Goal: Information Seeking & Learning: Learn about a topic

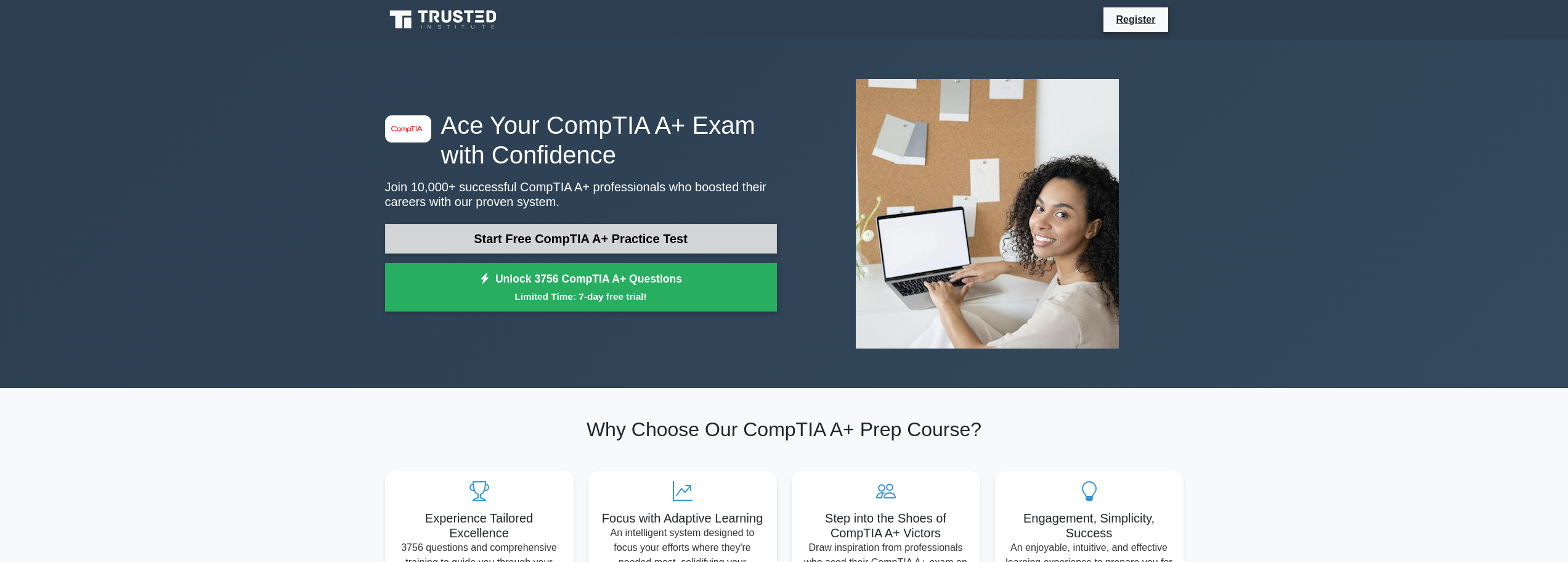
click at [652, 231] on link "Start Free CompTIA A+ Practice Test" at bounding box center [580, 238] width 392 height 30
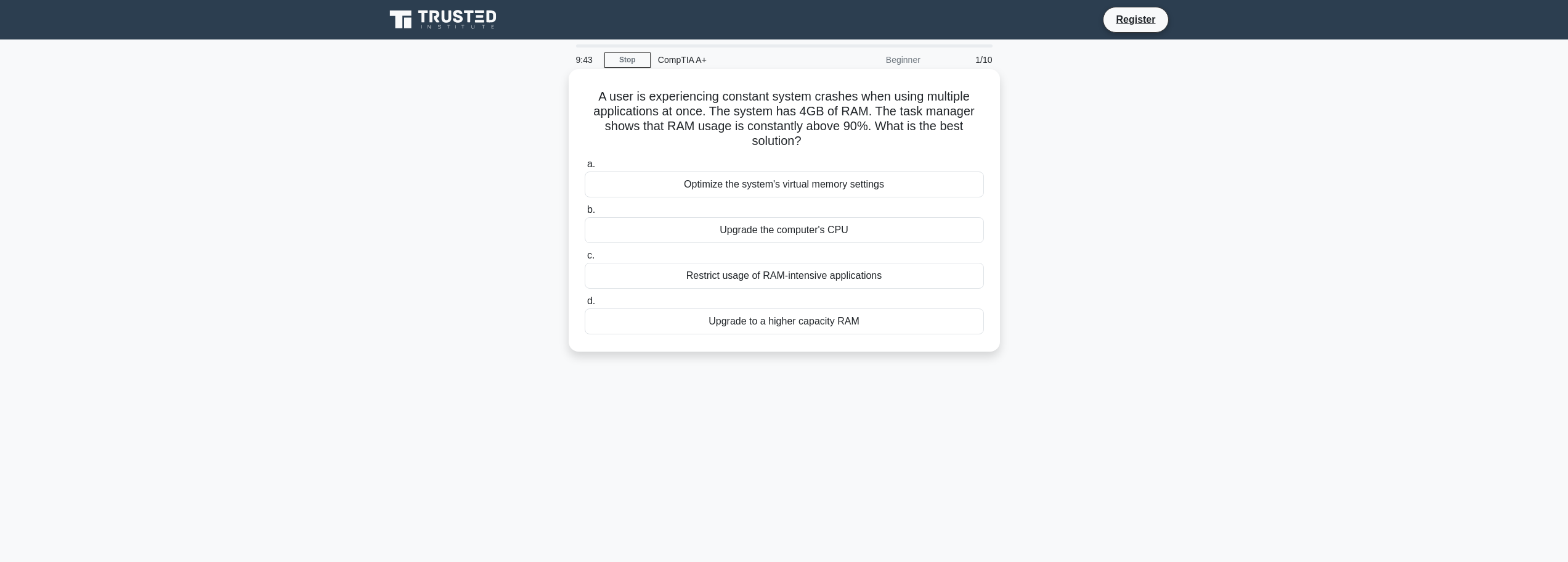
click at [760, 334] on div "Upgrade to a higher capacity RAM" at bounding box center [784, 321] width 399 height 26
click at [585, 305] on input "d. Upgrade to a higher capacity RAM" at bounding box center [585, 301] width 0 height 8
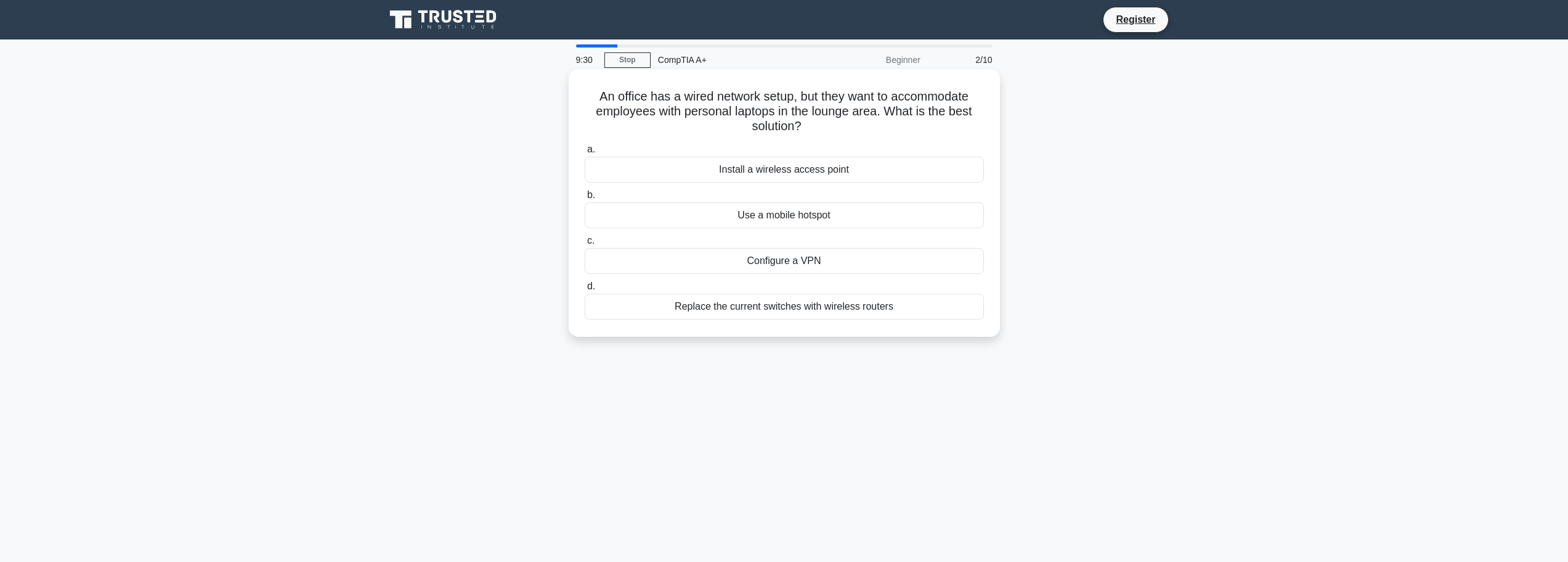
click at [771, 167] on div "Install a wireless access point" at bounding box center [784, 169] width 399 height 26
click at [585, 154] on input "a. Install a wireless access point" at bounding box center [585, 149] width 0 height 8
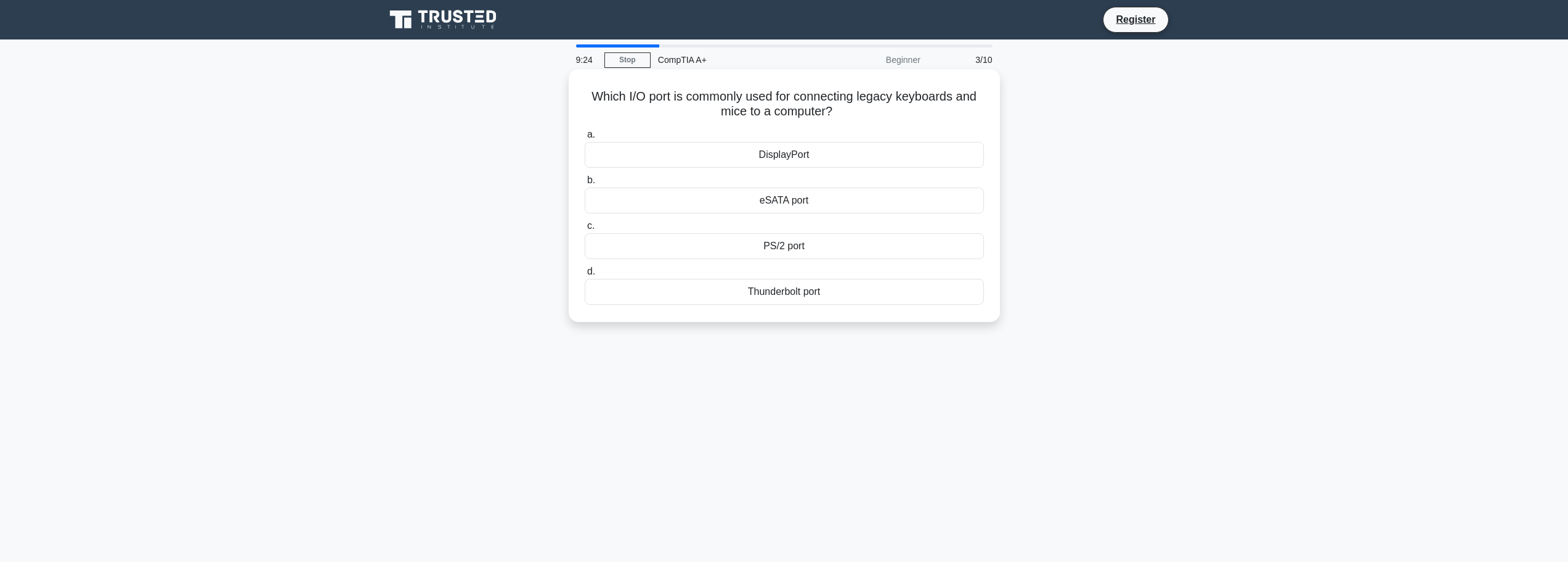
click at [772, 245] on div "PS/2 port" at bounding box center [784, 246] width 399 height 26
click at [585, 230] on input "c. PS/2 port" at bounding box center [585, 225] width 0 height 8
click at [785, 259] on div "Turn off display" at bounding box center [784, 246] width 399 height 26
click at [585, 230] on input "c. Turn off display" at bounding box center [585, 225] width 0 height 8
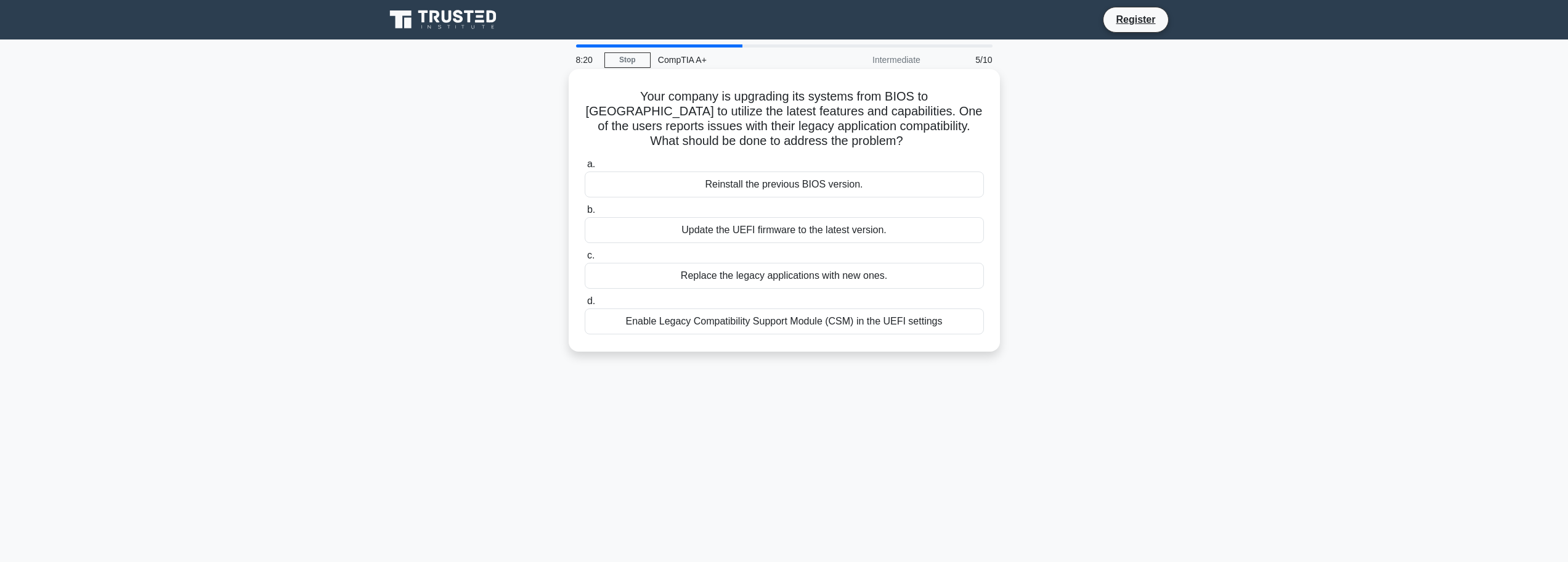
click at [774, 322] on div "Enable Legacy Compatibility Support Module (CSM) in the UEFI settings" at bounding box center [784, 321] width 399 height 26
click at [585, 305] on input "d. Enable Legacy Compatibility Support Module (CSM) in the UEFI settings" at bounding box center [585, 301] width 0 height 8
click at [757, 325] on div "Downgrade the firmware to match the previous motherboard" at bounding box center [784, 321] width 399 height 26
click at [585, 305] on input "d. Downgrade the firmware to match the previous motherboard" at bounding box center [585, 301] width 0 height 8
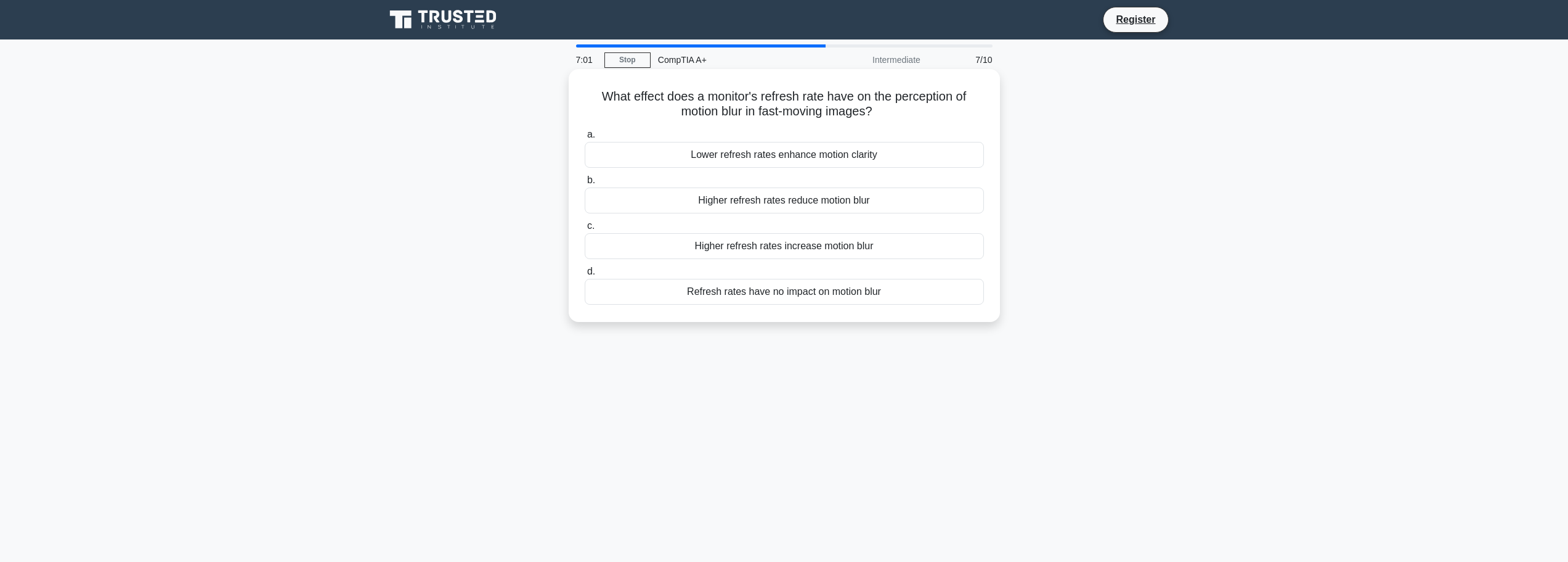
click at [800, 198] on div "Higher refresh rates reduce motion blur" at bounding box center [784, 200] width 399 height 26
click at [585, 184] on input "b. Higher refresh rates reduce motion blur" at bounding box center [585, 180] width 0 height 8
click at [762, 303] on div "Replace the CMOS battery" at bounding box center [784, 291] width 399 height 26
click at [585, 276] on input "d. Replace the CMOS battery" at bounding box center [585, 271] width 0 height 8
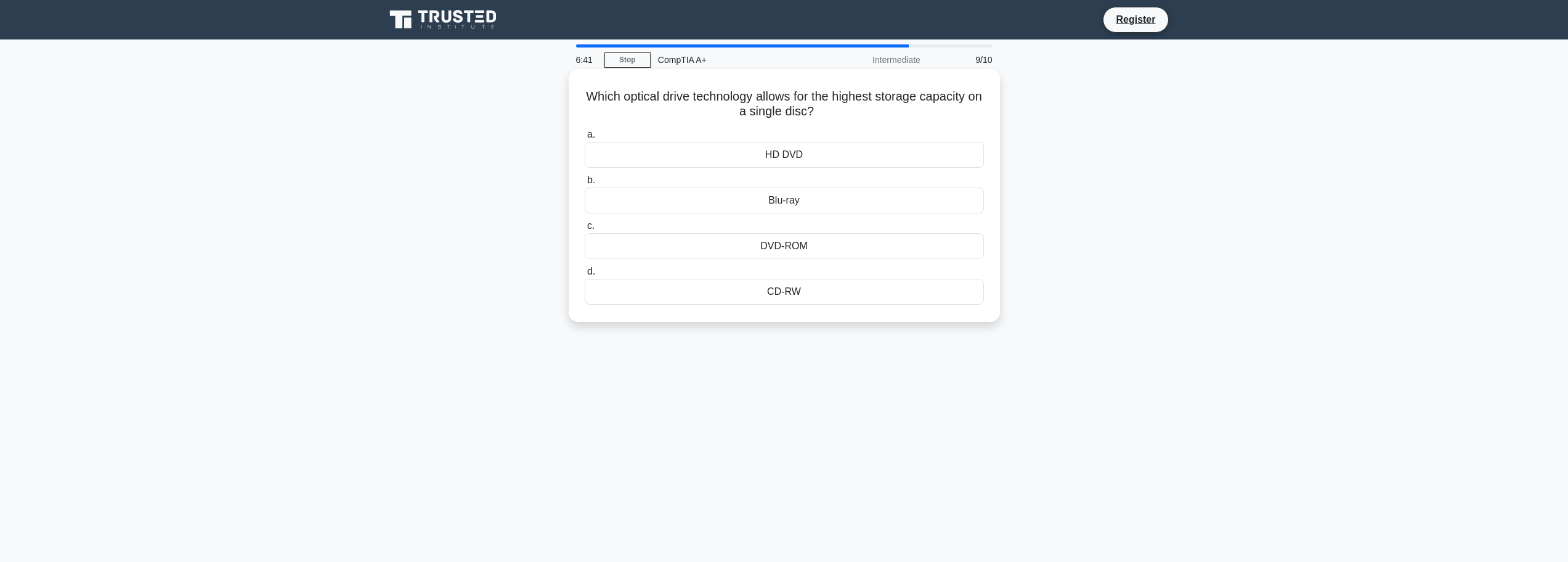
click at [780, 201] on div "Blu-ray" at bounding box center [784, 200] width 399 height 26
click at [585, 184] on input "b. Blu-ray" at bounding box center [585, 180] width 0 height 8
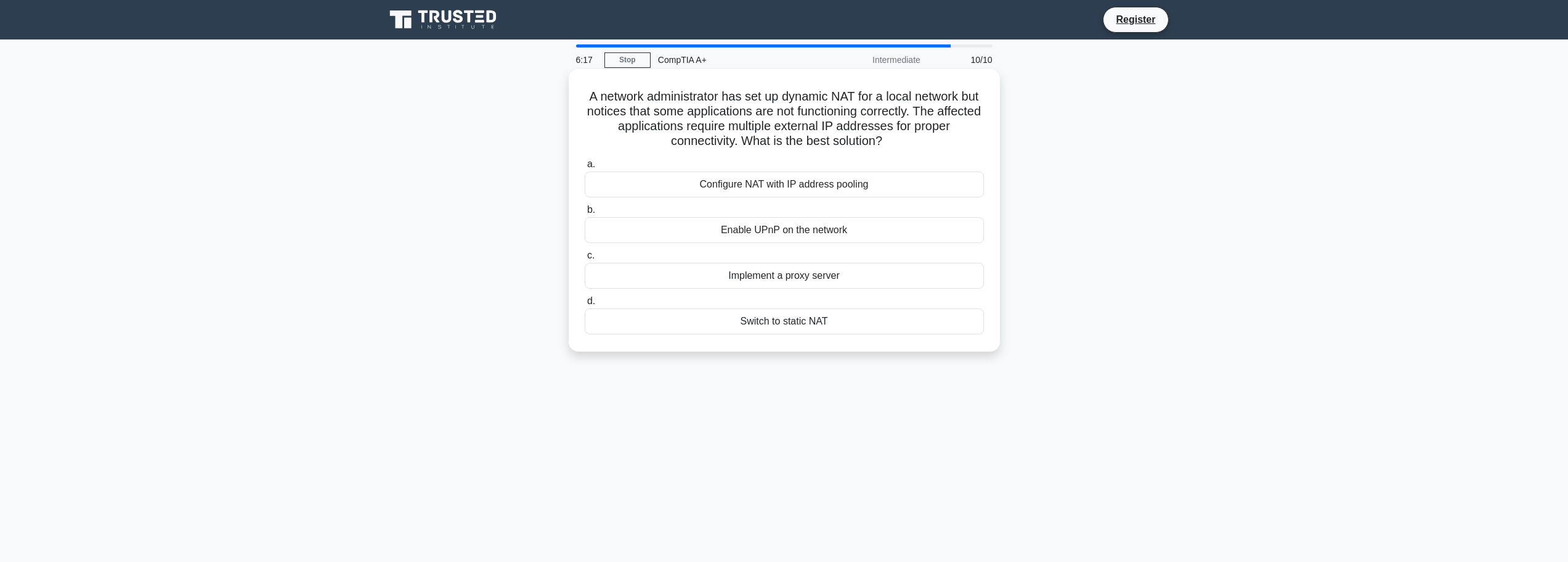
click at [782, 180] on div "Configure NAT with IP address pooling" at bounding box center [784, 184] width 399 height 26
click at [585, 169] on input "a. Configure NAT with IP address pooling" at bounding box center [585, 164] width 0 height 8
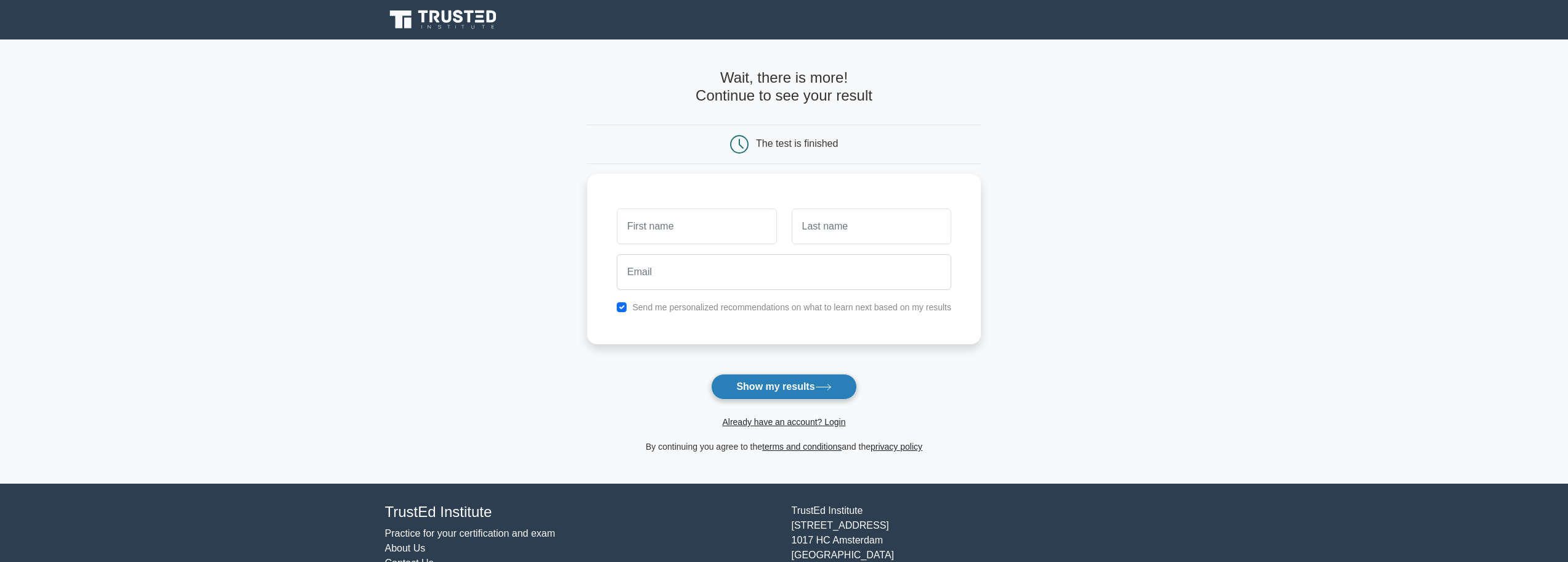
click at [798, 379] on button "Show my results" at bounding box center [784, 386] width 145 height 26
click at [701, 230] on input "text" at bounding box center [697, 224] width 160 height 36
click at [621, 298] on div "Send me personalized recommendations on what to learn next based on my results" at bounding box center [783, 303] width 349 height 14
click at [623, 300] on input "checkbox" at bounding box center [622, 303] width 10 height 10
checkbox input "false"
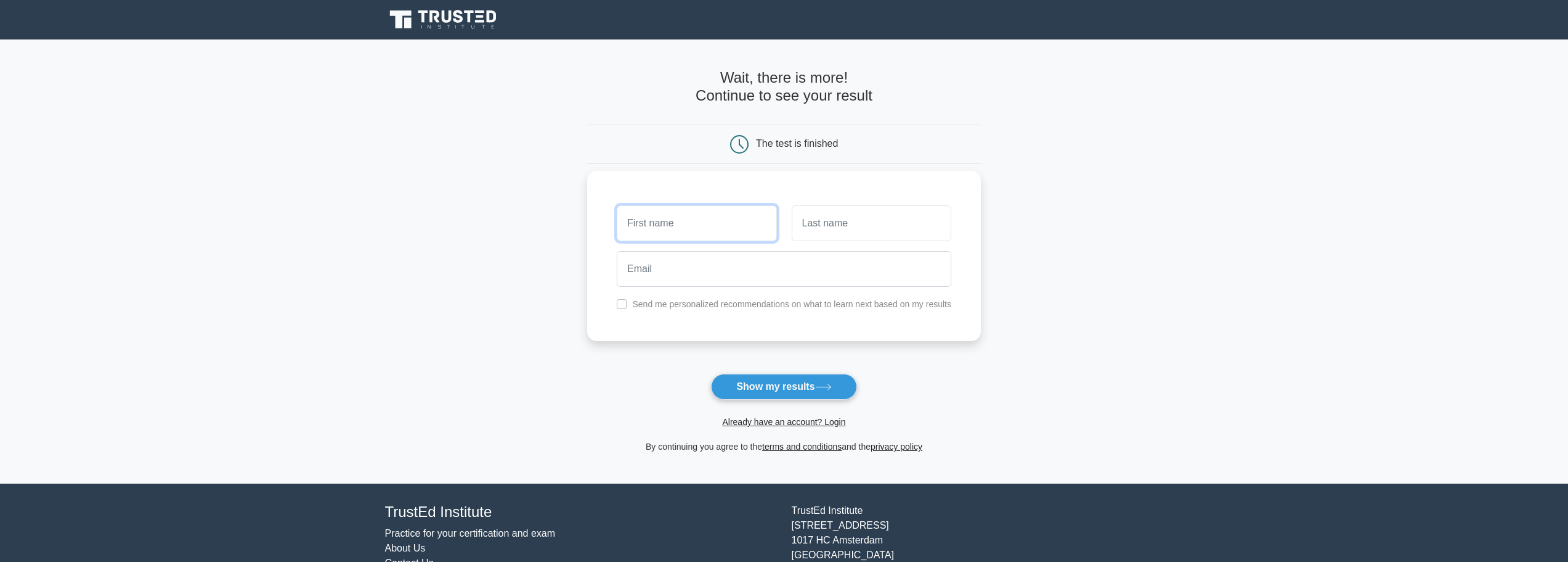
click at [656, 236] on input "text" at bounding box center [697, 224] width 160 height 36
type input "cristian"
type input "cuica"
type input "cristiancuica@hotmail.com"
click at [745, 383] on button "Show my results" at bounding box center [784, 386] width 145 height 26
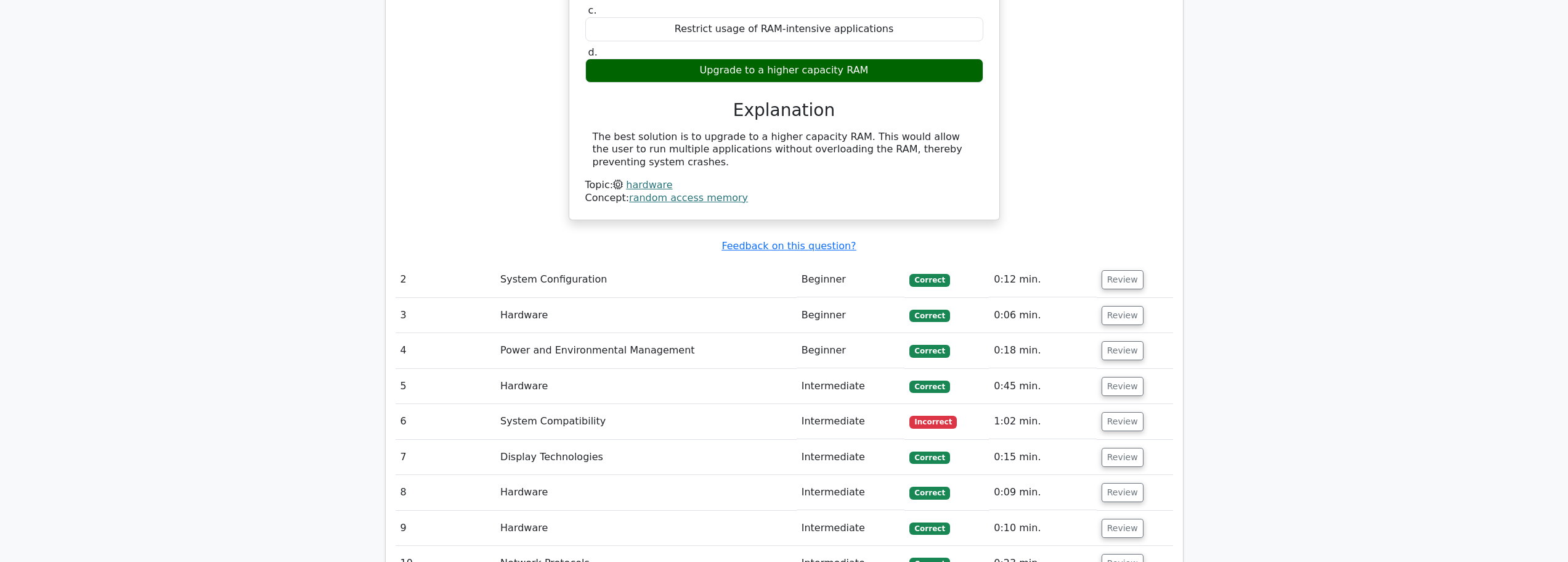
scroll to position [1234, 0]
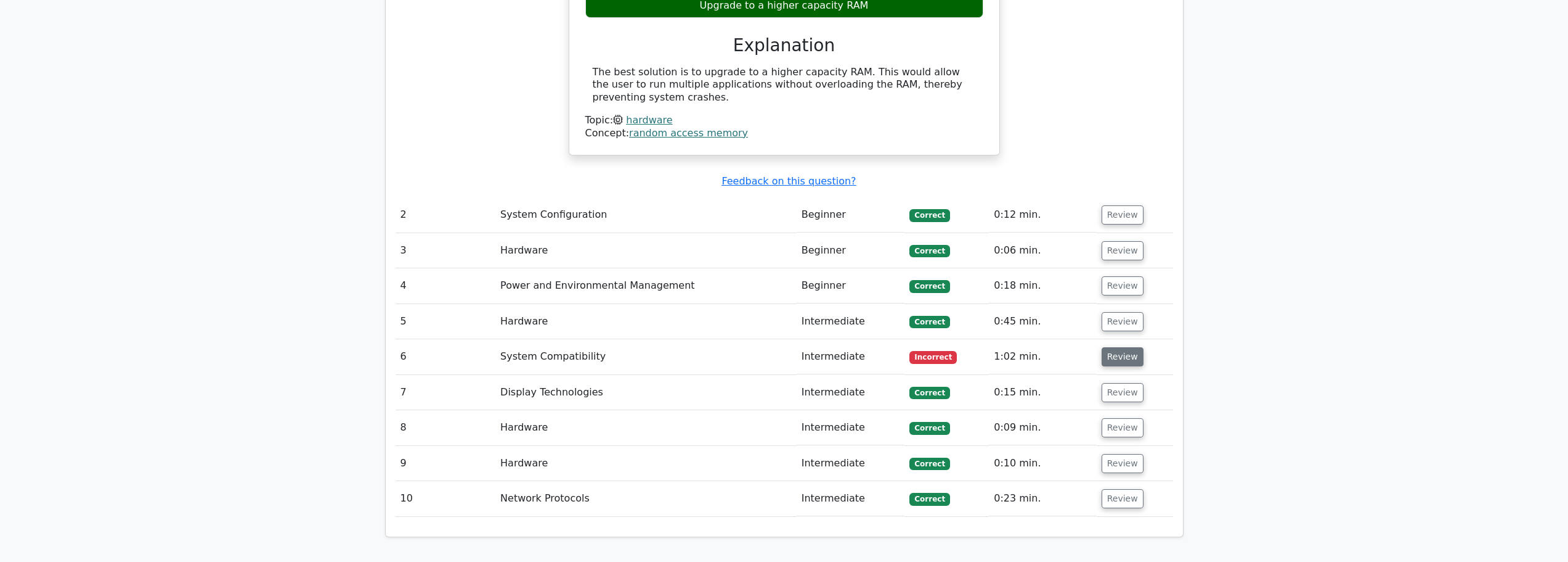
click at [1119, 347] on button "Review" at bounding box center [1122, 356] width 42 height 19
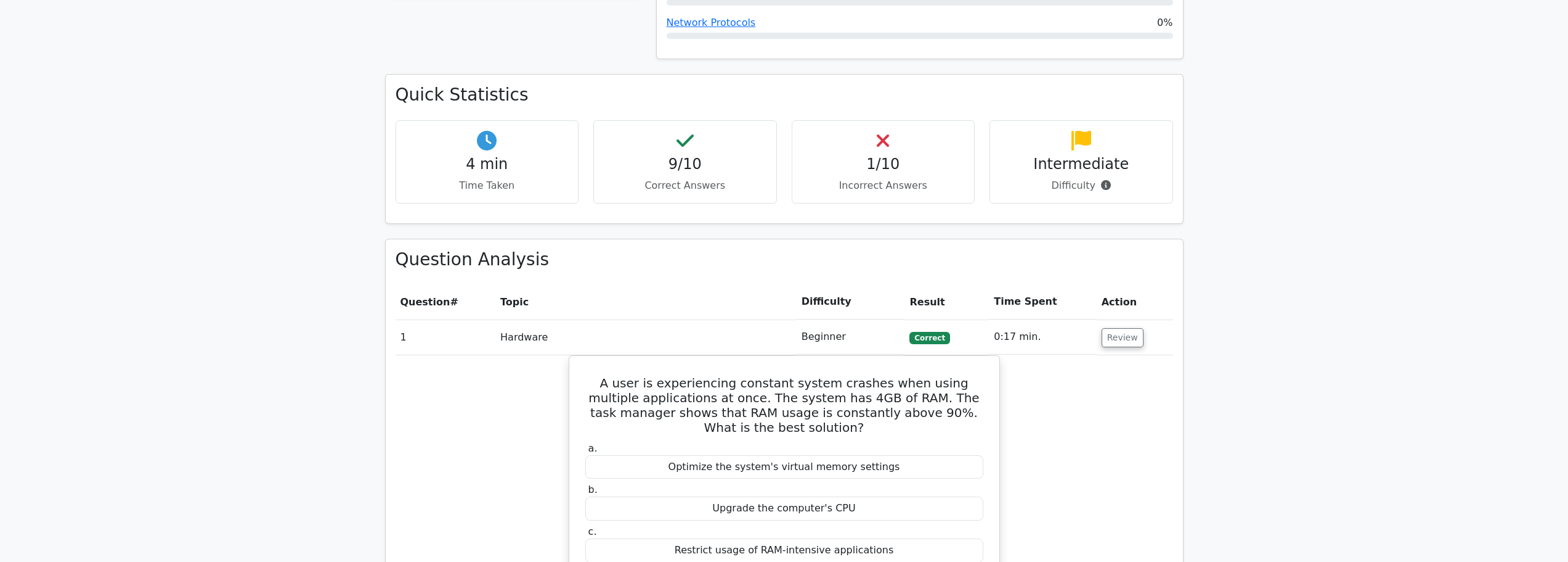
scroll to position [370, 0]
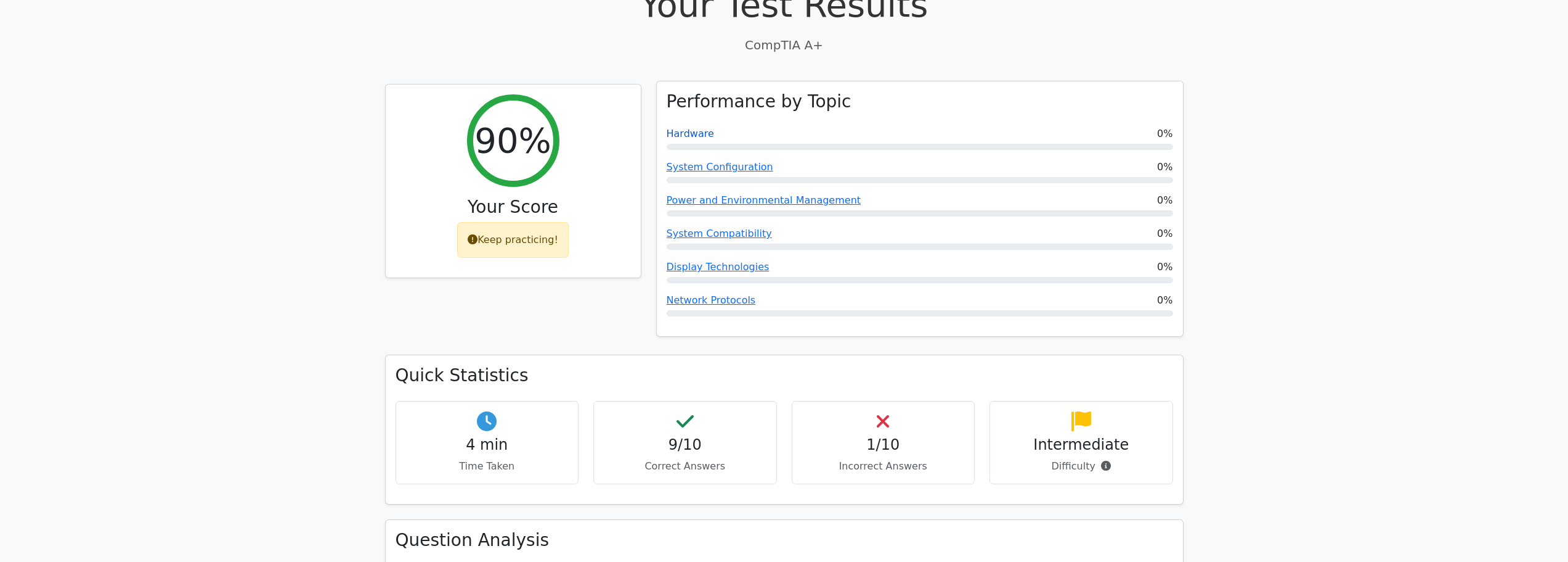
click at [690, 127] on link "Hardware" at bounding box center [690, 133] width 48 height 12
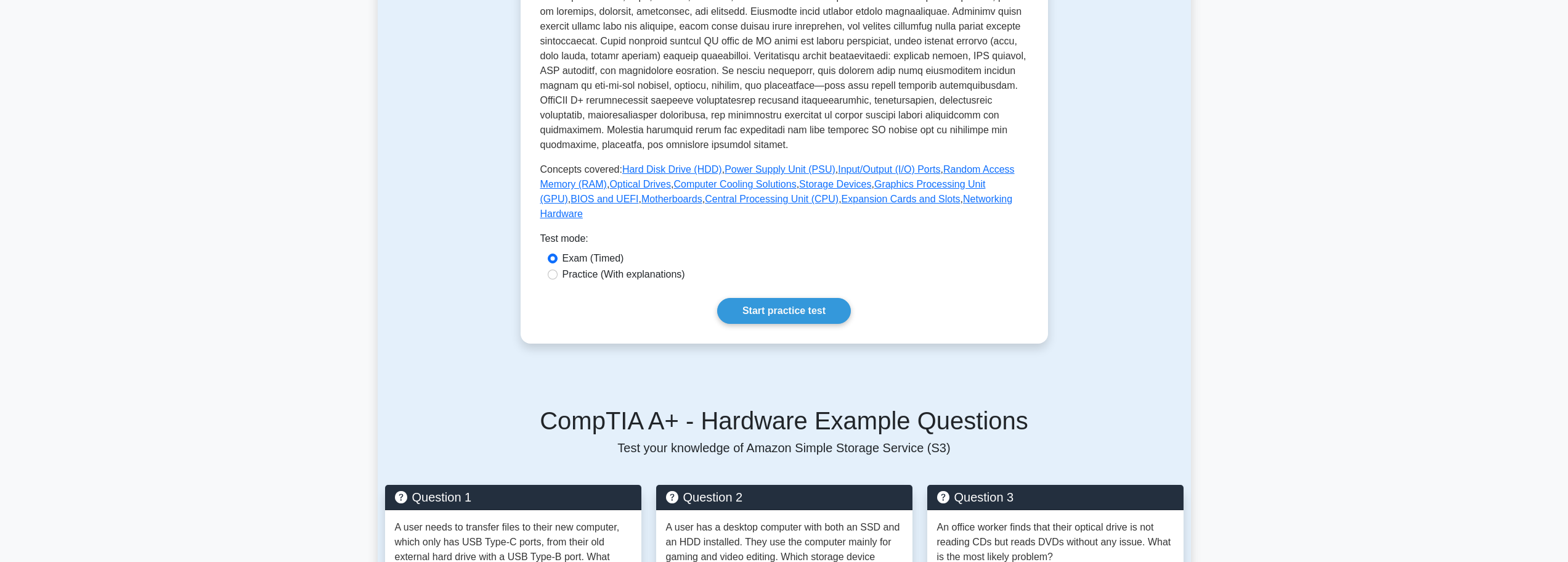
scroll to position [494, 0]
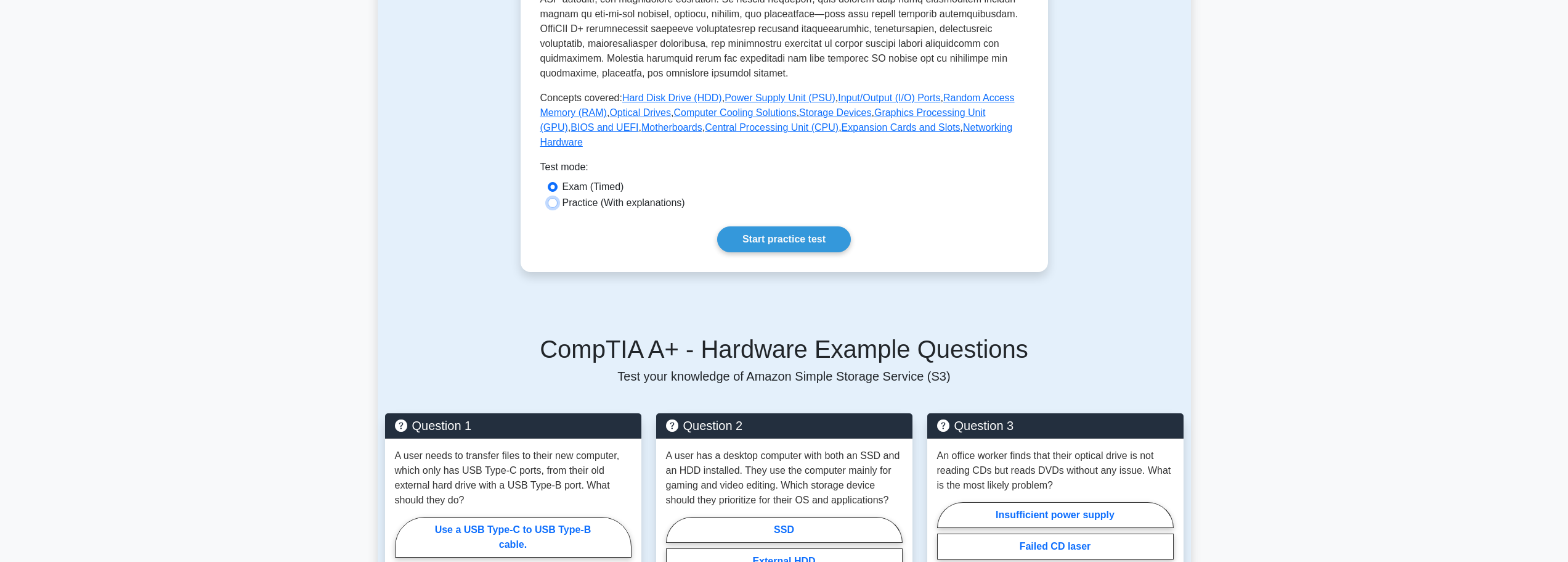
click at [552, 198] on input "Practice (With explanations)" at bounding box center [553, 203] width 10 height 10
radio input "true"
click at [803, 226] on link "Start practice test" at bounding box center [784, 239] width 134 height 26
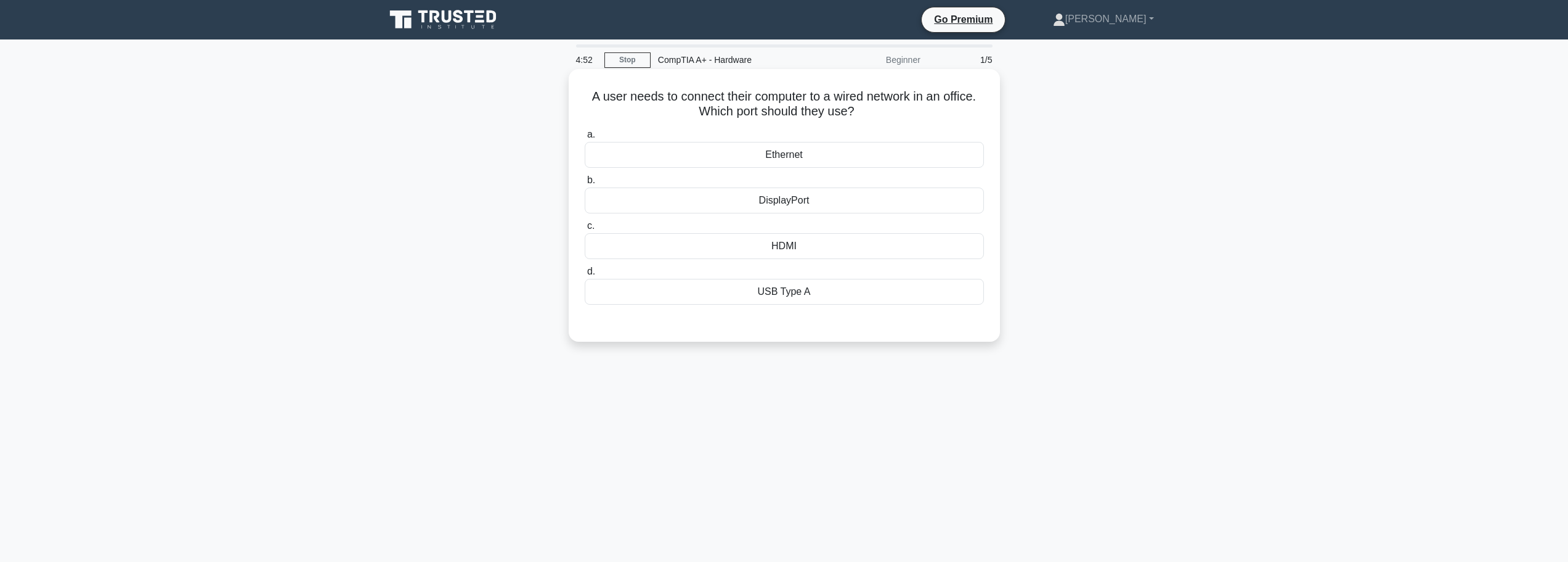
click at [771, 152] on div "Ethernet" at bounding box center [784, 154] width 399 height 26
click at [585, 139] on input "a. Ethernet" at bounding box center [585, 135] width 0 height 8
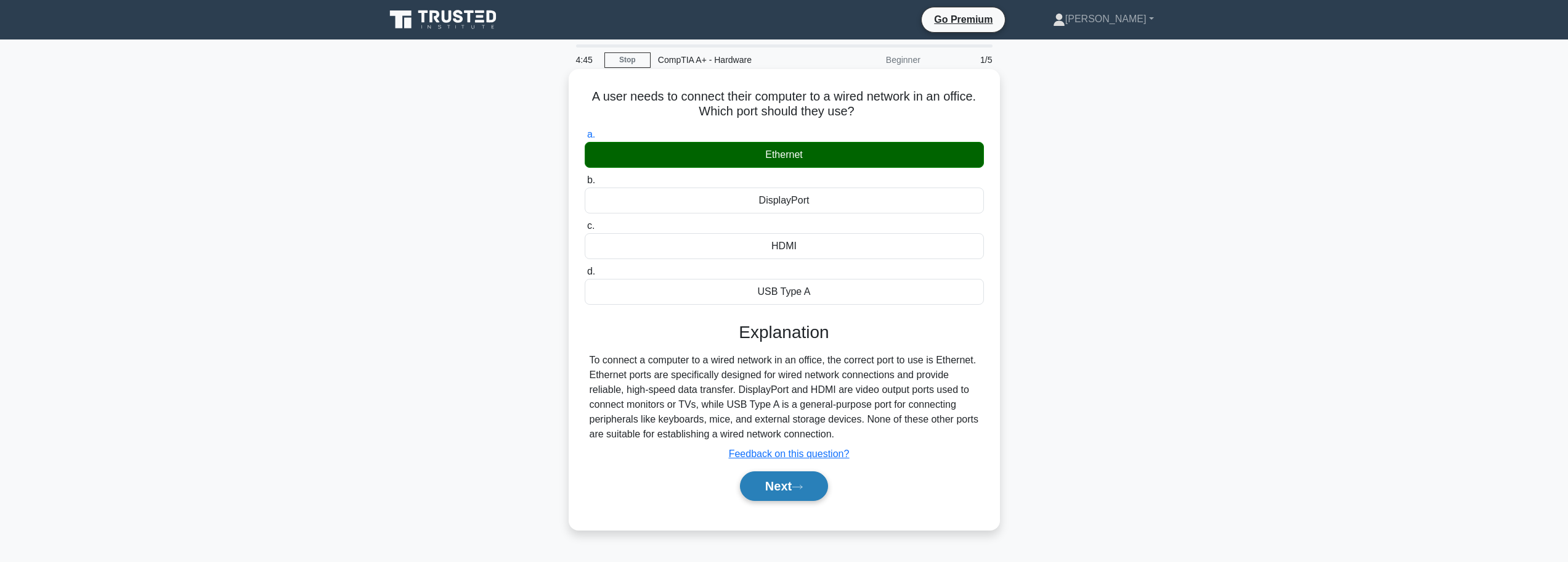
drag, startPoint x: 810, startPoint y: 487, endPoint x: 858, endPoint y: 479, distance: 48.7
click at [809, 487] on button "Next" at bounding box center [784, 486] width 88 height 30
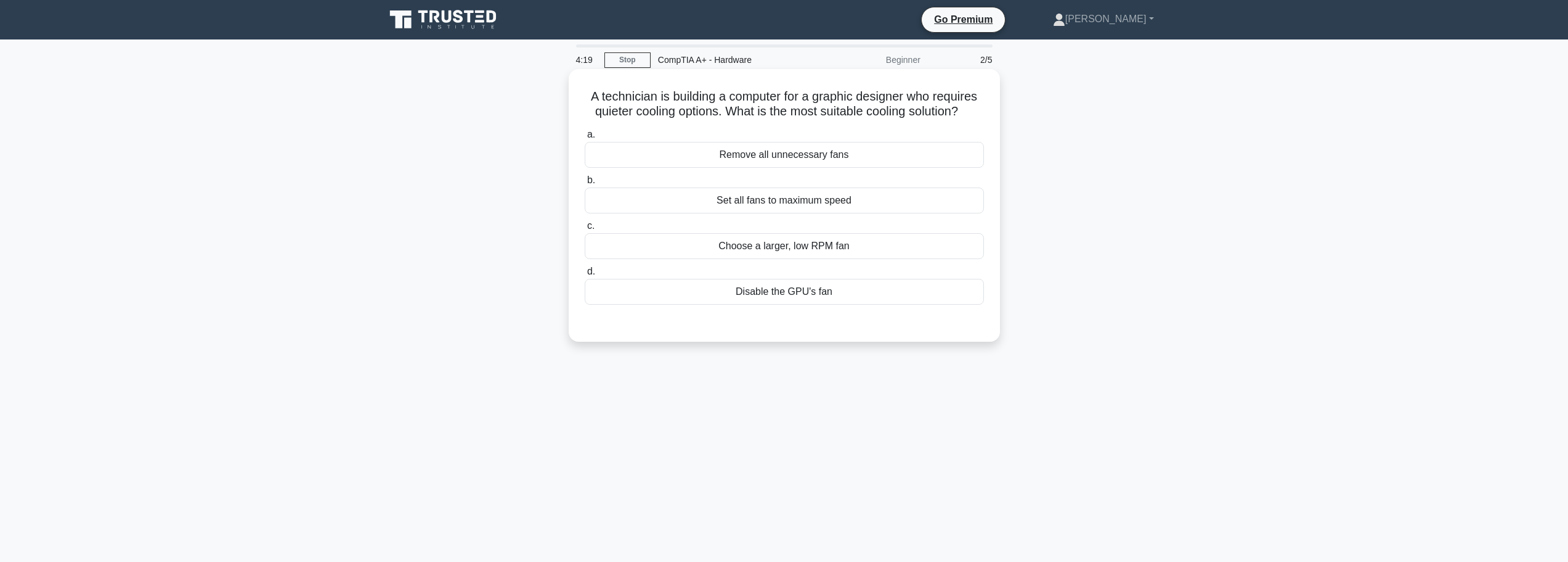
click at [823, 250] on div "Choose a larger, low RPM fan" at bounding box center [784, 246] width 399 height 26
click at [585, 230] on input "c. Choose a larger, low RPM fan" at bounding box center [585, 225] width 0 height 8
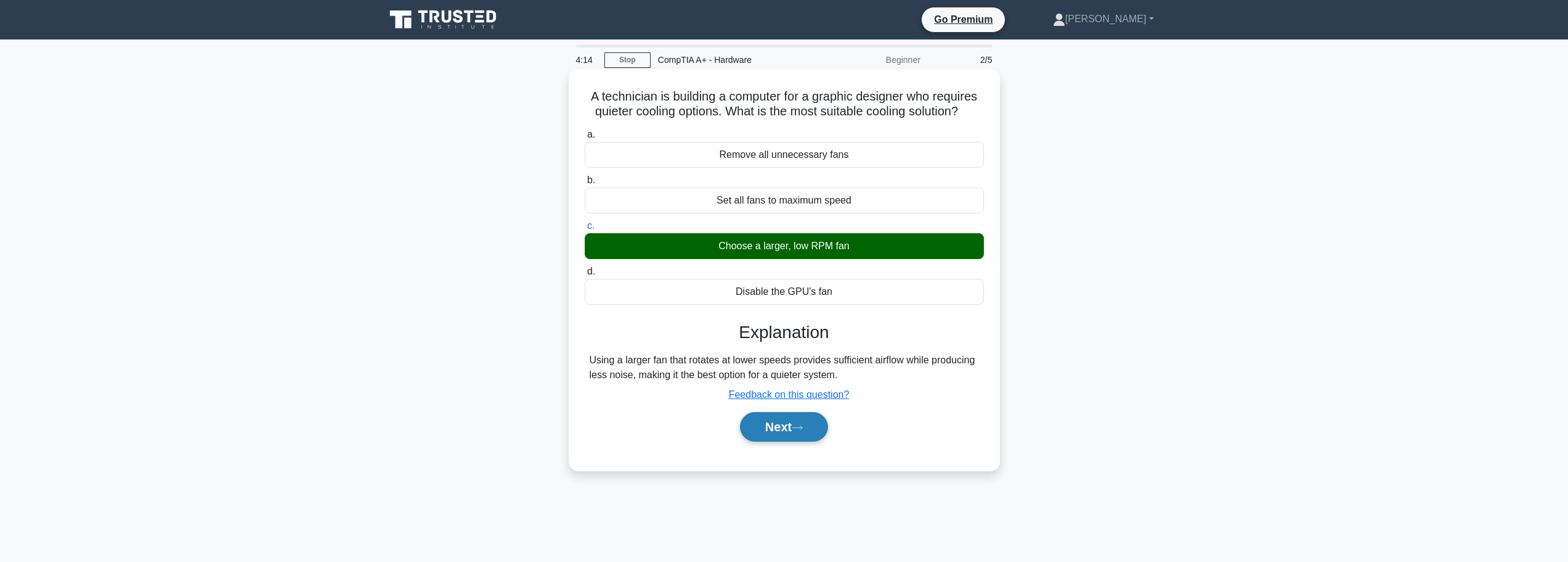
click at [763, 436] on button "Next" at bounding box center [784, 426] width 88 height 30
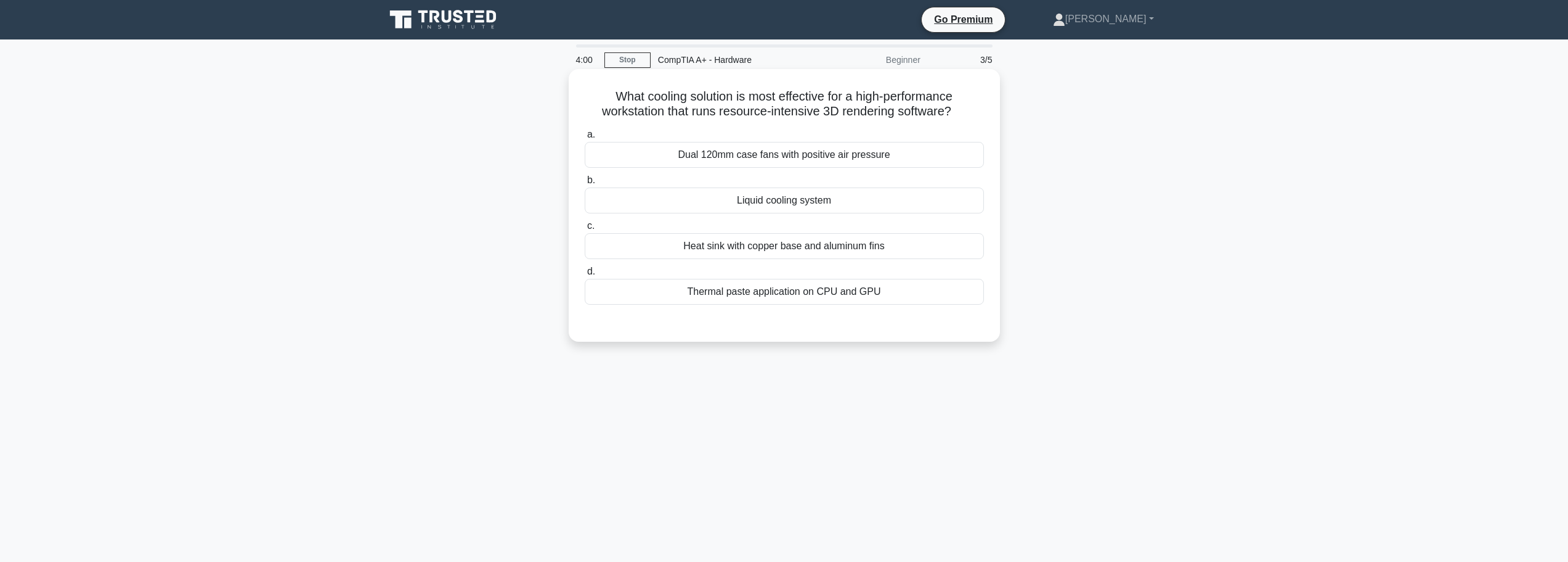
click at [777, 186] on label "b. Liquid cooling system" at bounding box center [784, 192] width 399 height 40
click at [585, 184] on input "b. Liquid cooling system" at bounding box center [585, 180] width 0 height 8
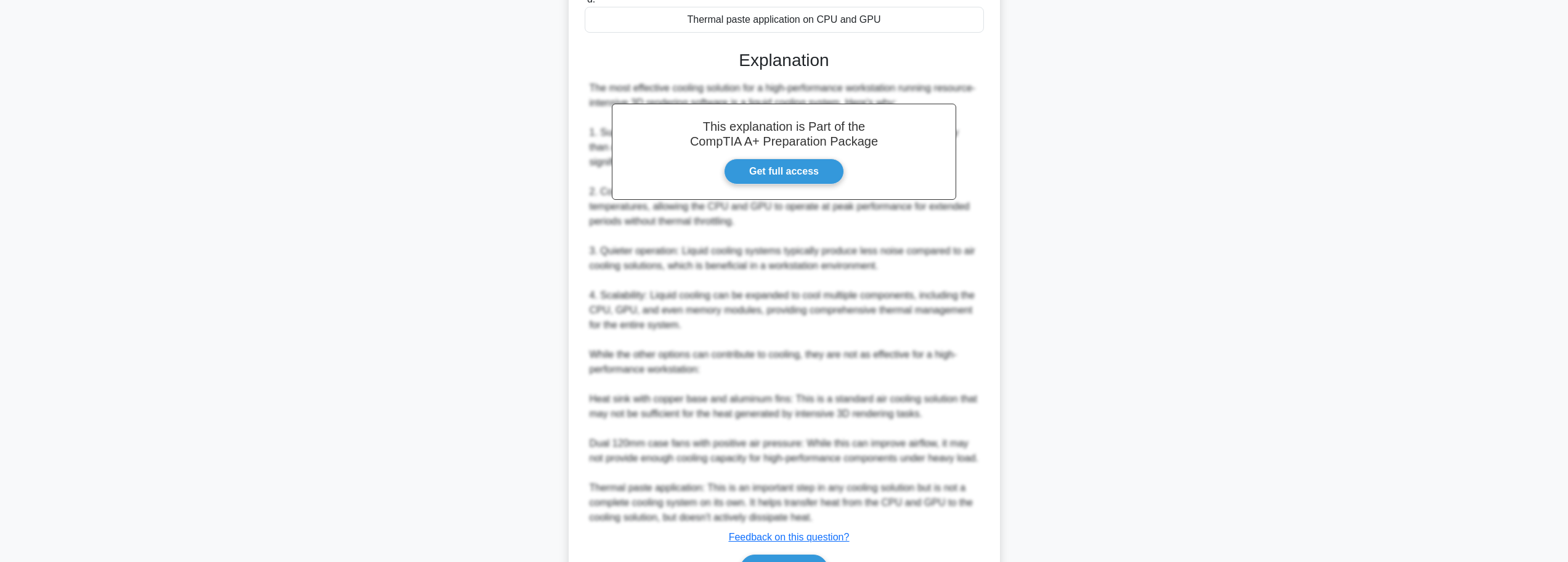
scroll to position [362, 0]
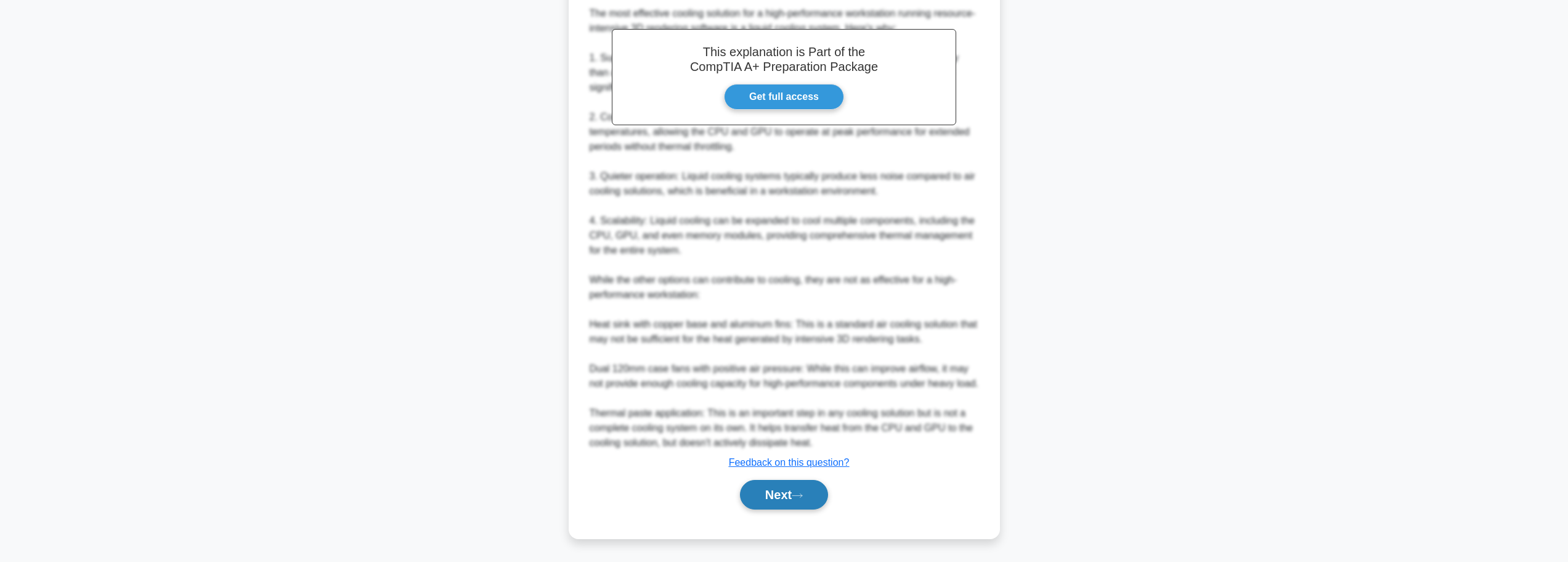
click at [799, 502] on button "Next" at bounding box center [784, 494] width 88 height 30
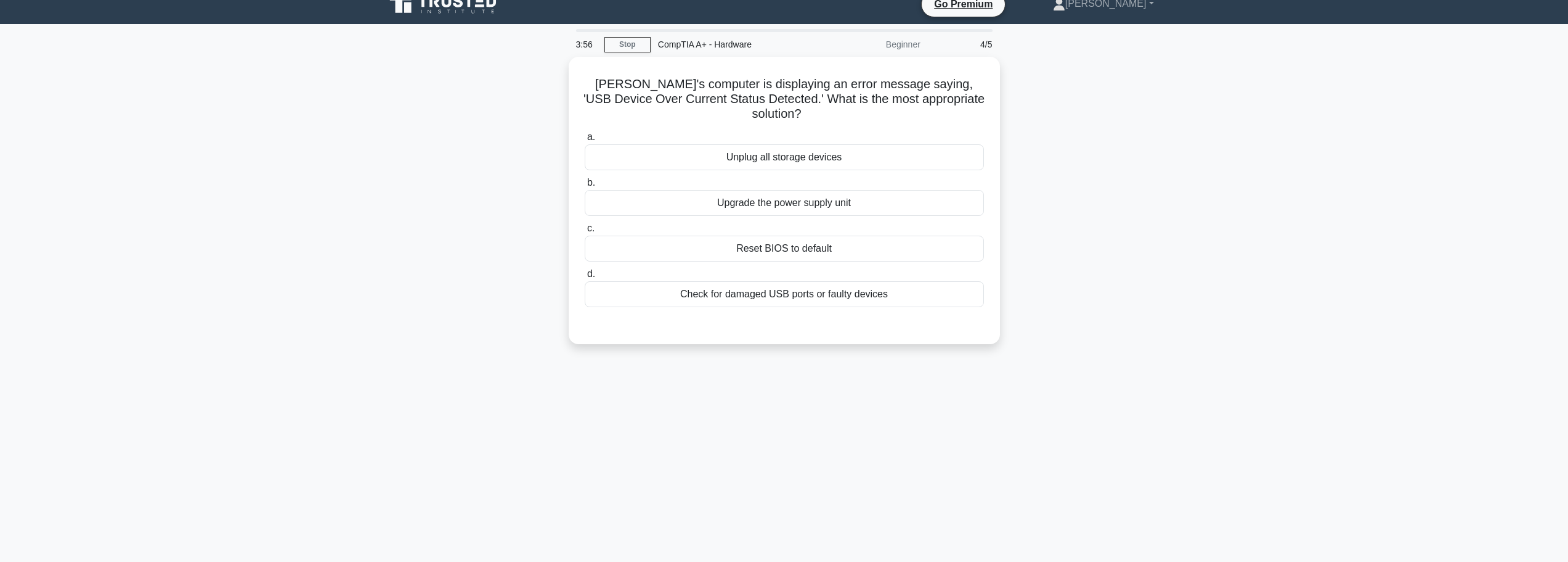
scroll to position [0, 0]
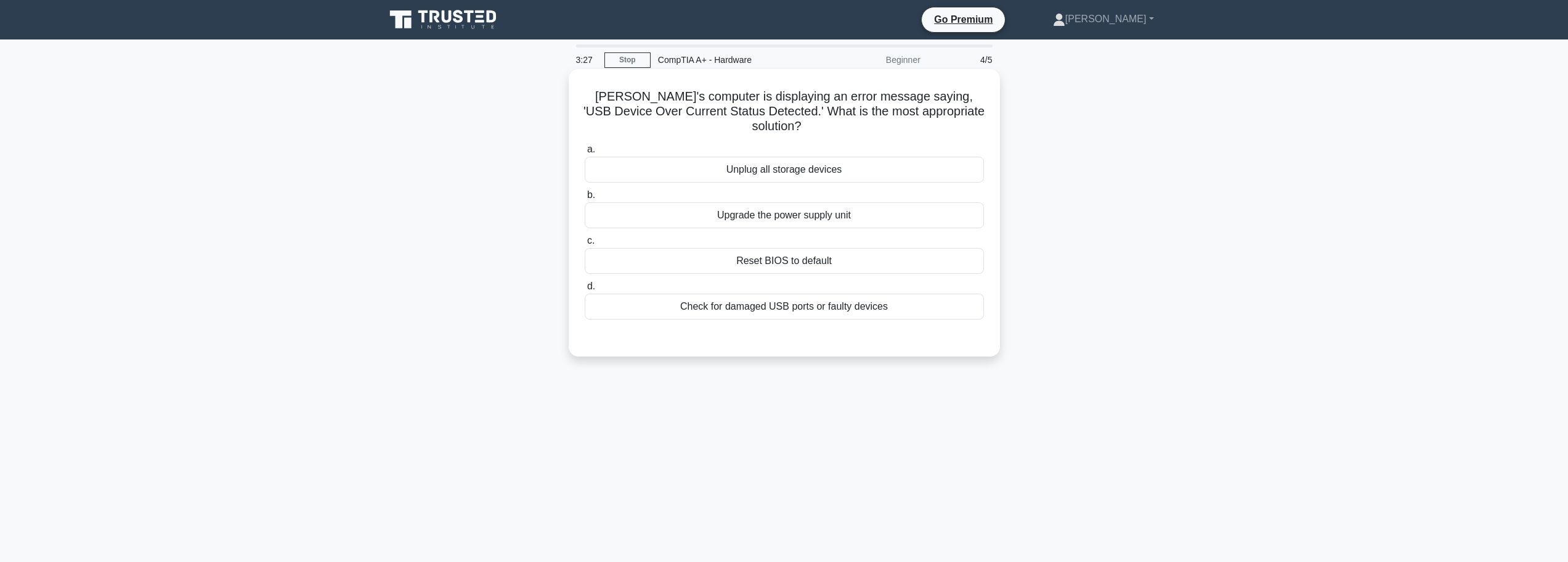
click at [771, 294] on div "Check for damaged USB ports or faulty devices" at bounding box center [784, 306] width 399 height 26
click at [585, 291] on input "d. Check for damaged USB ports or faulty devices" at bounding box center [585, 286] width 0 height 8
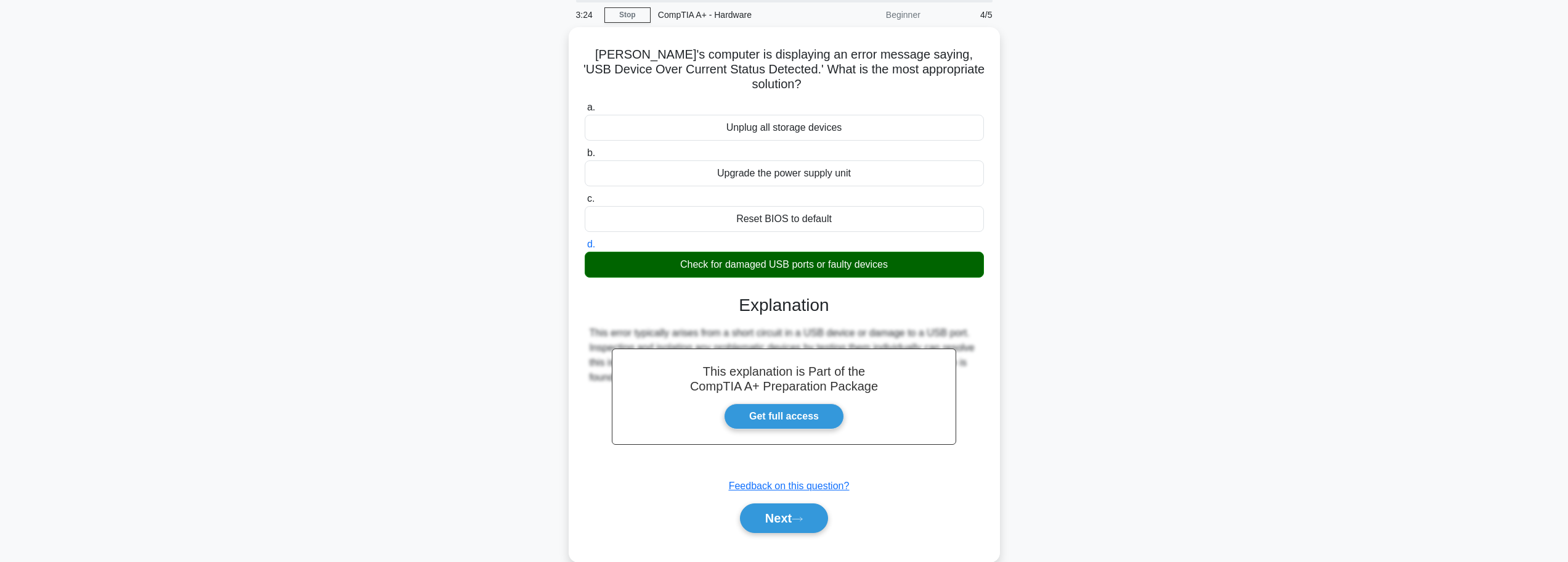
scroll to position [104, 0]
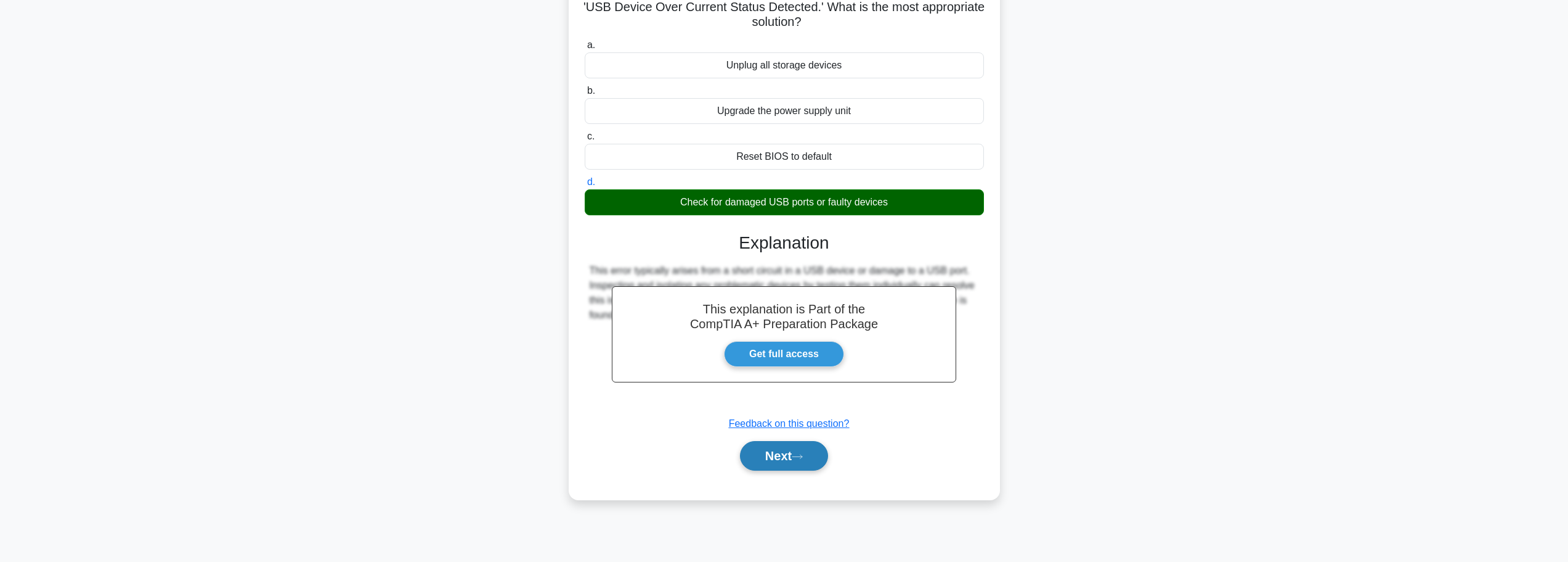
click at [779, 444] on button "Next" at bounding box center [784, 455] width 88 height 30
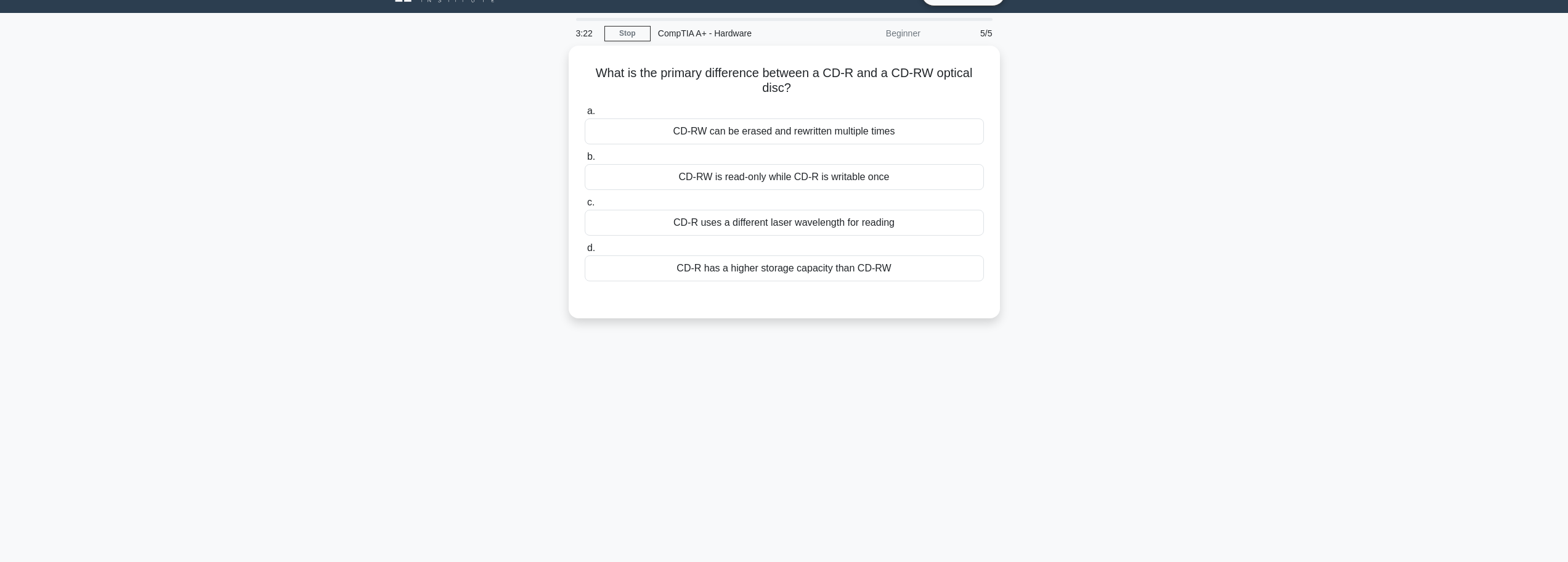
scroll to position [0, 0]
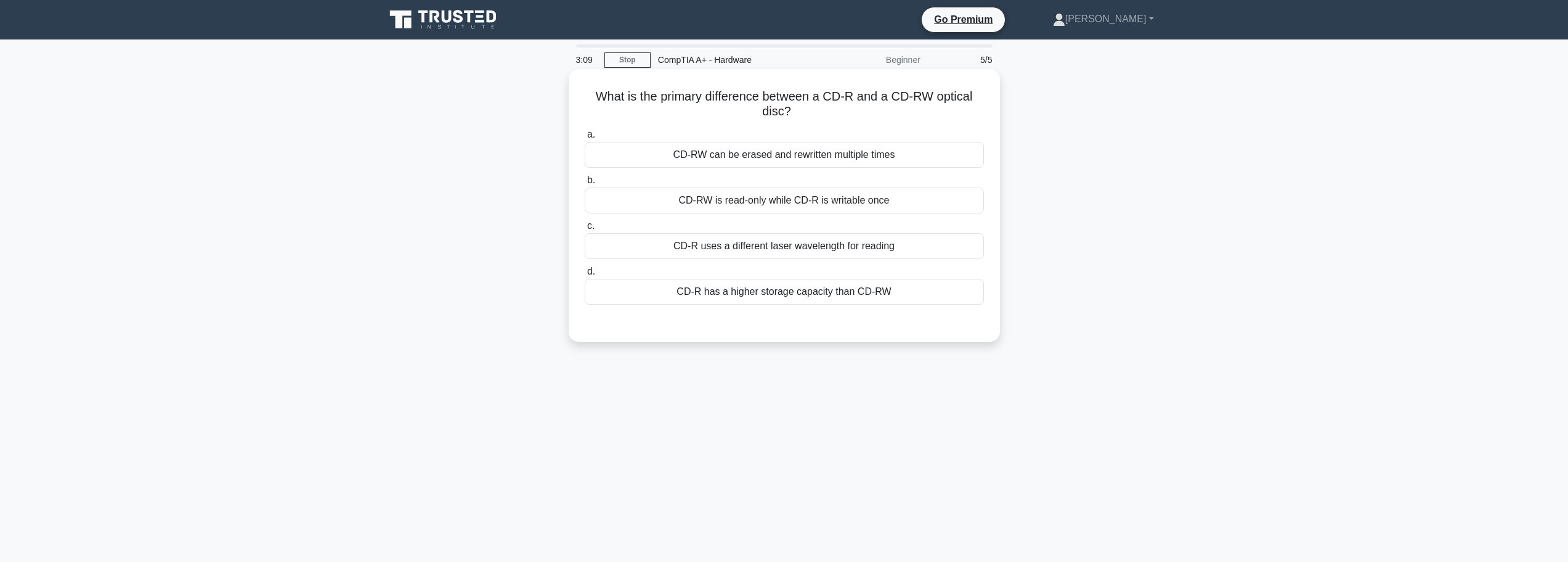
click at [780, 156] on div "CD-RW can be erased and rewritten multiple times" at bounding box center [784, 154] width 399 height 26
click at [585, 139] on input "a. CD-RW can be erased and rewritten multiple times" at bounding box center [585, 135] width 0 height 8
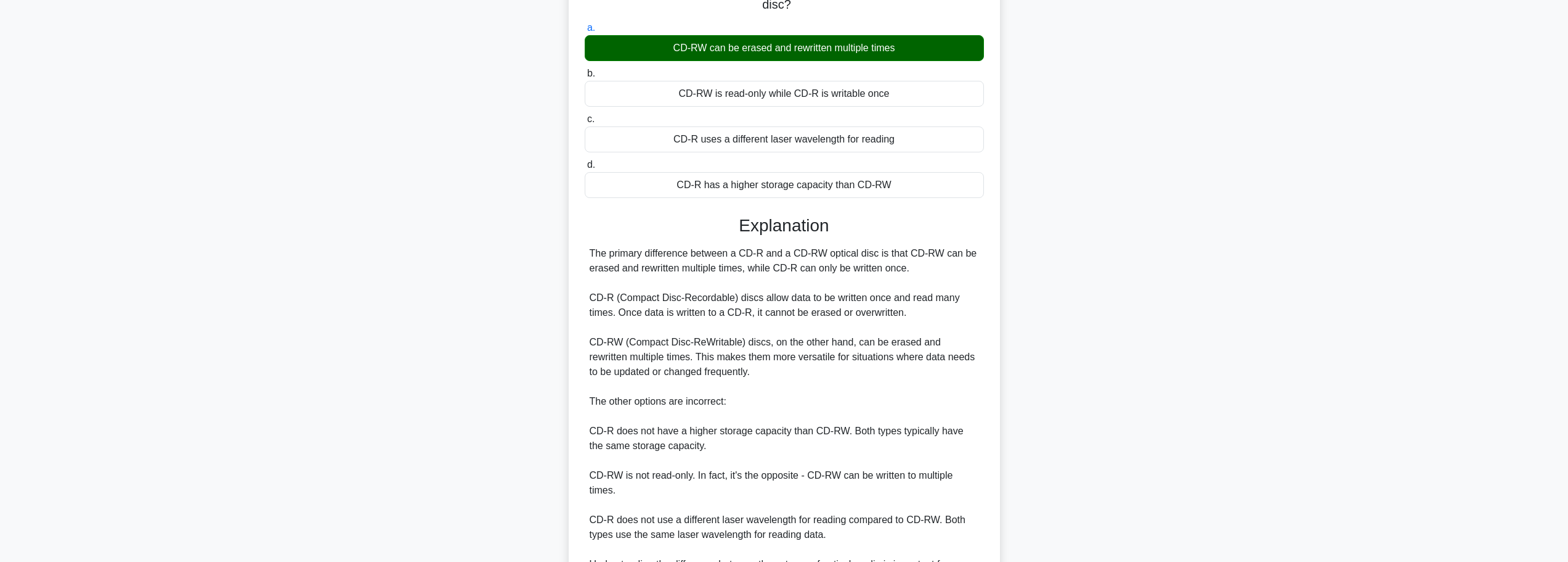
scroll to position [243, 0]
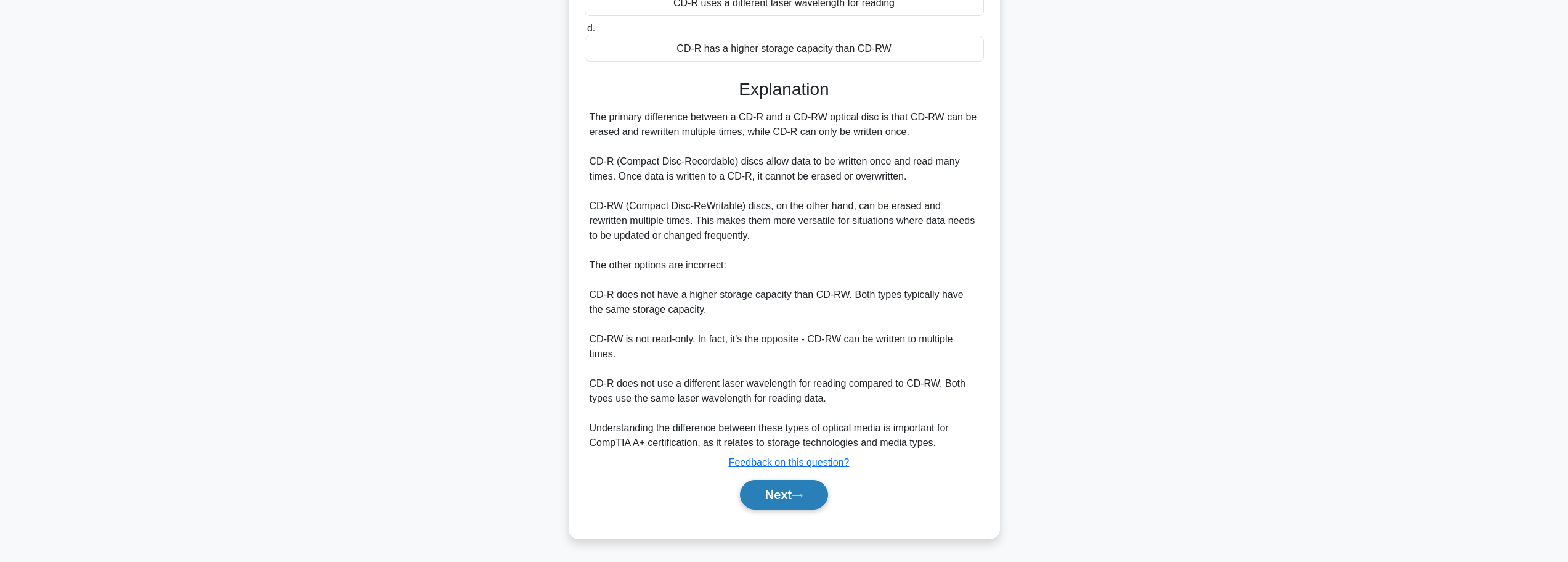
click at [781, 496] on button "Next" at bounding box center [784, 494] width 88 height 30
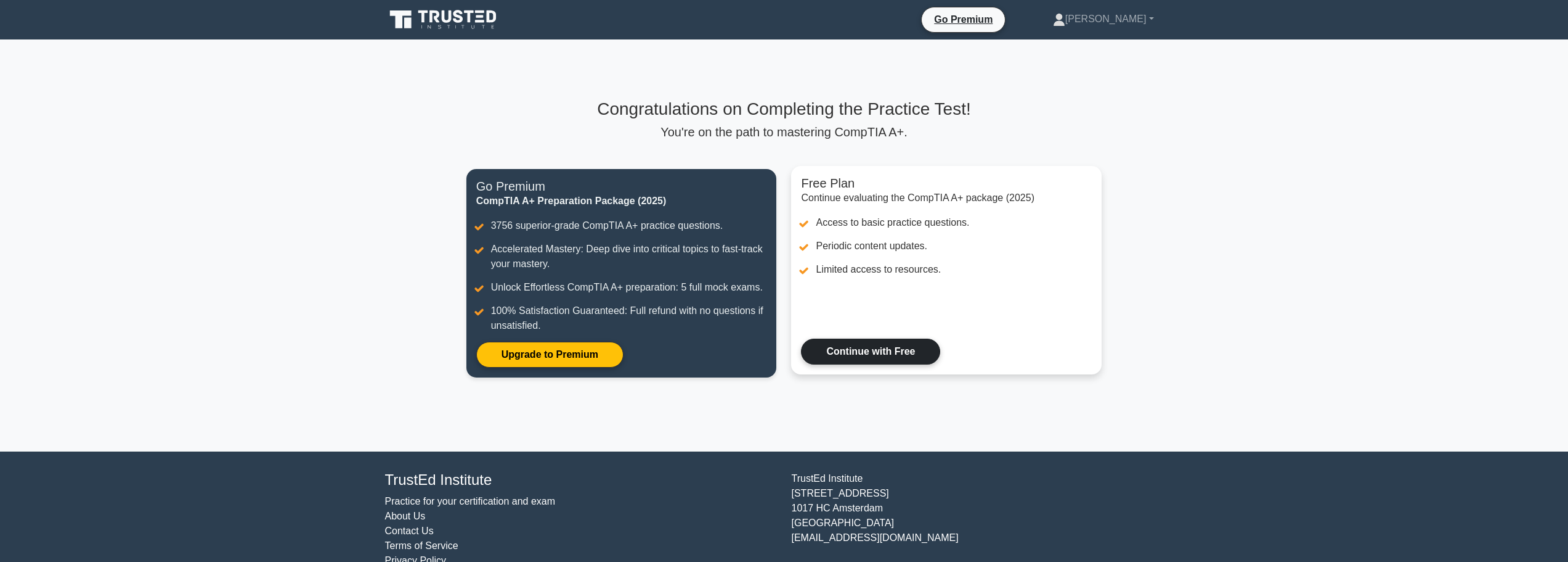
click at [845, 349] on link "Continue with Free" at bounding box center [870, 351] width 139 height 26
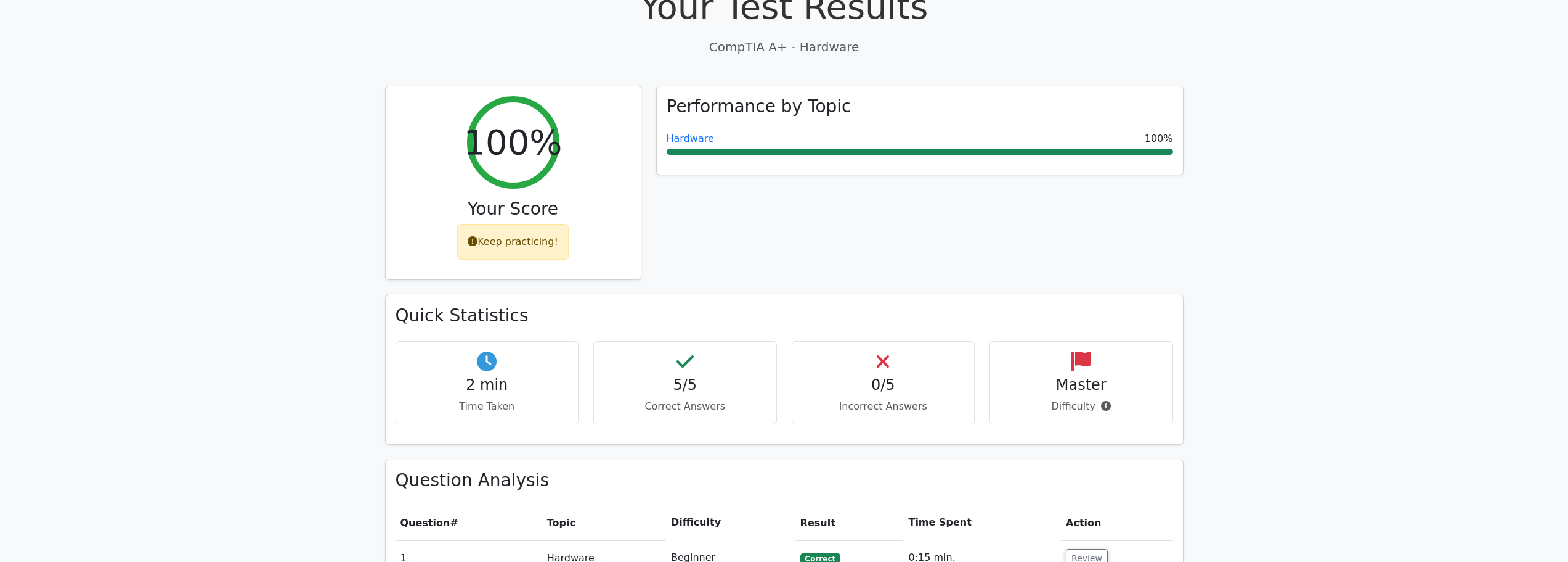
scroll to position [370, 0]
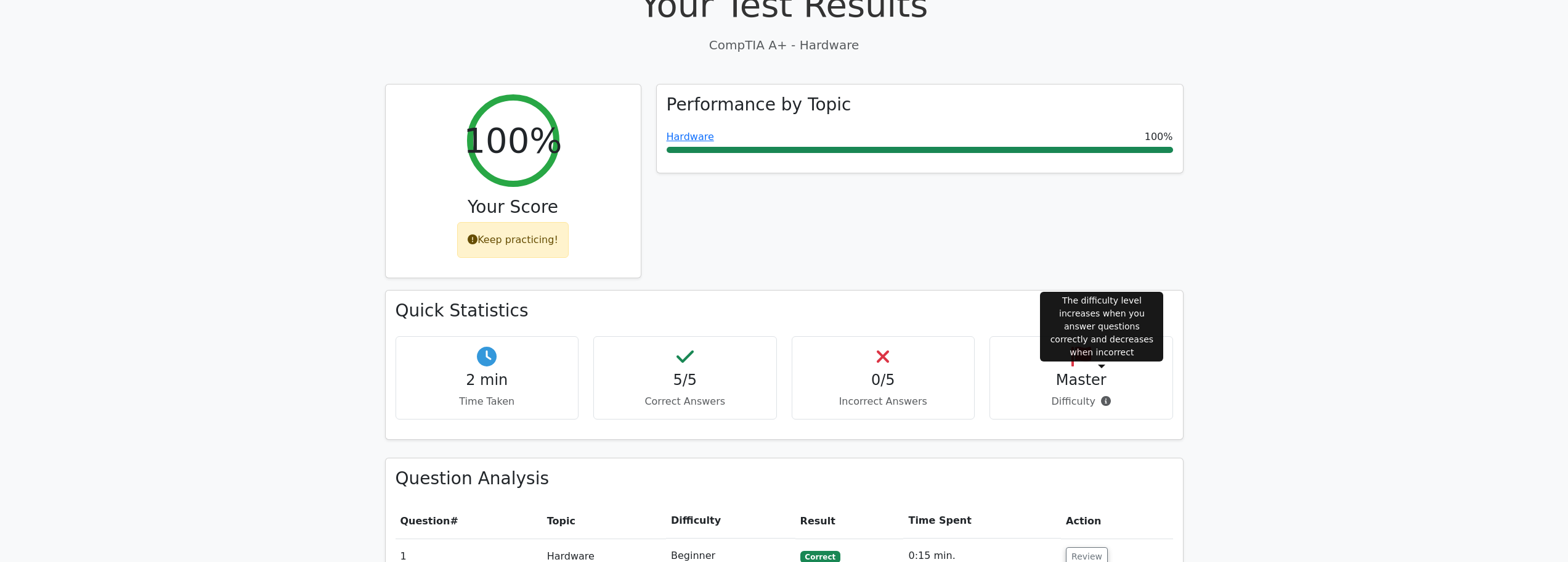
click at [1102, 396] on icon at bounding box center [1106, 400] width 10 height 10
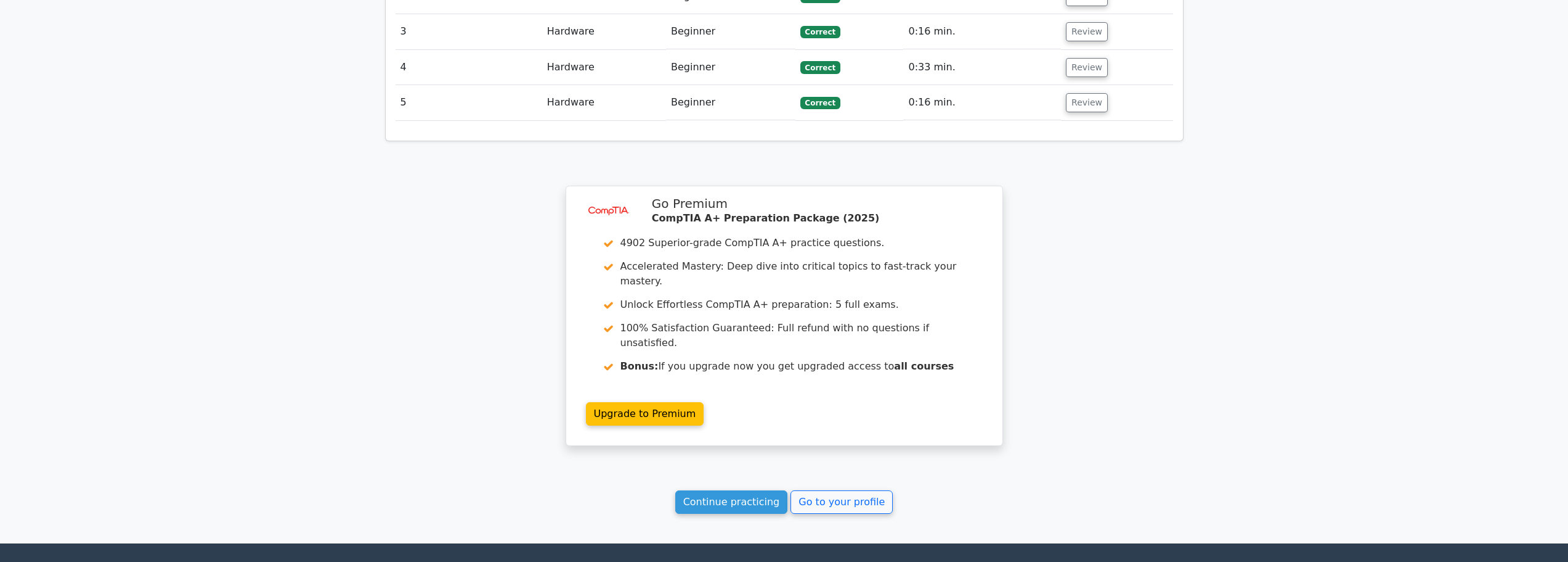
scroll to position [1418, 0]
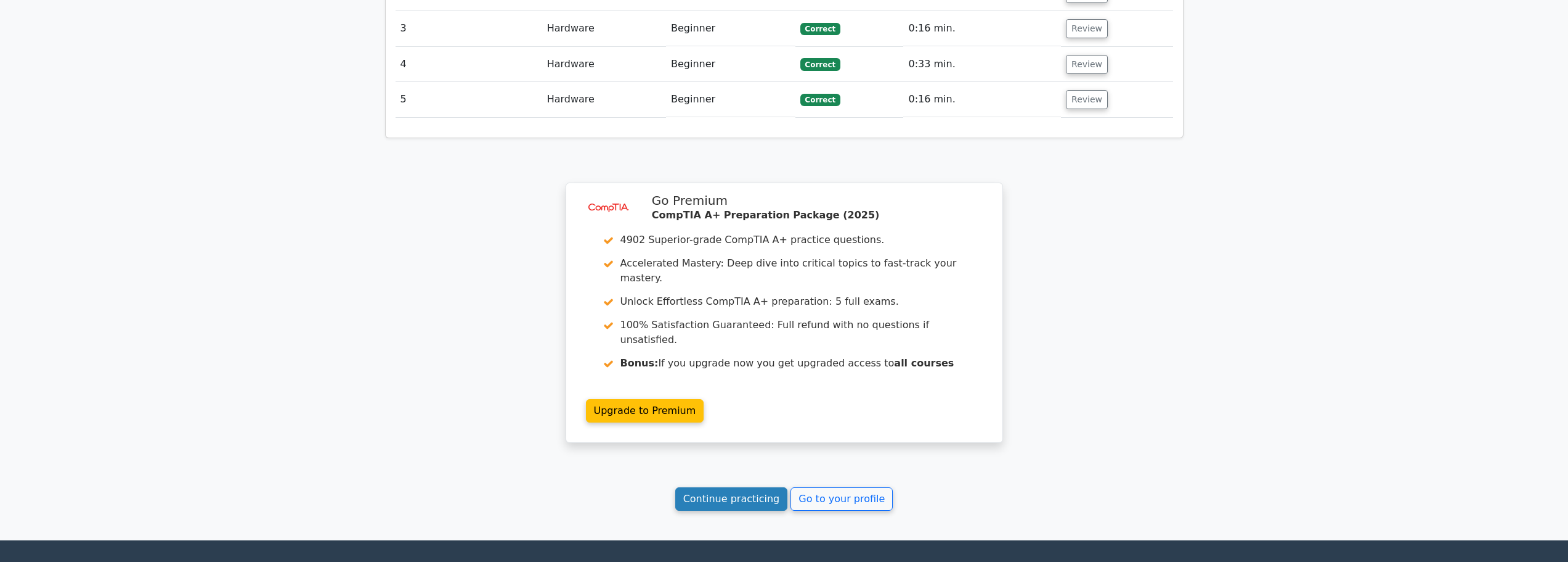
click at [745, 487] on link "Continue practicing" at bounding box center [732, 499] width 113 height 23
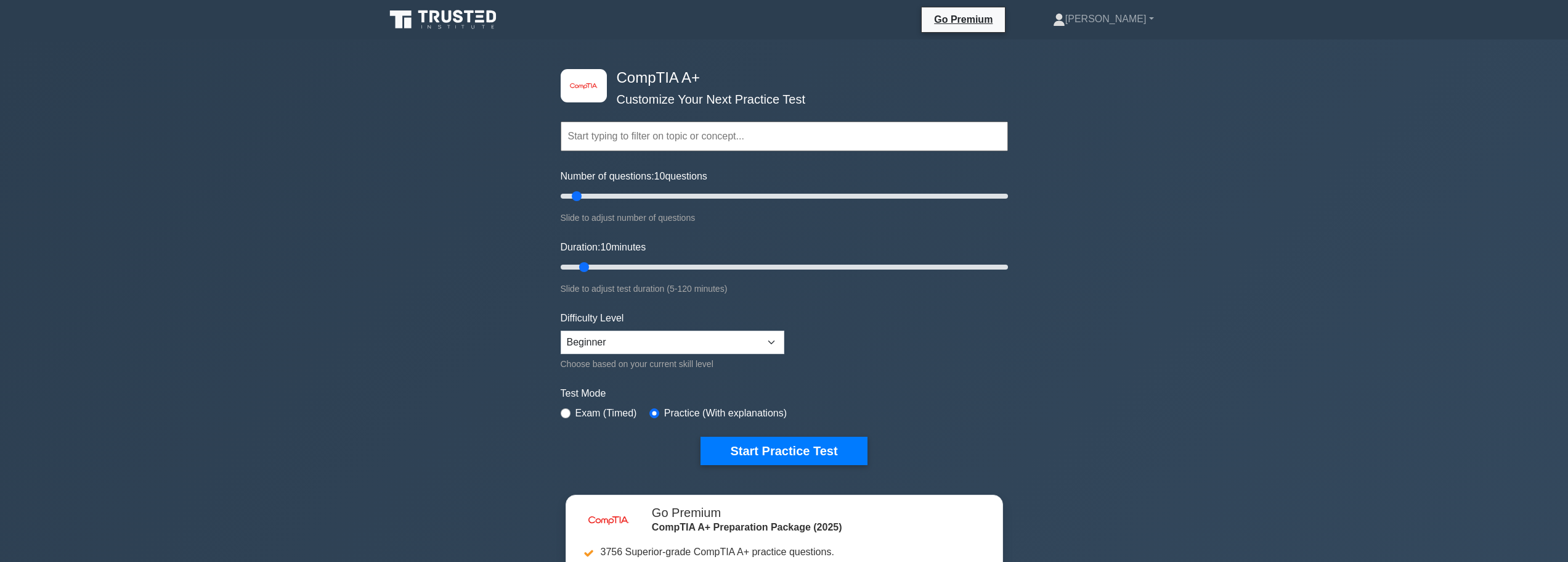
click at [564, 417] on div "Exam (Timed)" at bounding box center [598, 413] width 76 height 14
click at [566, 408] on input "radio" at bounding box center [565, 413] width 10 height 10
radio input "true"
click at [607, 336] on select "Beginner Intermediate Expert" at bounding box center [672, 342] width 223 height 23
select select "intermediate"
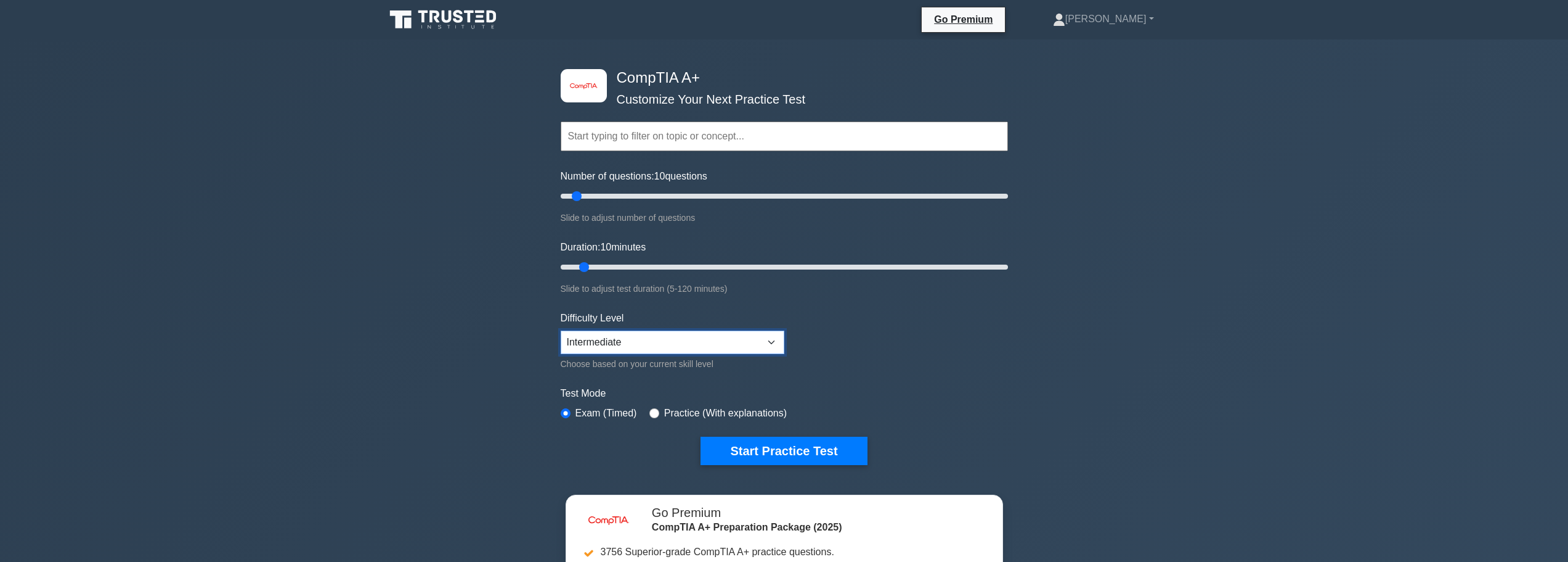
click at [561, 330] on select "Beginner Intermediate Expert" at bounding box center [672, 342] width 223 height 23
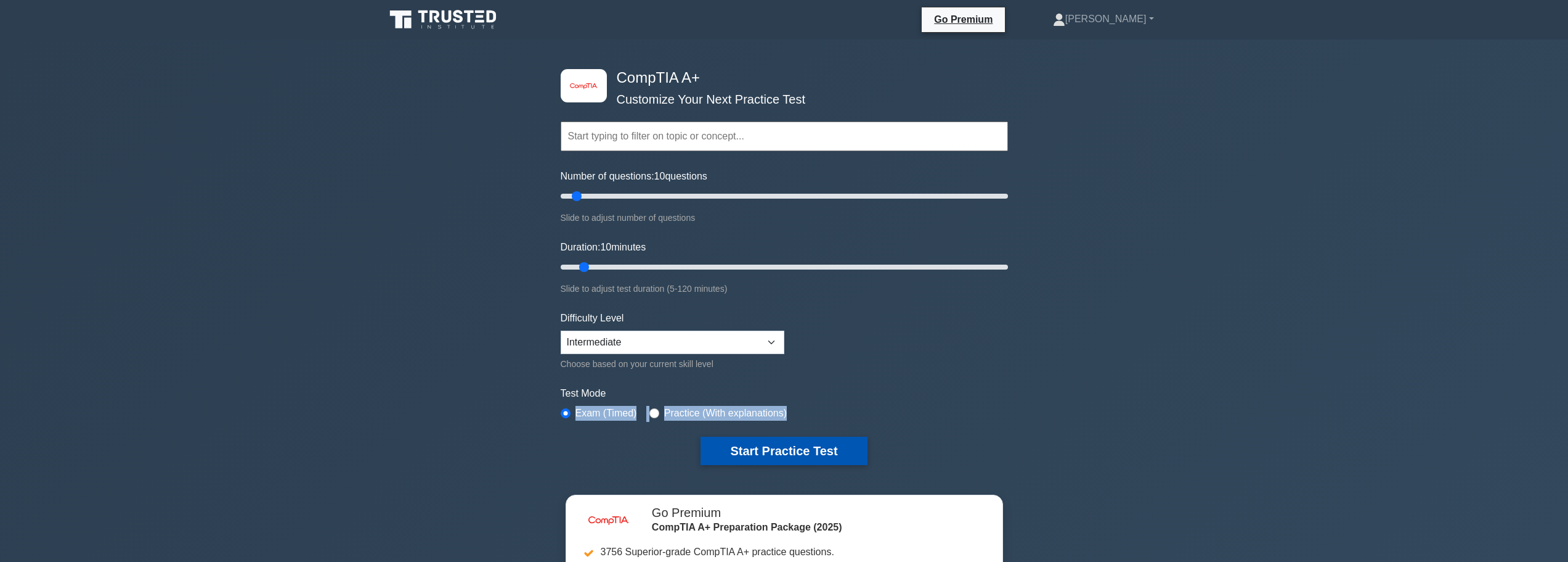
drag, startPoint x: 711, startPoint y: 442, endPoint x: 716, endPoint y: 446, distance: 6.4
click at [716, 446] on form "Topics Hardware Operating Systems Networking Security Troubleshooting Mobile De…" at bounding box center [784, 274] width 448 height 382
click at [887, 395] on label "Test Mode" at bounding box center [784, 393] width 448 height 14
click at [814, 444] on button "Start Practice Test" at bounding box center [783, 451] width 166 height 29
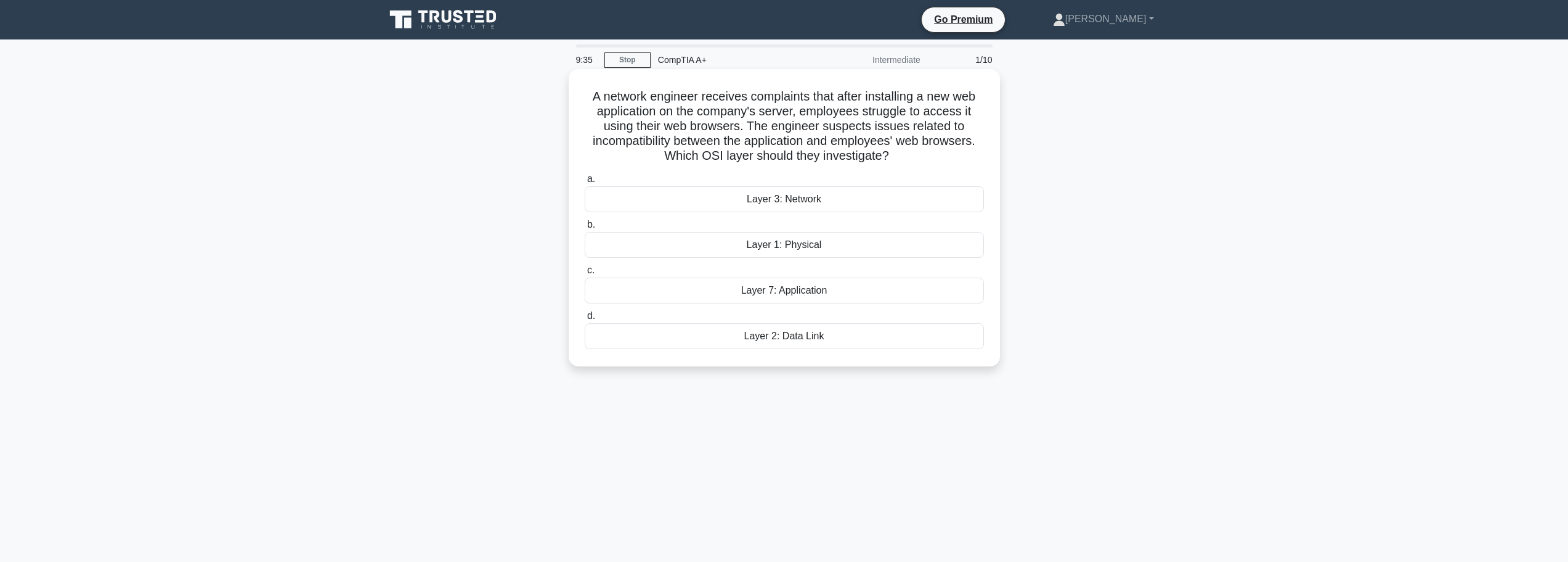
click at [802, 296] on div "Layer 7: Application" at bounding box center [784, 290] width 399 height 26
click at [585, 275] on input "c. Layer 7: Application" at bounding box center [585, 270] width 0 height 8
click at [753, 288] on div "SATA SSD" at bounding box center [784, 290] width 399 height 26
click at [585, 275] on input "c. SATA SSD" at bounding box center [585, 270] width 0 height 8
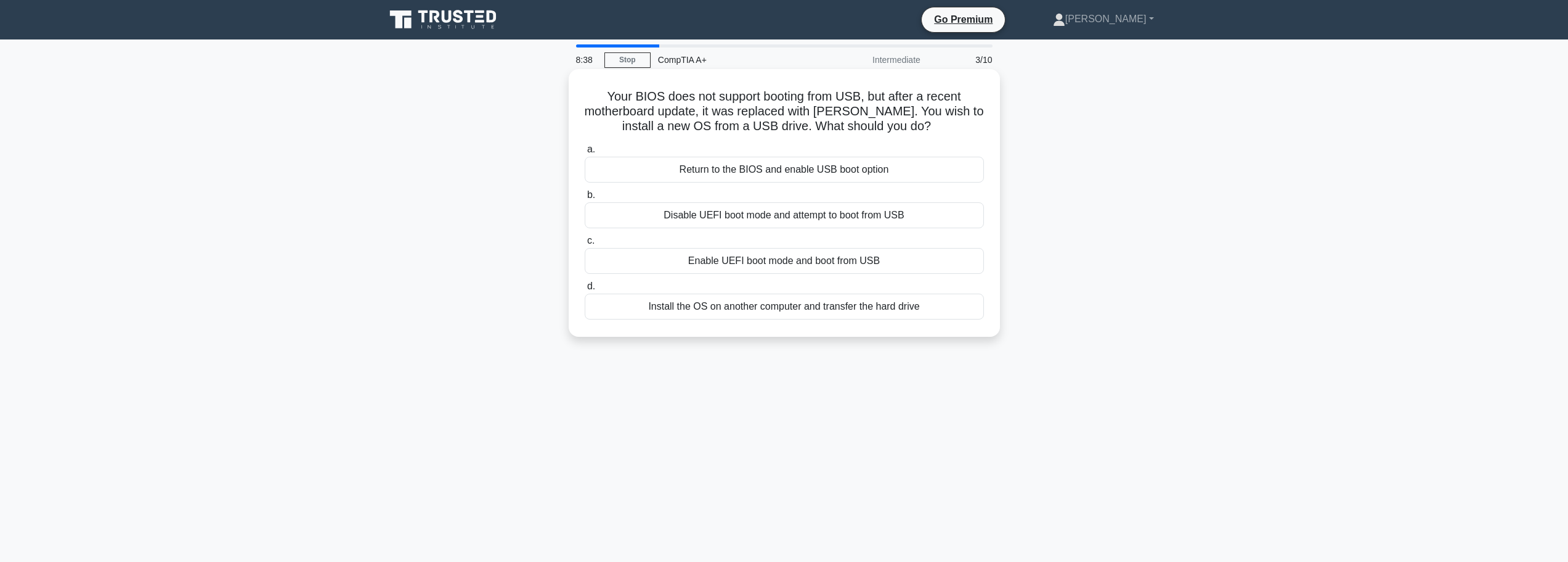
click at [719, 259] on div "Enable UEFI boot mode and boot from USB" at bounding box center [784, 260] width 399 height 26
click at [585, 245] on input "c. Enable UEFI boot mode and boot from USB" at bounding box center [585, 241] width 0 height 8
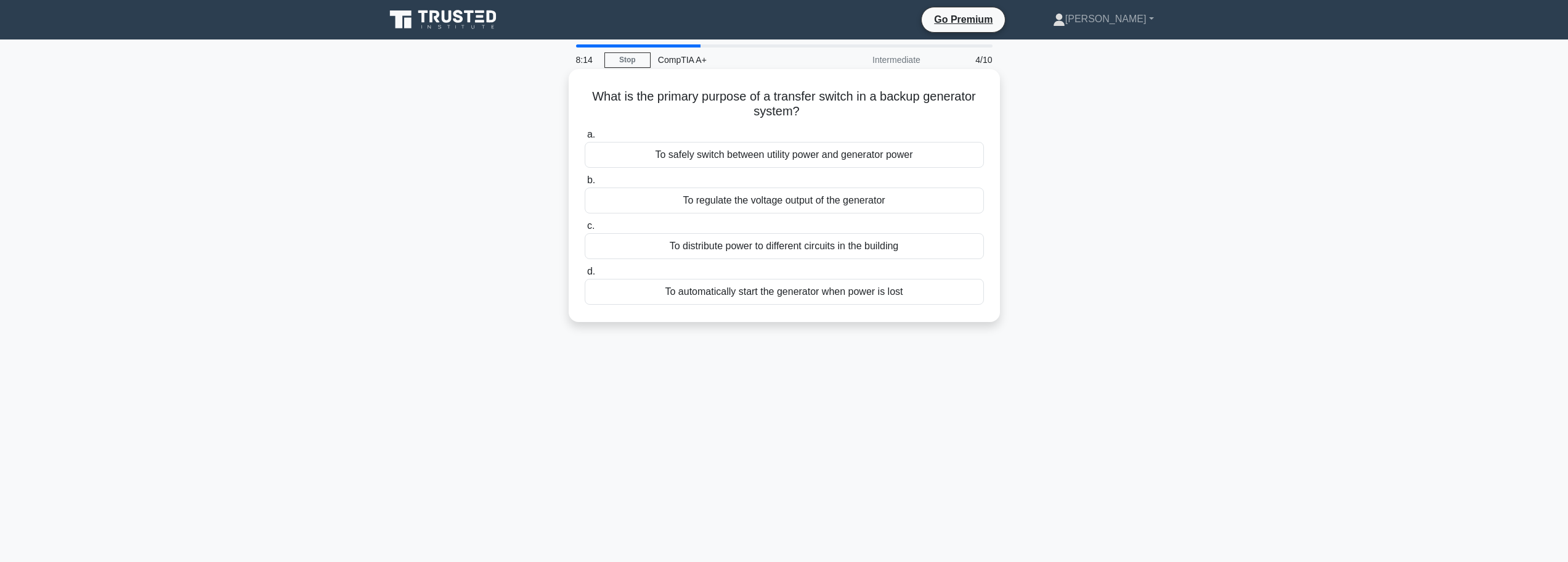
click at [760, 297] on div "To automatically start the generator when power is lost" at bounding box center [784, 291] width 399 height 26
click at [585, 276] on input "d. To automatically start the generator when power is lost" at bounding box center [585, 271] width 0 height 8
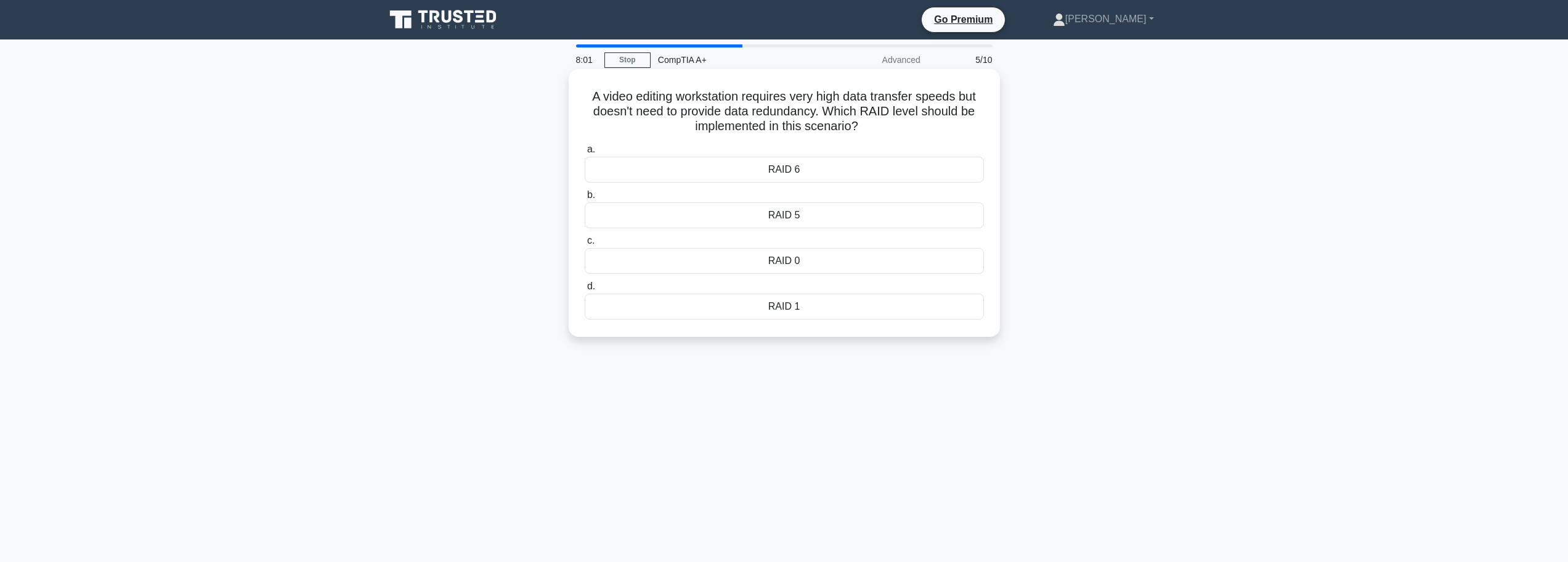
click at [803, 262] on div "RAID 0" at bounding box center [784, 260] width 399 height 26
click at [585, 245] on input "c. RAID 0" at bounding box center [585, 241] width 0 height 8
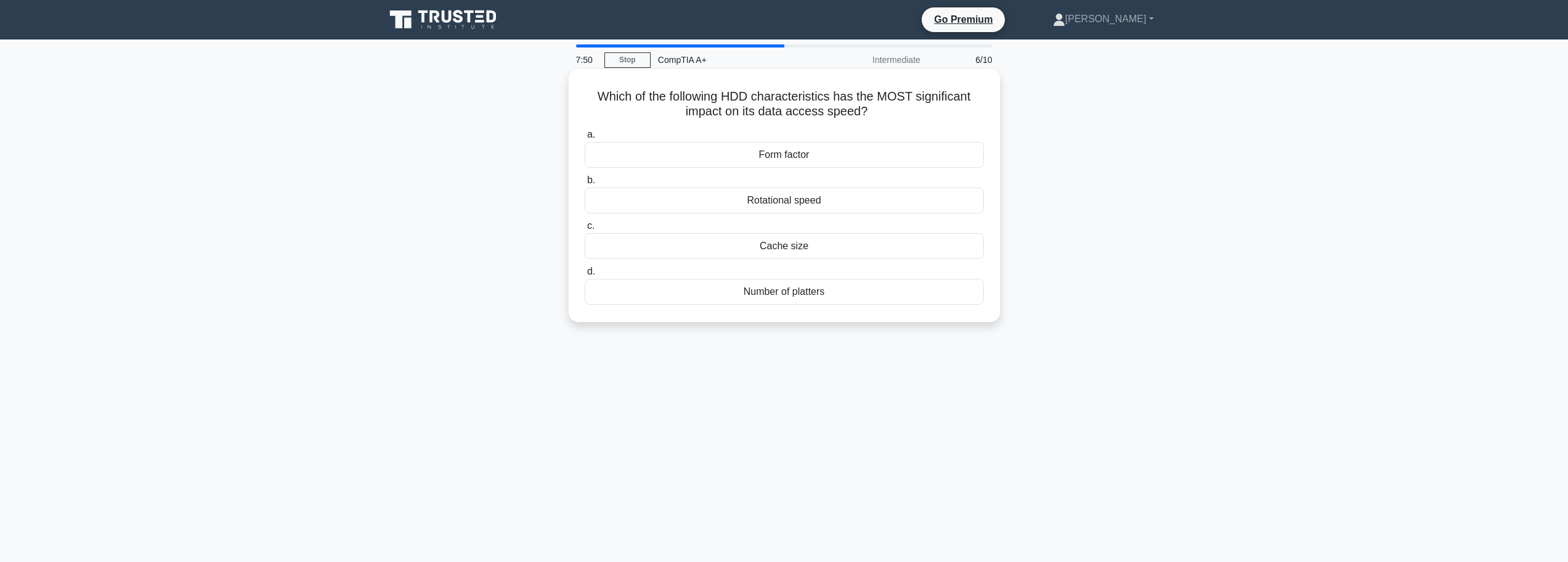
click at [797, 201] on div "Rotational speed" at bounding box center [784, 200] width 399 height 26
click at [585, 184] on input "b. Rotational speed" at bounding box center [585, 180] width 0 height 8
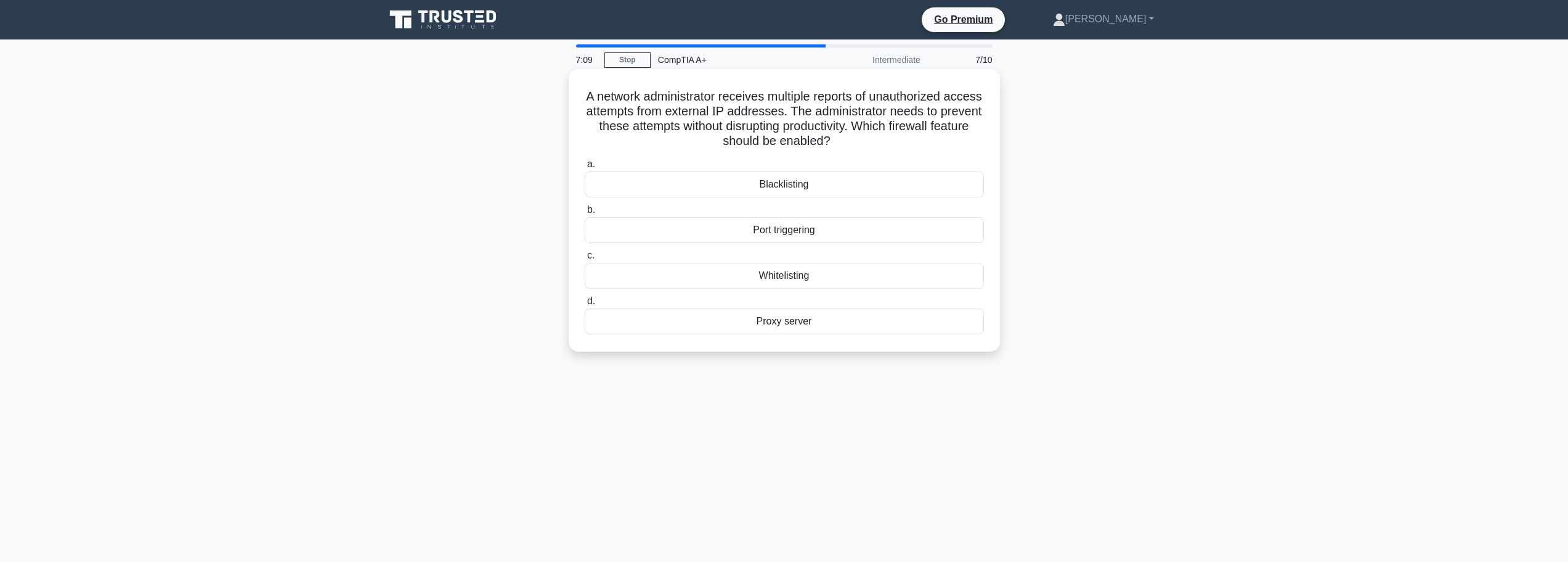
click at [808, 328] on div "Proxy server" at bounding box center [784, 321] width 399 height 26
click at [585, 305] on input "d. Proxy server" at bounding box center [585, 301] width 0 height 8
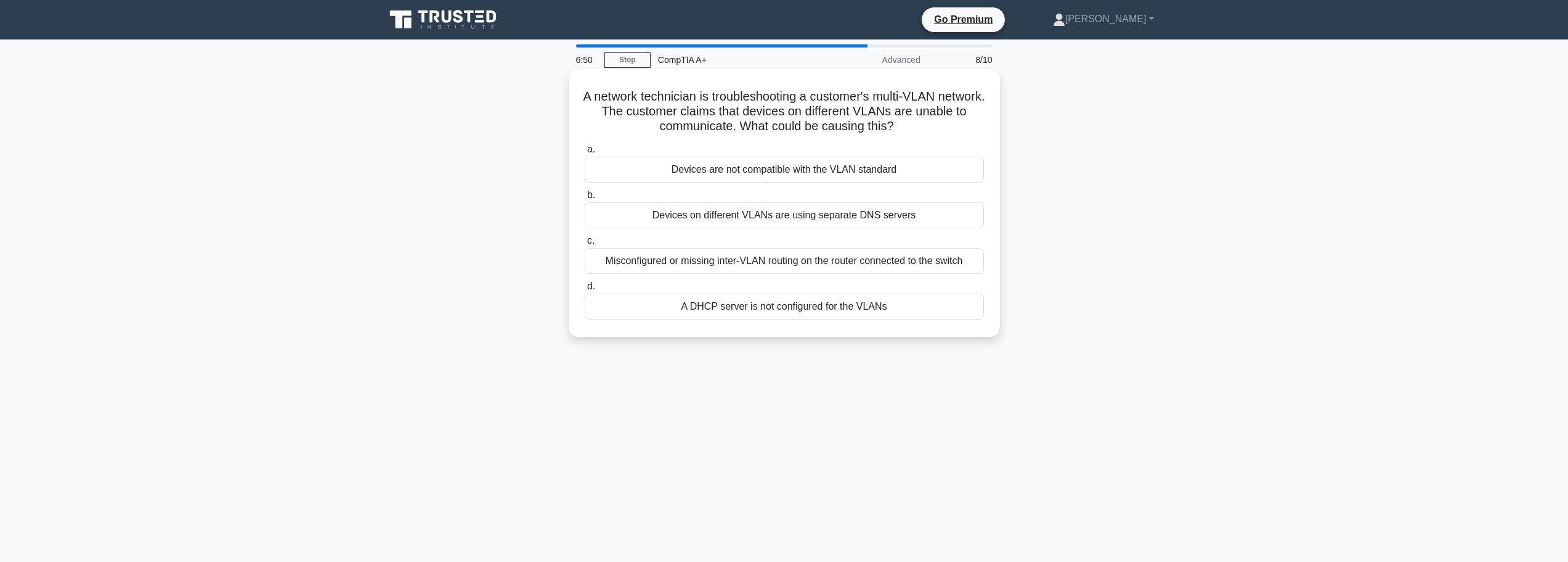
click at [824, 267] on div "Misconfigured or missing inter-VLAN routing on the router connected to the swit…" at bounding box center [784, 260] width 399 height 26
click at [585, 245] on input "c. Misconfigured or missing inter-VLAN routing on the router connected to the s…" at bounding box center [585, 241] width 0 height 8
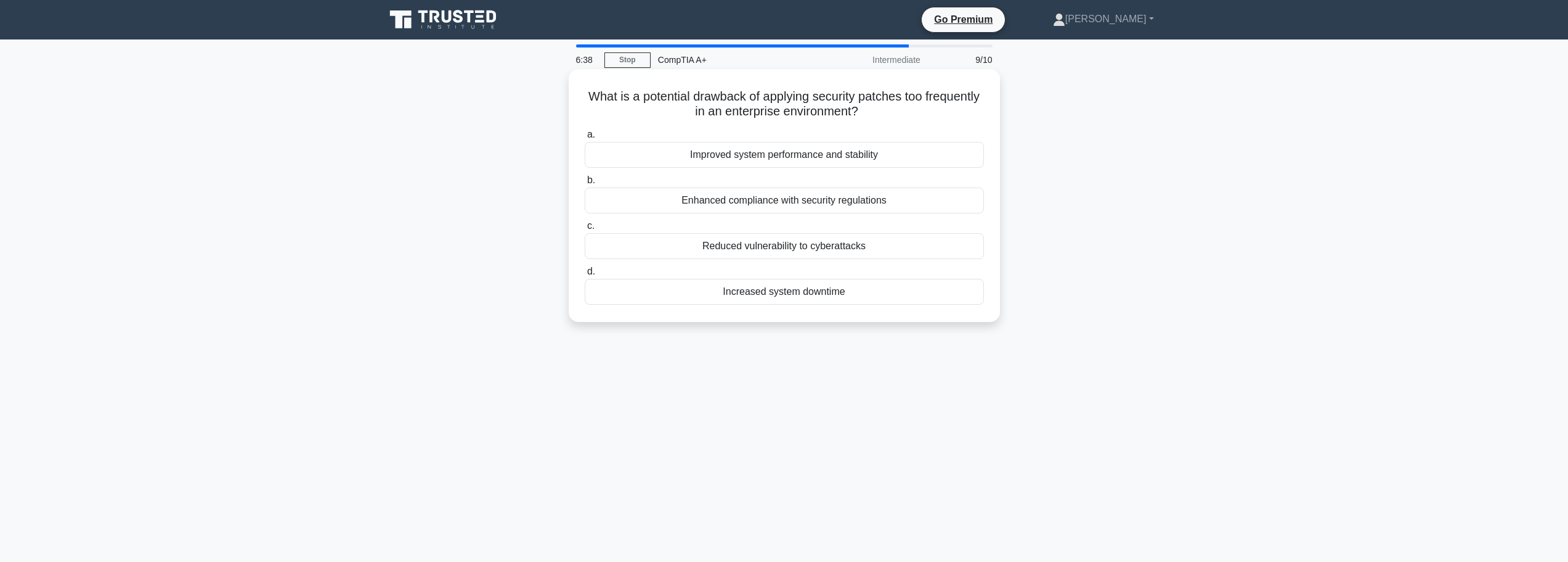
click at [772, 296] on div "Increased system downtime" at bounding box center [784, 291] width 399 height 26
click at [585, 276] on input "d. Increased system downtime" at bounding box center [585, 271] width 0 height 8
click at [786, 198] on div "Overclock the CPU" at bounding box center [784, 200] width 399 height 26
click at [585, 184] on input "b. Overclock the CPU" at bounding box center [585, 180] width 0 height 8
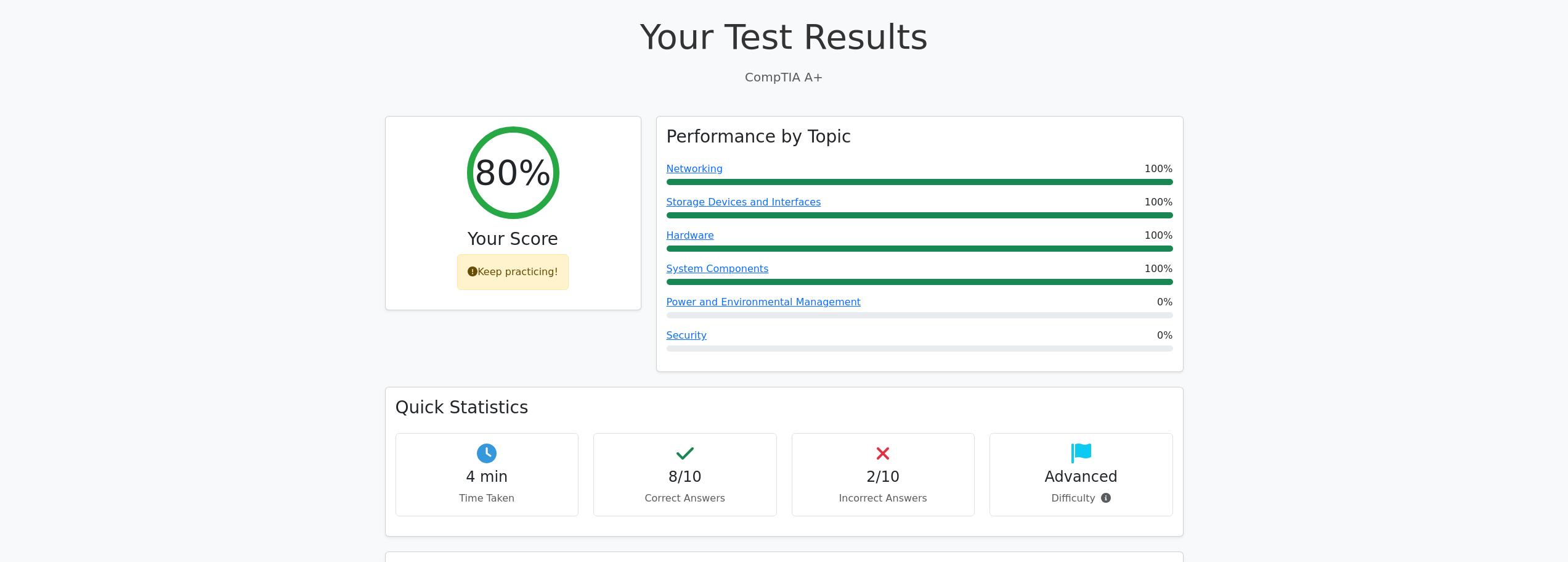
scroll to position [432, 0]
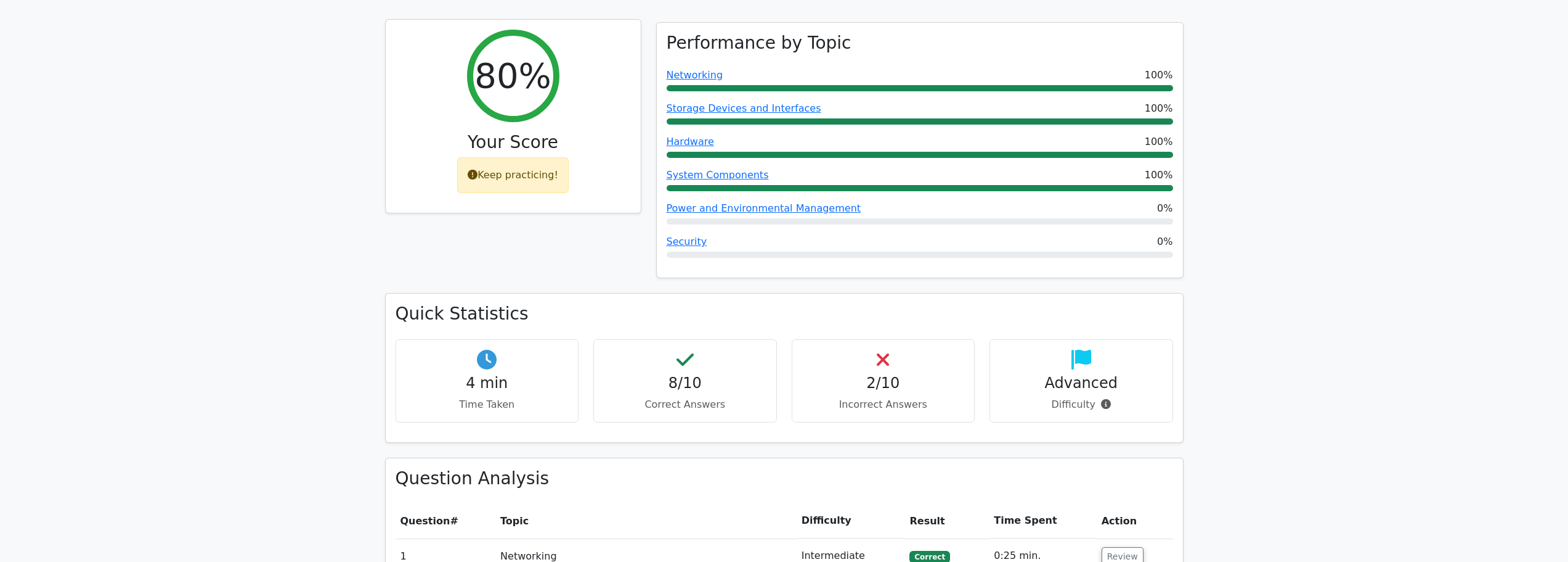
click at [482, 157] on div "Keep practicing!" at bounding box center [513, 175] width 111 height 36
click at [475, 157] on div "Keep practicing!" at bounding box center [513, 175] width 111 height 36
click at [474, 170] on icon at bounding box center [472, 174] width 10 height 10
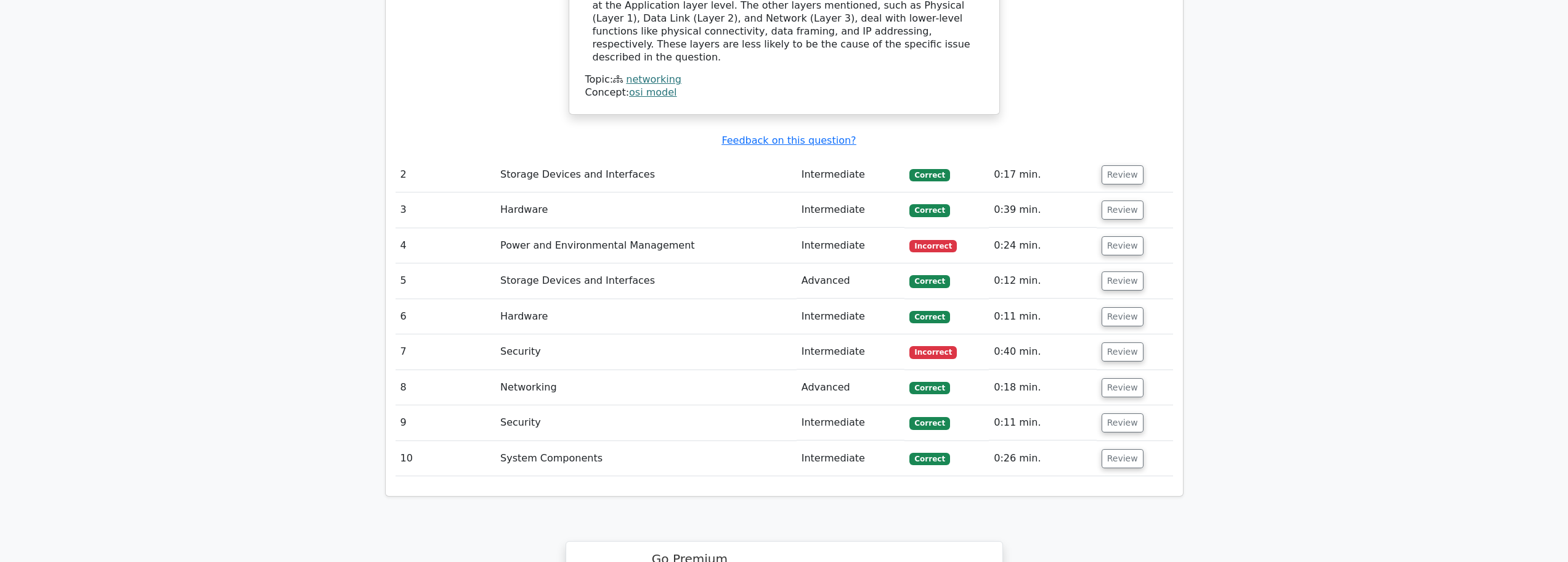
scroll to position [1418, 0]
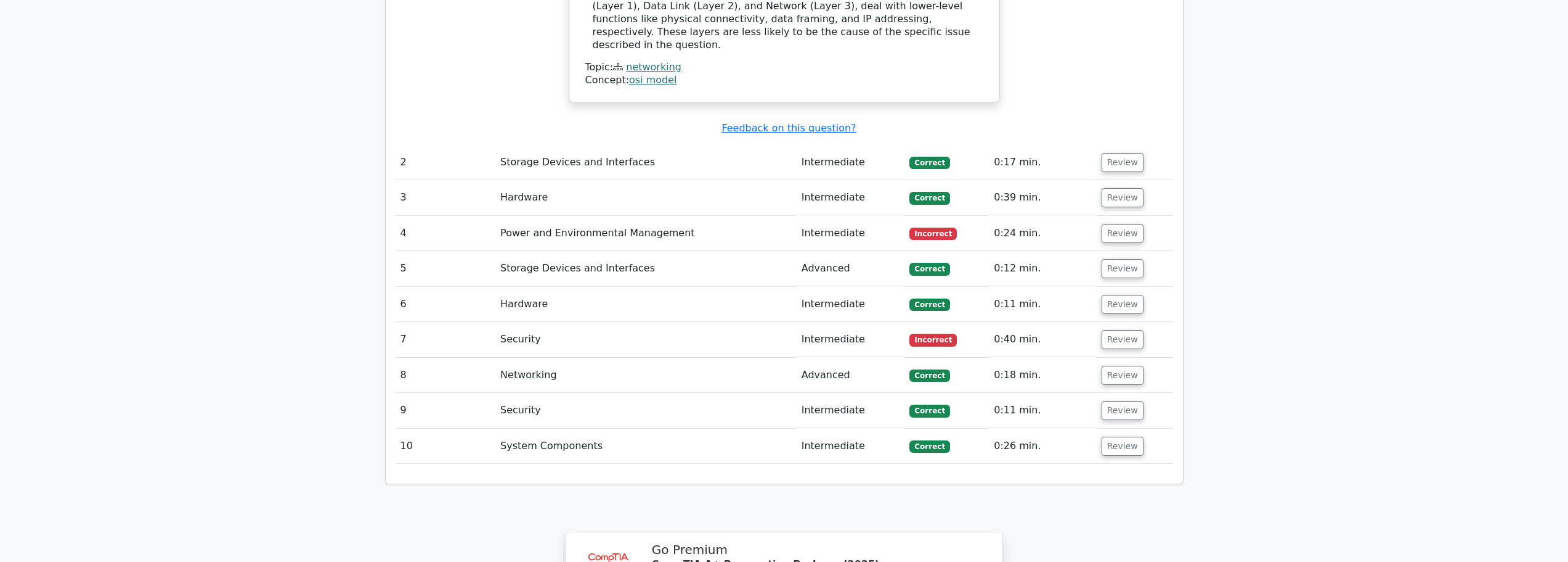
click at [682, 215] on td "Power and Environmental Management" at bounding box center [646, 233] width 301 height 35
click at [1111, 224] on button "Review" at bounding box center [1122, 233] width 42 height 19
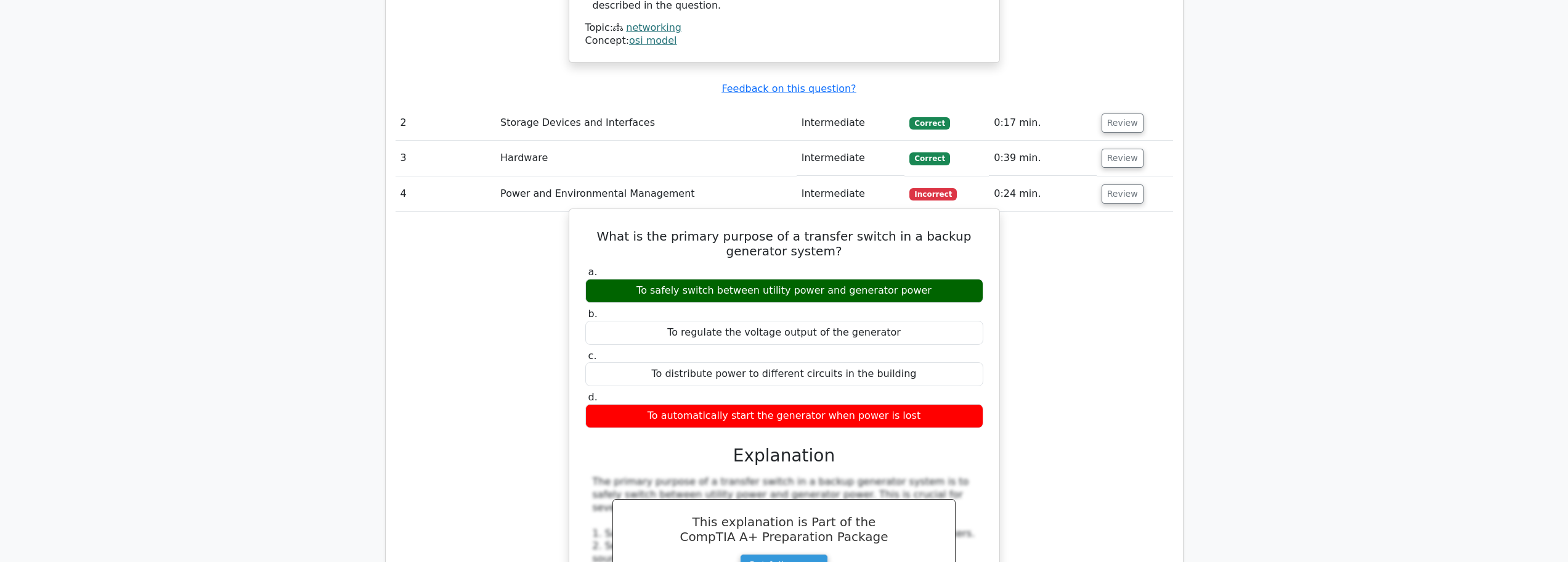
scroll to position [1541, 0]
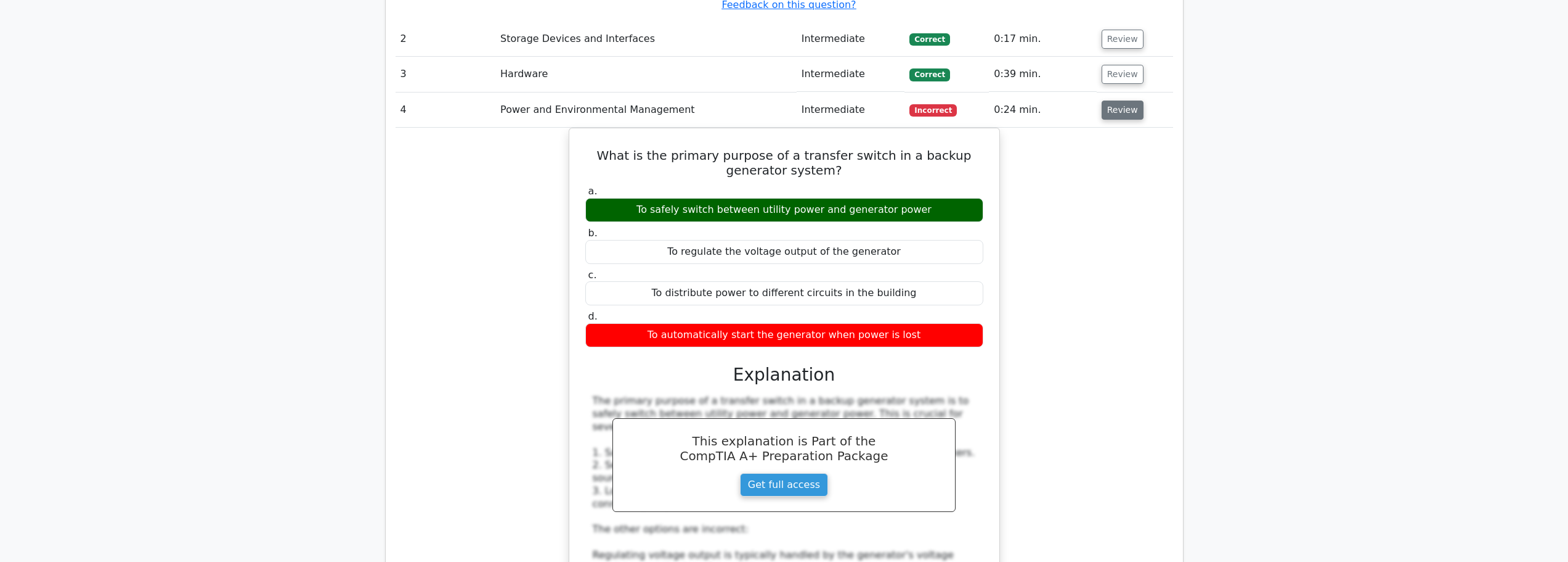
click at [1113, 101] on button "Review" at bounding box center [1122, 110] width 42 height 19
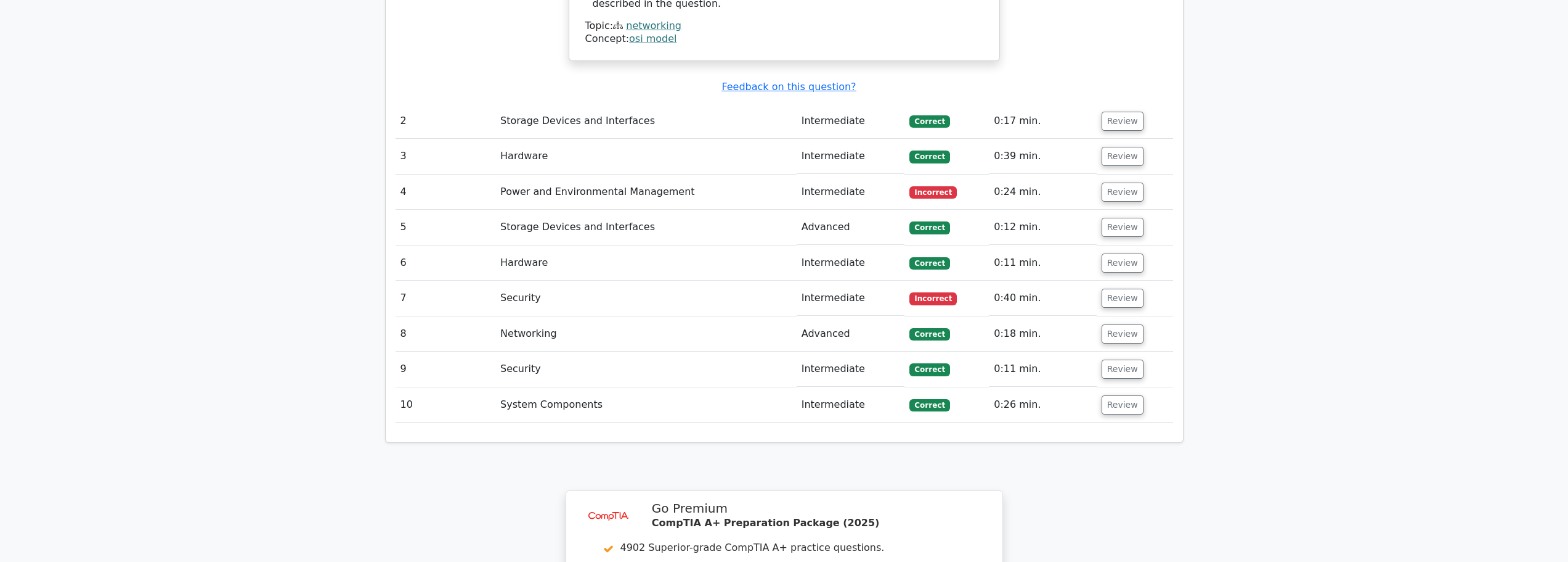
scroll to position [1480, 0]
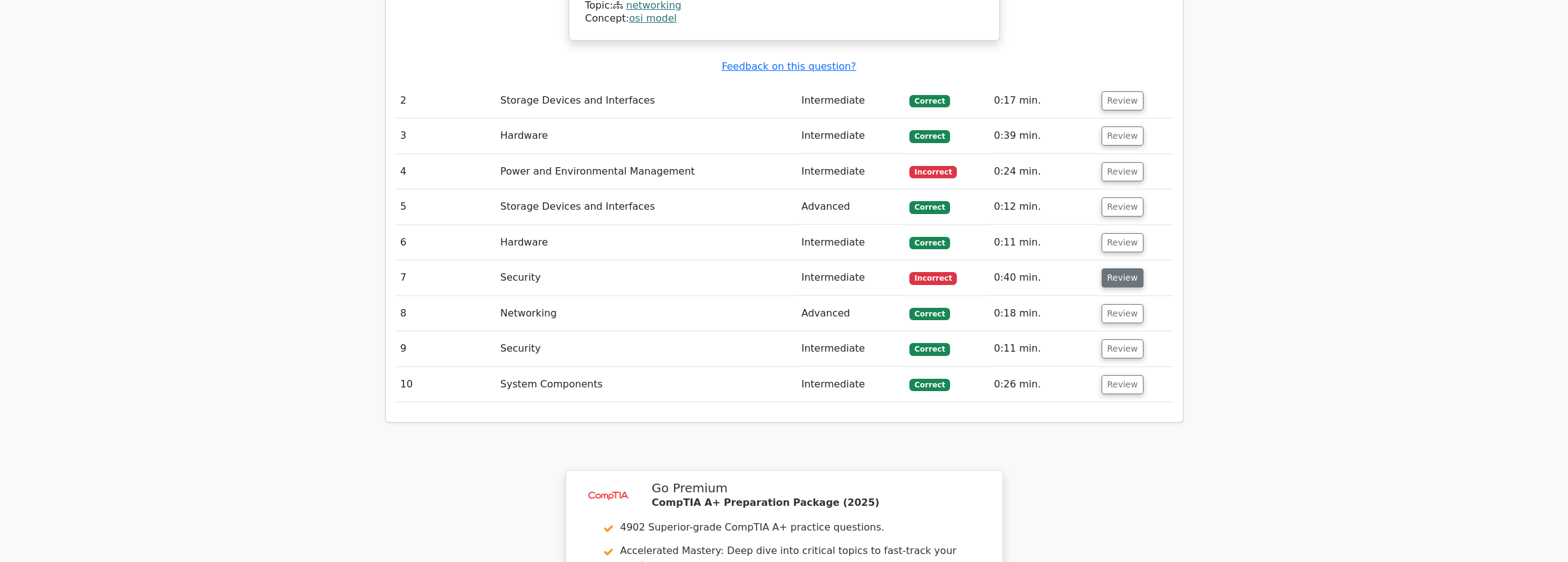
click at [1119, 268] on button "Review" at bounding box center [1122, 277] width 42 height 19
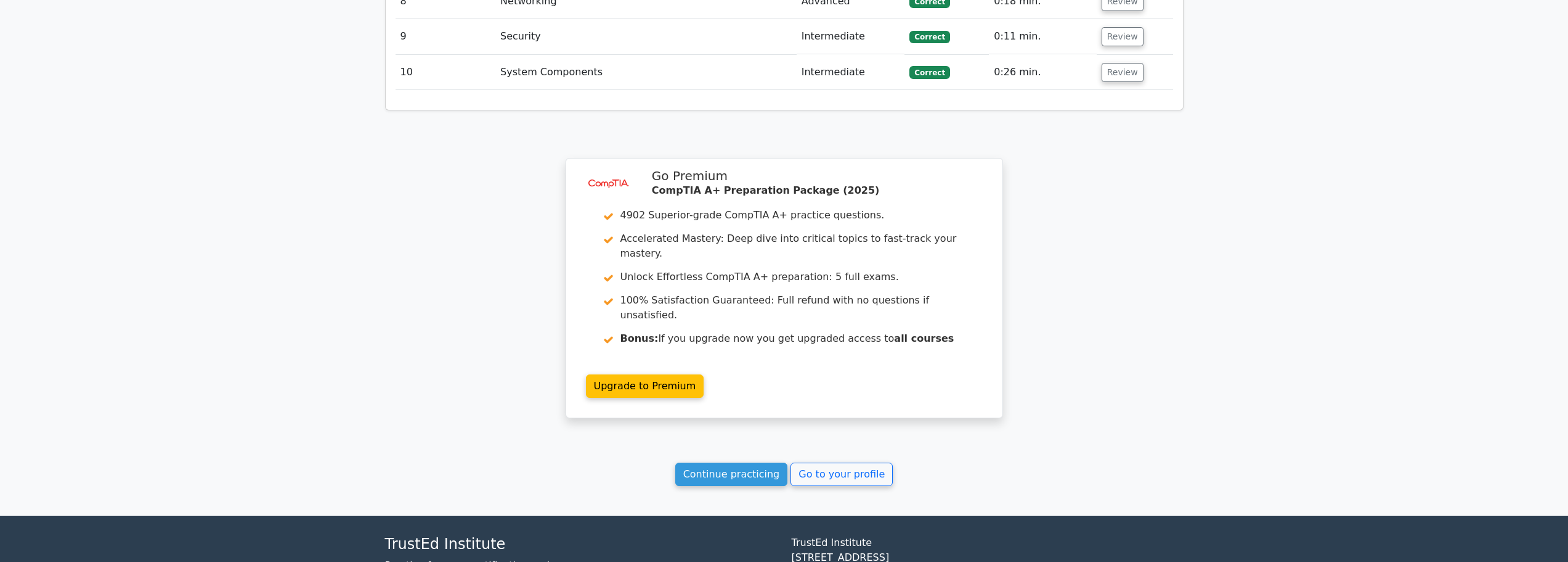
scroll to position [2341, 0]
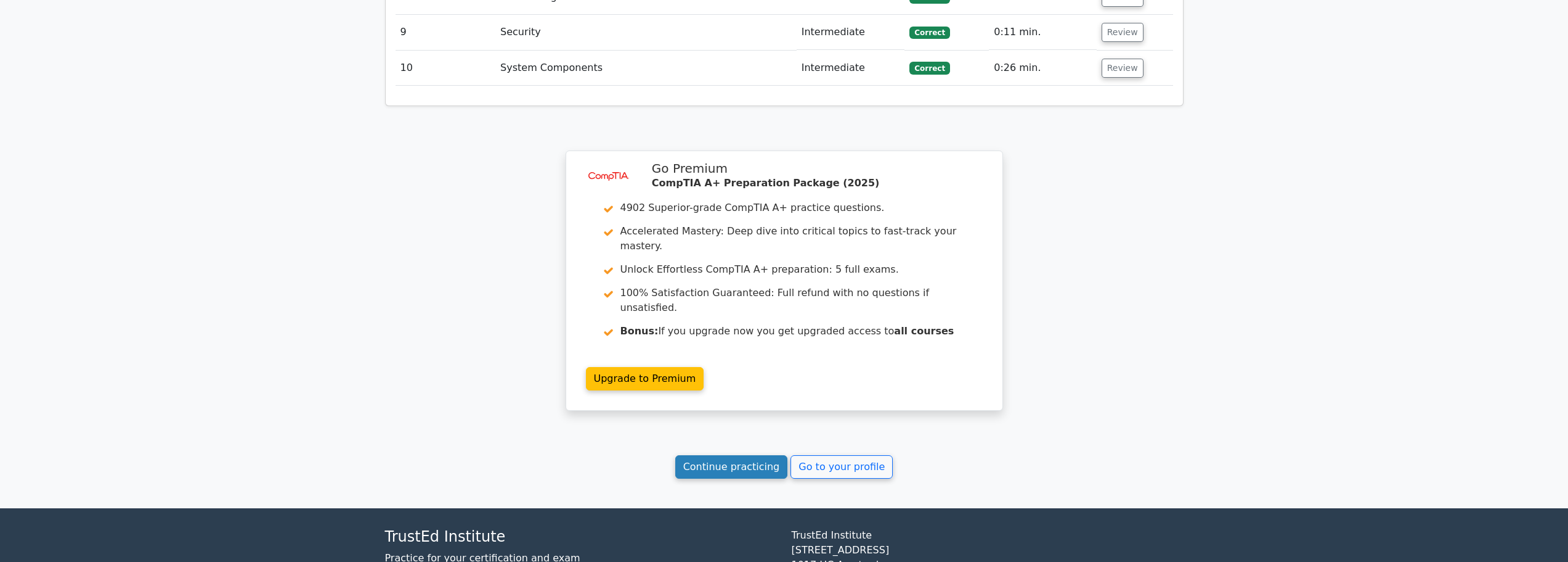
click at [734, 455] on link "Continue practicing" at bounding box center [732, 467] width 113 height 23
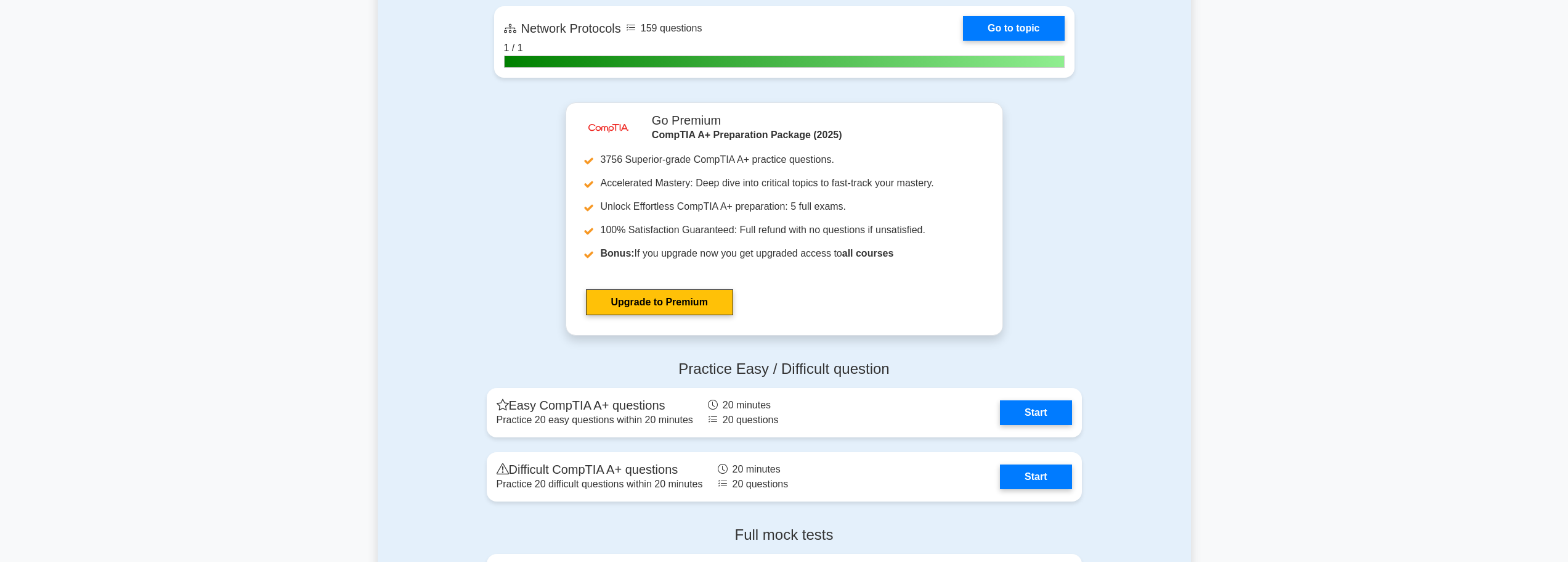
scroll to position [2590, 0]
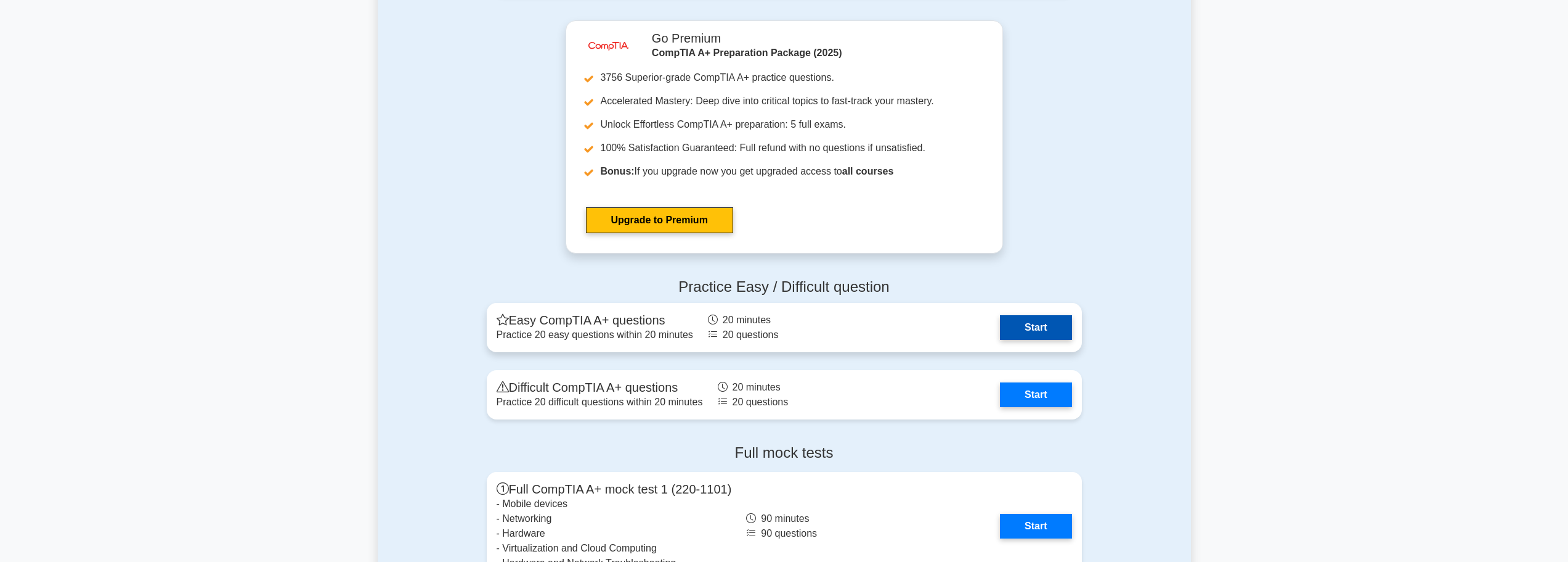
click at [1028, 324] on link "Start" at bounding box center [1036, 327] width 72 height 24
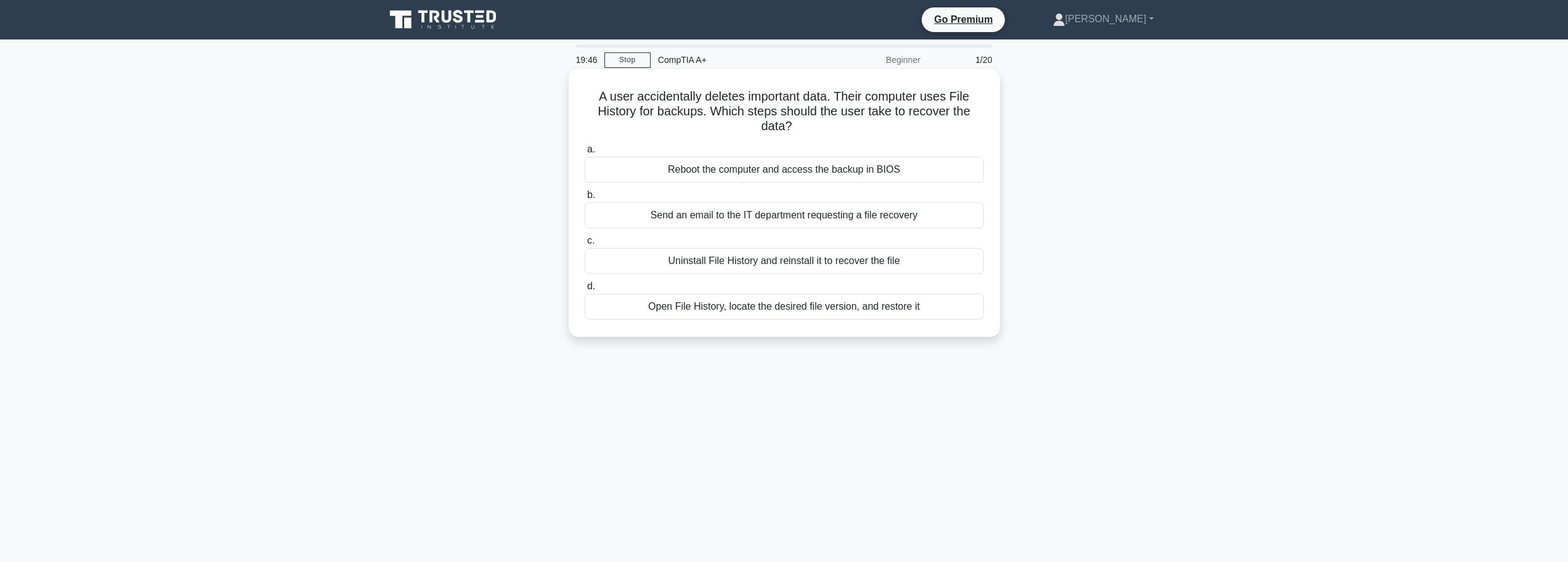
click at [803, 312] on div "Open File History, locate the desired file version, and restore it" at bounding box center [784, 306] width 399 height 26
click at [585, 291] on input "d. Open File History, locate the desired file version, and restore it" at bounding box center [585, 286] width 0 height 8
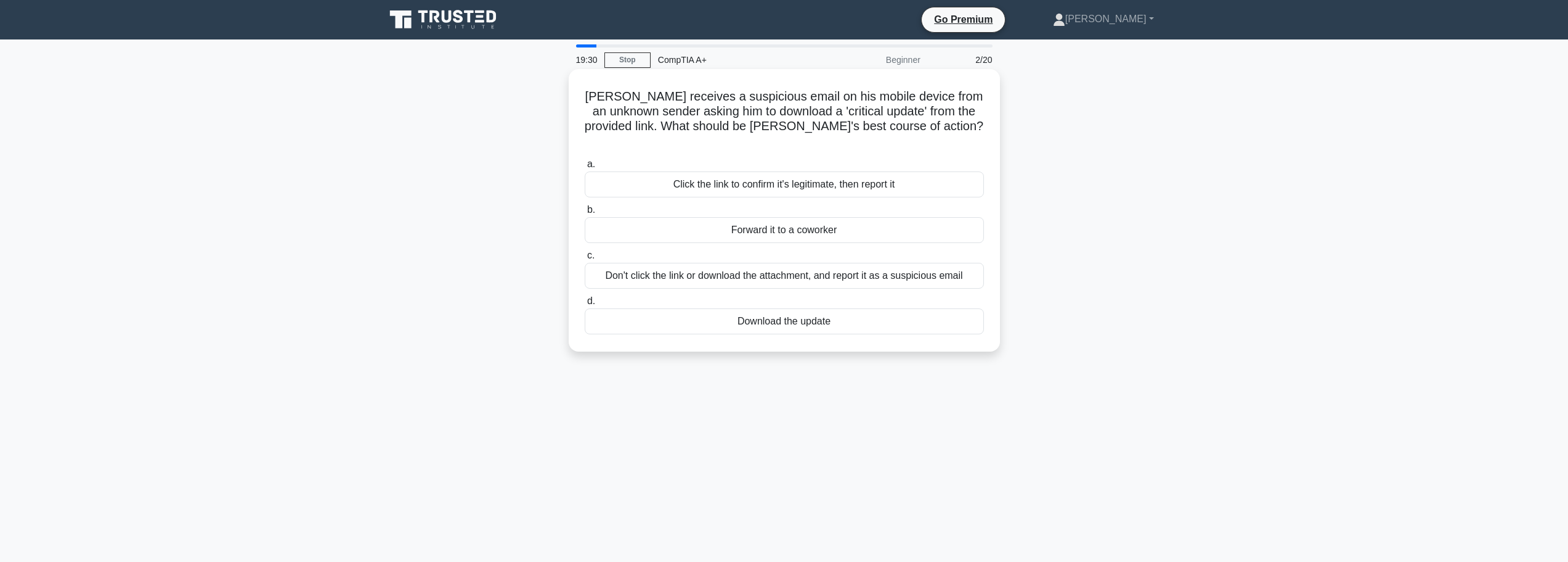
click at [754, 263] on div "Don't click the link or download the attachment, and report it as a suspicious …" at bounding box center [784, 276] width 399 height 26
click at [585, 259] on input "c. Don't click the link or download the attachment, and report it as a suspicio…" at bounding box center [585, 255] width 0 height 8
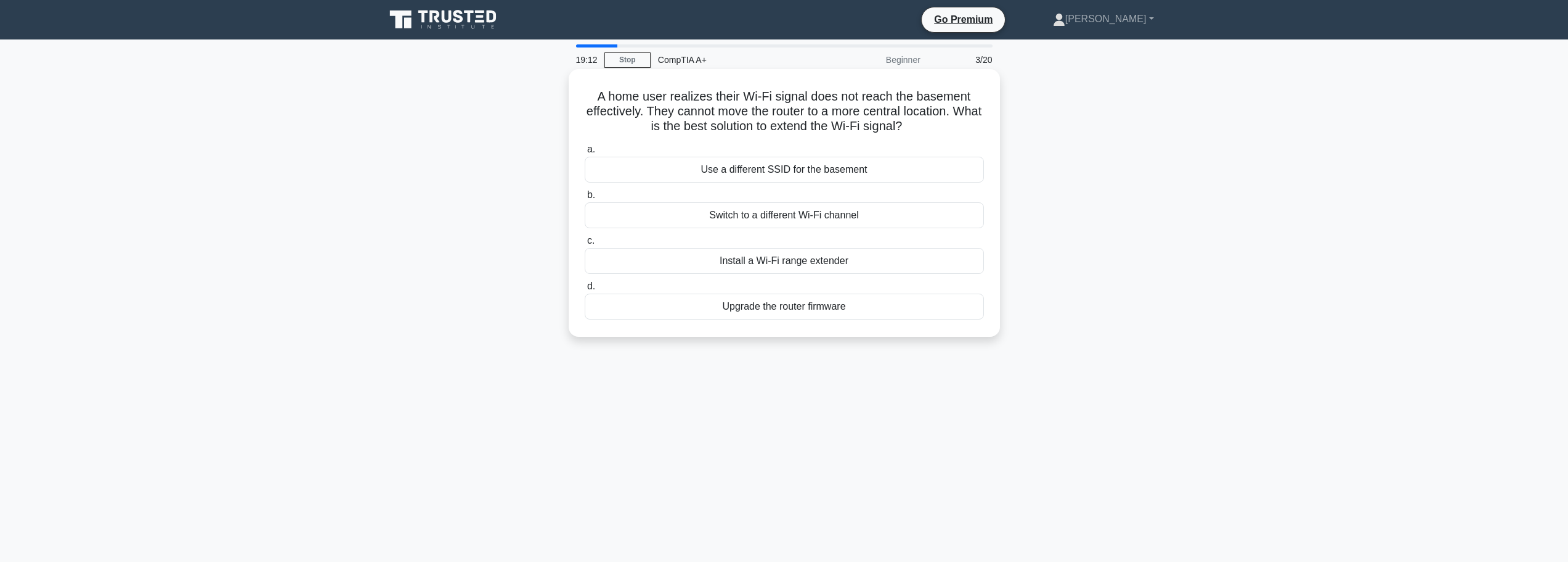
click at [755, 259] on div "Install a Wi-Fi range extender" at bounding box center [784, 260] width 399 height 26
click at [585, 245] on input "c. Install a Wi-Fi range extender" at bounding box center [585, 241] width 0 height 8
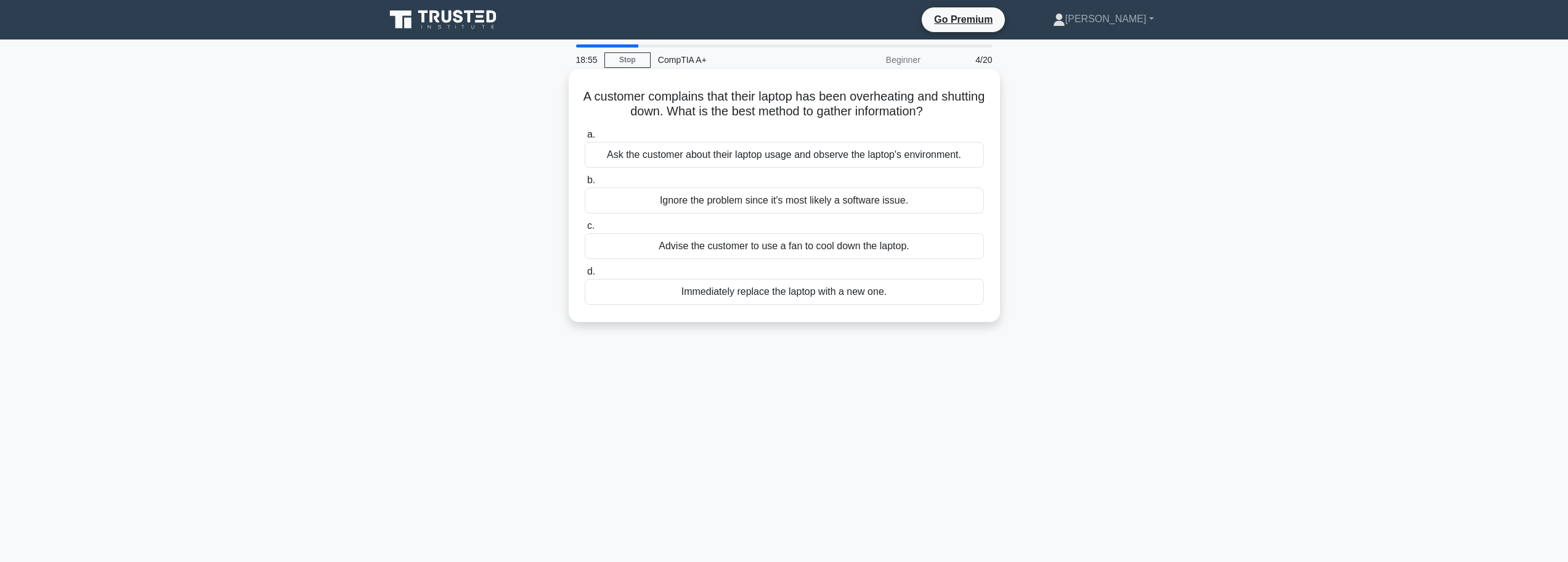
click at [858, 154] on div "Ask the customer about their laptop usage and observe the laptop's environment." at bounding box center [784, 154] width 399 height 26
click at [585, 139] on input "a. Ask the customer about their laptop usage and observe the laptop's environme…" at bounding box center [585, 135] width 0 height 8
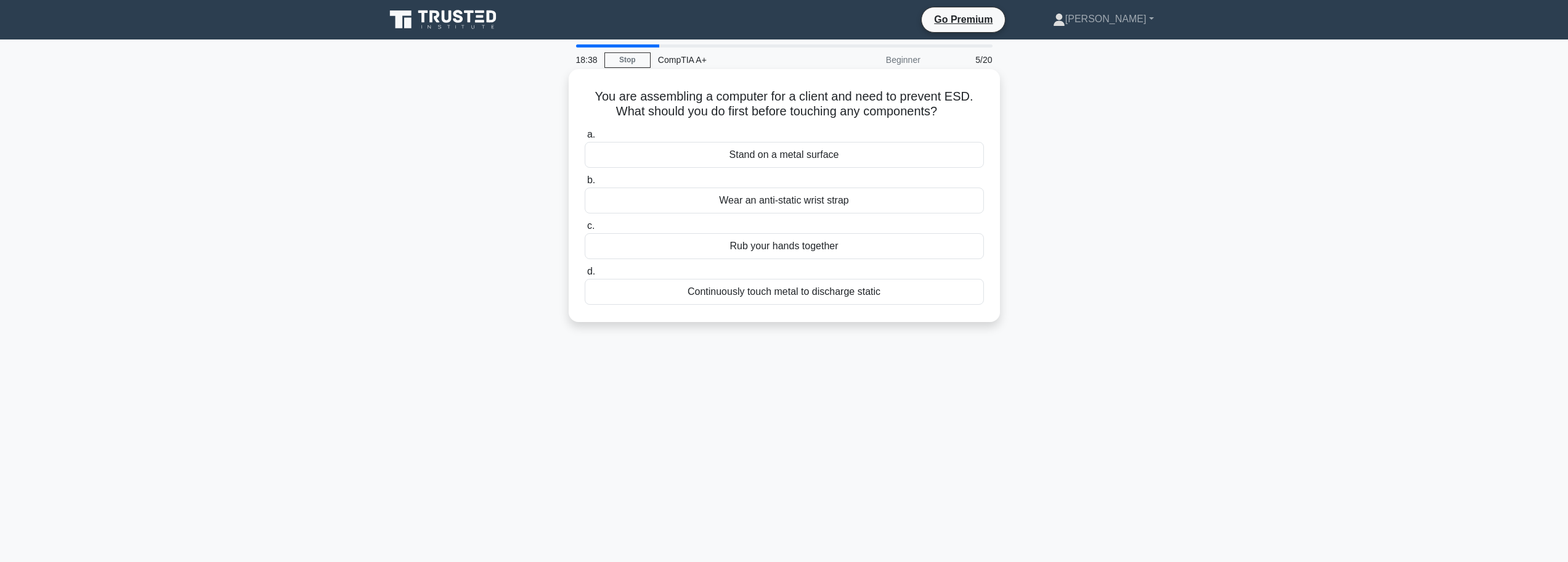
click at [768, 203] on div "Wear an anti-static wrist strap" at bounding box center [784, 200] width 399 height 26
click at [585, 184] on input "b. Wear an anti-static wrist strap" at bounding box center [585, 180] width 0 height 8
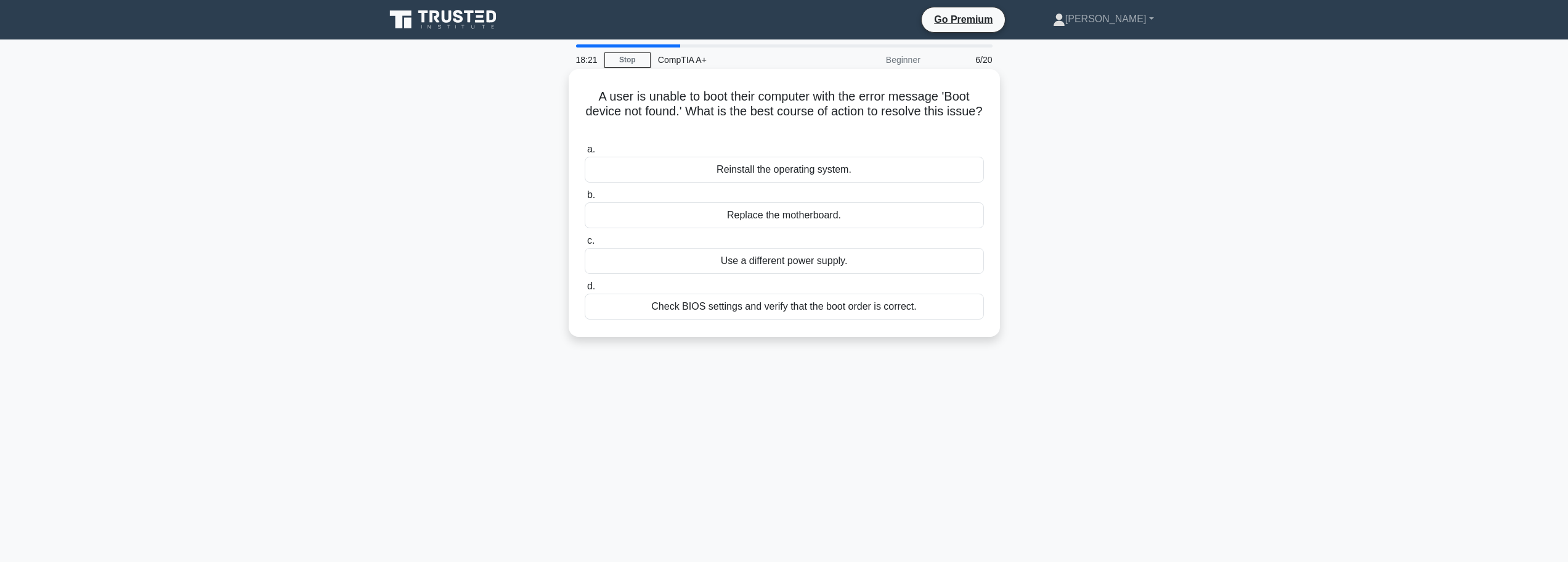
click at [762, 316] on div "Check BIOS settings and verify that the boot order is correct." at bounding box center [784, 306] width 399 height 26
click at [585, 291] on input "d. Check BIOS settings and verify that the boot order is correct." at bounding box center [585, 286] width 0 height 8
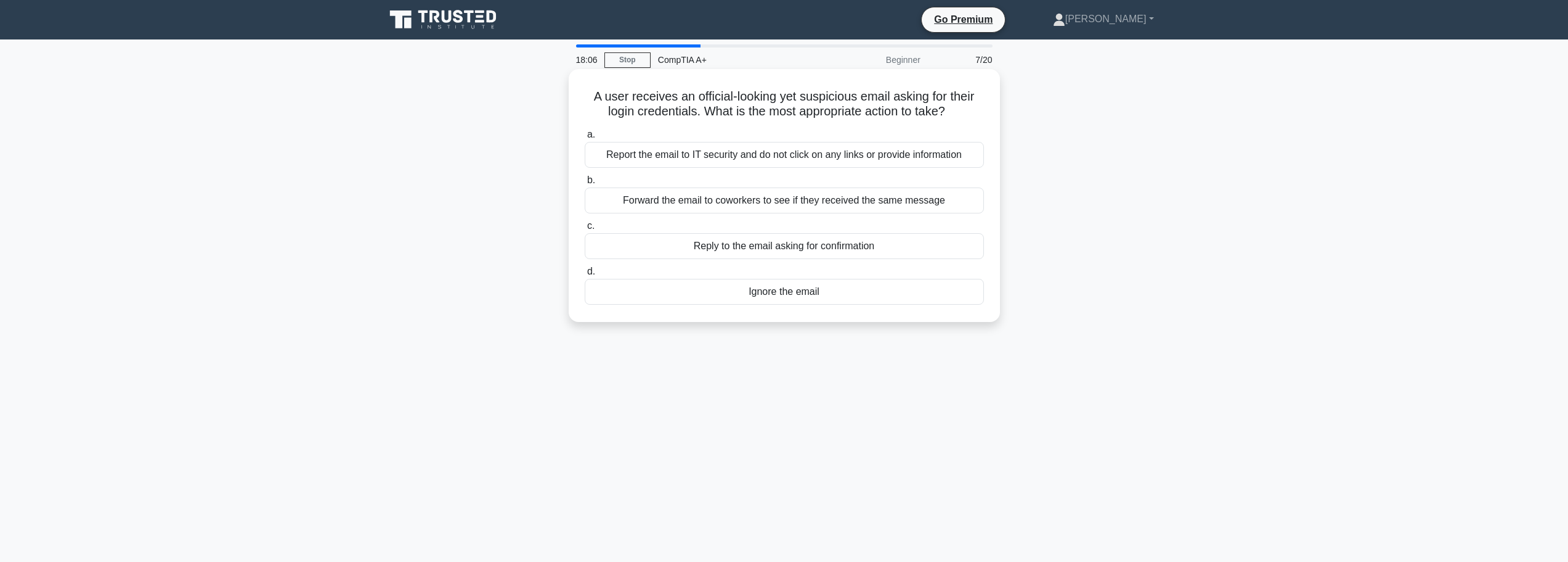
click at [674, 153] on div "Report the email to IT security and do not click on any links or provide inform…" at bounding box center [784, 154] width 399 height 26
click at [585, 139] on input "a. Report the email to IT security and do not click on any links or provide inf…" at bounding box center [585, 135] width 0 height 8
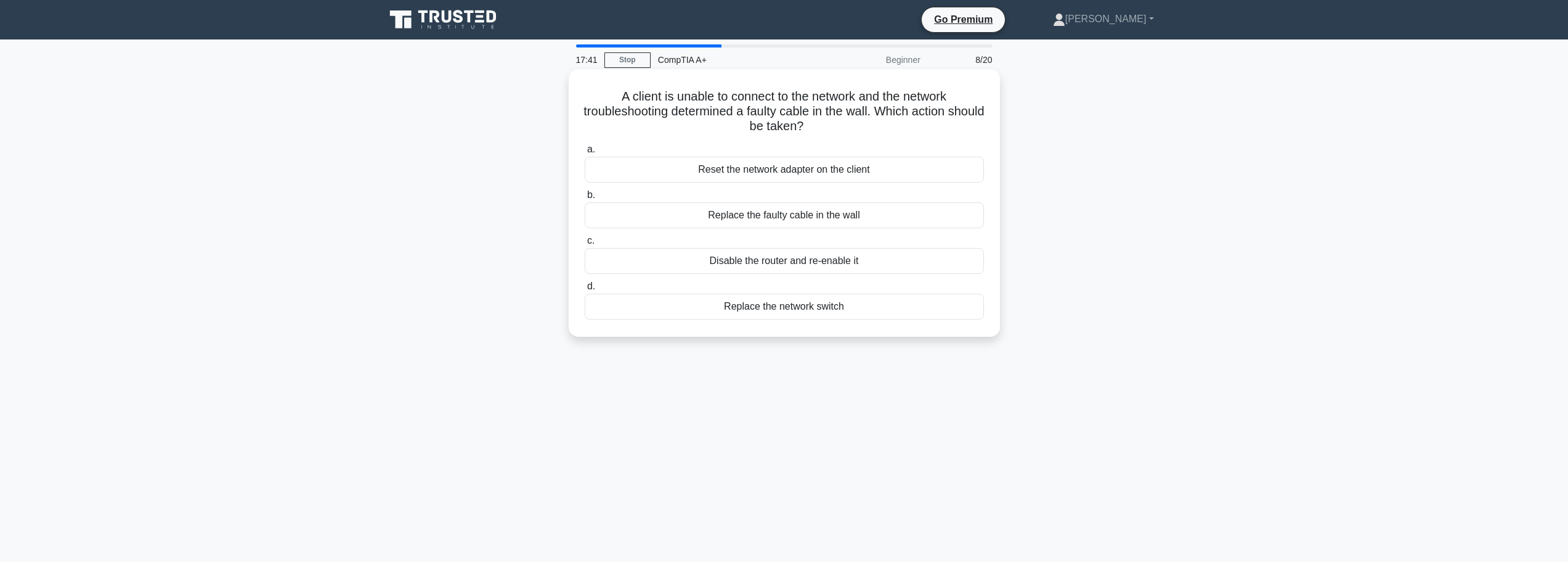
click at [802, 222] on div "Replace the faulty cable in the wall" at bounding box center [784, 215] width 399 height 26
click at [585, 199] on input "b. Replace the faulty cable in the wall" at bounding box center [585, 195] width 0 height 8
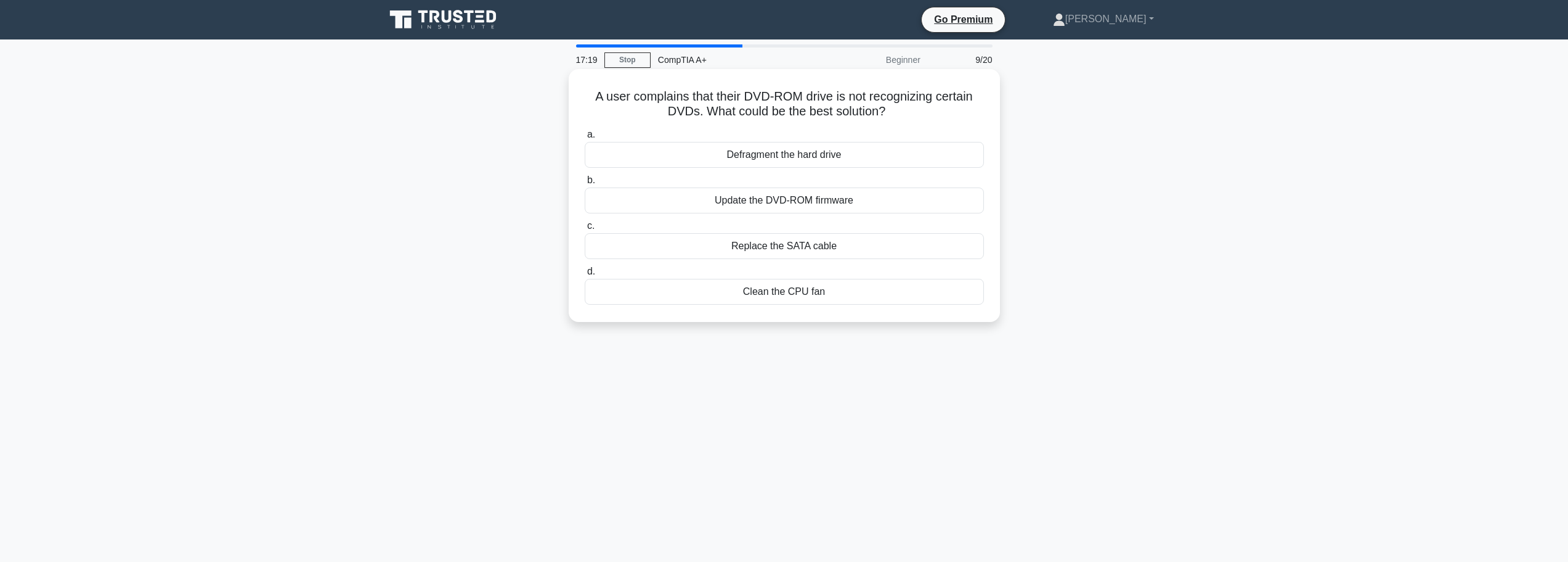
click at [756, 204] on div "Update the DVD-ROM firmware" at bounding box center [784, 200] width 399 height 26
click at [585, 184] on input "b. Update the DVD-ROM firmware" at bounding box center [585, 180] width 0 height 8
click at [771, 214] on div "Check if the volume is muted or too low" at bounding box center [784, 200] width 399 height 26
click at [585, 184] on input "b. Check if the volume is muted or too low" at bounding box center [585, 180] width 0 height 8
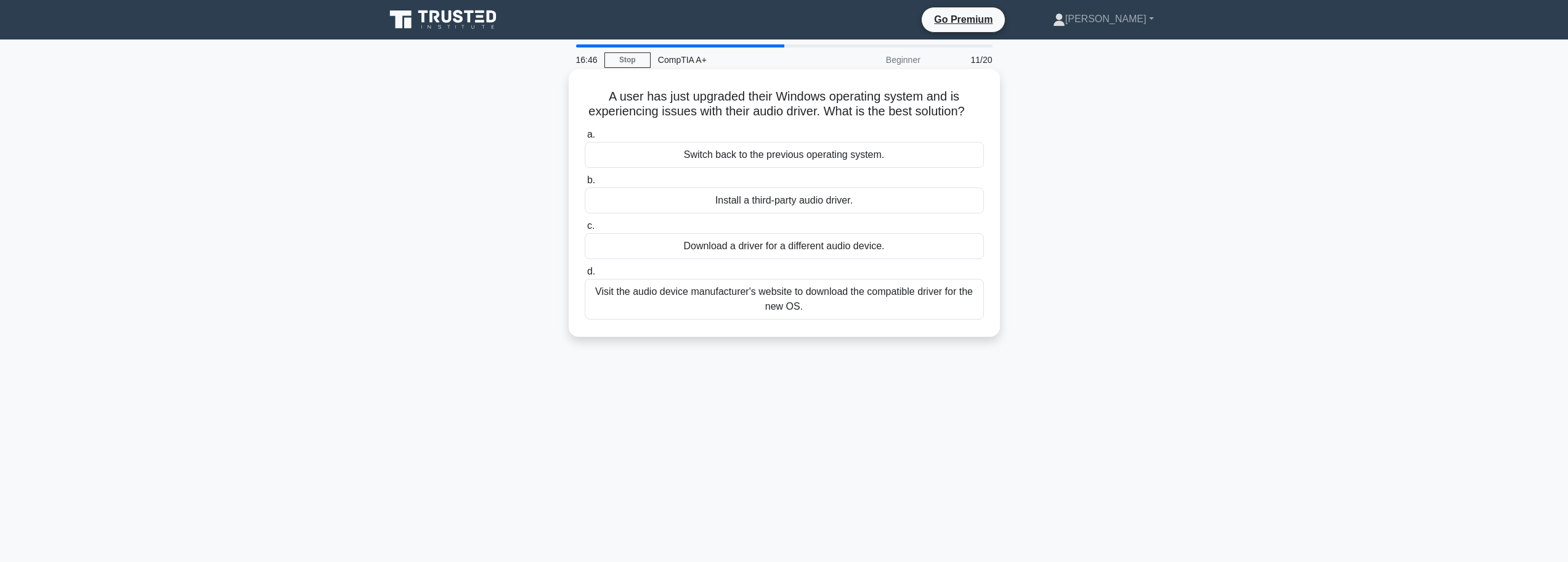
click at [797, 317] on div "Visit the audio device manufacturer's website to download the compatible driver…" at bounding box center [784, 298] width 399 height 40
click at [585, 276] on input "d. Visit the audio device manufacturer's website to download the compatible dri…" at bounding box center [585, 271] width 0 height 8
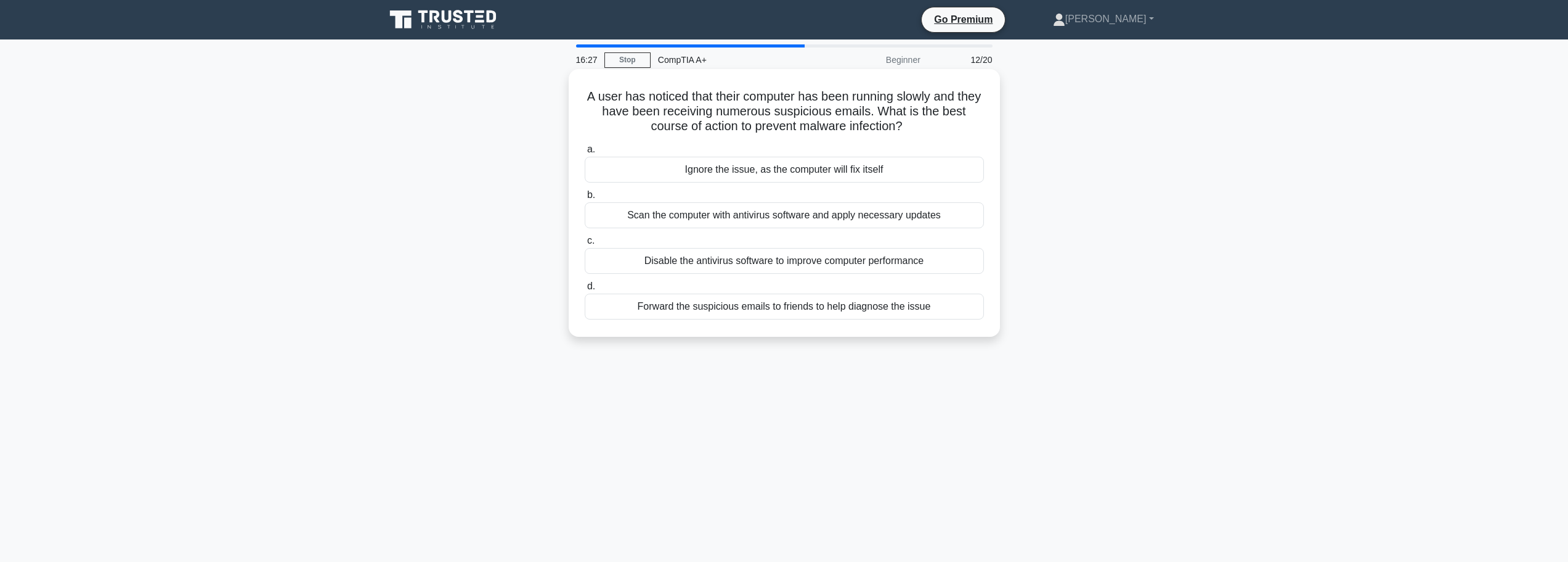
click at [820, 220] on div "Scan the computer with antivirus software and apply necessary updates" at bounding box center [784, 215] width 399 height 26
click at [585, 199] on input "b. Scan the computer with antivirus software and apply necessary updates" at bounding box center [585, 195] width 0 height 8
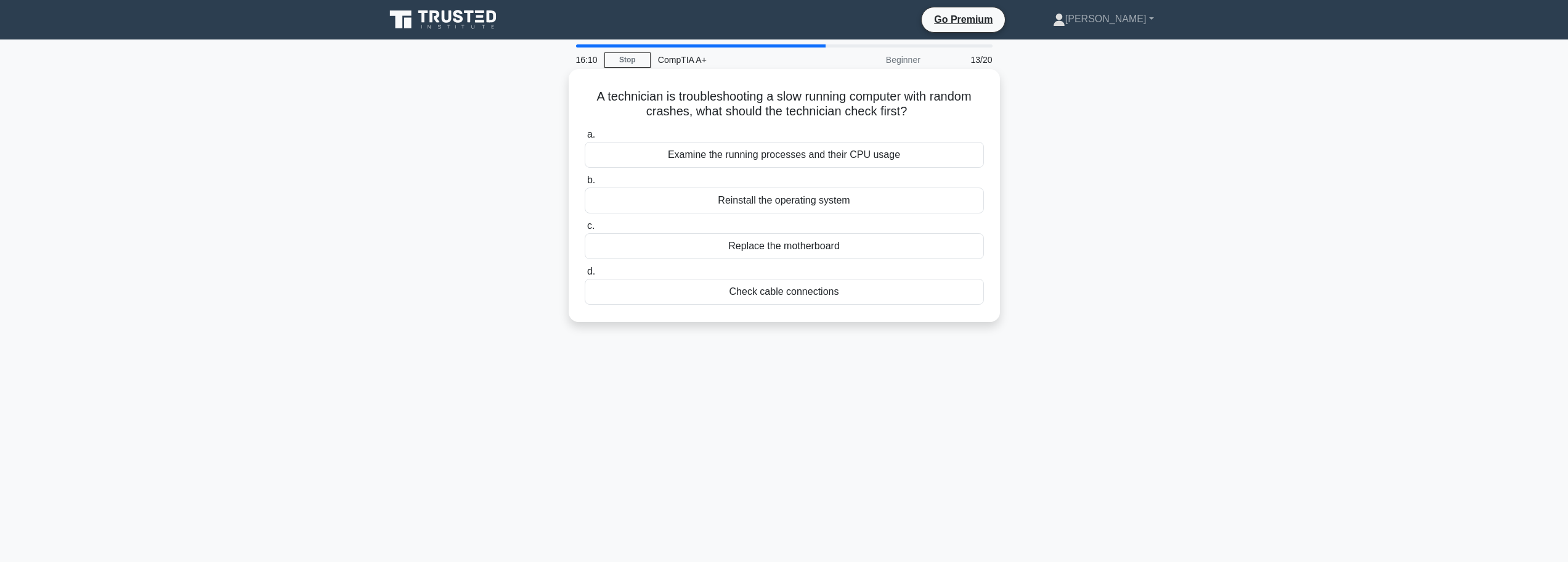
click at [788, 153] on div "Examine the running processes and their CPU usage" at bounding box center [784, 154] width 399 height 26
click at [585, 139] on input "a. Examine the running processes and their CPU usage" at bounding box center [585, 135] width 0 height 8
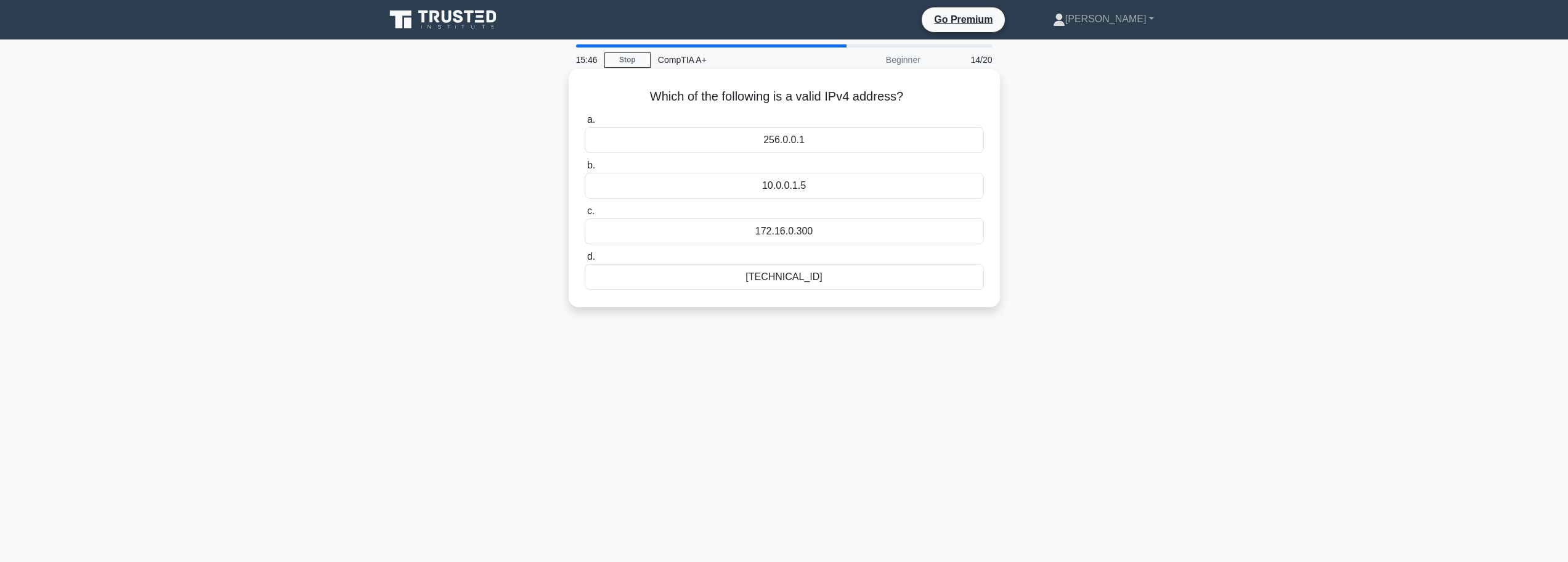
click at [819, 232] on div "172.16.0.300" at bounding box center [784, 231] width 399 height 26
click at [585, 215] on input "c. 172.16.0.300" at bounding box center [585, 211] width 0 height 8
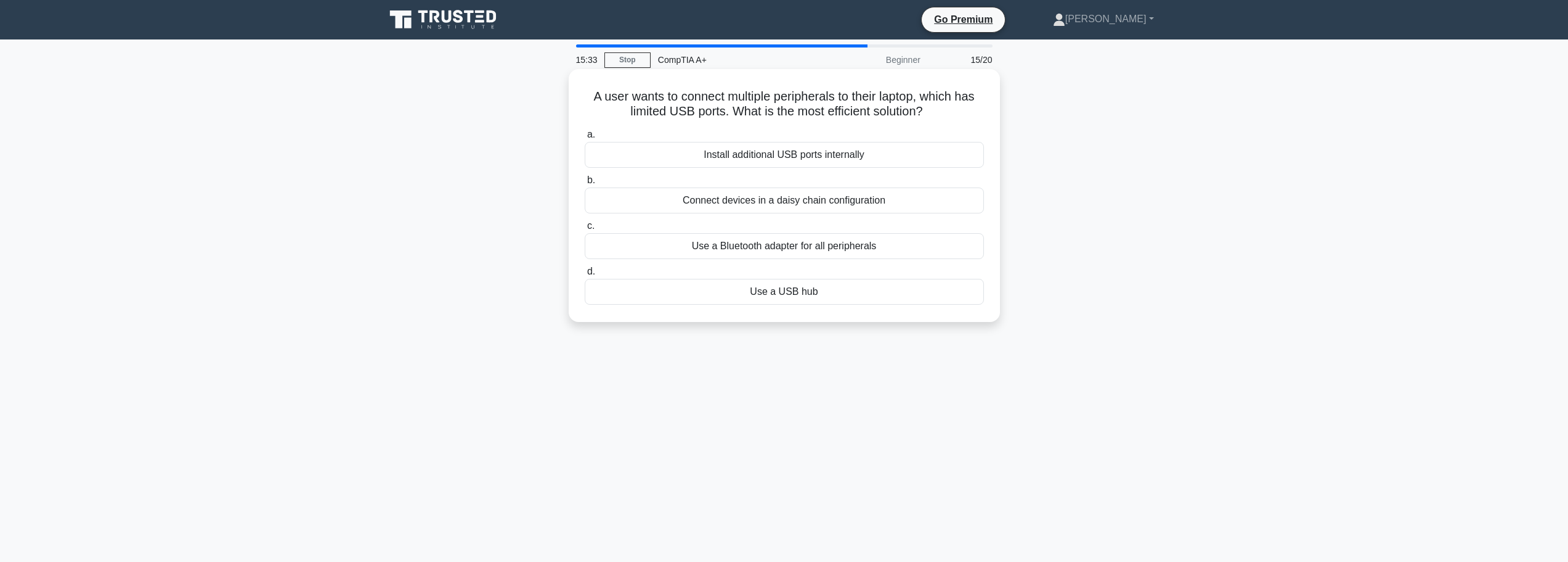
click at [777, 296] on div "Use a USB hub" at bounding box center [784, 291] width 399 height 26
click at [585, 276] on input "d. Use a USB hub" at bounding box center [585, 271] width 0 height 8
click at [684, 202] on div "Apologize for not being able to provide a solution and offer alternative suppor…" at bounding box center [784, 200] width 399 height 26
click at [585, 184] on input "b. Apologize for not being able to provide a solution and offer alternative sup…" at bounding box center [585, 180] width 0 height 8
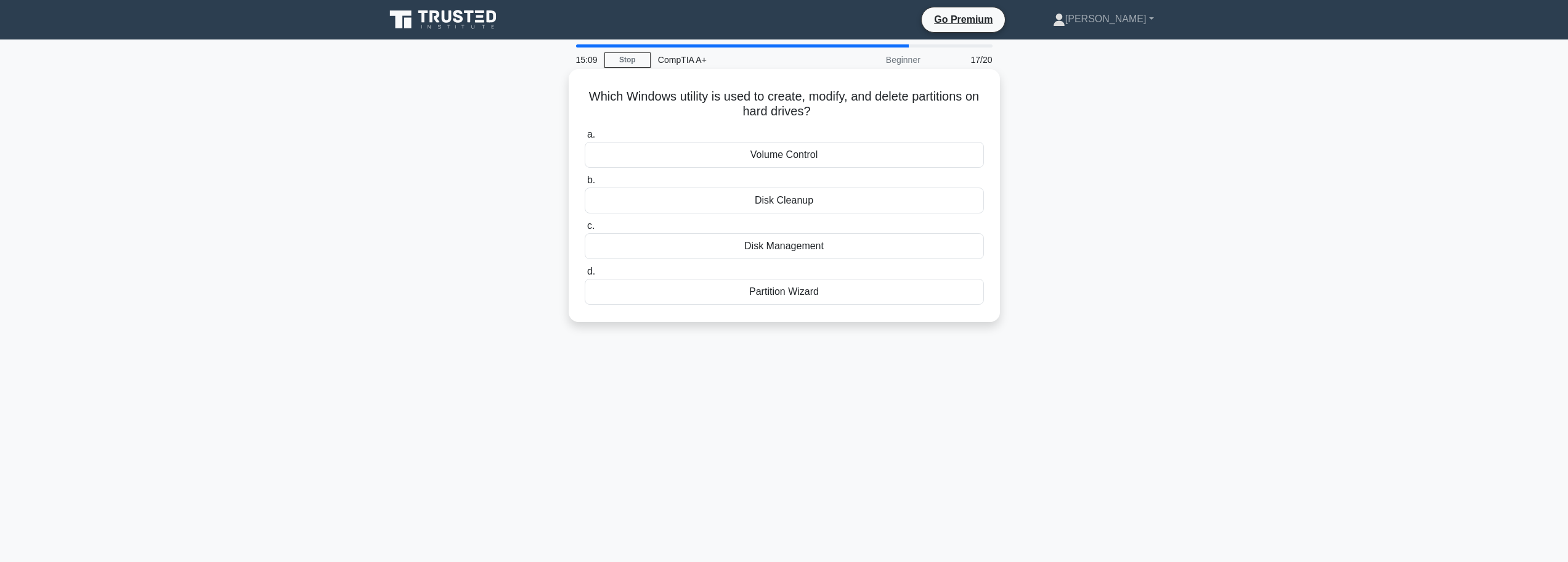
click at [782, 252] on div "Disk Management" at bounding box center [784, 246] width 399 height 26
click at [585, 230] on input "c. Disk Management" at bounding box center [585, 225] width 0 height 8
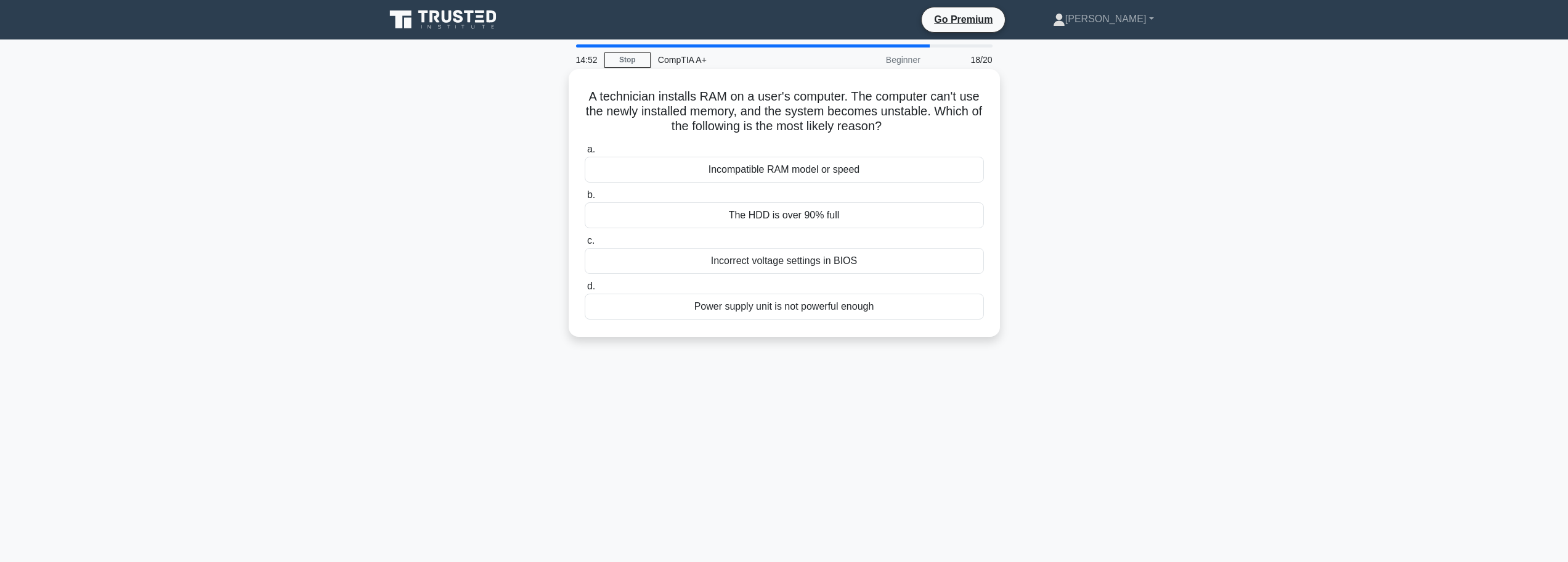
click at [832, 168] on div "Incompatible RAM model or speed" at bounding box center [784, 169] width 399 height 26
click at [585, 154] on input "a. Incompatible RAM model or speed" at bounding box center [585, 149] width 0 height 8
click at [781, 171] on div "Verify if the power cable is properly connected" at bounding box center [784, 169] width 399 height 26
click at [585, 154] on input "a. Verify if the power cable is properly connected" at bounding box center [585, 149] width 0 height 8
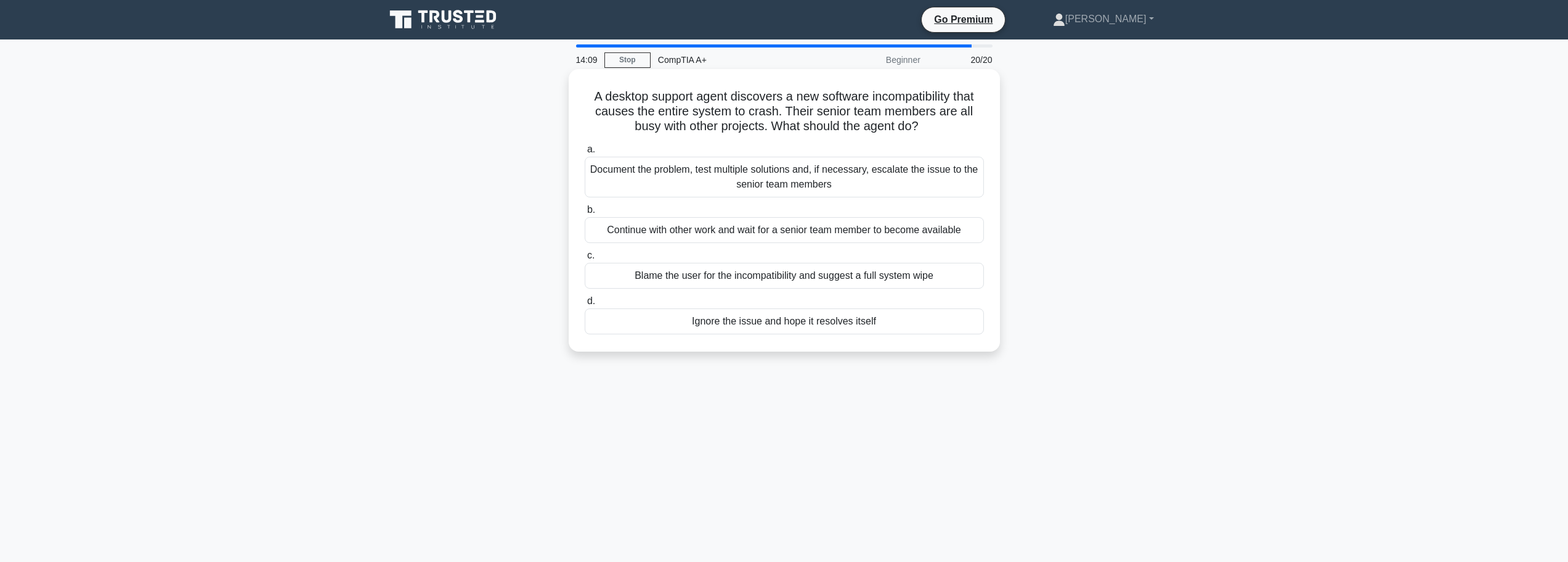
click at [753, 175] on div "Document the problem, test multiple solutions and, if necessary, escalate the i…" at bounding box center [784, 176] width 399 height 40
click at [585, 154] on input "a. Document the problem, test multiple solutions and, if necessary, escalate th…" at bounding box center [585, 149] width 0 height 8
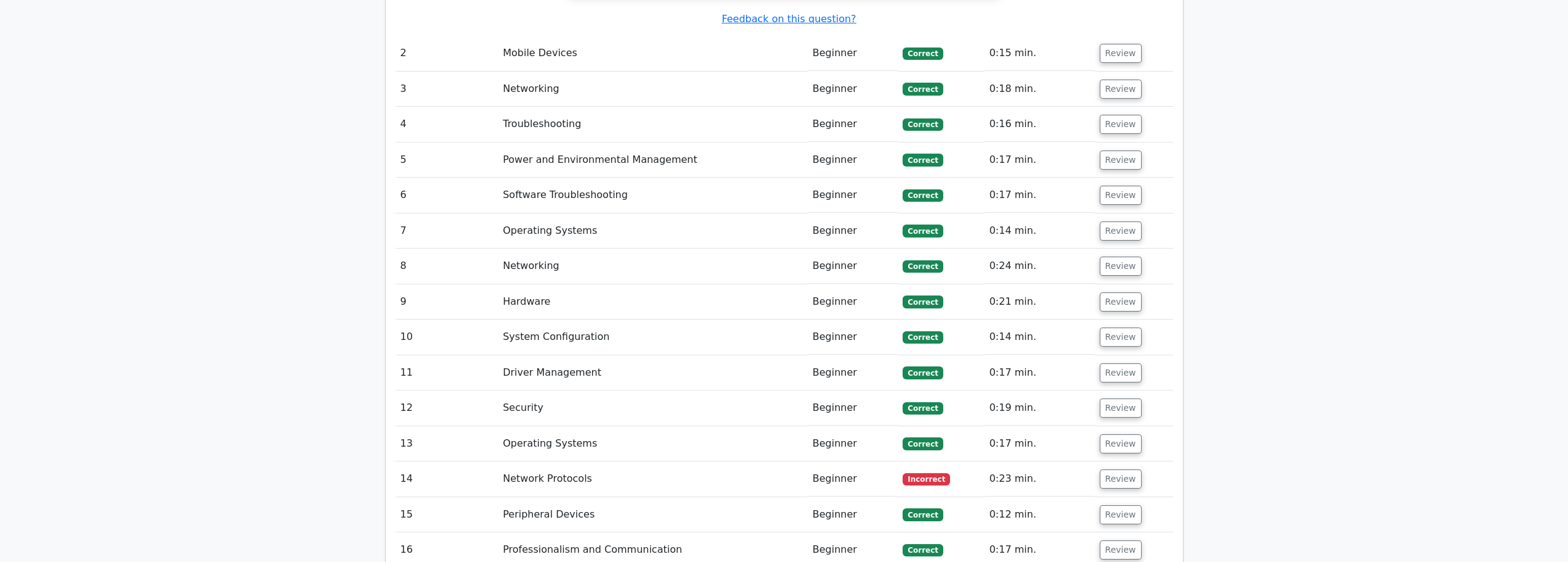
scroll to position [1850, 0]
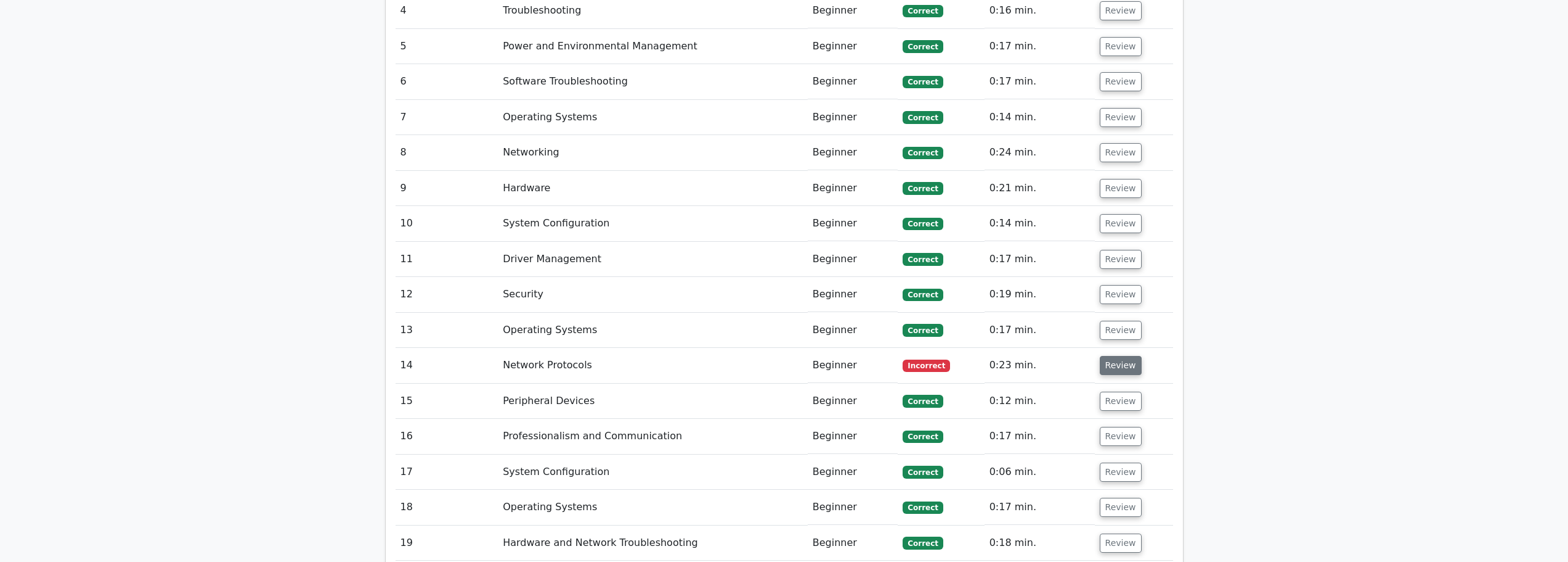
click at [1119, 356] on button "Review" at bounding box center [1120, 364] width 42 height 19
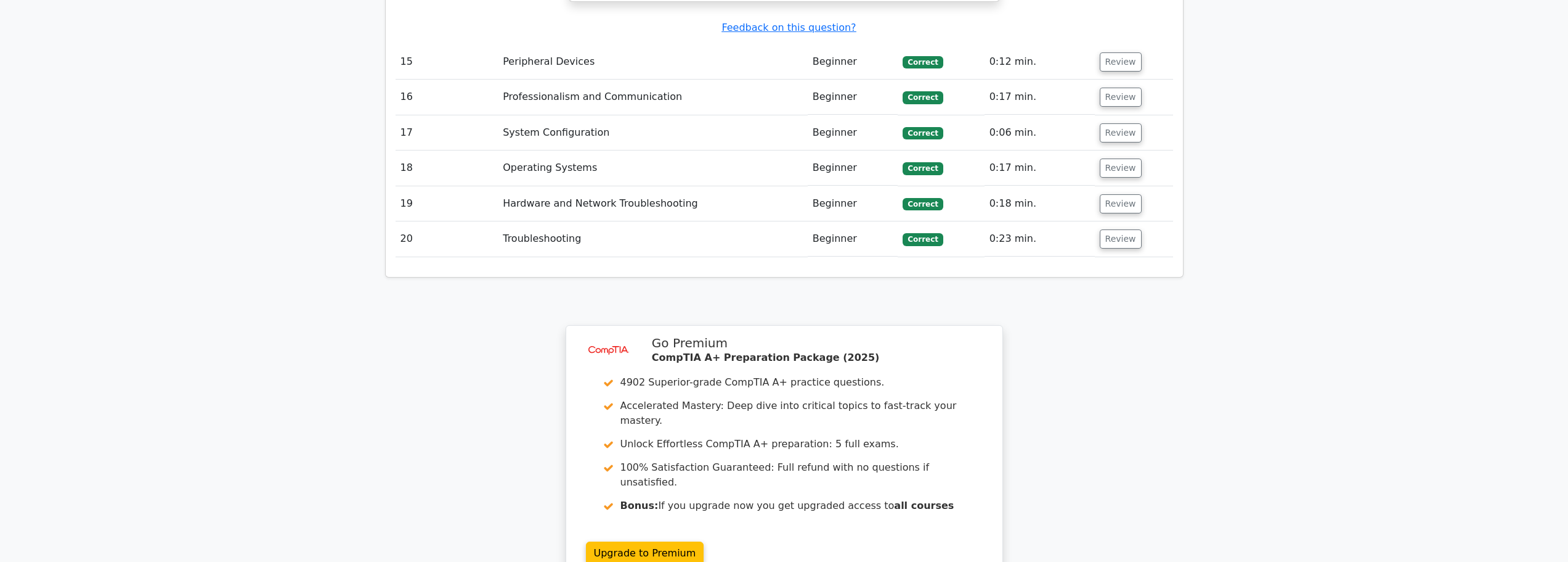
scroll to position [2960, 0]
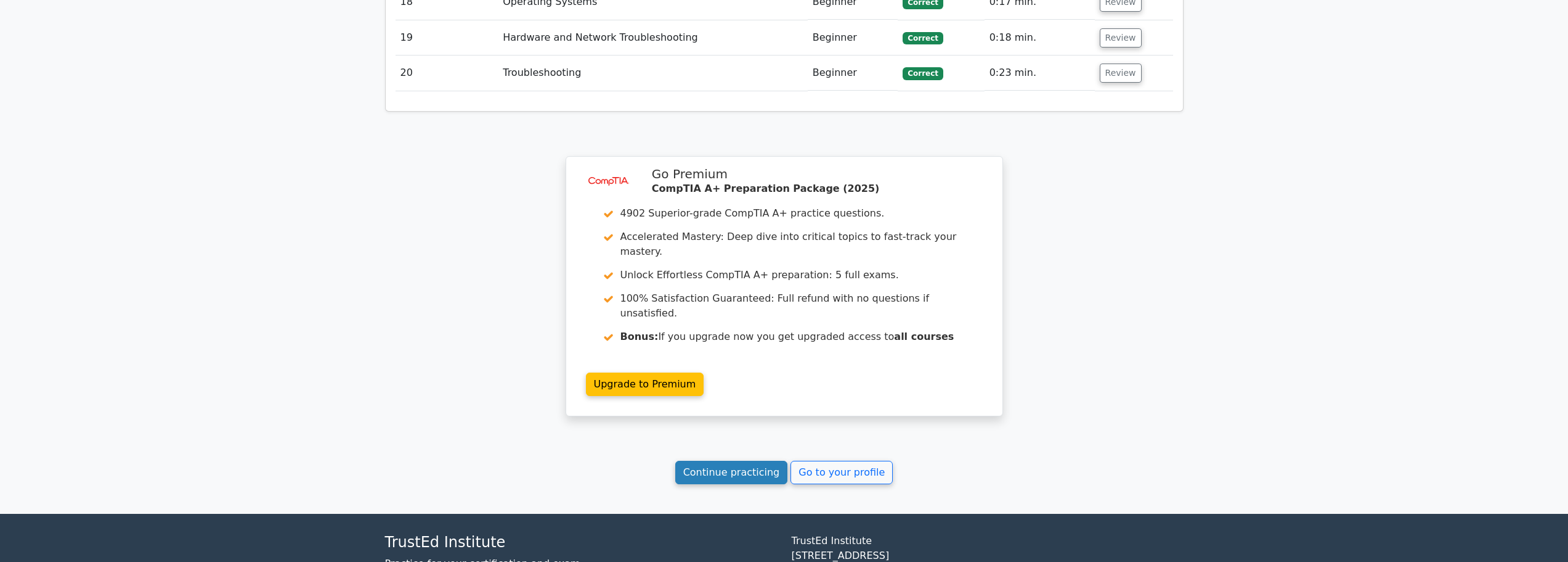
click at [725, 461] on link "Continue practicing" at bounding box center [732, 472] width 113 height 23
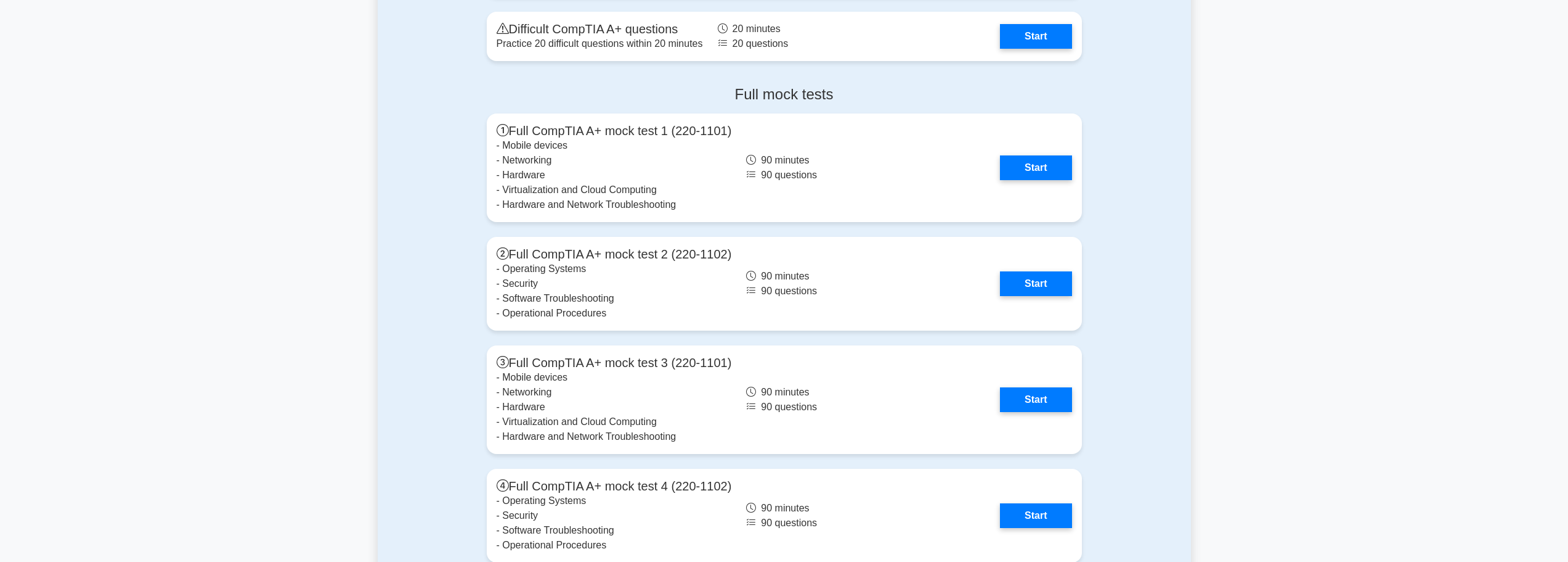
scroll to position [3145, 0]
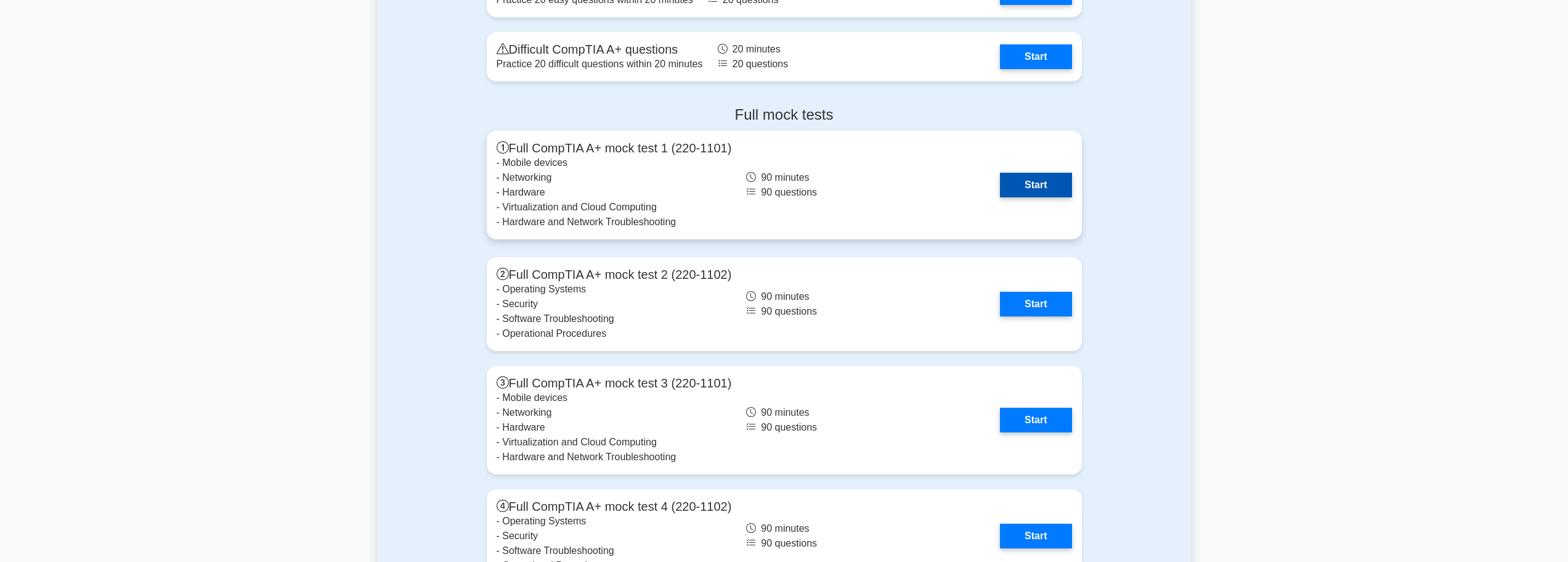
click at [1033, 189] on link "Start" at bounding box center [1036, 184] width 72 height 24
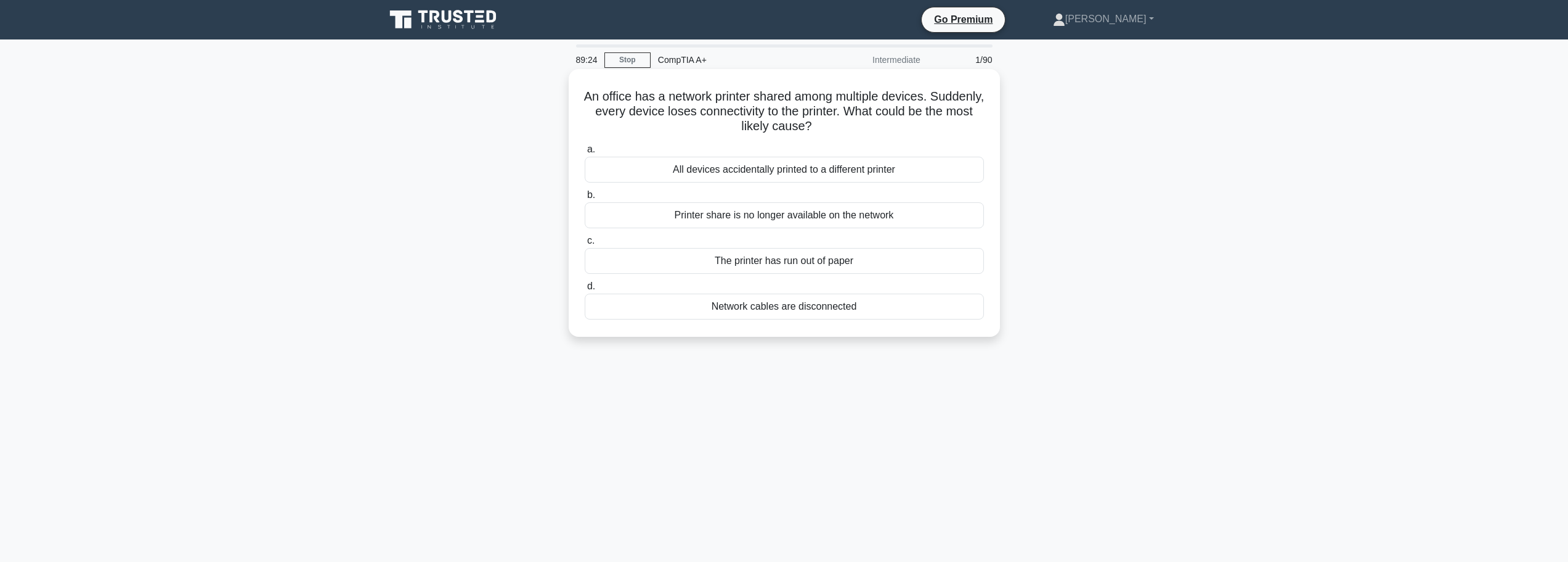
click at [736, 222] on div "Printer share is no longer available on the network" at bounding box center [784, 215] width 399 height 26
click at [585, 199] on input "b. Printer share is no longer available on the network" at bounding box center [585, 195] width 0 height 8
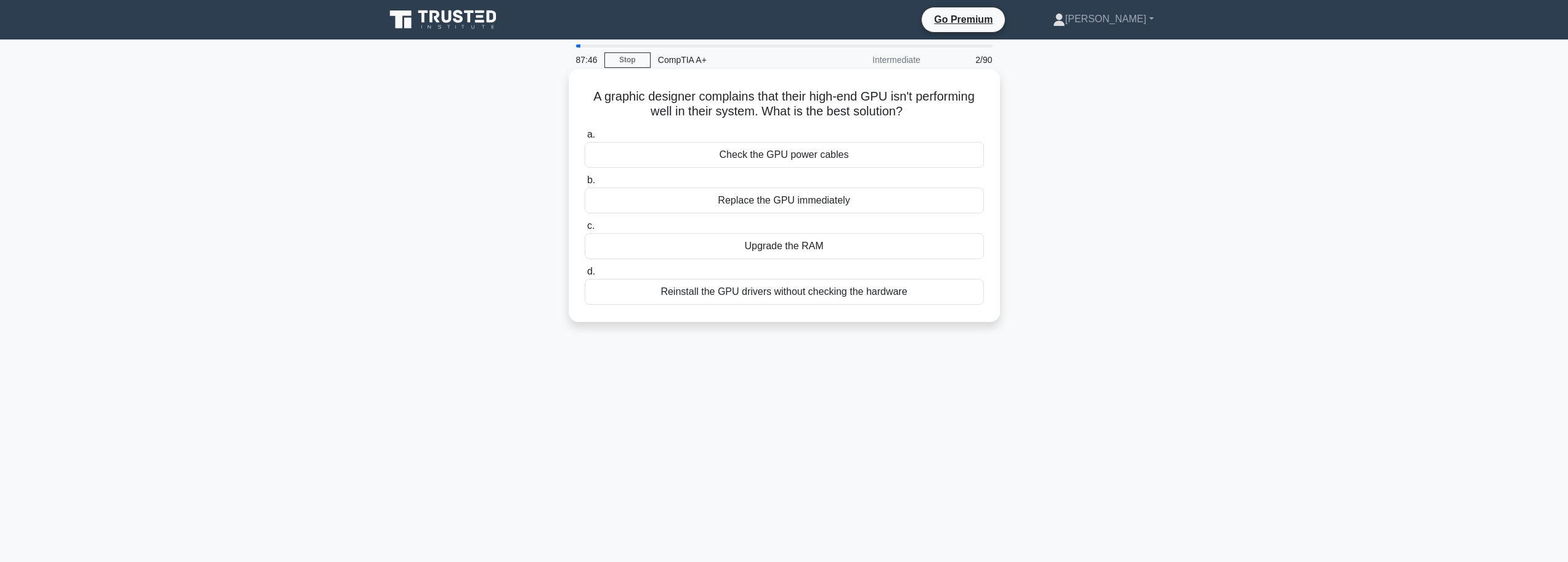
click at [811, 151] on div "Check the GPU power cables" at bounding box center [784, 154] width 399 height 26
click at [585, 139] on input "a. Check the GPU power cables" at bounding box center [585, 135] width 0 height 8
click at [800, 299] on div "Hardware issue with the monitor or display connection" at bounding box center [784, 291] width 399 height 26
click at [585, 276] on input "d. Hardware issue with the monitor or display connection" at bounding box center [585, 271] width 0 height 8
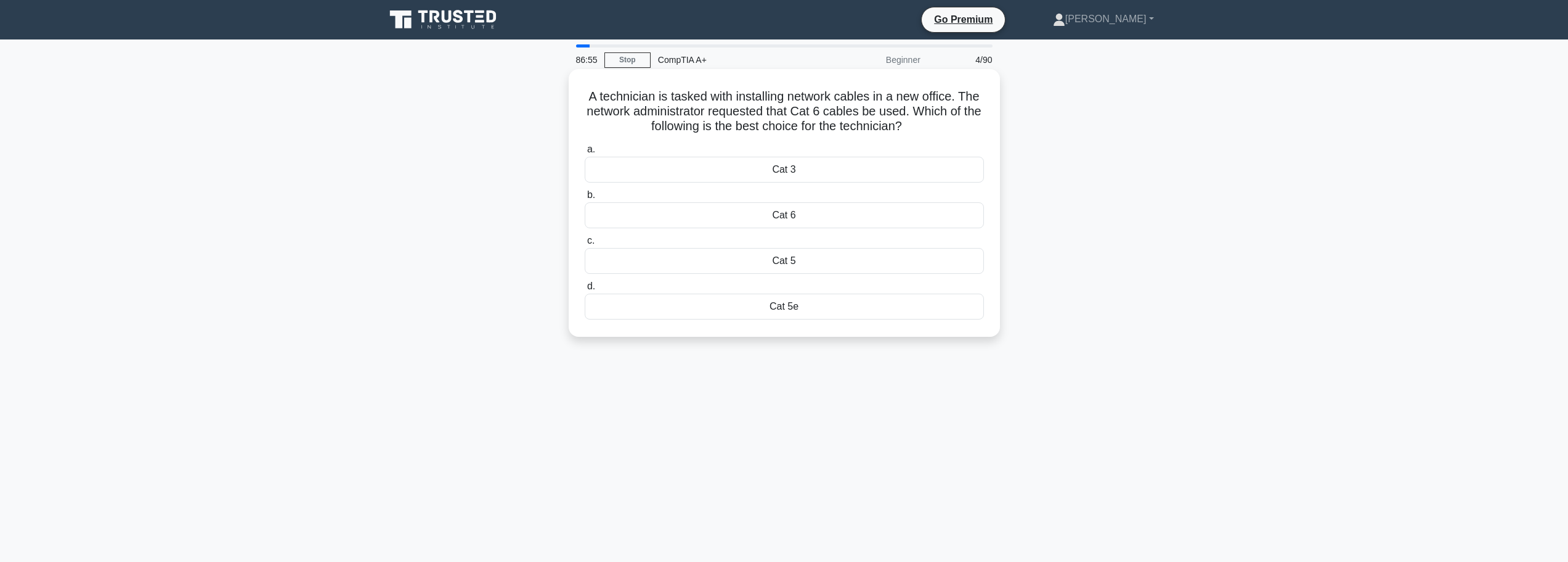
click at [790, 218] on div "Cat 6" at bounding box center [784, 215] width 399 height 26
click at [585, 199] on input "b. Cat 6" at bounding box center [585, 195] width 0 height 8
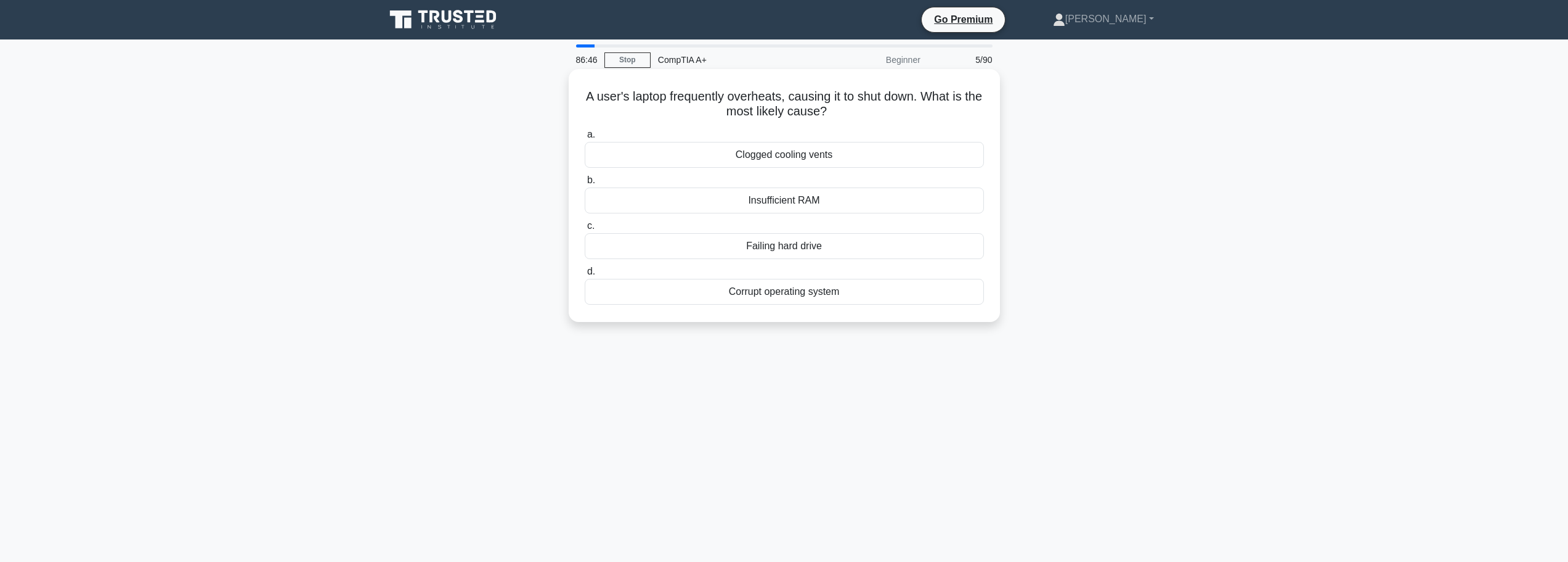
click at [782, 156] on div "Clogged cooling vents" at bounding box center [784, 154] width 399 height 26
click at [585, 139] on input "a. Clogged cooling vents" at bounding box center [585, 135] width 0 height 8
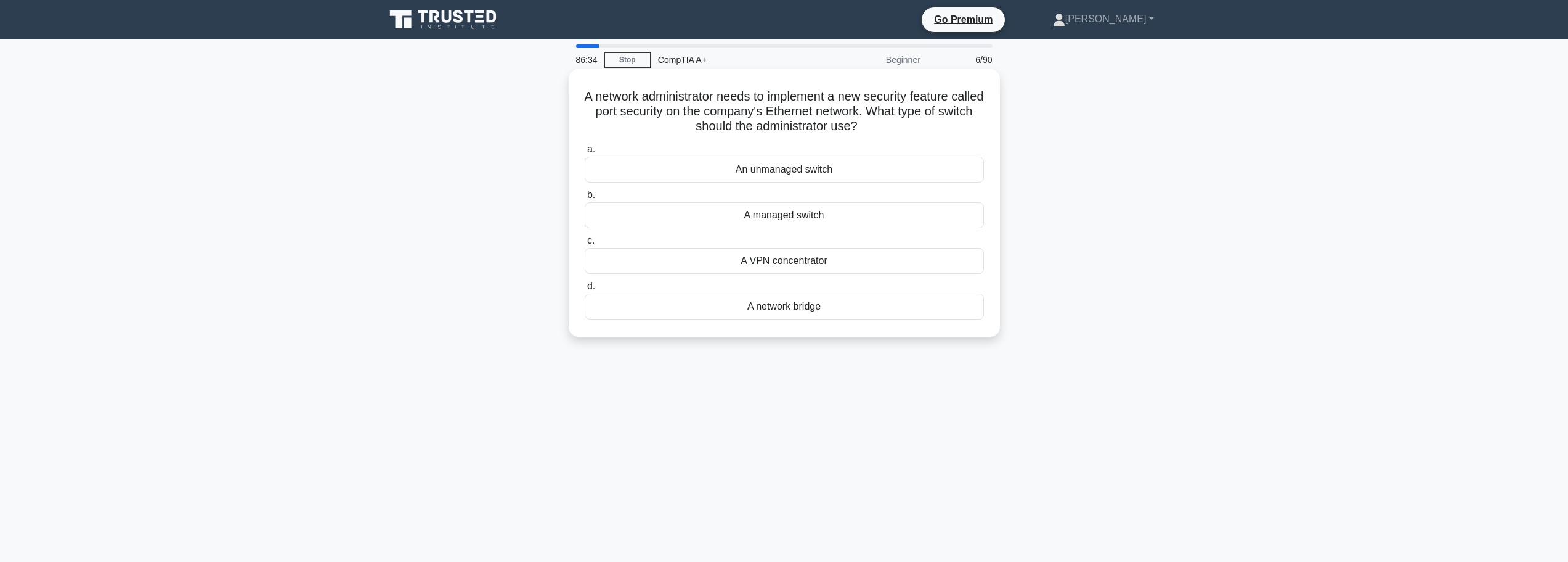
click at [779, 221] on div "A managed switch" at bounding box center [784, 215] width 399 height 26
click at [585, 199] on input "b. A managed switch" at bounding box center [585, 195] width 0 height 8
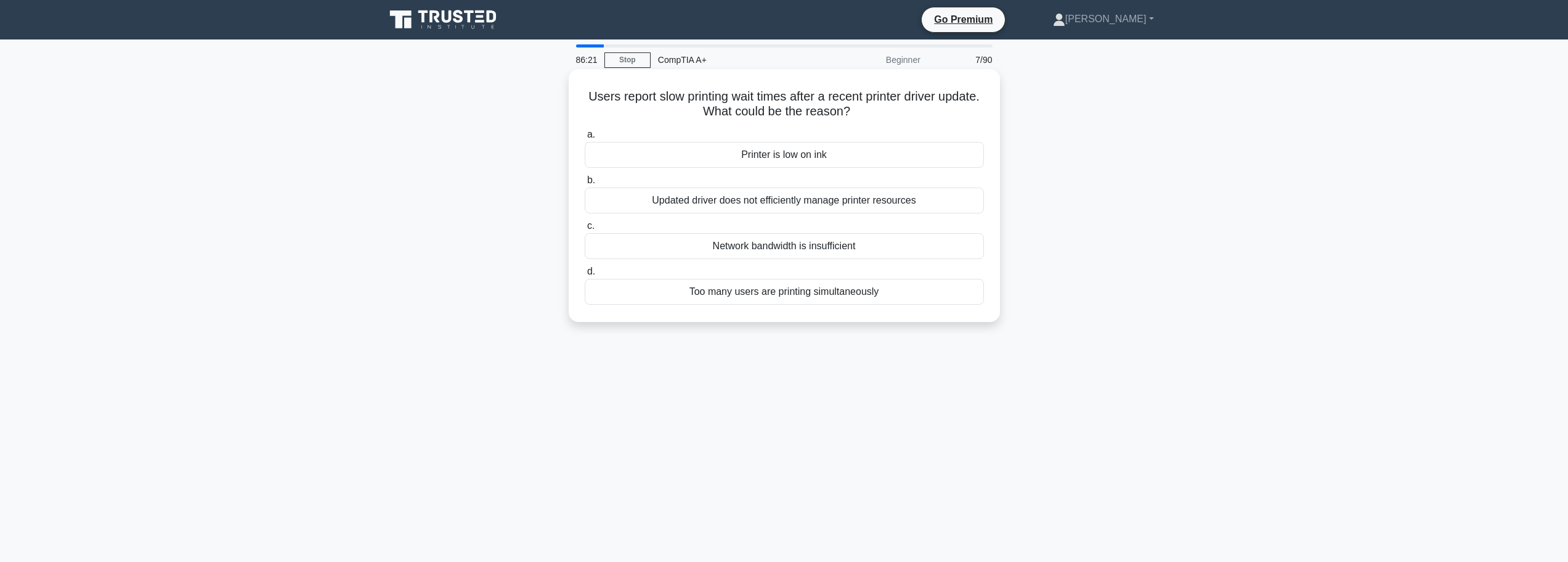
click at [760, 203] on div "Updated driver does not efficiently manage printer resources" at bounding box center [784, 200] width 399 height 26
click at [585, 184] on input "b. Updated driver does not efficiently manage printer resources" at bounding box center [585, 180] width 0 height 8
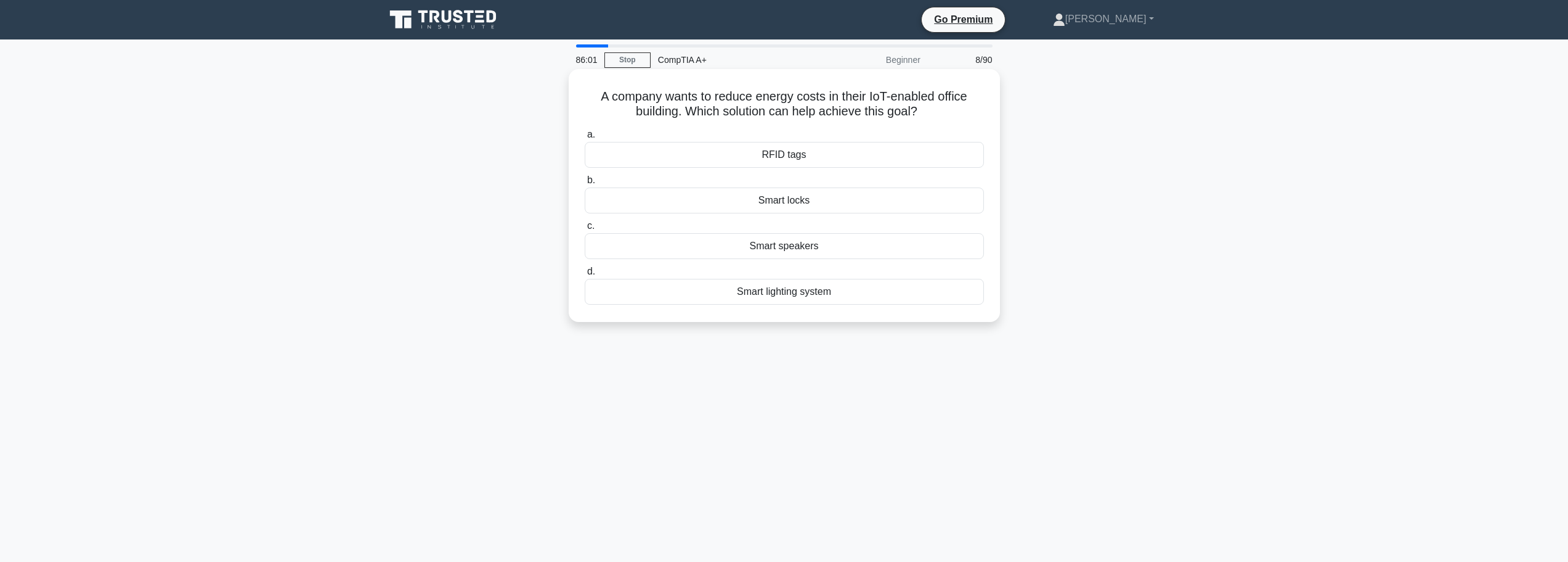
click at [810, 283] on div "Smart lighting system" at bounding box center [784, 291] width 399 height 26
click at [585, 276] on input "d. Smart lighting system" at bounding box center [585, 271] width 0 height 8
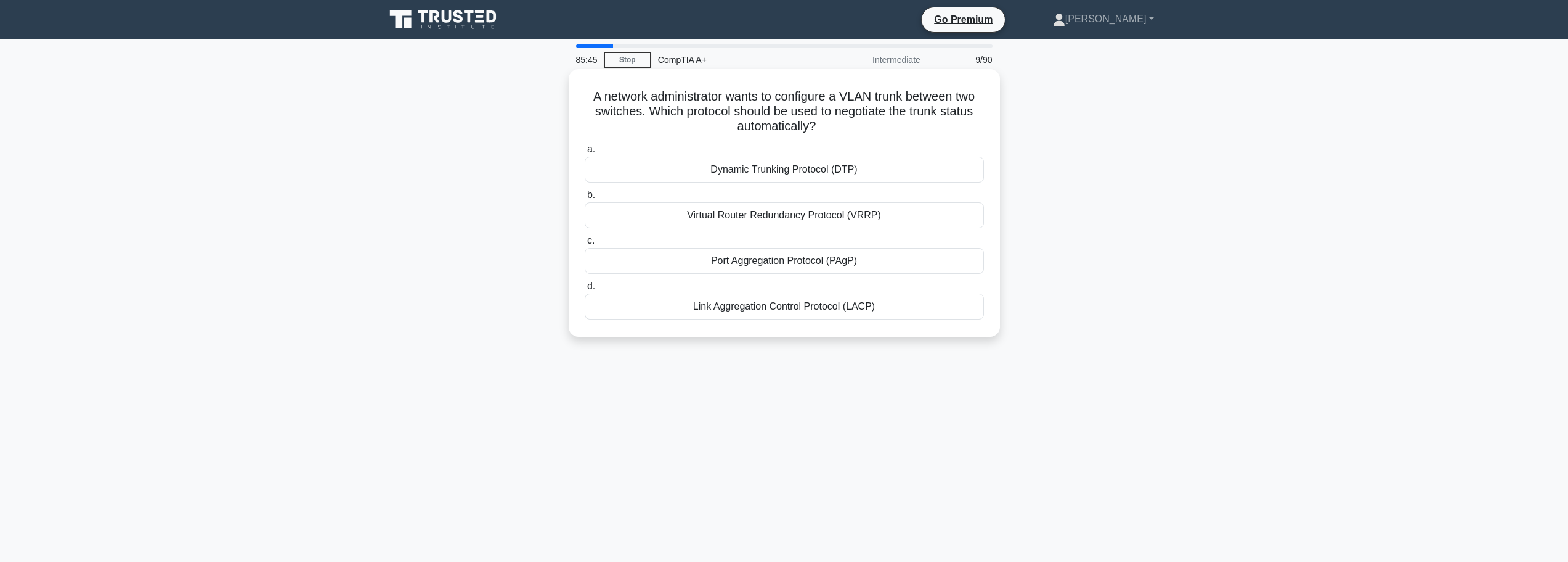
click at [762, 168] on div "Dynamic Trunking Protocol (DTP)" at bounding box center [784, 169] width 399 height 26
click at [585, 154] on input "a. Dynamic Trunking Protocol (DTP)" at bounding box center [585, 149] width 0 height 8
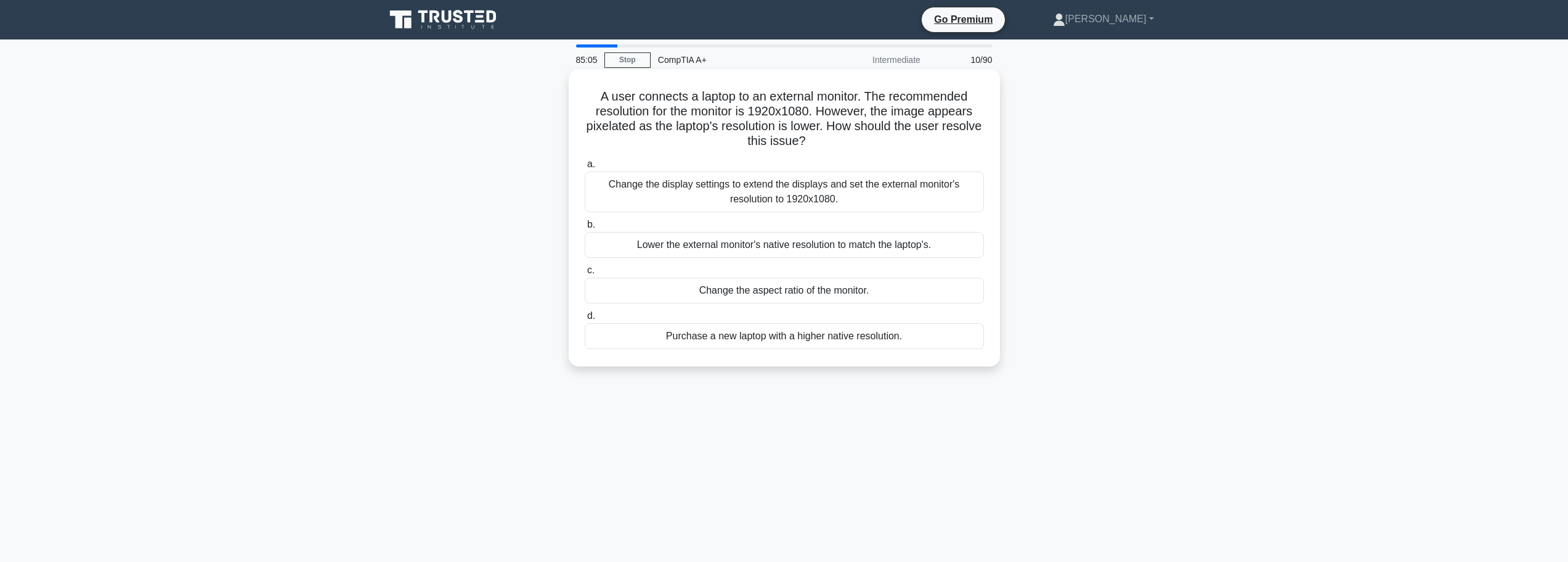
click at [883, 250] on div "Lower the external monitor's native resolution to match the laptop's." at bounding box center [784, 244] width 399 height 26
click at [585, 229] on input "b. Lower the external monitor's native resolution to match the laptop's." at bounding box center [585, 224] width 0 height 8
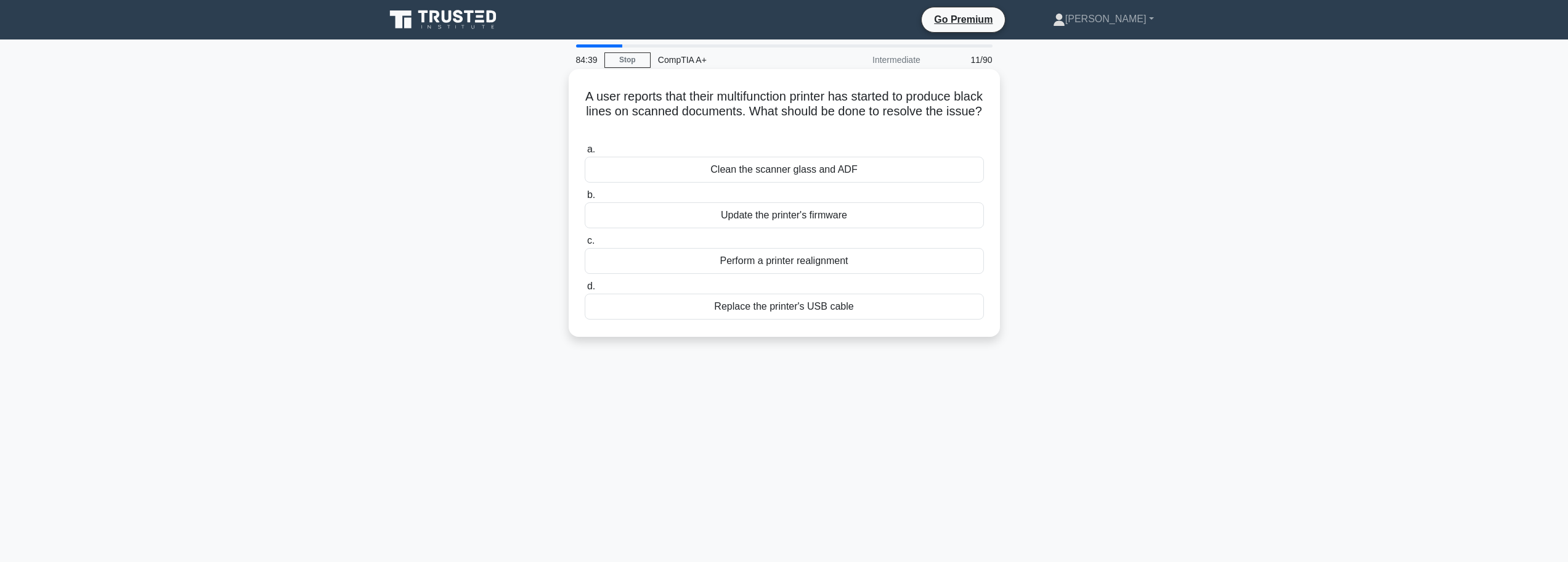
click at [865, 261] on div "Perform a printer realignment" at bounding box center [784, 260] width 399 height 26
click at [585, 245] on input "c. Perform a printer realignment" at bounding box center [585, 241] width 0 height 8
click at [736, 174] on div "Optimize the inter-VLAN routing configuration" at bounding box center [784, 169] width 399 height 26
click at [585, 154] on input "a. Optimize the inter-VLAN routing configuration" at bounding box center [585, 149] width 0 height 8
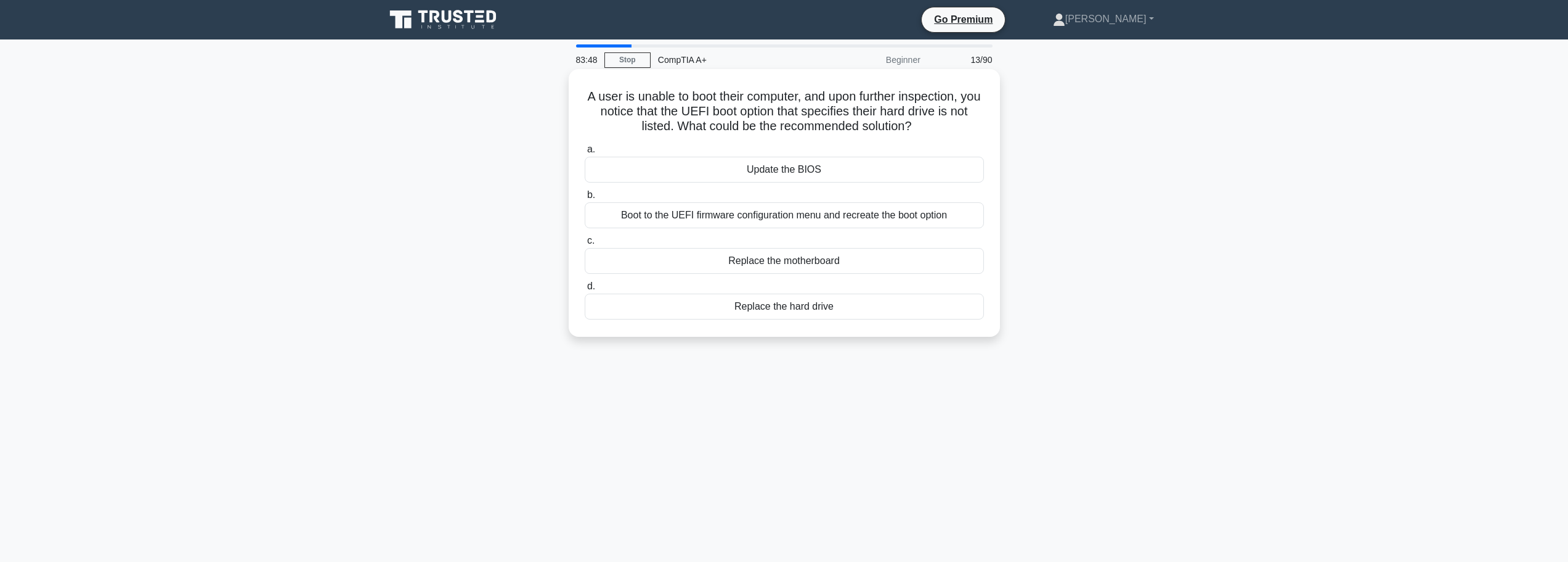
click at [882, 222] on div "Boot to the UEFI firmware configuration menu and recreate the boot option" at bounding box center [784, 215] width 399 height 26
click at [585, 199] on input "b. Boot to the UEFI firmware configuration menu and recreate the boot option" at bounding box center [585, 195] width 0 height 8
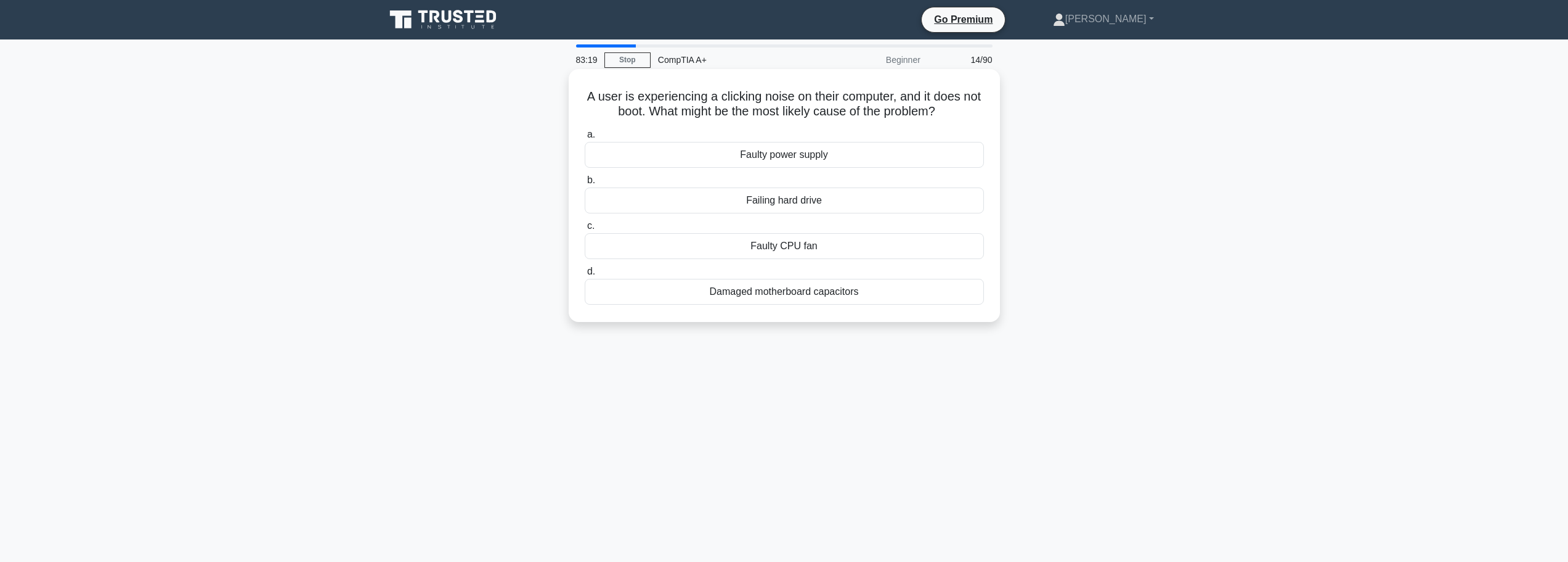
click at [814, 207] on div "Failing hard drive" at bounding box center [784, 200] width 399 height 26
click at [585, 184] on input "b. Failing hard drive" at bounding box center [585, 180] width 0 height 8
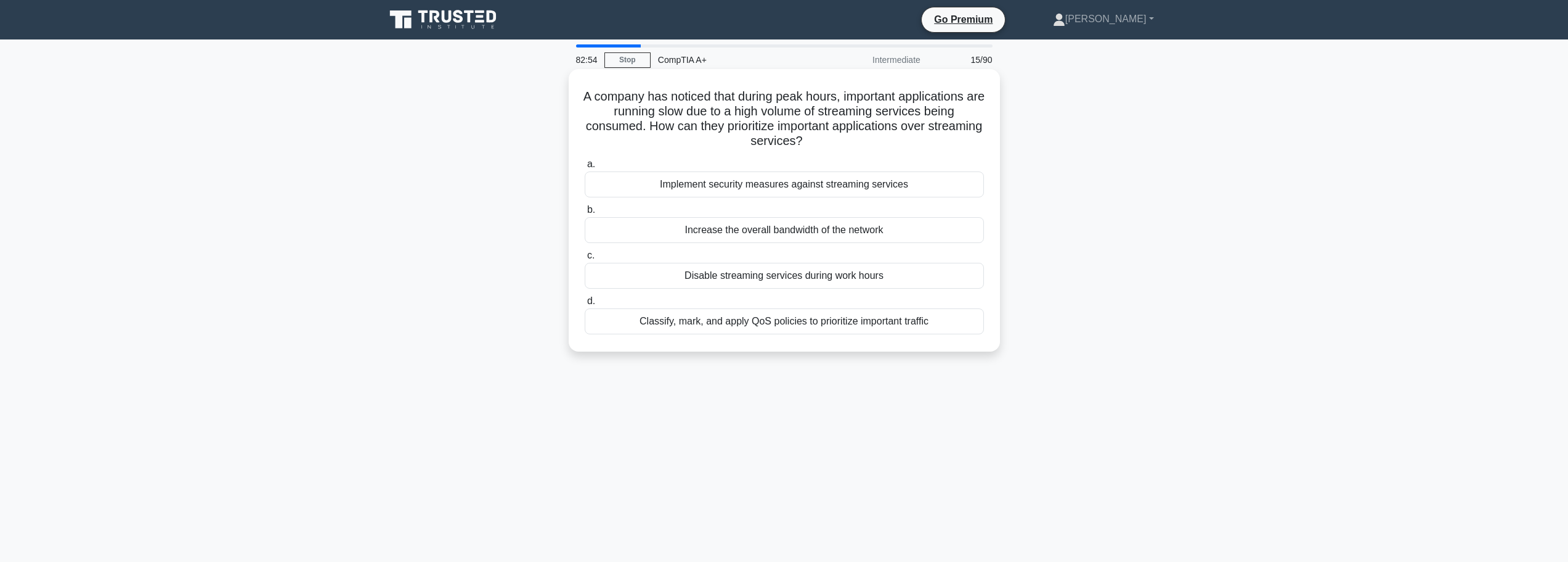
click at [779, 328] on div "Classify, mark, and apply QoS policies to prioritize important traffic" at bounding box center [784, 321] width 399 height 26
click at [585, 305] on input "d. Classify, mark, and apply QoS policies to prioritize important traffic" at bounding box center [585, 301] width 0 height 8
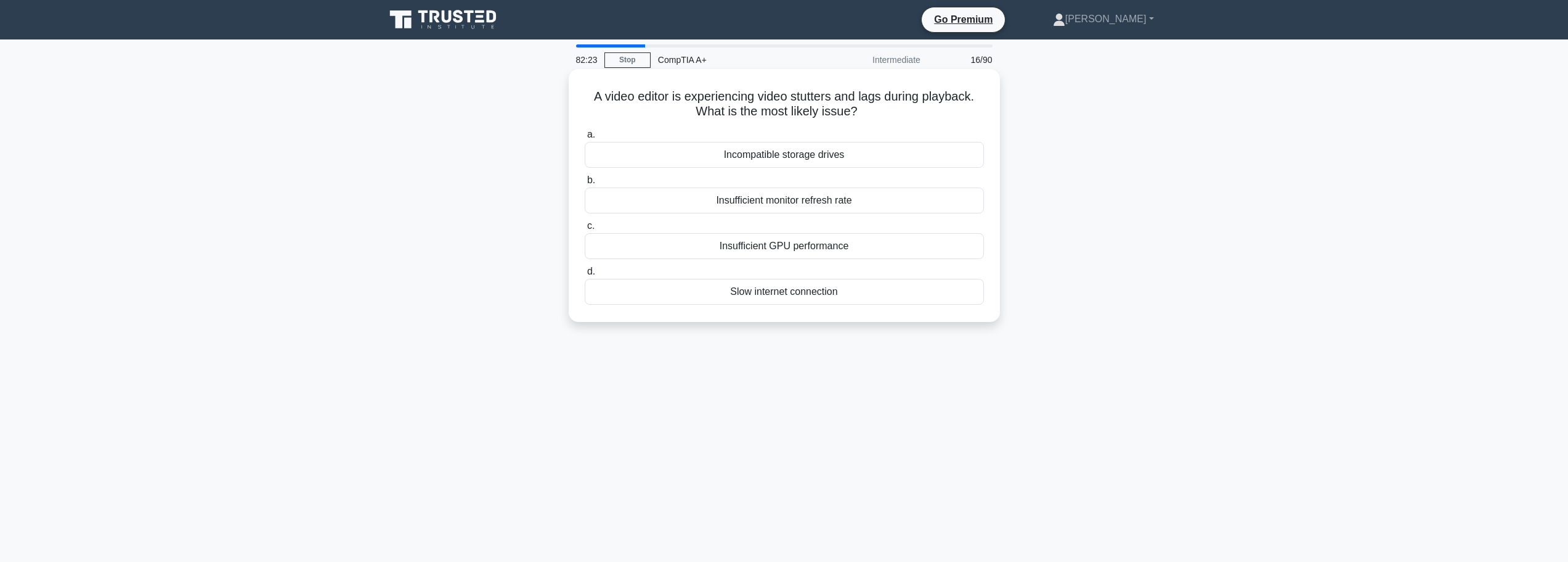
click at [786, 206] on div "Insufficient monitor refresh rate" at bounding box center [784, 200] width 399 height 26
click at [585, 184] on input "b. Insufficient monitor refresh rate" at bounding box center [585, 180] width 0 height 8
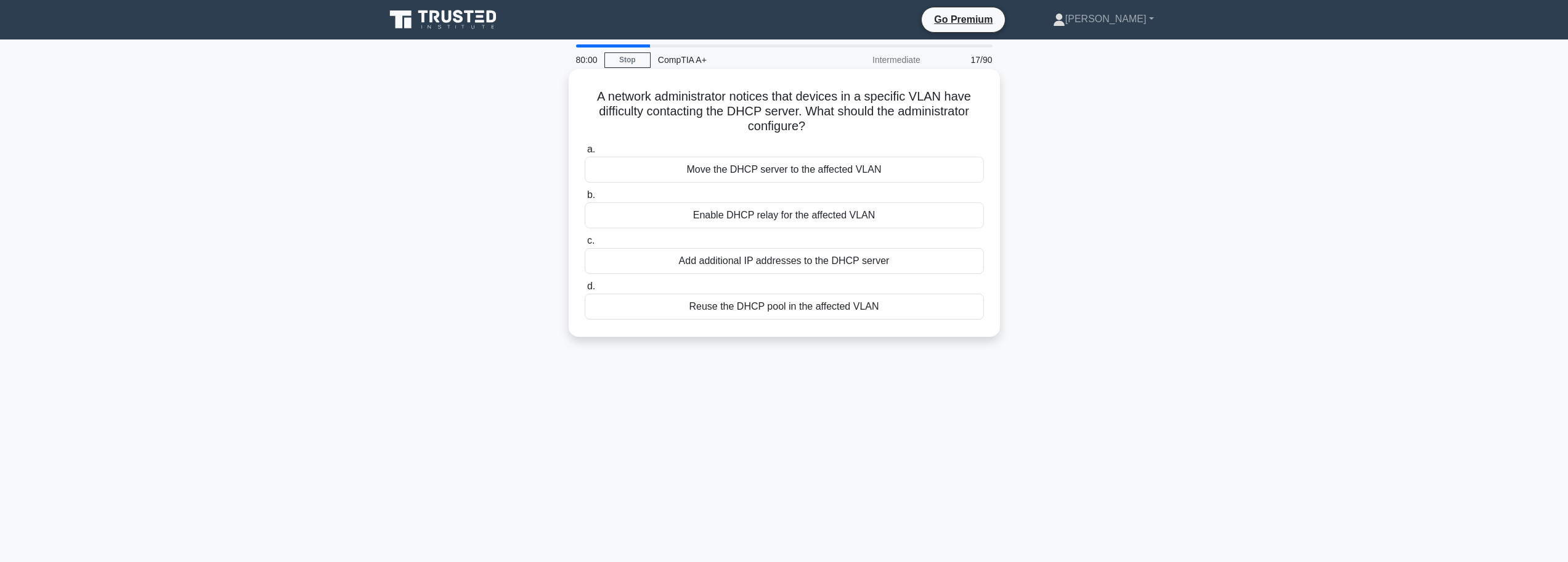
click at [814, 212] on div "Enable DHCP relay for the affected VLAN" at bounding box center [784, 215] width 399 height 26
click at [585, 199] on input "b. Enable DHCP relay for the affected VLAN" at bounding box center [585, 195] width 0 height 8
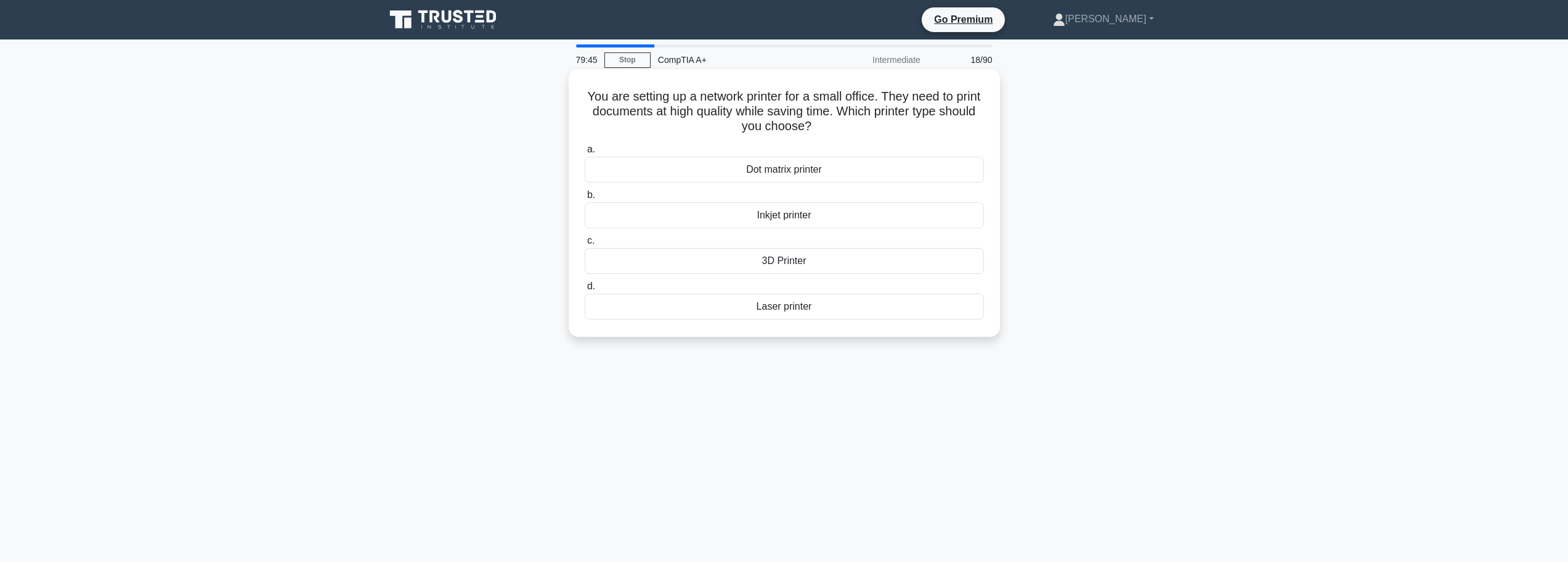
click at [797, 308] on div "Laser printer" at bounding box center [784, 306] width 399 height 26
click at [585, 291] on input "d. Laser printer" at bounding box center [585, 286] width 0 height 8
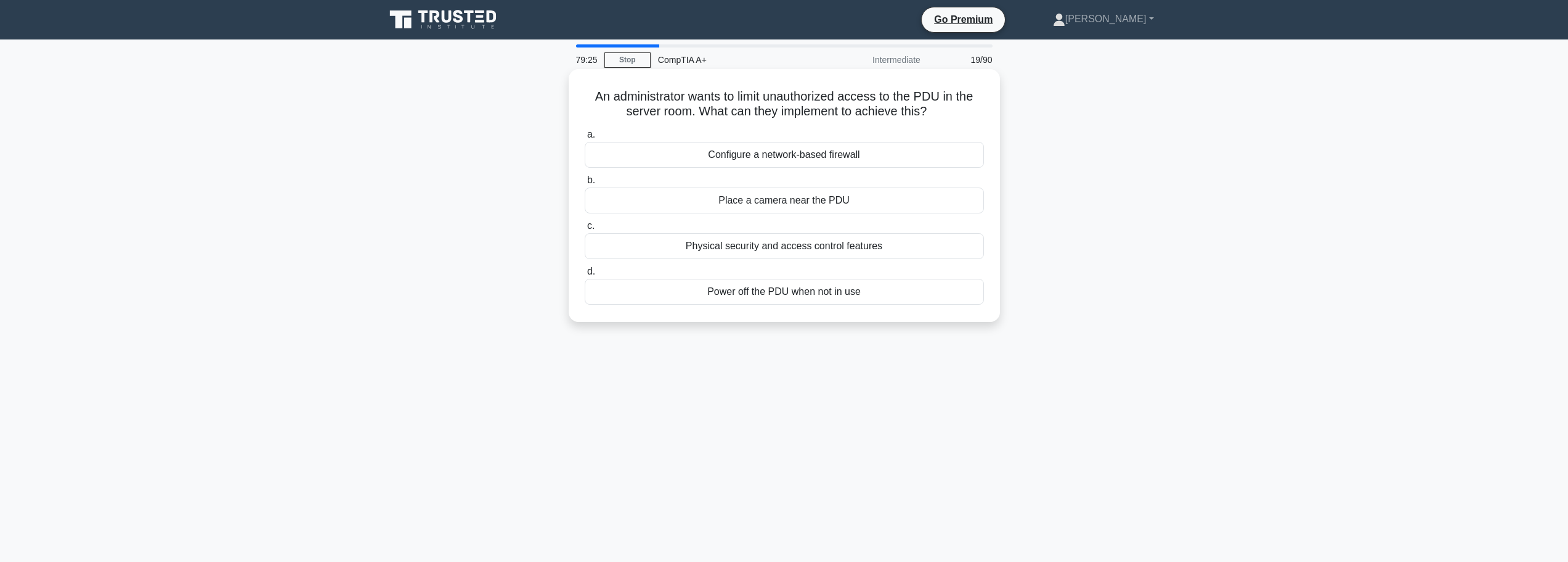
click at [769, 250] on div "Physical security and access control features" at bounding box center [784, 246] width 399 height 26
click at [585, 230] on input "c. Physical security and access control features" at bounding box center [585, 225] width 0 height 8
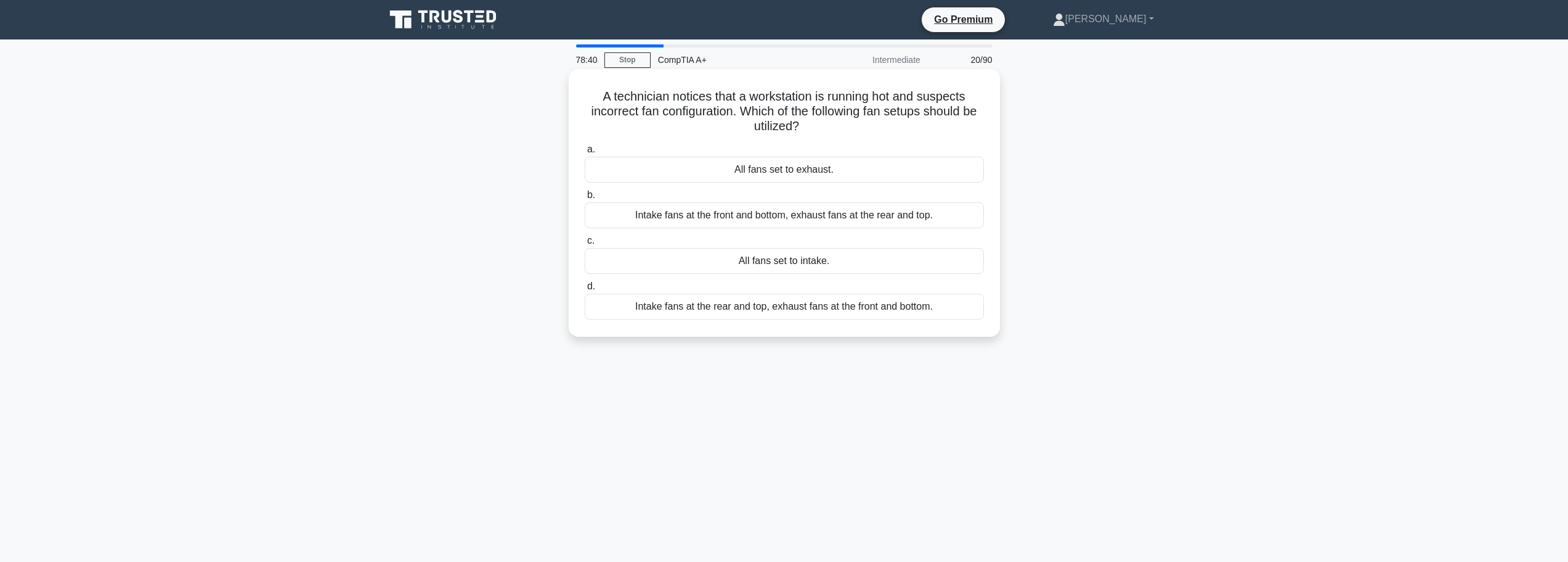
click at [787, 217] on div "Intake fans at the front and bottom, exhaust fans at the rear and top." at bounding box center [784, 215] width 399 height 26
click at [585, 199] on input "b. Intake fans at the front and bottom, exhaust fans at the rear and top." at bounding box center [585, 195] width 0 height 8
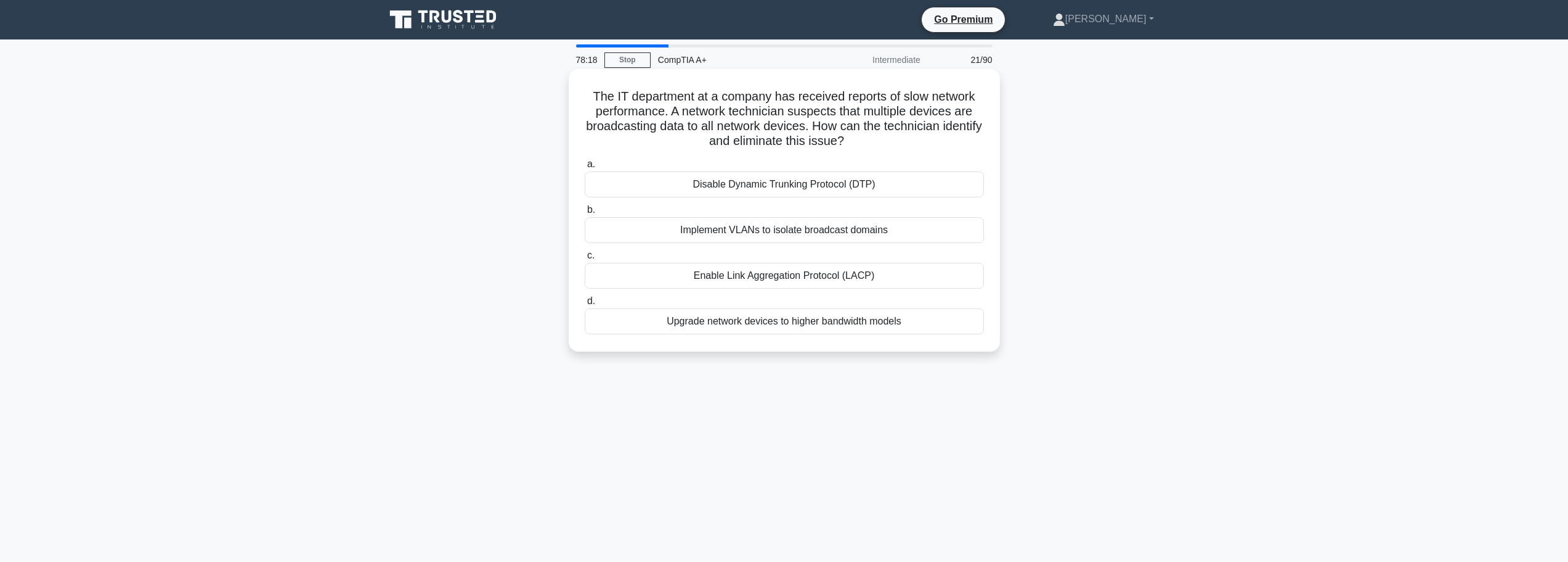
click at [774, 231] on div "Implement VLANs to isolate broadcast domains" at bounding box center [784, 230] width 399 height 26
click at [585, 214] on input "b. Implement VLANs to isolate broadcast domains" at bounding box center [585, 209] width 0 height 8
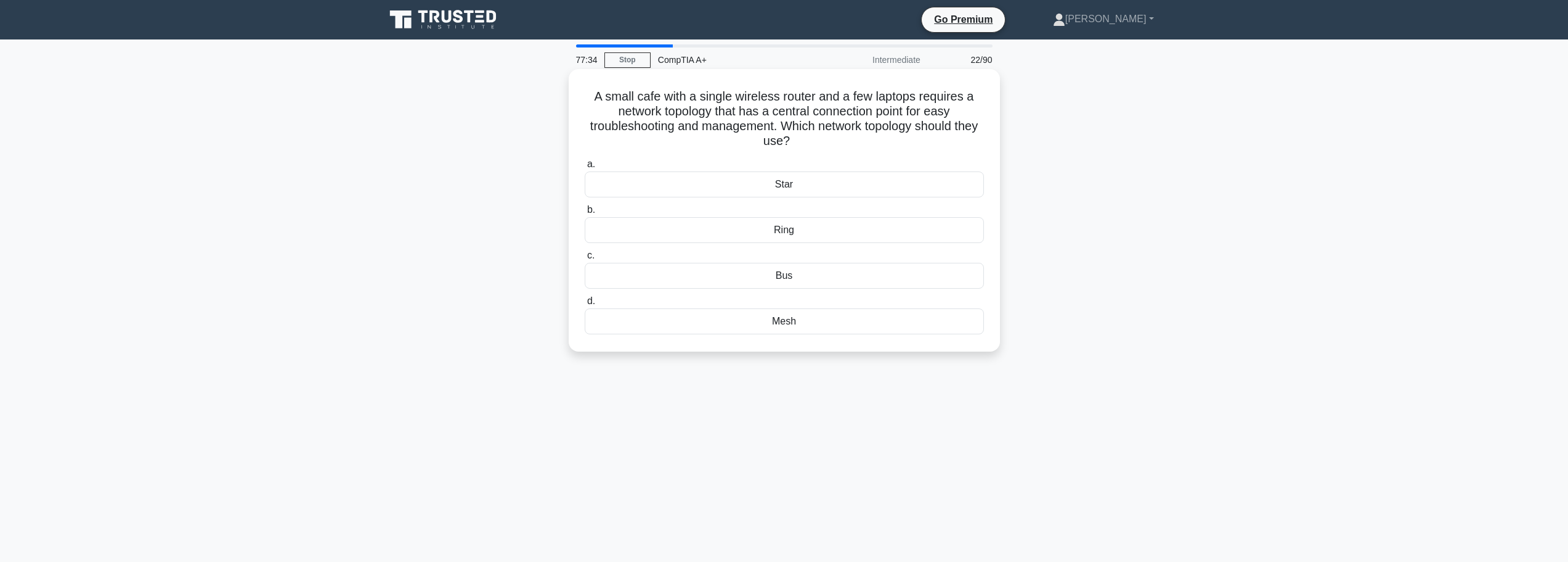
click at [793, 191] on div "Star" at bounding box center [784, 184] width 399 height 26
click at [585, 169] on input "a. Star" at bounding box center [585, 164] width 0 height 8
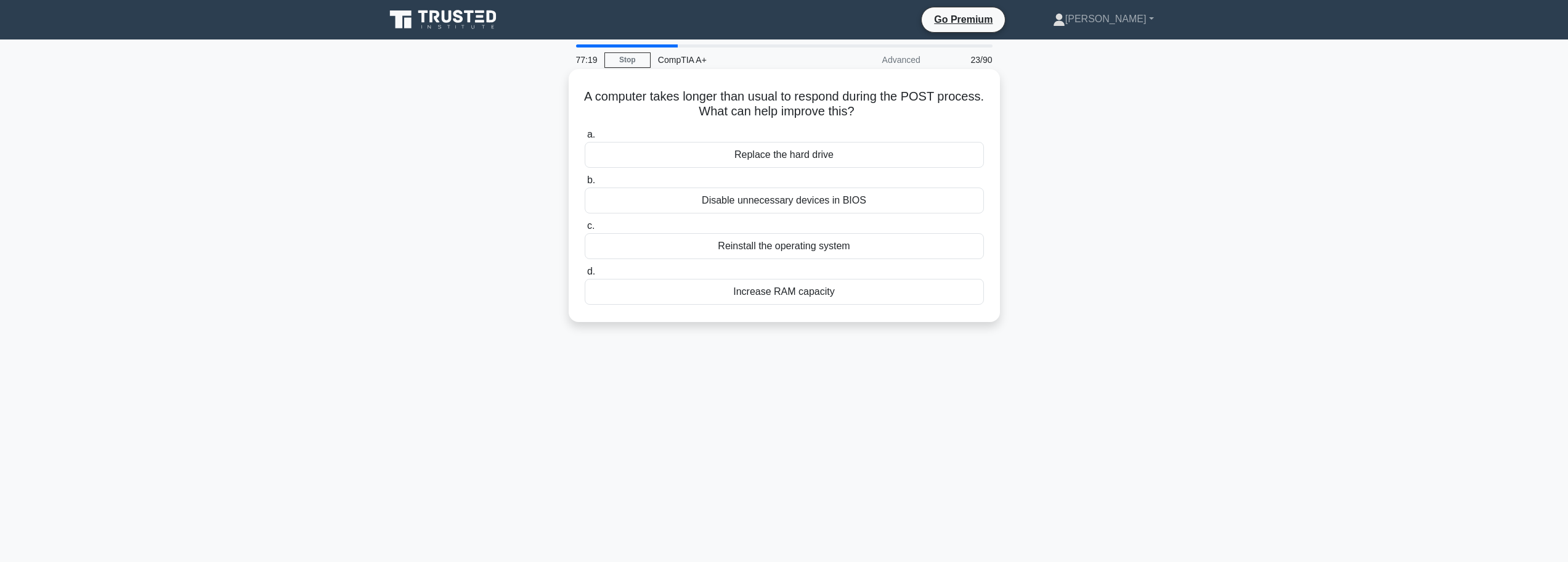
click at [771, 201] on div "Disable unnecessary devices in BIOS" at bounding box center [784, 200] width 399 height 26
click at [585, 184] on input "b. Disable unnecessary devices in BIOS" at bounding box center [585, 180] width 0 height 8
click at [804, 296] on div "Restart the computer." at bounding box center [784, 291] width 399 height 26
click at [585, 276] on input "d. Restart the computer." at bounding box center [585, 271] width 0 height 8
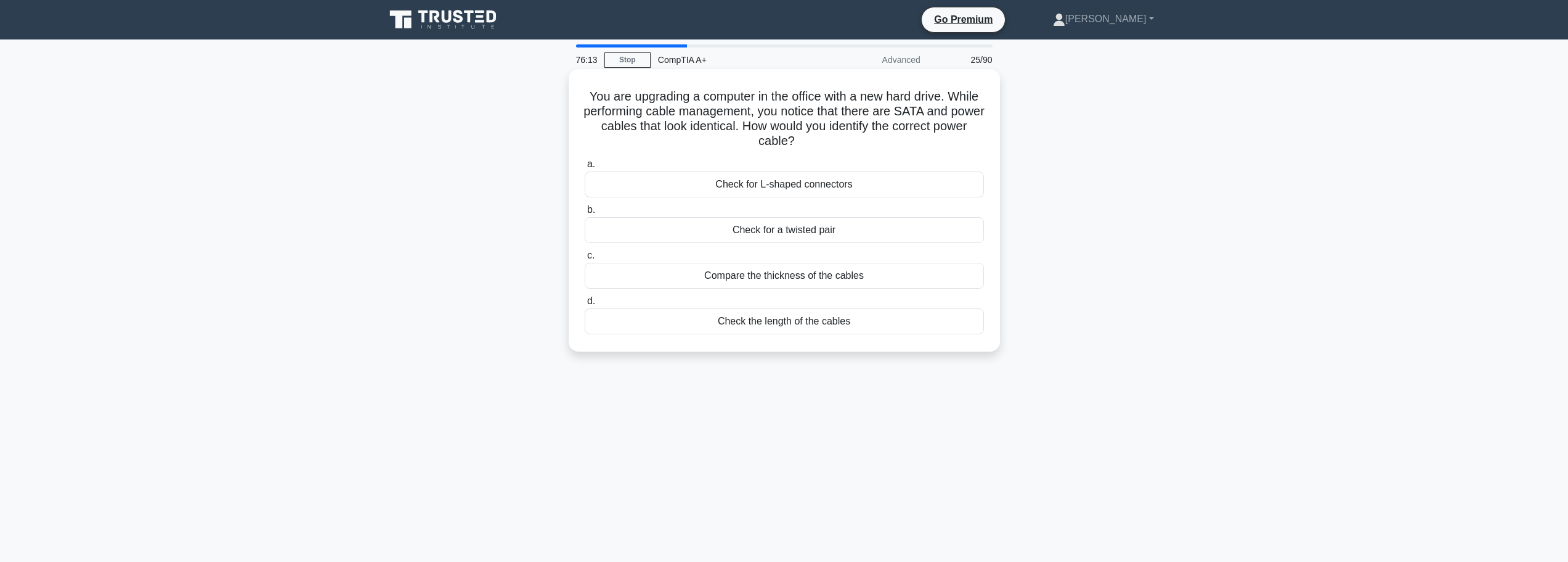
click at [773, 190] on div "Check for L-shaped connectors" at bounding box center [784, 184] width 399 height 26
click at [585, 169] on input "a. Check for L-shaped connectors" at bounding box center [585, 164] width 0 height 8
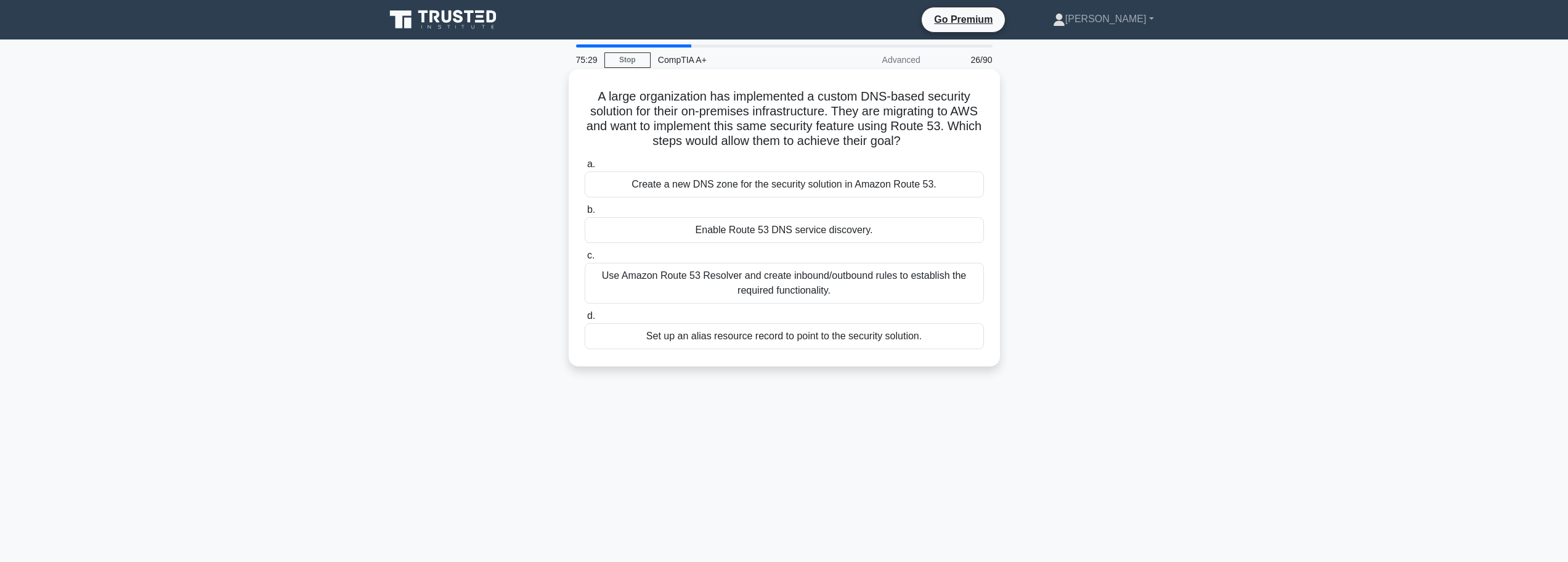
click at [902, 283] on div "Use Amazon Route 53 Resolver and create inbound/outbound rules to establish the…" at bounding box center [784, 283] width 399 height 40
click at [585, 259] on input "c. Use Amazon Route 53 Resolver and create inbound/outbound rules to establish …" at bounding box center [585, 255] width 0 height 8
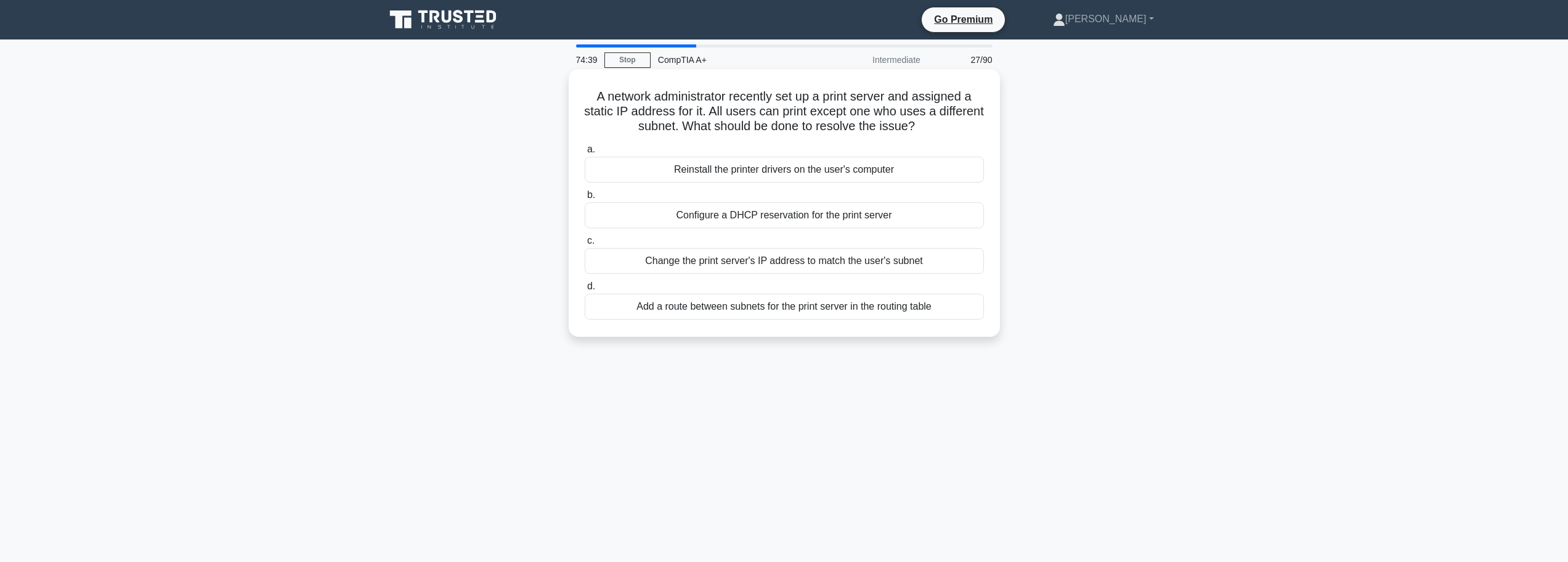
click at [779, 316] on div "Add a route between subnets for the print server in the routing table" at bounding box center [784, 306] width 399 height 26
click at [585, 291] on input "d. Add a route between subnets for the print server in the routing table" at bounding box center [585, 286] width 0 height 8
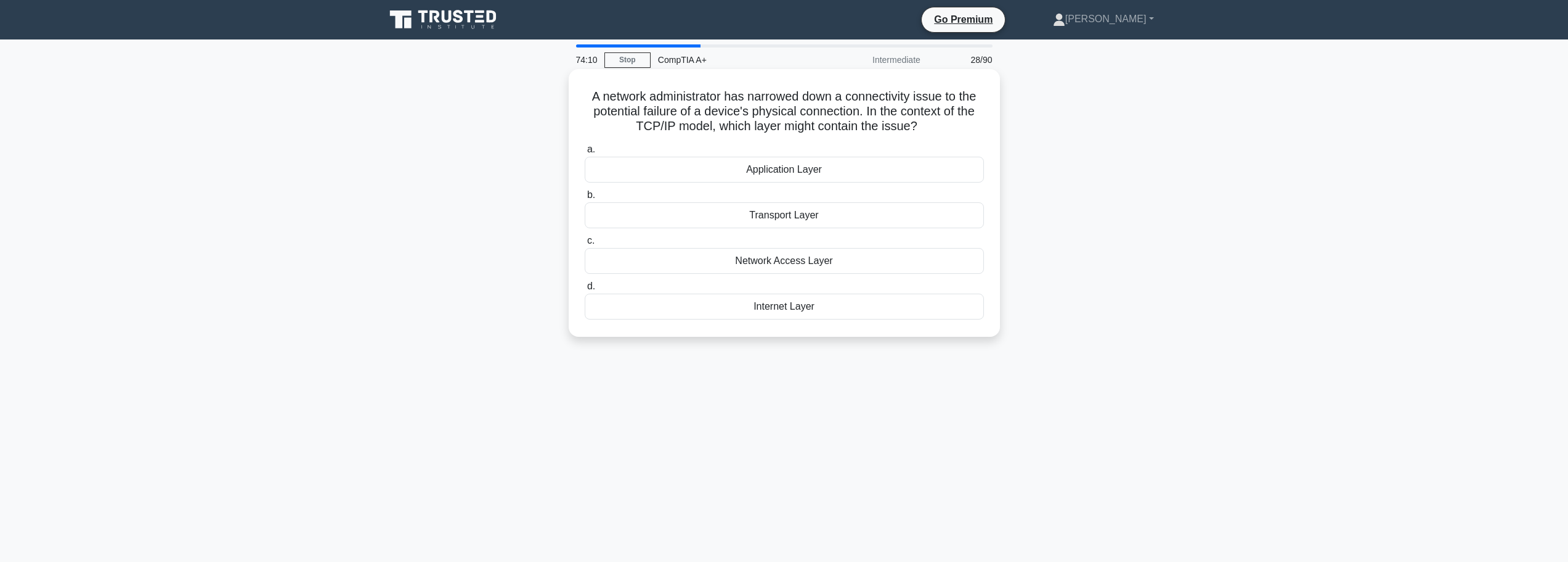
click at [780, 220] on div "Transport Layer" at bounding box center [784, 215] width 399 height 26
click at [585, 199] on input "b. Transport Layer" at bounding box center [585, 195] width 0 height 8
click at [809, 306] on div "Check for malware and run a memory diagnostic tool" at bounding box center [784, 306] width 399 height 26
click at [585, 291] on input "d. Check for malware and run a memory diagnostic tool" at bounding box center [585, 286] width 0 height 8
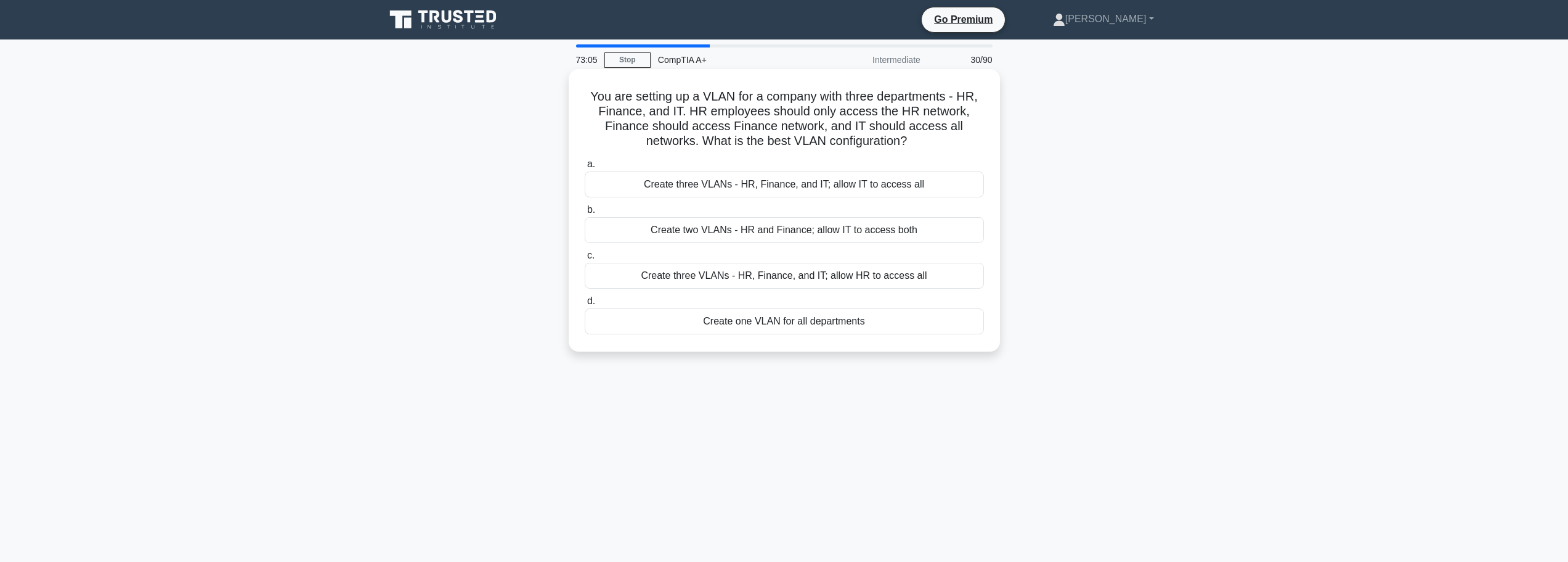
click at [881, 192] on div "Create three VLANs - HR, Finance, and IT; allow IT to access all" at bounding box center [784, 184] width 399 height 26
click at [585, 169] on input "a. Create three VLANs - HR, Finance, and IT; allow IT to access all" at bounding box center [585, 164] width 0 height 8
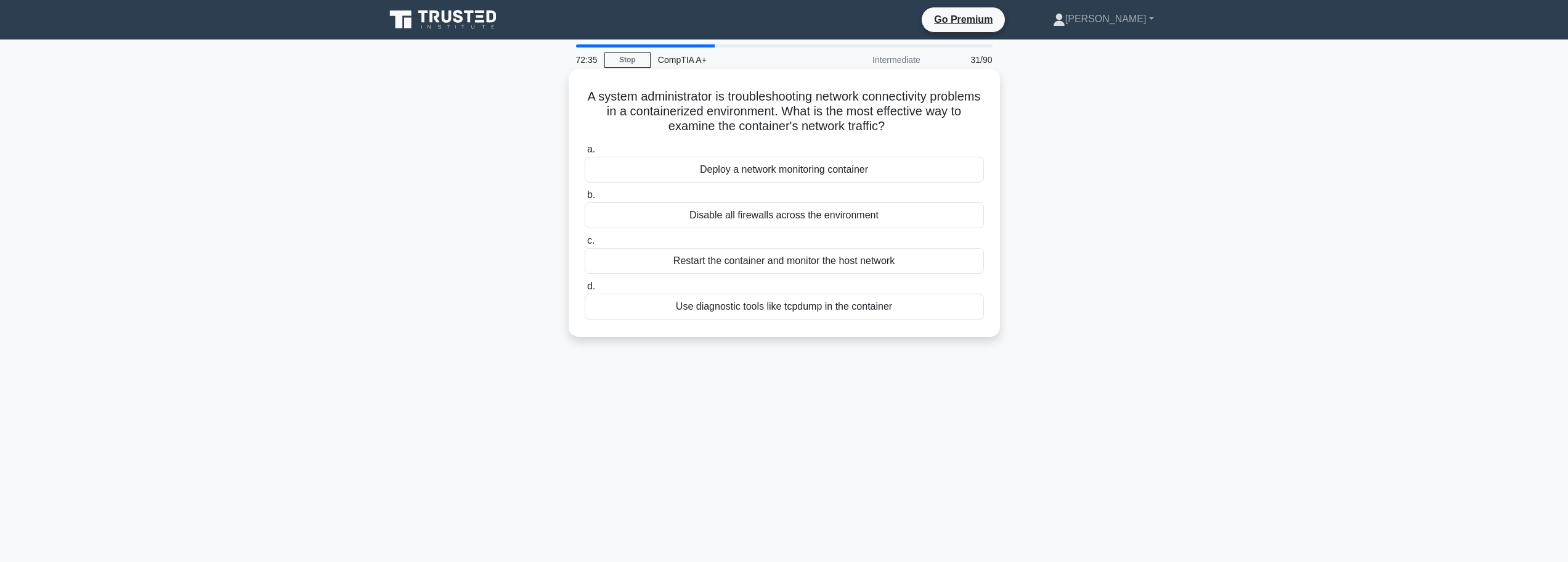
click at [866, 311] on div "Use diagnostic tools like tcpdump in the container" at bounding box center [784, 306] width 399 height 26
click at [585, 291] on input "d. Use diagnostic tools like tcpdump in the container" at bounding box center [585, 286] width 0 height 8
click at [798, 220] on div "Use a single hypervisor type" at bounding box center [784, 215] width 399 height 26
click at [585, 199] on input "b. Use a single hypervisor type" at bounding box center [585, 195] width 0 height 8
click at [775, 264] on div "Enable device redirection" at bounding box center [784, 260] width 399 height 26
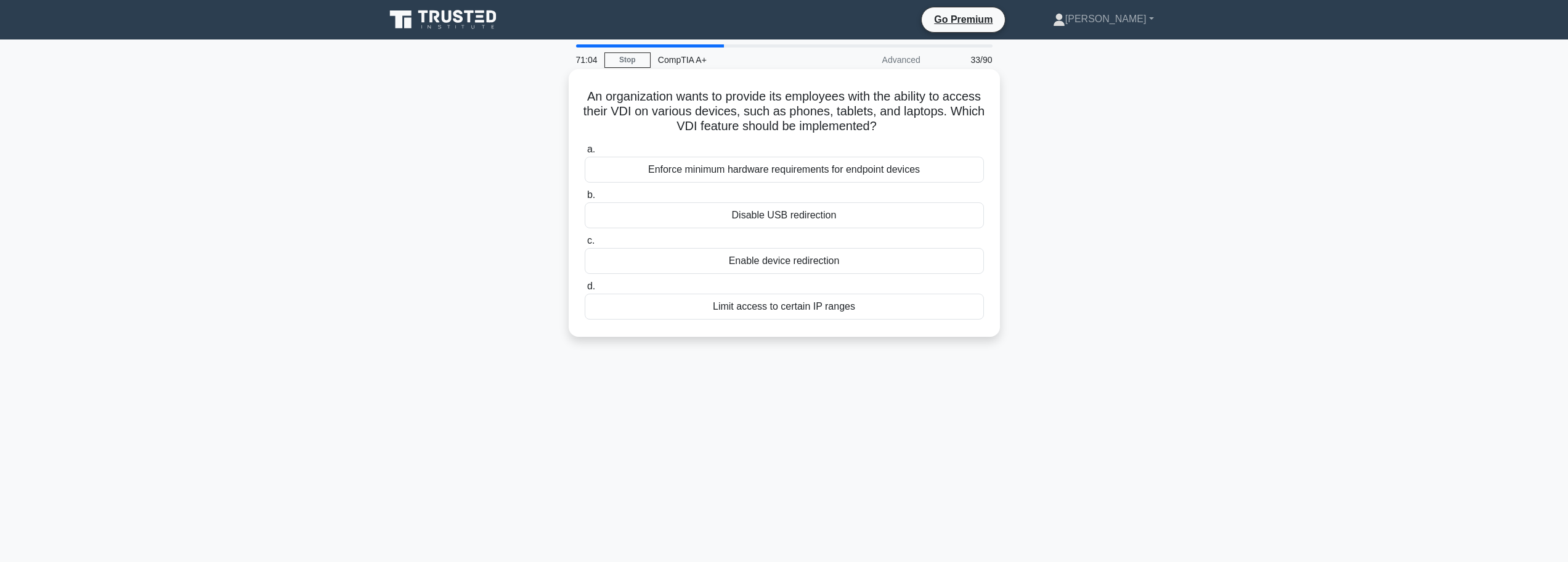
click at [585, 245] on input "c. Enable device redirection" at bounding box center [585, 241] width 0 height 8
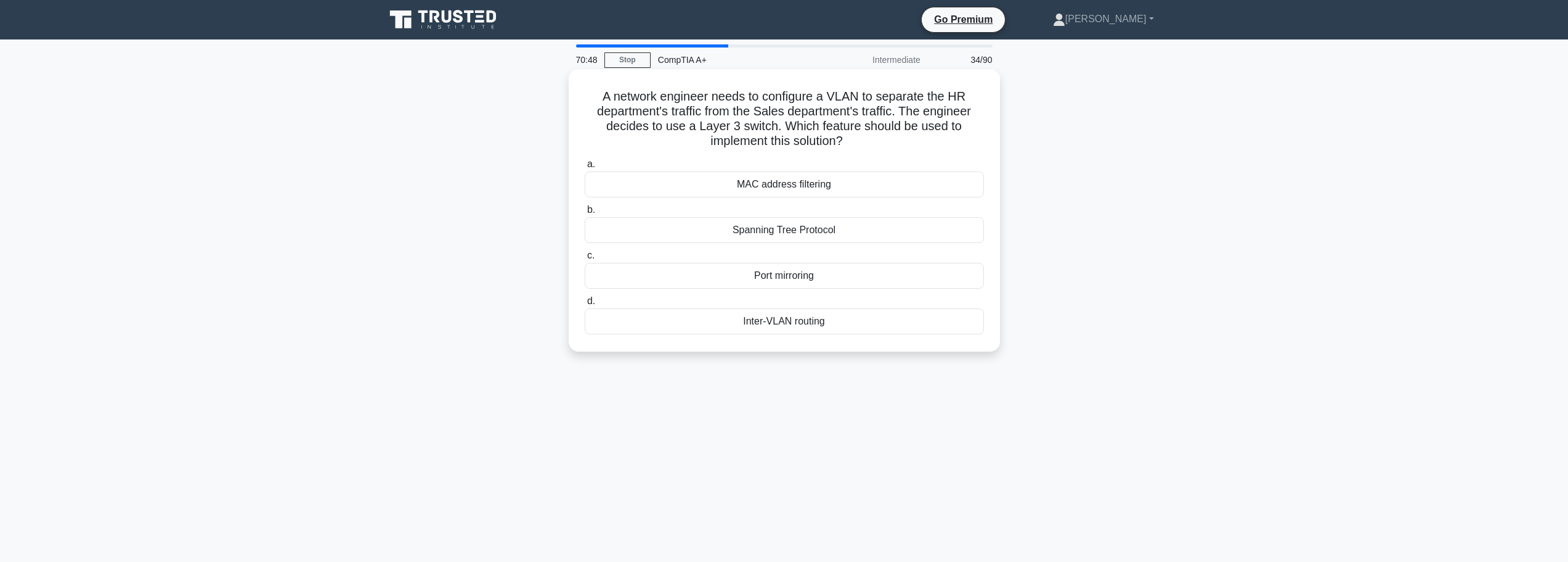
click at [818, 321] on div "Inter-VLAN routing" at bounding box center [784, 321] width 399 height 26
click at [585, 305] on input "d. Inter-VLAN routing" at bounding box center [585, 301] width 0 height 8
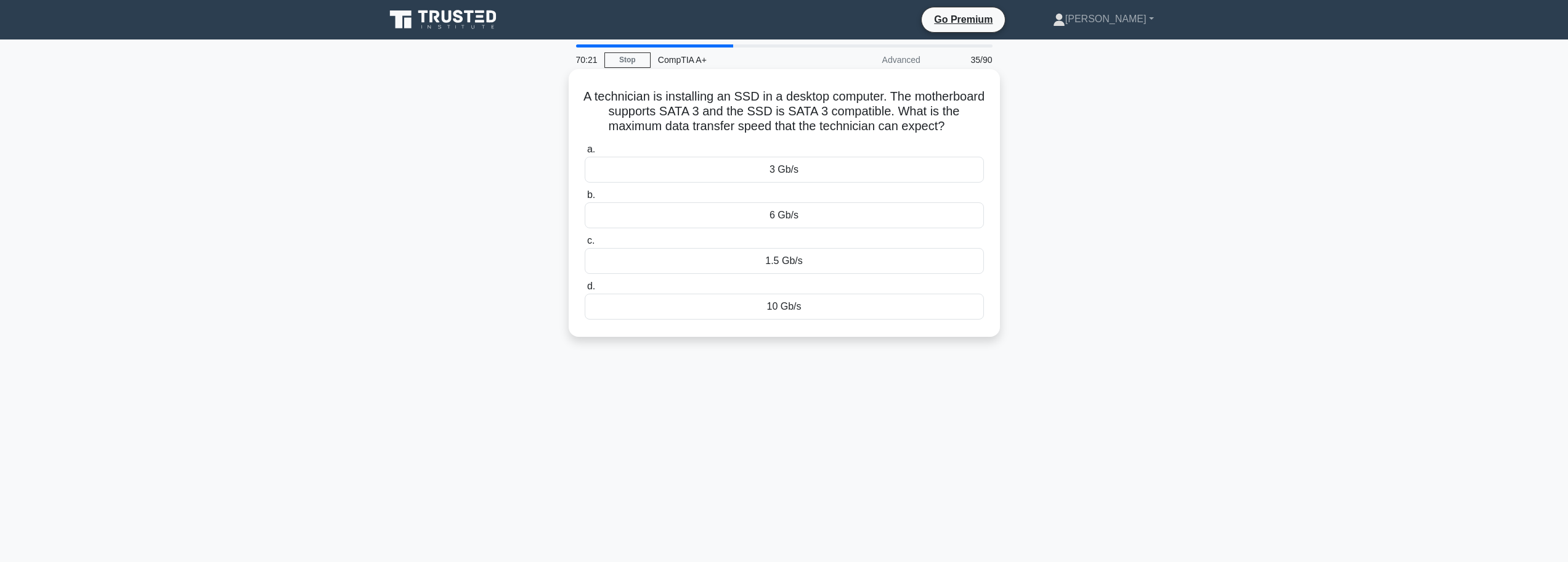
click at [775, 303] on div "10 Gb/s" at bounding box center [784, 306] width 399 height 26
click at [832, 314] on div "10 Gb/s" at bounding box center [784, 306] width 399 height 26
click at [585, 291] on input "d. 10 Gb/s" at bounding box center [585, 286] width 0 height 8
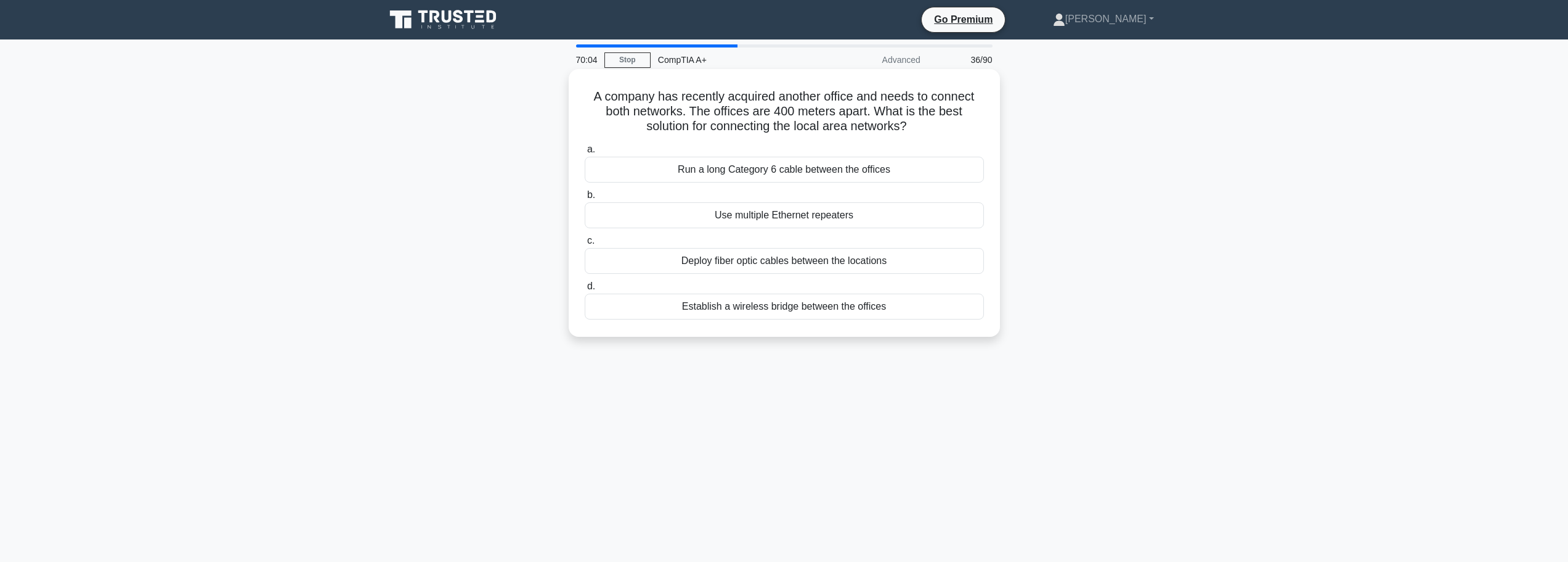
click at [774, 262] on div "Deploy fiber optic cables between the locations" at bounding box center [784, 260] width 399 height 26
click at [585, 245] on input "c. Deploy fiber optic cables between the locations" at bounding box center [585, 241] width 0 height 8
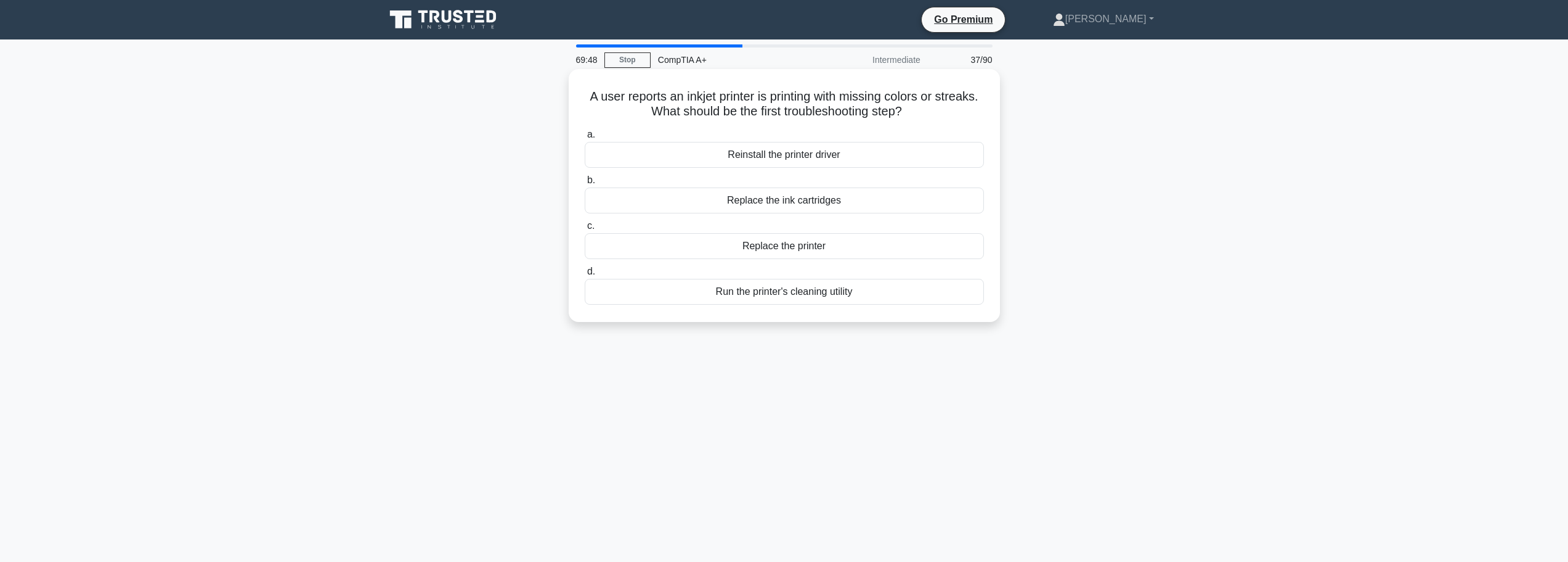
click at [843, 206] on div "Replace the ink cartridges" at bounding box center [784, 200] width 399 height 26
click at [585, 184] on input "b. Replace the ink cartridges" at bounding box center [585, 180] width 0 height 8
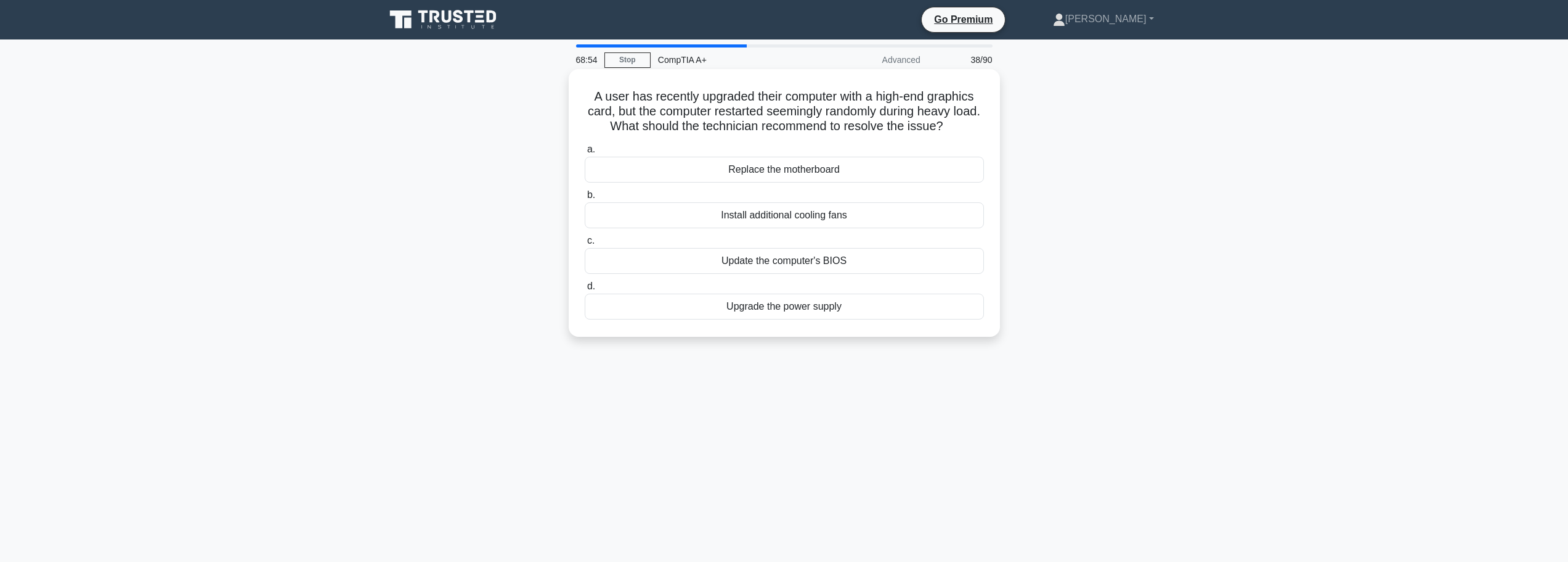
click at [851, 306] on div "Upgrade the power supply" at bounding box center [784, 306] width 399 height 26
click at [585, 291] on input "d. Upgrade the power supply" at bounding box center [585, 286] width 0 height 8
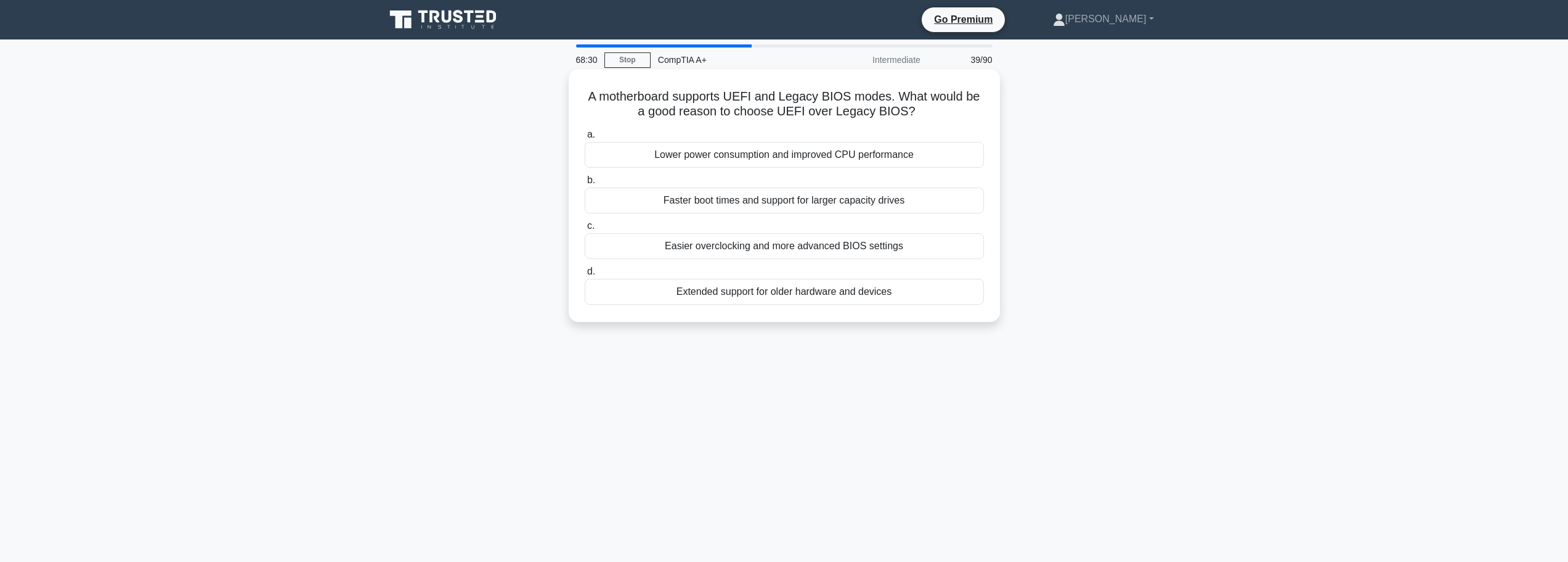
click at [768, 244] on div "Easier overclocking and more advanced BIOS settings" at bounding box center [784, 246] width 399 height 26
click at [585, 230] on input "c. Easier overclocking and more advanced BIOS settings" at bounding box center [585, 225] width 0 height 8
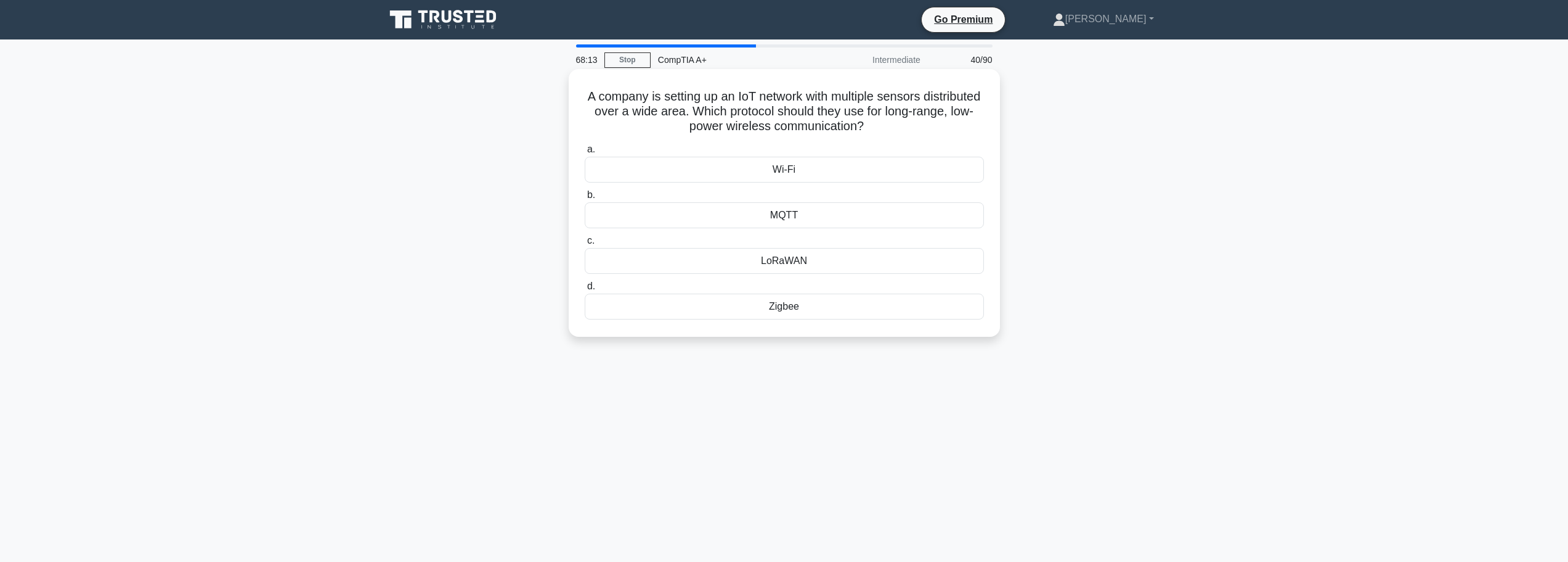
click at [798, 169] on div "Wi-Fi" at bounding box center [784, 169] width 399 height 26
click at [585, 154] on input "a. Wi-Fi" at bounding box center [585, 149] width 0 height 8
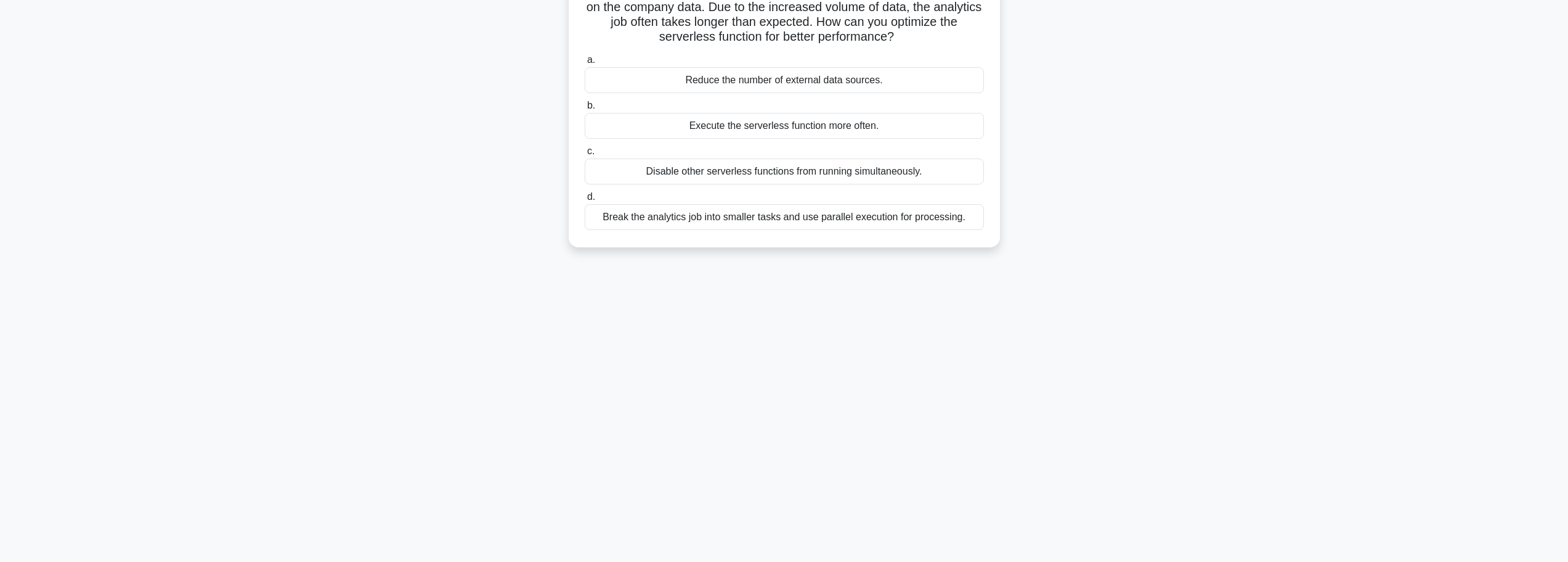
scroll to position [42, 0]
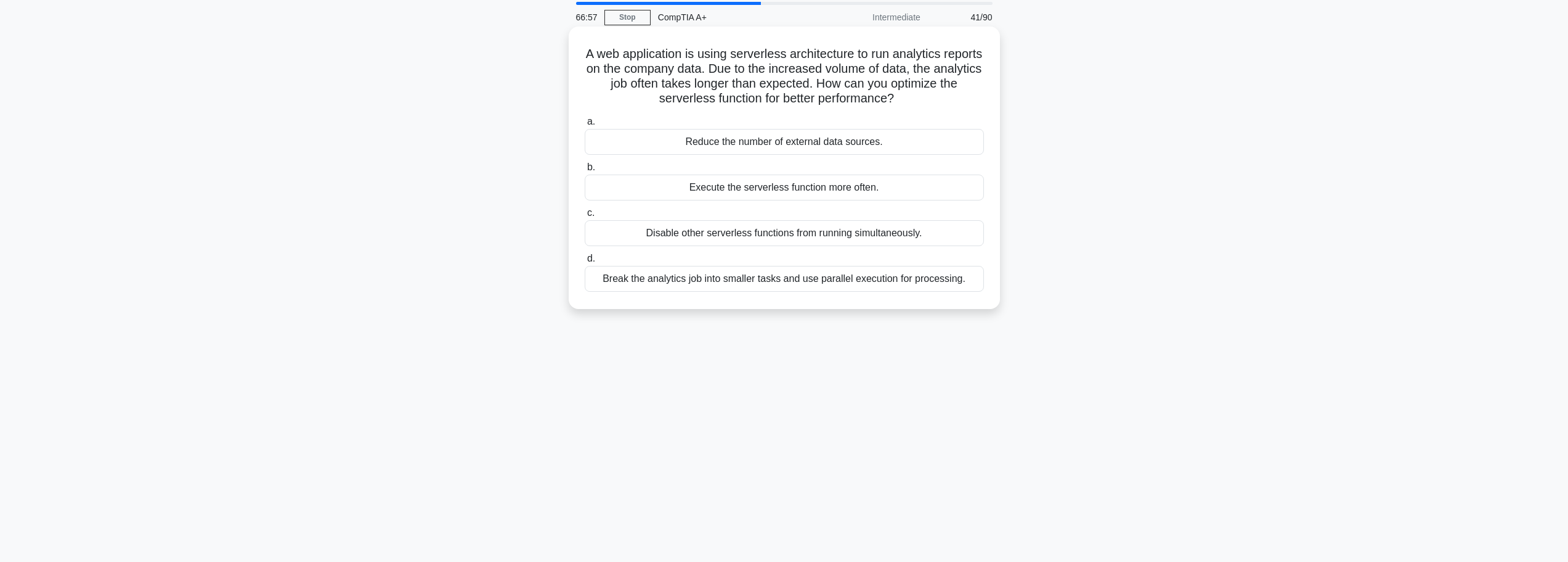
click at [810, 237] on div "Disable other serverless functions from running simultaneously." at bounding box center [784, 233] width 399 height 26
click at [585, 217] on input "c. Disable other serverless functions from running simultaneously." at bounding box center [585, 213] width 0 height 8
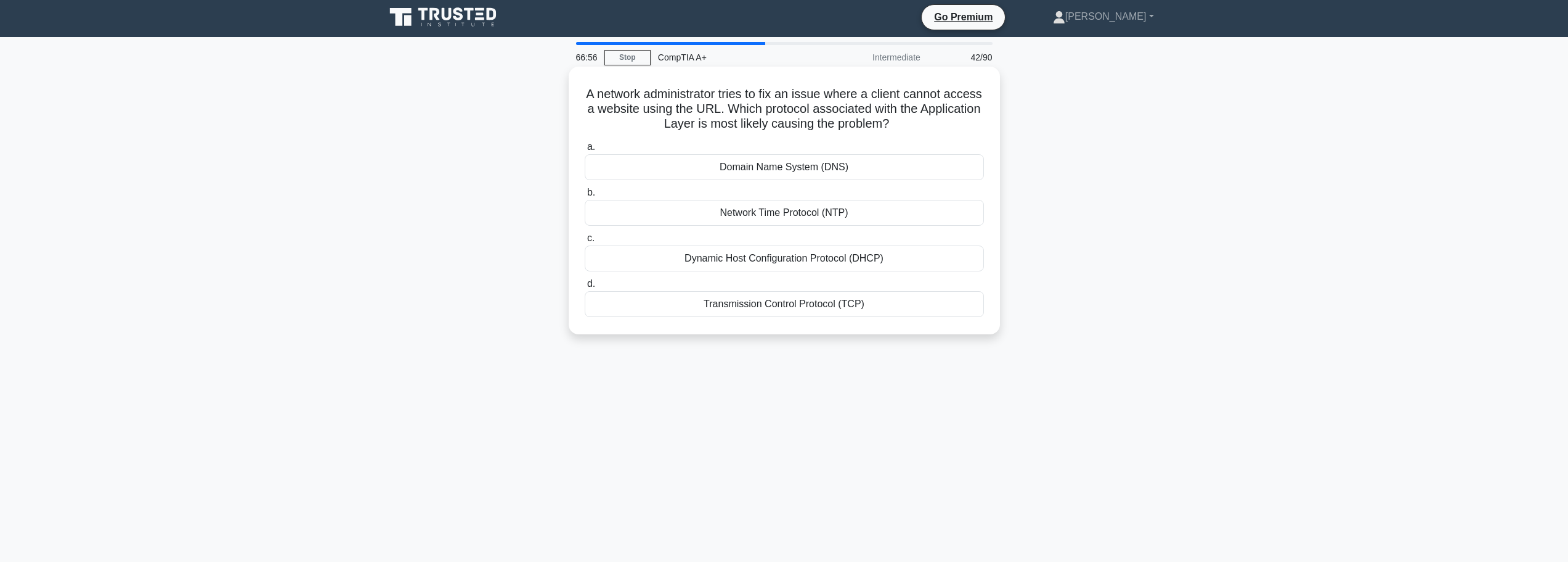
scroll to position [0, 0]
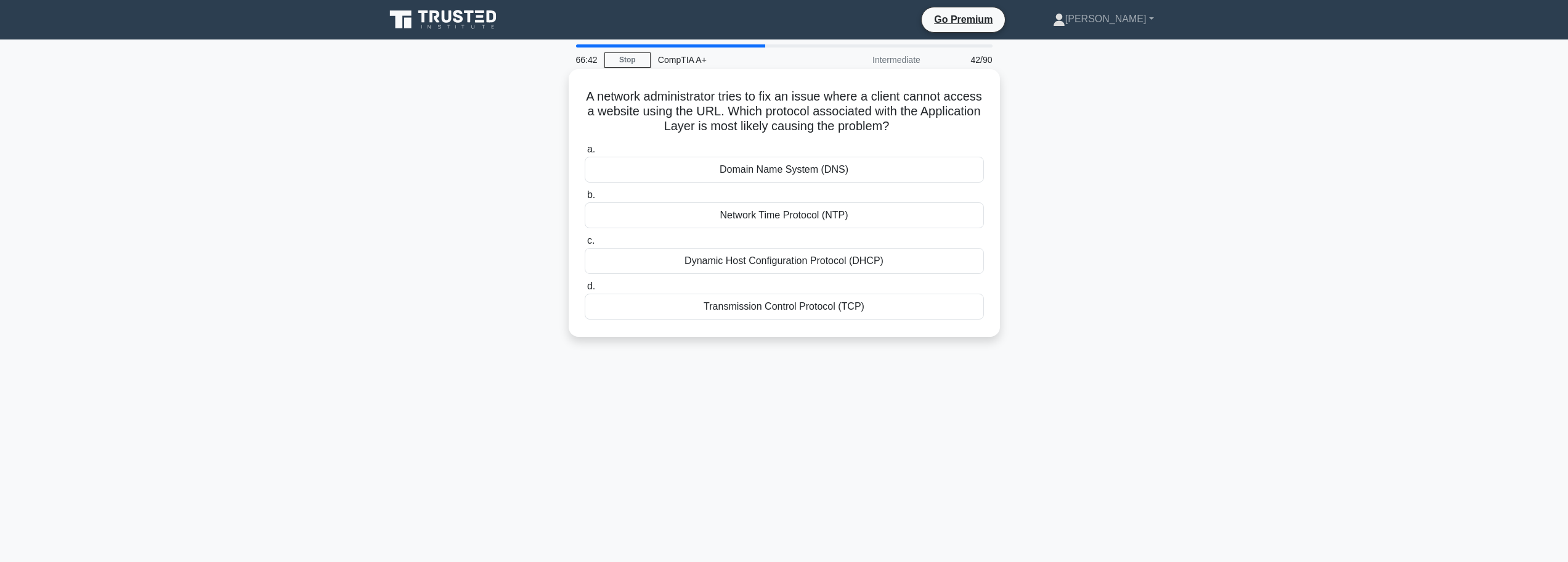
click at [805, 166] on div "Domain Name System (DNS)" at bounding box center [784, 169] width 399 height 26
click at [585, 154] on input "a. Domain Name System (DNS)" at bounding box center [585, 149] width 0 height 8
click at [818, 173] on div "Replace the hard disk with a Solid State Drive" at bounding box center [784, 169] width 399 height 26
click at [585, 154] on input "a. Replace the hard disk with a Solid State Drive" at bounding box center [585, 149] width 0 height 8
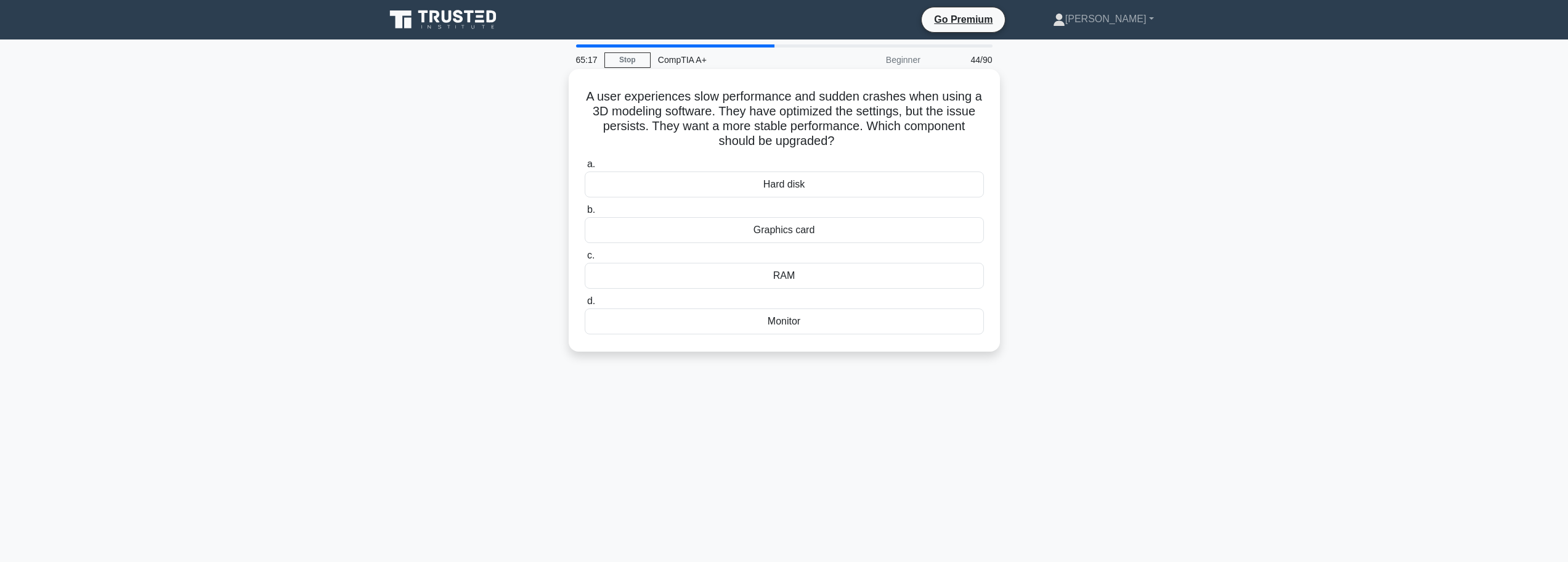
click at [805, 277] on div "RAM" at bounding box center [784, 276] width 399 height 26
click at [585, 259] on input "c. RAM" at bounding box center [585, 255] width 0 height 8
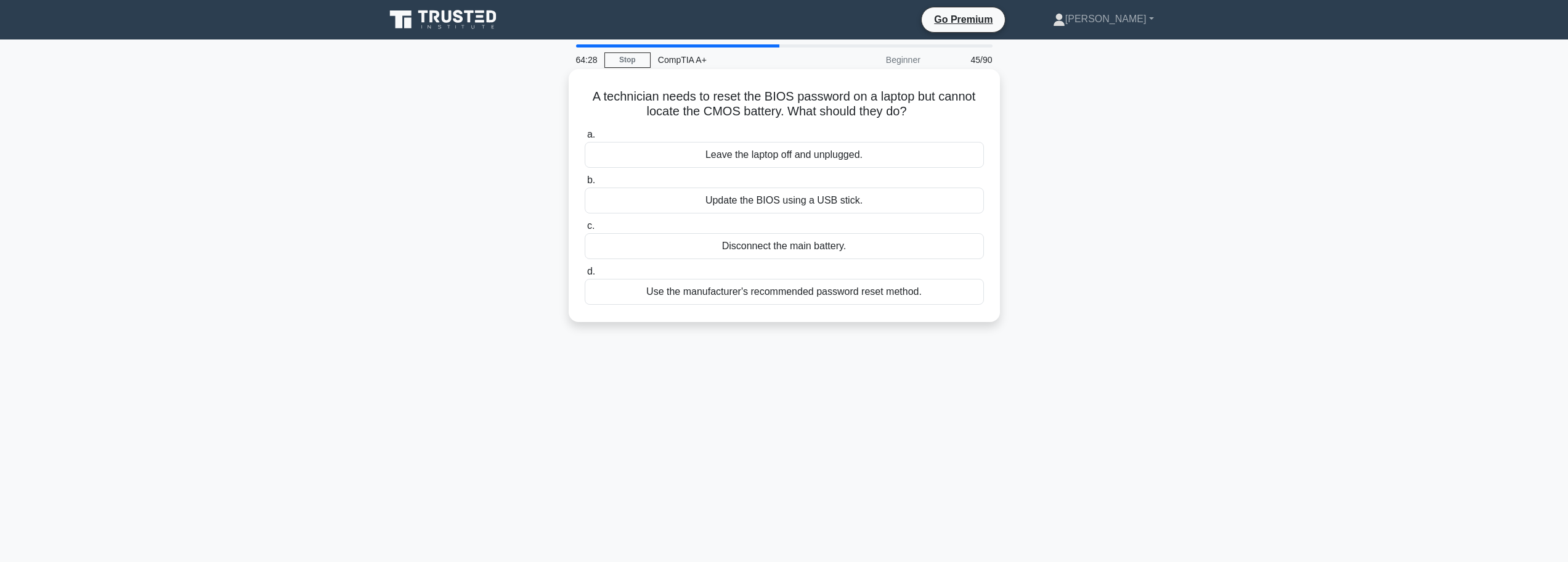
click at [810, 298] on div "Use the manufacturer's recommended password reset method." at bounding box center [784, 291] width 399 height 26
click at [585, 276] on input "d. Use the manufacturer's recommended password reset method." at bounding box center [585, 271] width 0 height 8
click at [798, 199] on div "Fast Boot" at bounding box center [784, 200] width 399 height 26
click at [585, 184] on input "b. Fast Boot" at bounding box center [585, 180] width 0 height 8
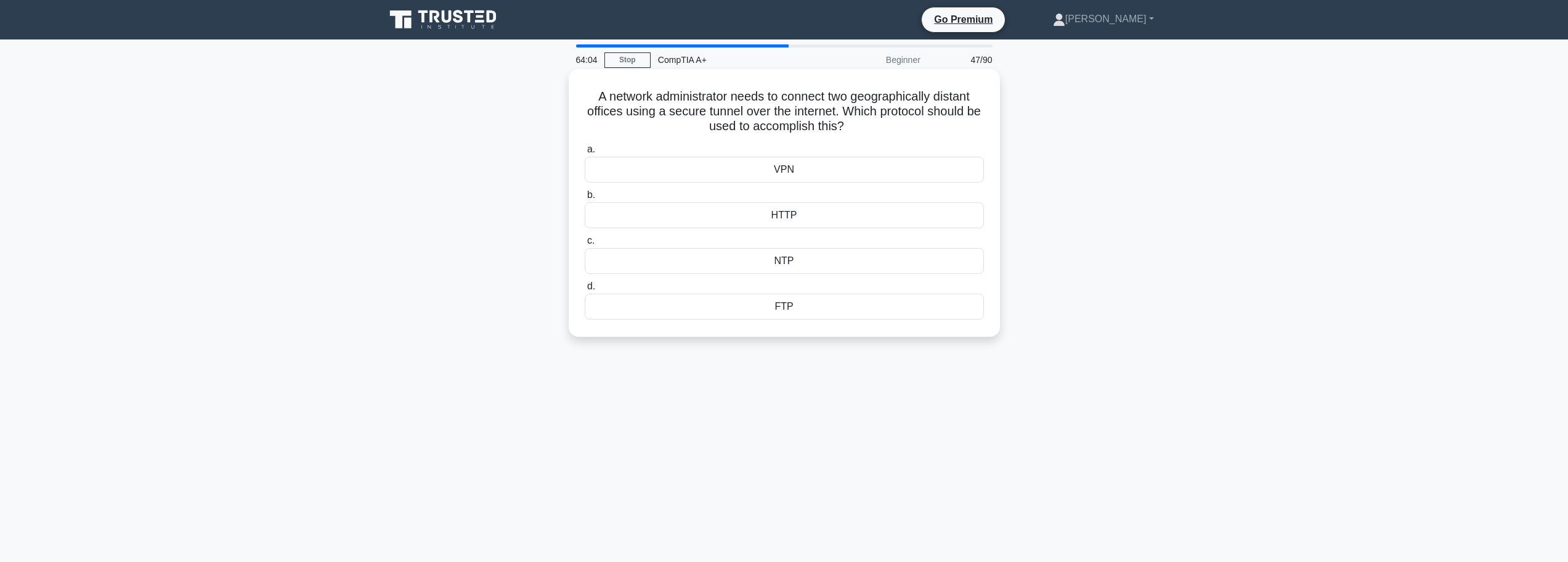
click at [779, 166] on div "VPN" at bounding box center [784, 169] width 399 height 26
click at [585, 154] on input "a. VPN" at bounding box center [585, 149] width 0 height 8
drag, startPoint x: 840, startPoint y: 171, endPoint x: 761, endPoint y: 168, distance: 79.1
click at [761, 168] on div "GPU dedicated liquid cooler" at bounding box center [784, 169] width 399 height 26
click at [585, 154] on input "a. GPU dedicated liquid cooler" at bounding box center [585, 149] width 0 height 8
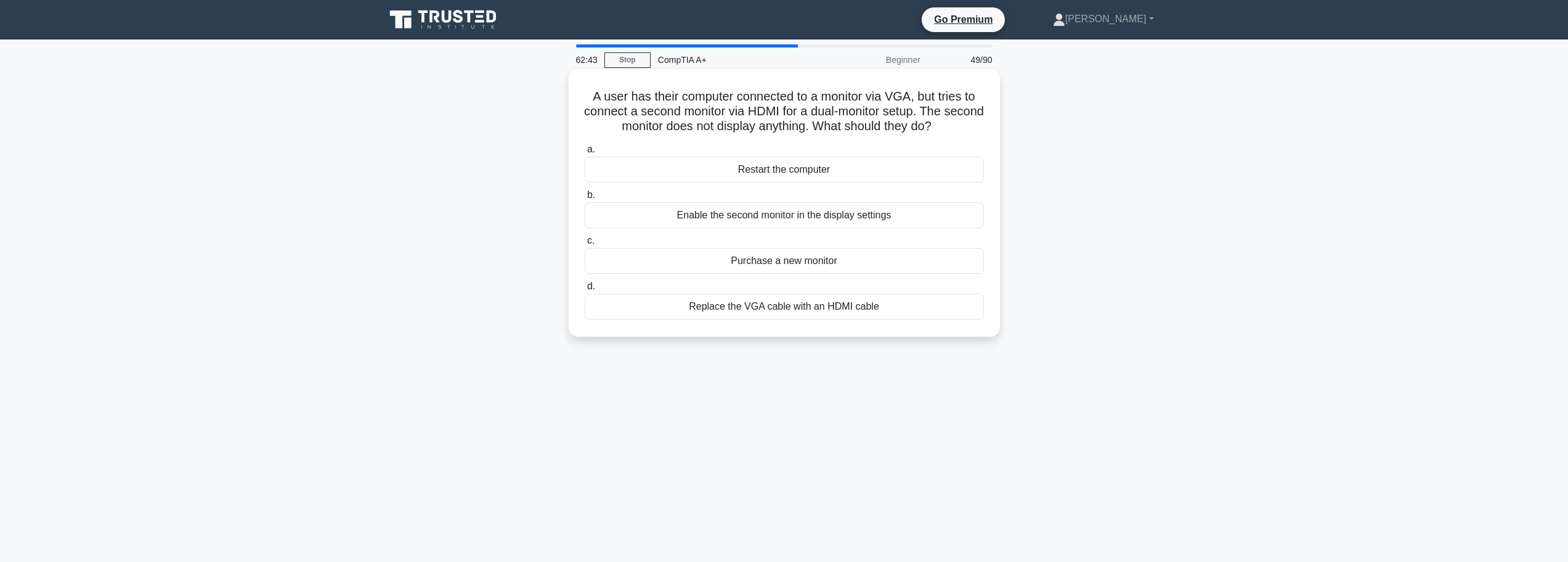
click at [818, 220] on div "Enable the second monitor in the display settings" at bounding box center [784, 215] width 399 height 26
click at [585, 199] on input "b. Enable the second monitor in the display settings" at bounding box center [585, 195] width 0 height 8
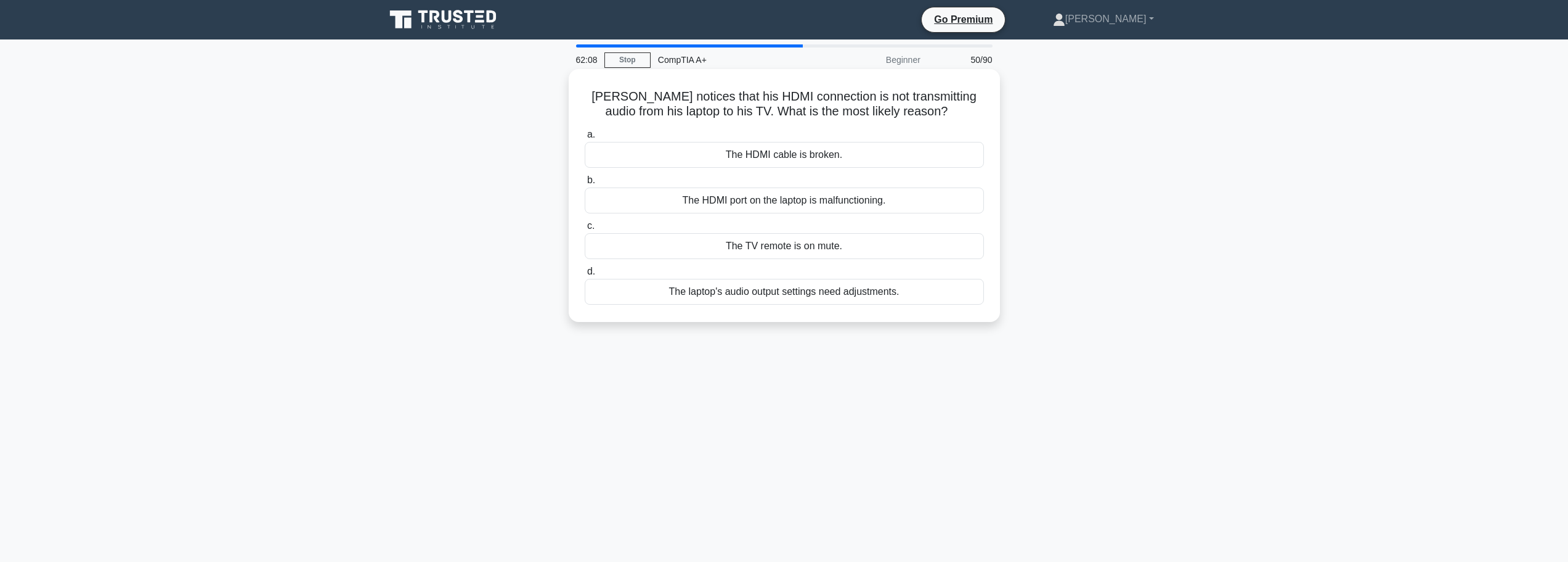
click at [761, 252] on div "The TV remote is on mute." at bounding box center [784, 246] width 399 height 26
click at [585, 230] on input "c. The TV remote is on mute." at bounding box center [585, 225] width 0 height 8
click at [771, 296] on div "Blocked VPN port on the office network" at bounding box center [784, 291] width 399 height 26
click at [585, 276] on input "d. Blocked VPN port on the office network" at bounding box center [585, 271] width 0 height 8
click at [800, 288] on div "Overheating due to dust and poor ventilation." at bounding box center [784, 291] width 399 height 26
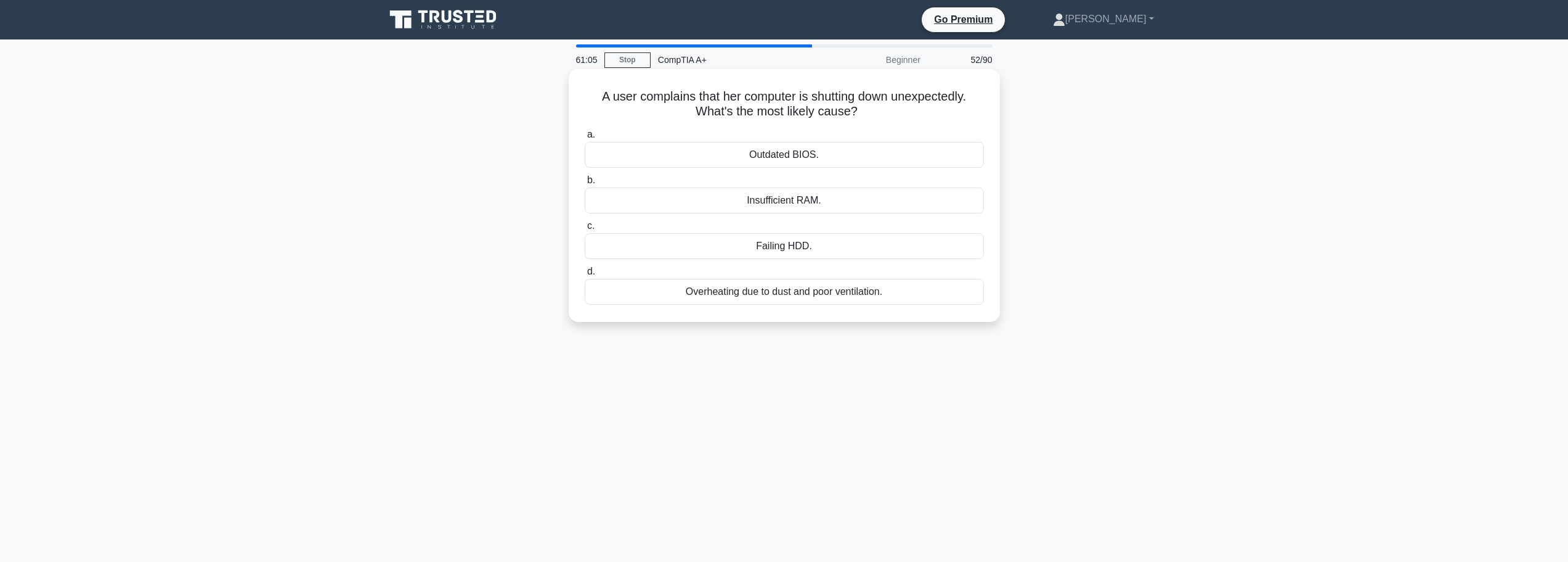
click at [585, 276] on input "d. Overheating due to dust and poor ventilation." at bounding box center [585, 271] width 0 height 8
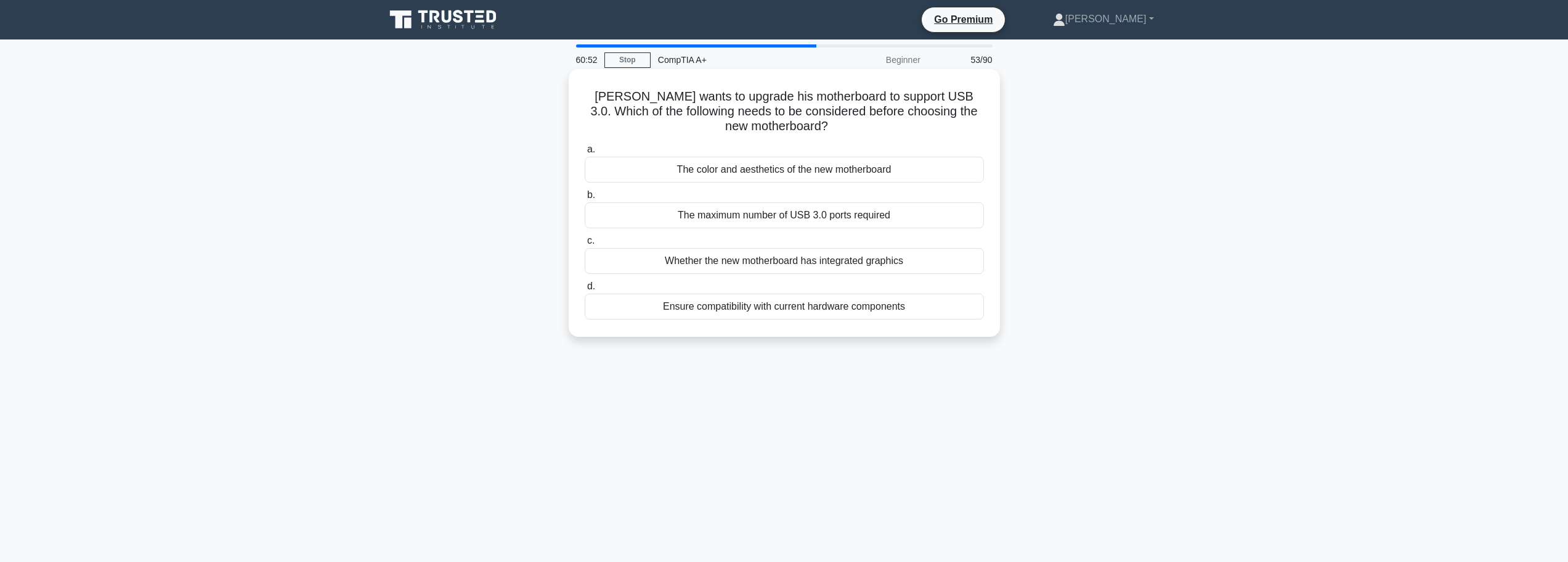
click at [727, 312] on div "Ensure compatibility with current hardware components" at bounding box center [784, 306] width 399 height 26
click at [585, 291] on input "d. Ensure compatibility with current hardware components" at bounding box center [585, 286] width 0 height 8
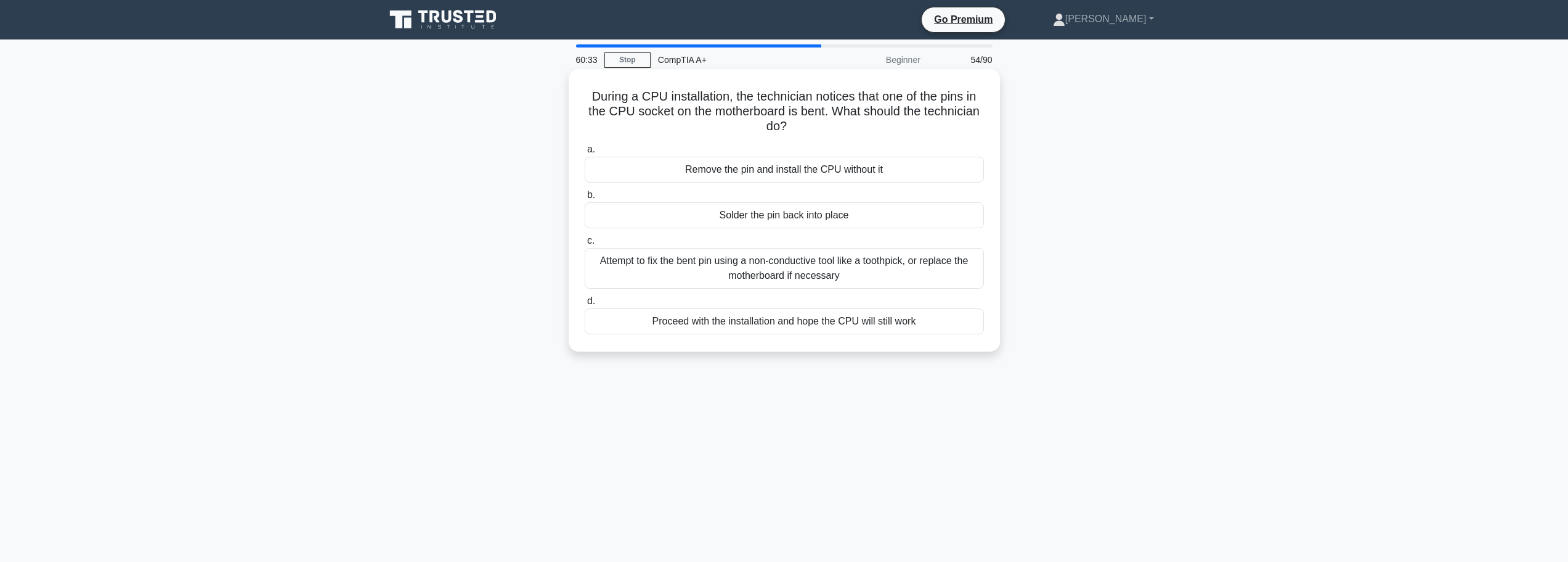
click at [756, 274] on div "Attempt to fix the bent pin using a non-conductive tool like a toothpick, or re…" at bounding box center [784, 268] width 399 height 40
click at [585, 245] on input "c. Attempt to fix the bent pin using a non-conductive tool like a toothpick, or…" at bounding box center [585, 241] width 0 height 8
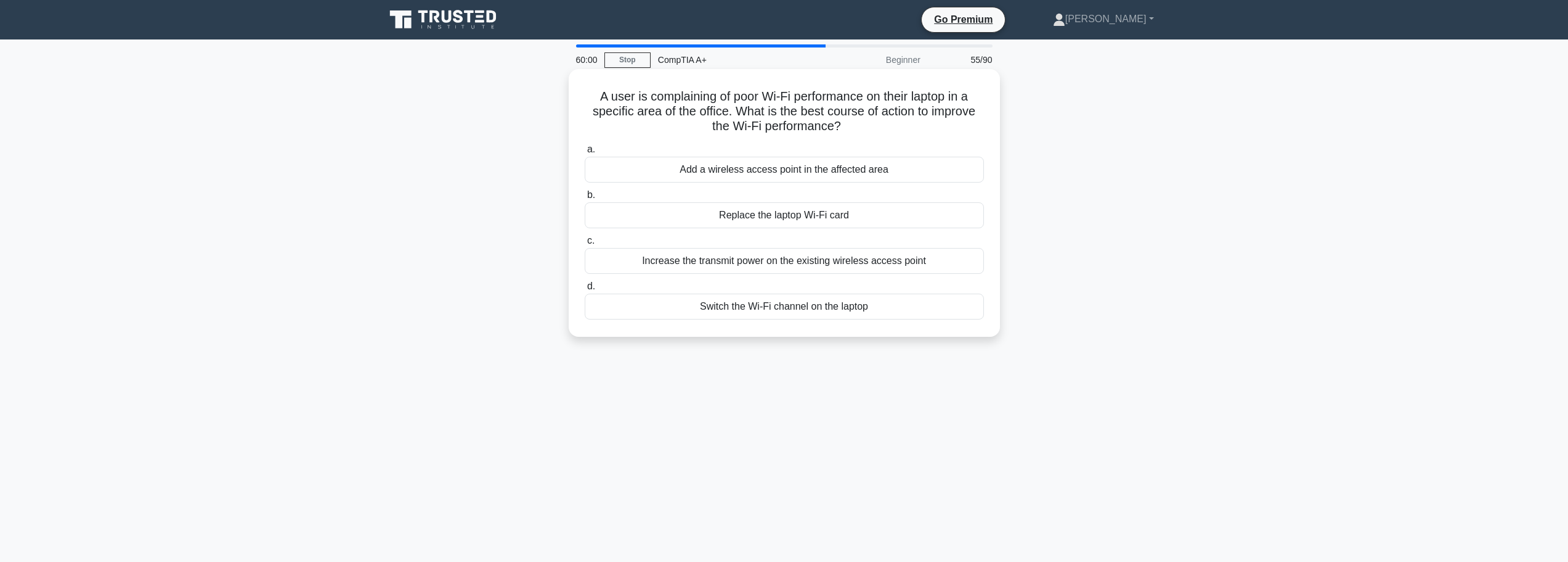
click at [763, 174] on div "Add a wireless access point in the affected area" at bounding box center [784, 169] width 399 height 26
click at [585, 154] on input "a. Add a wireless access point in the affected area" at bounding box center [585, 149] width 0 height 8
click at [768, 313] on div "Elimination of hardware and maintenance costs" at bounding box center [784, 306] width 399 height 26
click at [585, 291] on input "d. Elimination of hardware and maintenance costs" at bounding box center [585, 286] width 0 height 8
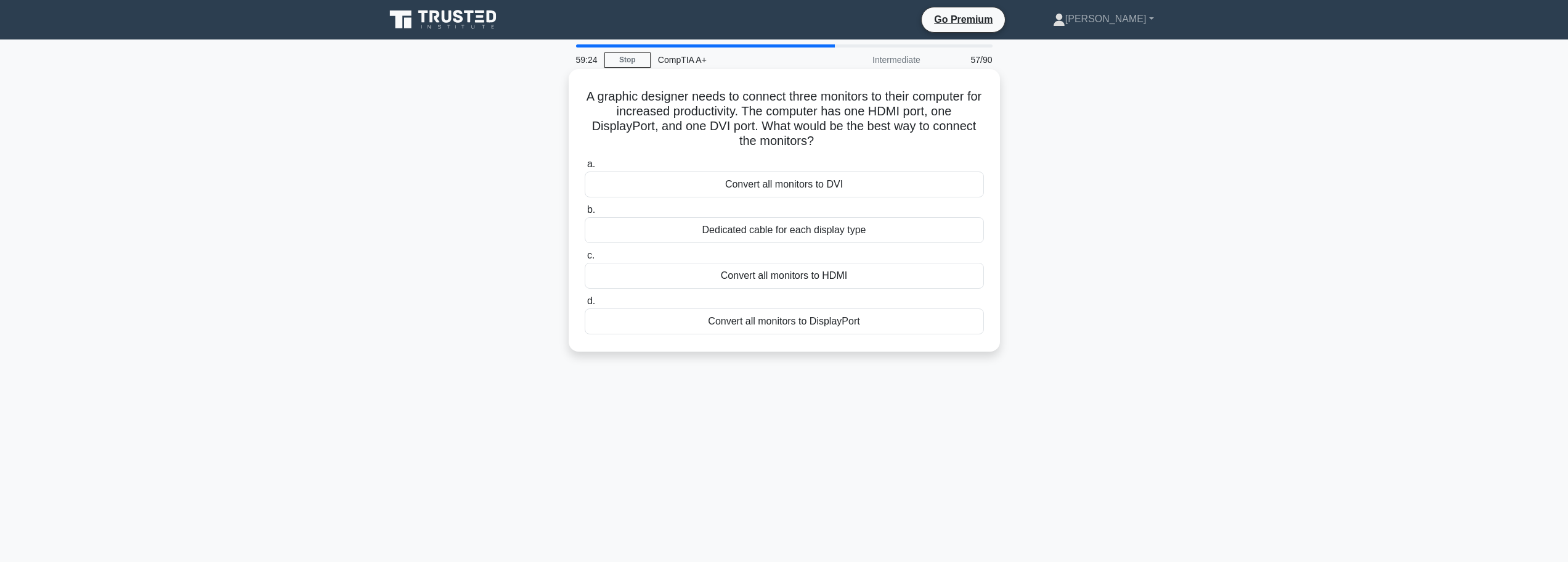
click at [782, 230] on div "Dedicated cable for each display type" at bounding box center [784, 230] width 399 height 26
click at [585, 214] on input "b. Dedicated cable for each display type" at bounding box center [585, 209] width 0 height 8
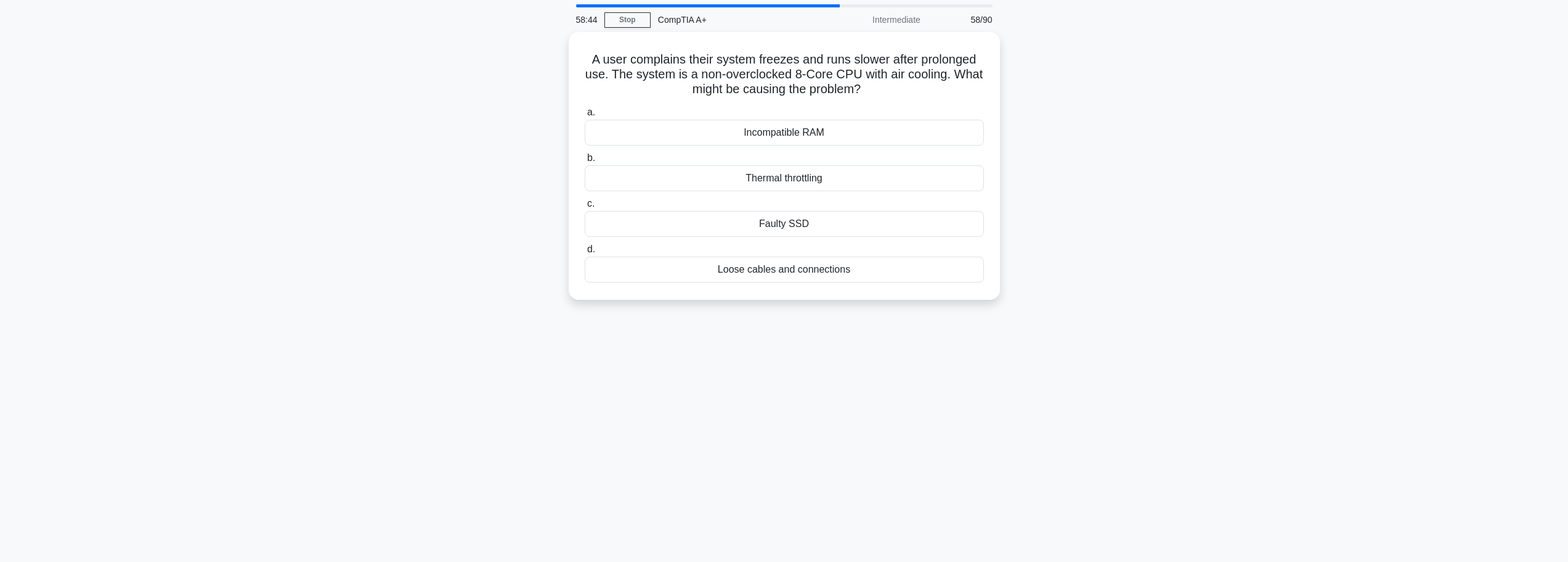
scroll to position [62, 0]
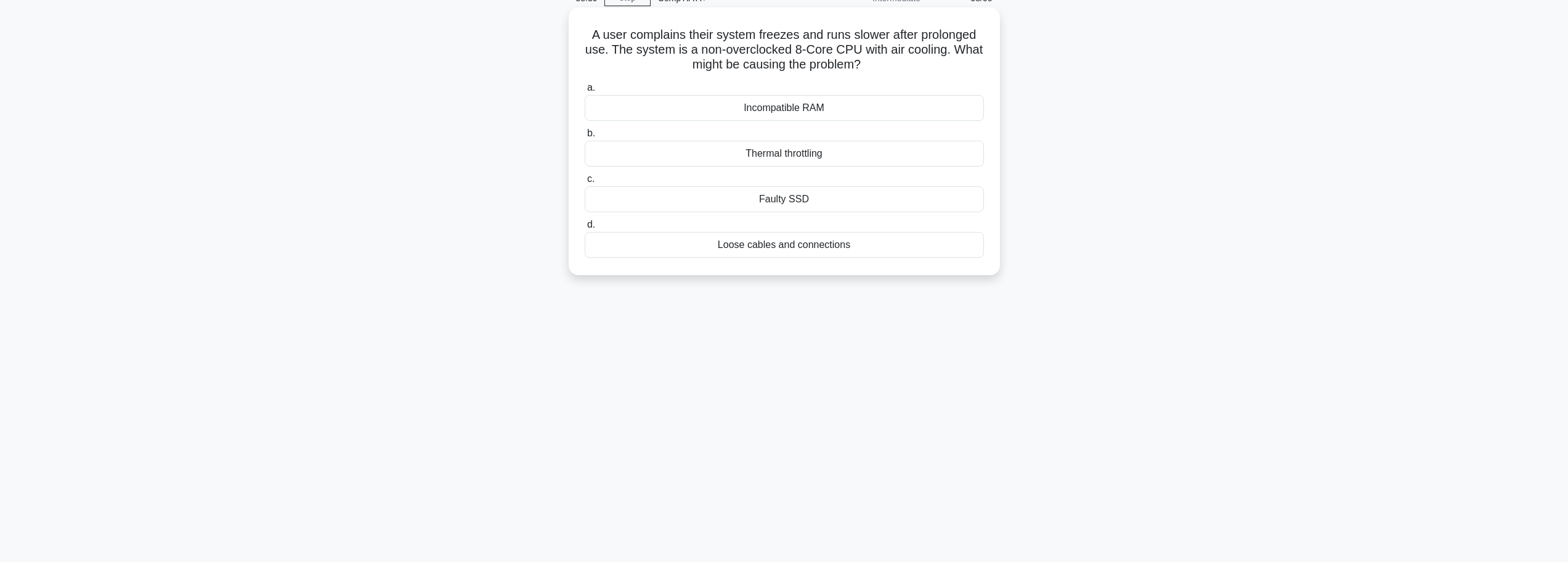
click at [822, 249] on div "Loose cables and connections" at bounding box center [784, 244] width 399 height 26
click at [585, 229] on input "d. Loose cables and connections" at bounding box center [585, 224] width 0 height 8
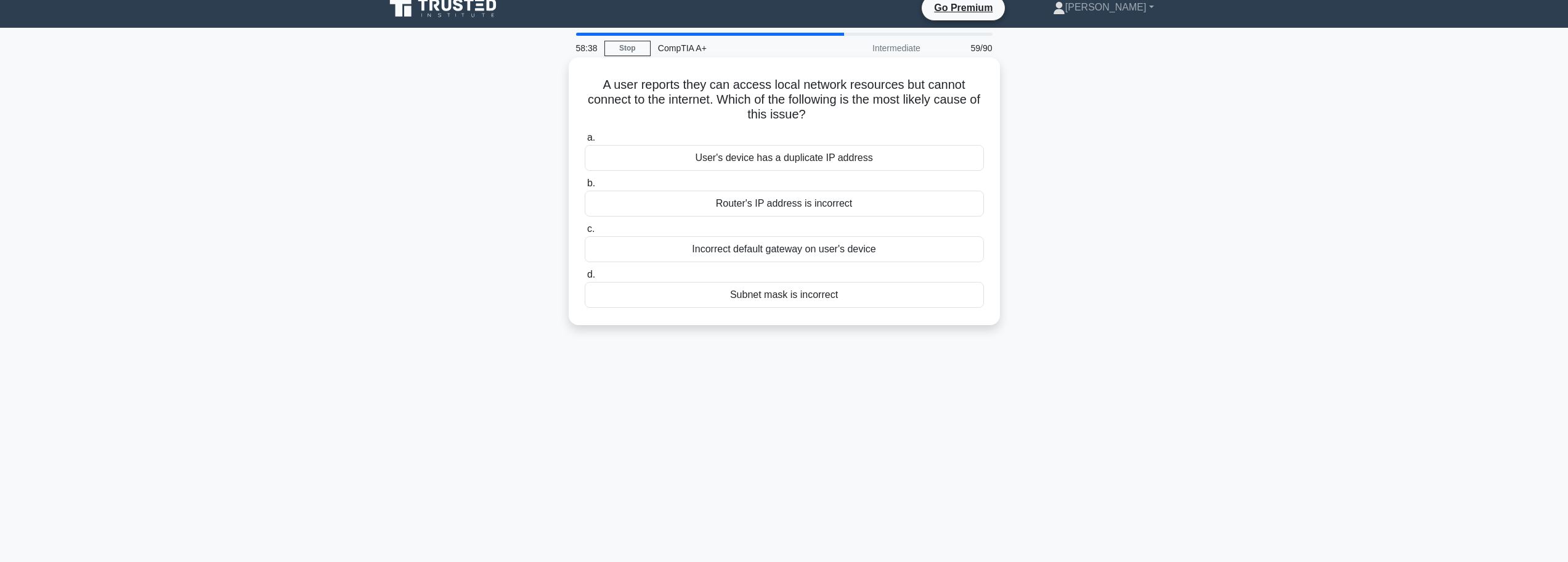
scroll to position [0, 0]
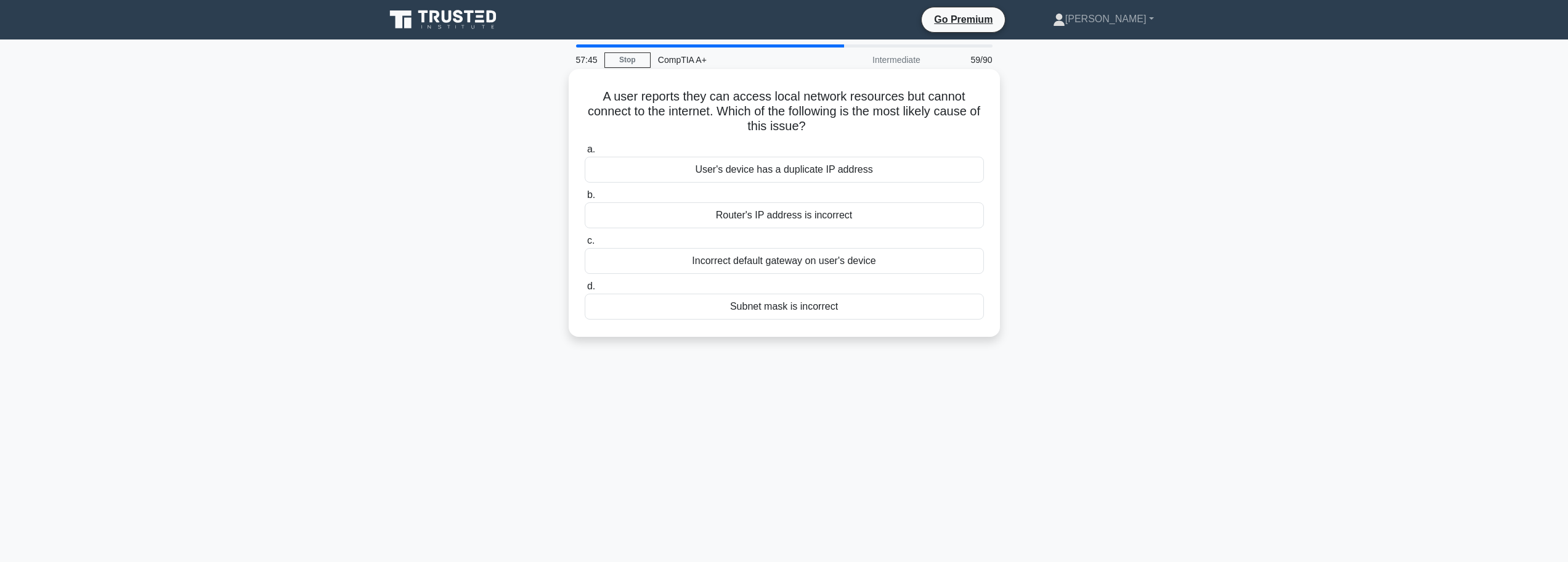
click at [783, 262] on div "Incorrect default gateway on user's device" at bounding box center [784, 260] width 399 height 26
click at [585, 245] on input "c. Incorrect default gateway on user's device" at bounding box center [585, 241] width 0 height 8
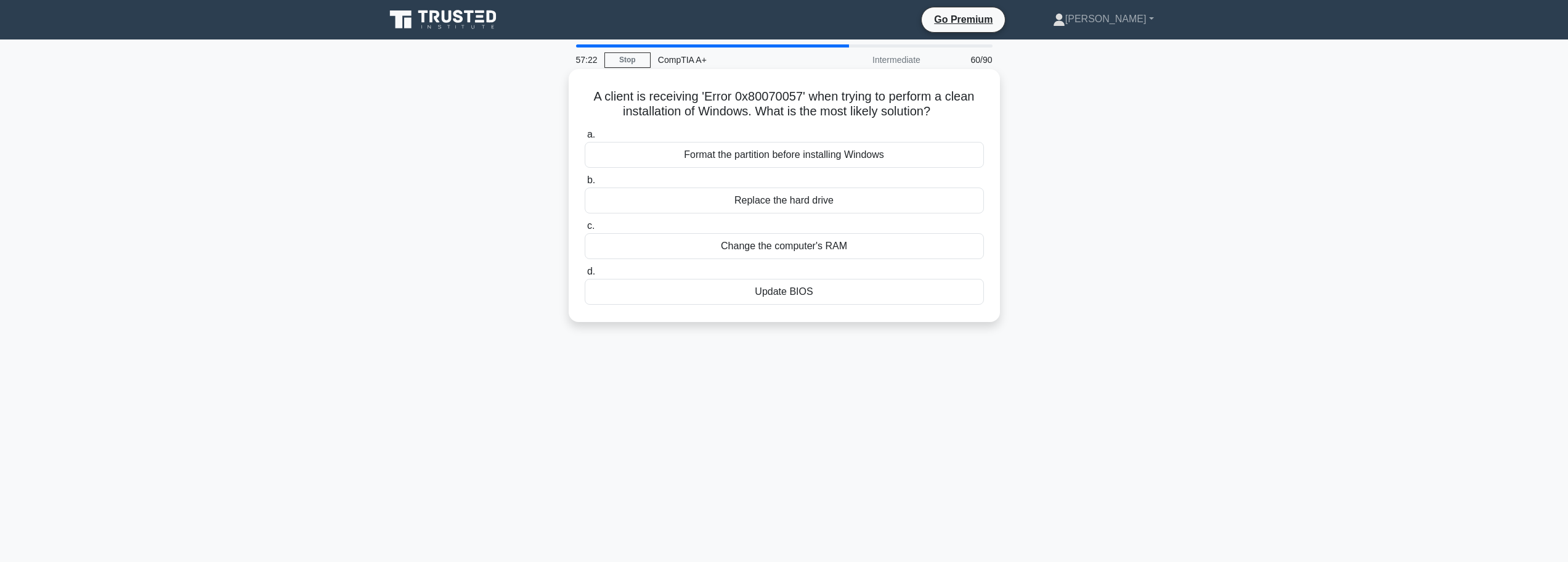
click at [848, 160] on div "Format the partition before installing Windows" at bounding box center [784, 154] width 399 height 26
click at [585, 139] on input "a. Format the partition before installing Windows" at bounding box center [585, 135] width 0 height 8
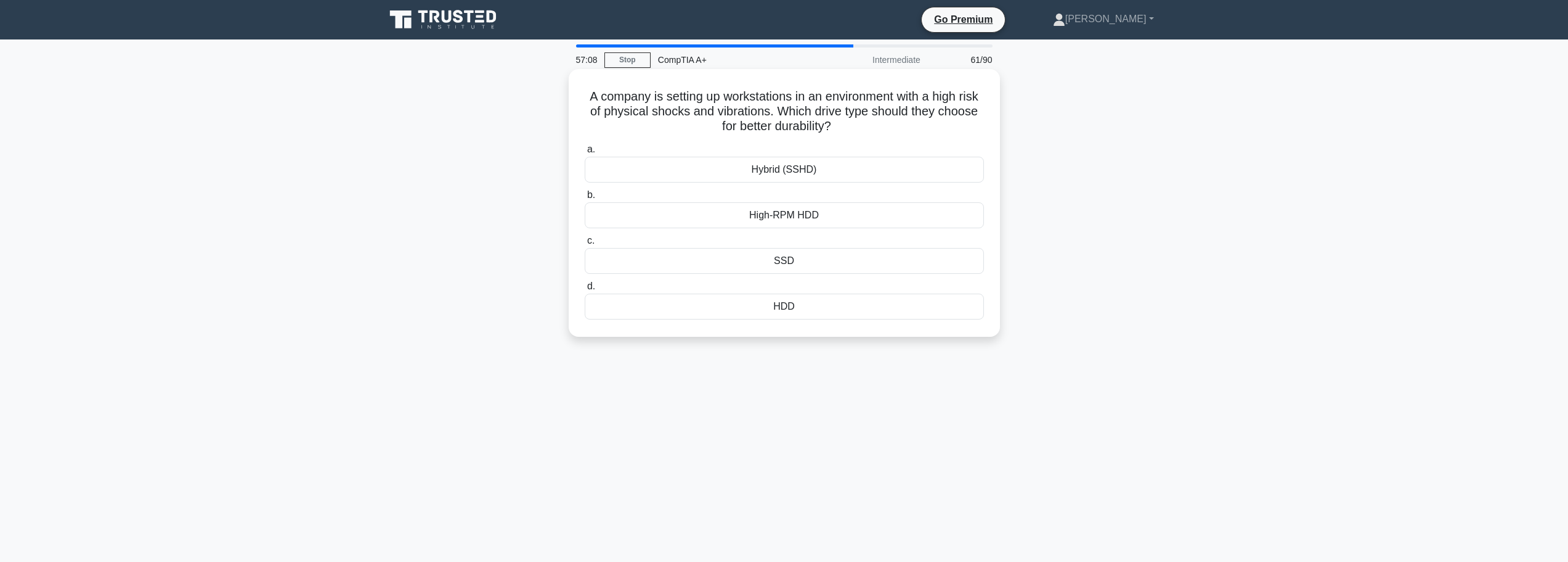
click at [755, 259] on div "SSD" at bounding box center [784, 260] width 399 height 26
click at [585, 245] on input "c. SSD" at bounding box center [585, 241] width 0 height 8
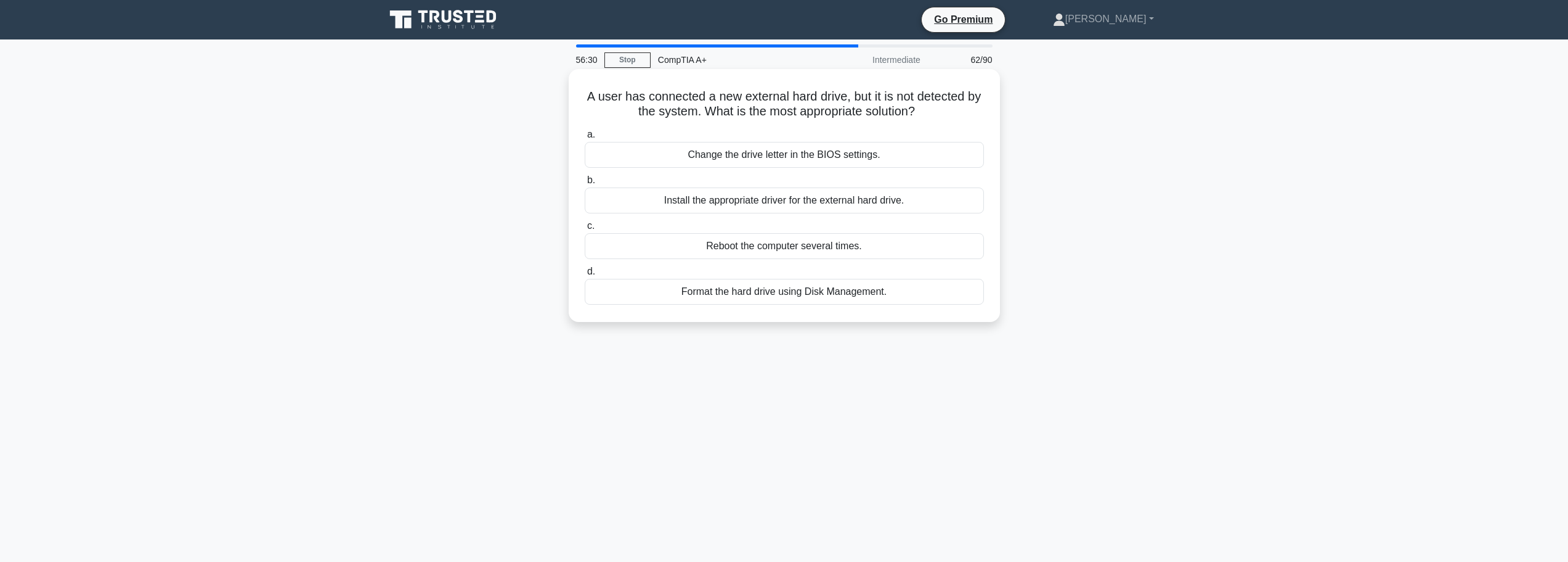
click at [860, 294] on div "Format the hard drive using Disk Management." at bounding box center [784, 291] width 399 height 26
click at [585, 276] on input "d. Format the hard drive using Disk Management." at bounding box center [585, 271] width 0 height 8
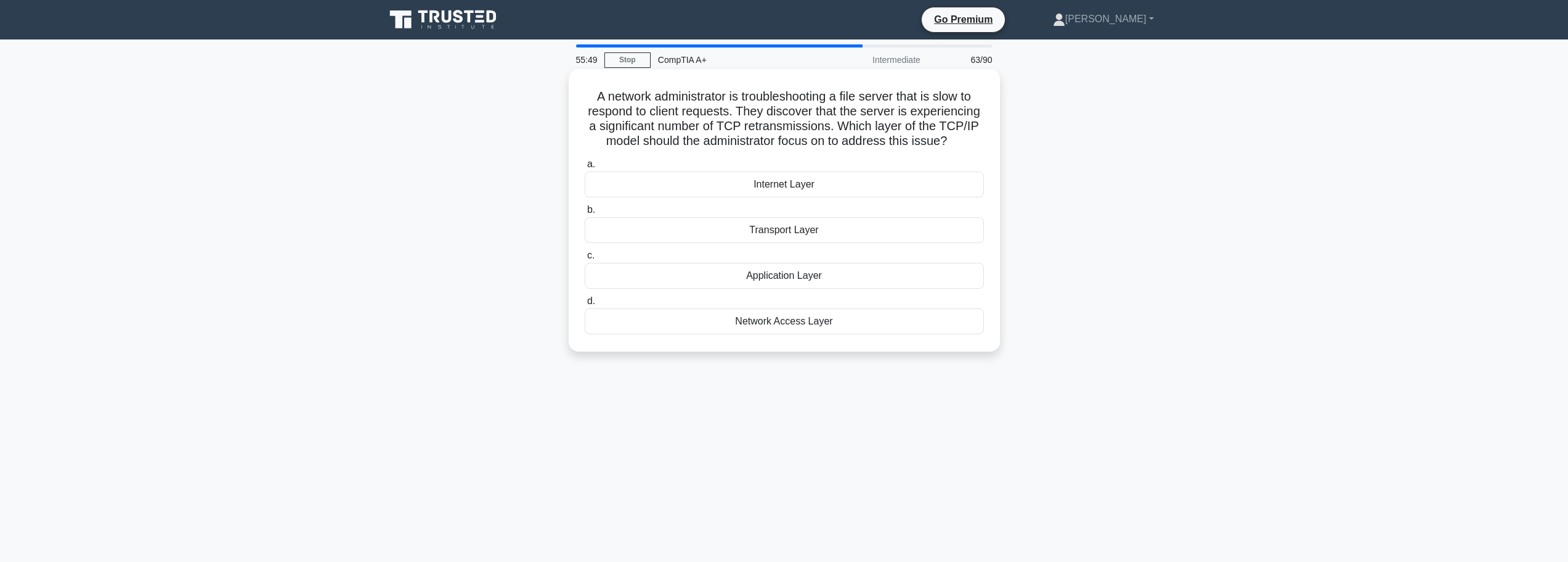
click at [741, 225] on div "Transport Layer" at bounding box center [784, 230] width 399 height 26
click at [585, 214] on input "b. Transport Layer" at bounding box center [585, 209] width 0 height 8
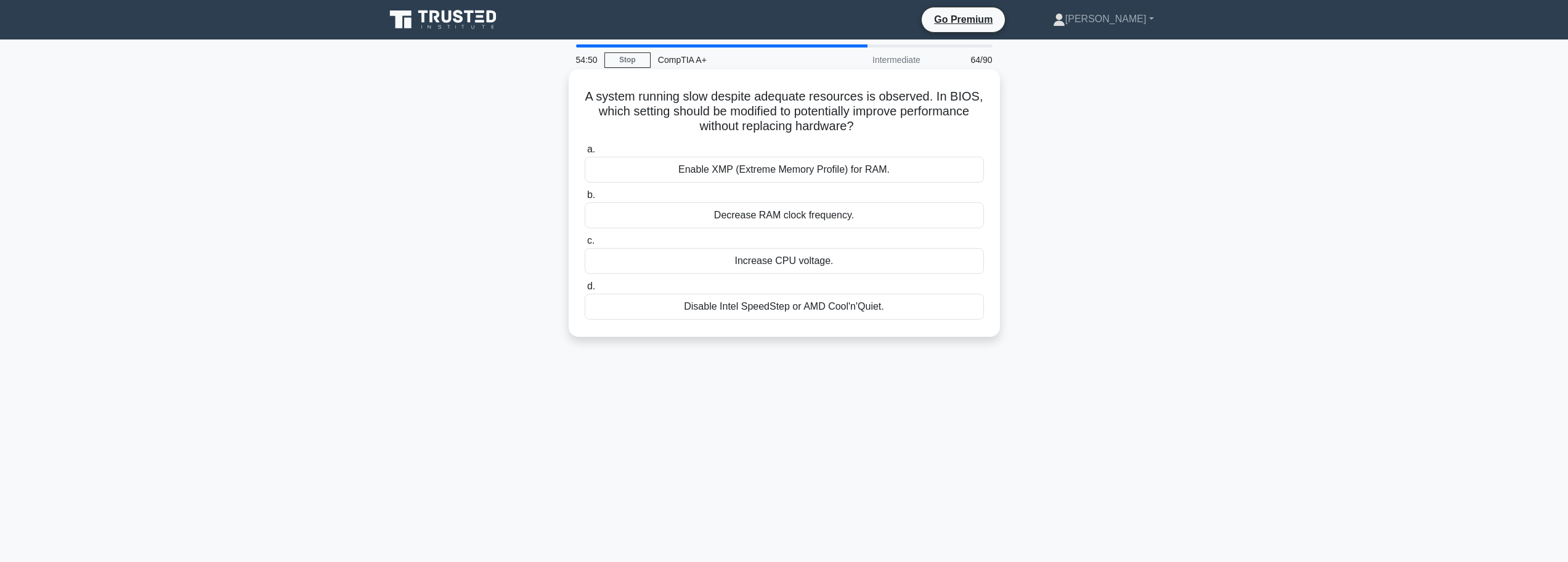
click at [893, 171] on div "Enable XMP (Extreme Memory Profile) for RAM." at bounding box center [784, 169] width 399 height 26
click at [585, 154] on input "a. Enable XMP (Extreme Memory Profile) for RAM." at bounding box center [585, 149] width 0 height 8
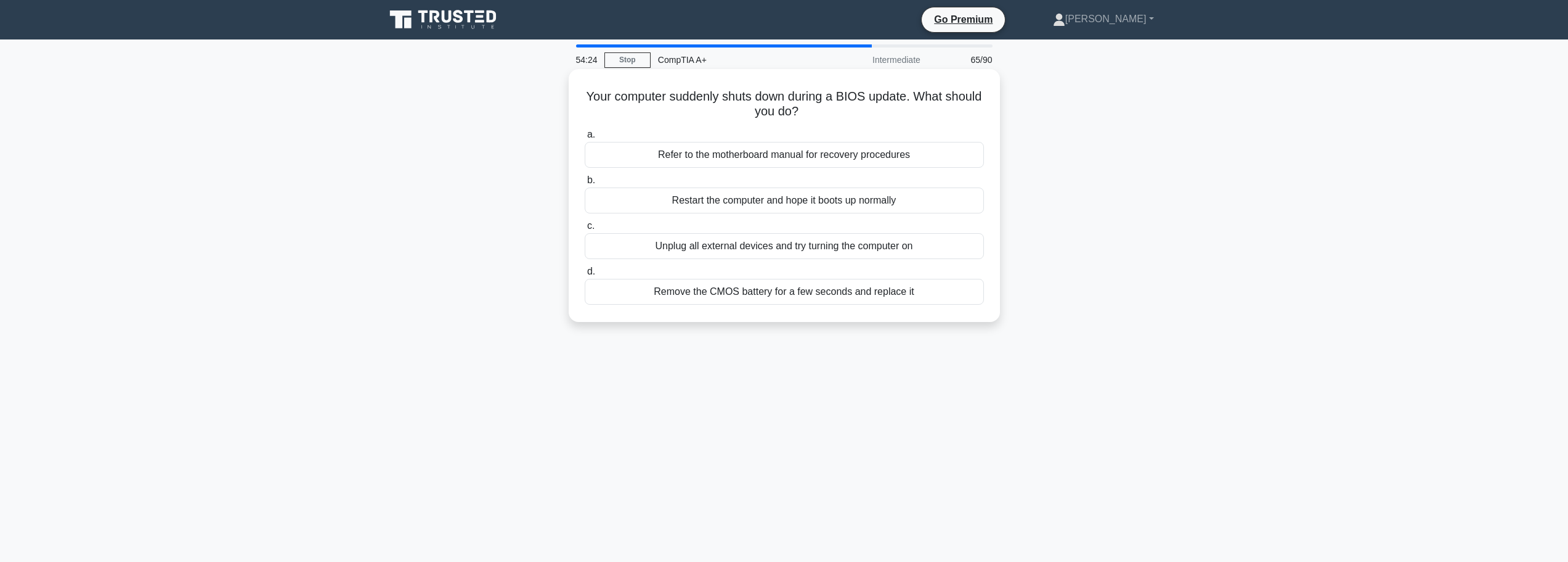
click at [741, 153] on div "Refer to the motherboard manual for recovery procedures" at bounding box center [784, 154] width 399 height 26
click at [585, 139] on input "a. Refer to the motherboard manual for recovery procedures" at bounding box center [585, 135] width 0 height 8
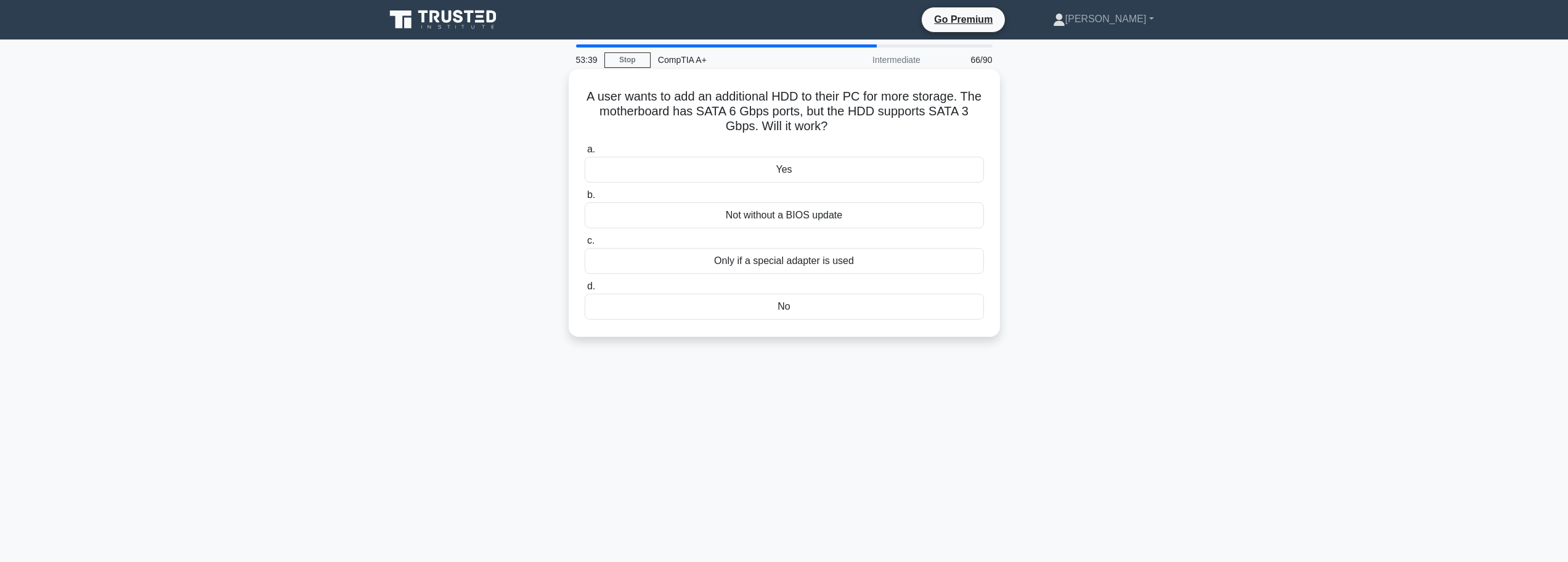
click at [797, 169] on div "Yes" at bounding box center [784, 169] width 399 height 26
click at [585, 154] on input "a. Yes" at bounding box center [585, 149] width 0 height 8
click at [833, 306] on div "Increase the TCP window size" at bounding box center [784, 306] width 399 height 26
click at [585, 291] on input "d. Increase the TCP window size" at bounding box center [585, 286] width 0 height 8
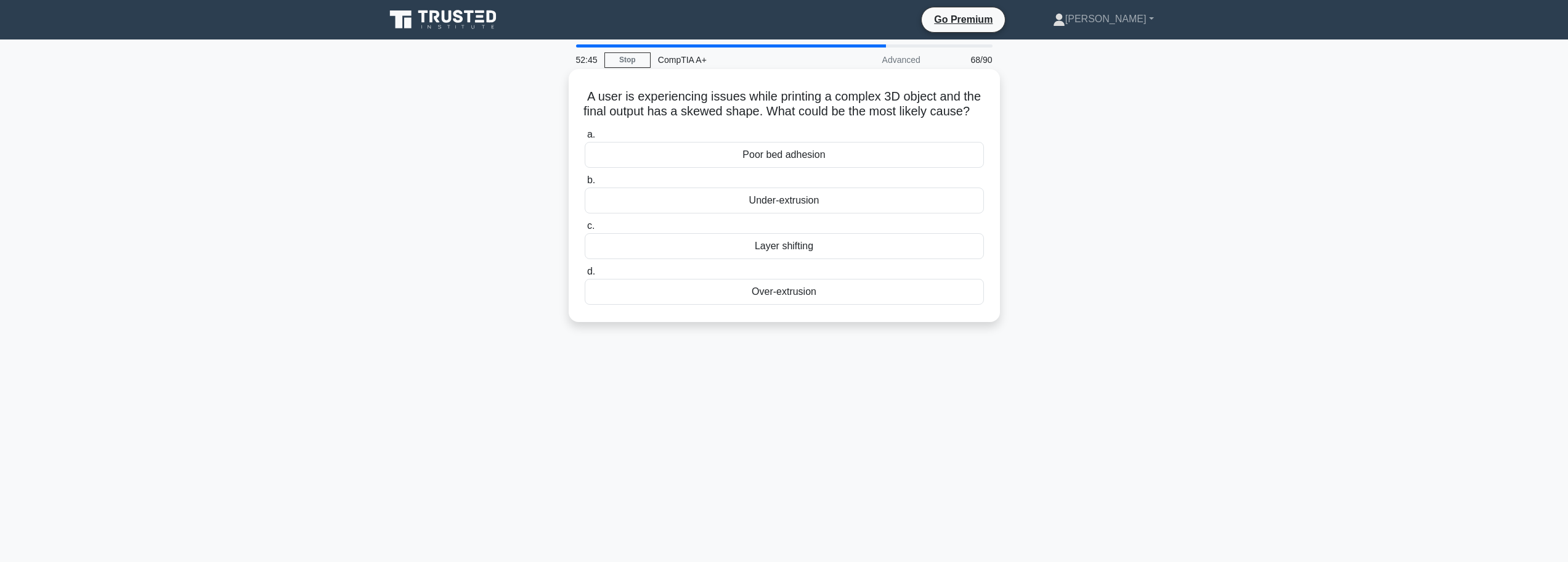
click at [858, 304] on div "Over-extrusion" at bounding box center [784, 291] width 399 height 26
click at [585, 276] on input "d. Over-extrusion" at bounding box center [585, 271] width 0 height 8
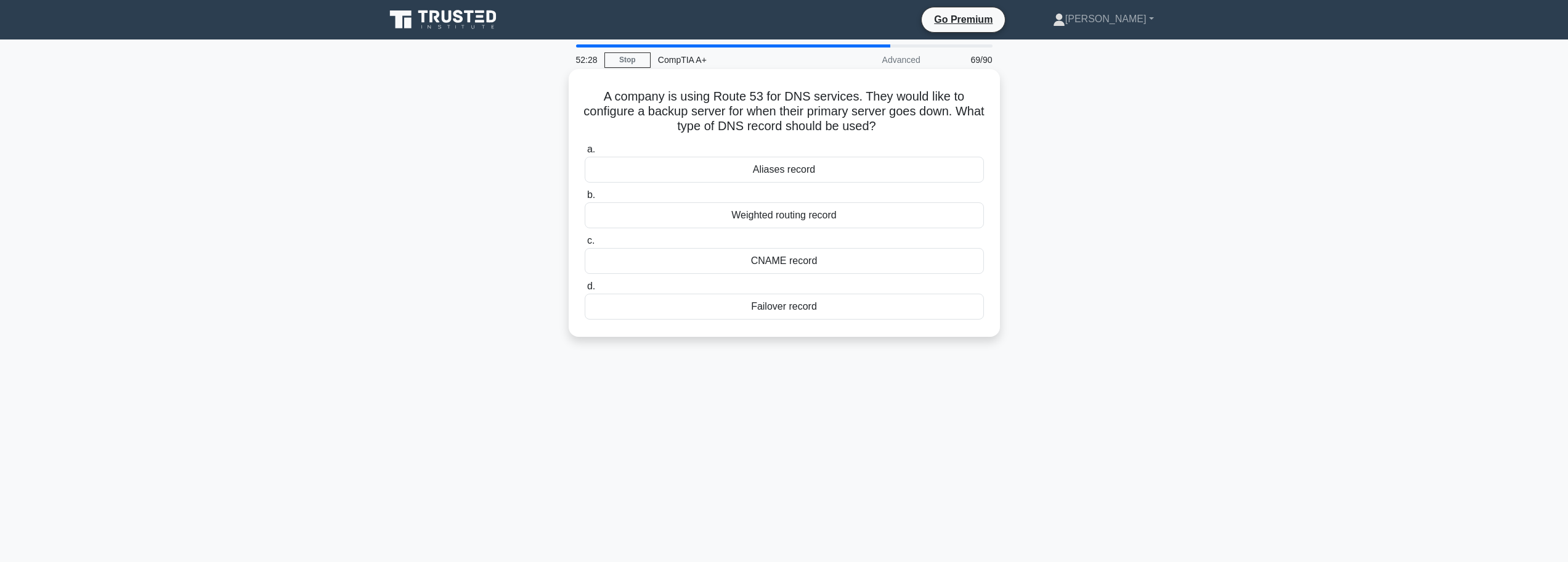
click at [797, 303] on div "Failover record" at bounding box center [784, 306] width 399 height 26
click at [585, 291] on input "d. Failover record" at bounding box center [585, 286] width 0 height 8
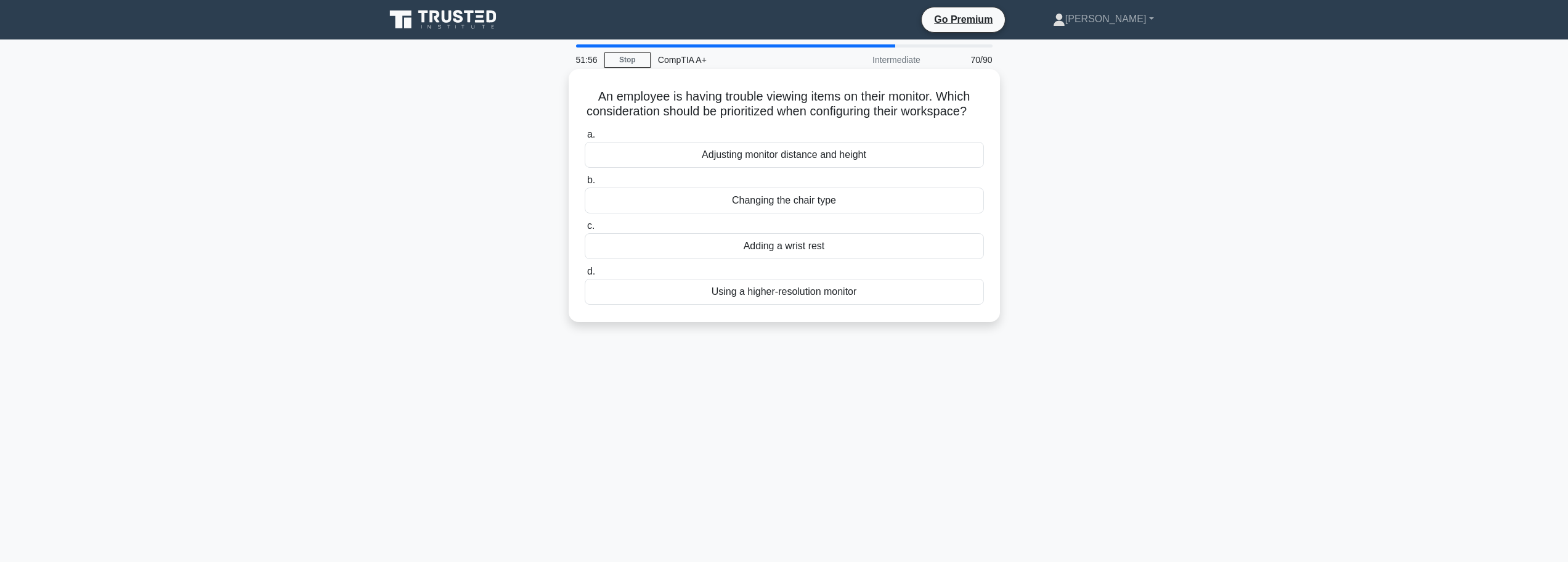
click at [795, 168] on div "Adjusting monitor distance and height" at bounding box center [784, 154] width 399 height 26
click at [585, 139] on input "a. Adjusting monitor distance and height" at bounding box center [585, 135] width 0 height 8
click at [764, 295] on div "Perform a multi-pass data overwrite" at bounding box center [784, 291] width 399 height 26
click at [585, 276] on input "d. Perform a multi-pass data overwrite" at bounding box center [585, 271] width 0 height 8
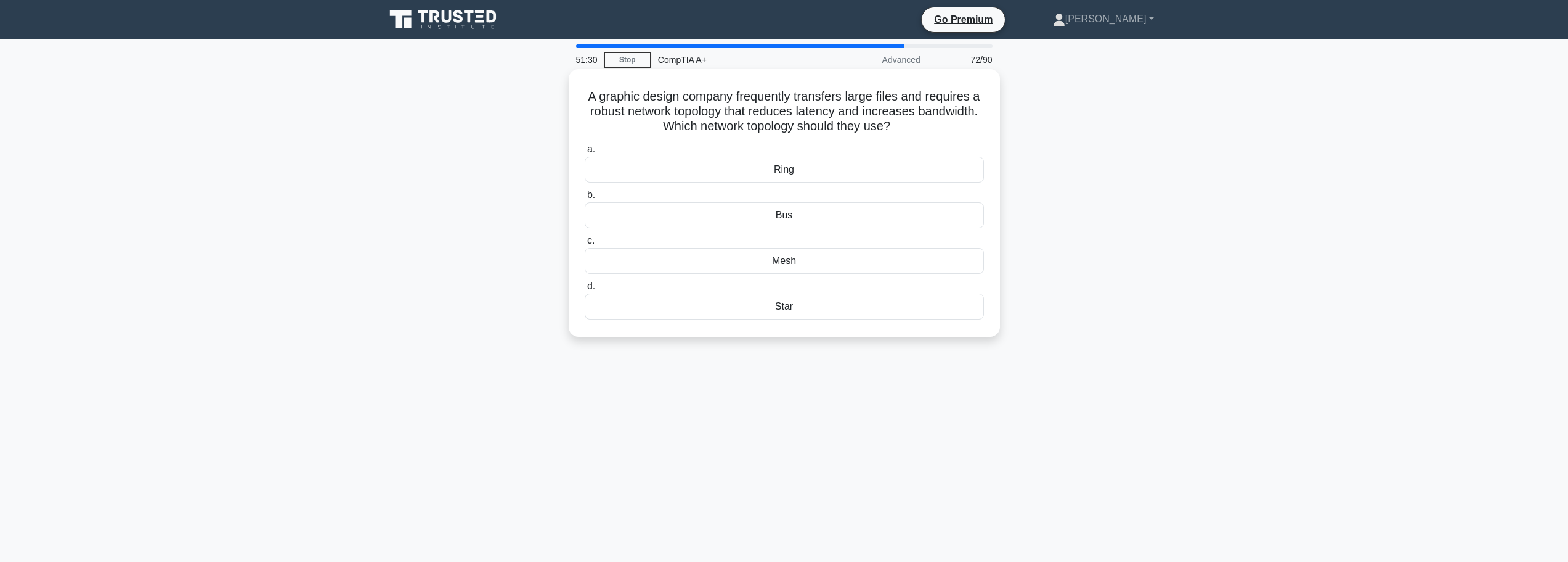
click at [787, 261] on div "Mesh" at bounding box center [784, 260] width 399 height 26
click at [585, 245] on input "c. Mesh" at bounding box center [585, 241] width 0 height 8
click at [785, 316] on div "RAM." at bounding box center [784, 306] width 399 height 26
click at [585, 291] on input "d. RAM." at bounding box center [585, 286] width 0 height 8
click at [797, 220] on div "255.255.254.0" at bounding box center [784, 215] width 399 height 26
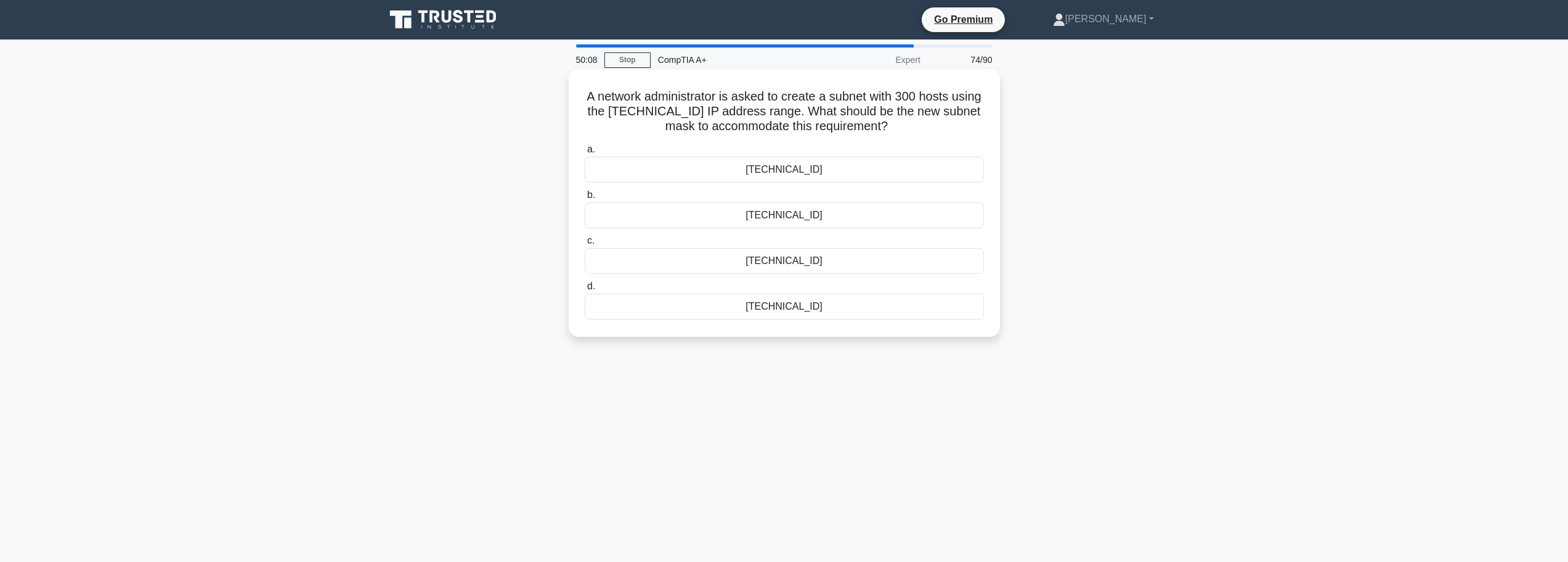
click at [585, 199] on input "b. 255.255.254.0" at bounding box center [585, 195] width 0 height 8
click at [781, 171] on div "Differential backup" at bounding box center [784, 169] width 399 height 26
click at [585, 154] on input "a. Differential backup" at bounding box center [585, 149] width 0 height 8
click at [798, 305] on div "USB Type-A" at bounding box center [784, 306] width 399 height 26
click at [585, 291] on input "d. USB Type-A" at bounding box center [585, 286] width 0 height 8
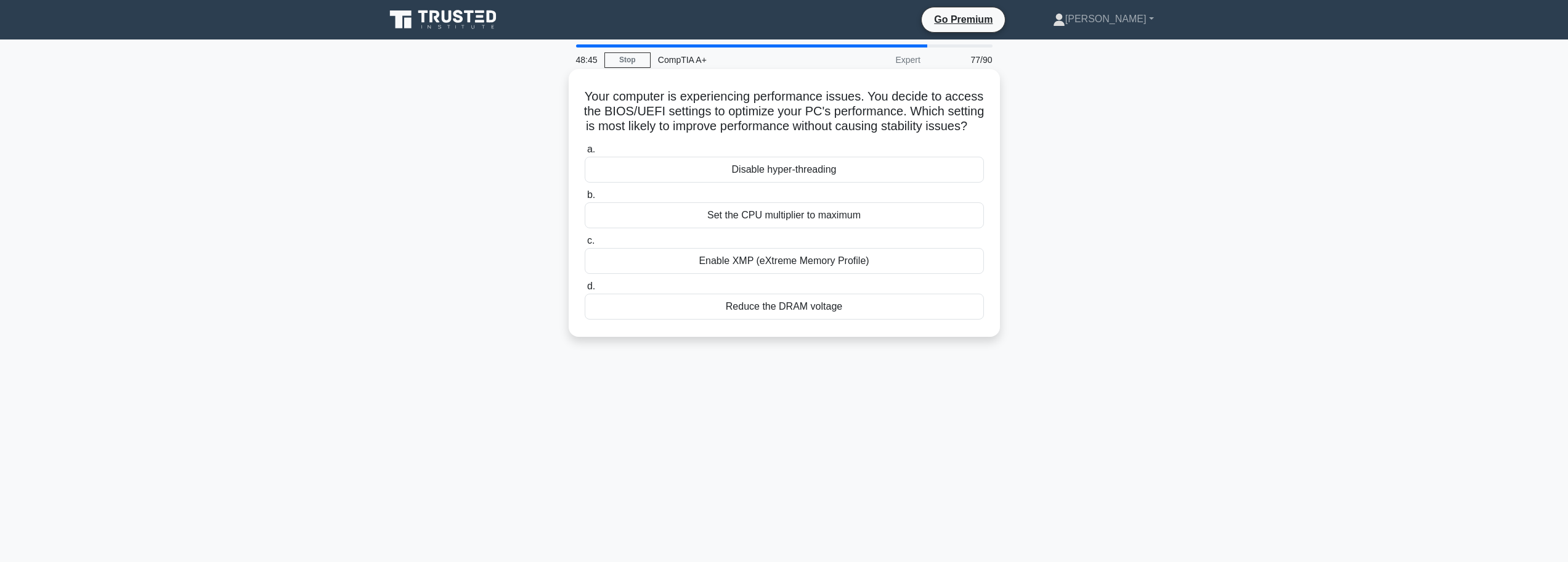
click at [790, 228] on div "Set the CPU multiplier to maximum" at bounding box center [784, 215] width 399 height 26
click at [585, 199] on input "b. Set the CPU multiplier to maximum" at bounding box center [585, 195] width 0 height 8
click at [774, 266] on div "One of the memory modules might be defective" at bounding box center [784, 260] width 399 height 26
click at [585, 245] on input "c. One of the memory modules might be defective" at bounding box center [585, 241] width 0 height 8
click at [859, 263] on div "Link Aggregation Protocol (LACP)" at bounding box center [784, 260] width 399 height 26
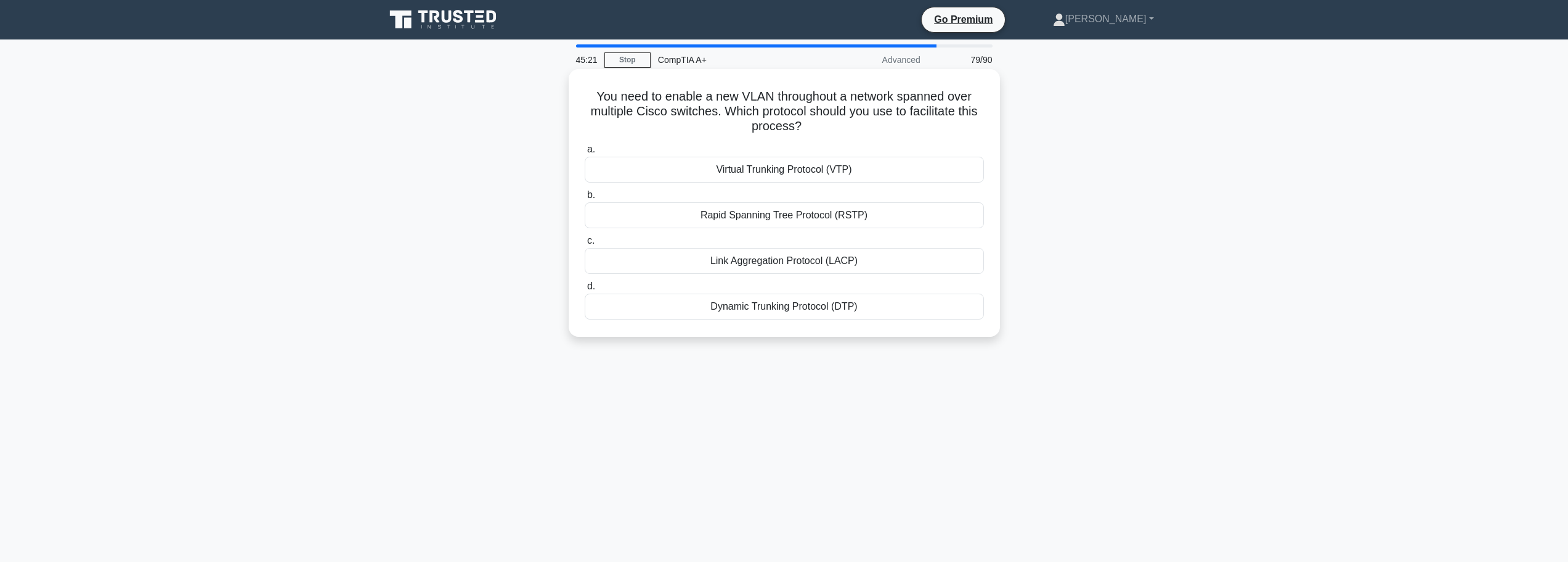
click at [585, 245] on input "c. Link Aggregation Protocol (LACP)" at bounding box center [585, 241] width 0 height 8
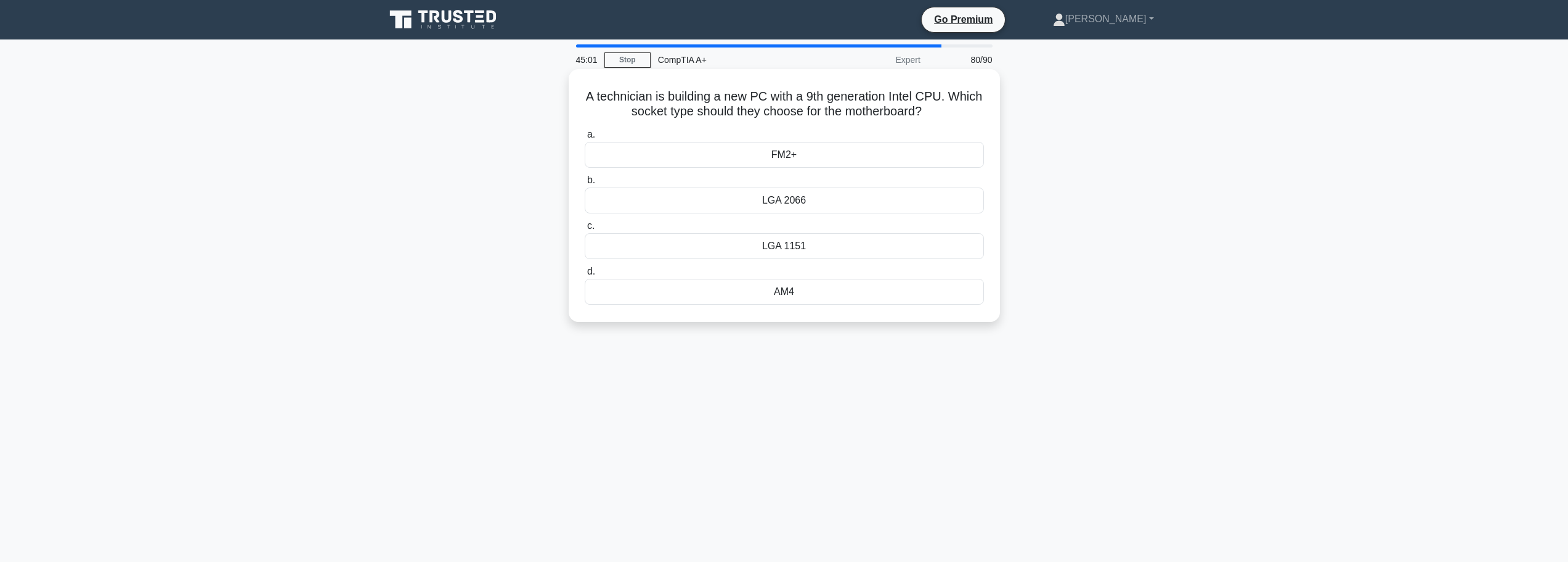
click at [823, 203] on div "LGA 2066" at bounding box center [784, 200] width 399 height 26
click at [585, 184] on input "b. LGA 2066" at bounding box center [585, 180] width 0 height 8
click at [810, 248] on div "Fan bearings" at bounding box center [784, 246] width 399 height 26
click at [585, 230] on input "c. Fan bearings" at bounding box center [585, 225] width 0 height 8
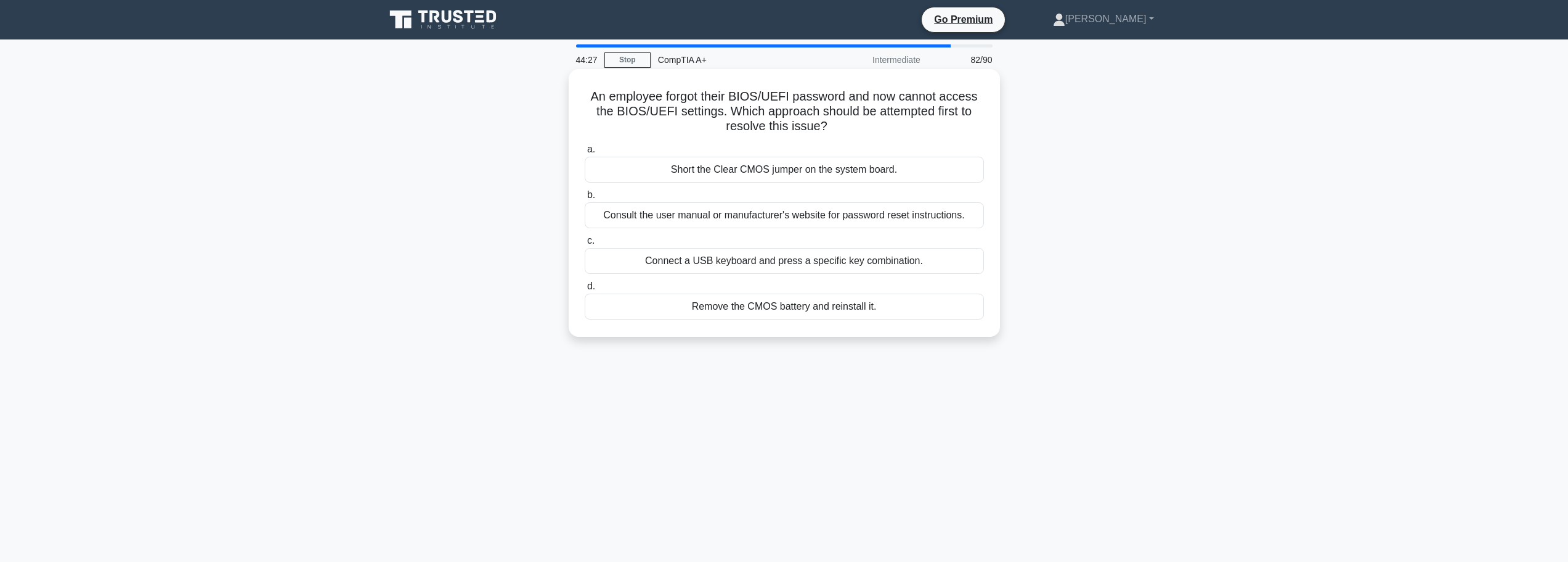
click at [696, 217] on div "Consult the user manual or manufacturer's website for password reset instructio…" at bounding box center [784, 215] width 399 height 26
click at [585, 199] on input "b. Consult the user manual or manufacturer's website for password reset instruc…" at bounding box center [585, 195] width 0 height 8
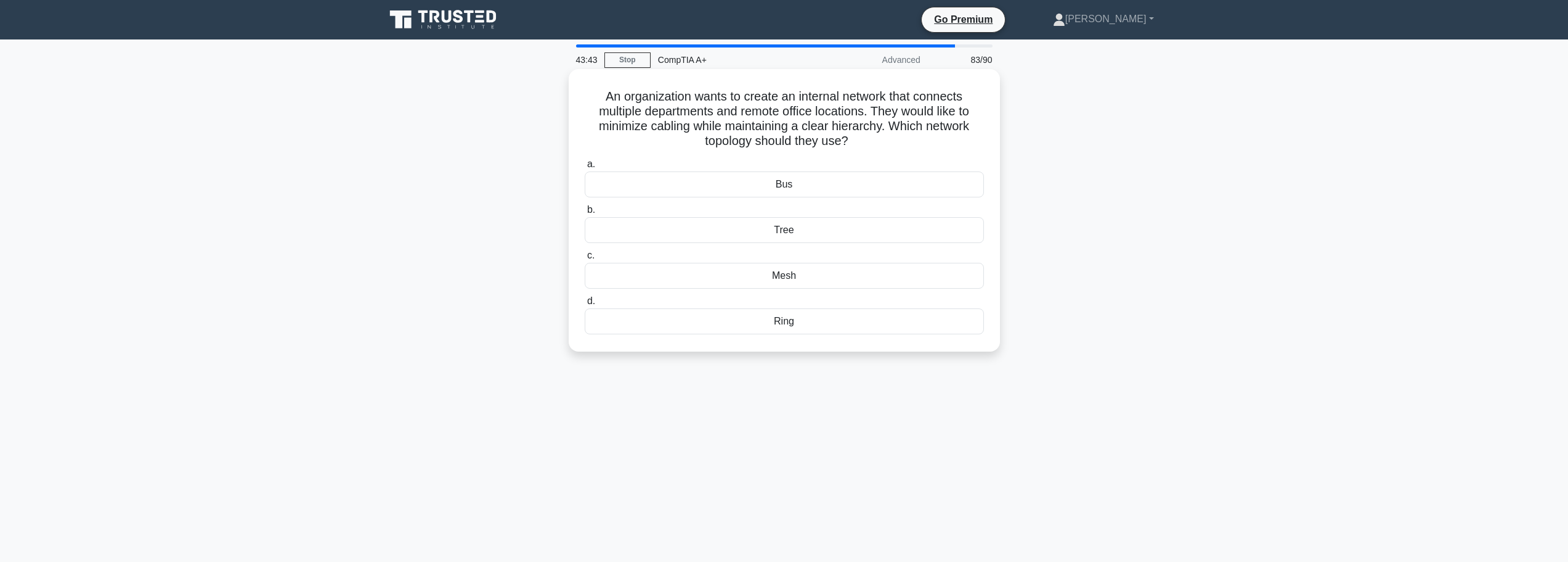
click at [787, 233] on div "Tree" at bounding box center [784, 230] width 399 height 26
click at [585, 214] on input "b. Tree" at bounding box center [585, 209] width 0 height 8
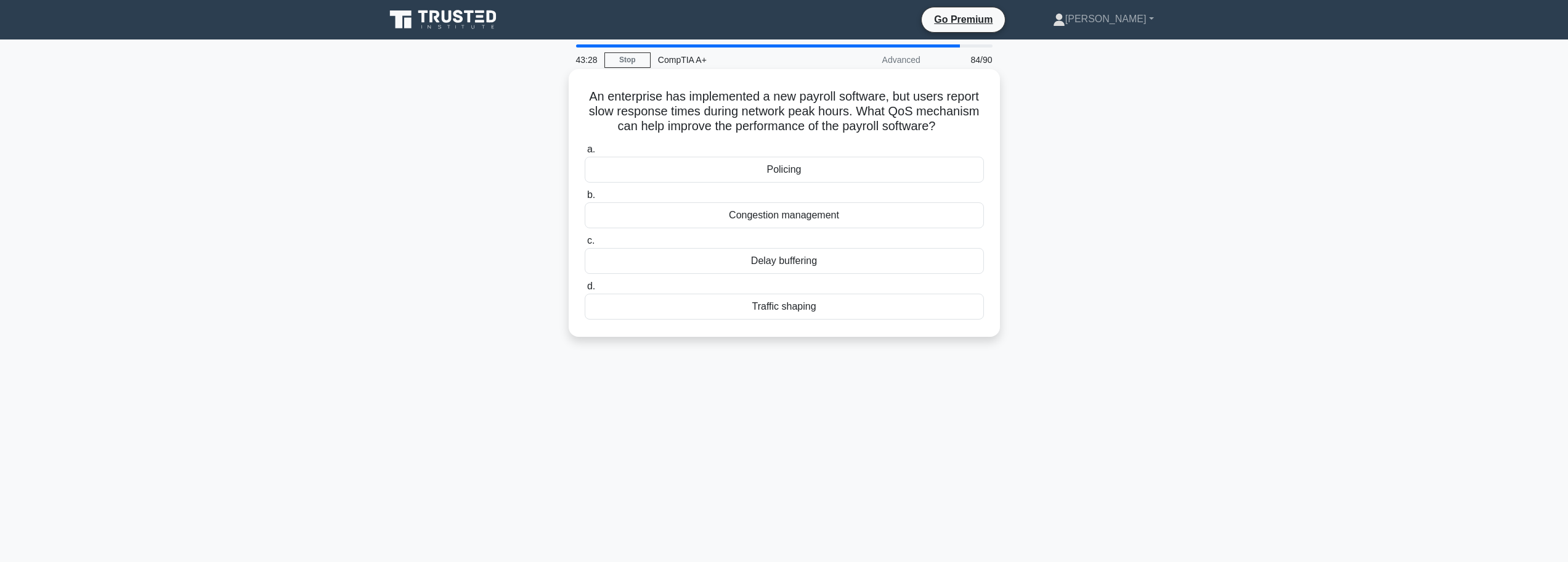
click at [776, 216] on div "Congestion management" at bounding box center [784, 215] width 399 height 26
click at [585, 199] on input "b. Congestion management" at bounding box center [585, 195] width 0 height 8
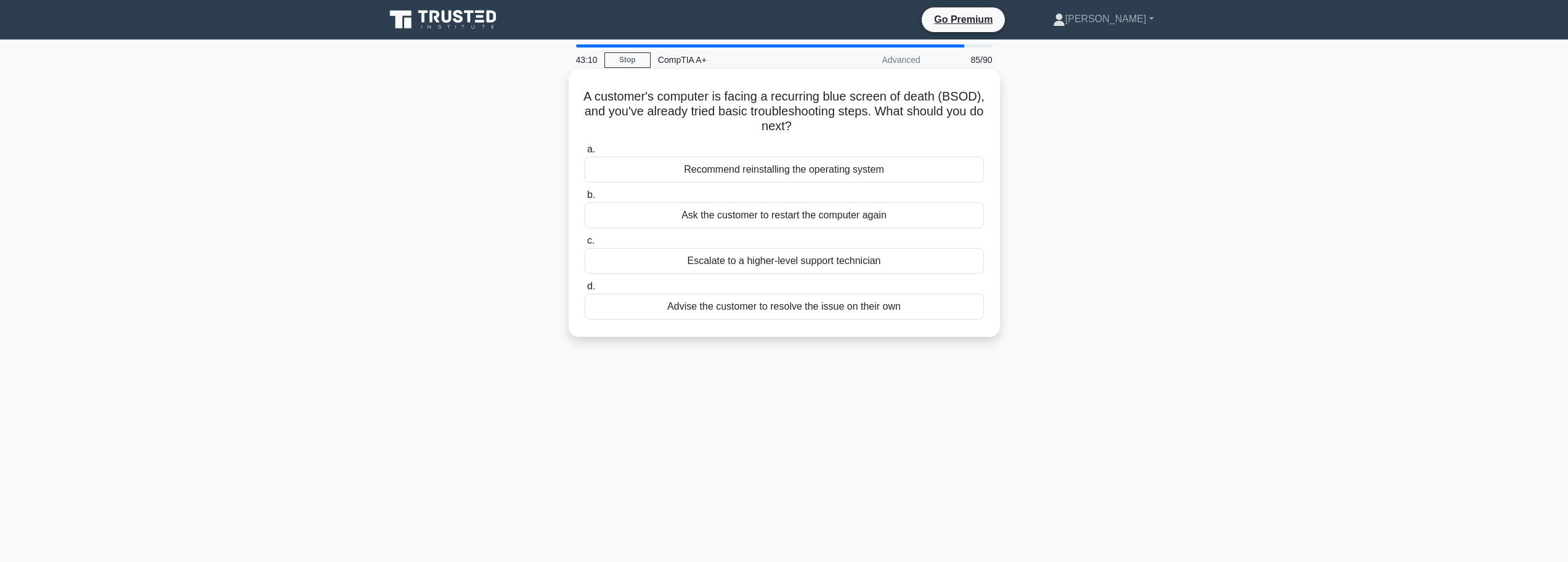
click at [774, 166] on div "Recommend reinstalling the operating system" at bounding box center [784, 169] width 399 height 26
click at [585, 154] on input "a. Recommend reinstalling the operating system" at bounding box center [585, 149] width 0 height 8
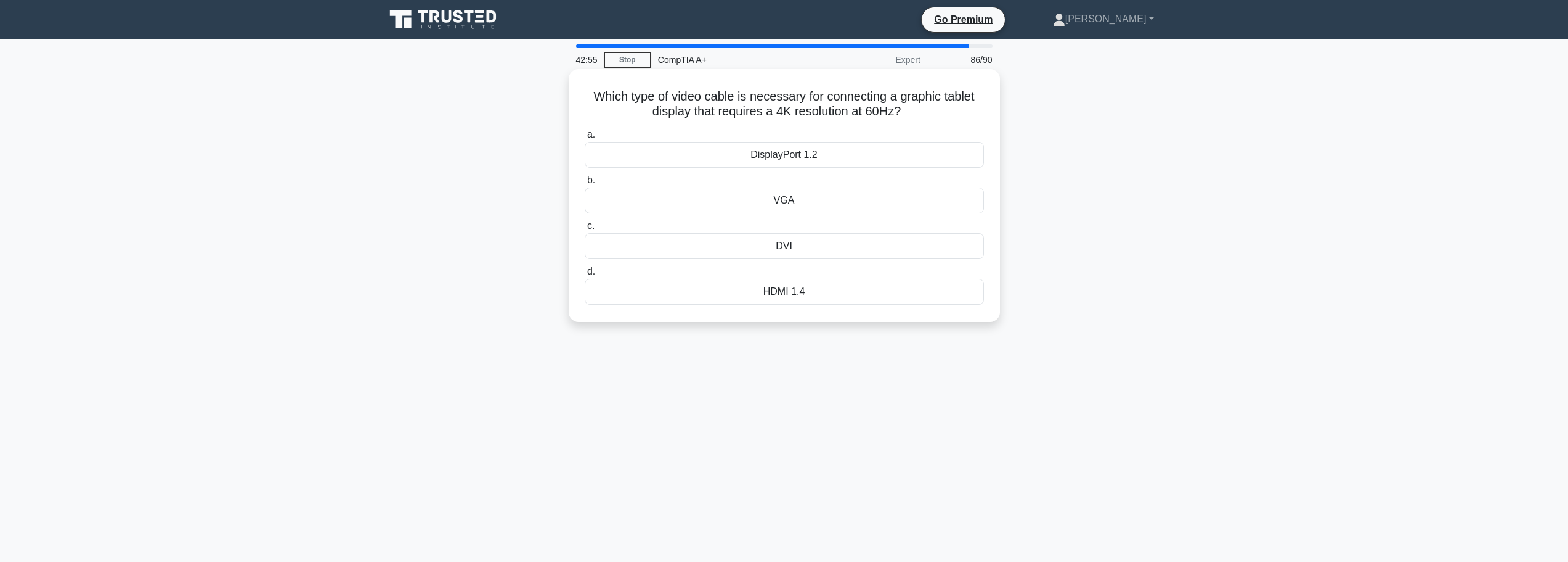
click at [800, 155] on div "DisplayPort 1.2" at bounding box center [784, 154] width 399 height 26
click at [585, 139] on input "a. DisplayPort 1.2" at bounding box center [585, 135] width 0 height 8
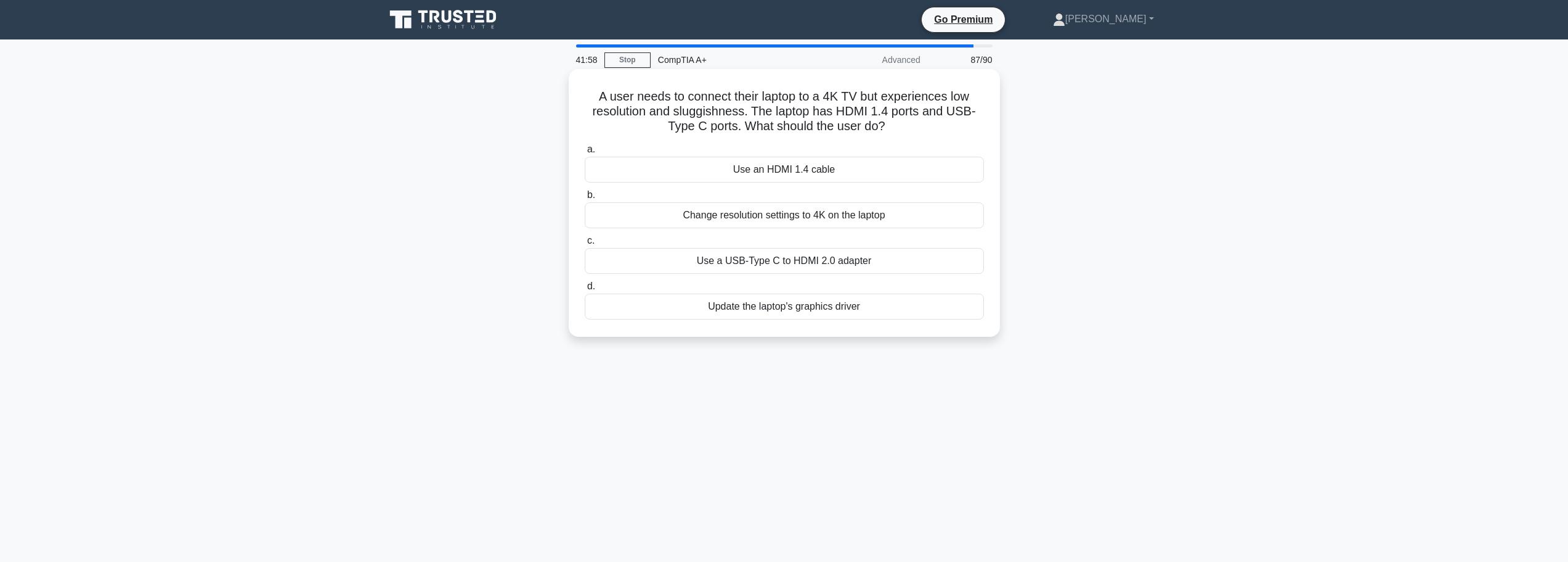
click at [780, 166] on div "Use an HDMI 1.4 cable" at bounding box center [784, 169] width 399 height 26
click at [585, 154] on input "a. Use an HDMI 1.4 cable" at bounding box center [585, 149] width 0 height 8
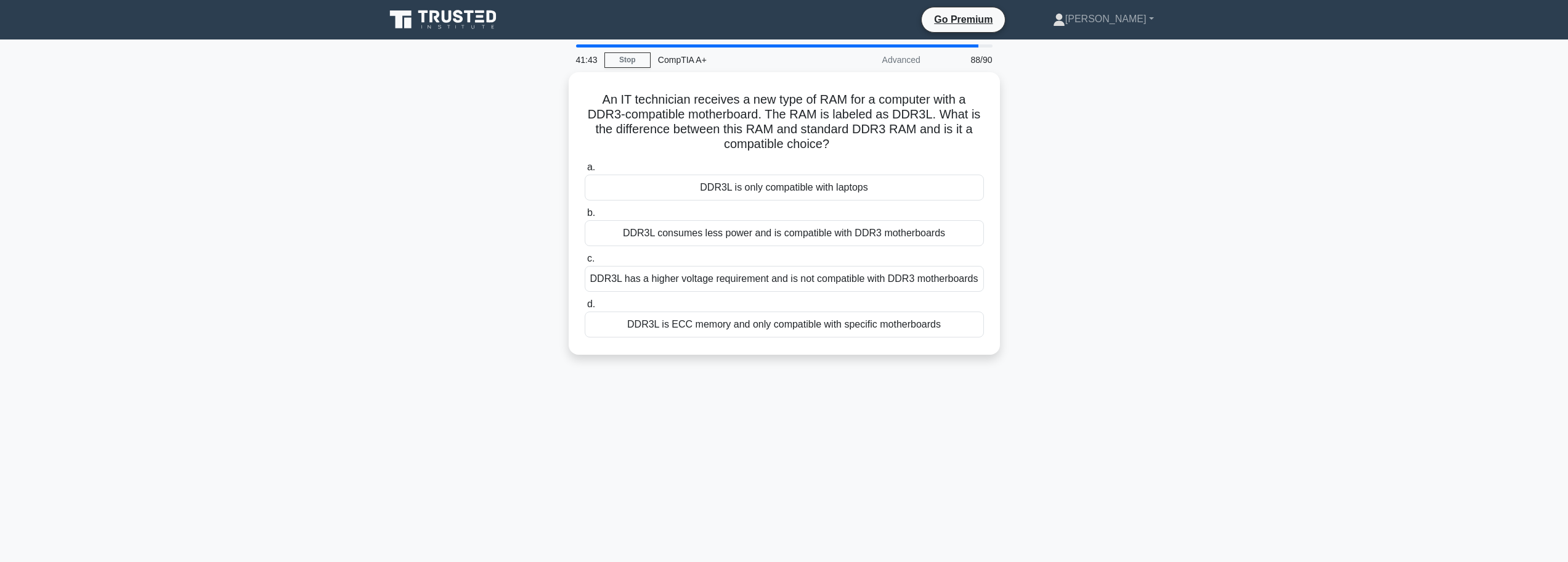
scroll to position [62, 0]
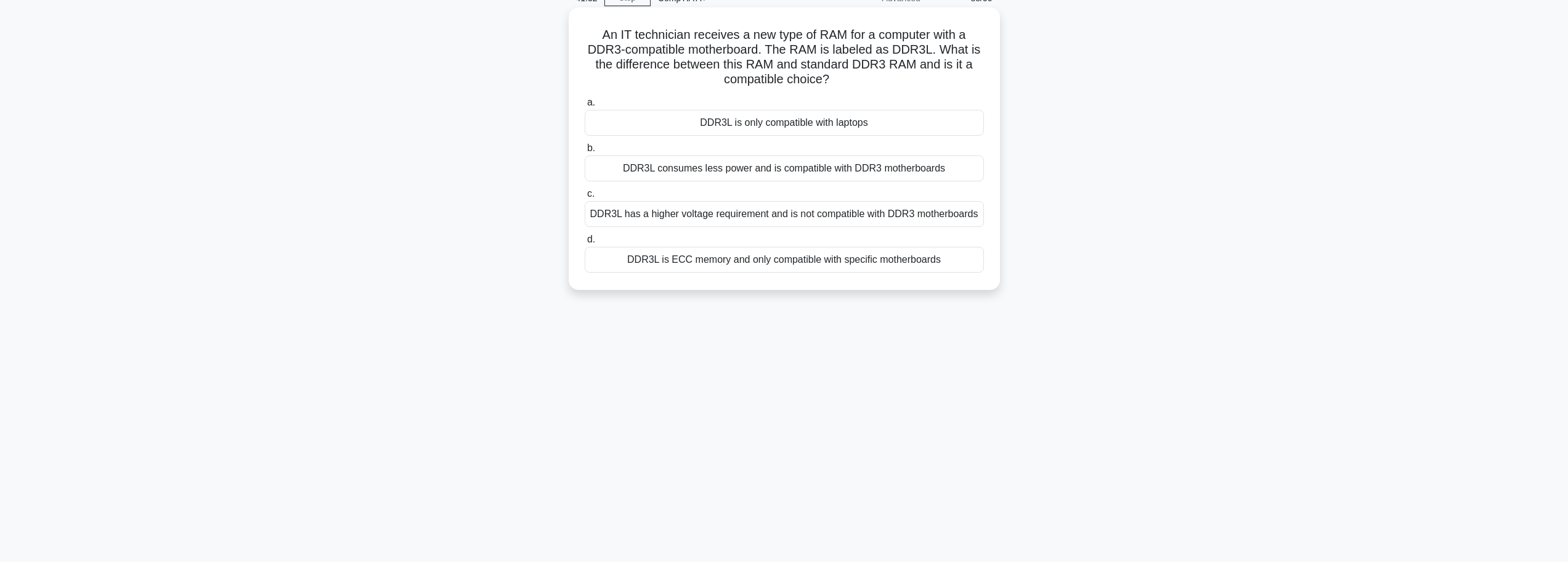
click at [757, 174] on div "DDR3L consumes less power and is compatible with DDR3 motherboards" at bounding box center [784, 168] width 399 height 26
click at [585, 153] on input "b. DDR3L consumes less power and is compatible with DDR3 motherboards" at bounding box center [585, 148] width 0 height 8
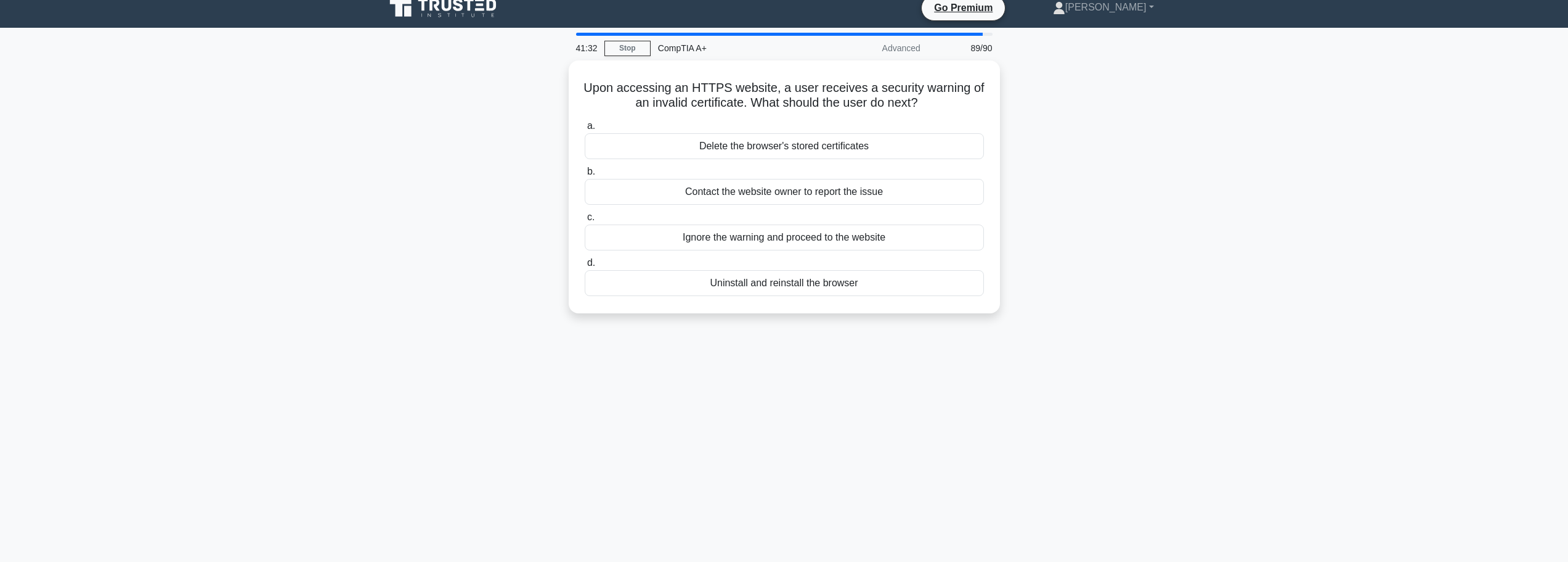
scroll to position [0, 0]
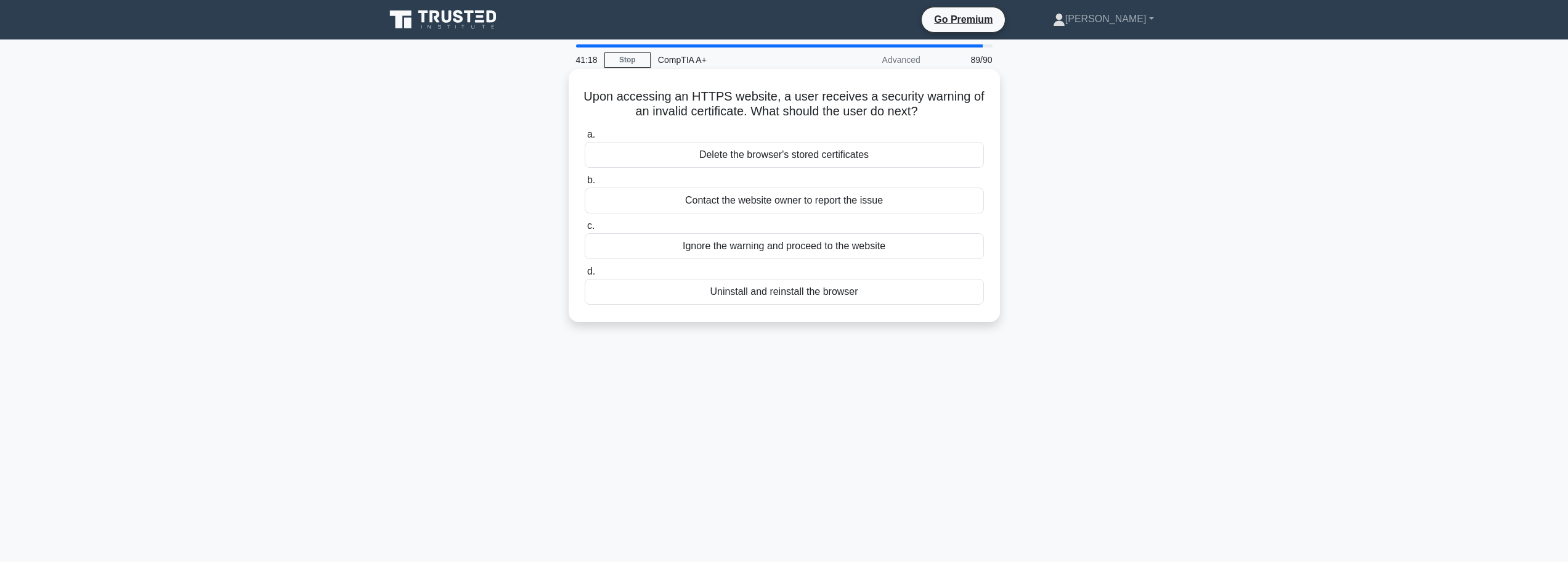
click at [801, 203] on div "Contact the website owner to report the issue" at bounding box center [784, 200] width 399 height 26
click at [585, 184] on input "b. Contact the website owner to report the issue" at bounding box center [585, 180] width 0 height 8
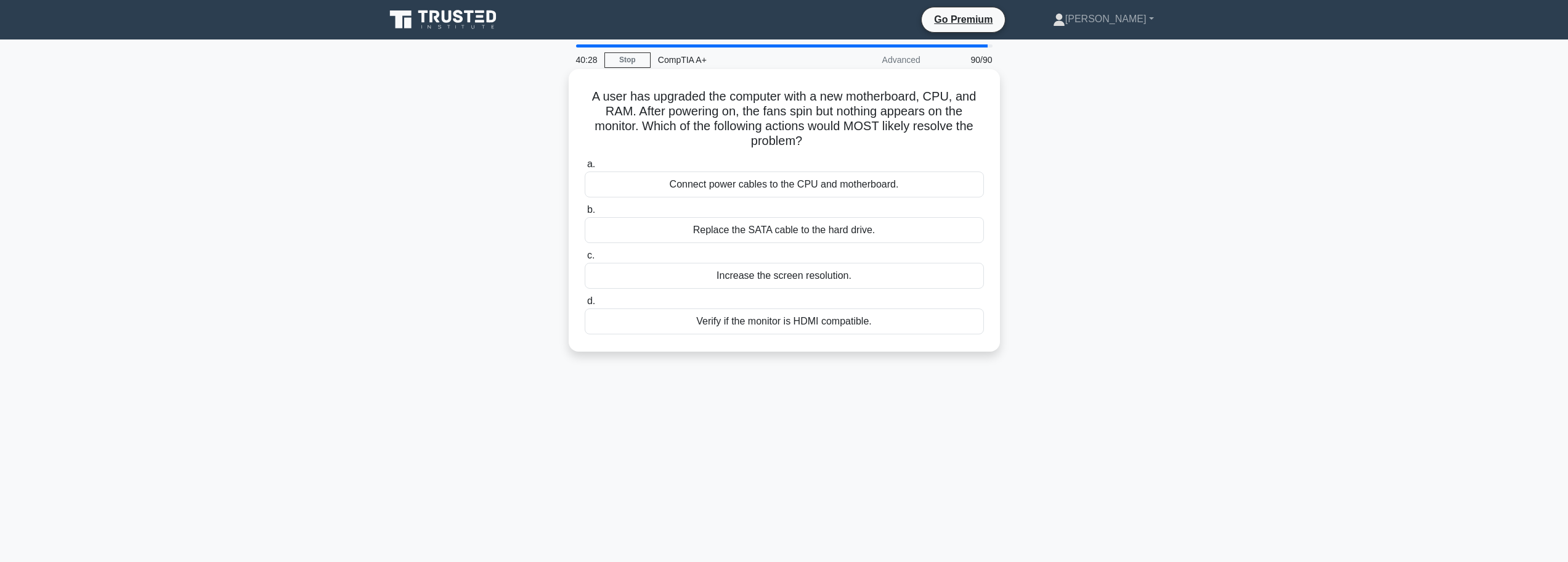
click at [854, 190] on div "Connect power cables to the CPU and motherboard." at bounding box center [784, 184] width 399 height 26
click at [585, 169] on input "a. Connect power cables to the CPU and motherboard." at bounding box center [585, 164] width 0 height 8
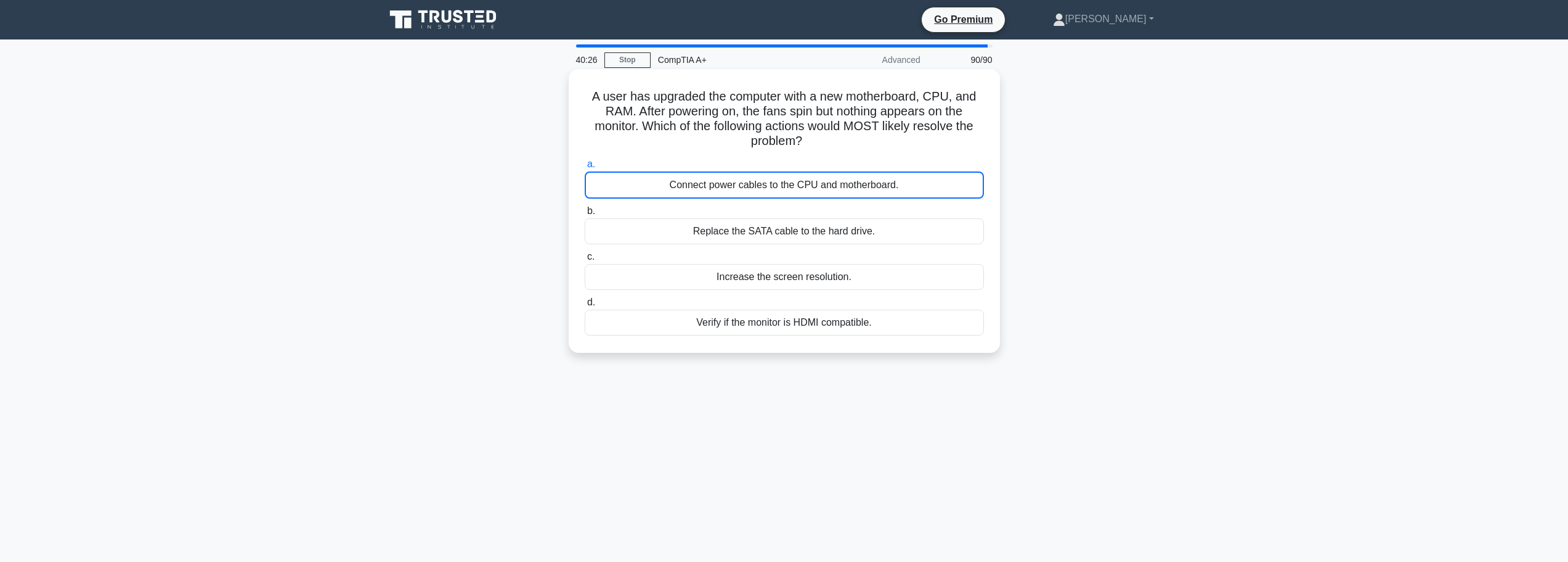
scroll to position [4, 0]
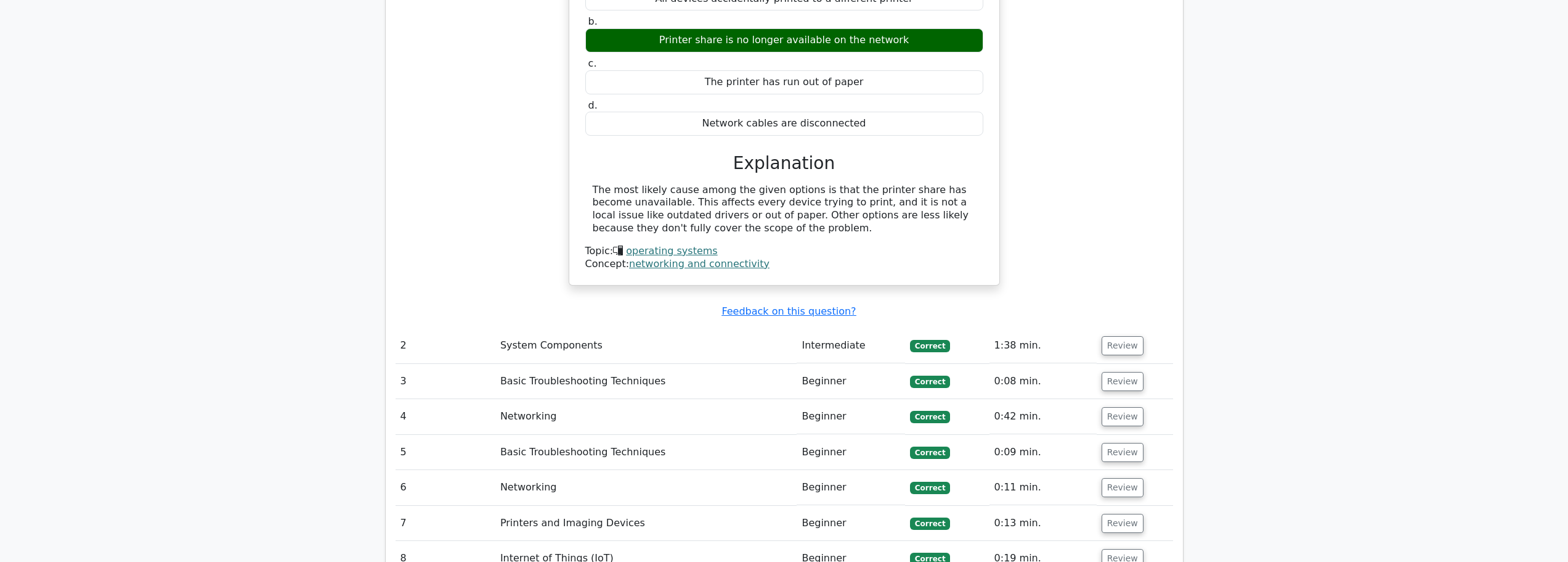
scroll to position [1357, 0]
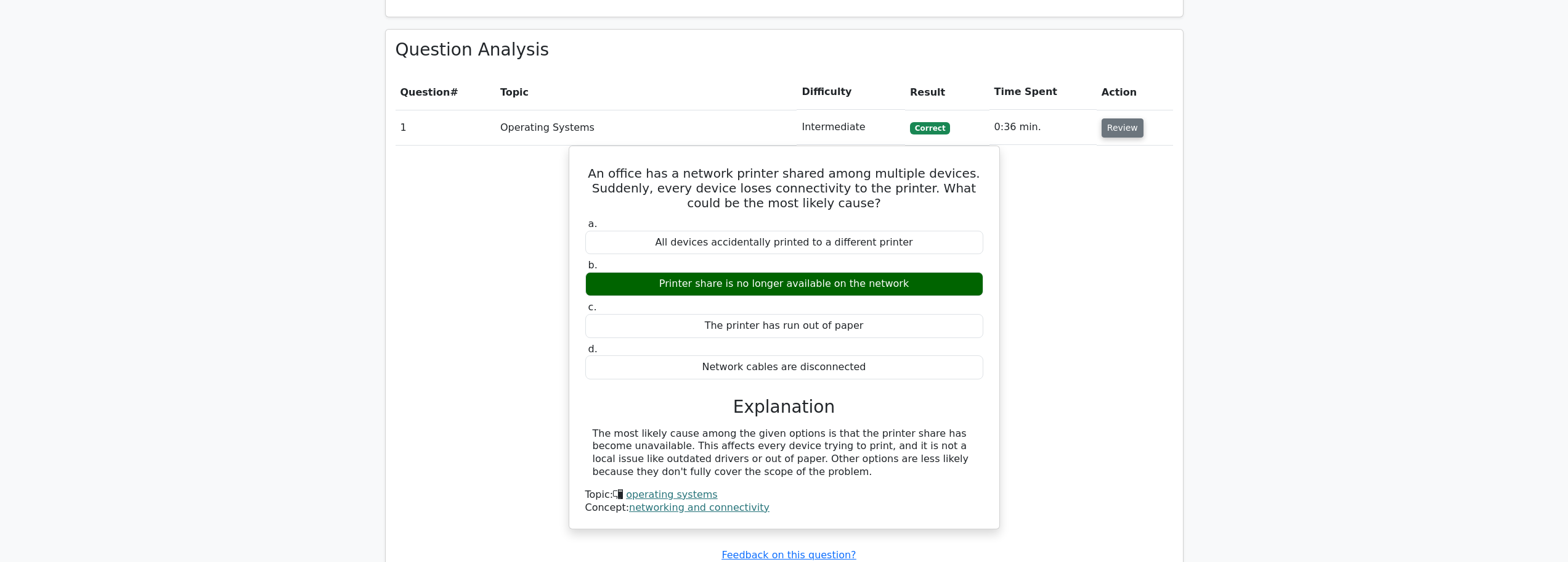
click at [1112, 119] on button "Review" at bounding box center [1122, 127] width 42 height 19
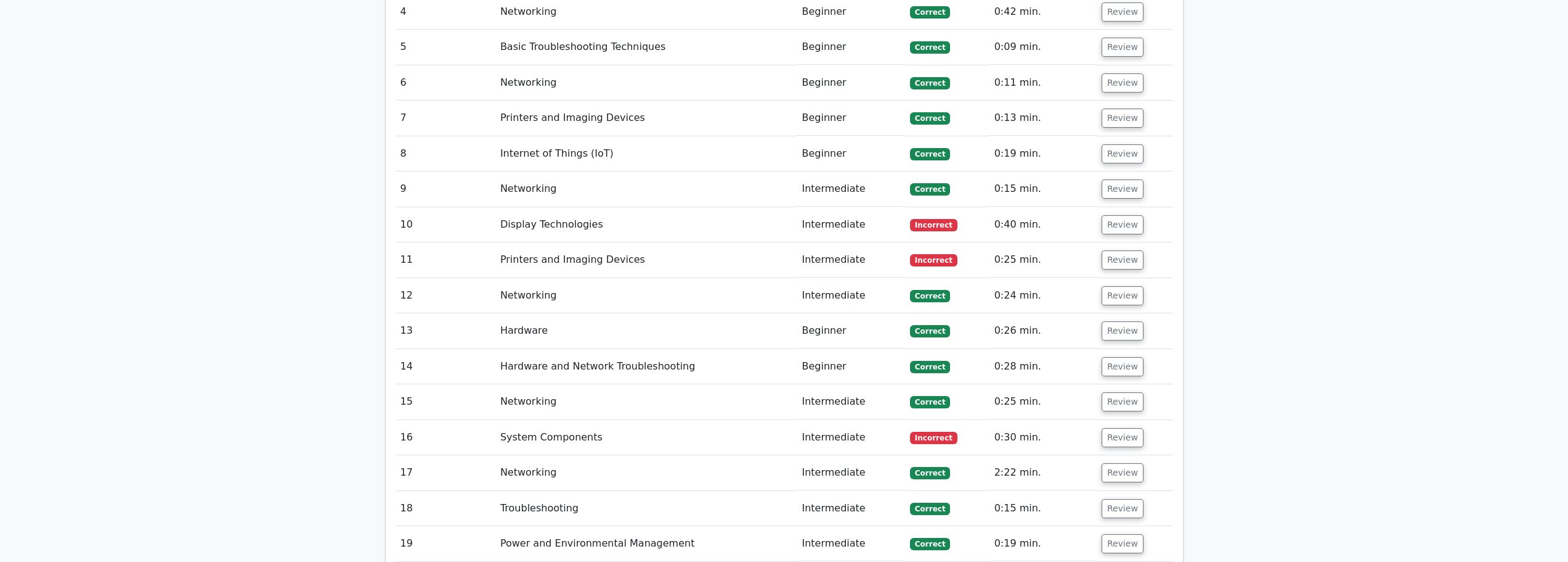
scroll to position [1603, 0]
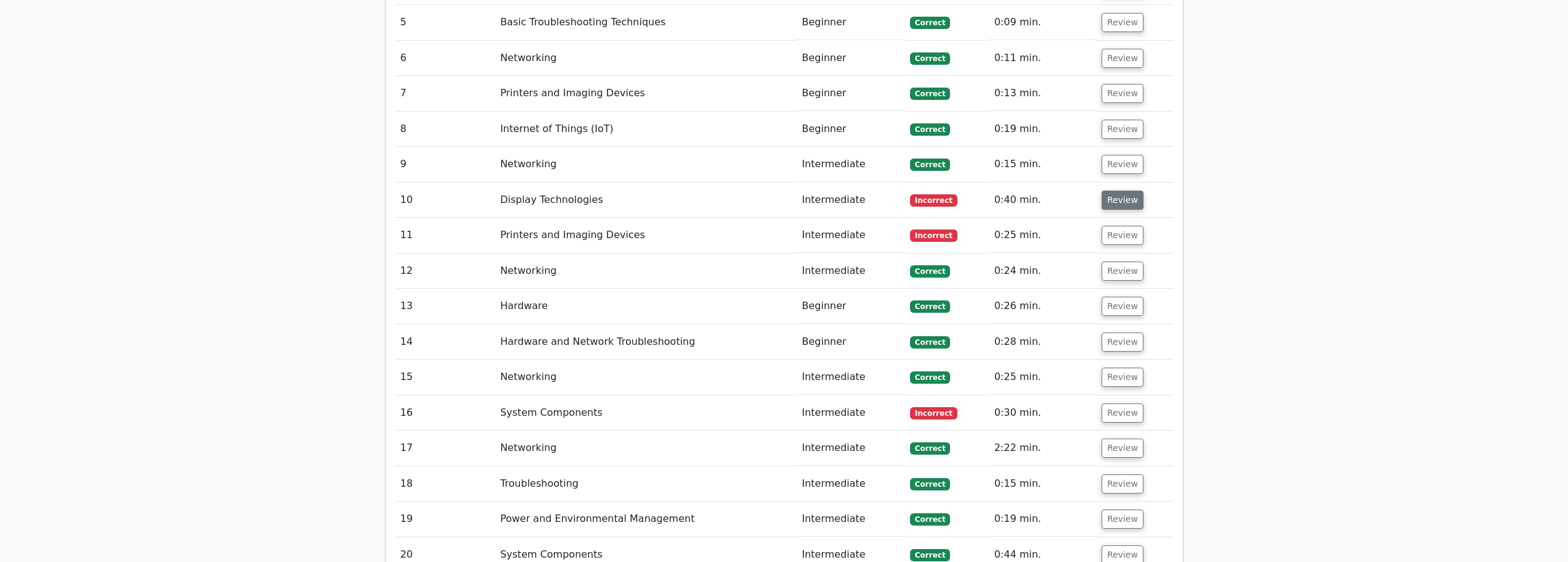
click at [1128, 190] on button "Review" at bounding box center [1122, 199] width 42 height 19
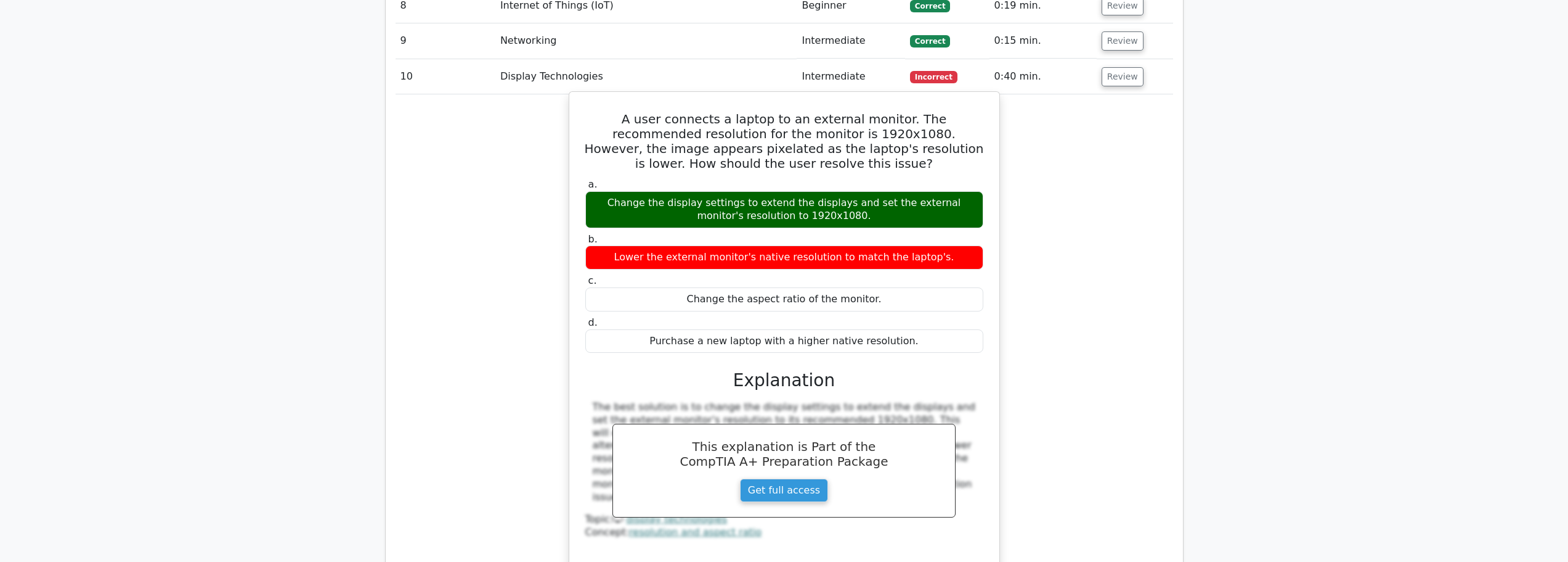
scroll to position [1665, 0]
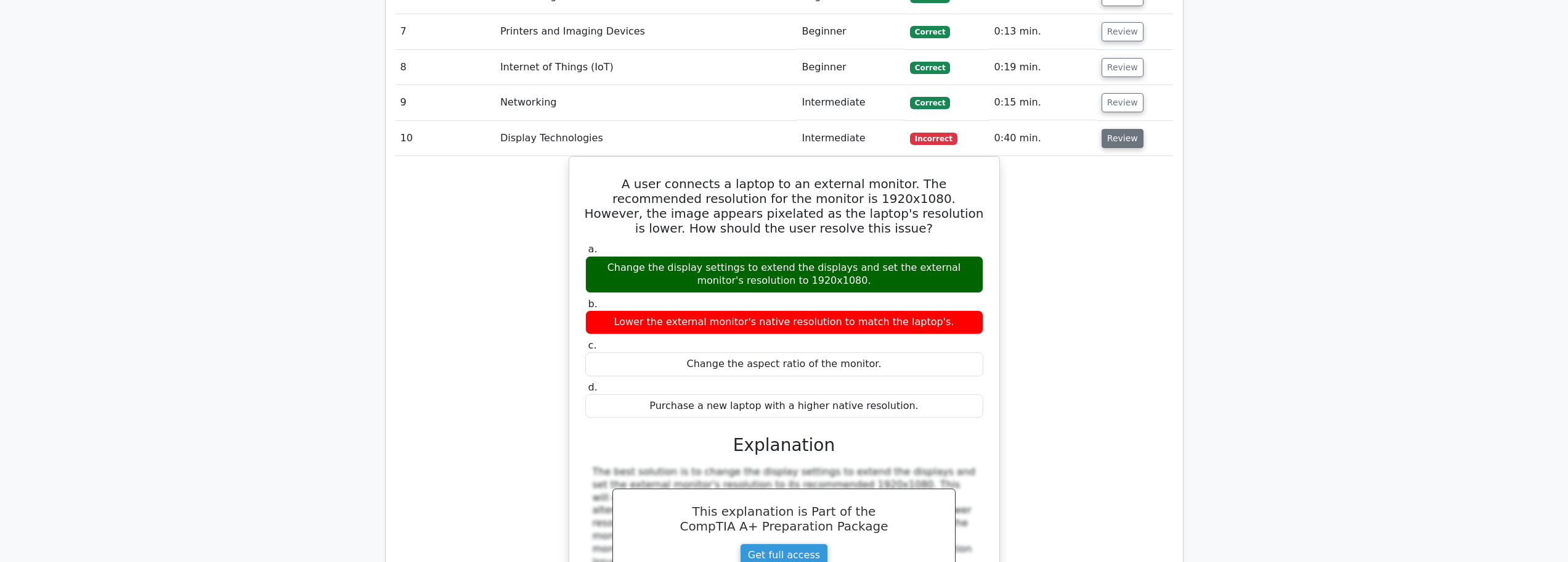
click at [1111, 129] on button "Review" at bounding box center [1122, 138] width 42 height 19
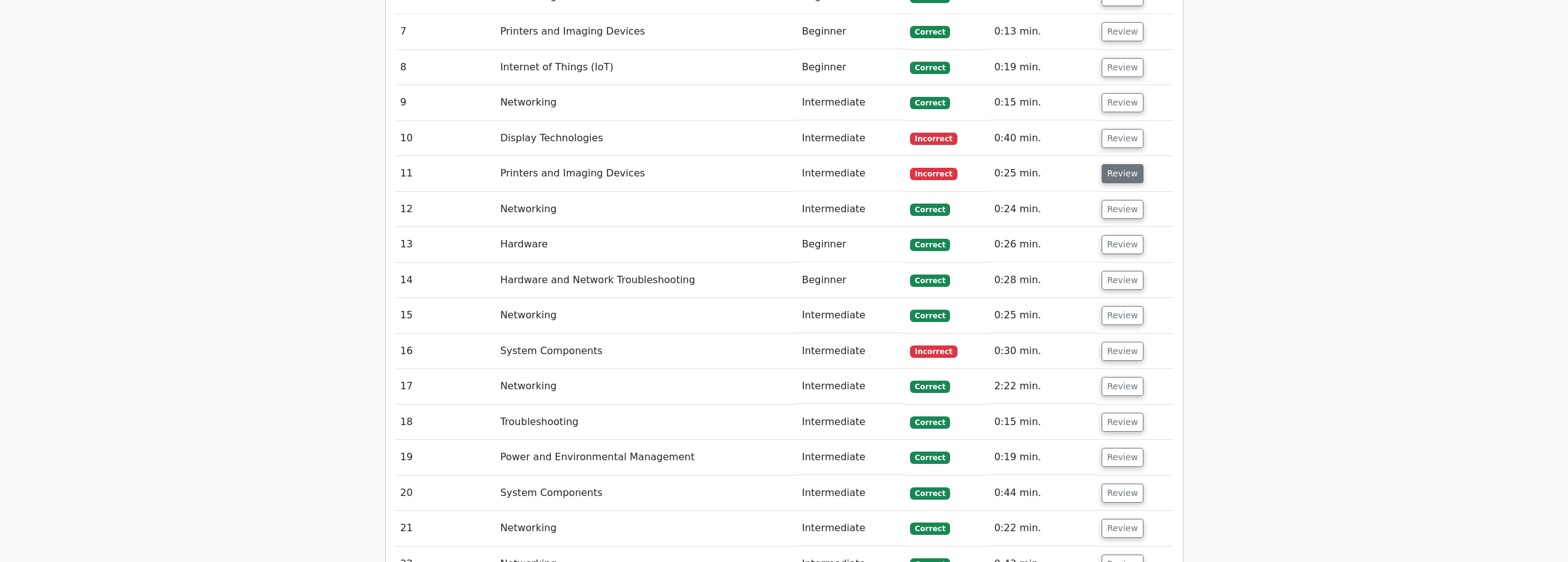
click at [1115, 164] on button "Review" at bounding box center [1122, 173] width 42 height 19
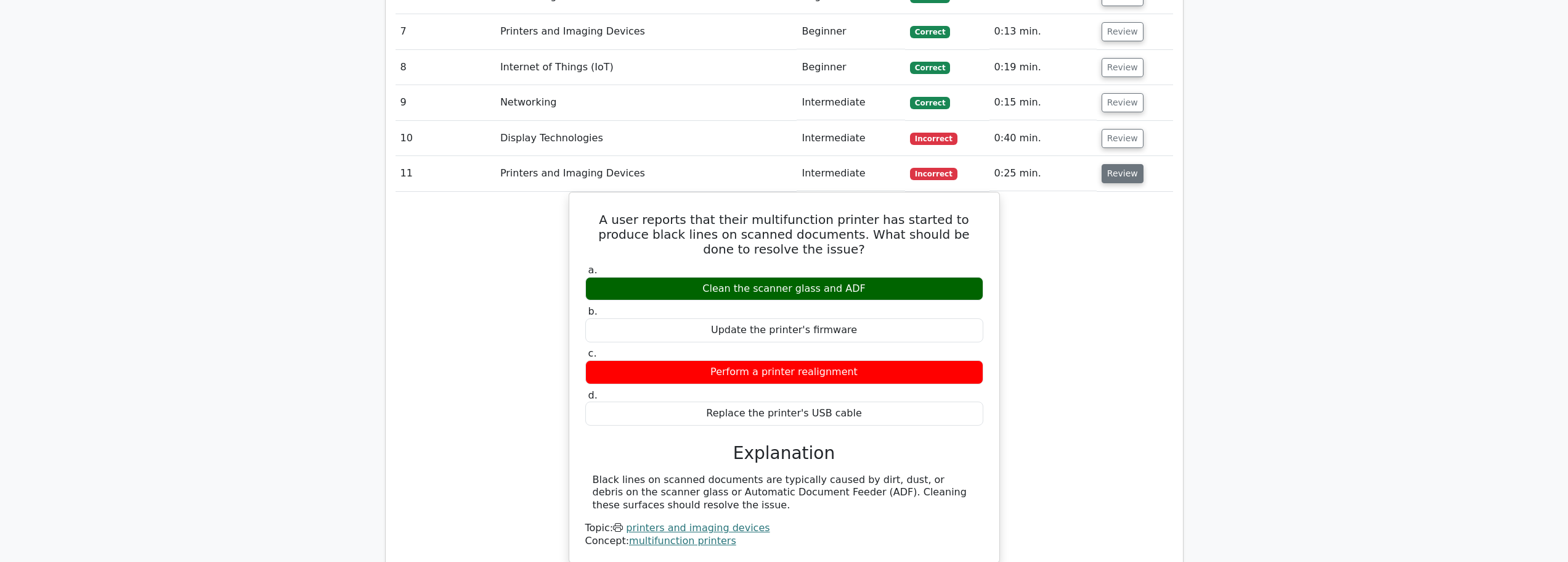
click at [1117, 164] on button "Review" at bounding box center [1122, 173] width 42 height 19
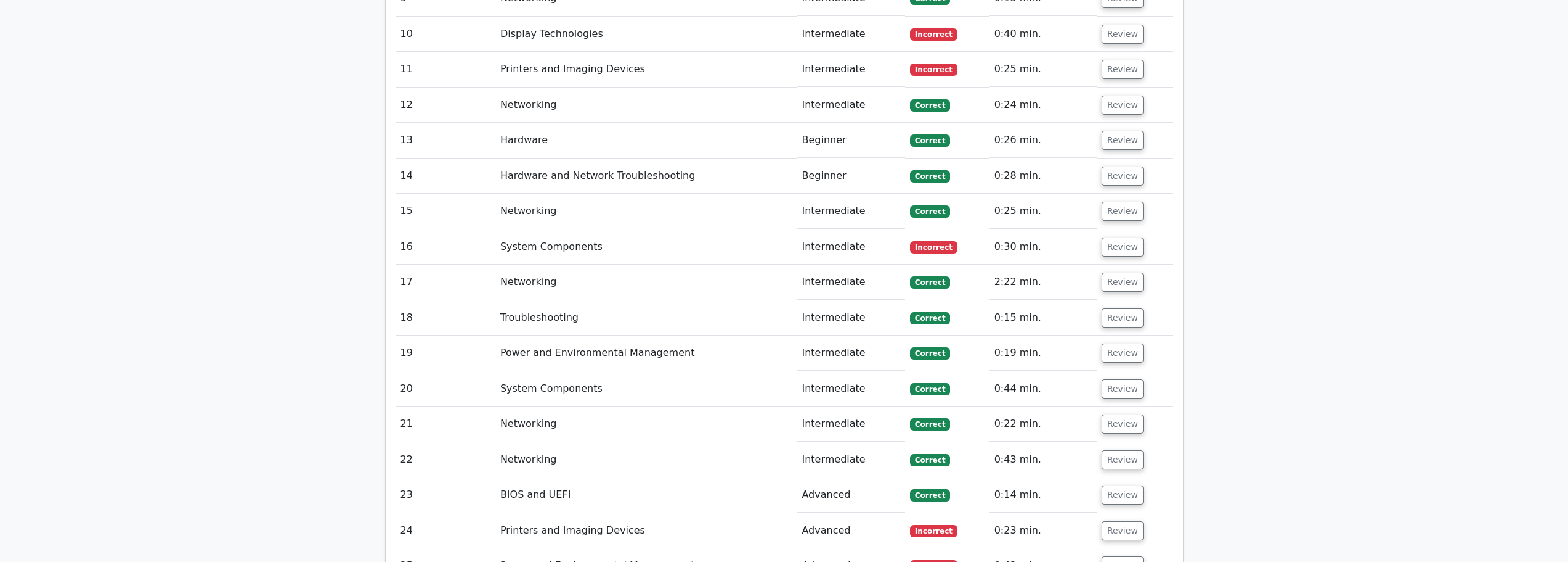
scroll to position [1788, 0]
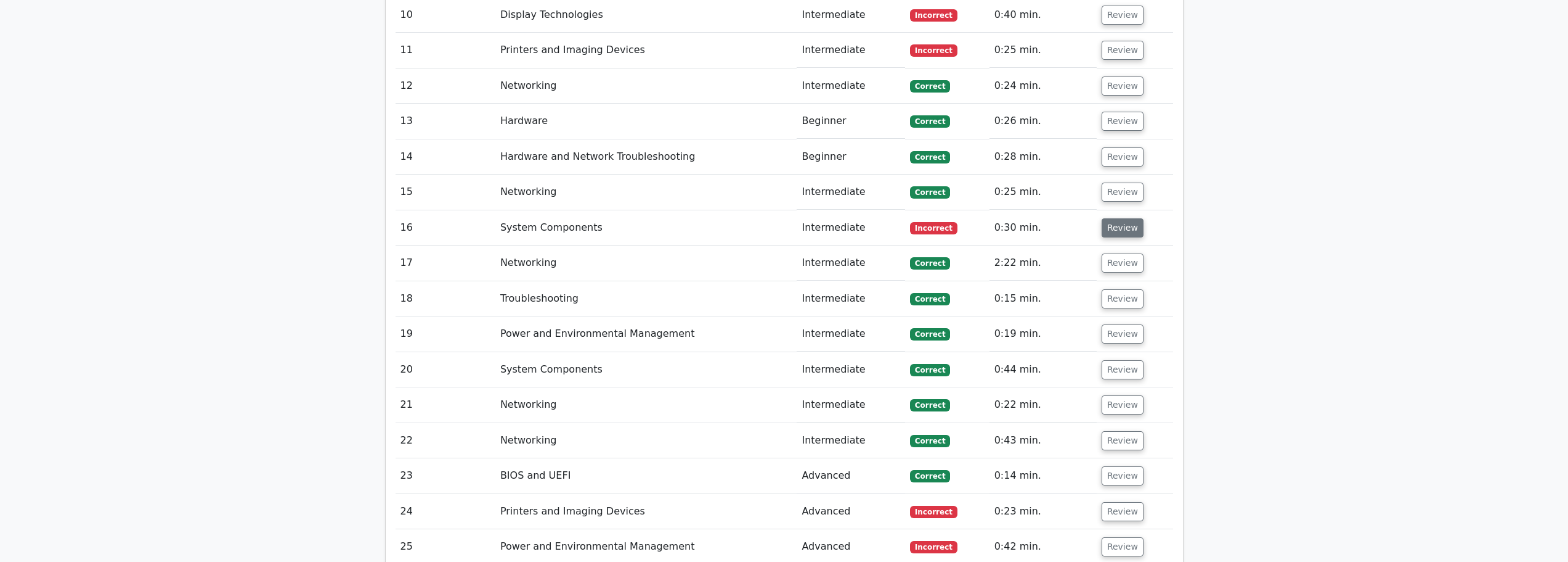
click at [1124, 218] on button "Review" at bounding box center [1122, 227] width 42 height 19
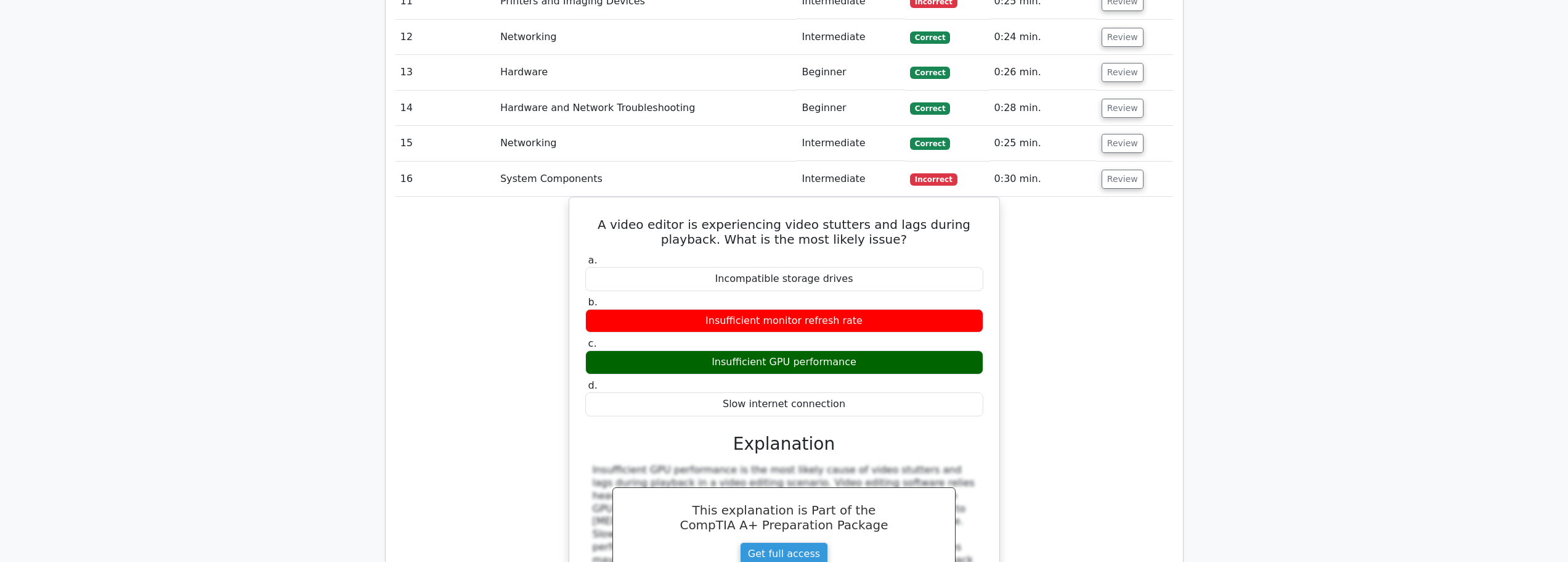
scroll to position [1911, 0]
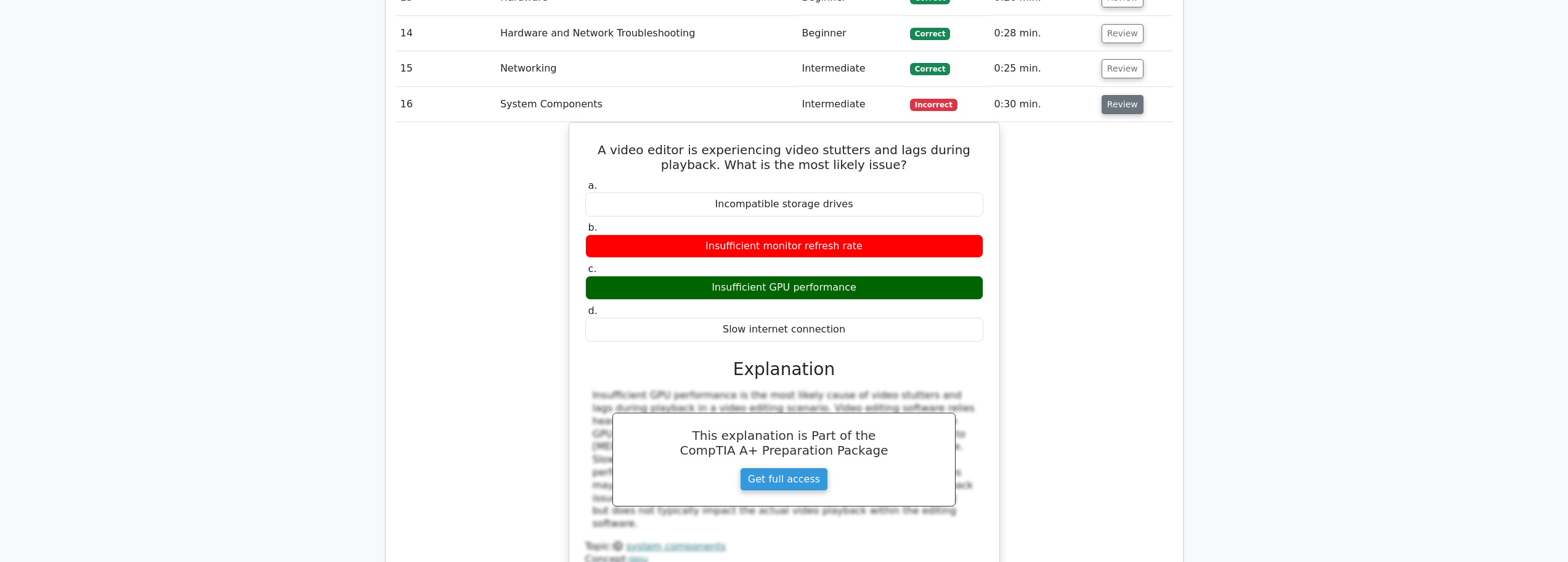
click at [1120, 95] on button "Review" at bounding box center [1122, 104] width 42 height 19
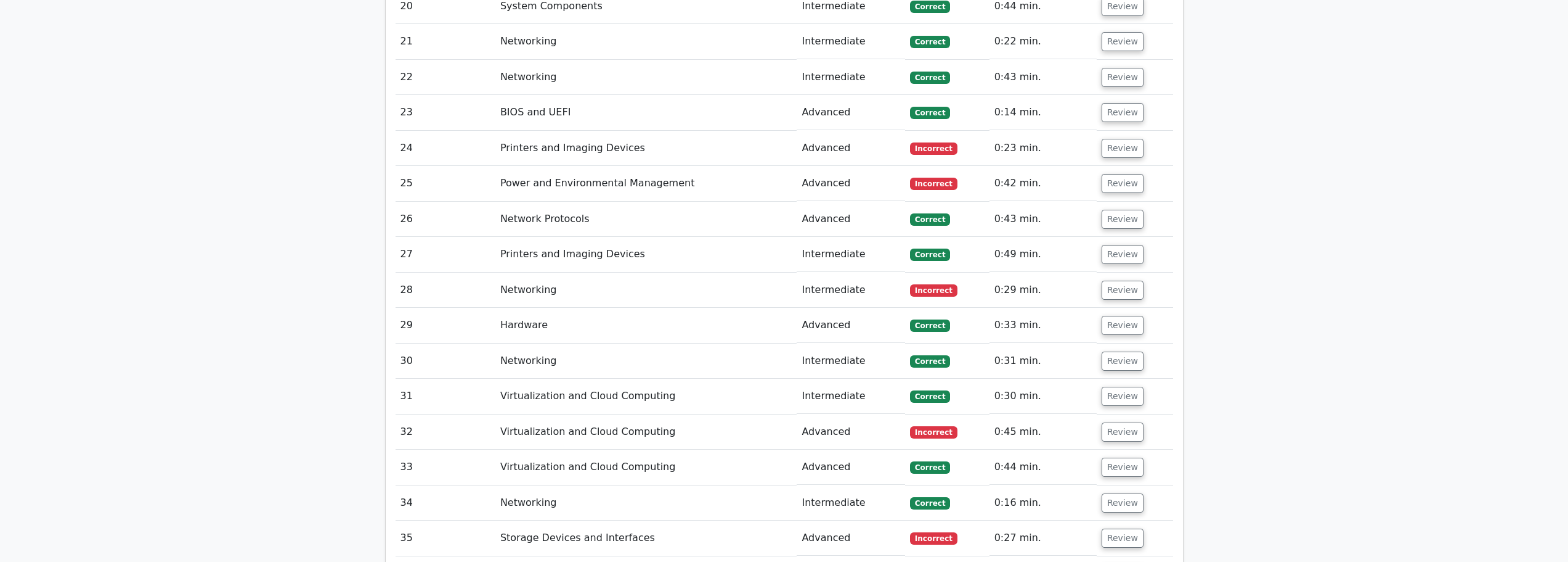
scroll to position [2158, 0]
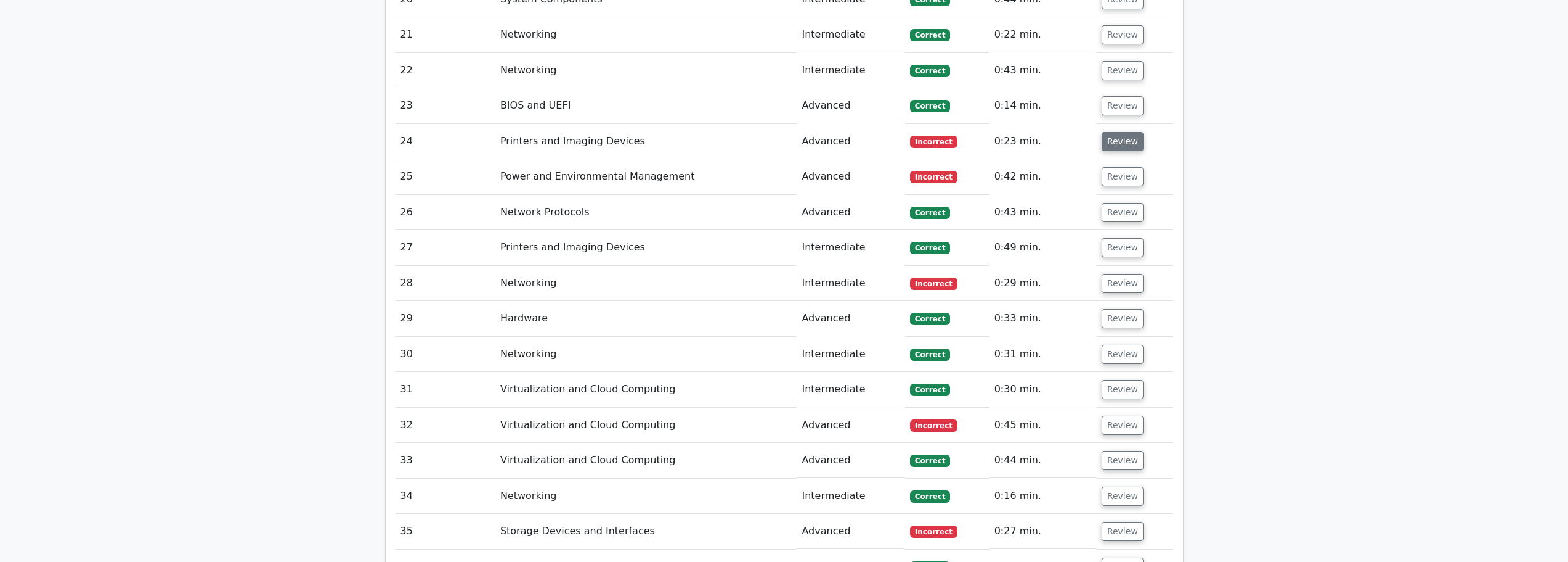
click at [1115, 132] on button "Review" at bounding box center [1122, 141] width 42 height 19
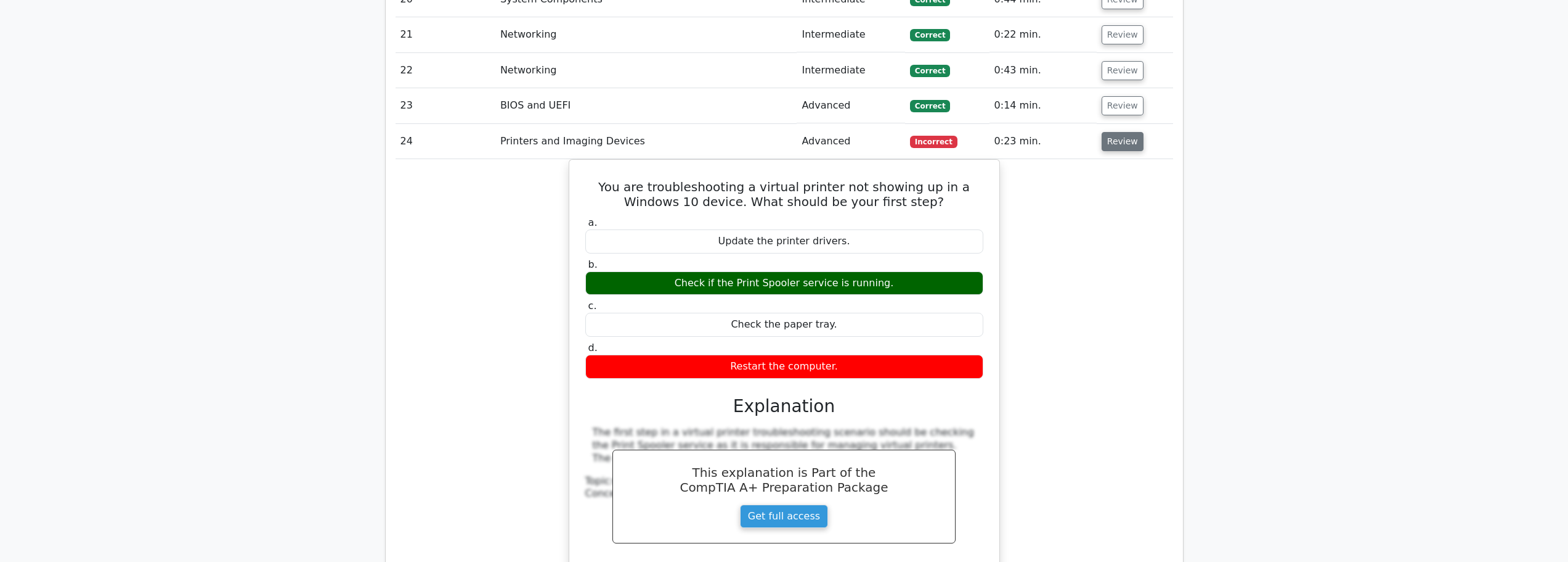
click at [1114, 132] on button "Review" at bounding box center [1122, 141] width 42 height 19
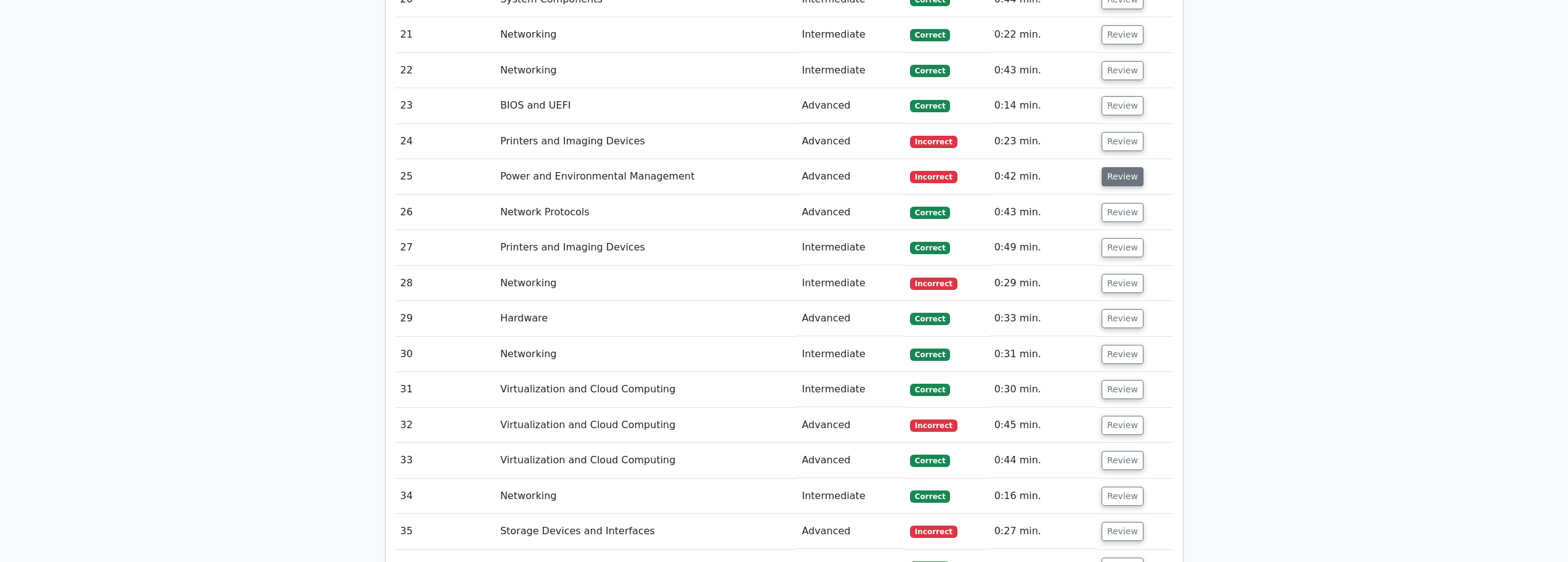
click at [1111, 167] on button "Review" at bounding box center [1122, 176] width 42 height 19
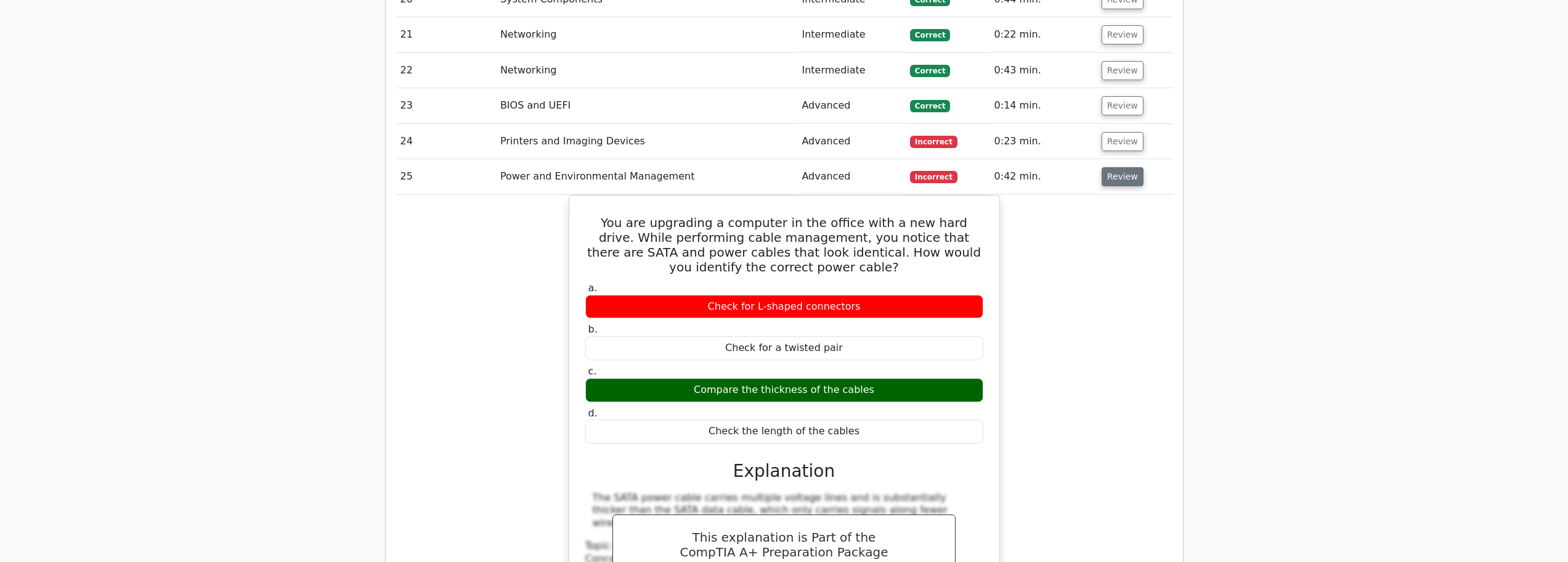
click at [1125, 167] on button "Review" at bounding box center [1122, 176] width 42 height 19
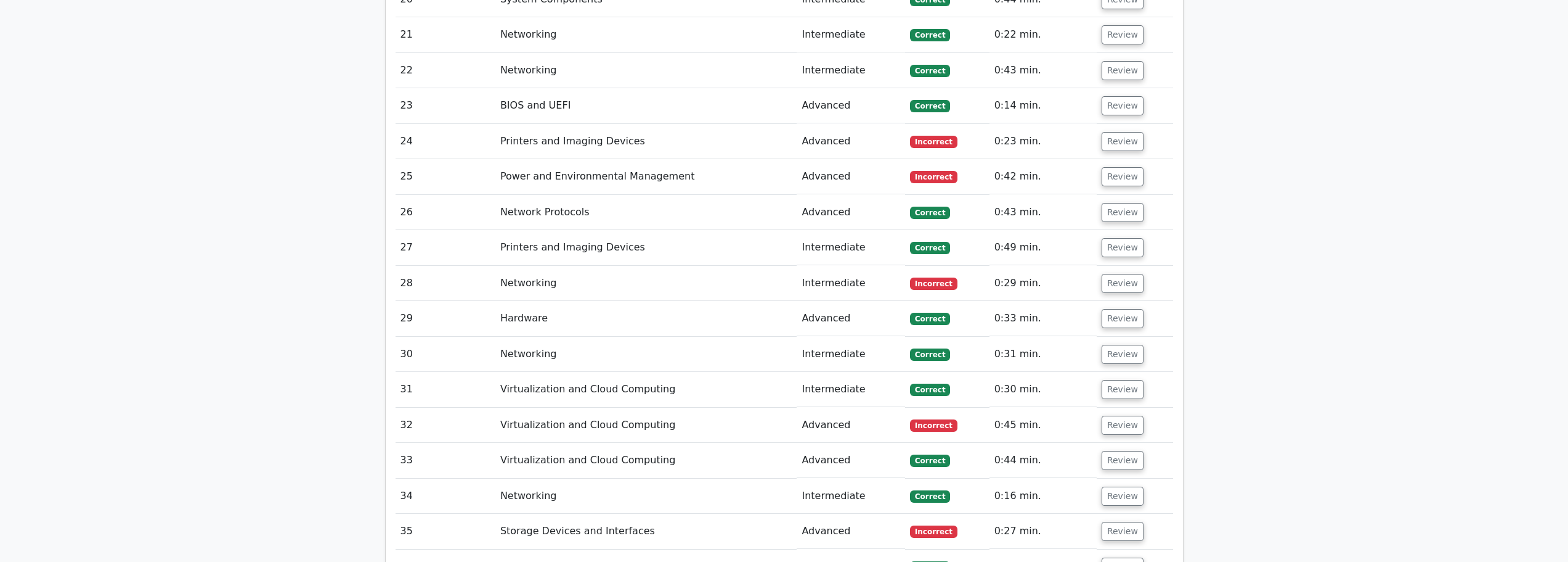
scroll to position [2220, 0]
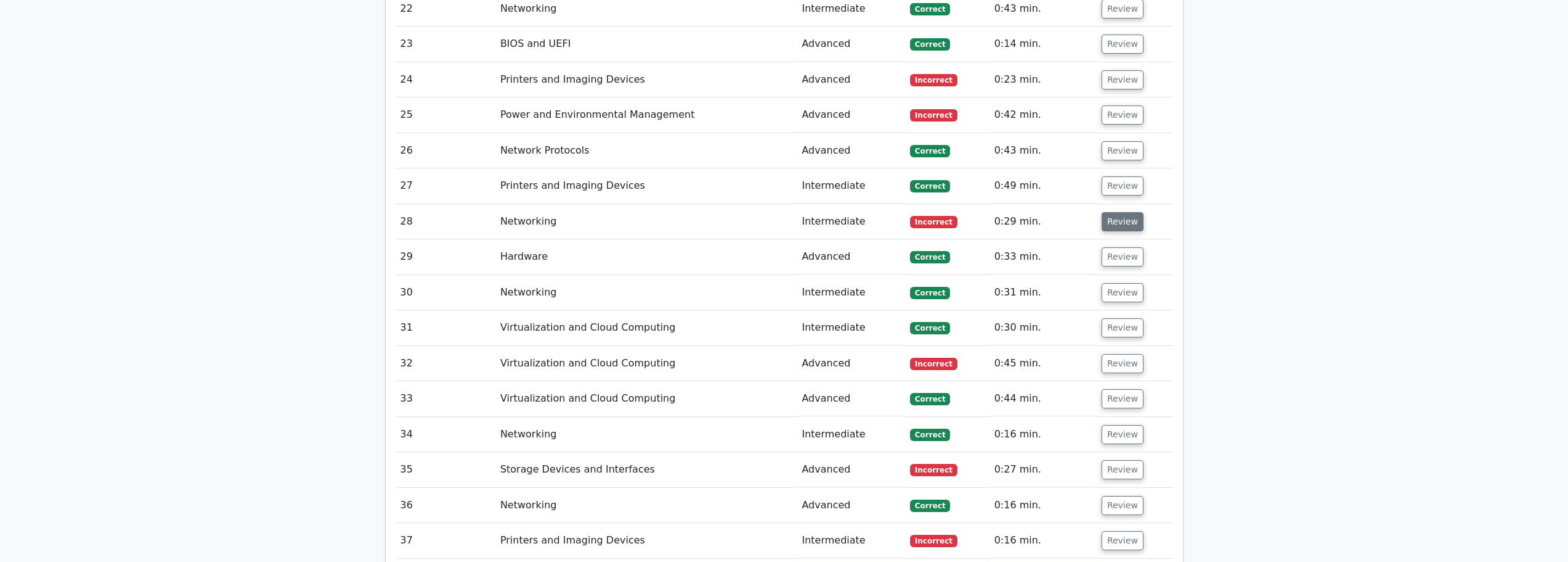
click at [1120, 212] on button "Review" at bounding box center [1122, 221] width 42 height 19
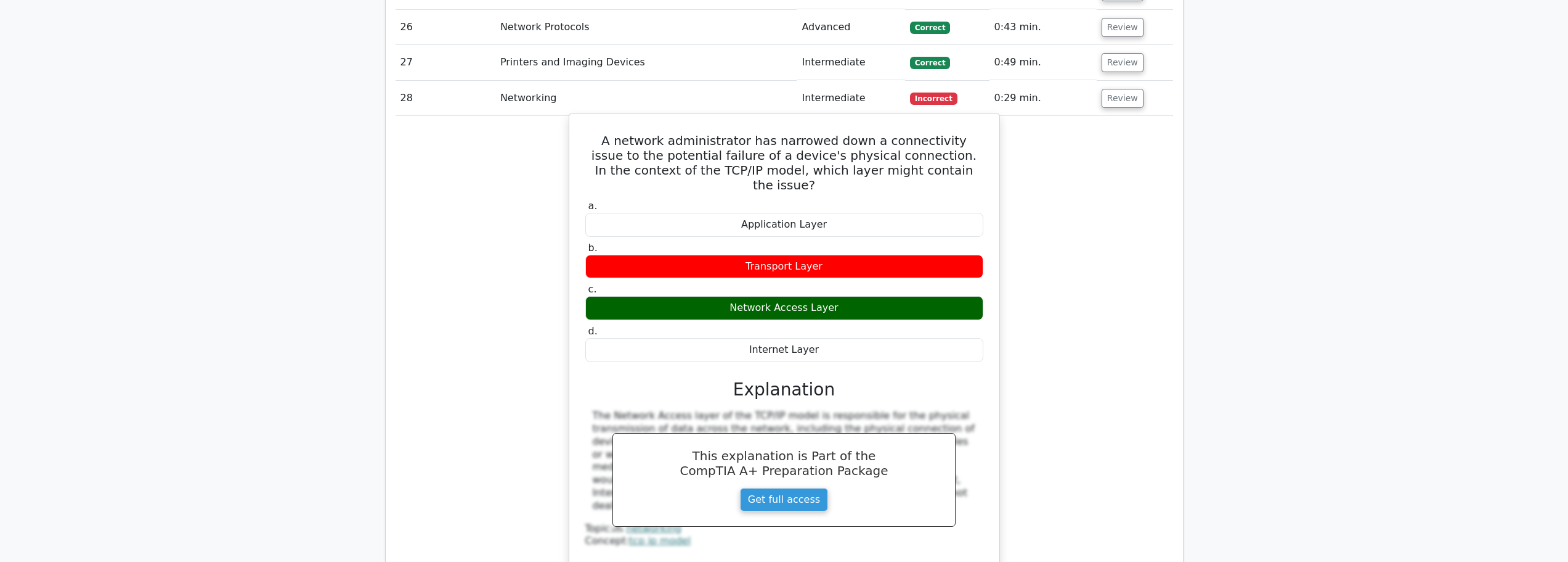
scroll to position [2282, 0]
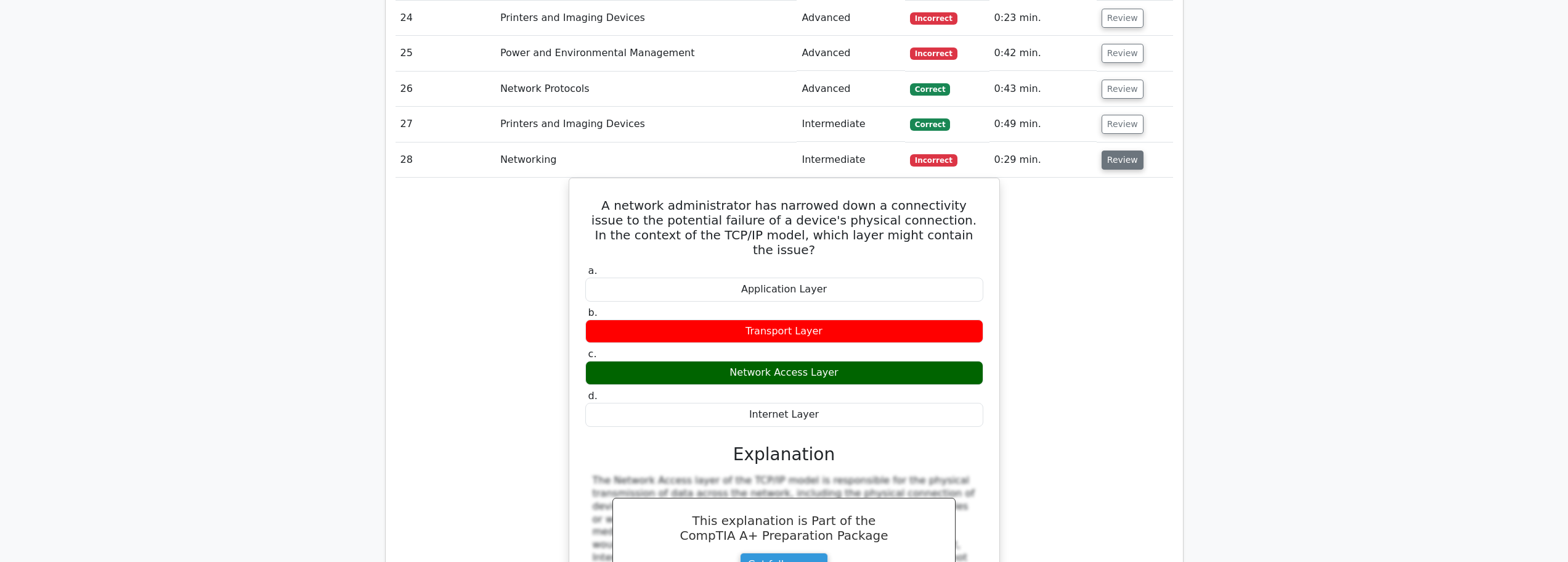
click at [1112, 151] on button "Review" at bounding box center [1122, 160] width 42 height 19
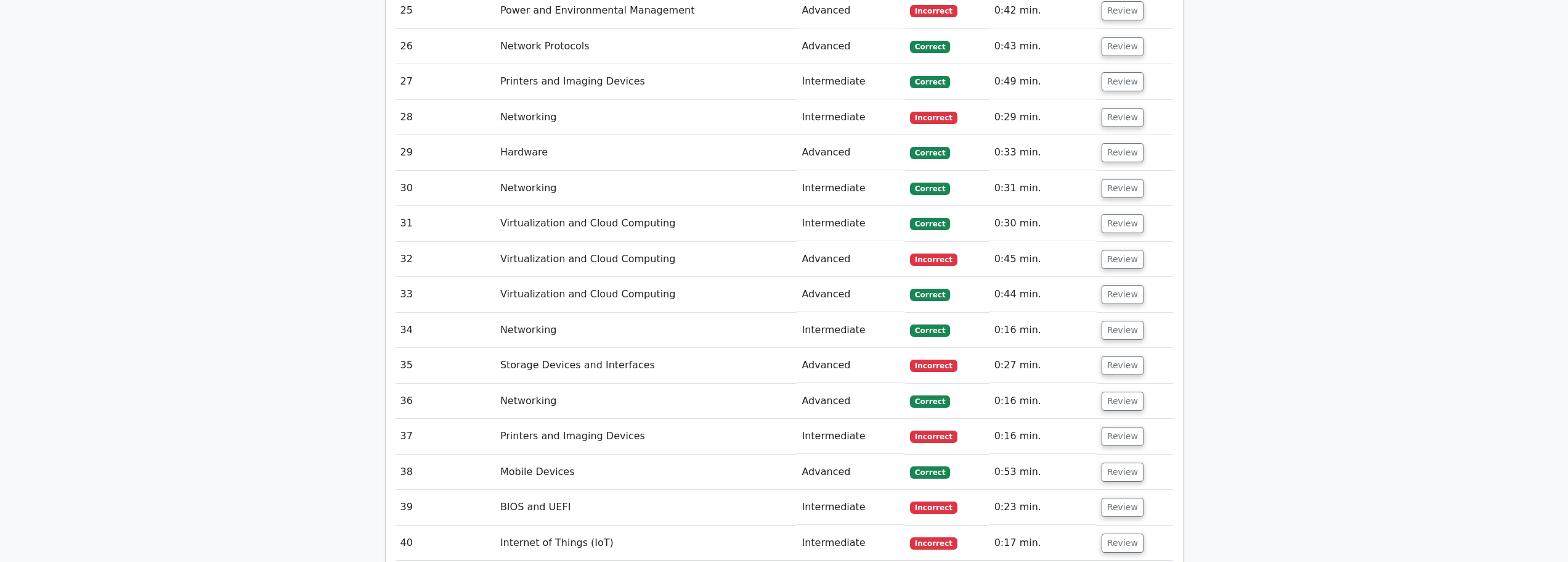
scroll to position [2343, 0]
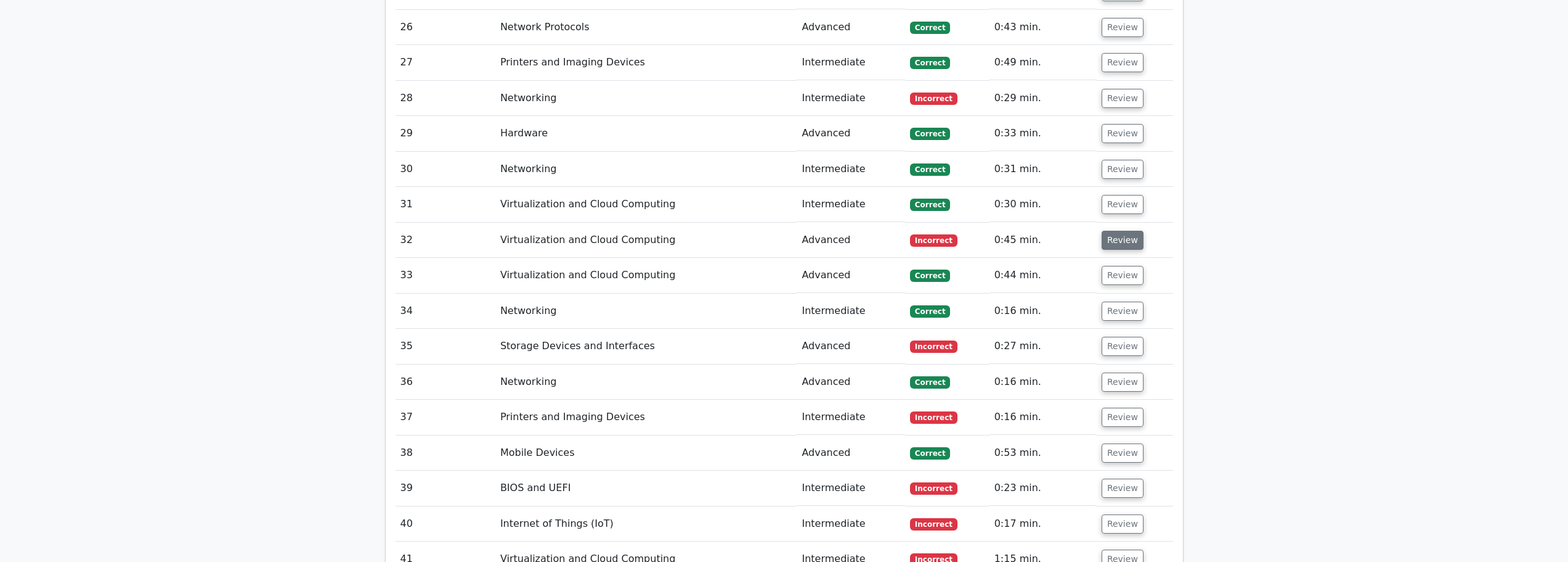
click at [1110, 231] on button "Review" at bounding box center [1122, 240] width 42 height 19
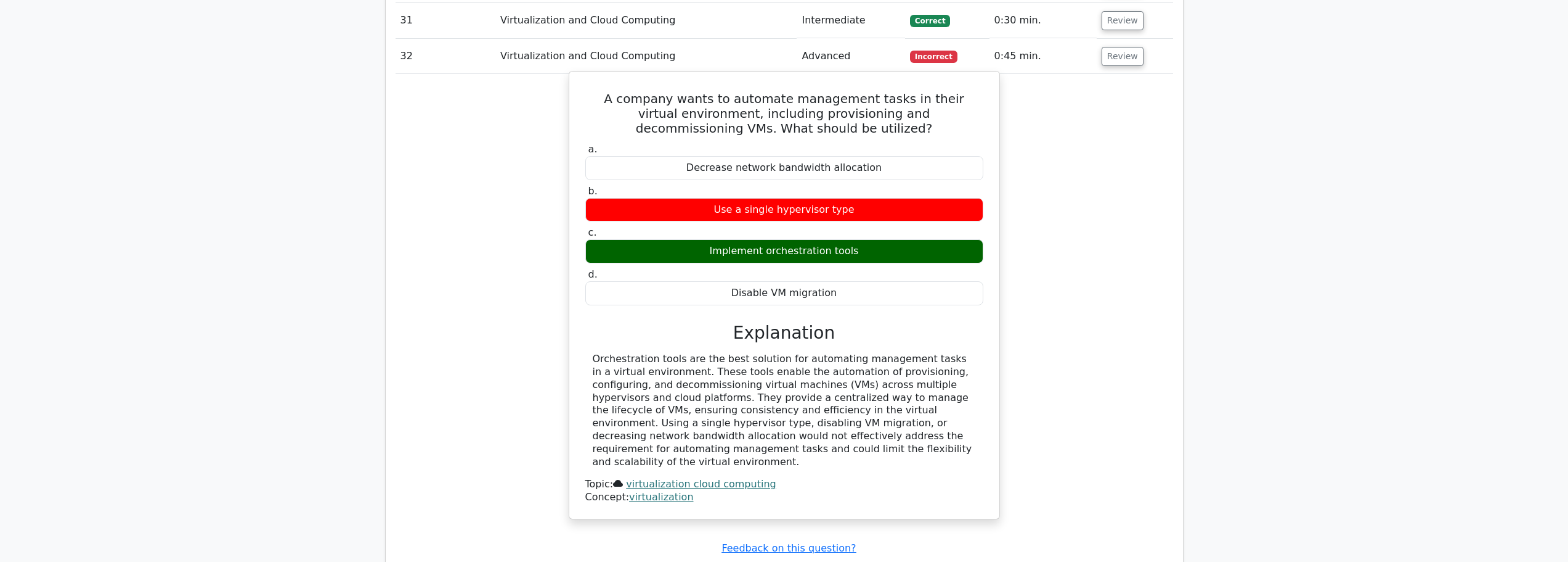
scroll to position [2528, 0]
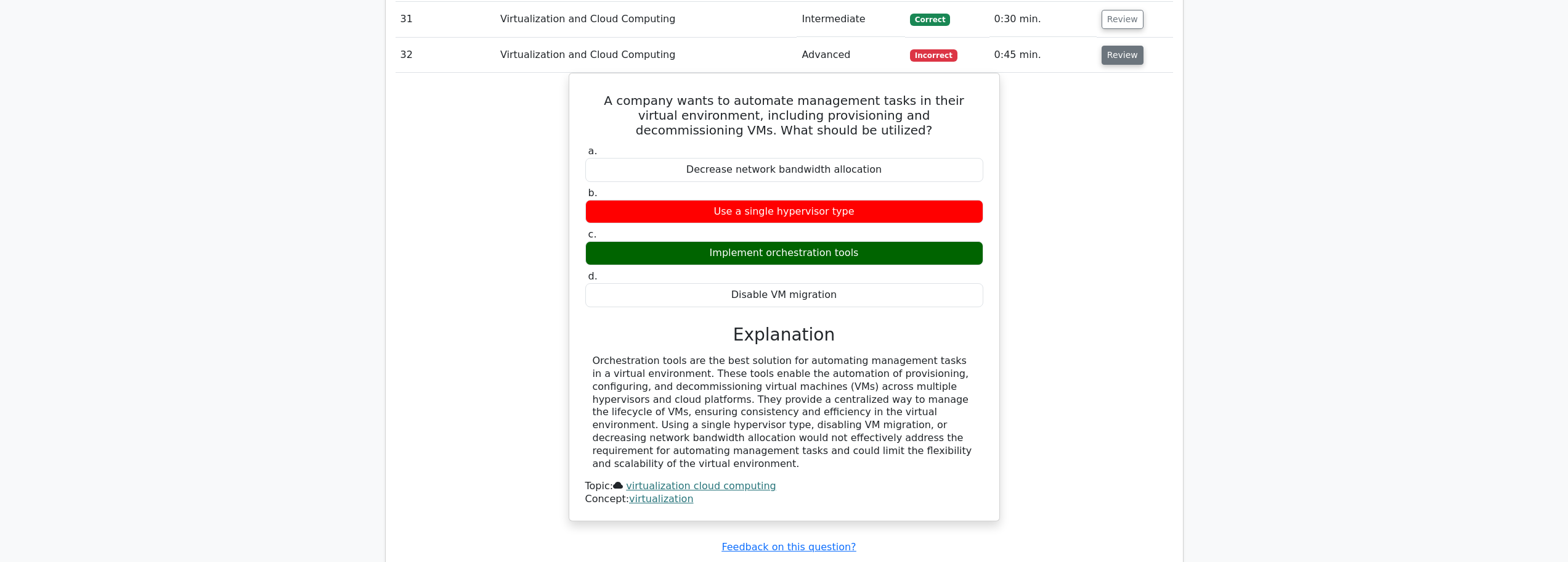
drag, startPoint x: 1137, startPoint y: 25, endPoint x: 1118, endPoint y: 29, distance: 19.4
click at [1127, 46] on button "Review" at bounding box center [1122, 55] width 42 height 19
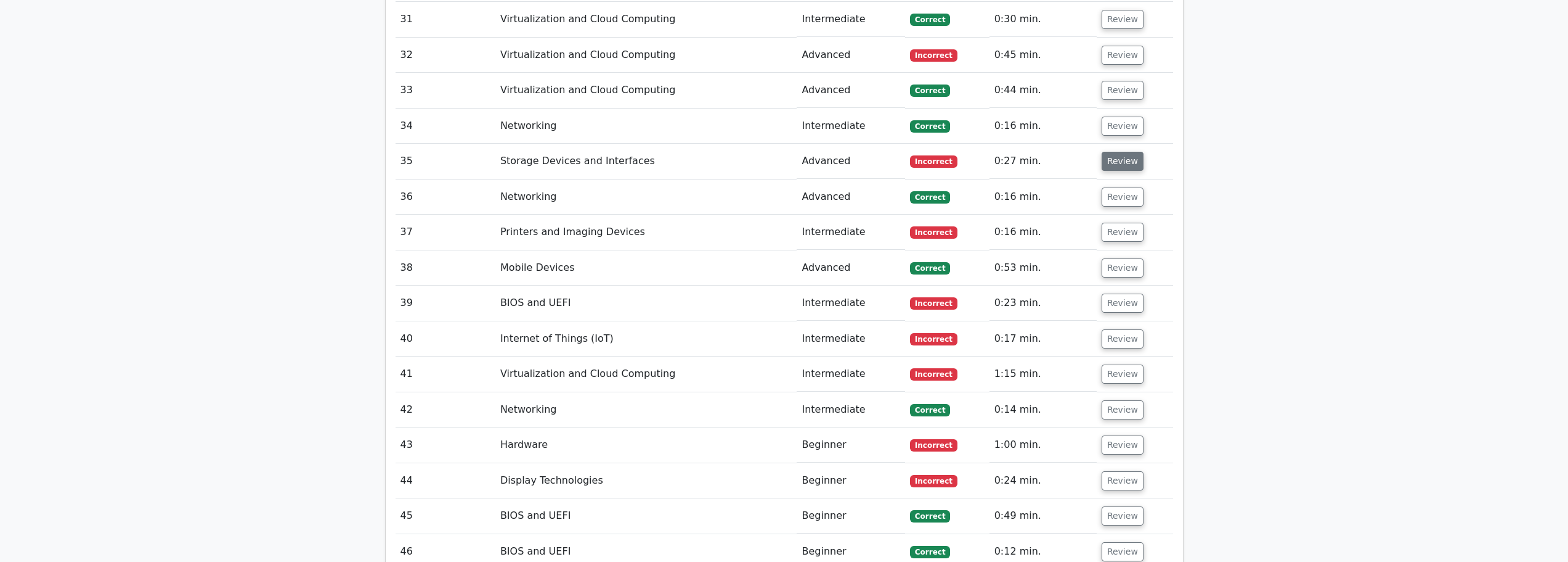
click at [1126, 152] on button "Review" at bounding box center [1122, 161] width 42 height 19
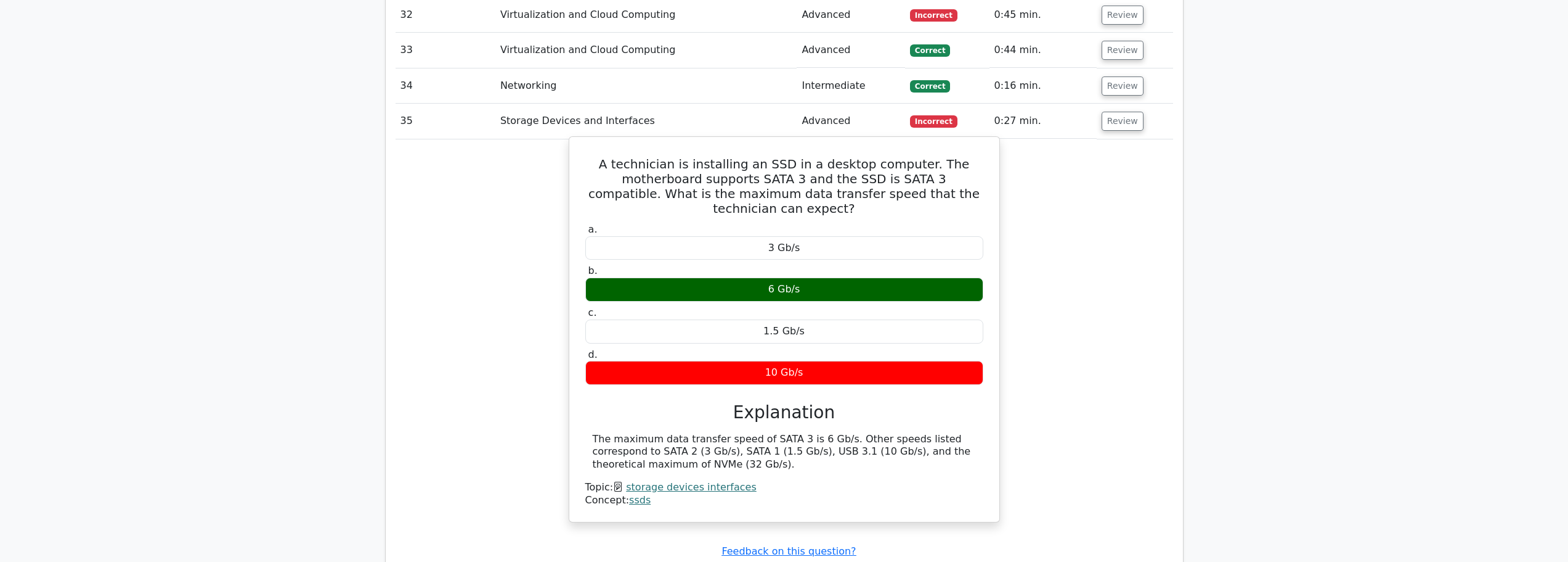
scroll to position [2590, 0]
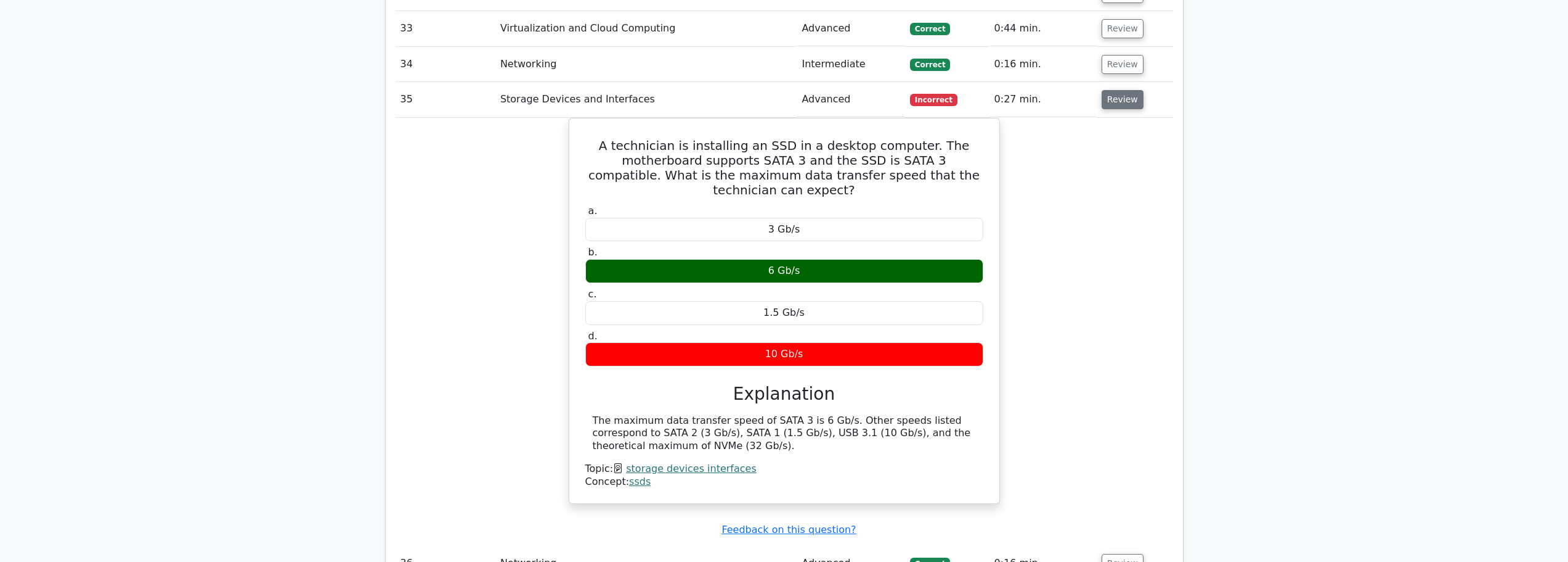
click at [1128, 90] on button "Review" at bounding box center [1122, 99] width 42 height 19
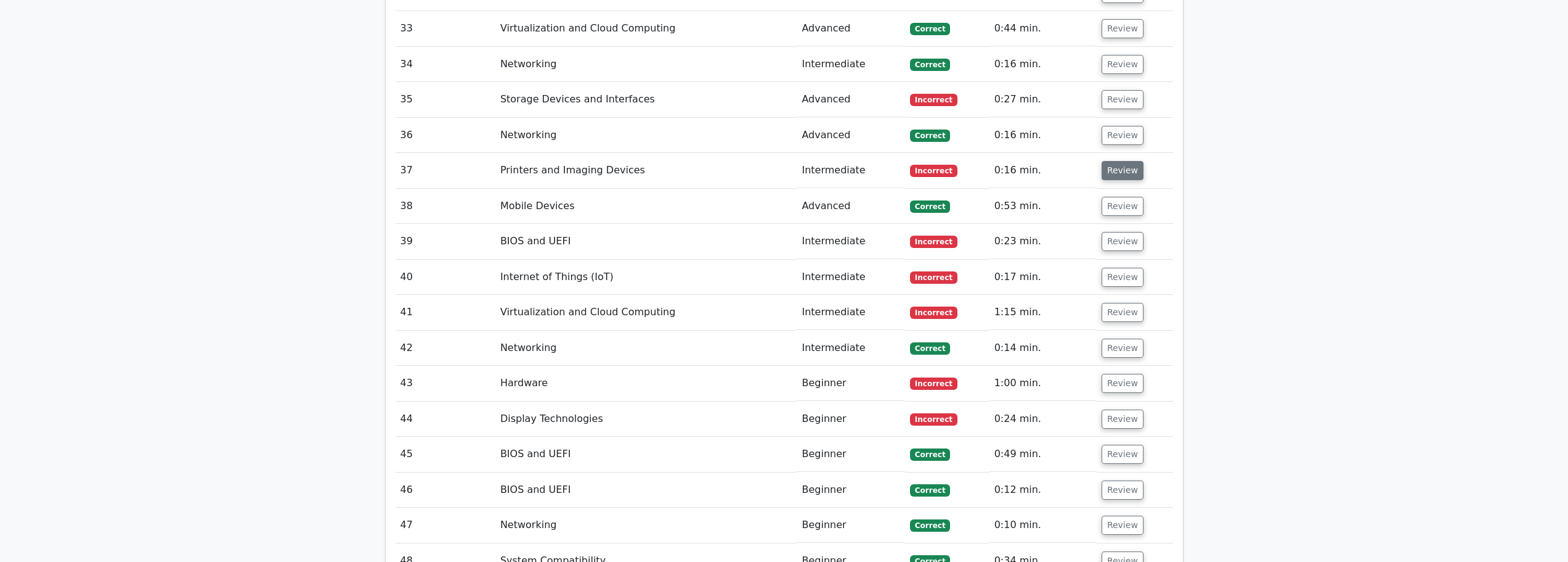
click at [1128, 161] on button "Review" at bounding box center [1122, 170] width 42 height 19
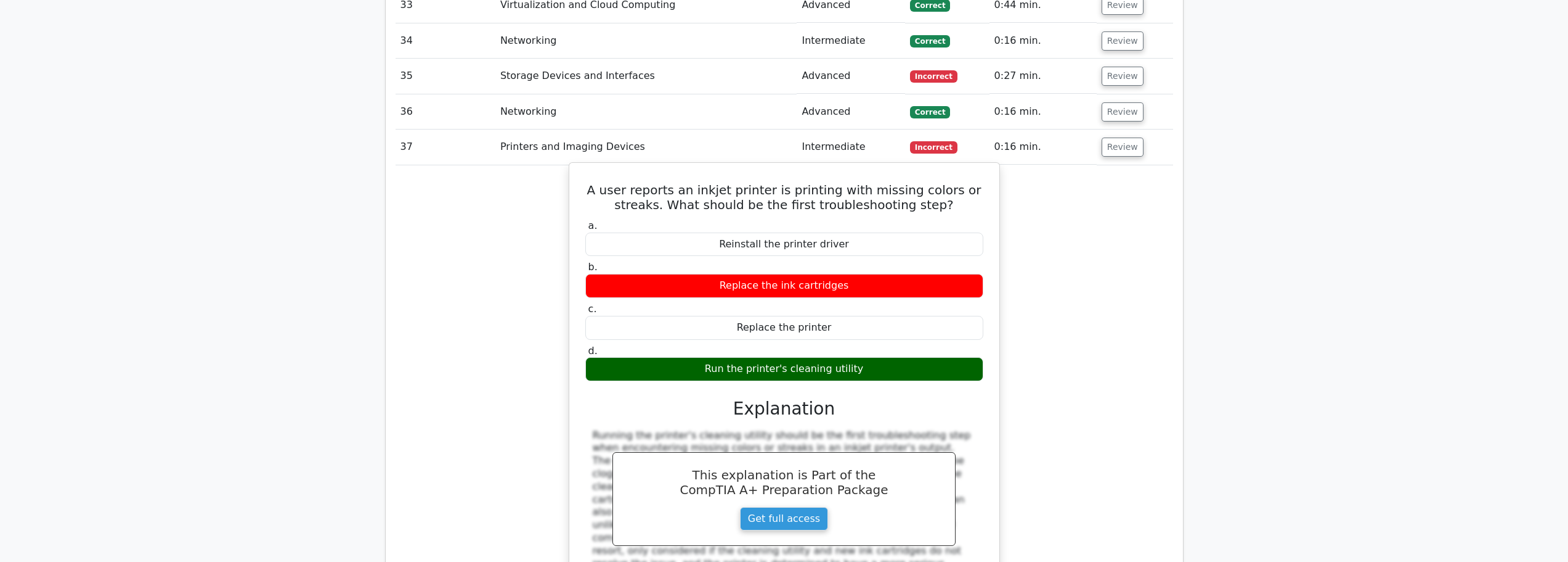
scroll to position [2652, 0]
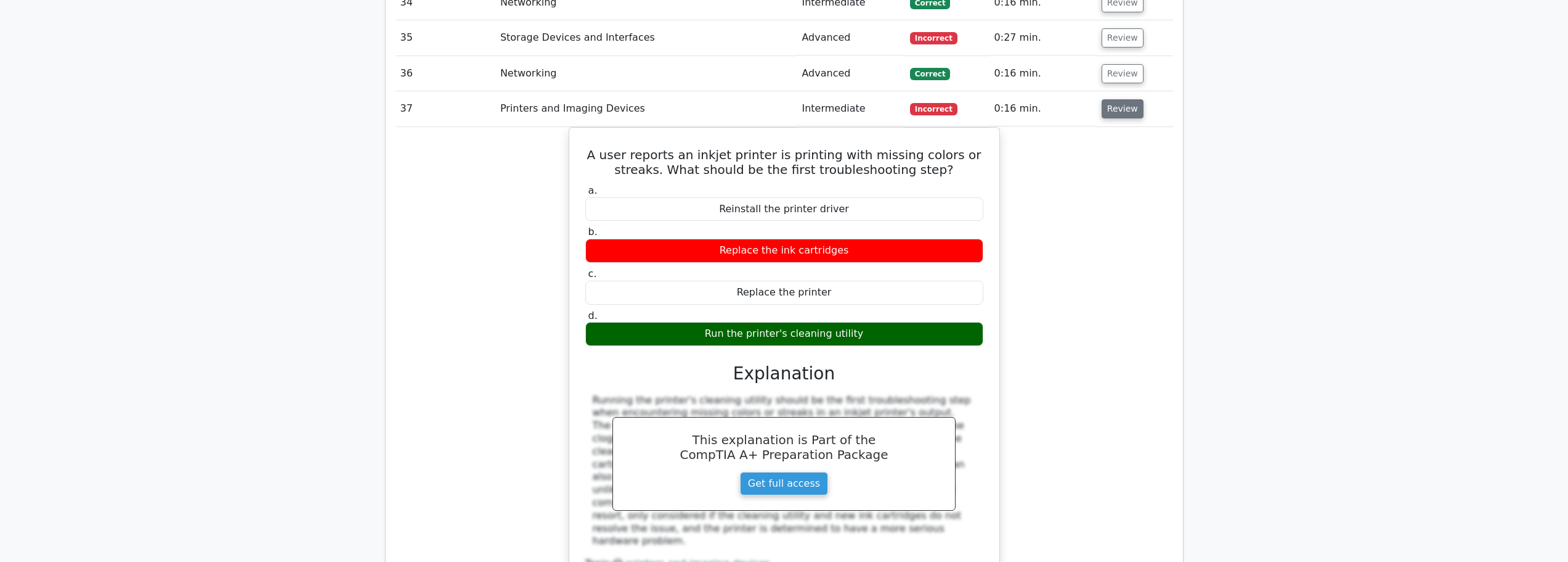
click at [1123, 100] on button "Review" at bounding box center [1122, 109] width 42 height 19
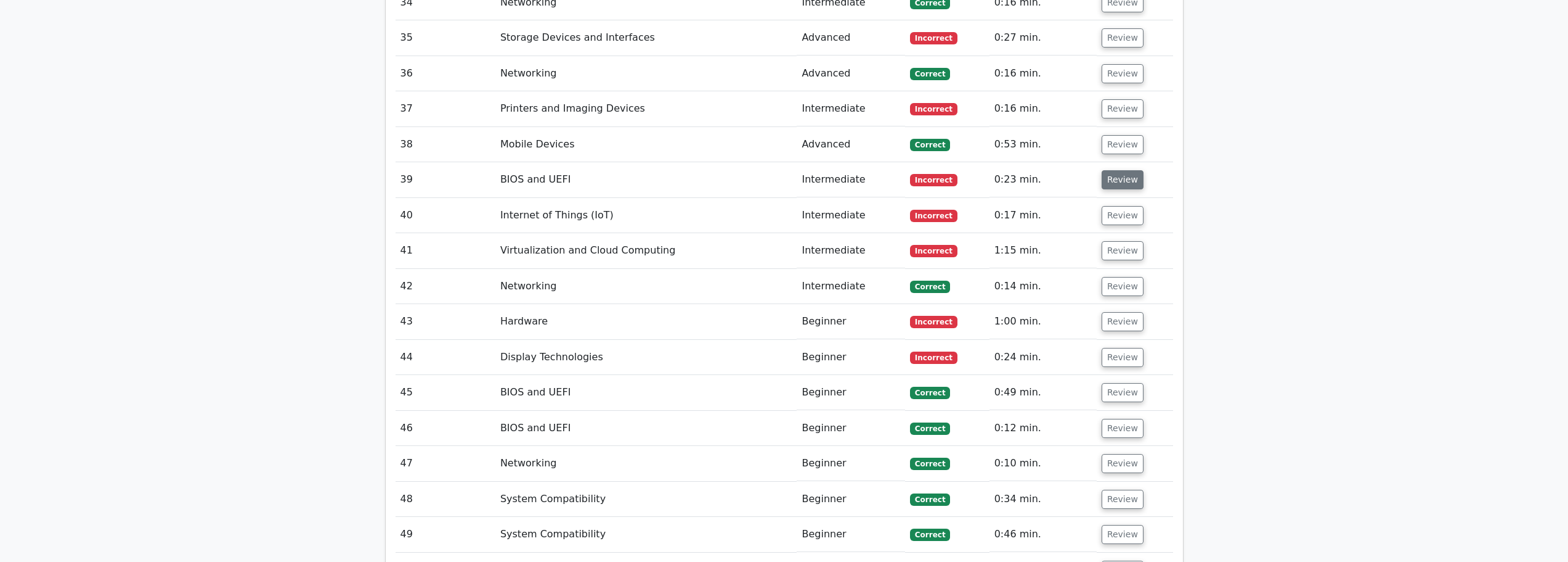
click at [1110, 171] on button "Review" at bounding box center [1122, 180] width 42 height 19
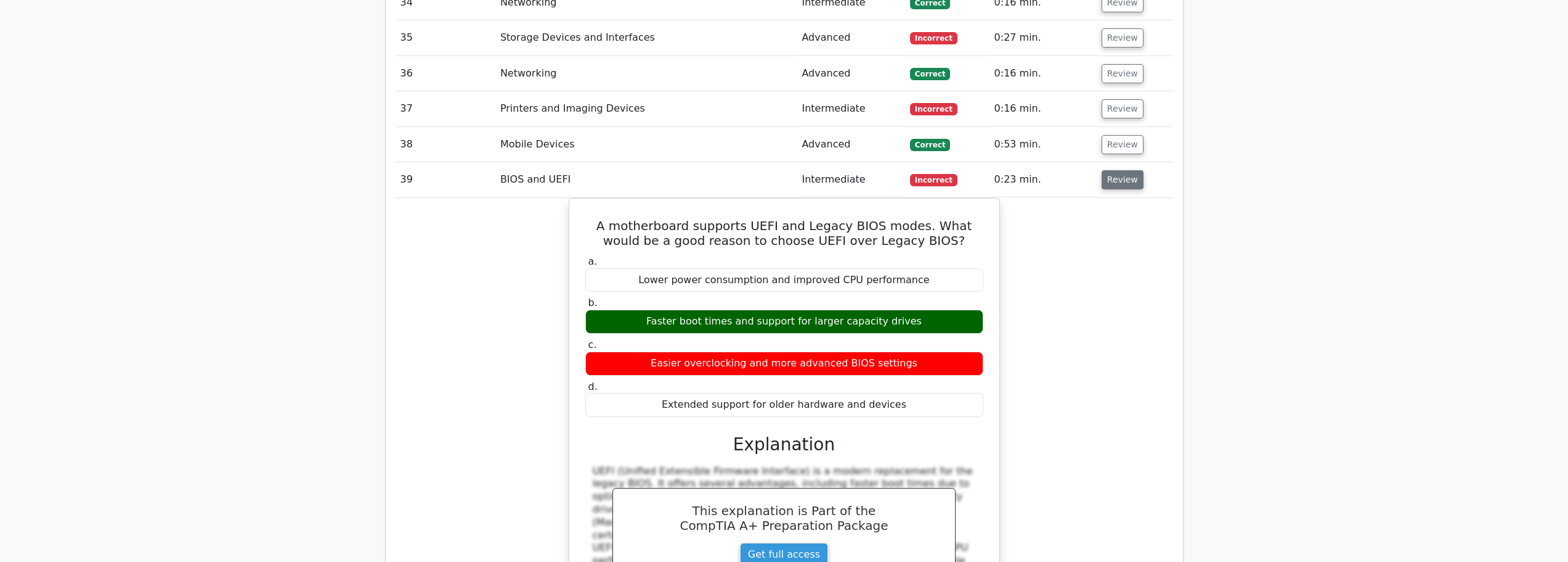
click at [1116, 171] on button "Review" at bounding box center [1122, 180] width 42 height 19
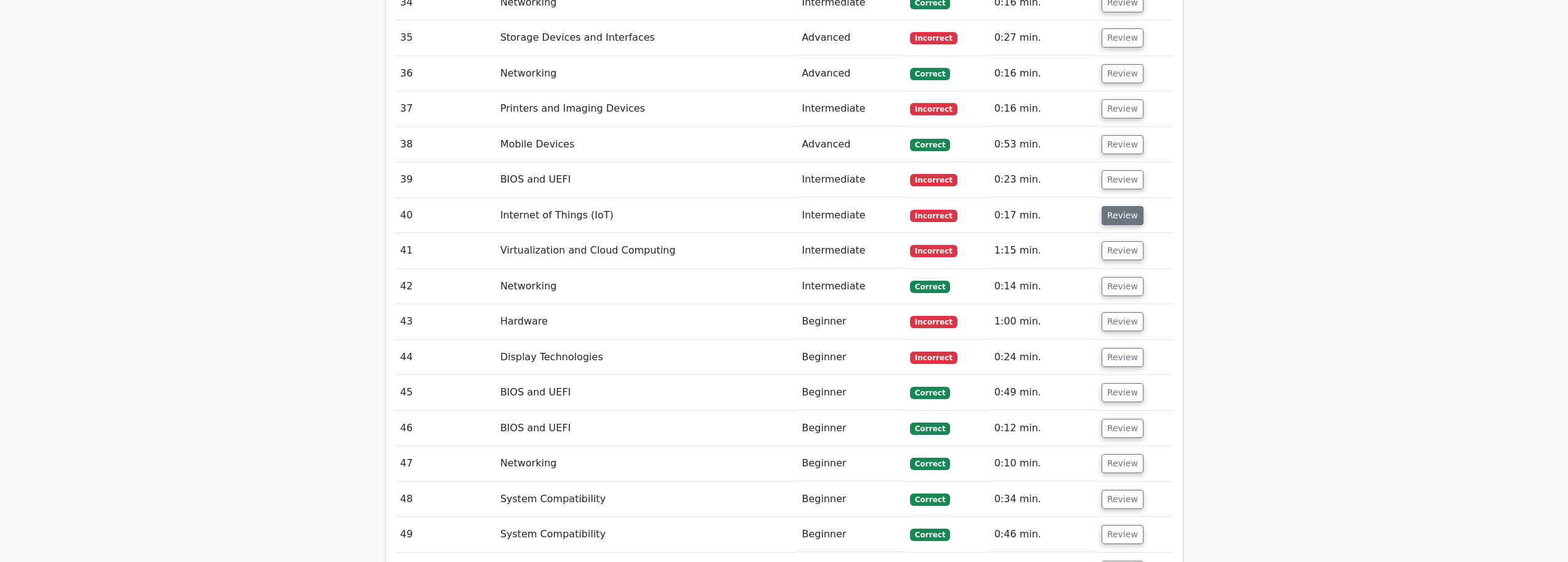
click at [1108, 206] on button "Review" at bounding box center [1122, 215] width 42 height 19
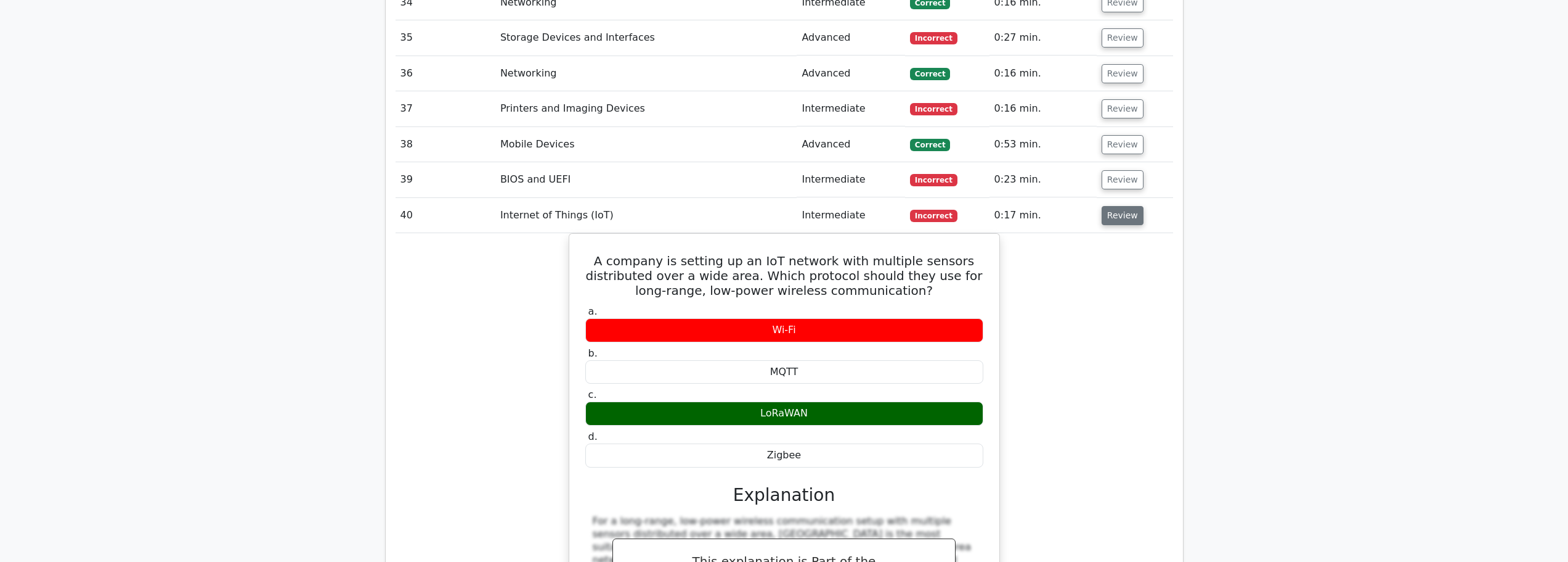
click at [1119, 206] on button "Review" at bounding box center [1122, 215] width 42 height 19
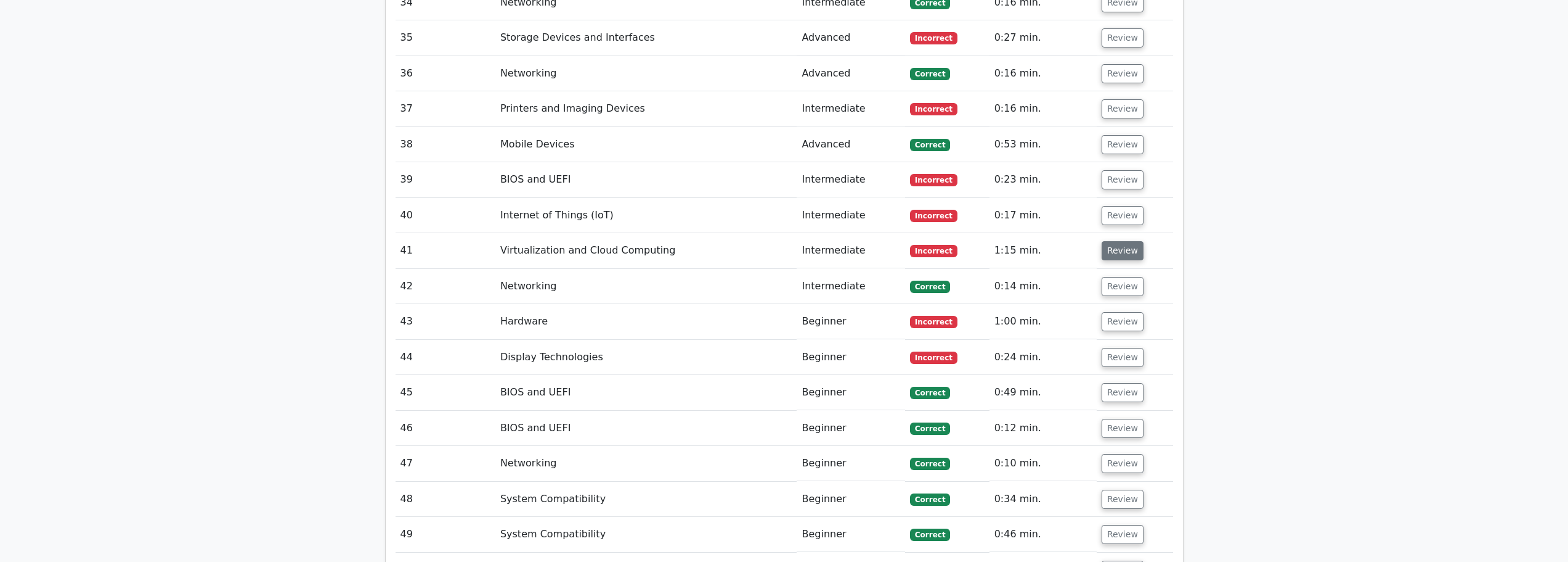
click at [1121, 241] on button "Review" at bounding box center [1122, 250] width 42 height 19
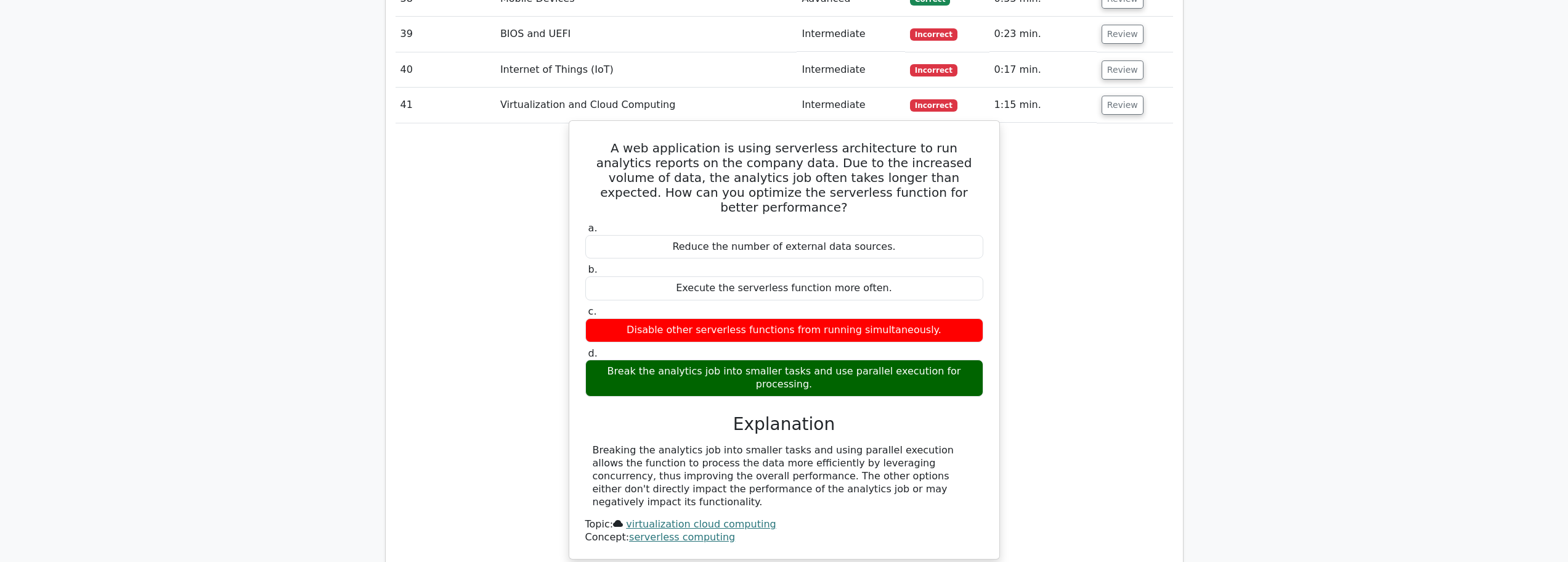
scroll to position [2837, 0]
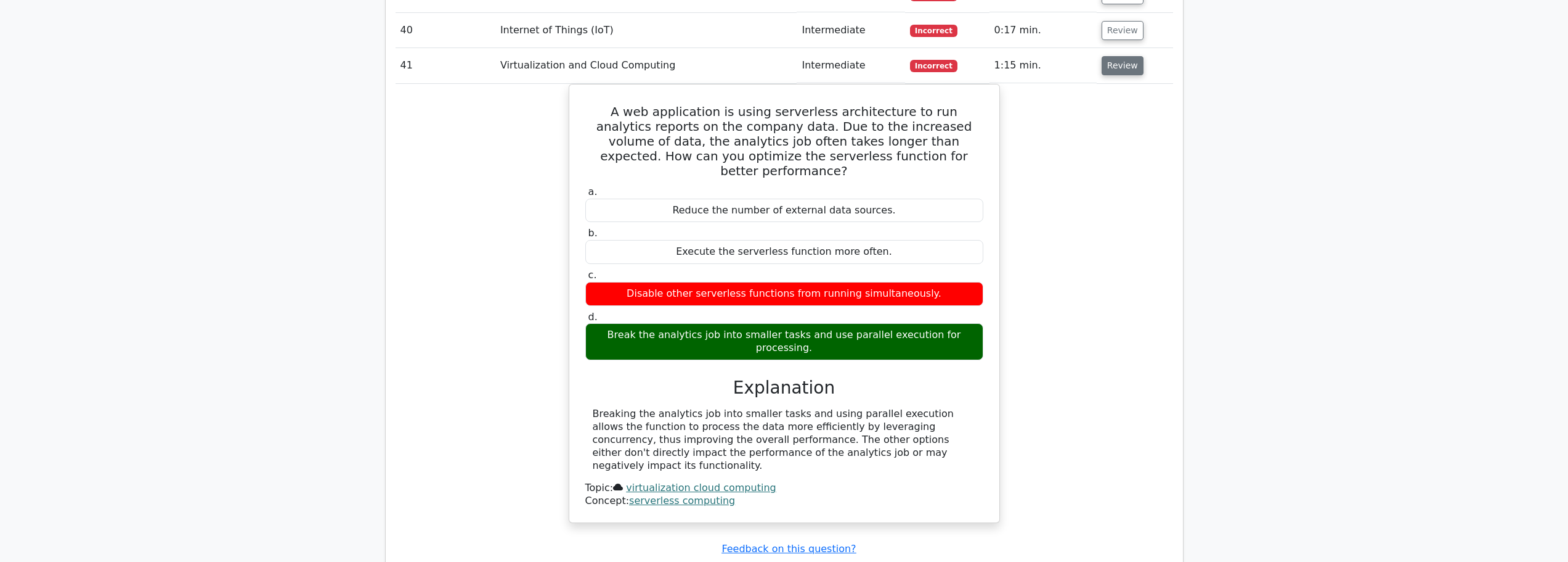
click at [1125, 57] on button "Review" at bounding box center [1122, 66] width 42 height 19
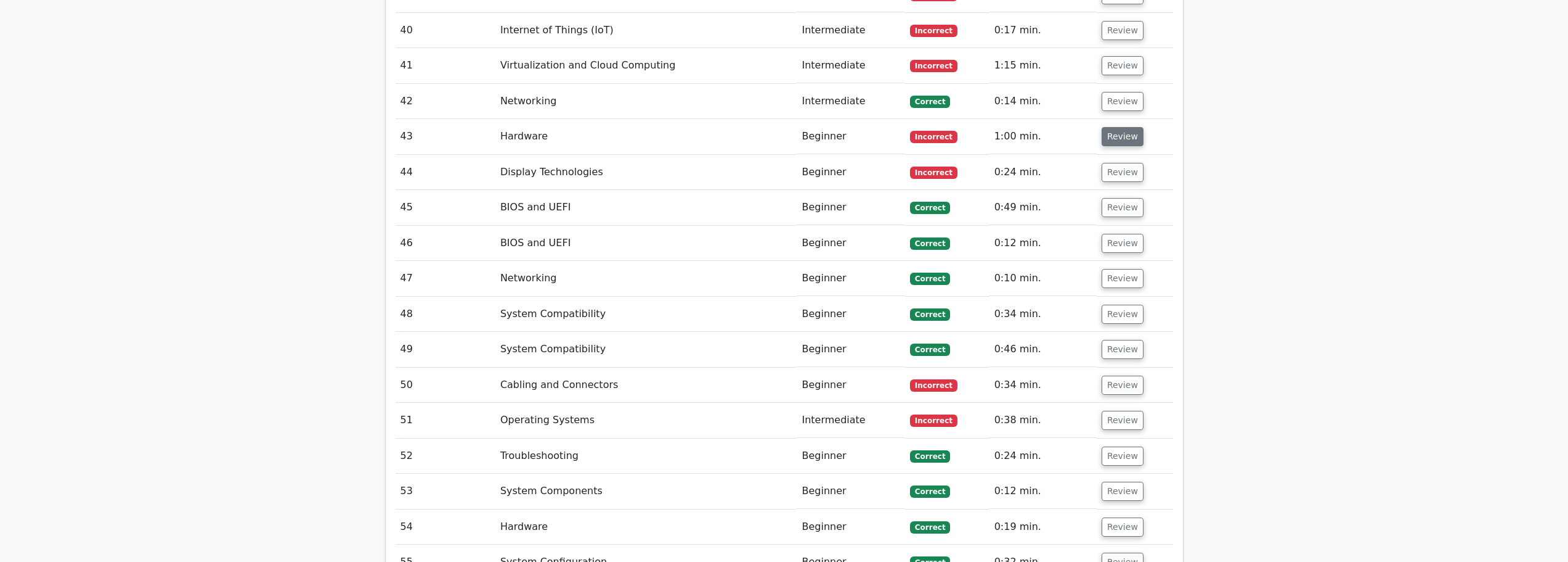
click at [1125, 127] on button "Review" at bounding box center [1122, 136] width 42 height 19
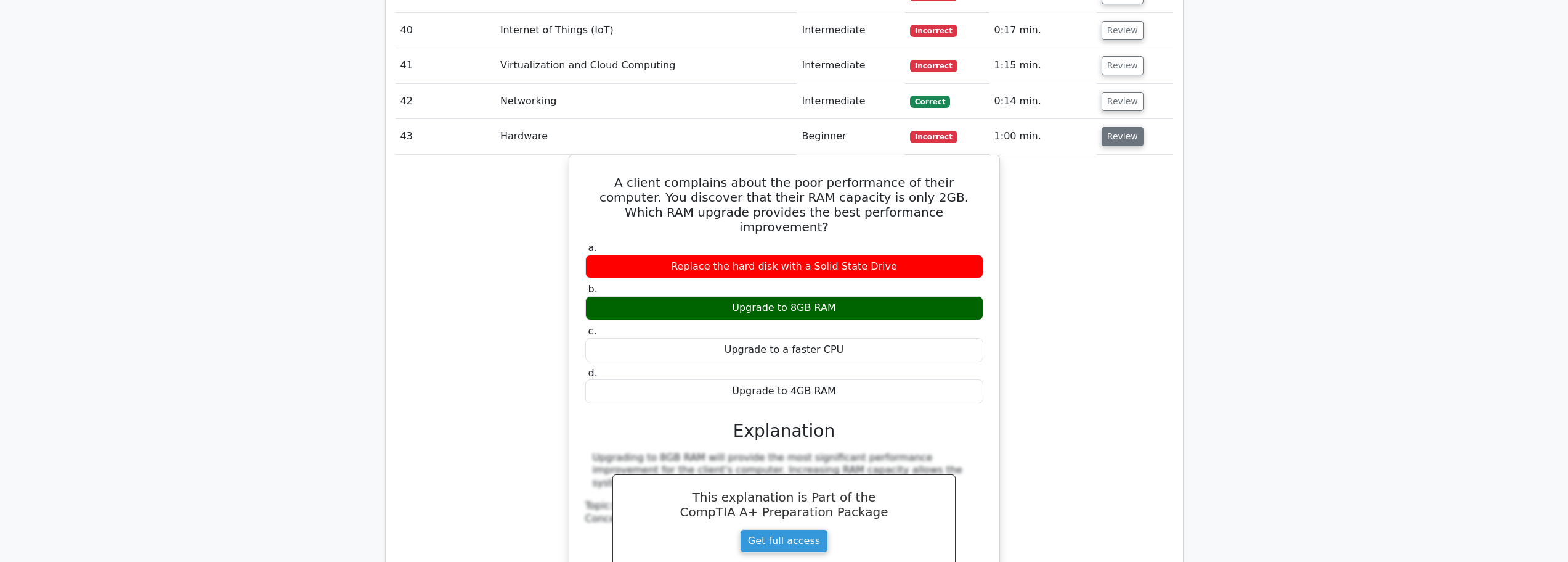
click at [1127, 127] on button "Review" at bounding box center [1122, 136] width 42 height 19
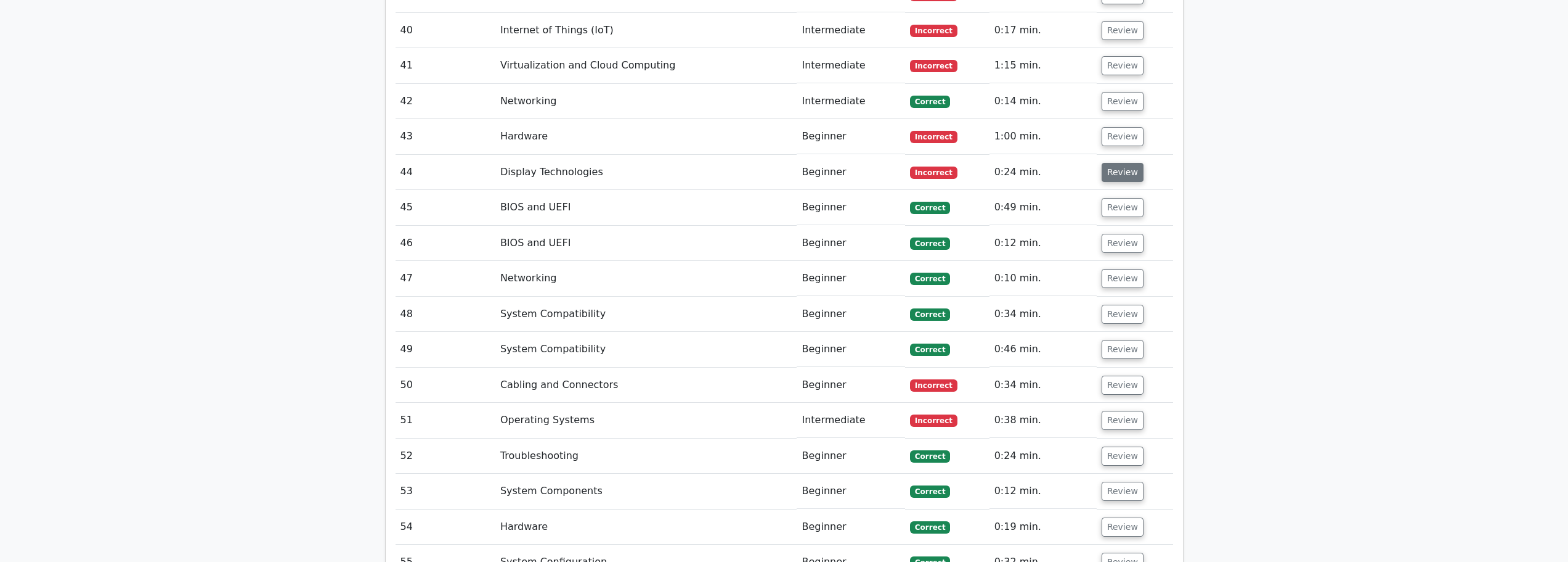
click at [1119, 162] on button "Review" at bounding box center [1122, 171] width 42 height 19
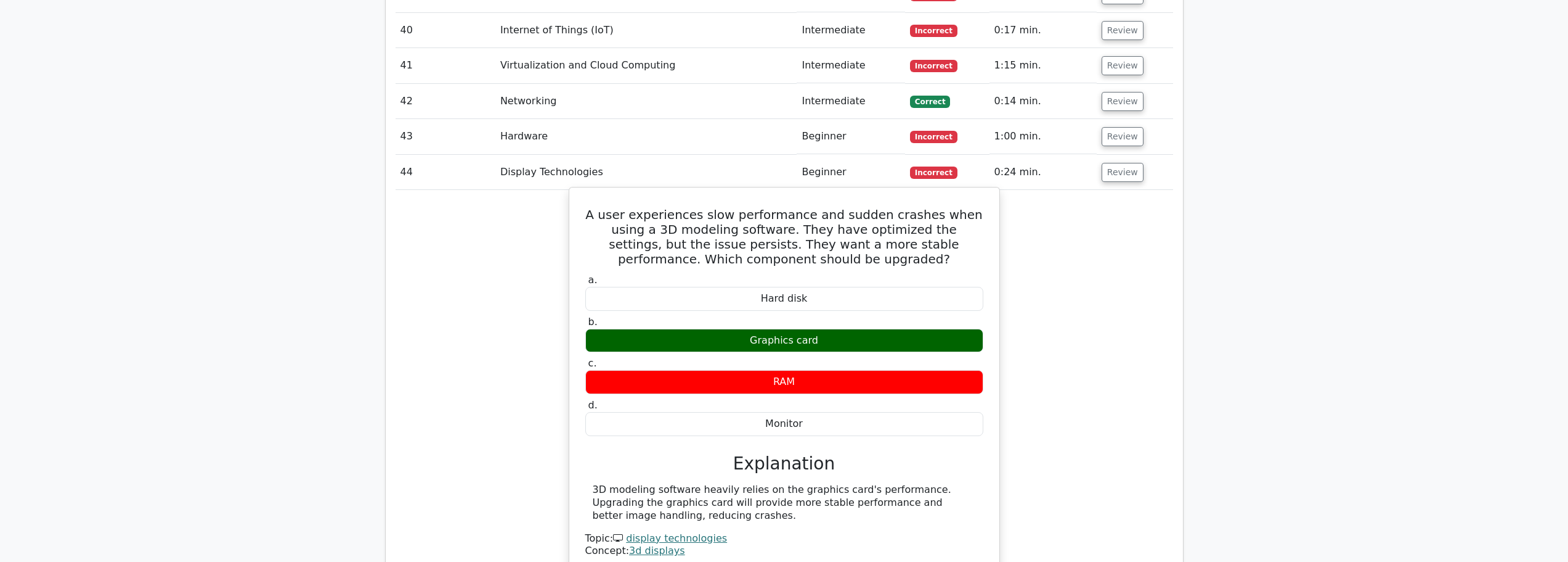
click at [764, 329] on div "Graphics card" at bounding box center [785, 340] width 398 height 24
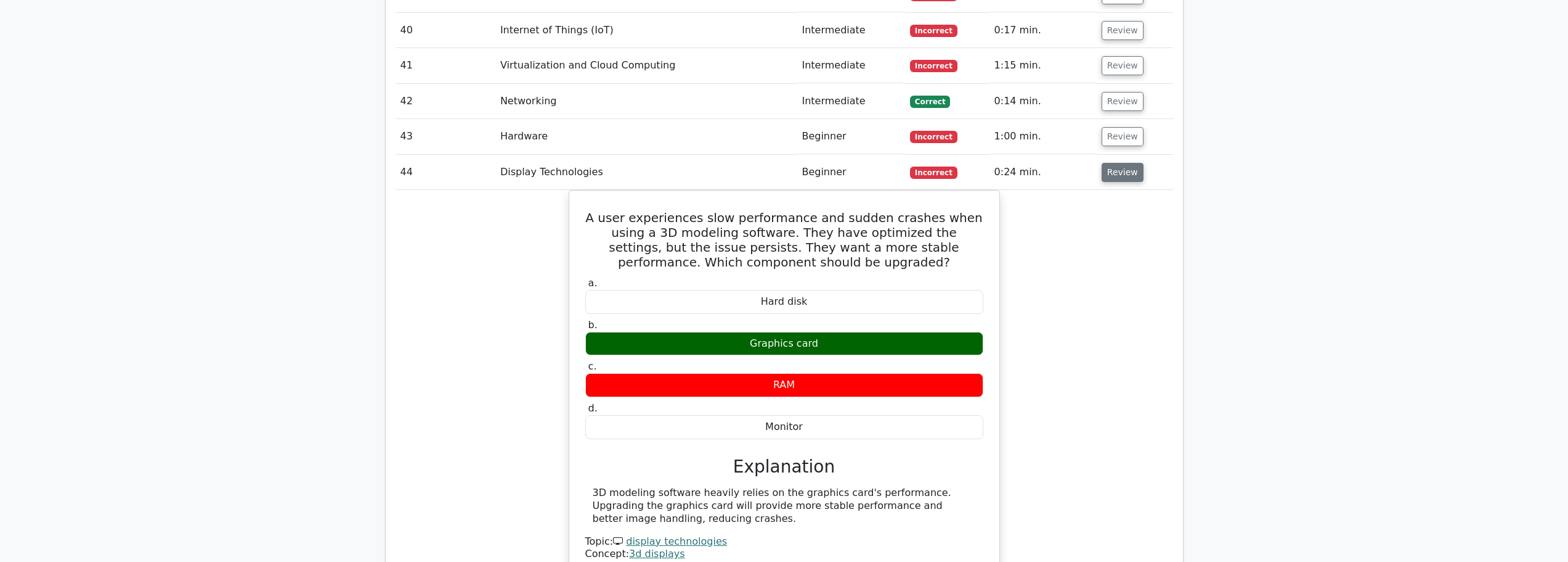
click at [1123, 162] on button "Review" at bounding box center [1122, 171] width 42 height 19
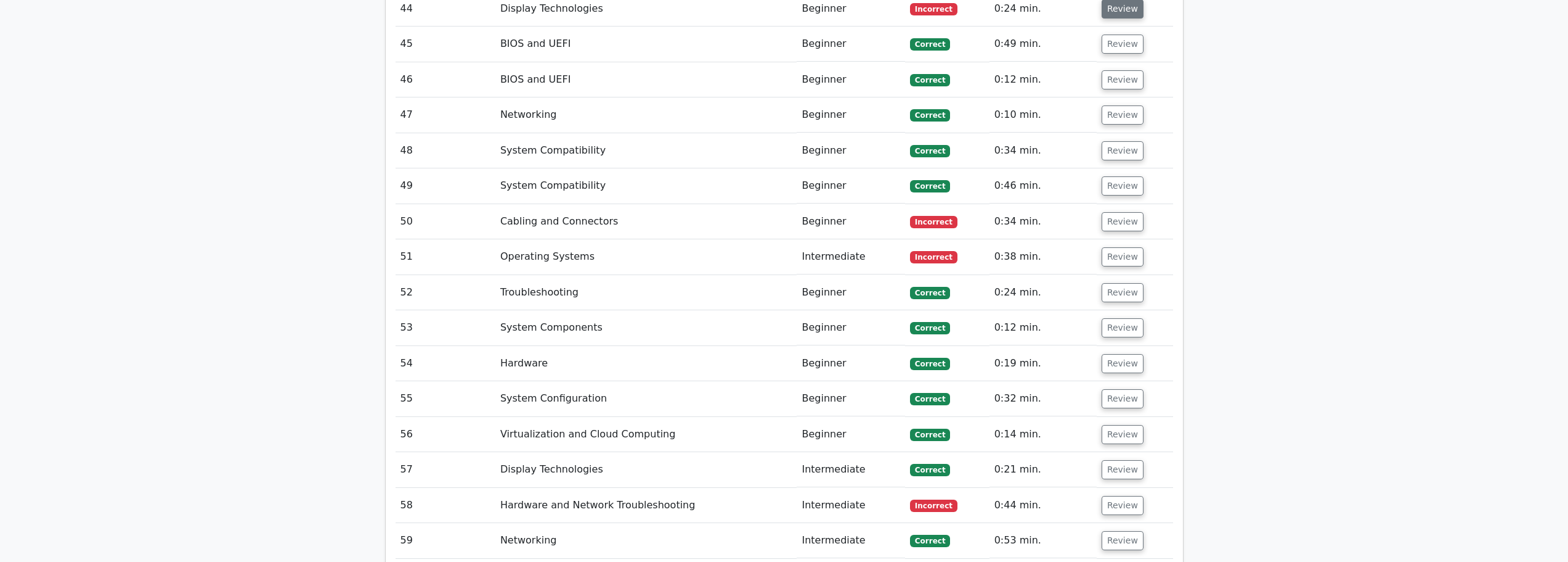
scroll to position [3022, 0]
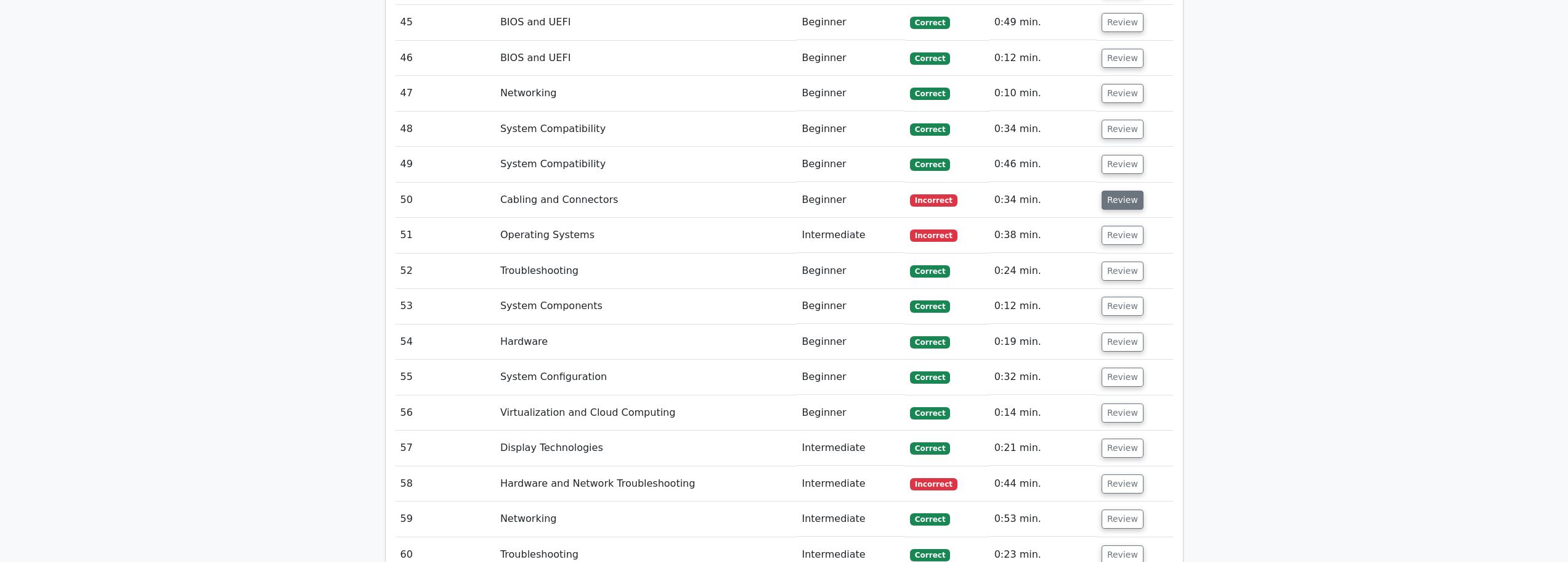
click at [1117, 190] on button "Review" at bounding box center [1122, 199] width 42 height 19
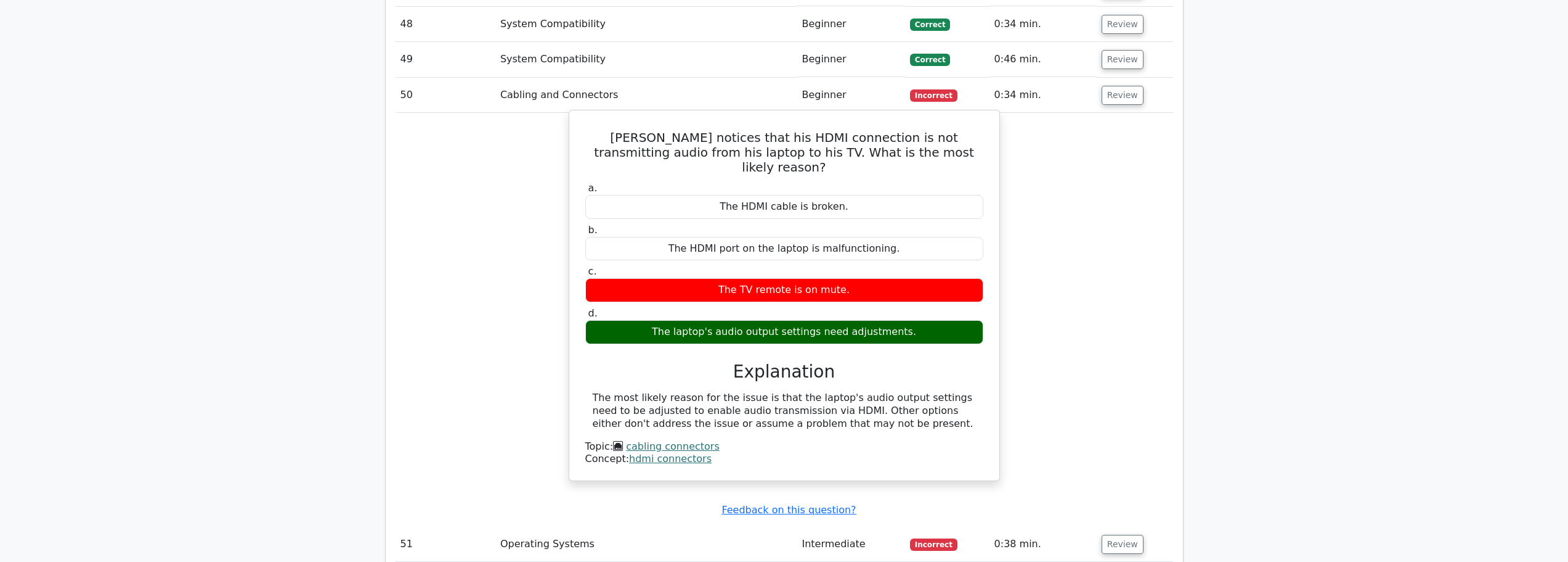
scroll to position [3145, 0]
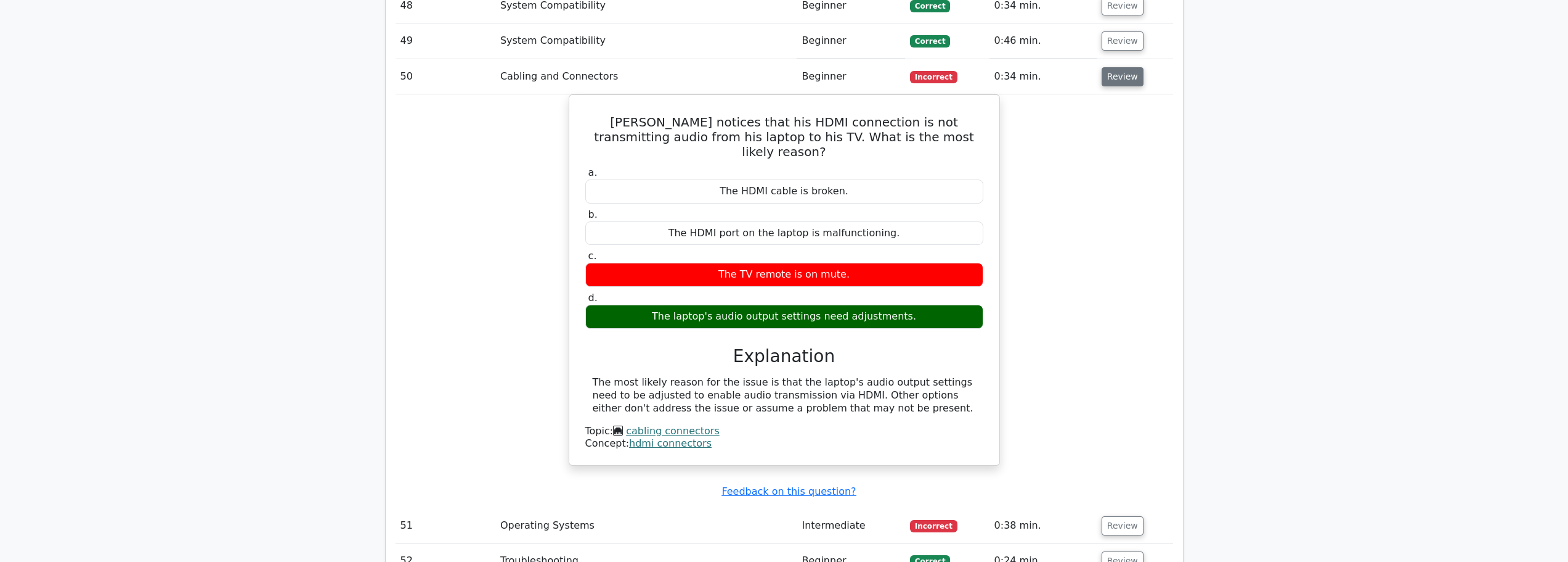
click at [1107, 67] on button "Review" at bounding box center [1122, 76] width 42 height 19
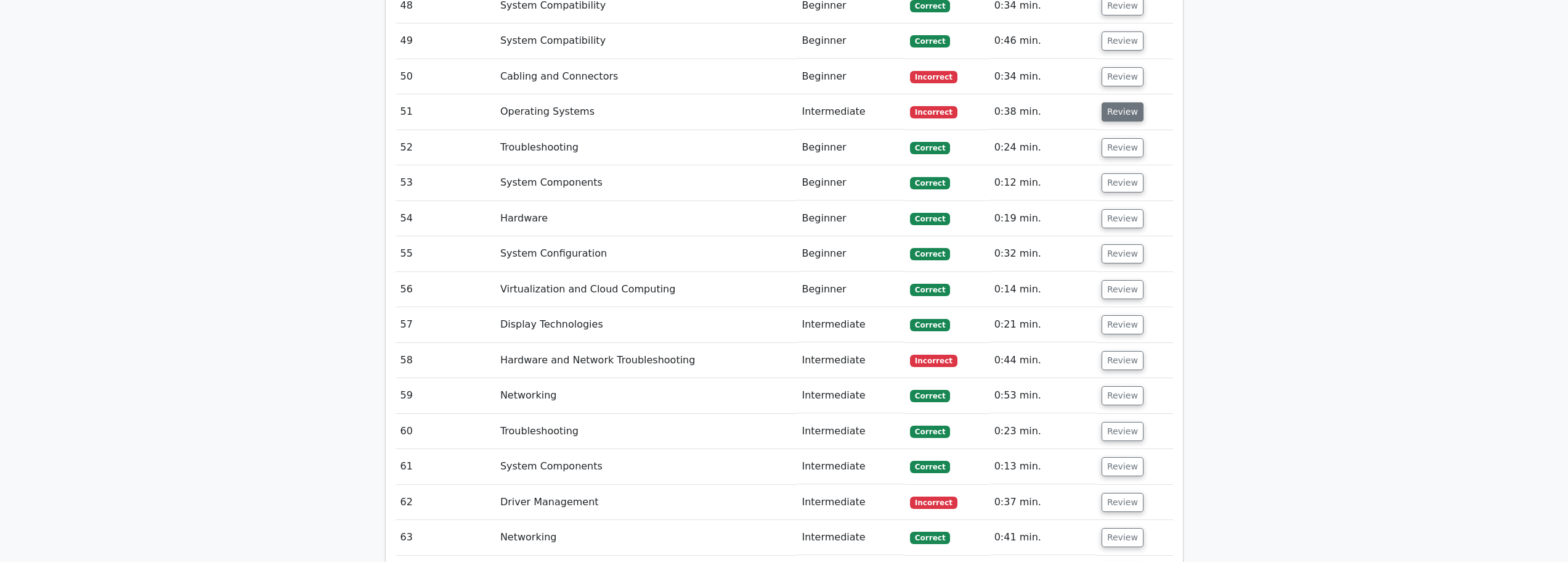
click at [1123, 102] on button "Review" at bounding box center [1122, 111] width 42 height 19
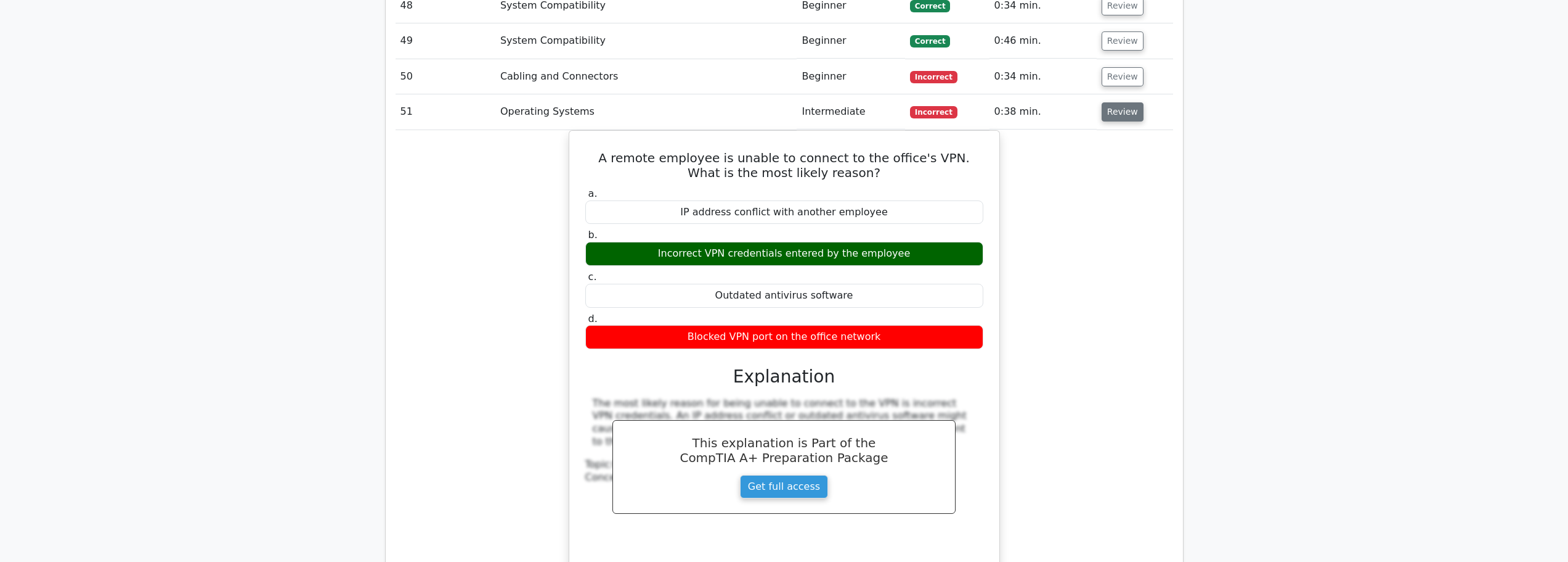
click at [1124, 102] on button "Review" at bounding box center [1122, 111] width 42 height 19
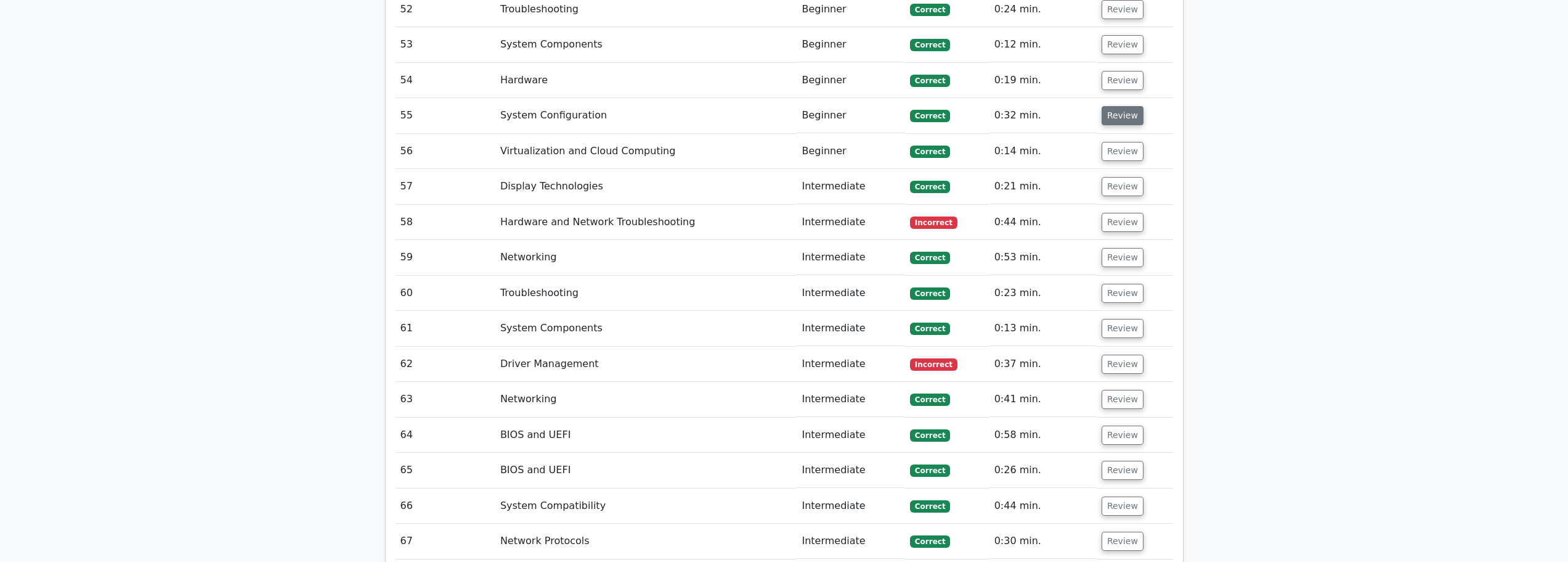
scroll to position [3330, 0]
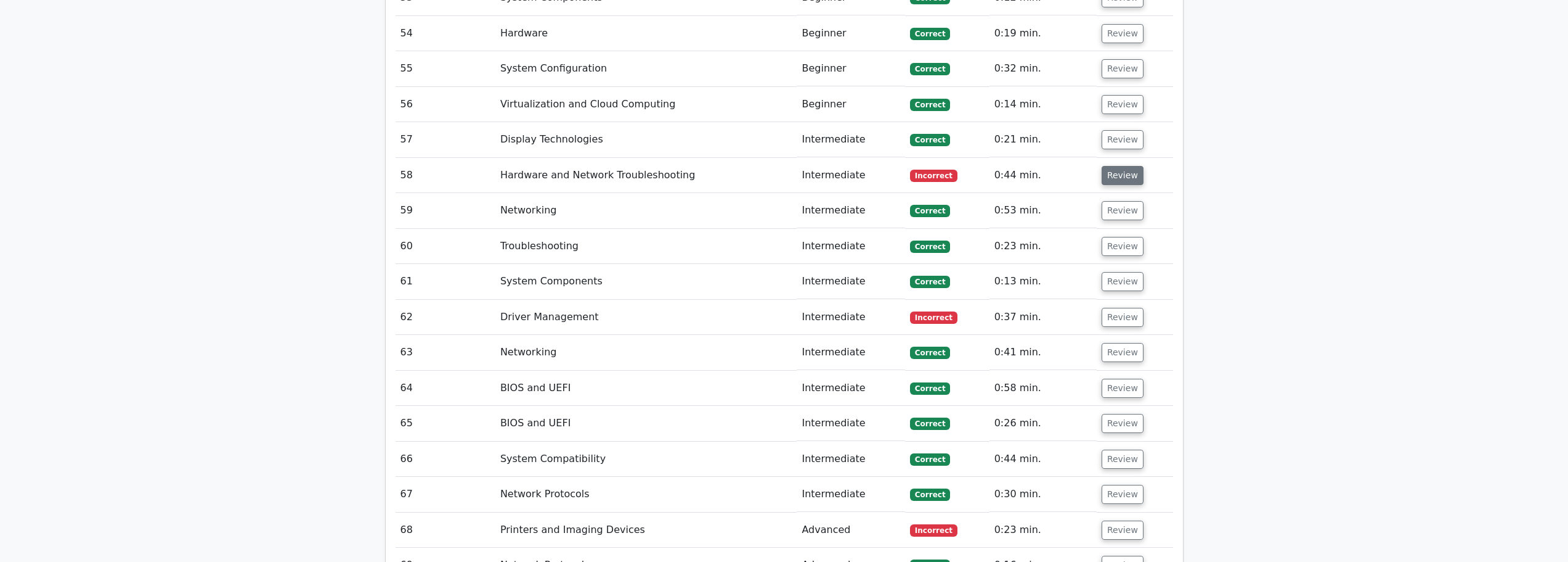
click at [1114, 166] on button "Review" at bounding box center [1122, 175] width 42 height 19
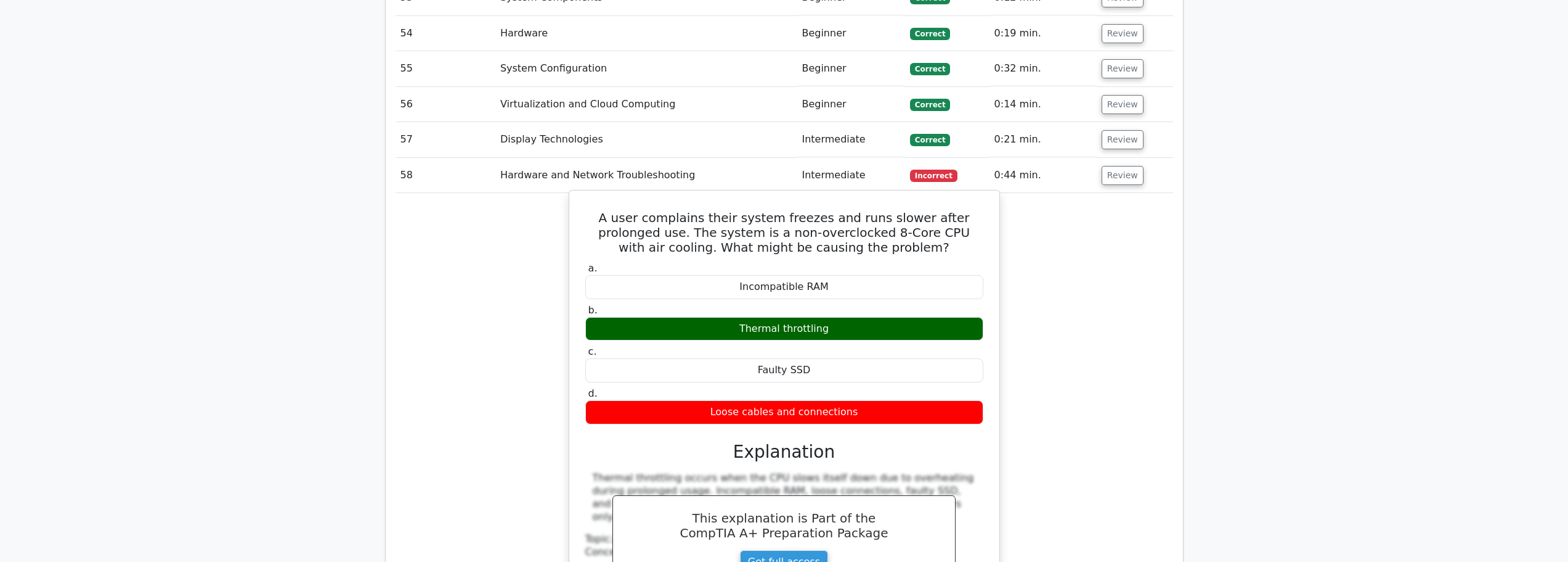
click at [805, 317] on div "Thermal throttling" at bounding box center [785, 329] width 398 height 24
click at [819, 400] on div "Loose cables and connections" at bounding box center [785, 412] width 398 height 24
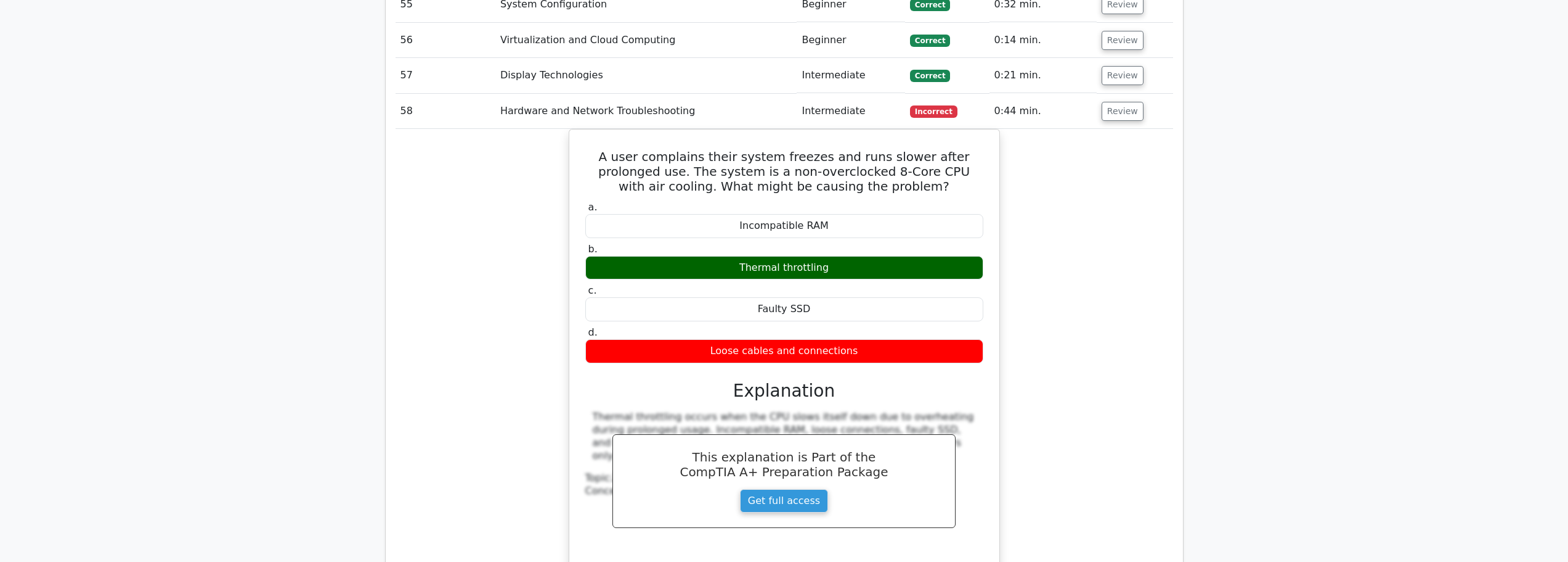
scroll to position [3392, 0]
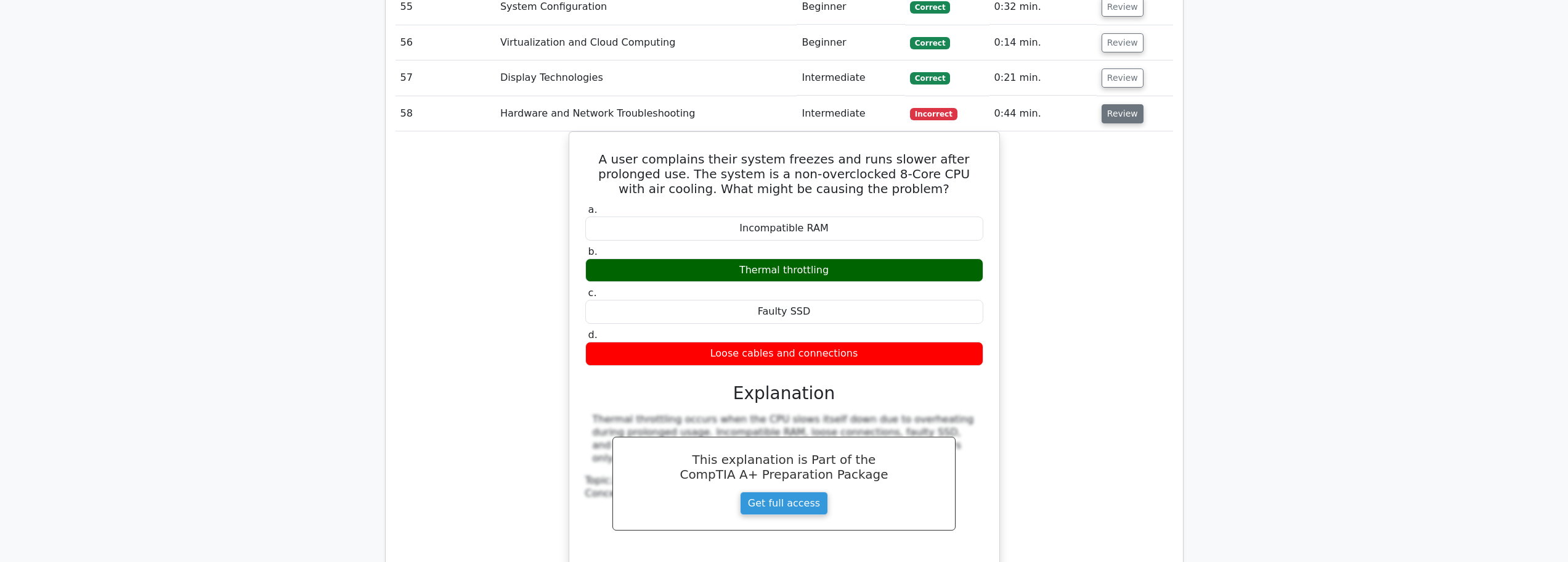
click at [1128, 104] on button "Review" at bounding box center [1122, 113] width 42 height 19
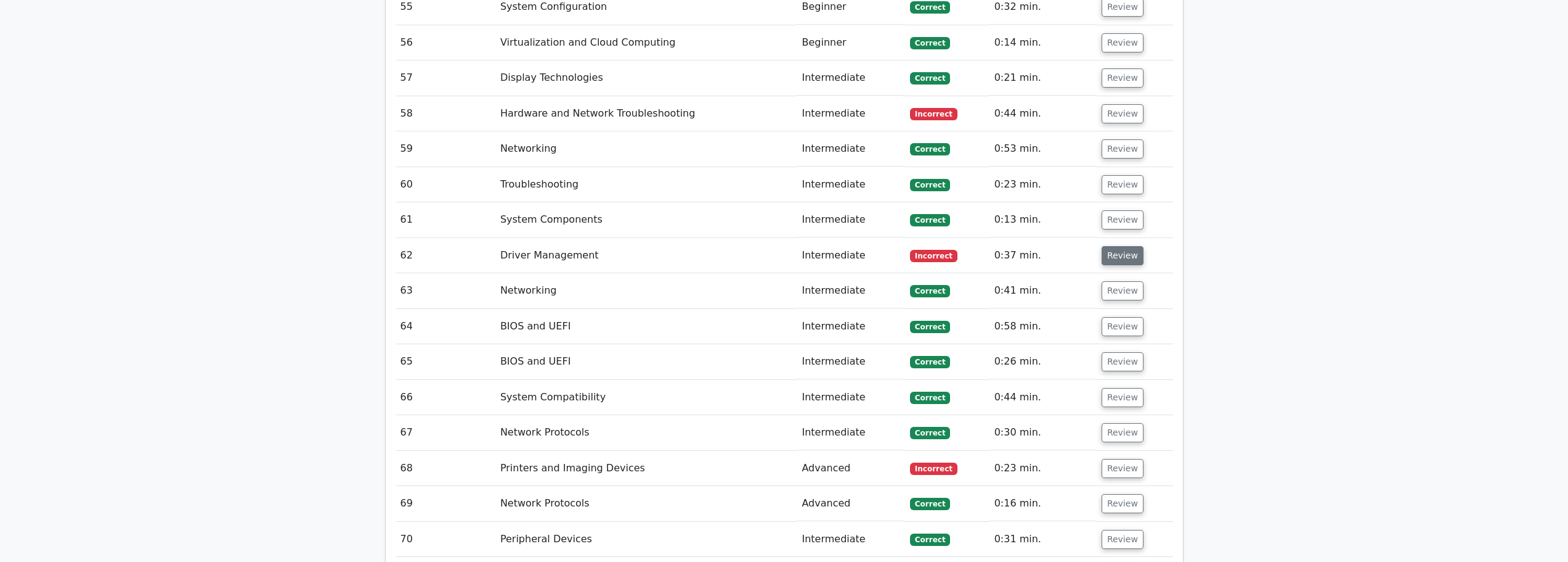
click at [1116, 246] on button "Review" at bounding box center [1122, 255] width 42 height 19
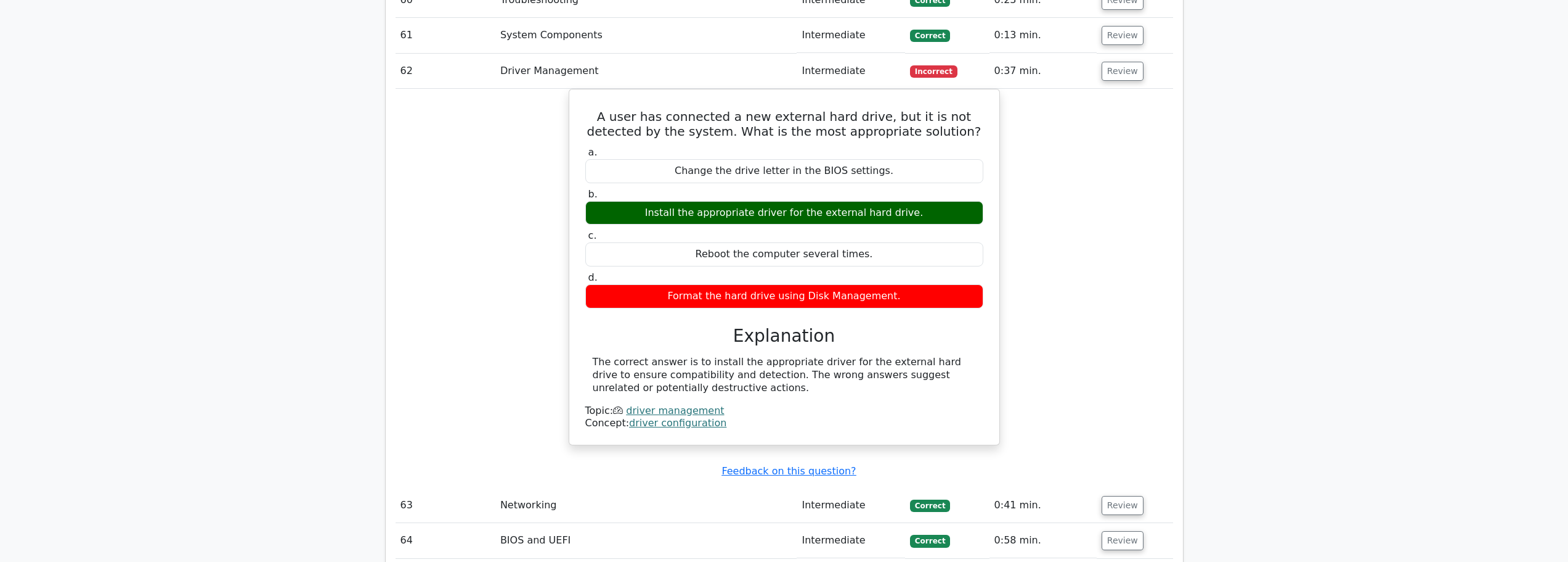
scroll to position [3577, 0]
click at [1133, 61] on button "Review" at bounding box center [1122, 70] width 42 height 19
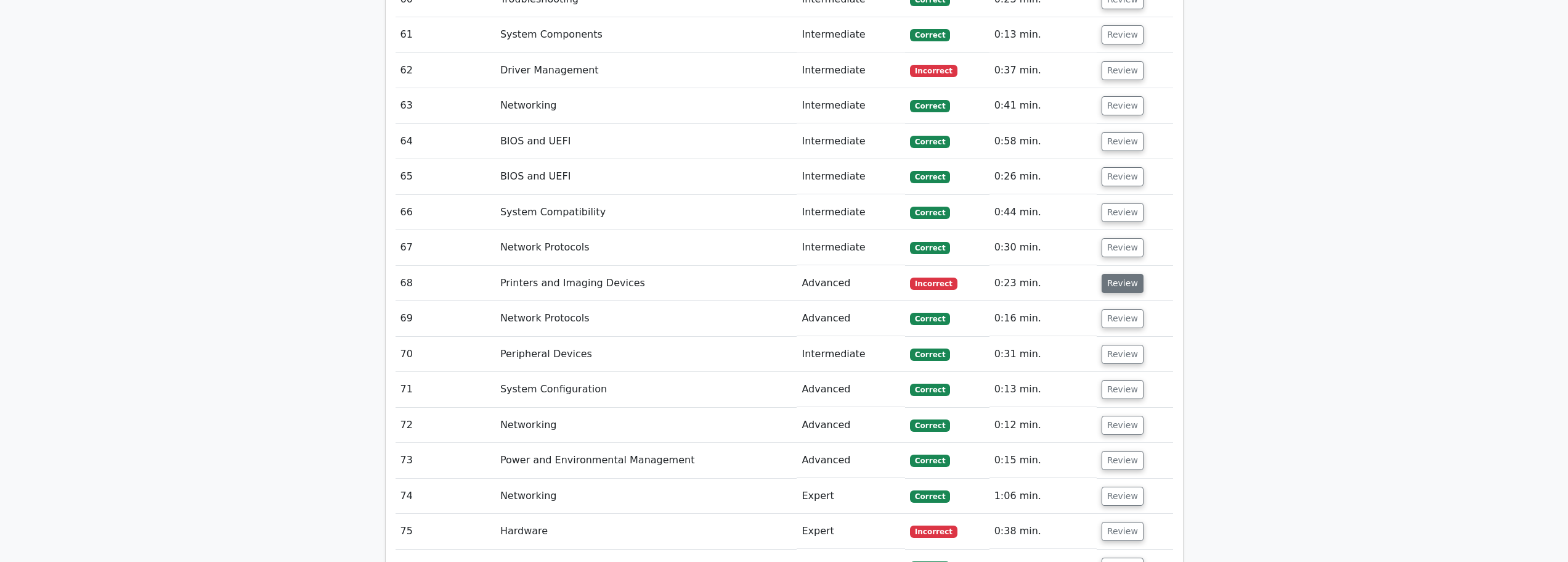
click at [1116, 274] on button "Review" at bounding box center [1122, 283] width 42 height 19
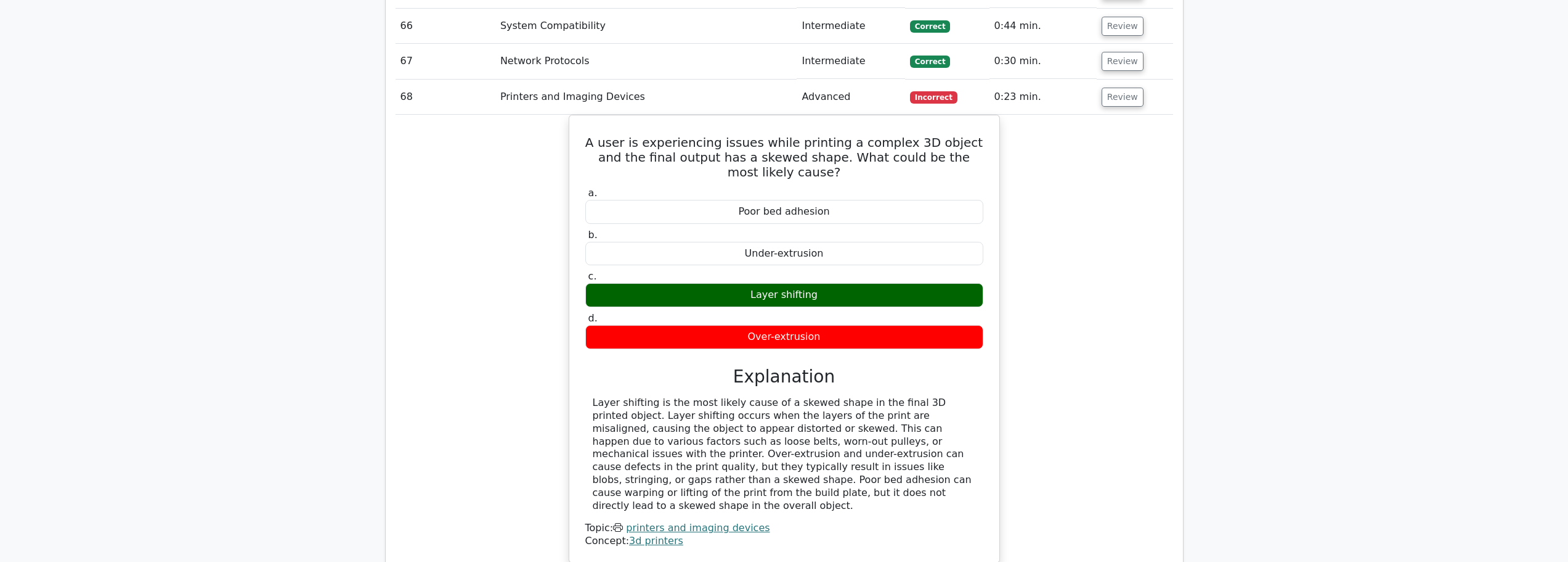
scroll to position [3762, 0]
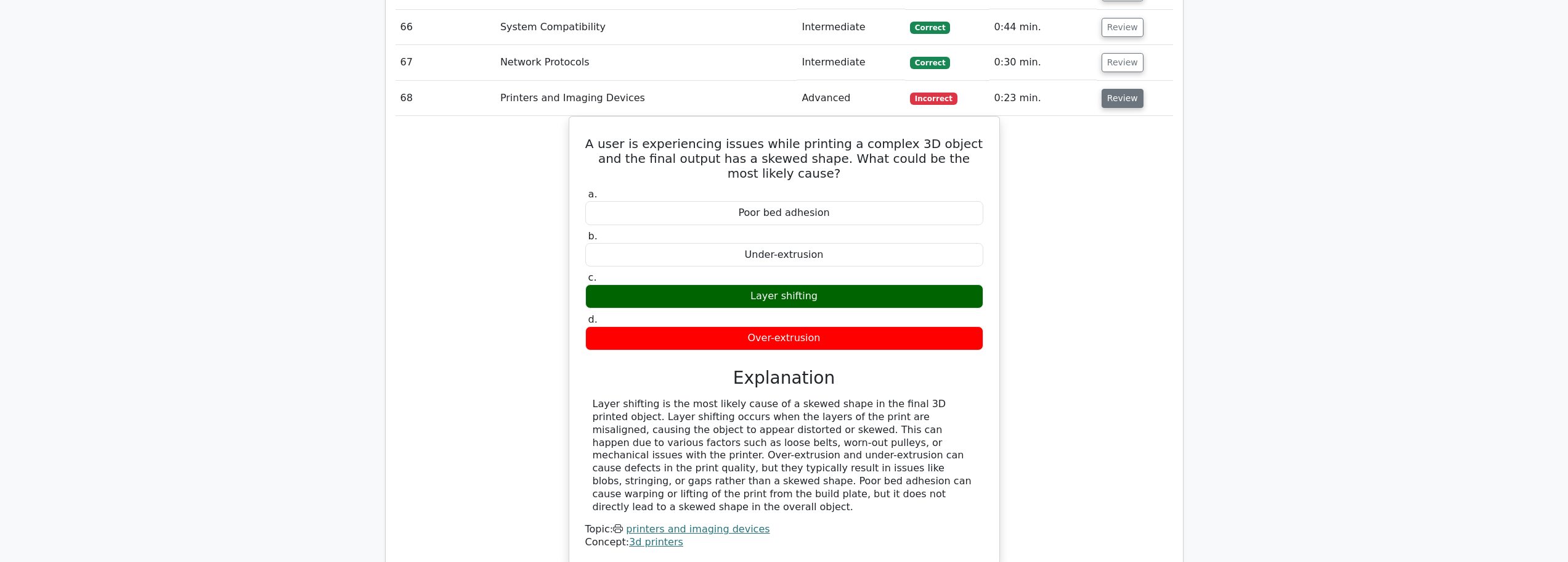
click at [1115, 89] on button "Review" at bounding box center [1122, 98] width 42 height 19
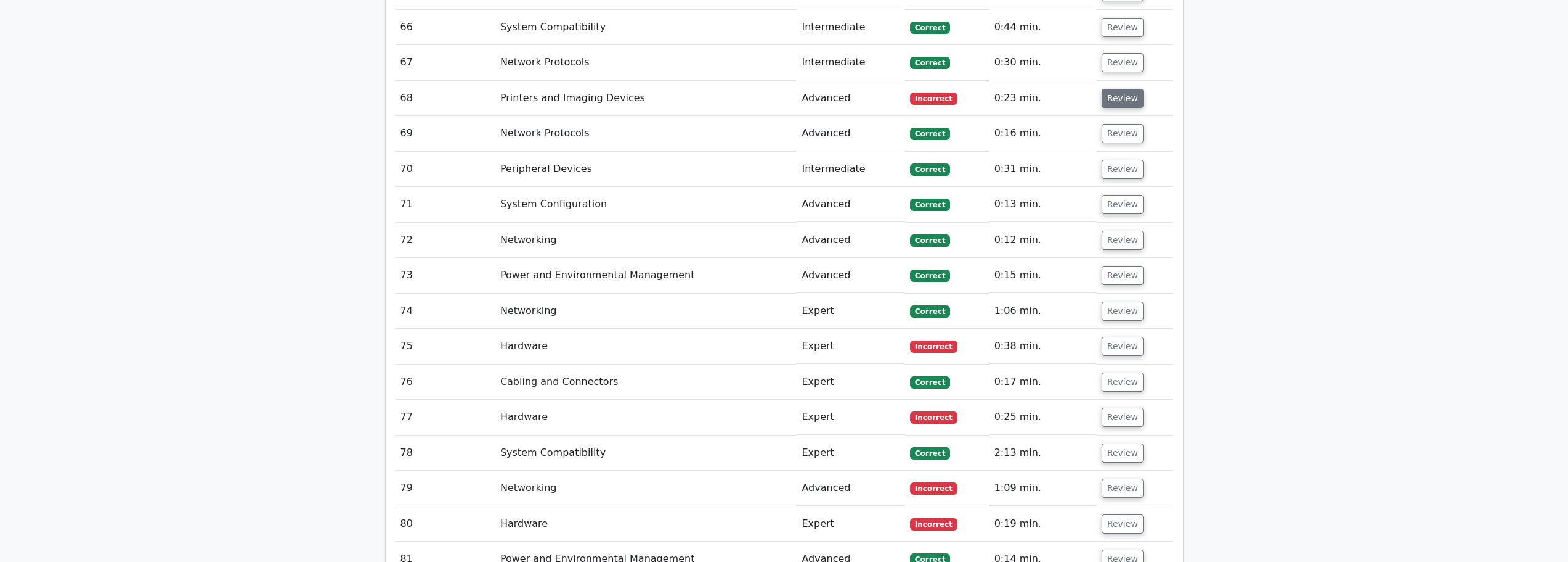
click at [1117, 89] on button "Review" at bounding box center [1122, 98] width 42 height 19
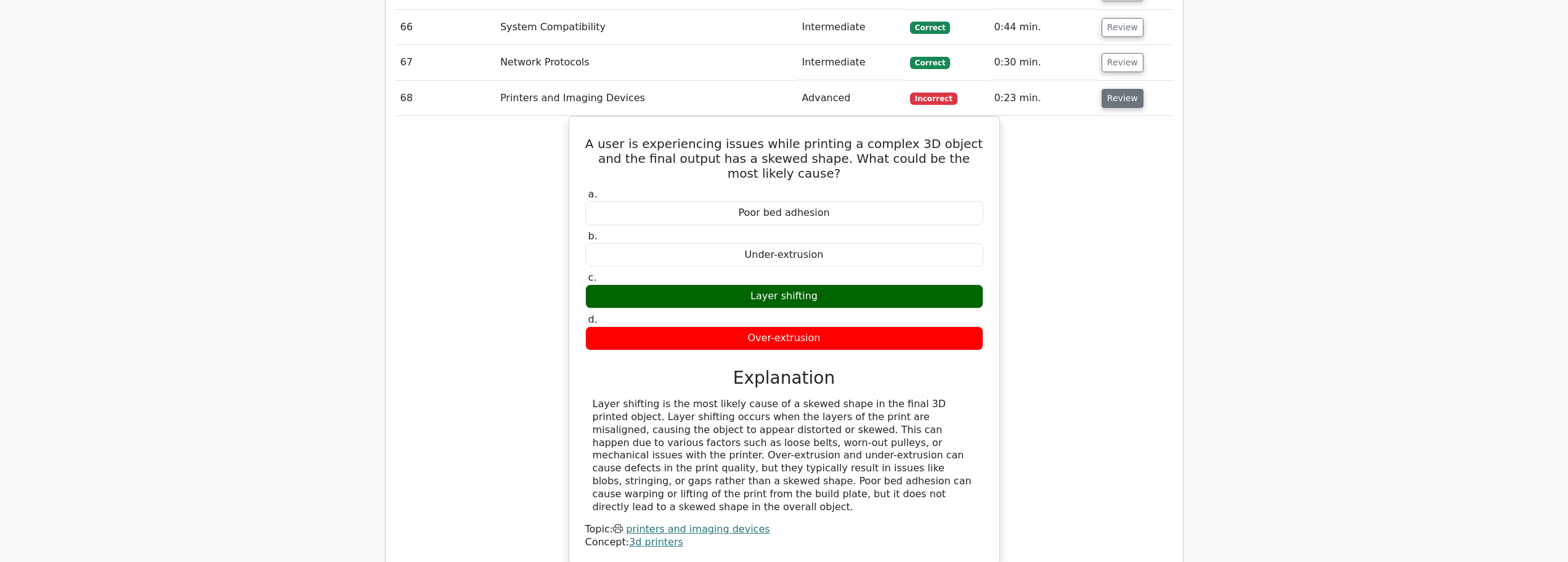
click at [1119, 89] on button "Review" at bounding box center [1122, 98] width 42 height 19
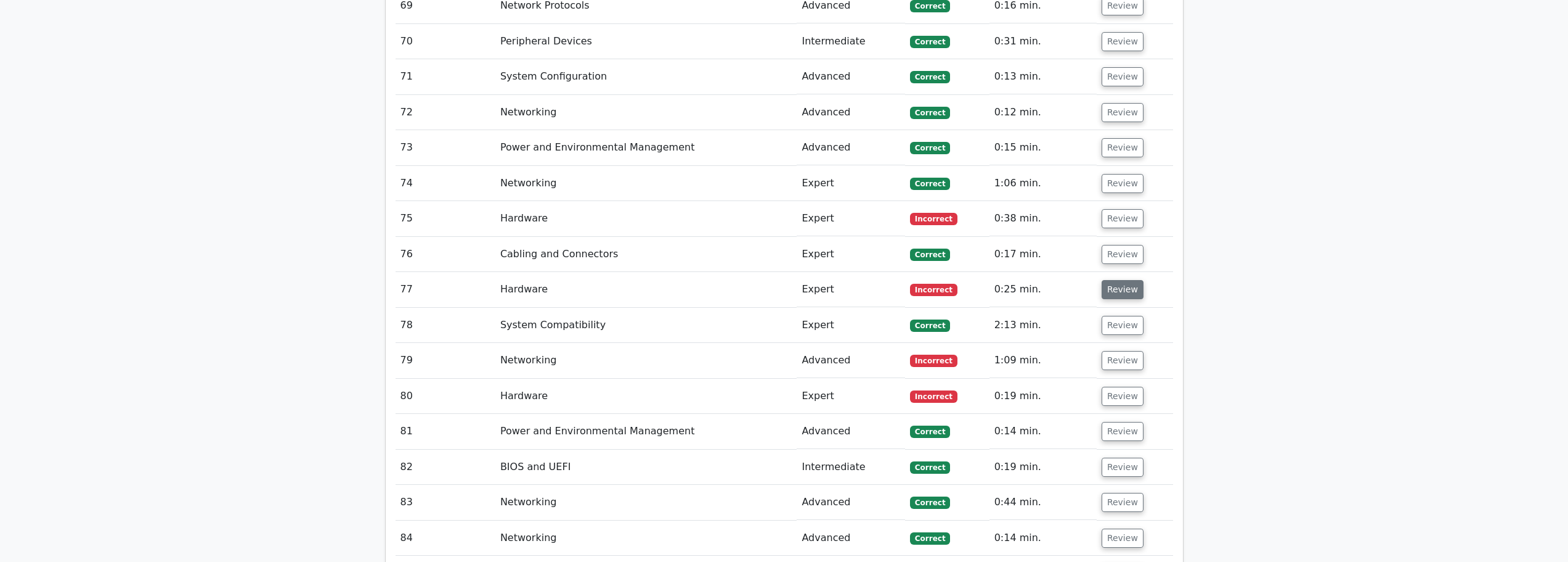
scroll to position [3947, 0]
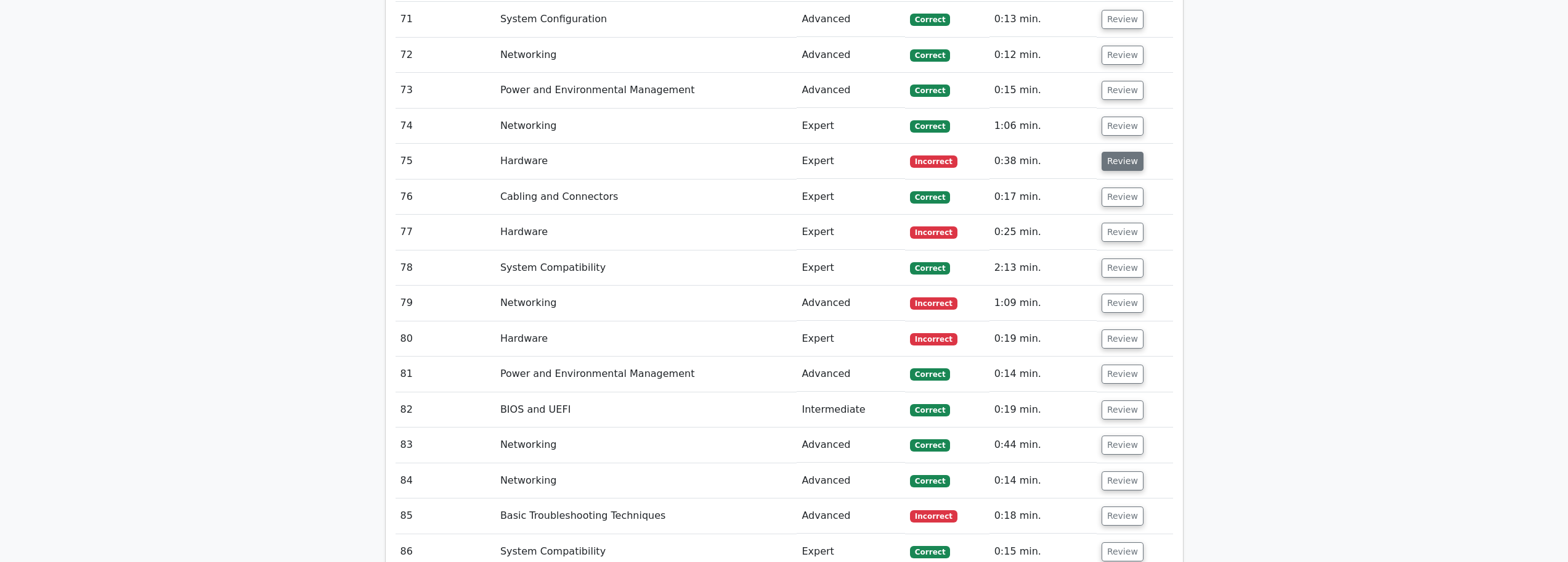
click at [1116, 152] on button "Review" at bounding box center [1122, 161] width 42 height 19
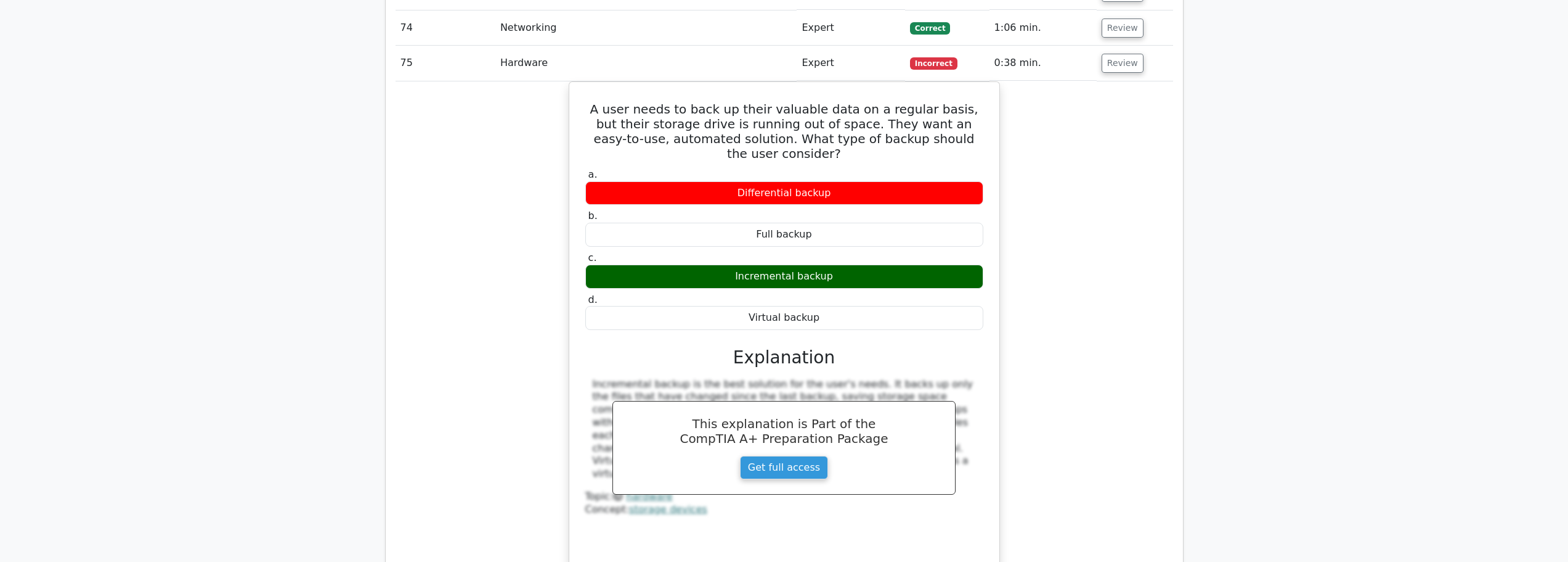
scroll to position [4009, 0]
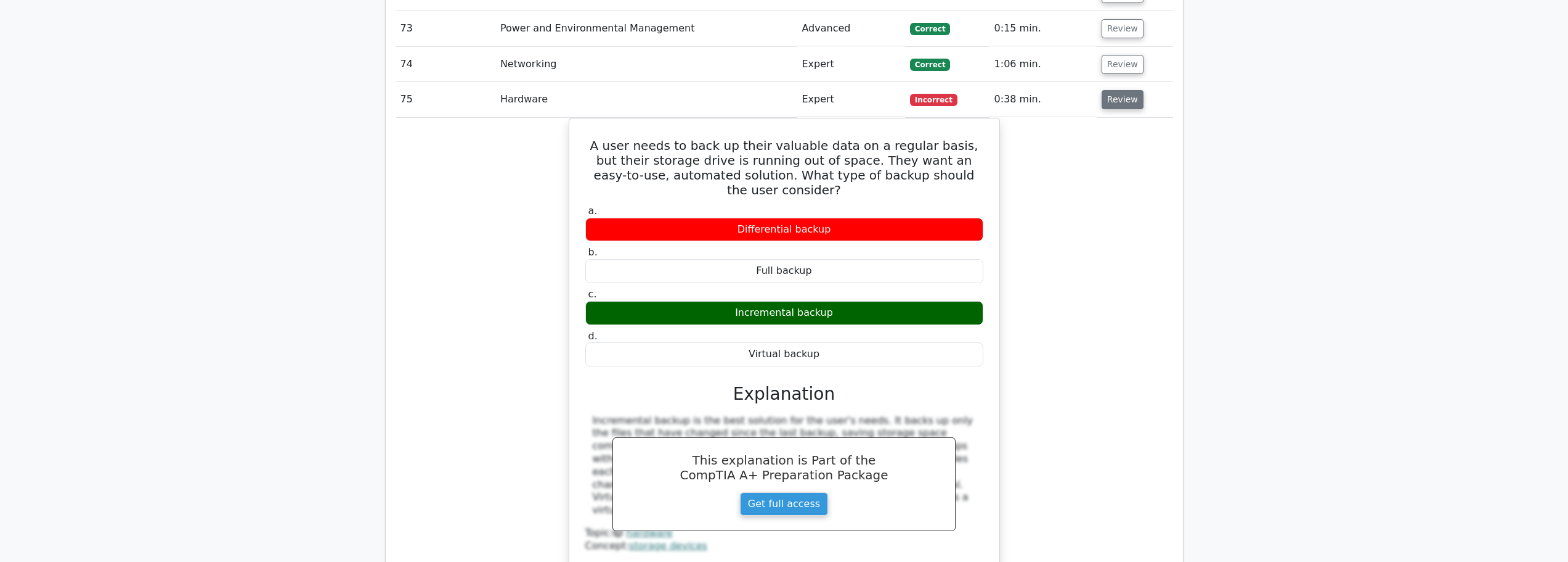
click at [1113, 90] on button "Review" at bounding box center [1122, 99] width 42 height 19
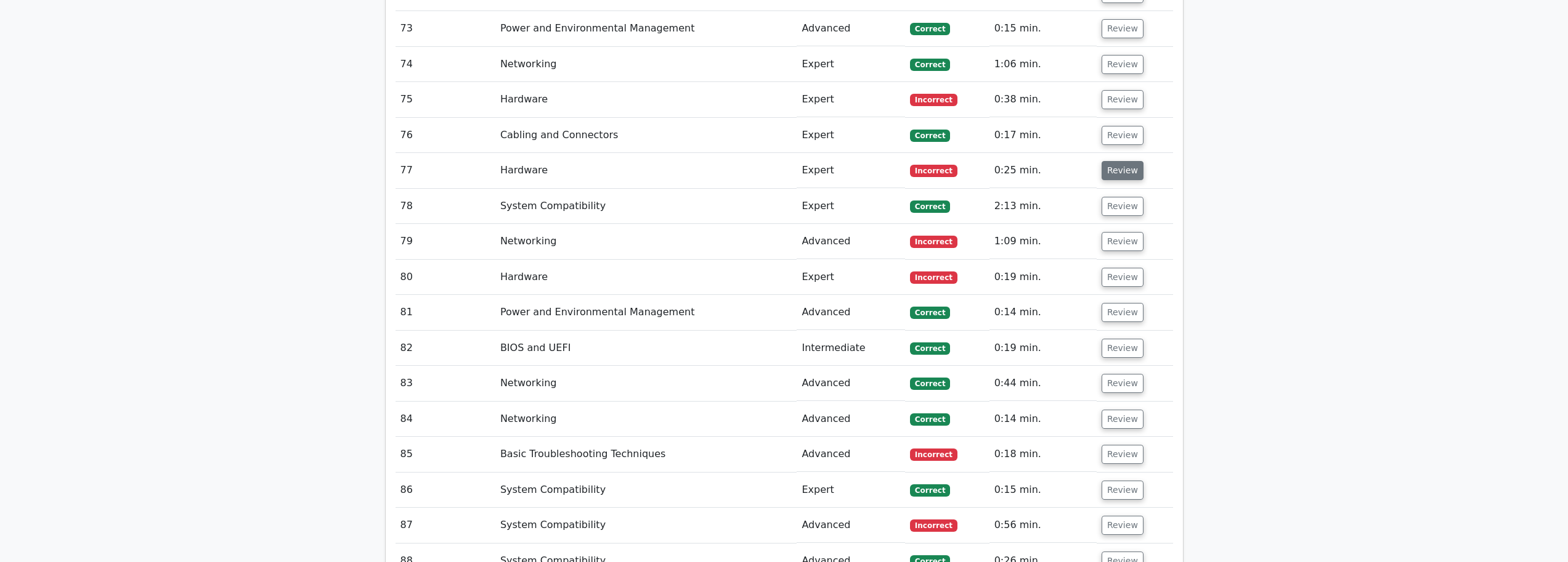
click at [1126, 161] on button "Review" at bounding box center [1122, 170] width 42 height 19
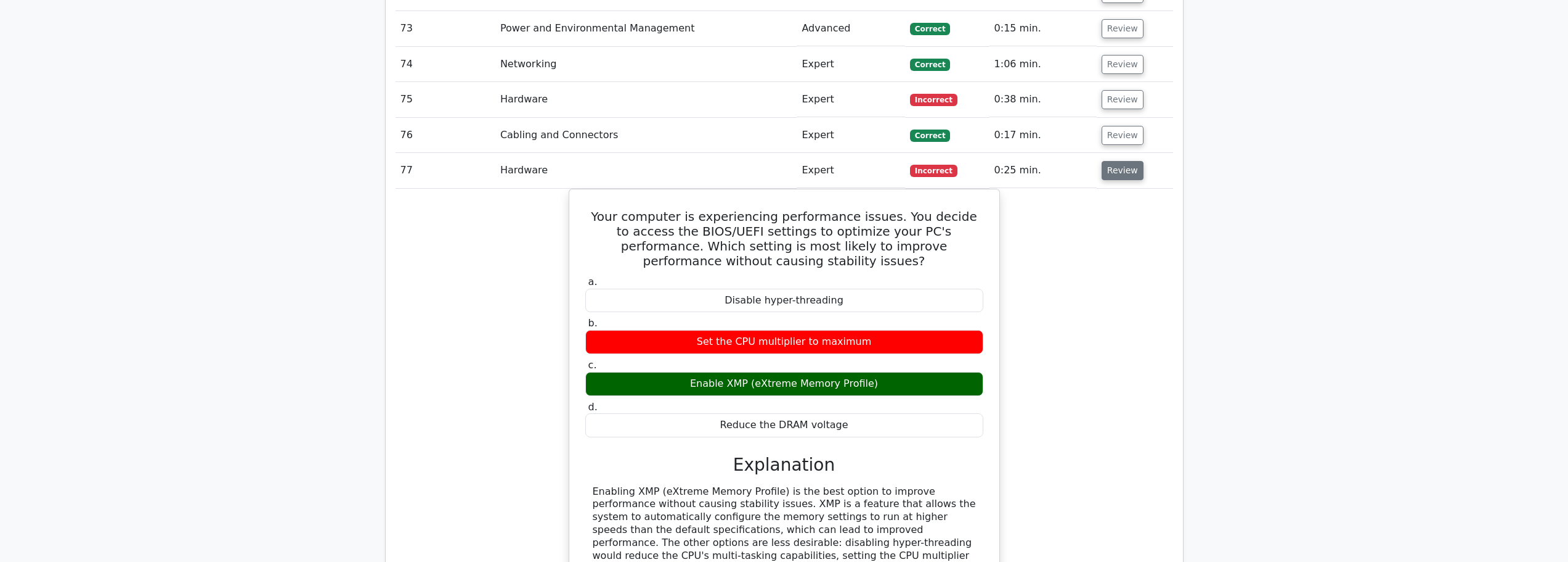
click at [1113, 161] on button "Review" at bounding box center [1122, 170] width 42 height 19
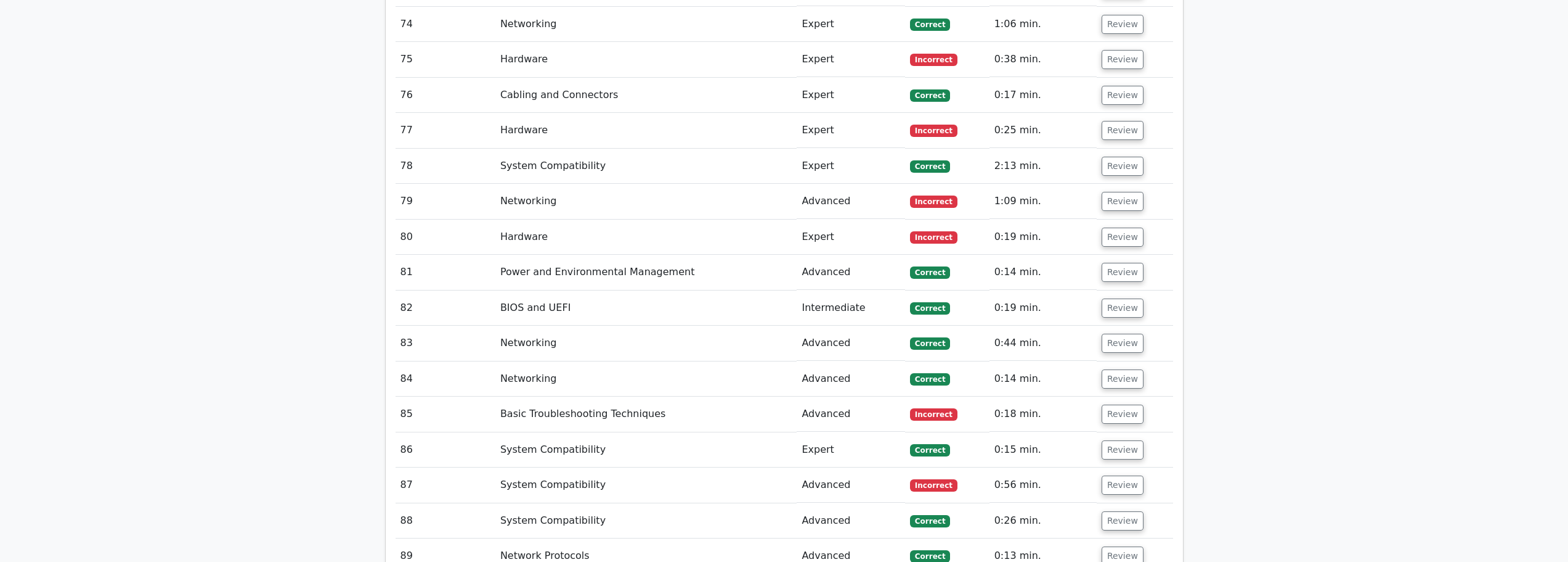
scroll to position [4070, 0]
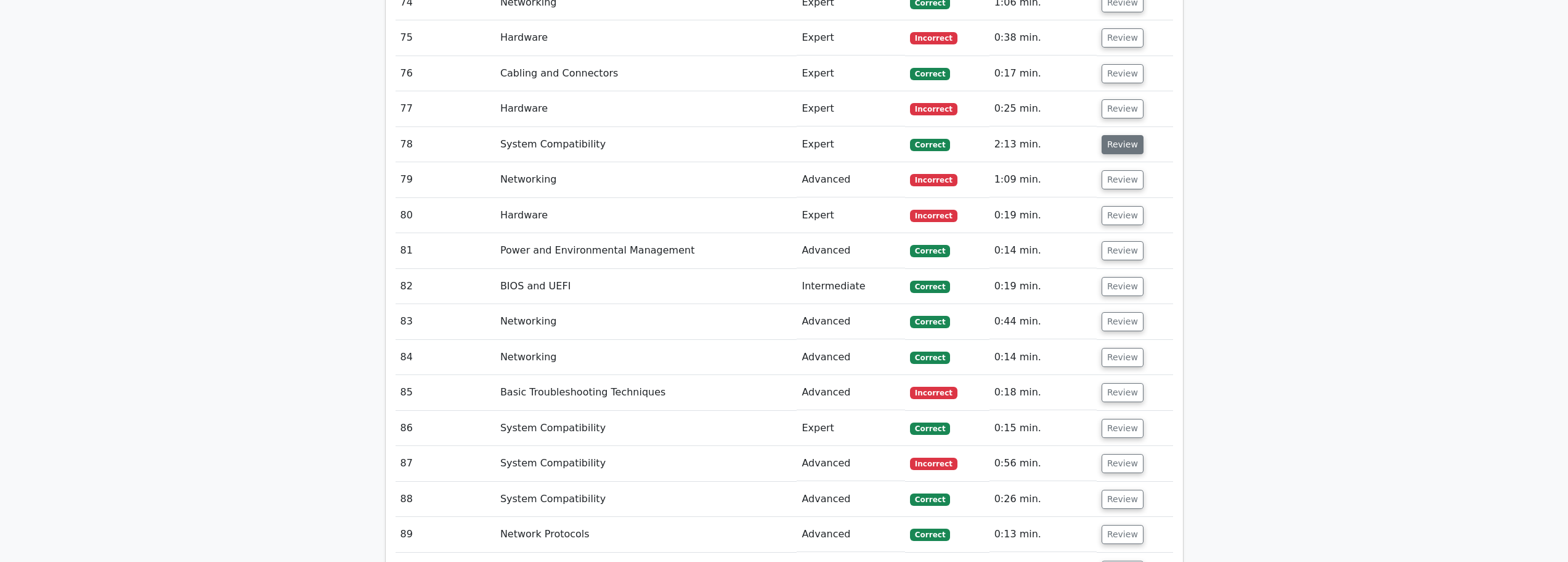
click at [1113, 135] on button "Review" at bounding box center [1122, 144] width 42 height 19
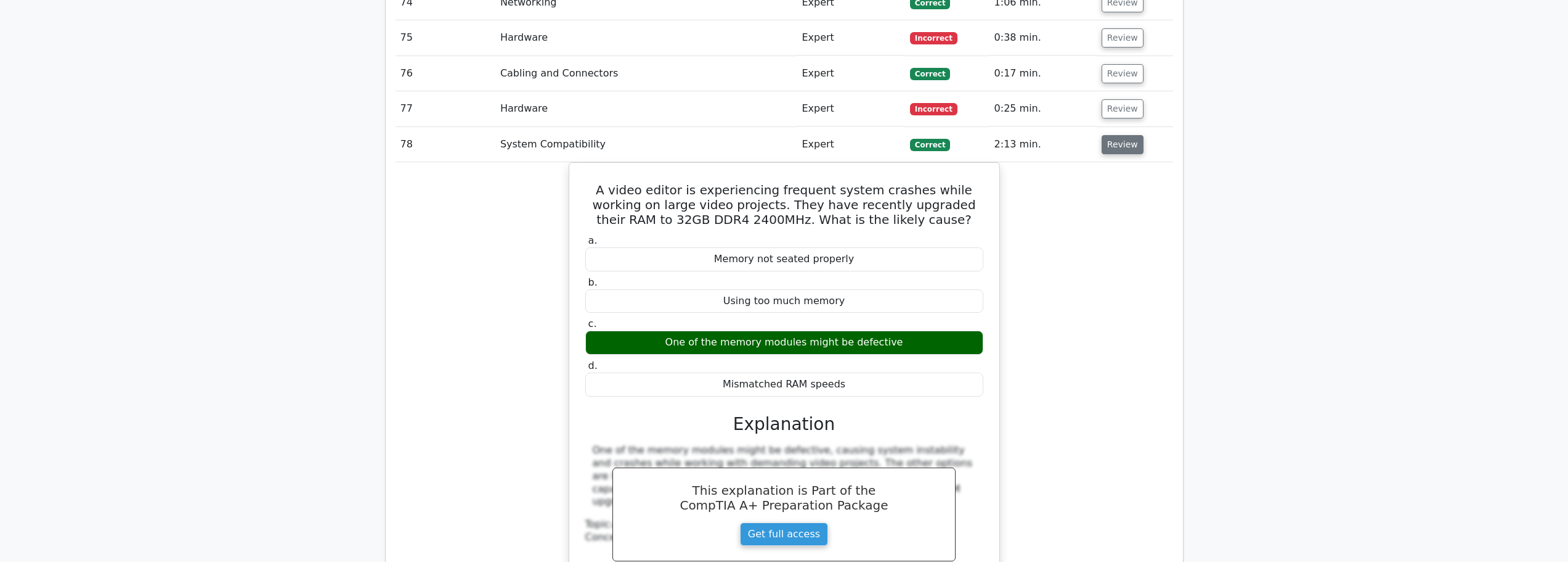
click at [1113, 135] on button "Review" at bounding box center [1122, 144] width 42 height 19
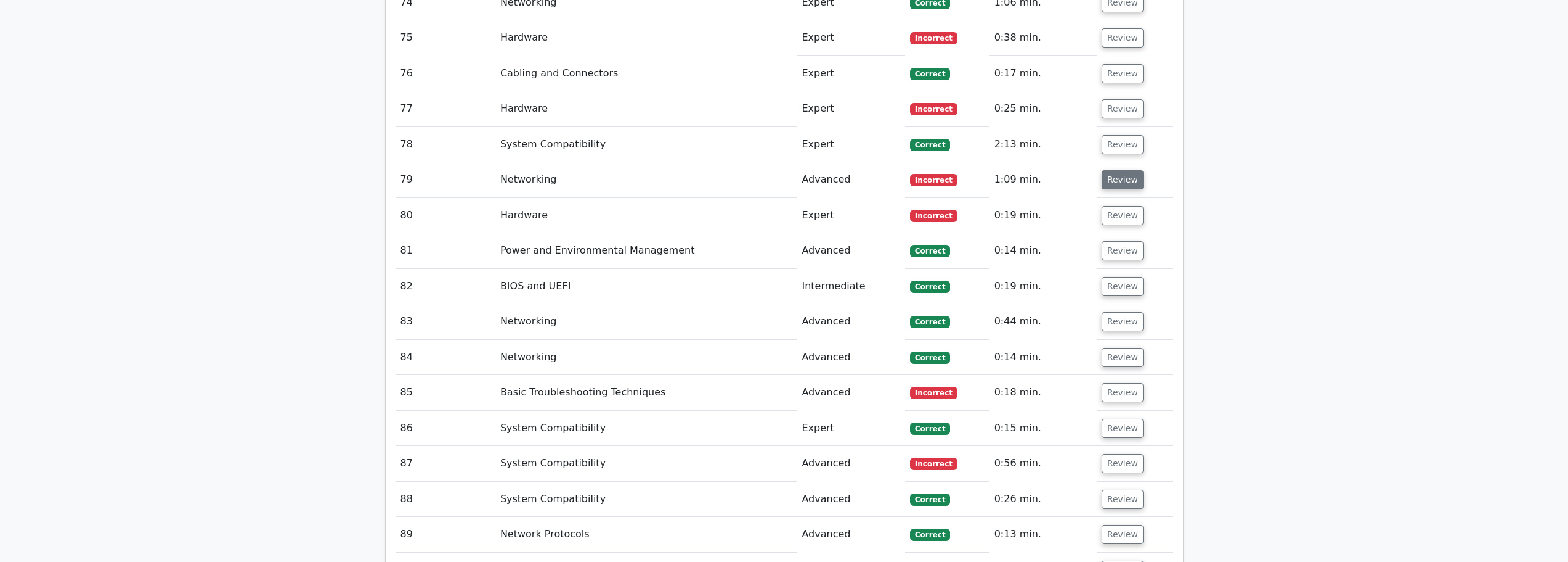
click at [1125, 171] on button "Review" at bounding box center [1122, 180] width 42 height 19
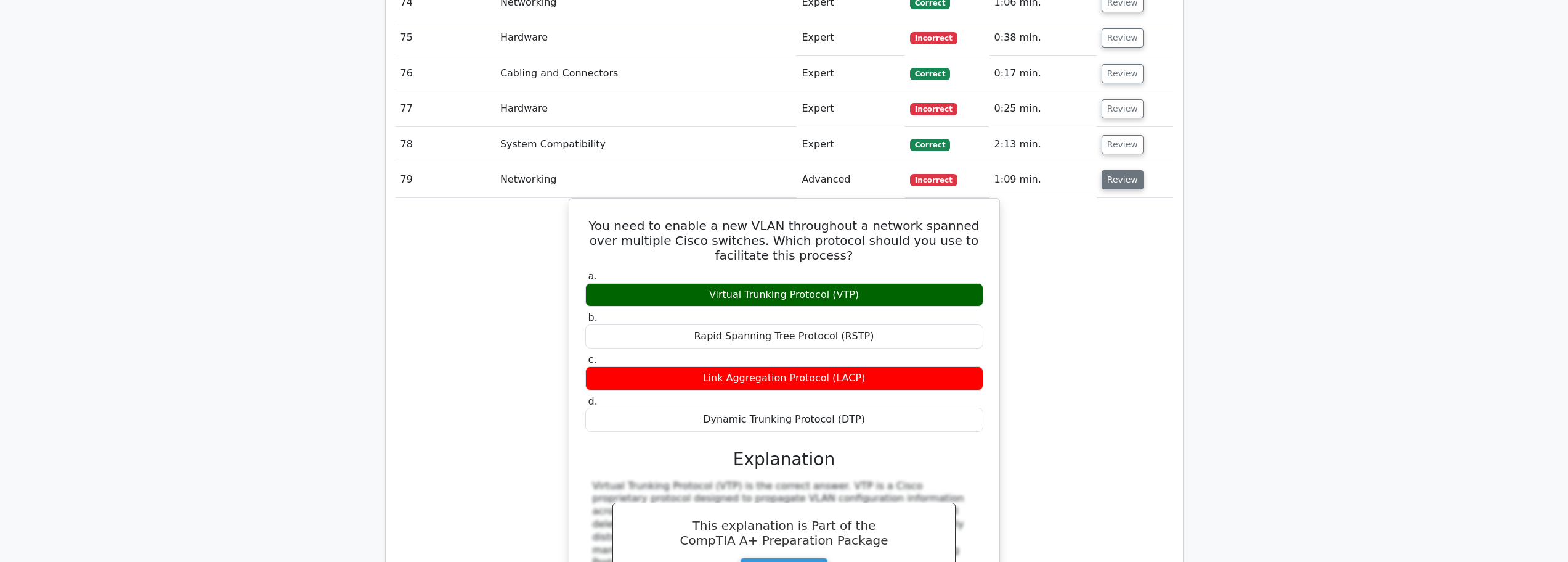
click at [1133, 171] on button "Review" at bounding box center [1122, 180] width 42 height 19
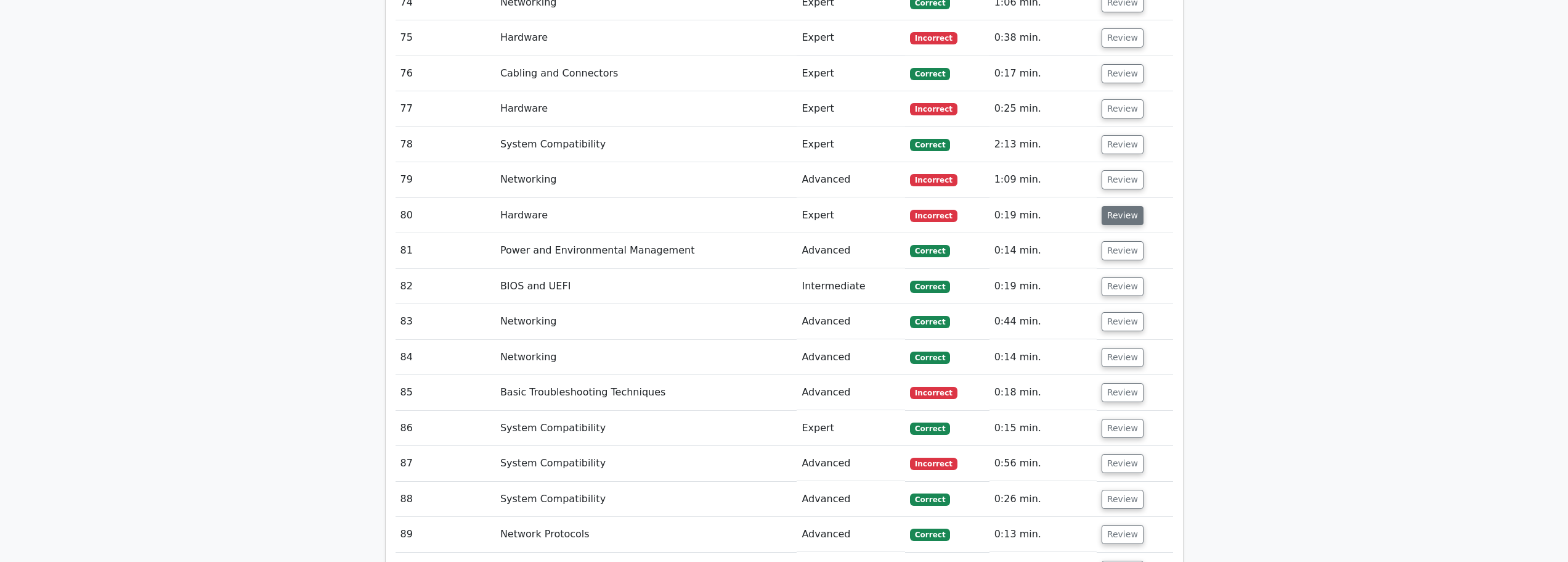
click at [1127, 206] on button "Review" at bounding box center [1122, 215] width 42 height 19
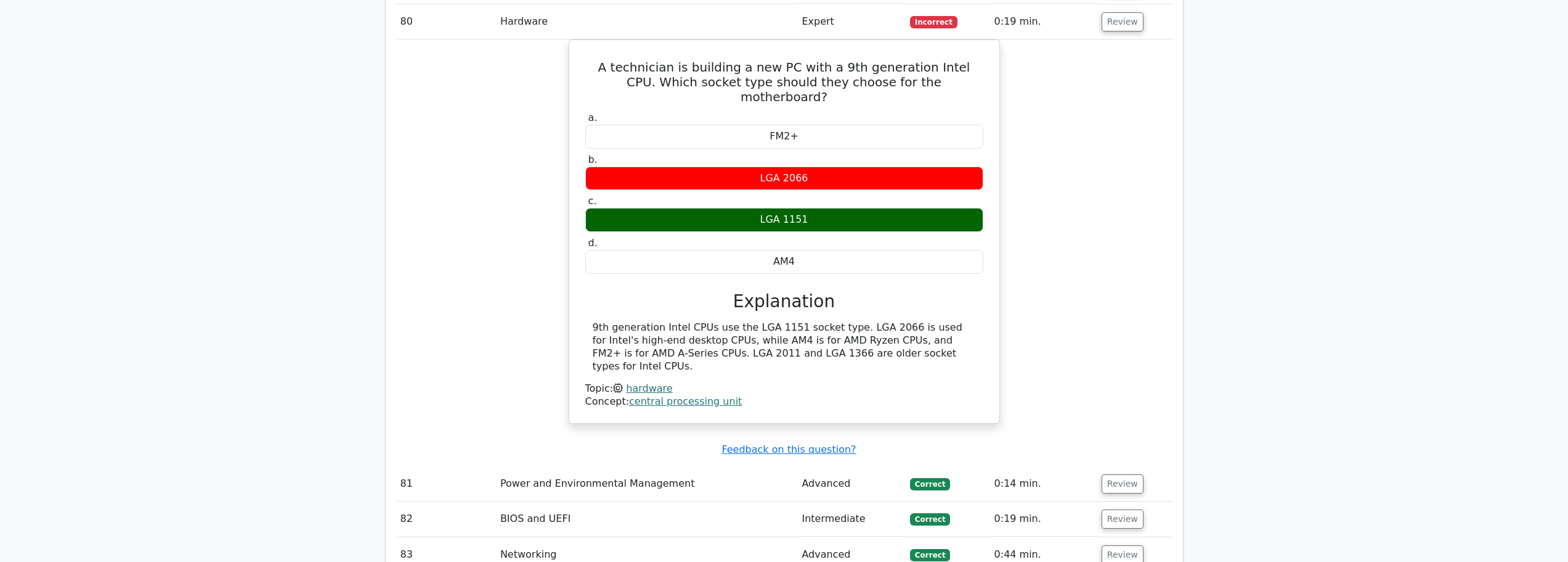
scroll to position [4255, 0]
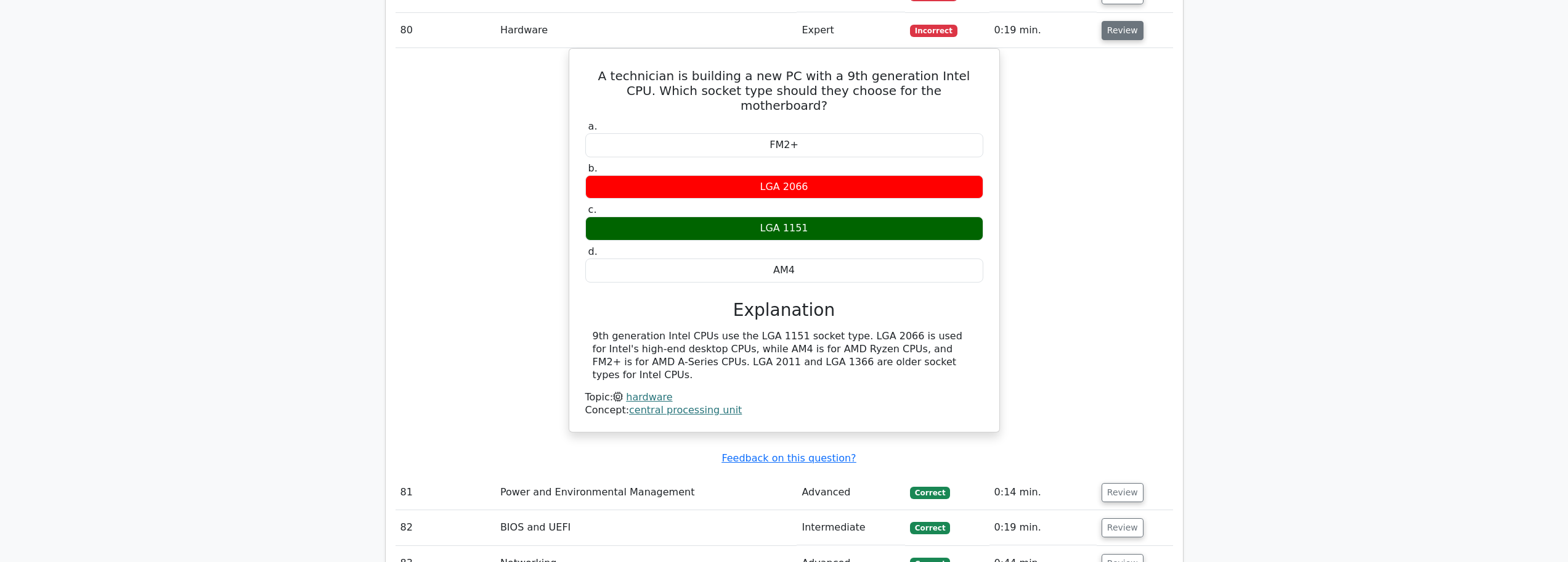
click at [1127, 21] on button "Review" at bounding box center [1122, 30] width 42 height 19
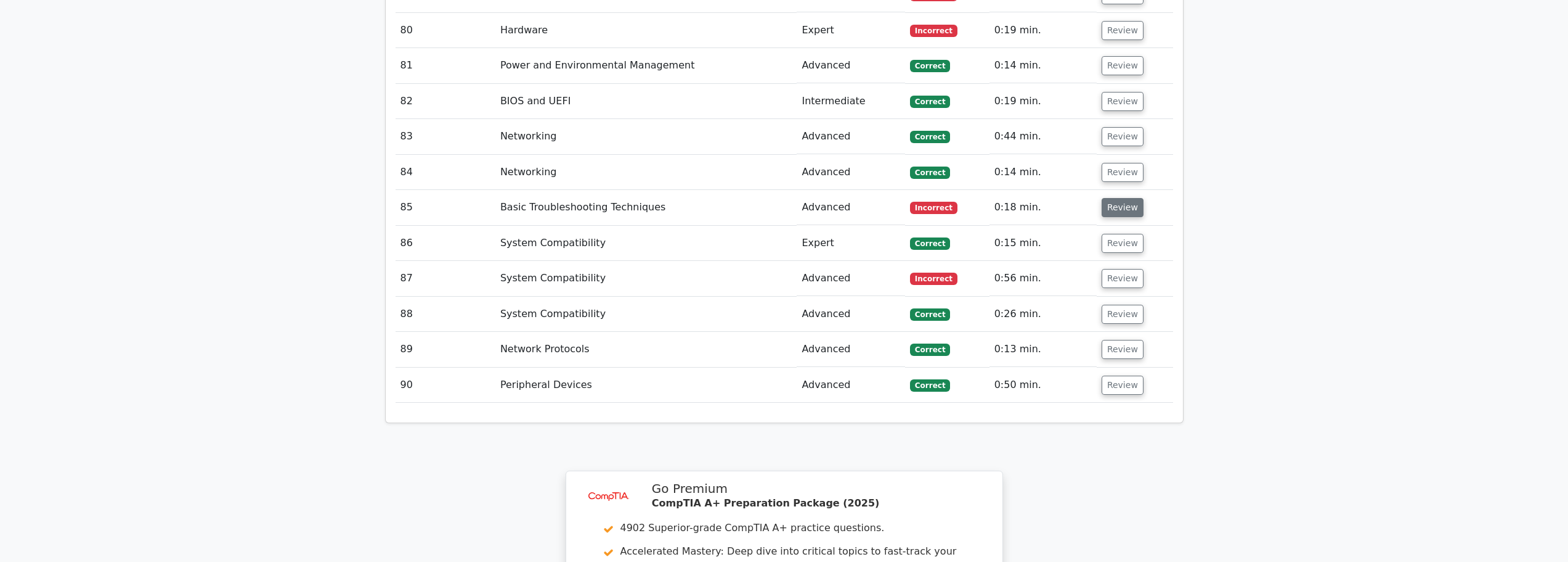
click at [1121, 198] on button "Review" at bounding box center [1122, 207] width 42 height 19
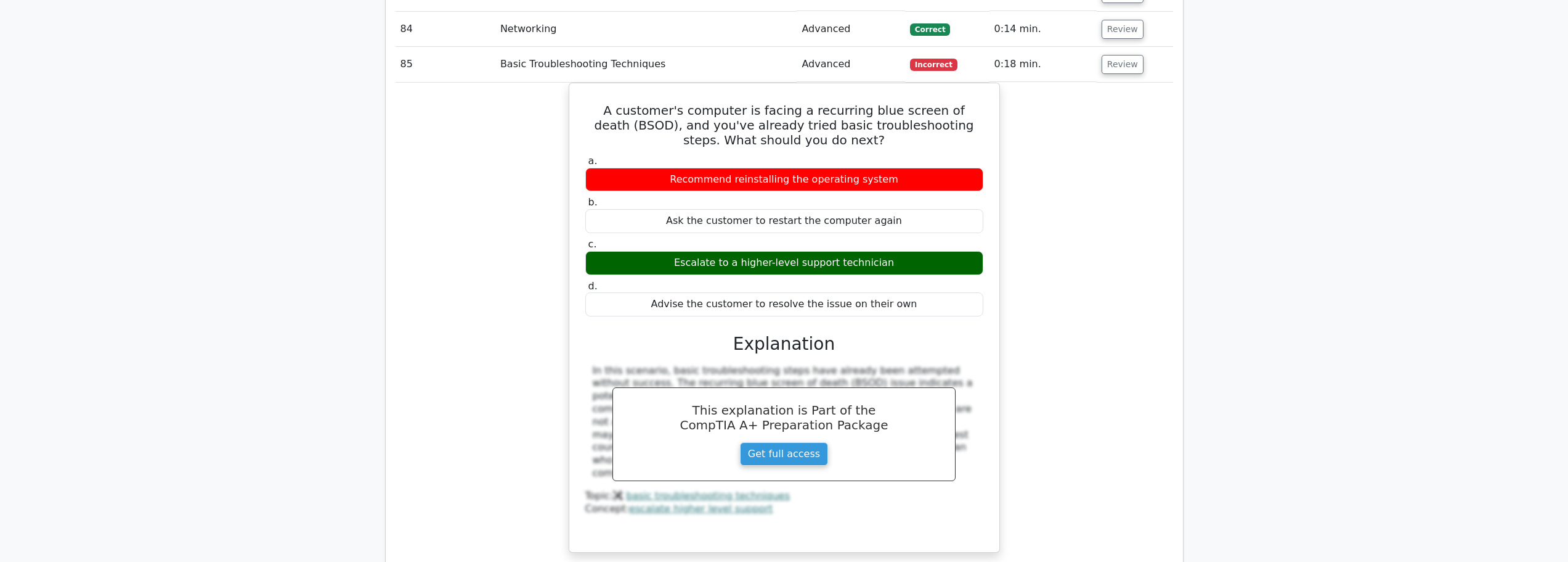
scroll to position [4378, 0]
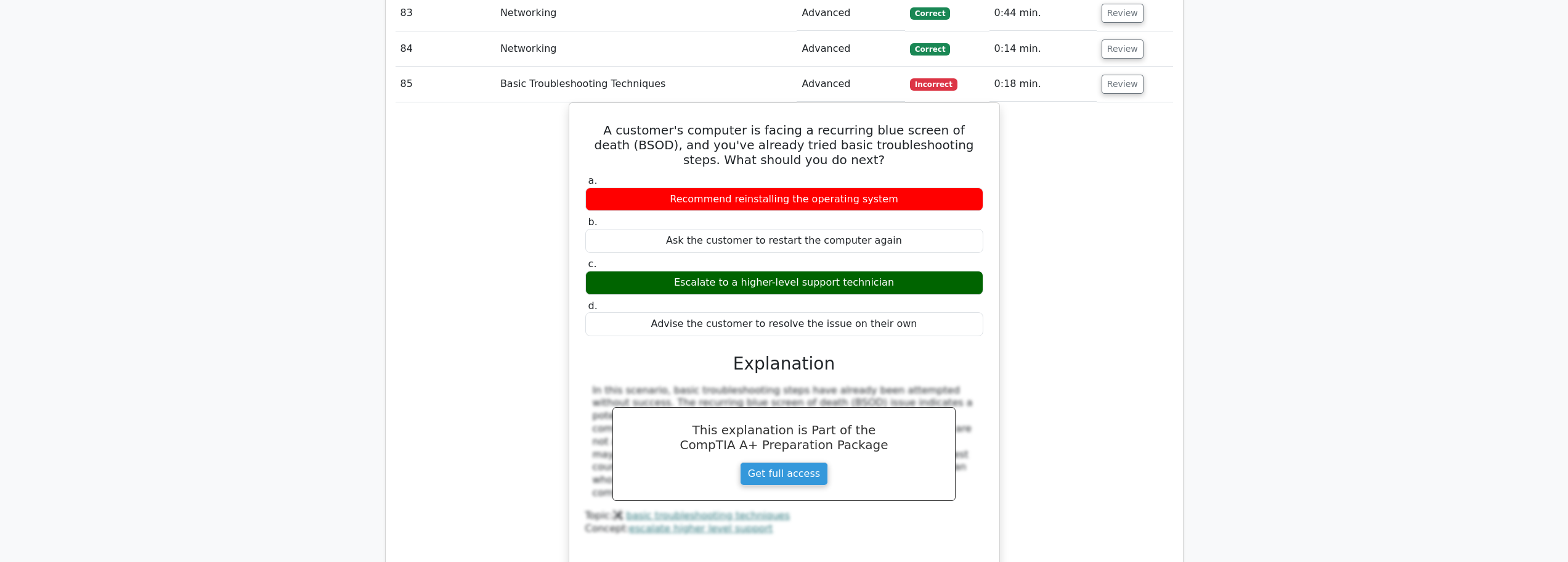
click at [1115, 66] on td "Review" at bounding box center [1135, 83] width 76 height 35
click at [1117, 75] on button "Review" at bounding box center [1122, 83] width 42 height 19
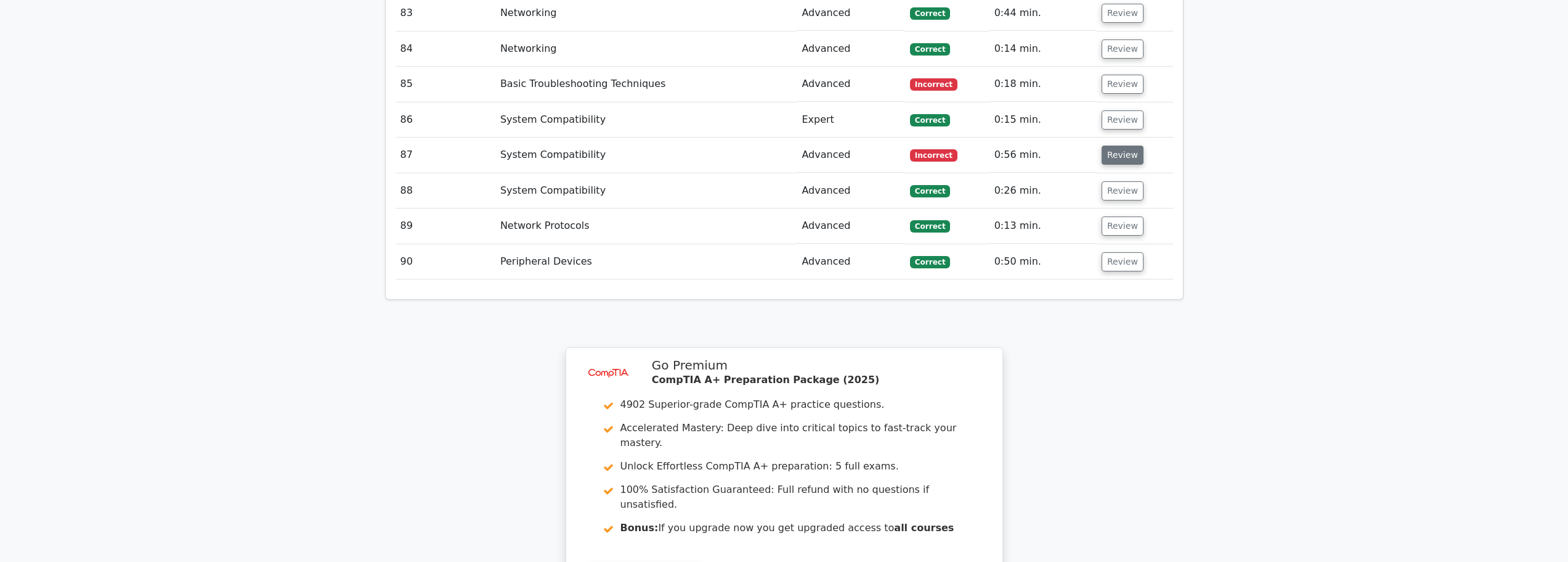
click at [1109, 145] on button "Review" at bounding box center [1122, 154] width 42 height 19
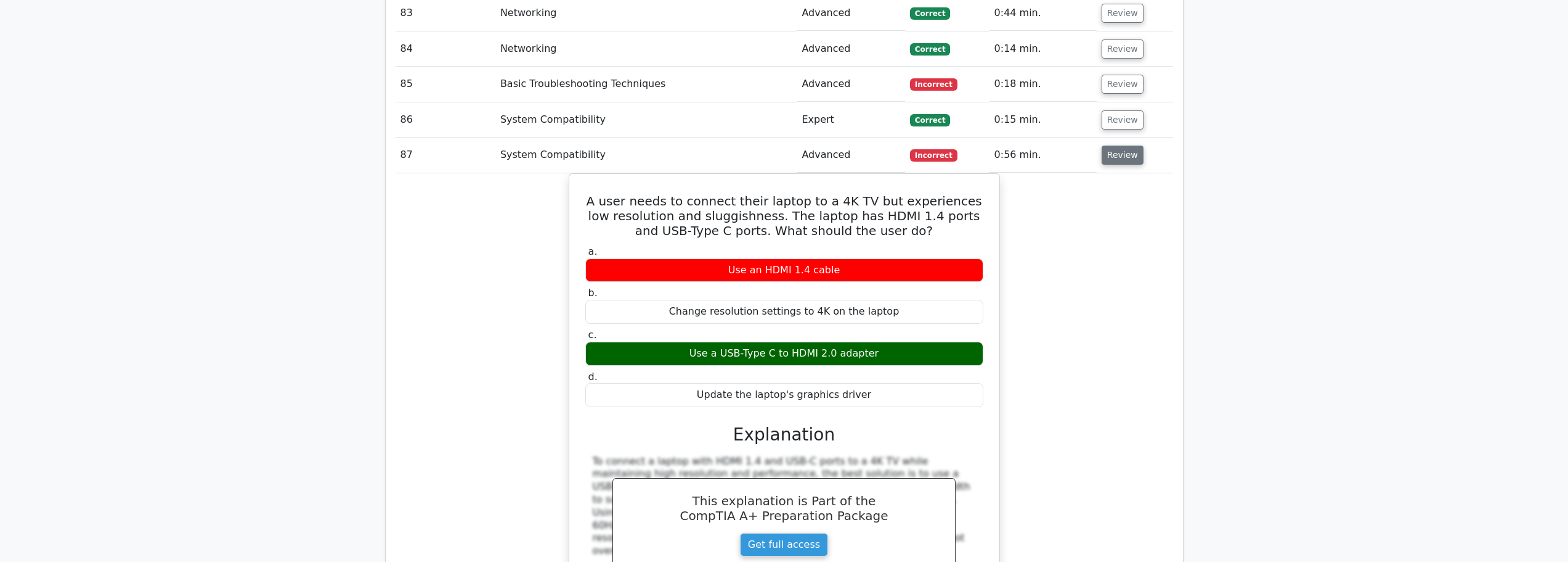
click at [1109, 145] on button "Review" at bounding box center [1122, 154] width 42 height 19
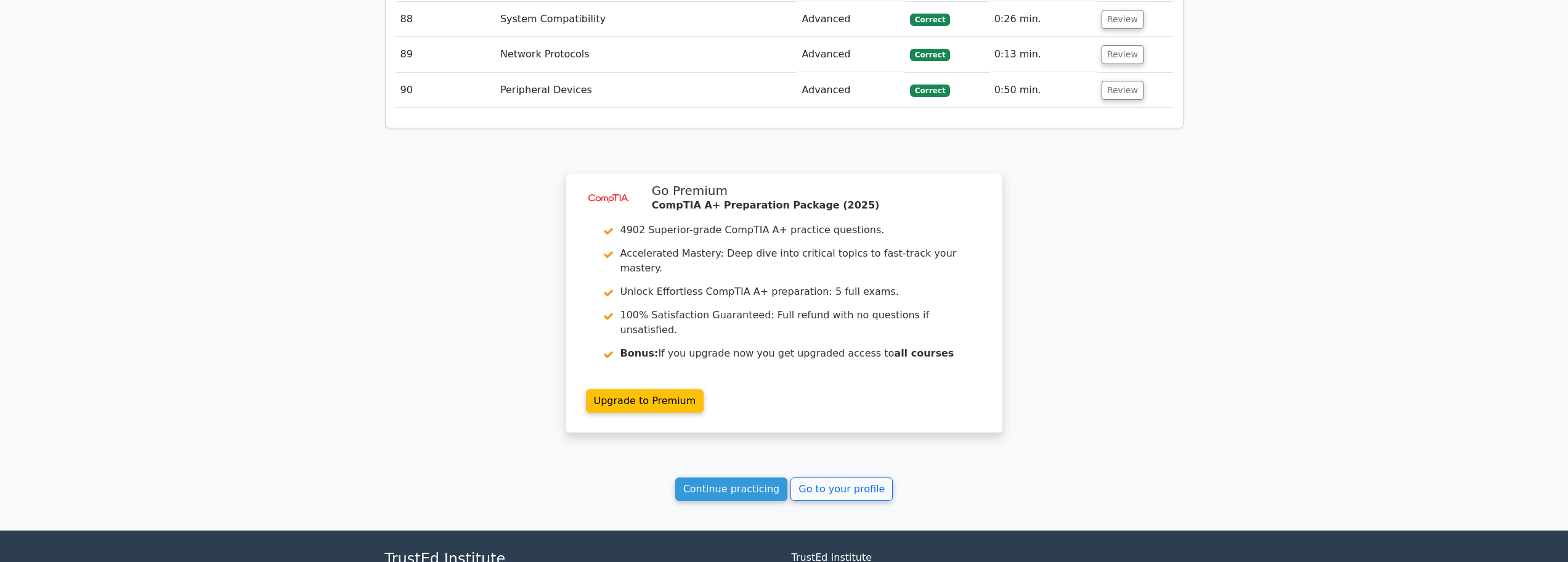
scroll to position [4563, 0]
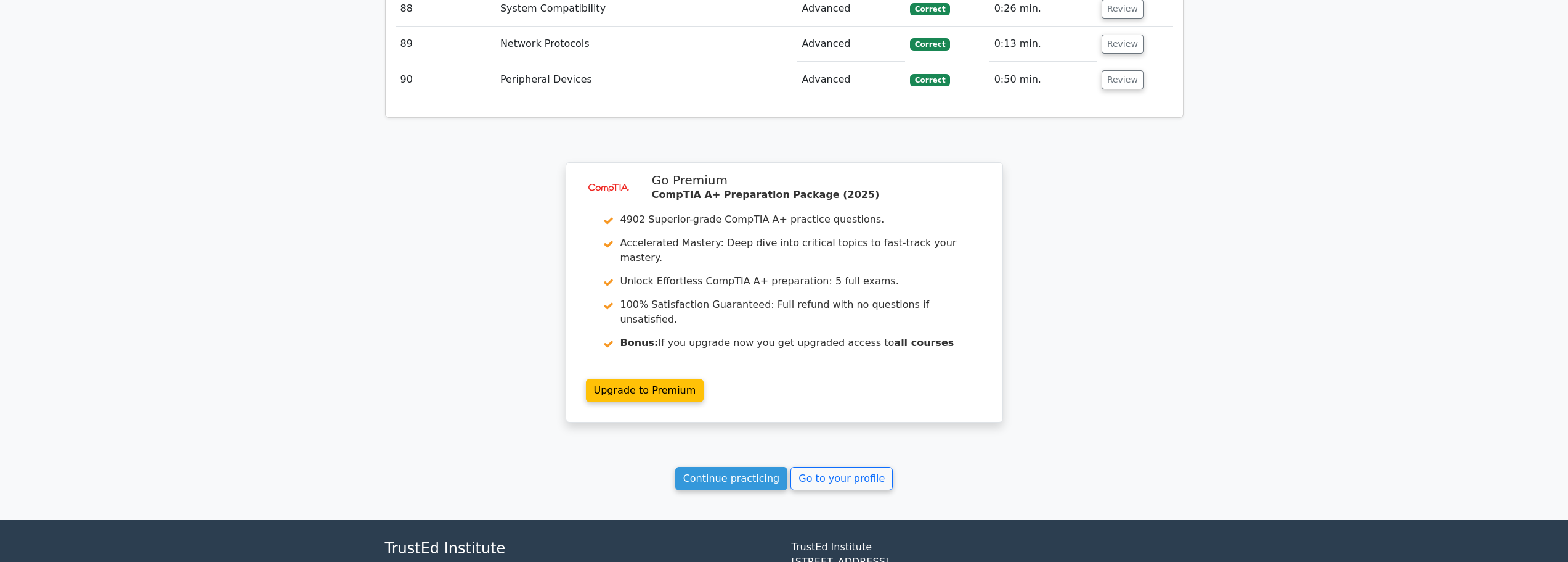
click at [712, 467] on link "Continue practicing" at bounding box center [732, 479] width 113 height 23
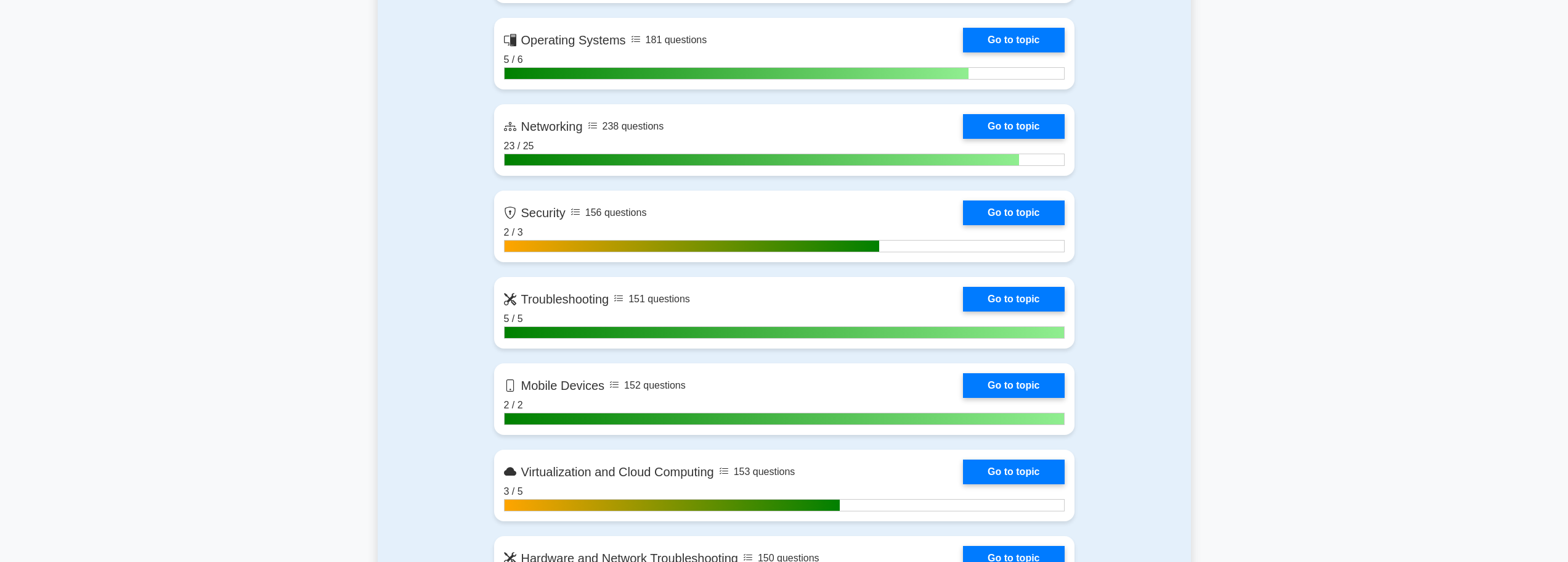
scroll to position [925, 0]
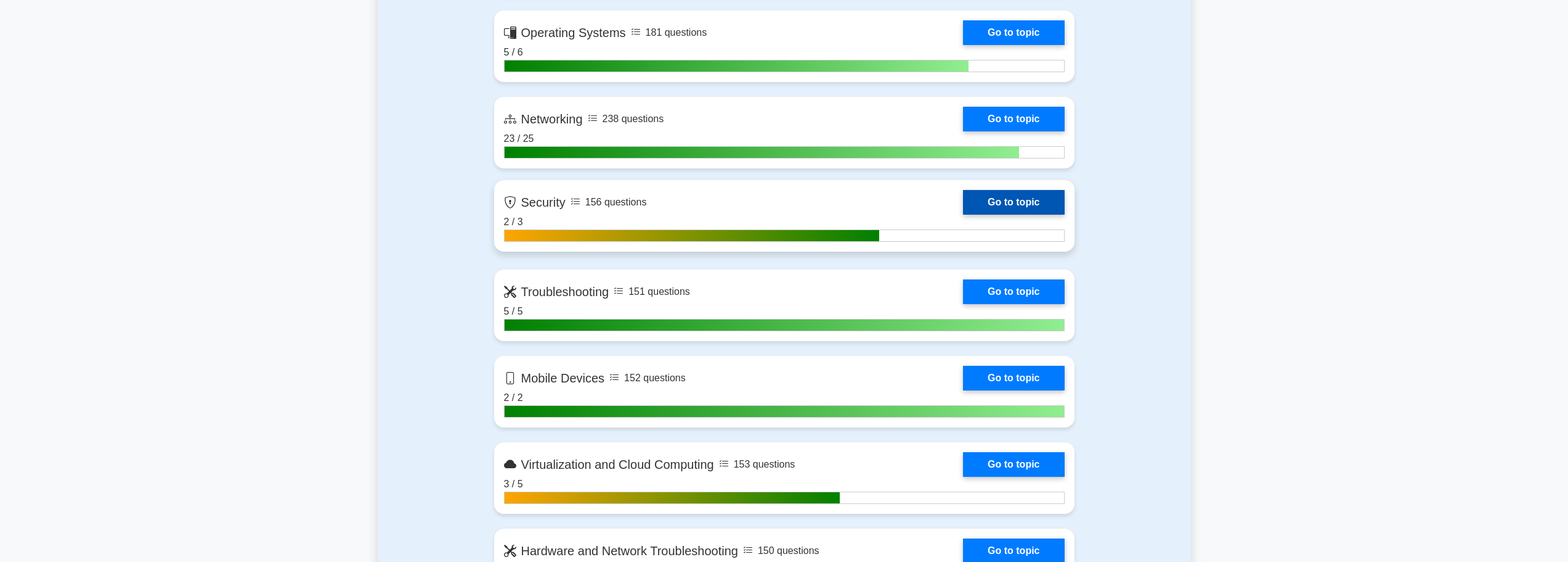
click at [963, 199] on link "Go to topic" at bounding box center [1014, 202] width 101 height 24
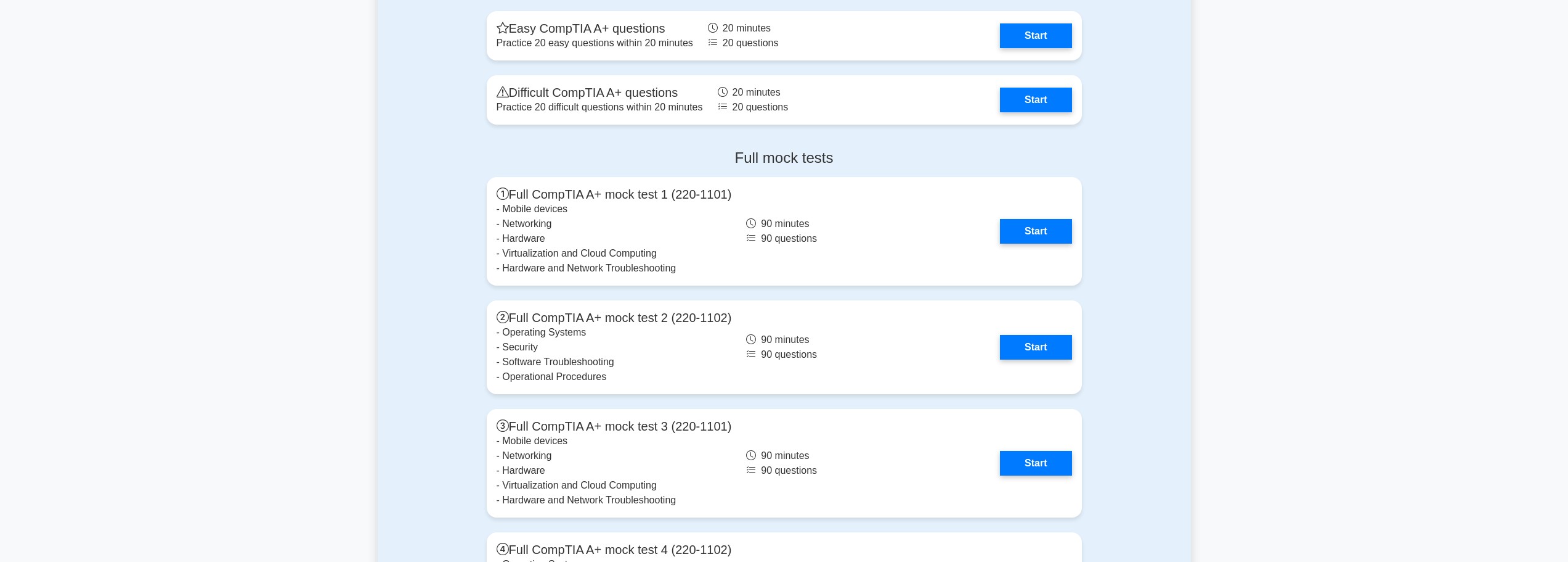
scroll to position [3207, 0]
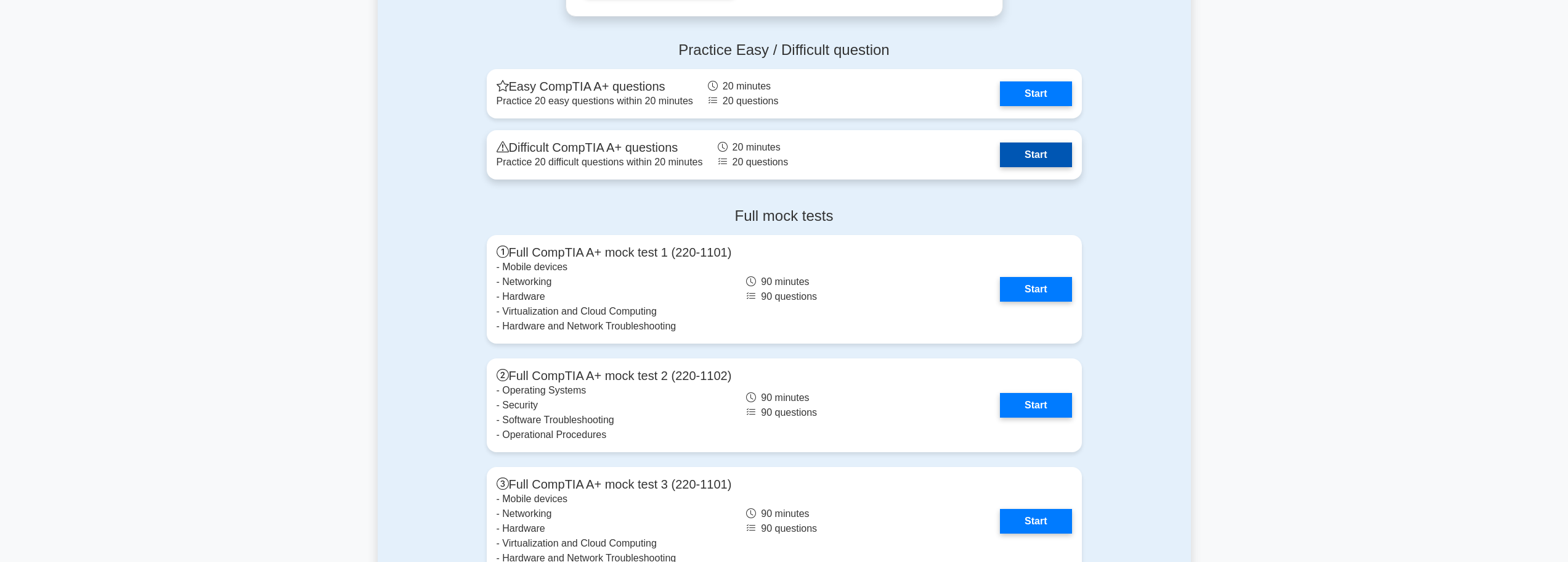
click at [1054, 156] on link "Start" at bounding box center [1036, 154] width 72 height 24
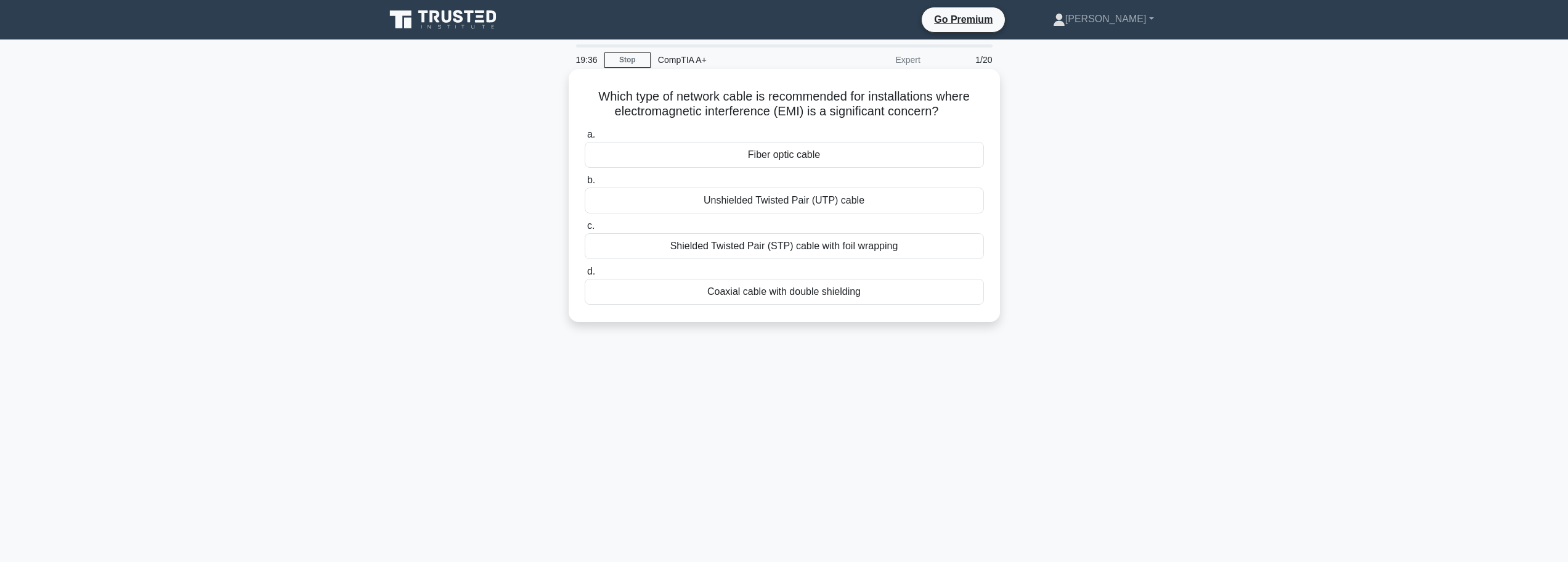
click at [761, 250] on div "Shielded Twisted Pair (STP) cable with foil wrapping" at bounding box center [784, 246] width 399 height 26
click at [585, 230] on input "c. Shielded Twisted Pair (STP) cable with foil wrapping" at bounding box center [585, 225] width 0 height 8
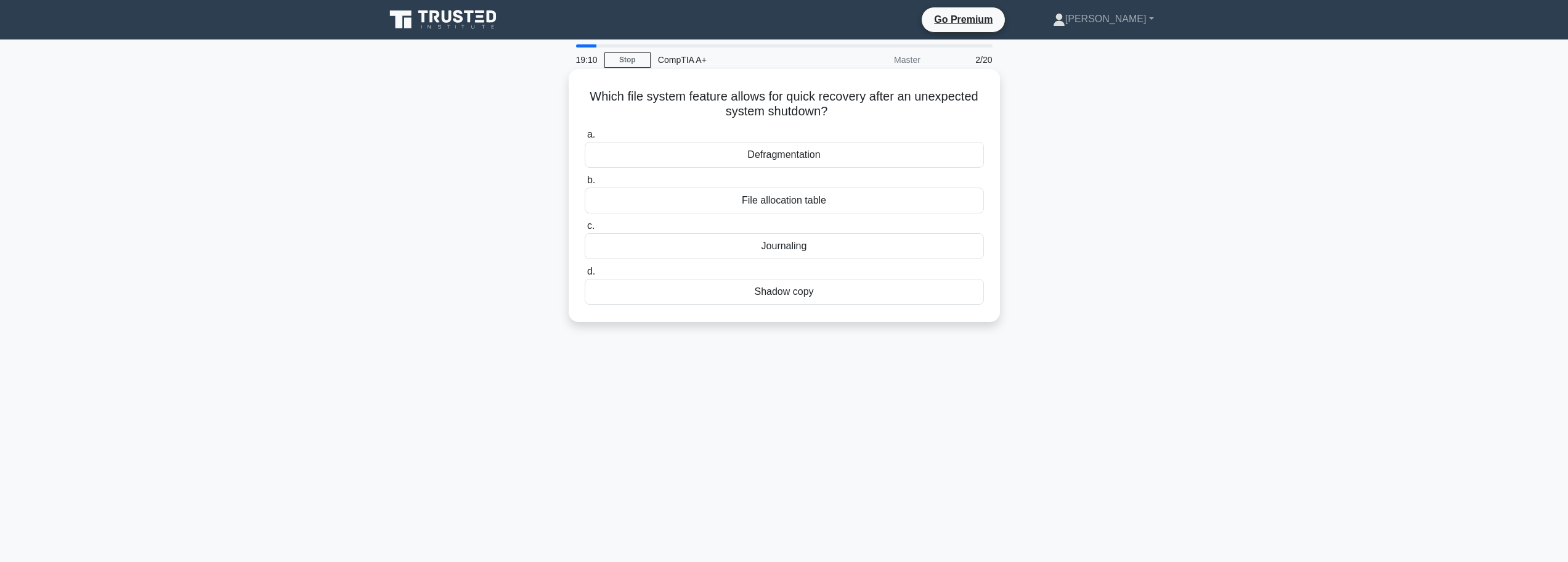
click at [755, 202] on div "File allocation table" at bounding box center [784, 200] width 399 height 26
click at [585, 184] on input "b. File allocation table" at bounding box center [585, 180] width 0 height 8
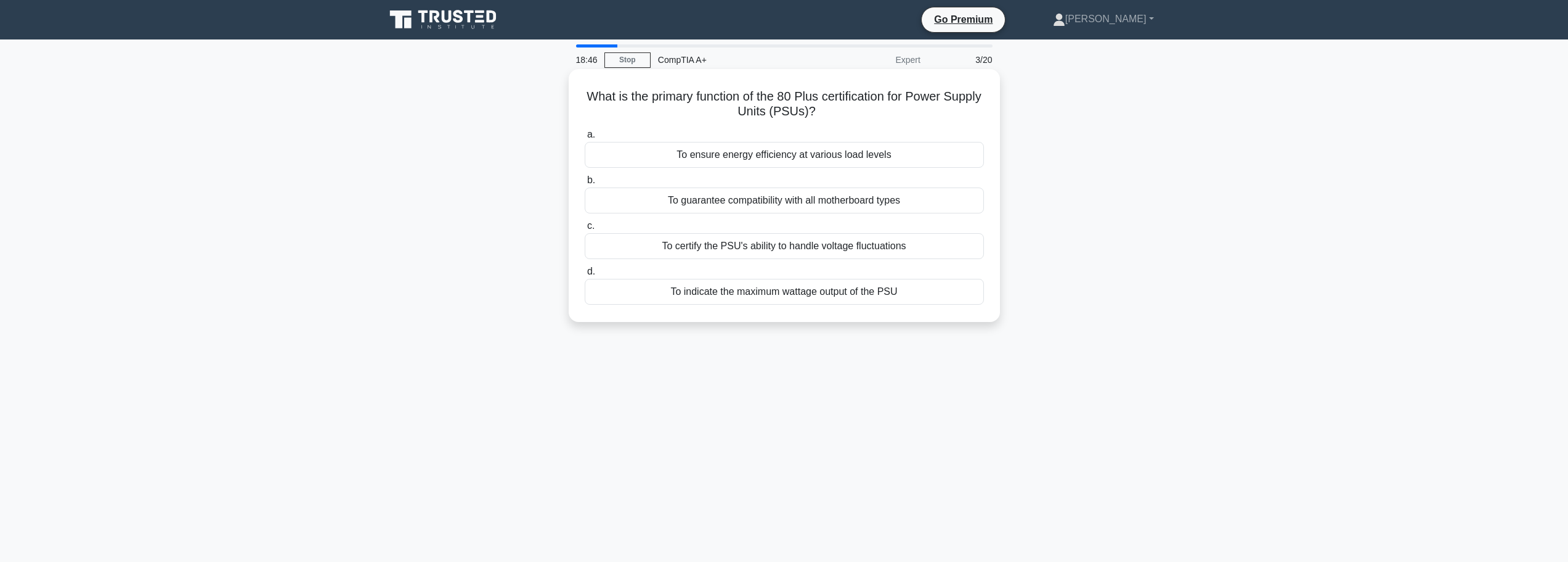
click at [784, 250] on div "To certify the PSU's ability to handle voltage fluctuations" at bounding box center [784, 246] width 399 height 26
click at [585, 230] on input "c. To certify the PSU's ability to handle voltage fluctuations" at bounding box center [585, 225] width 0 height 8
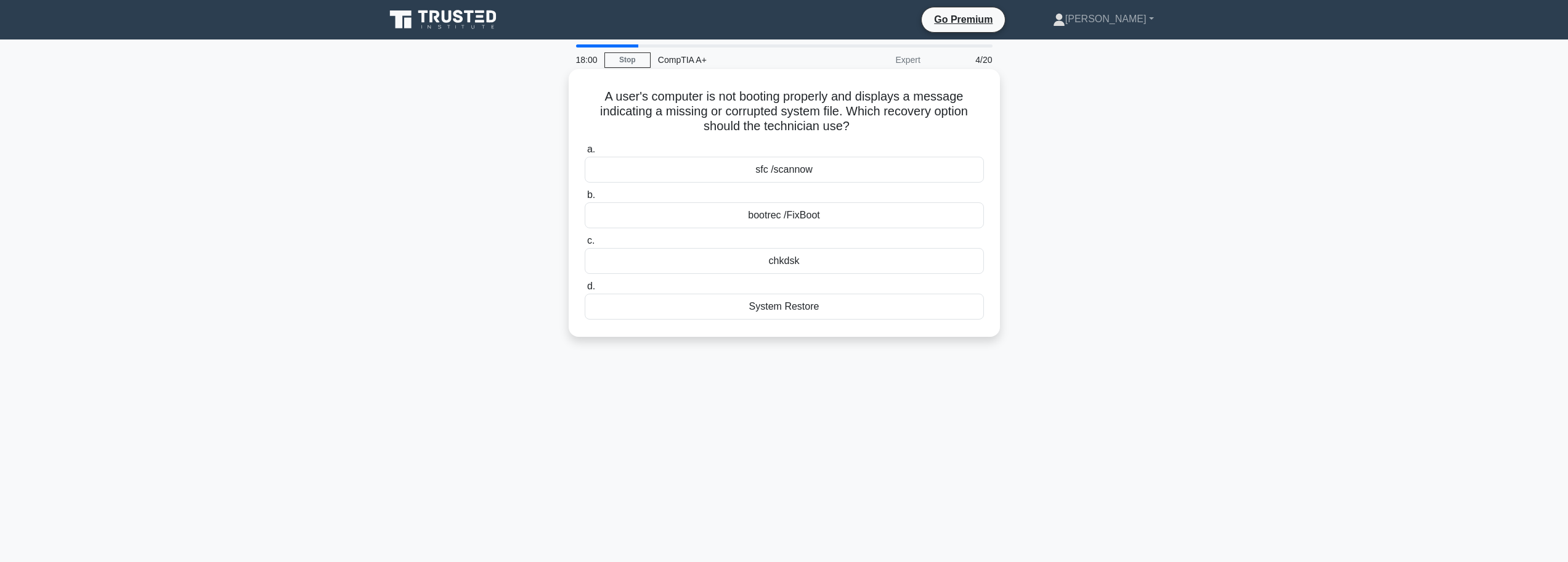
click at [802, 179] on div "sfc /scannow" at bounding box center [784, 169] width 399 height 26
click at [585, 154] on input "a. sfc /scannow" at bounding box center [585, 149] width 0 height 8
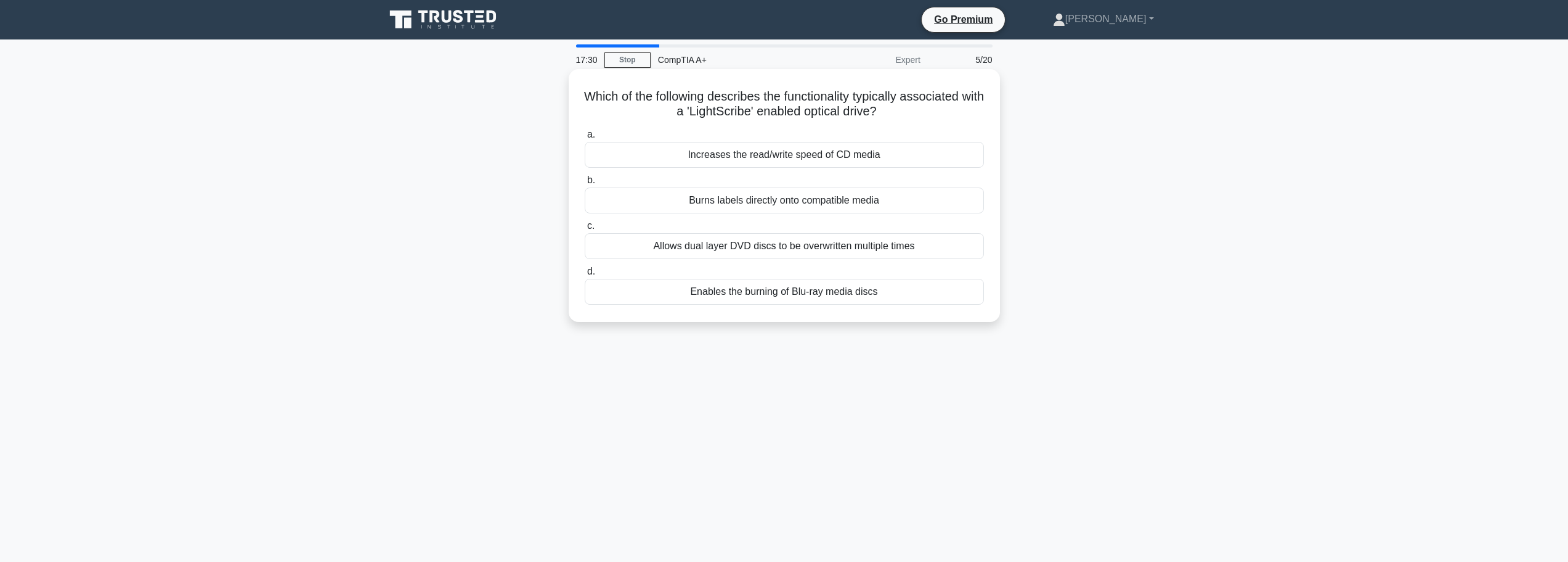
click at [801, 153] on div "Increases the read/write speed of CD media" at bounding box center [784, 154] width 399 height 26
click at [585, 139] on input "a. Increases the read/write speed of CD media" at bounding box center [585, 135] width 0 height 8
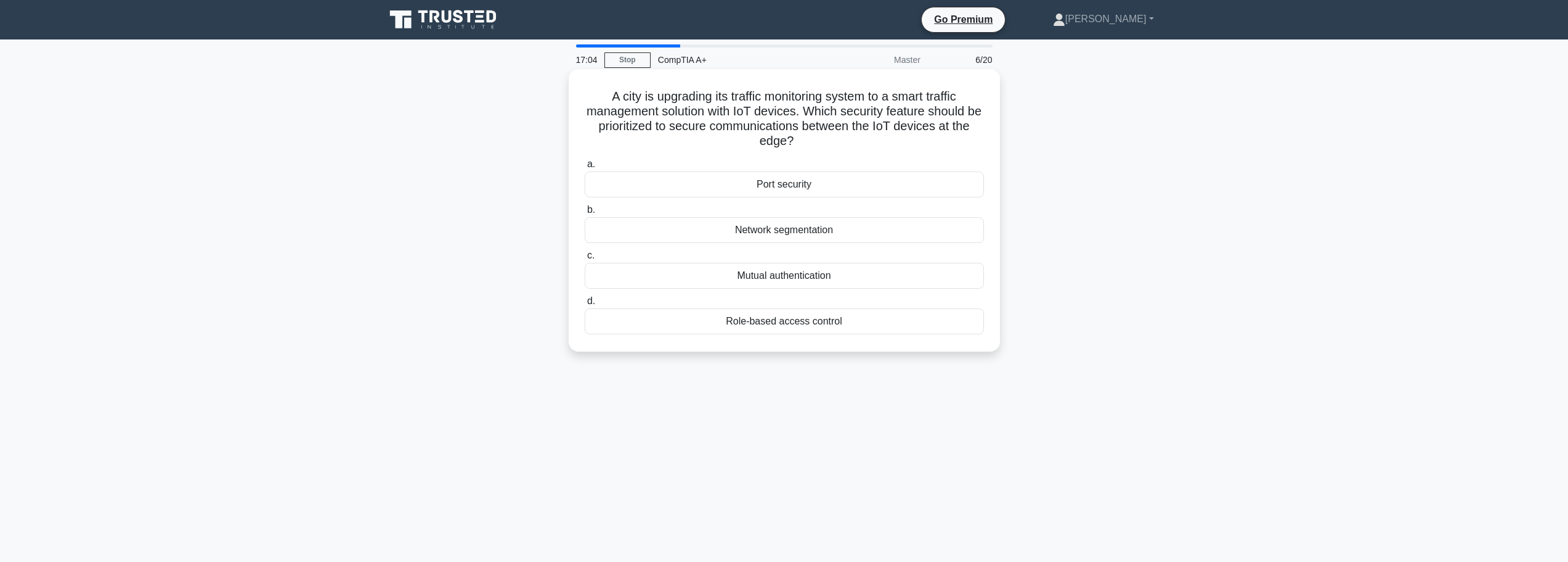
click at [784, 329] on div "Role-based access control" at bounding box center [784, 321] width 399 height 26
click at [585, 305] on input "d. Role-based access control" at bounding box center [585, 301] width 0 height 8
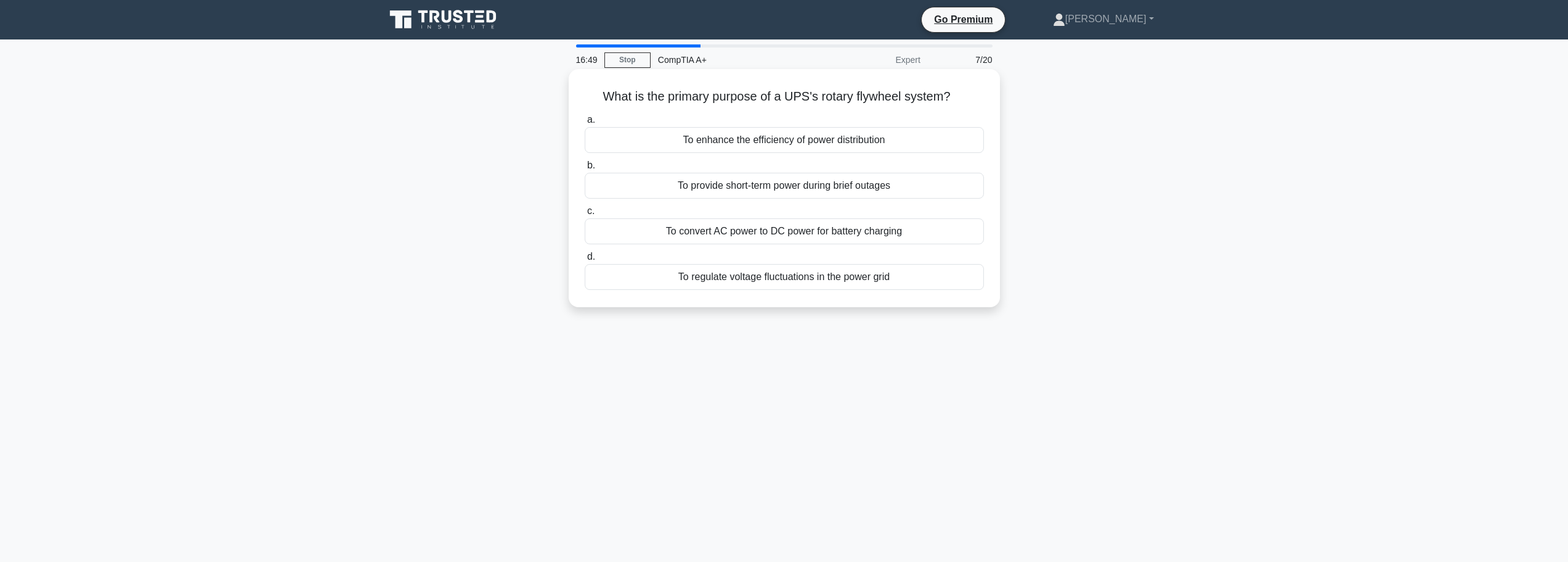
click at [785, 284] on div "To regulate voltage fluctuations in the power grid" at bounding box center [784, 277] width 399 height 26
click at [585, 261] on input "d. To regulate voltage fluctuations in the power grid" at bounding box center [585, 257] width 0 height 8
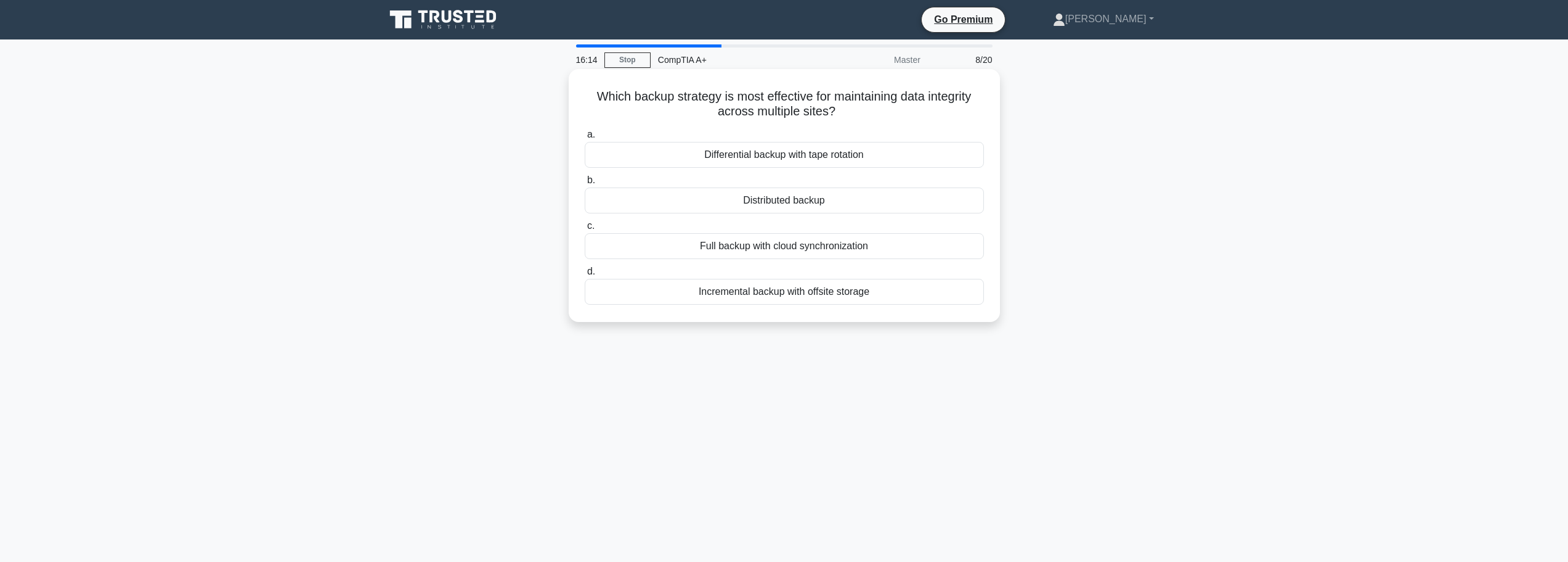
click at [808, 253] on div "Full backup with cloud synchronization" at bounding box center [784, 246] width 399 height 26
click at [585, 230] on input "c. Full backup with cloud synchronization" at bounding box center [585, 225] width 0 height 8
click at [780, 203] on div "NTFS" at bounding box center [784, 200] width 399 height 26
click at [585, 184] on input "b. NTFS" at bounding box center [585, 180] width 0 height 8
click at [792, 294] on div "ARC (Audio Return Channel)" at bounding box center [784, 291] width 399 height 26
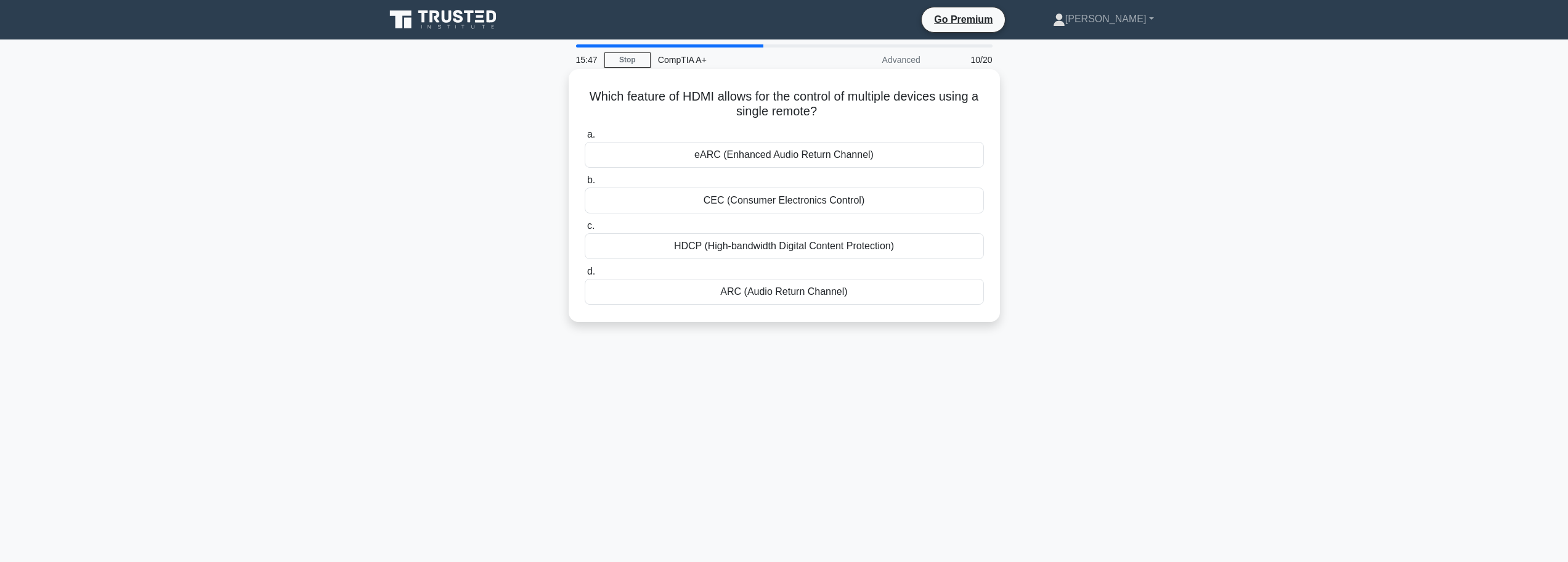
click at [585, 276] on input "d. ARC (Audio Return Channel)" at bounding box center [585, 271] width 0 height 8
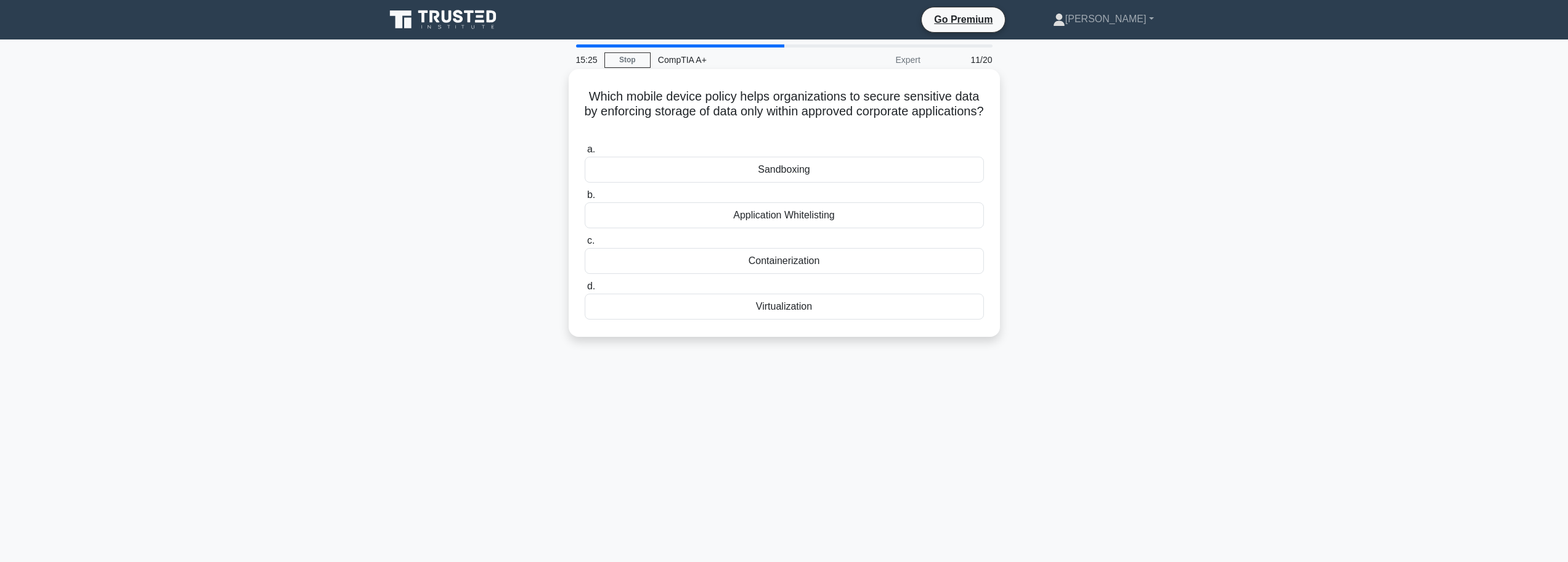
click at [772, 265] on div "Containerization" at bounding box center [784, 260] width 399 height 26
click at [585, 245] on input "c. Containerization" at bounding box center [585, 241] width 0 height 8
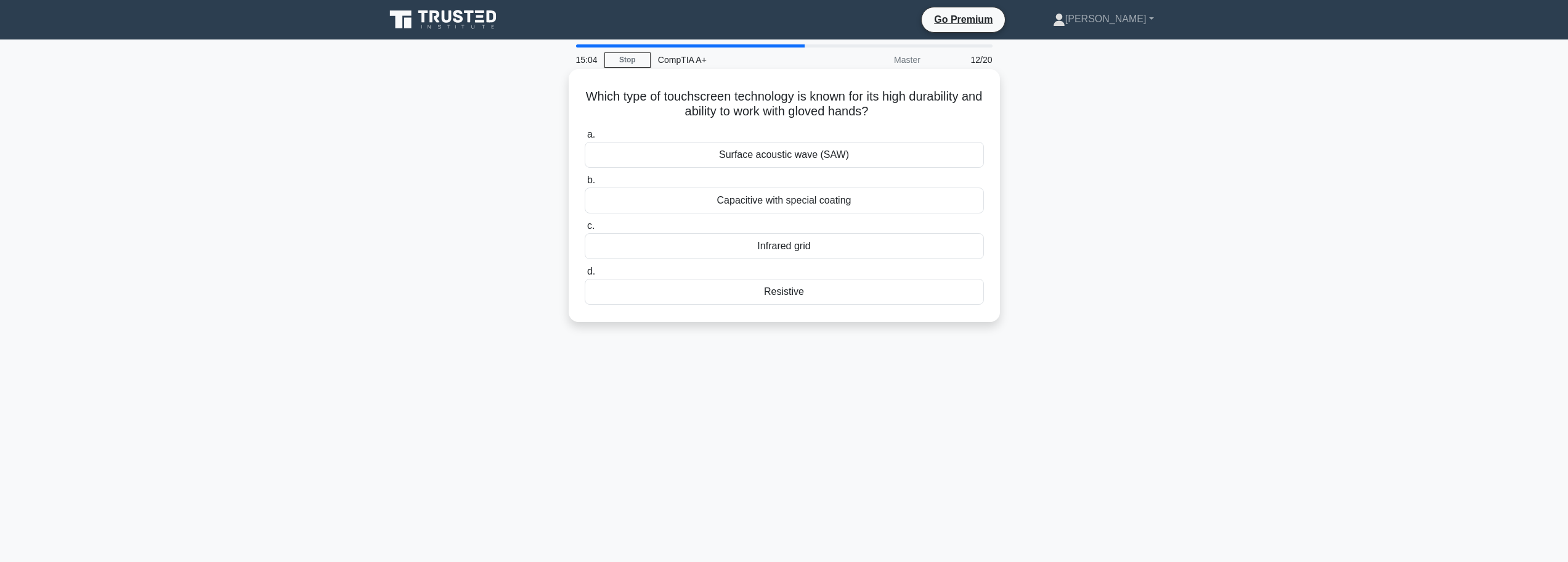
click at [794, 298] on div "Resistive" at bounding box center [784, 291] width 399 height 26
click at [585, 276] on input "d. Resistive" at bounding box center [585, 271] width 0 height 8
click at [797, 298] on div "Adjust touchpad sensitivity settings in Control Panel" at bounding box center [784, 291] width 399 height 26
click at [585, 276] on input "d. Adjust touchpad sensitivity settings in Control Panel" at bounding box center [585, 271] width 0 height 8
click at [774, 296] on div "Incremental backup scheduled at lunchtime" at bounding box center [784, 291] width 399 height 26
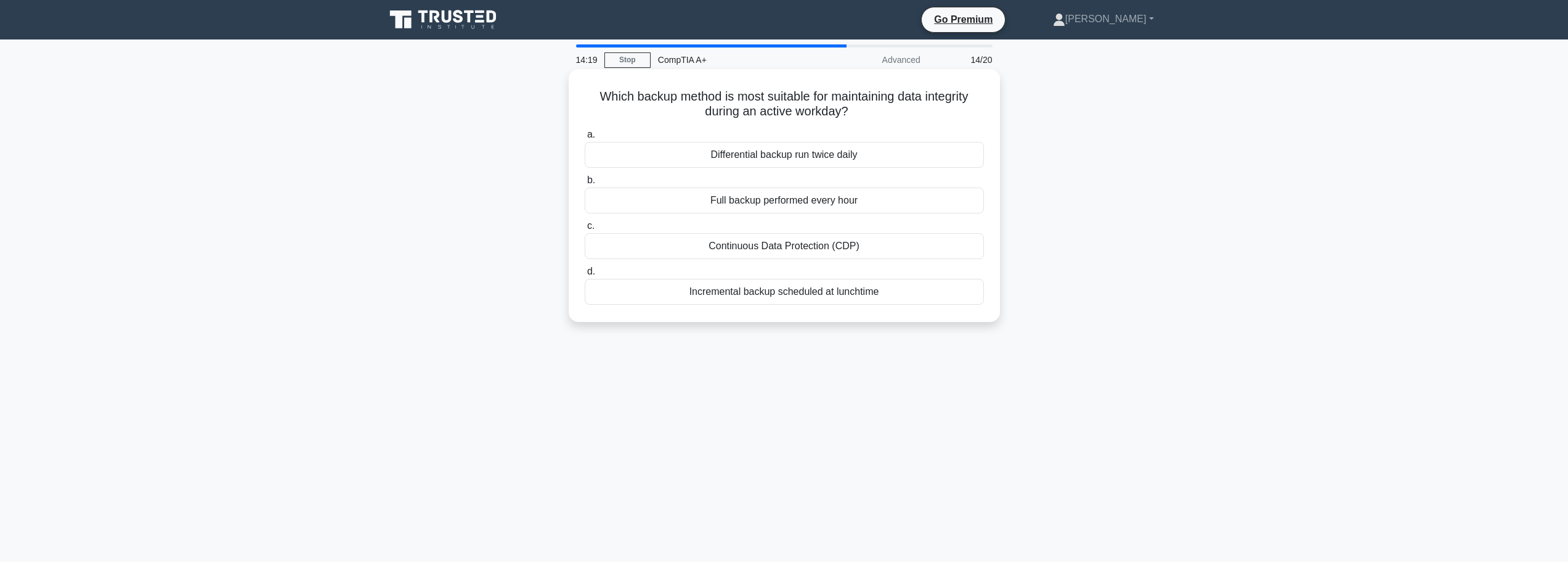
click at [585, 276] on input "d. Incremental backup scheduled at lunchtime" at bounding box center [585, 271] width 0 height 8
click at [792, 203] on div "RAID 0+1" at bounding box center [784, 200] width 399 height 26
click at [585, 184] on input "b. RAID 0+1" at bounding box center [585, 180] width 0 height 8
click at [773, 154] on div "Facial recognition using the tablet's camera" at bounding box center [784, 154] width 399 height 26
click at [585, 139] on input "a. Facial recognition using the tablet's camera" at bounding box center [585, 135] width 0 height 8
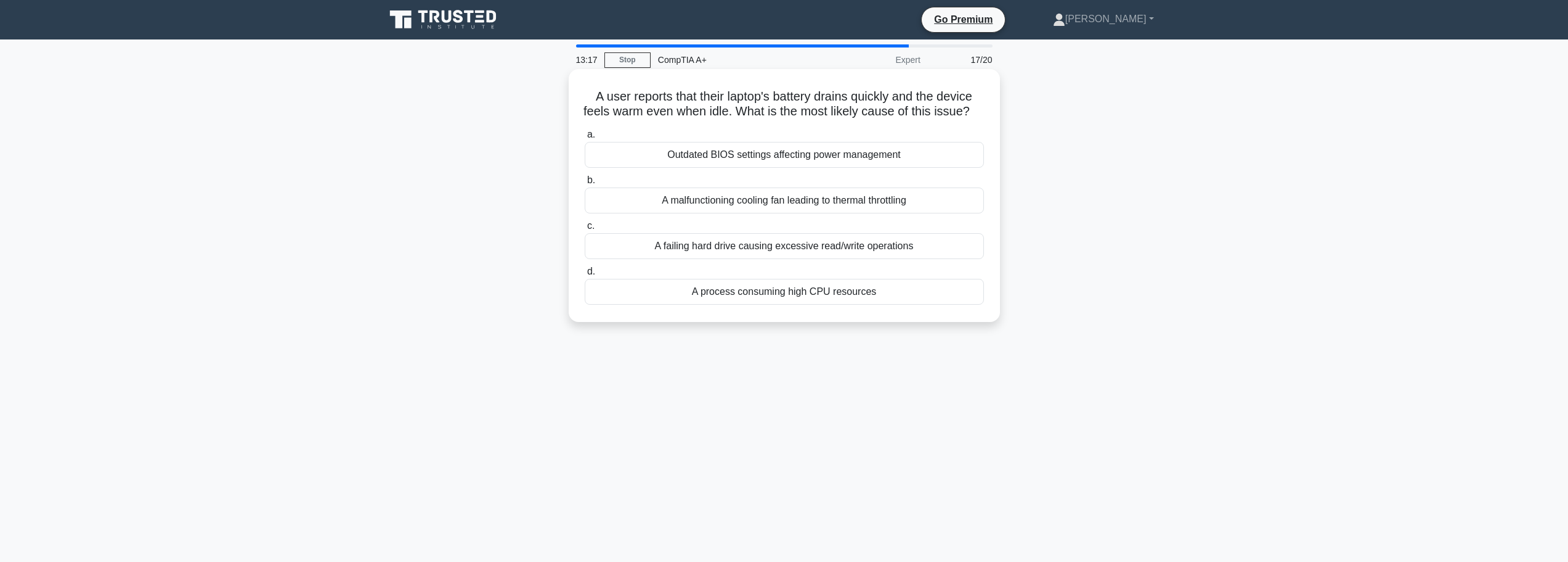
click at [779, 304] on div "A process consuming high CPU resources" at bounding box center [784, 291] width 399 height 26
click at [585, 276] on input "d. A process consuming high CPU resources" at bounding box center [585, 271] width 0 height 8
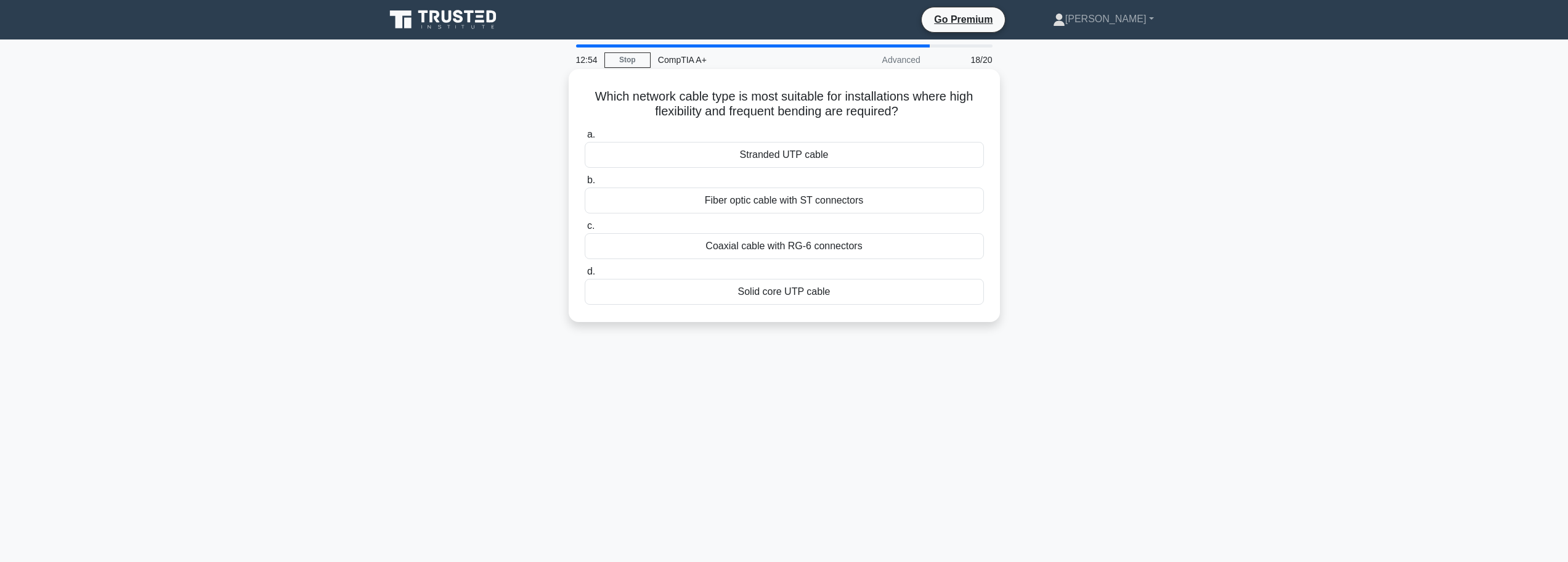
click at [813, 158] on div "Stranded UTP cable" at bounding box center [784, 154] width 399 height 26
click at [585, 139] on input "a. Stranded UTP cable" at bounding box center [585, 135] width 0 height 8
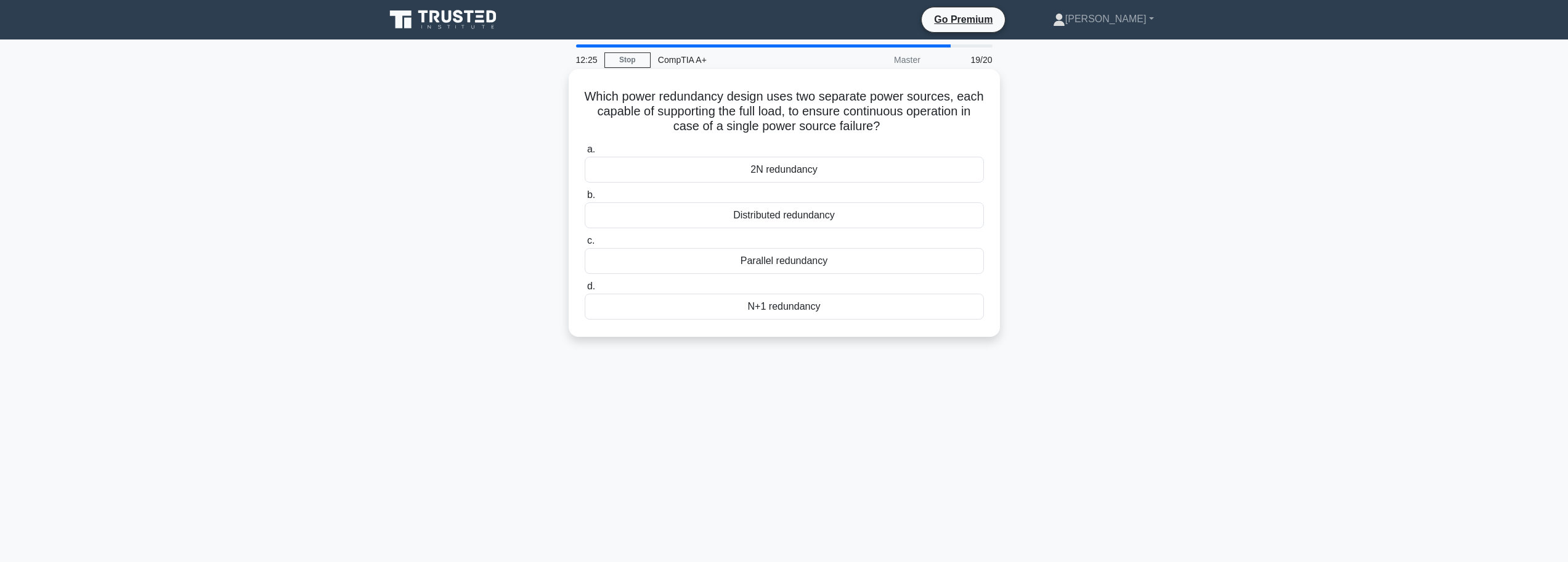
click at [804, 257] on div "Parallel redundancy" at bounding box center [784, 260] width 399 height 26
click at [585, 245] on input "c. Parallel redundancy" at bounding box center [585, 241] width 0 height 8
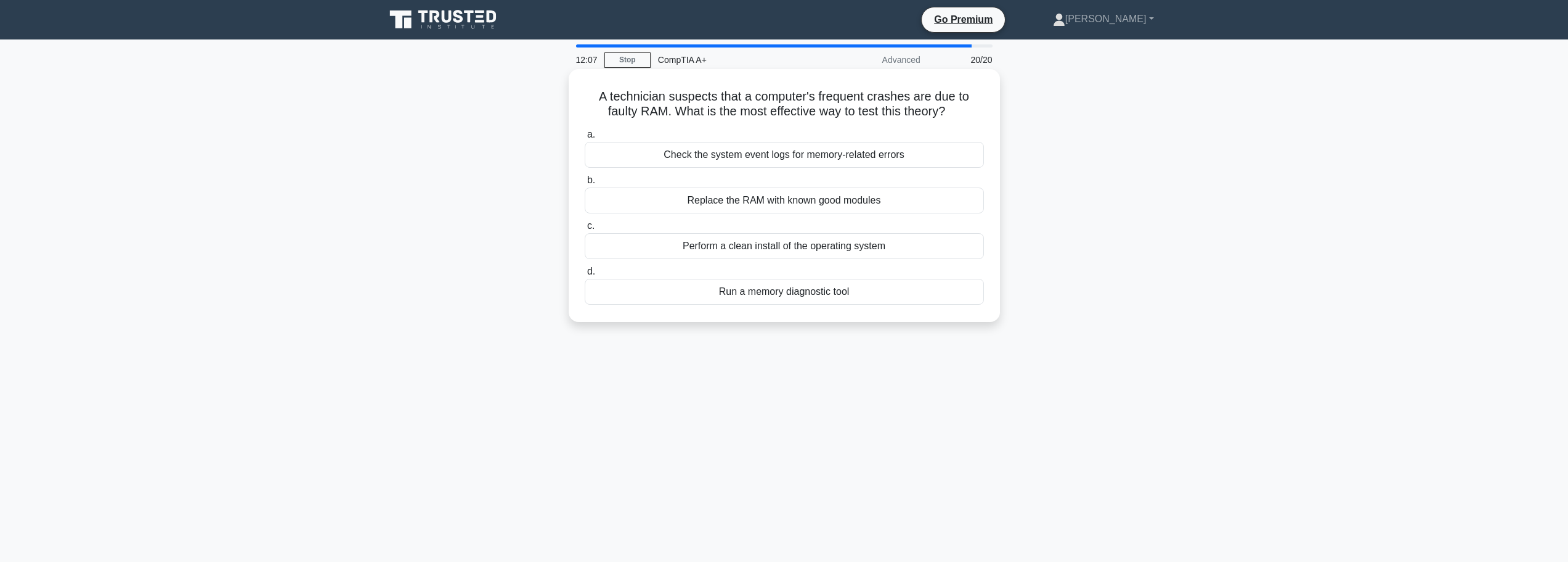
click at [768, 206] on div "Replace the RAM with known good modules" at bounding box center [784, 200] width 399 height 26
click at [585, 184] on input "b. Replace the RAM with known good modules" at bounding box center [585, 180] width 0 height 8
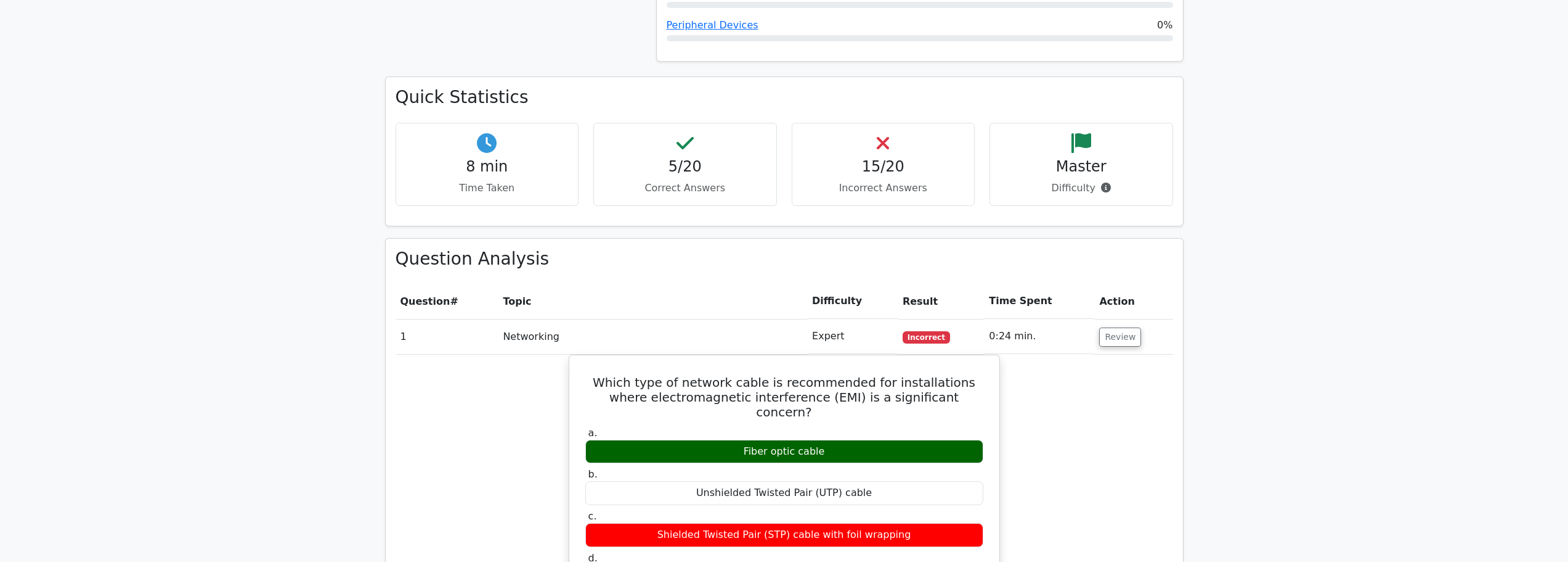
scroll to position [864, 0]
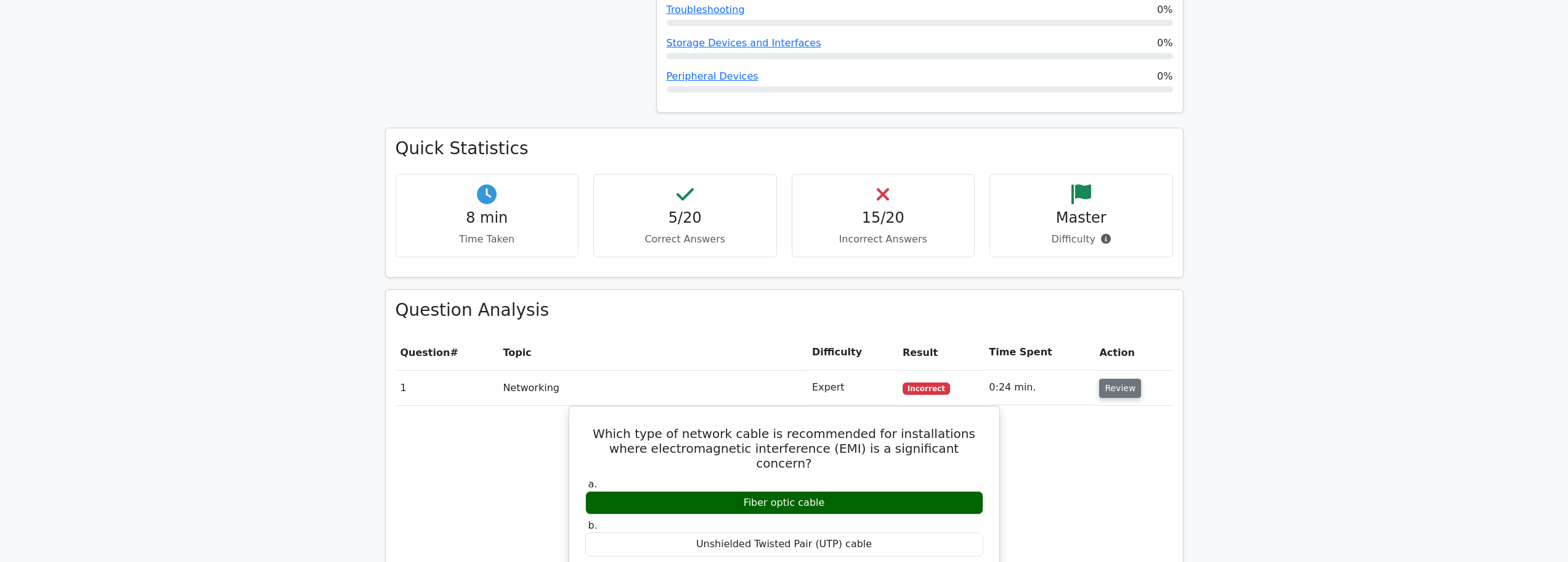
click at [1107, 379] on button "Review" at bounding box center [1119, 388] width 42 height 19
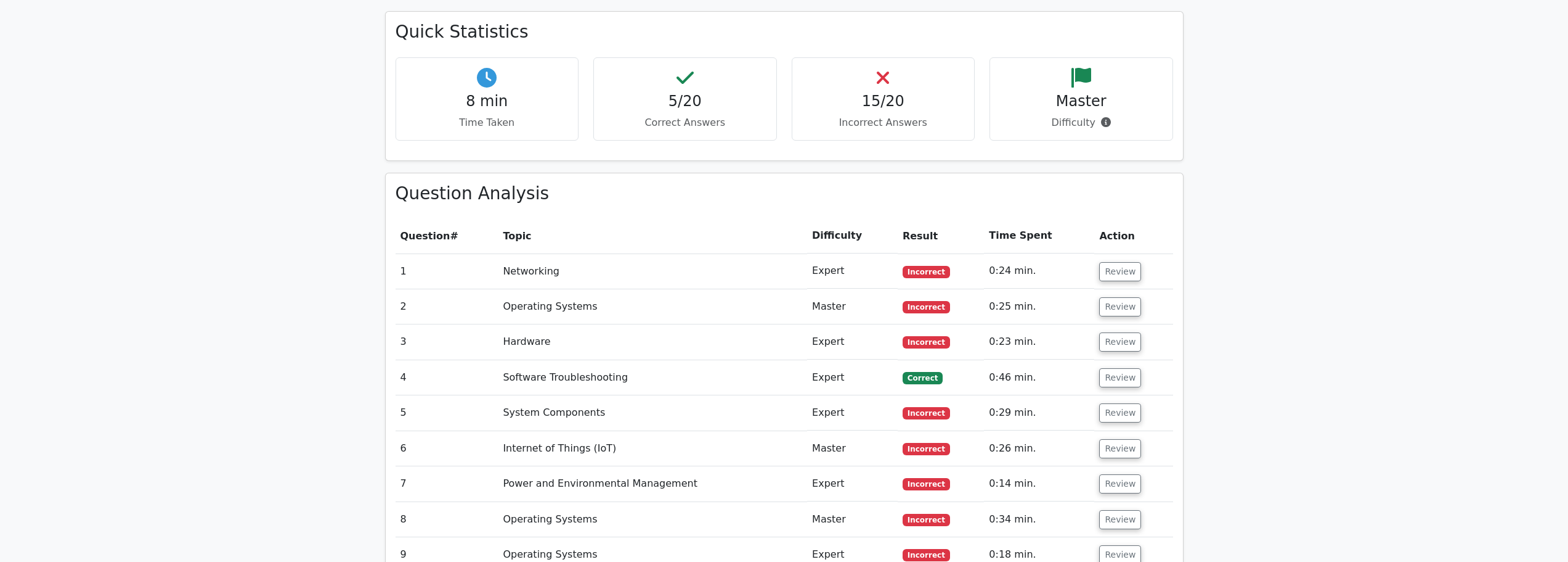
scroll to position [987, 0]
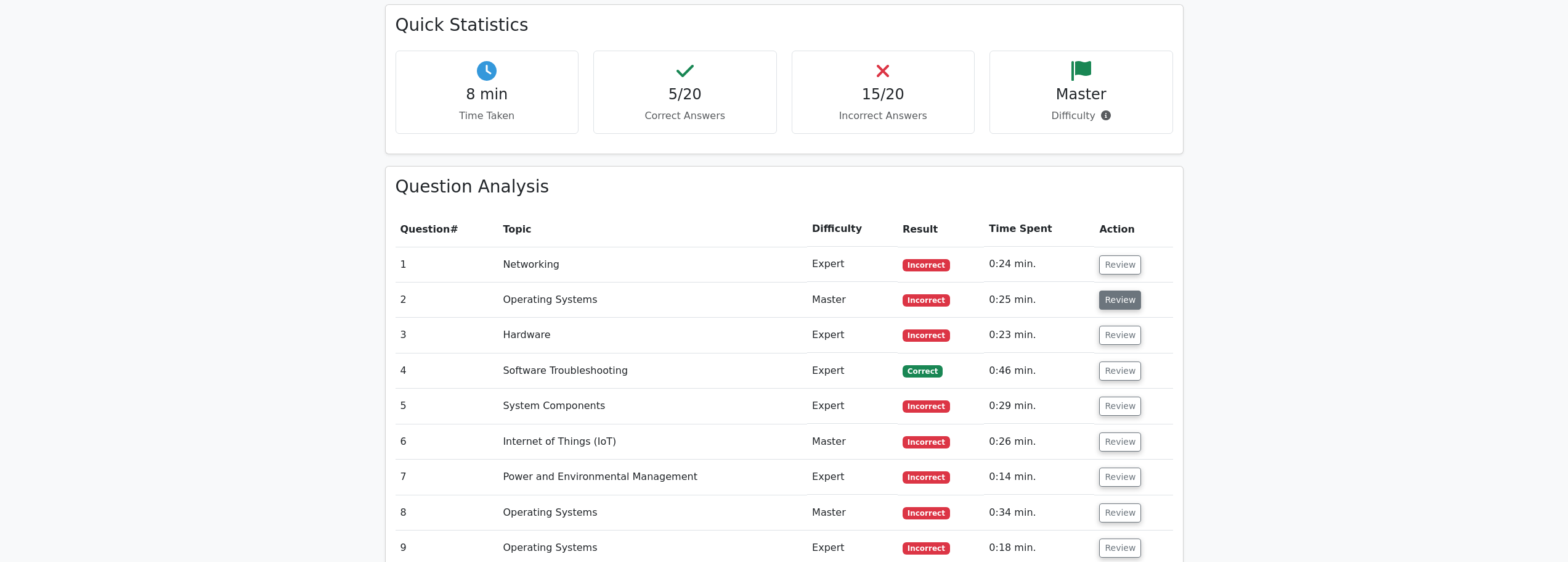
click at [1117, 291] on button "Review" at bounding box center [1119, 300] width 42 height 19
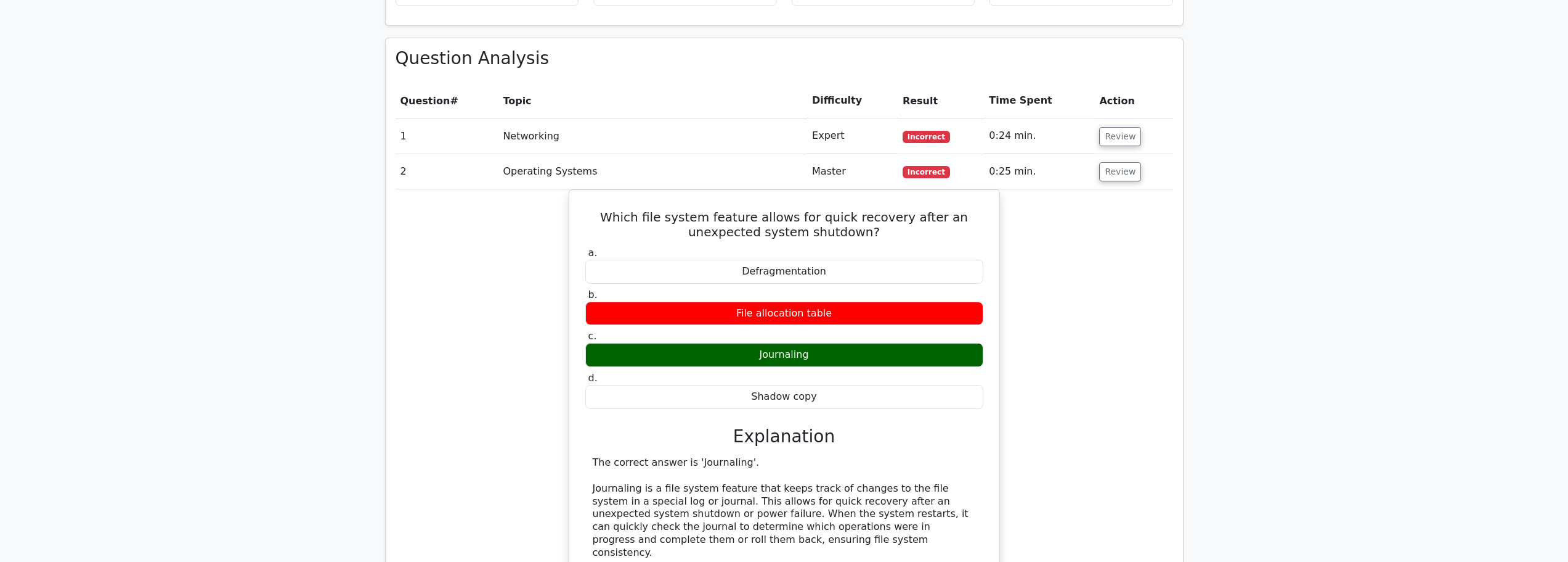
scroll to position [1049, 0]
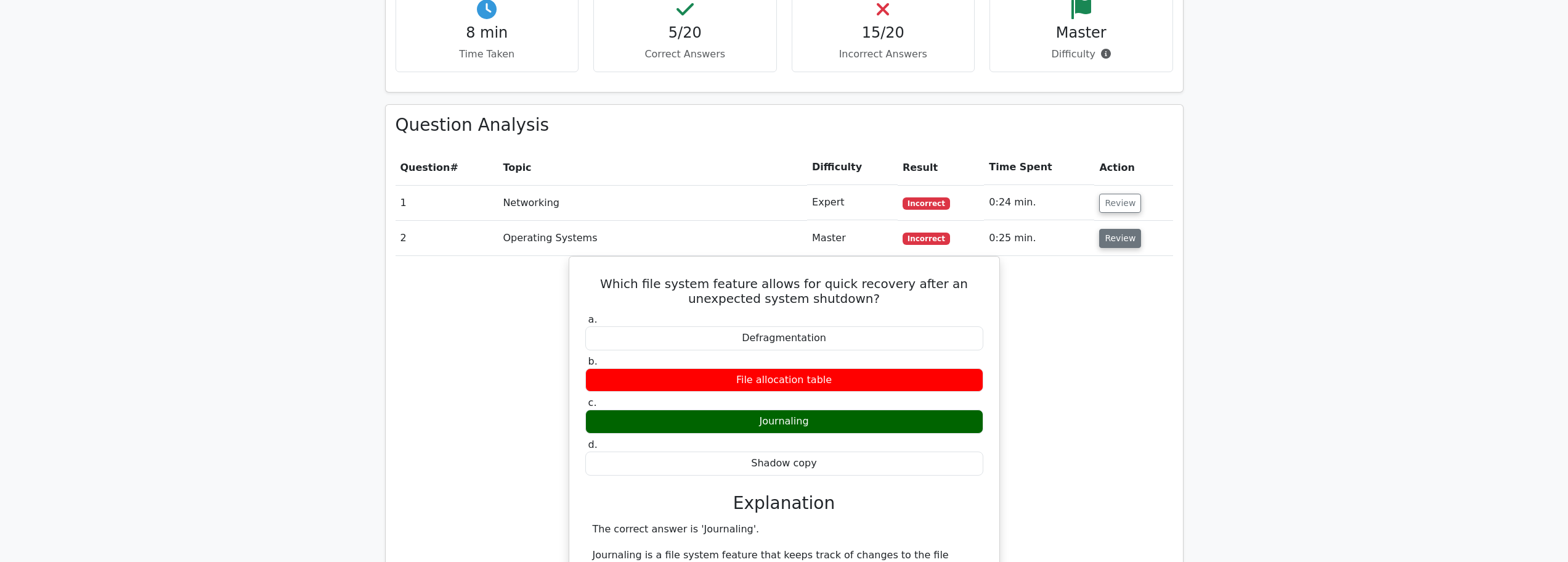
click at [1111, 229] on button "Review" at bounding box center [1119, 238] width 42 height 19
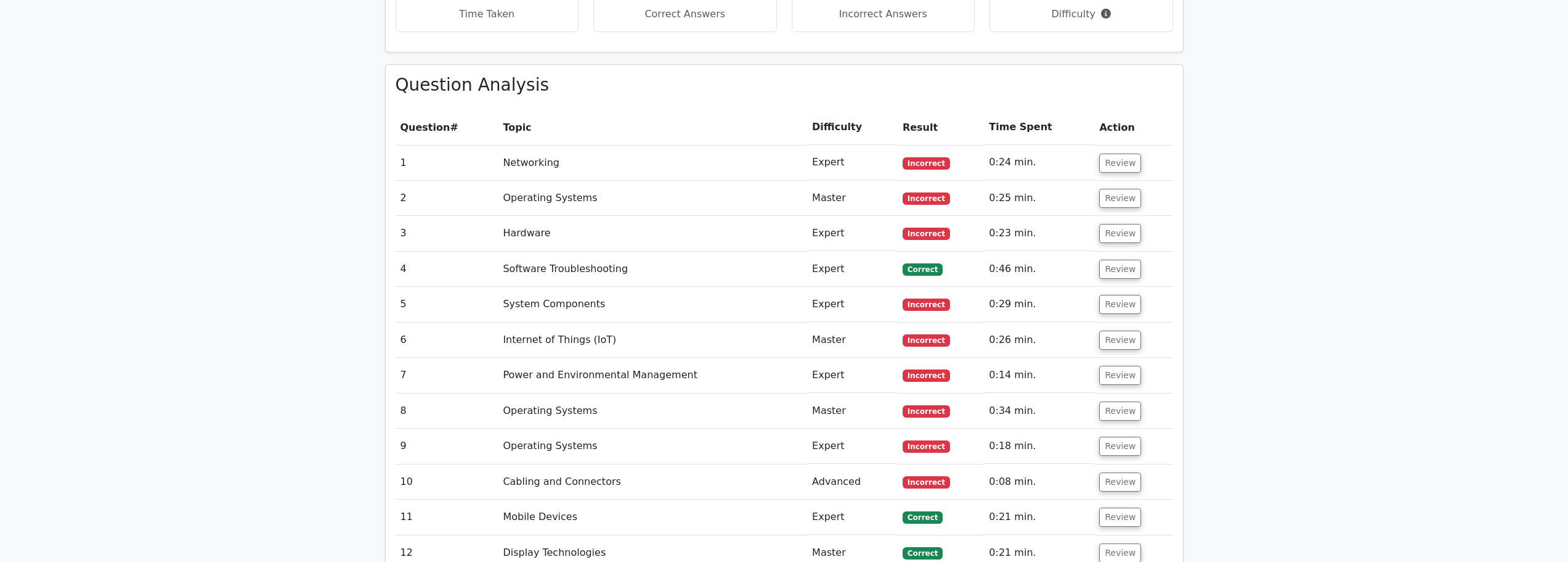
scroll to position [1110, 0]
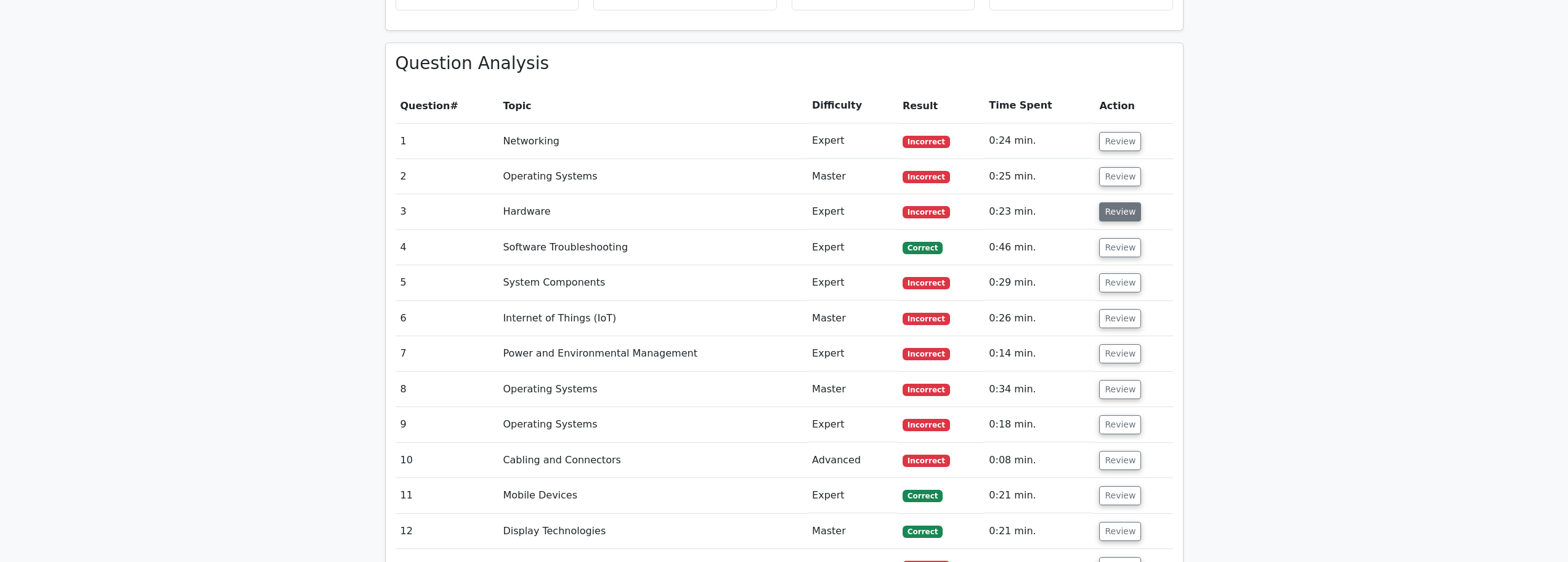
click at [1107, 202] on button "Review" at bounding box center [1119, 211] width 42 height 19
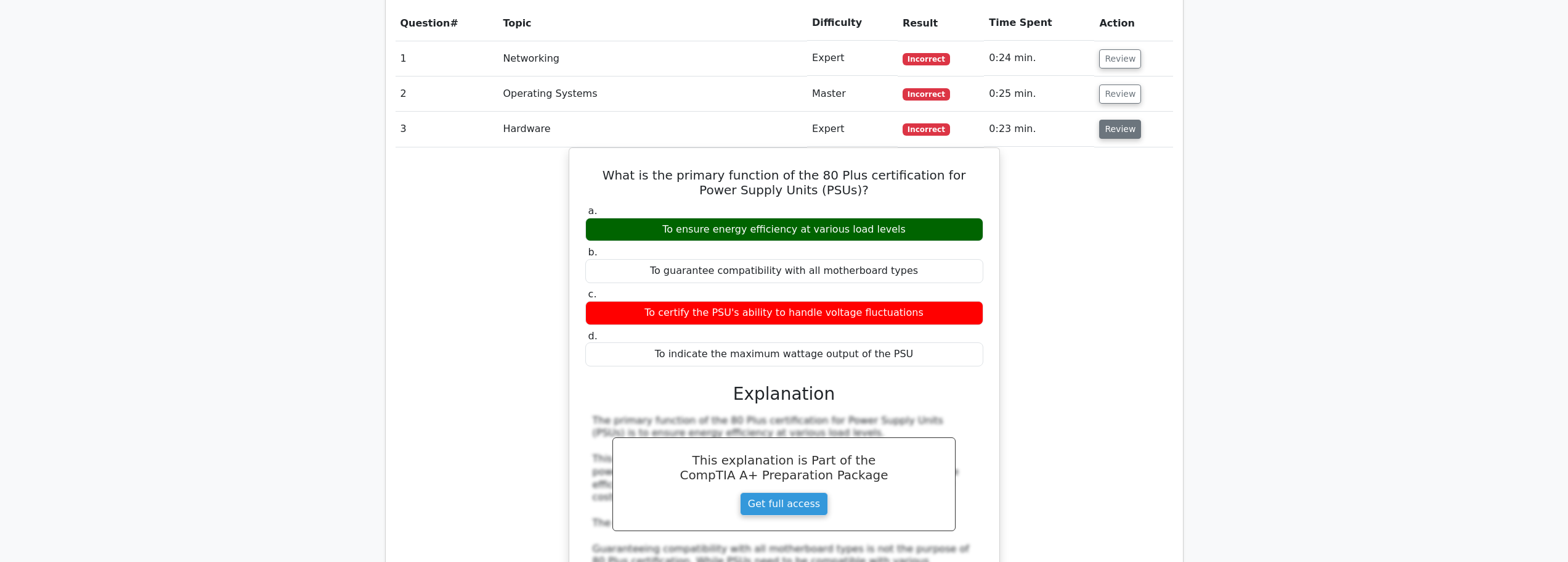
scroll to position [1234, 0]
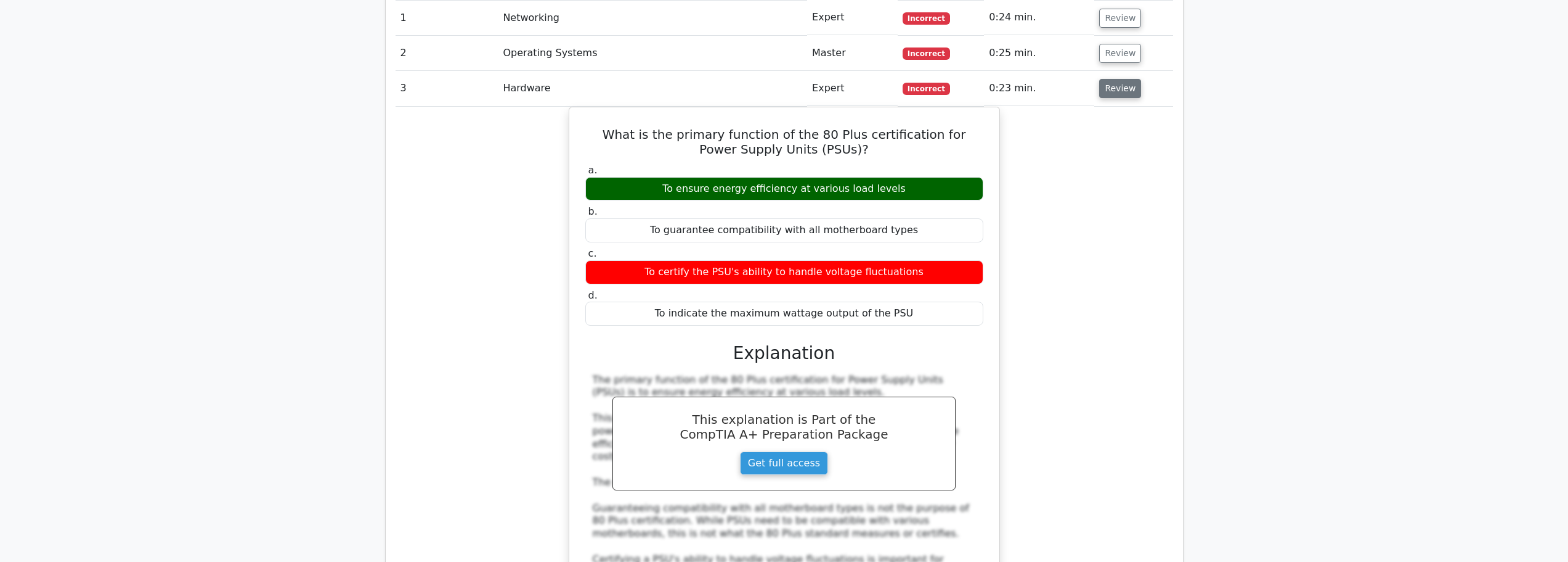
click at [1116, 79] on button "Review" at bounding box center [1119, 88] width 42 height 19
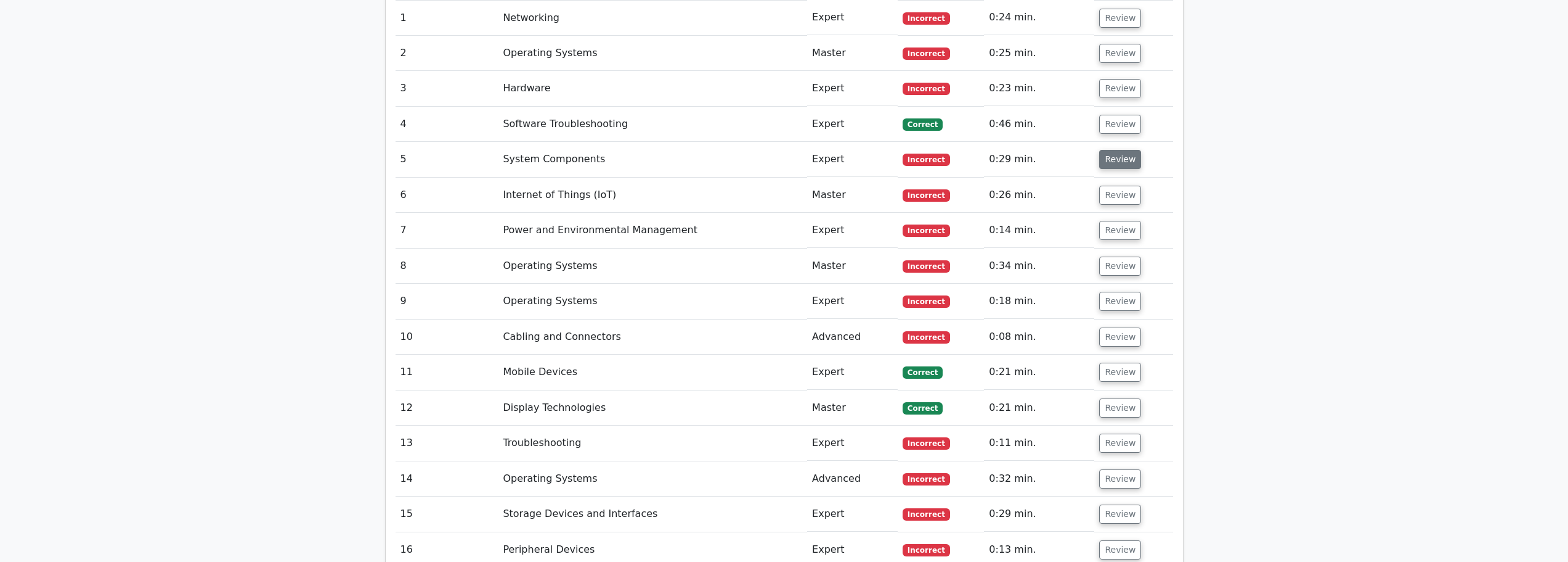
click at [1116, 150] on button "Review" at bounding box center [1119, 159] width 42 height 19
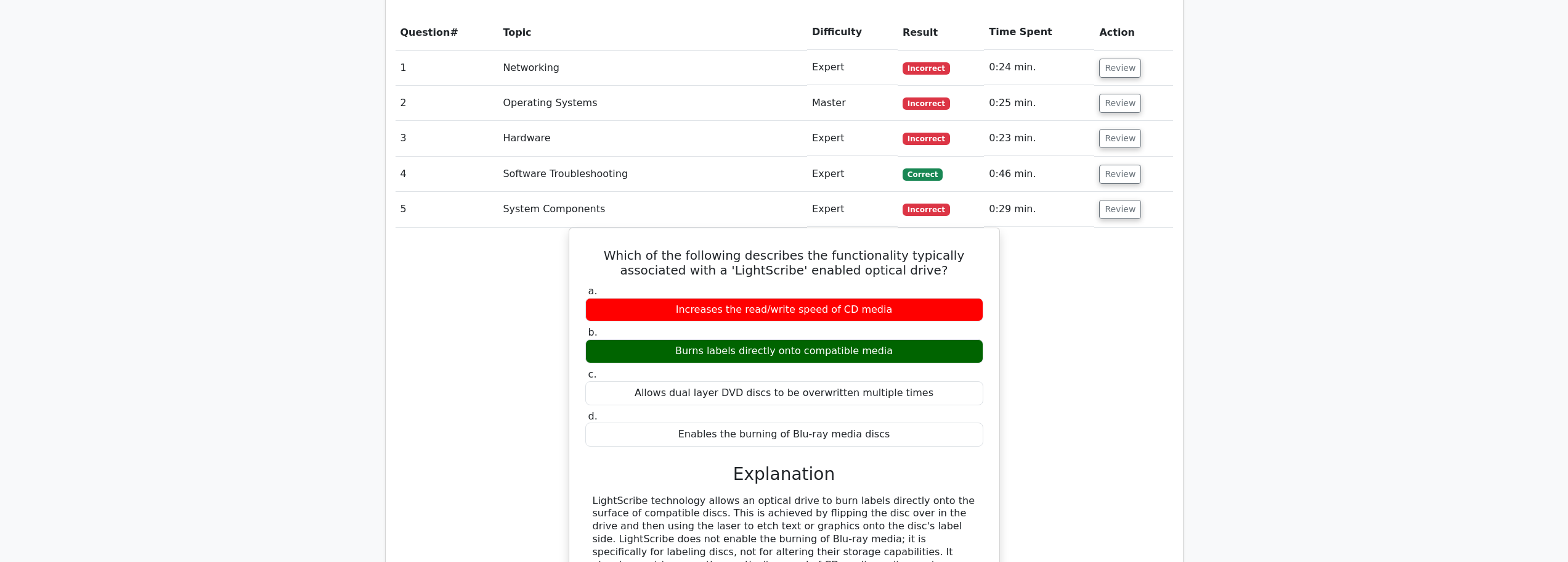
scroll to position [1172, 0]
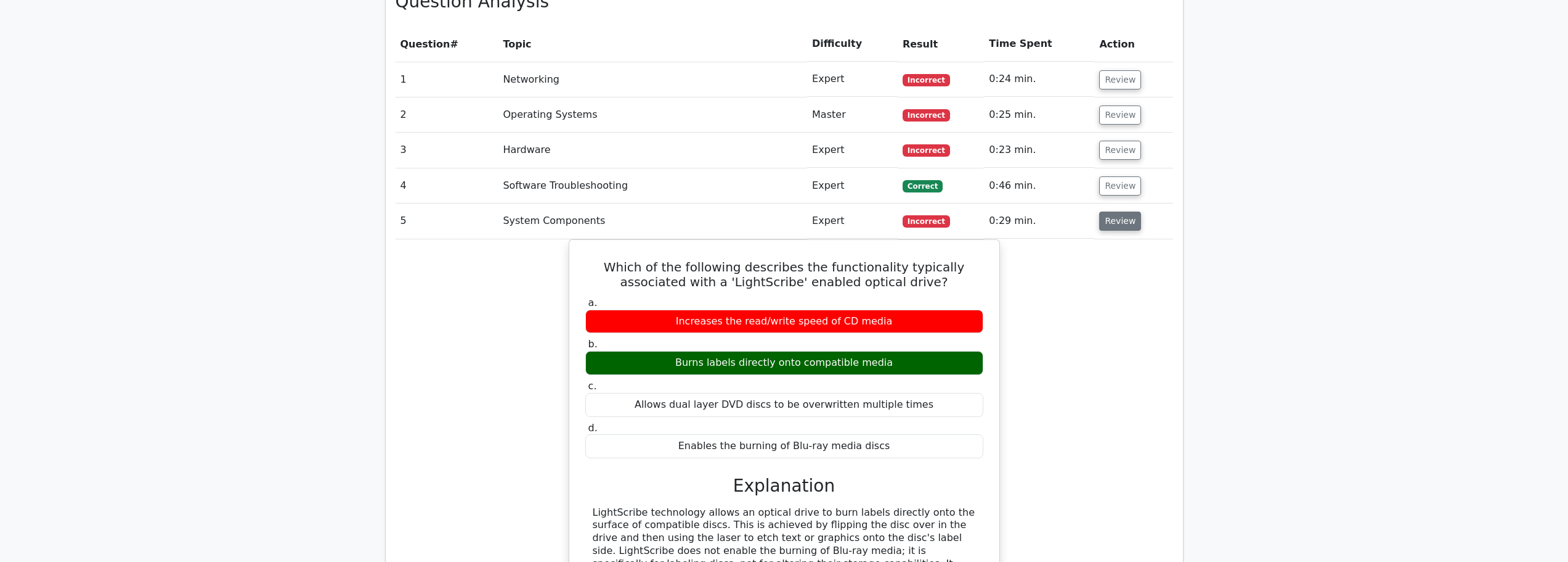
click at [1122, 212] on button "Review" at bounding box center [1119, 221] width 42 height 19
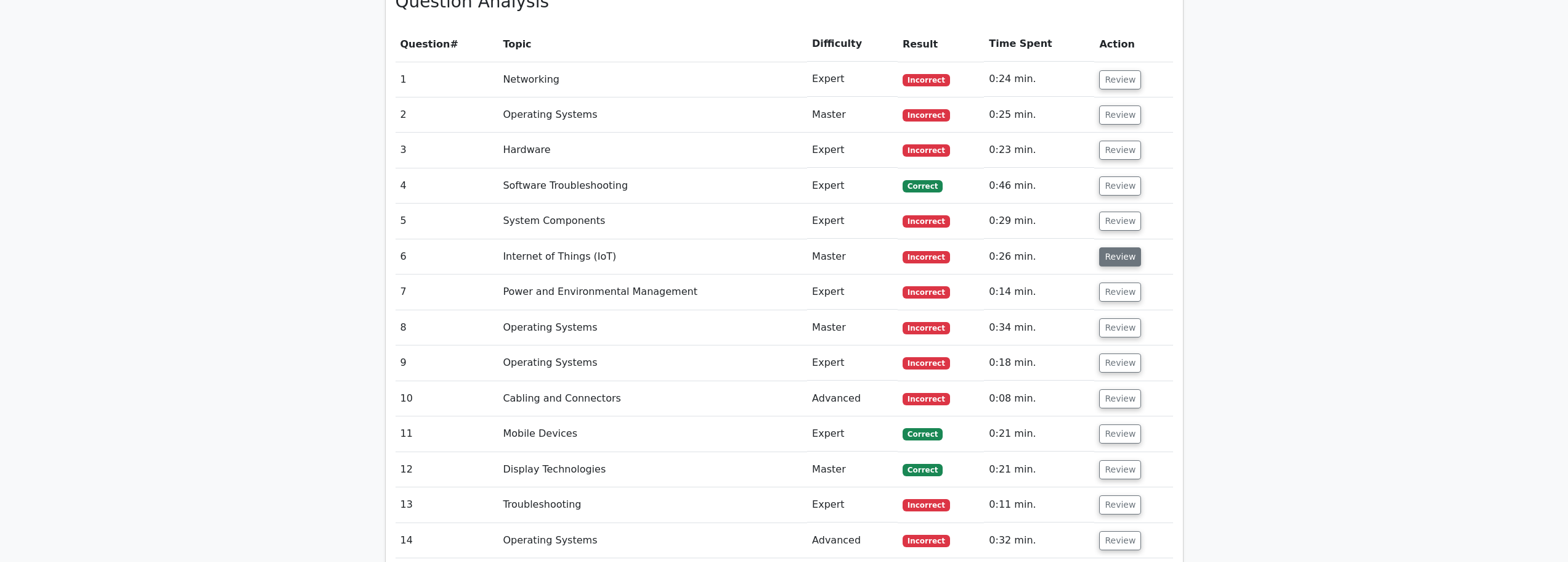
click at [1111, 247] on button "Review" at bounding box center [1119, 256] width 42 height 19
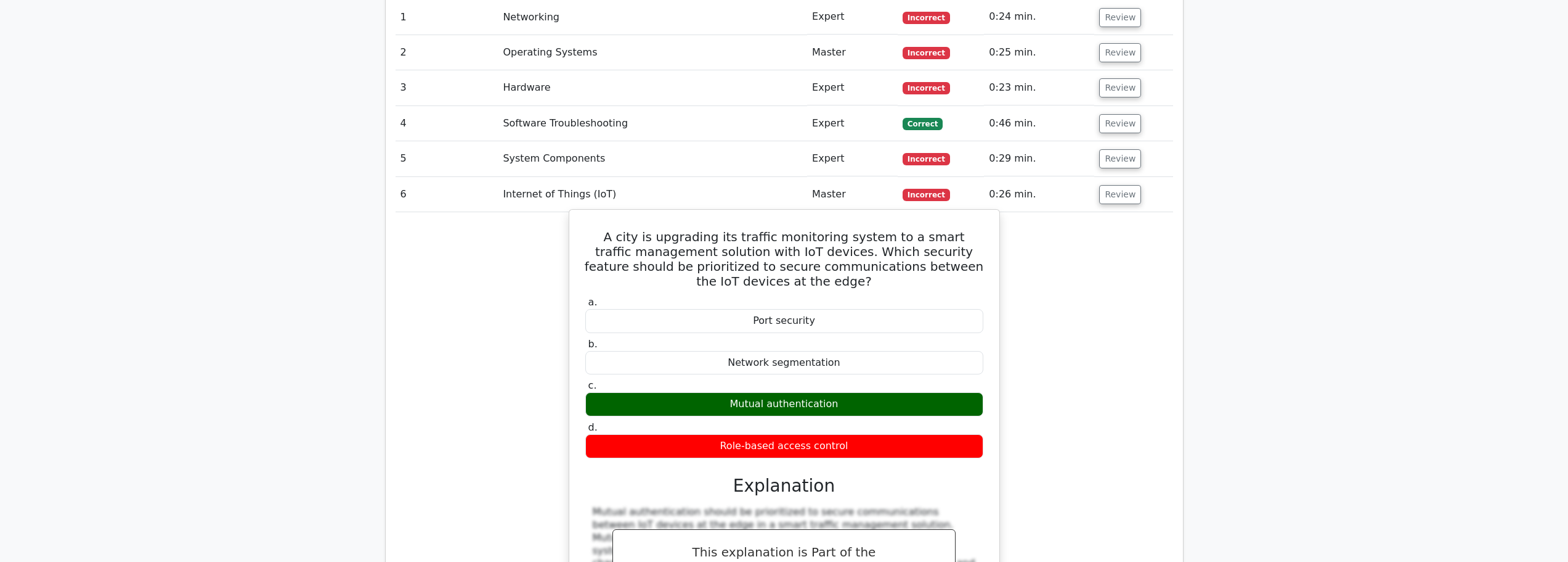
scroll to position [1234, 0]
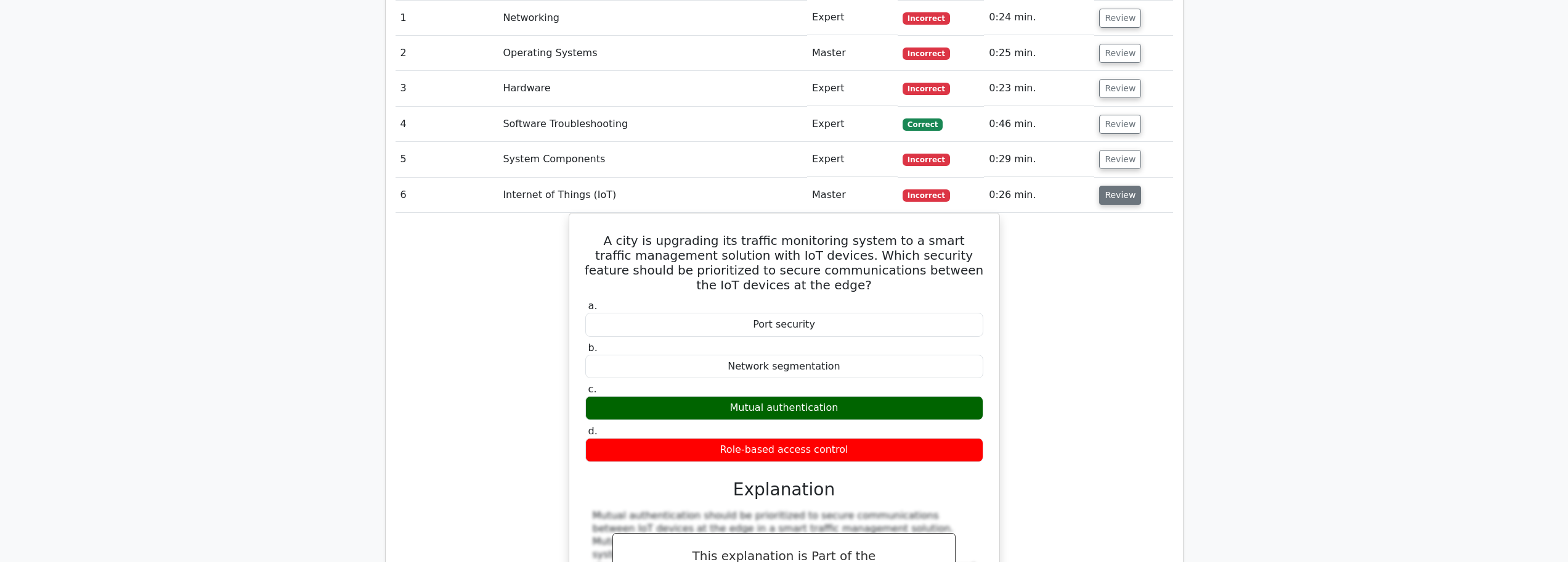
click at [1129, 186] on button "Review" at bounding box center [1119, 195] width 42 height 19
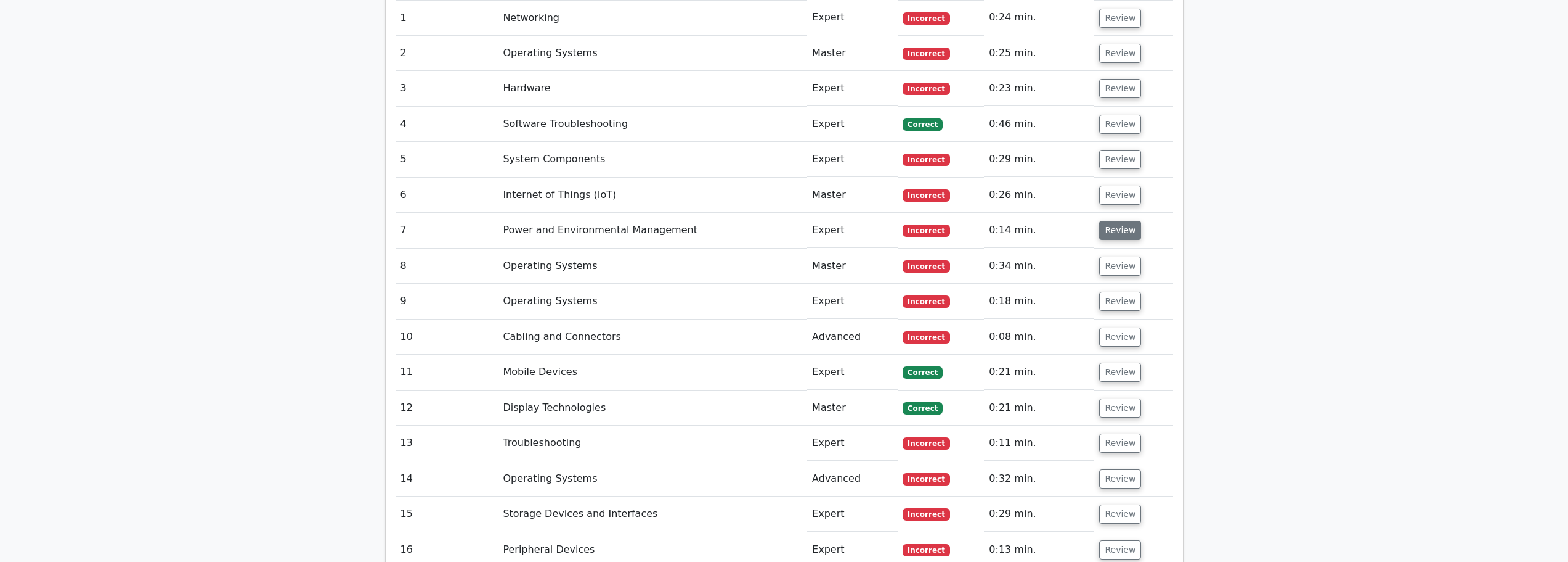
click at [1115, 221] on button "Review" at bounding box center [1119, 230] width 42 height 19
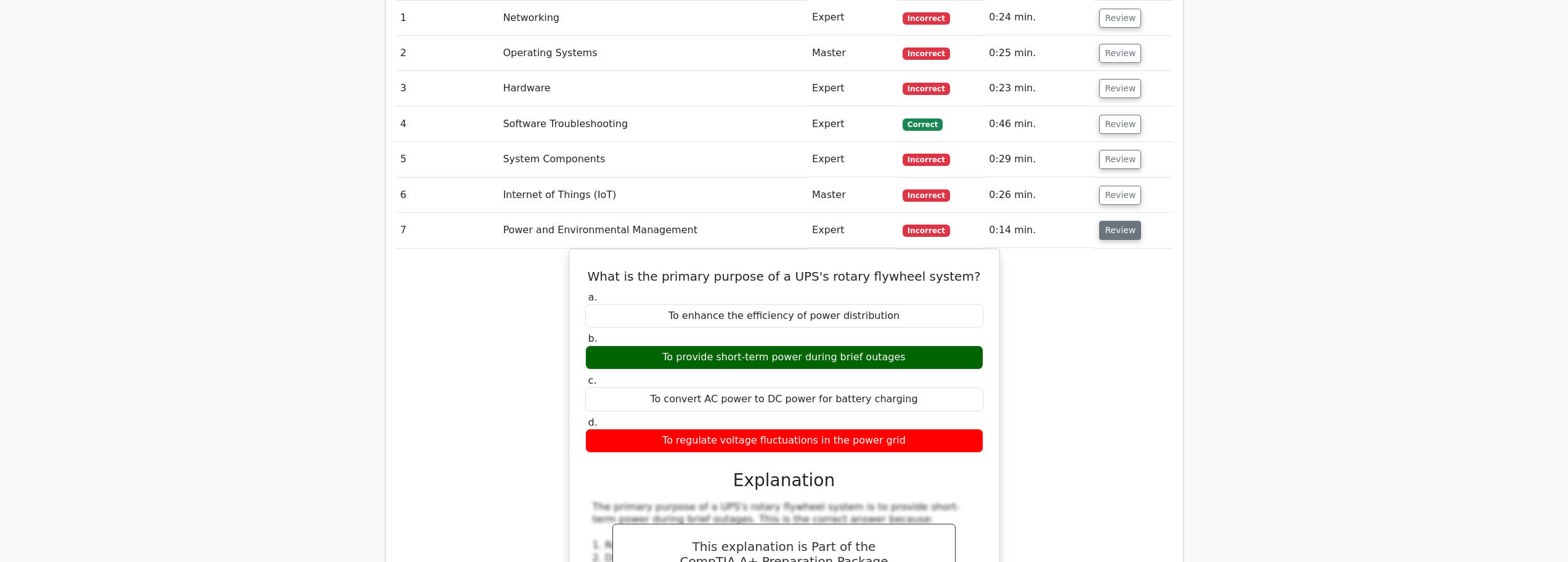
click at [1104, 221] on button "Review" at bounding box center [1119, 230] width 42 height 19
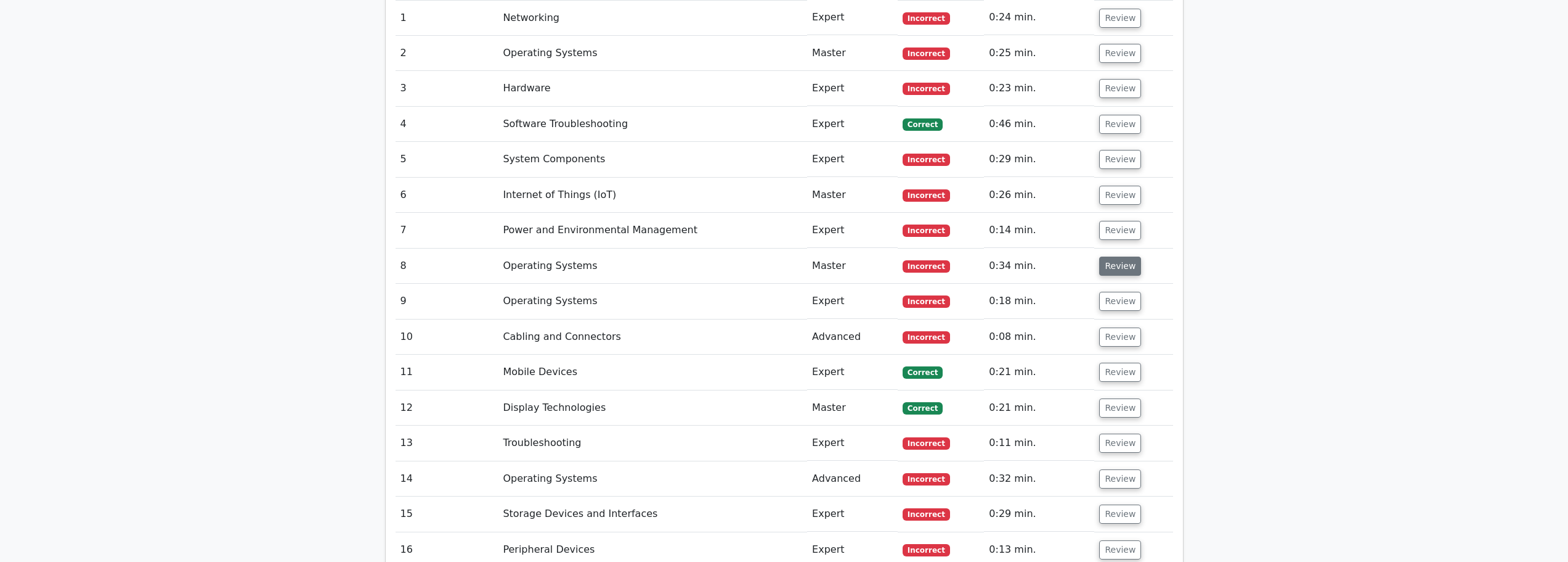
click at [1102, 257] on button "Review" at bounding box center [1119, 266] width 42 height 19
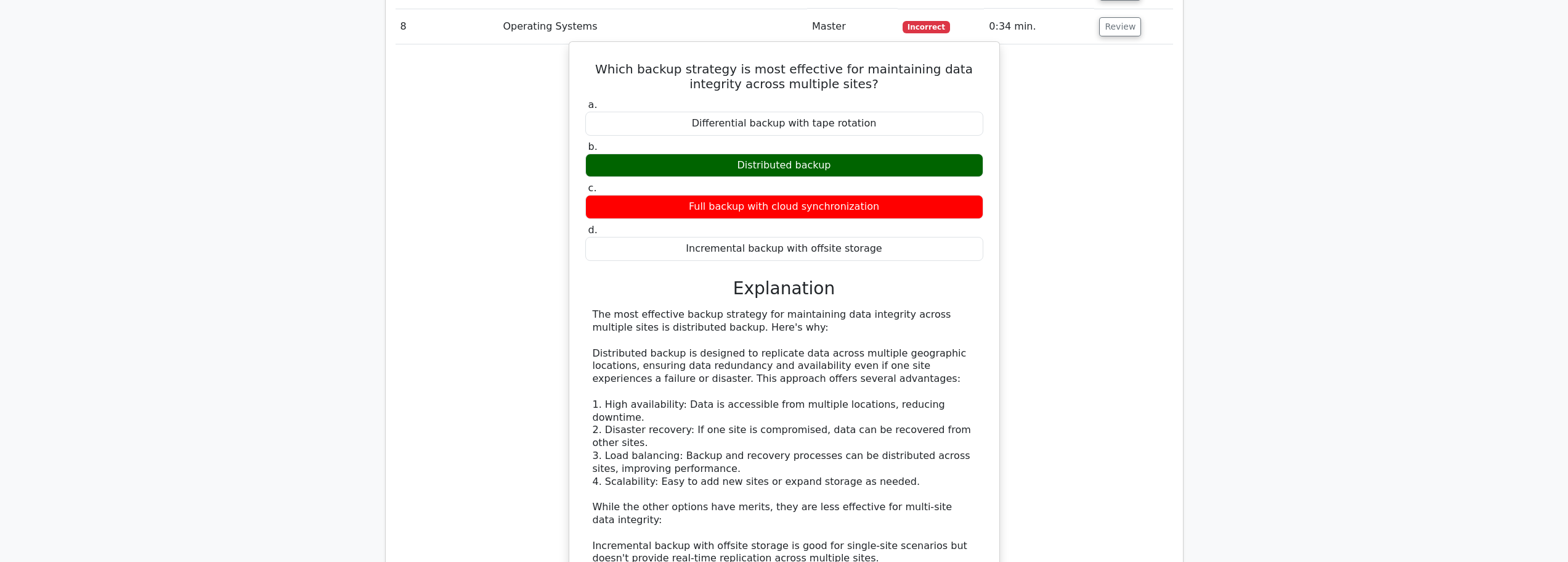
scroll to position [1357, 0]
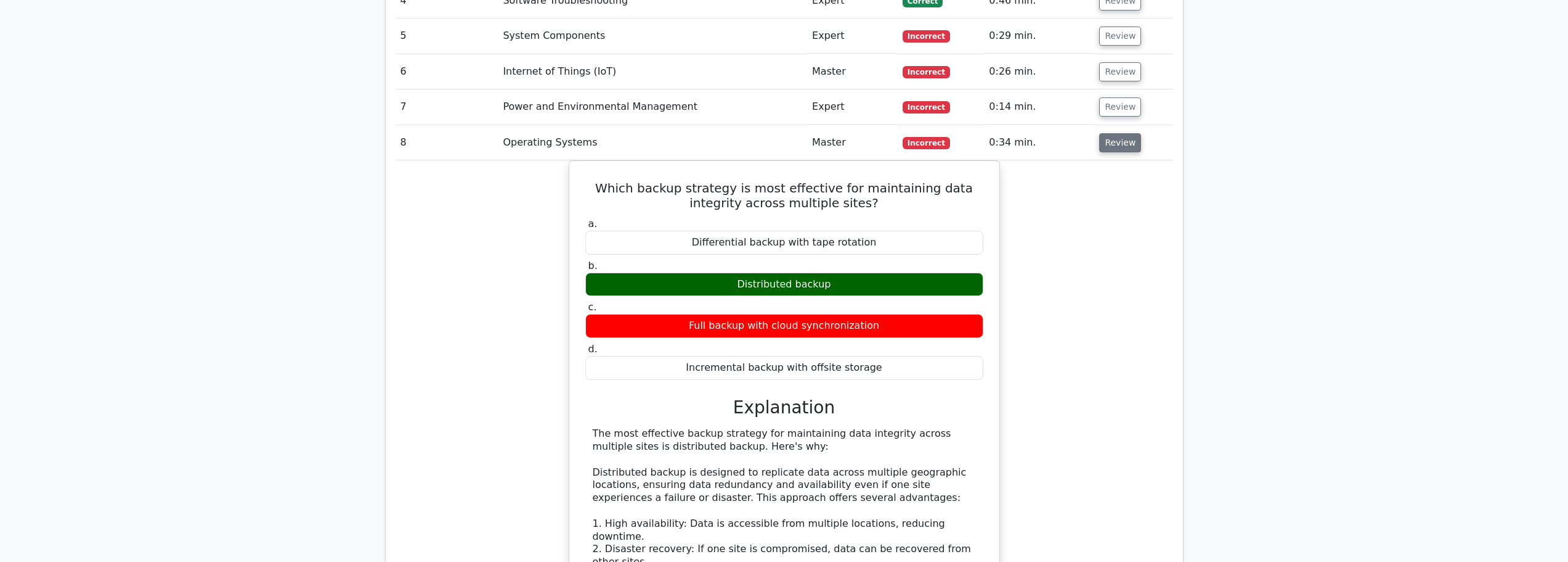
click at [1119, 133] on button "Review" at bounding box center [1119, 142] width 42 height 19
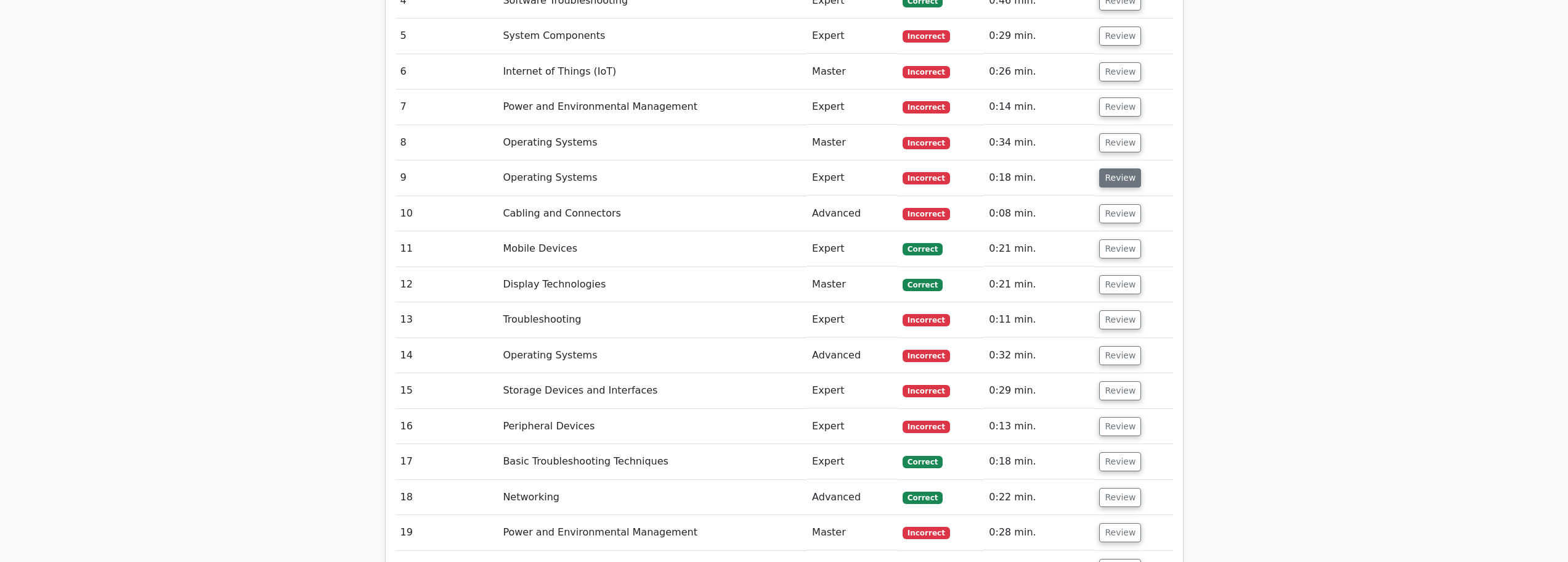
click at [1125, 169] on button "Review" at bounding box center [1119, 178] width 42 height 19
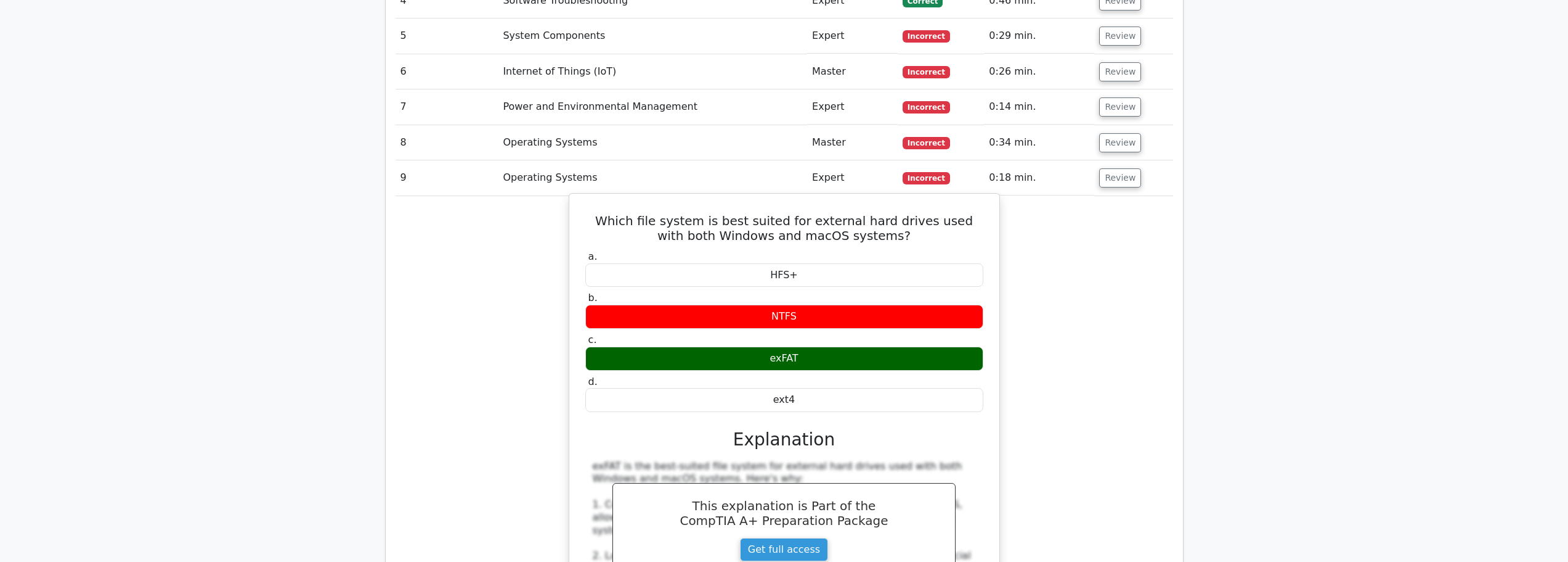
click at [757, 347] on div "exFAT" at bounding box center [785, 358] width 398 height 24
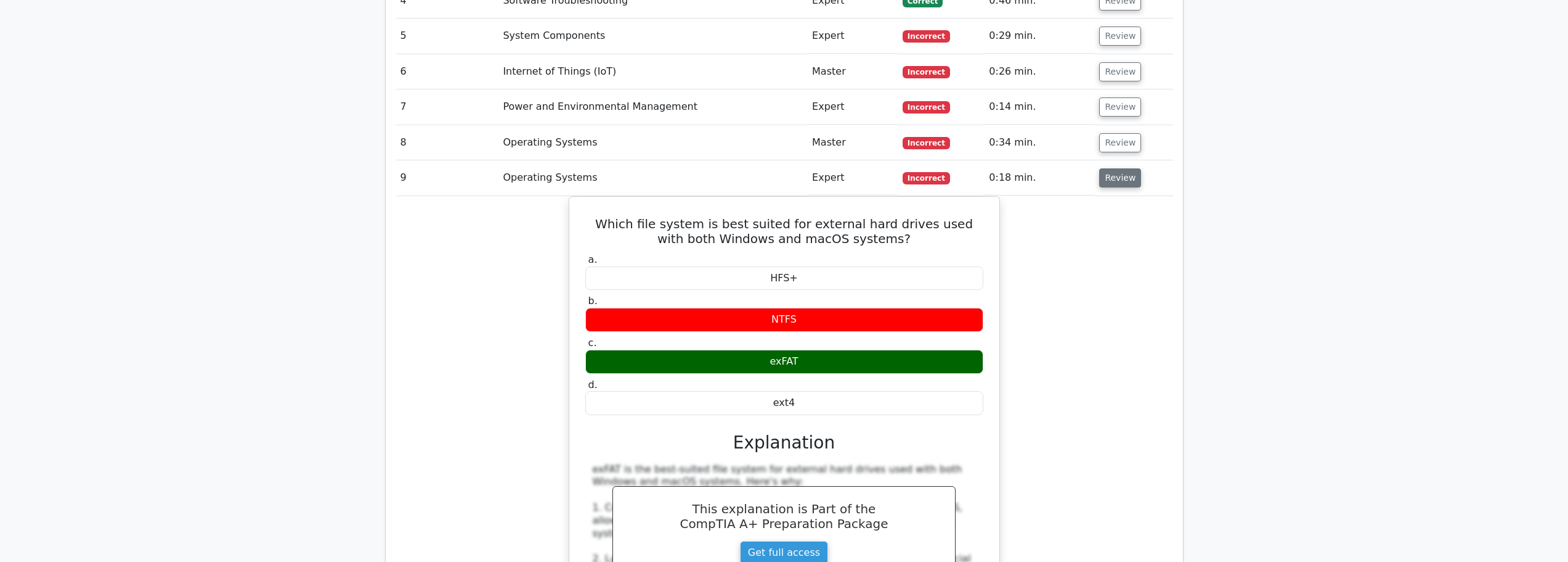
click at [1110, 169] on button "Review" at bounding box center [1119, 178] width 42 height 19
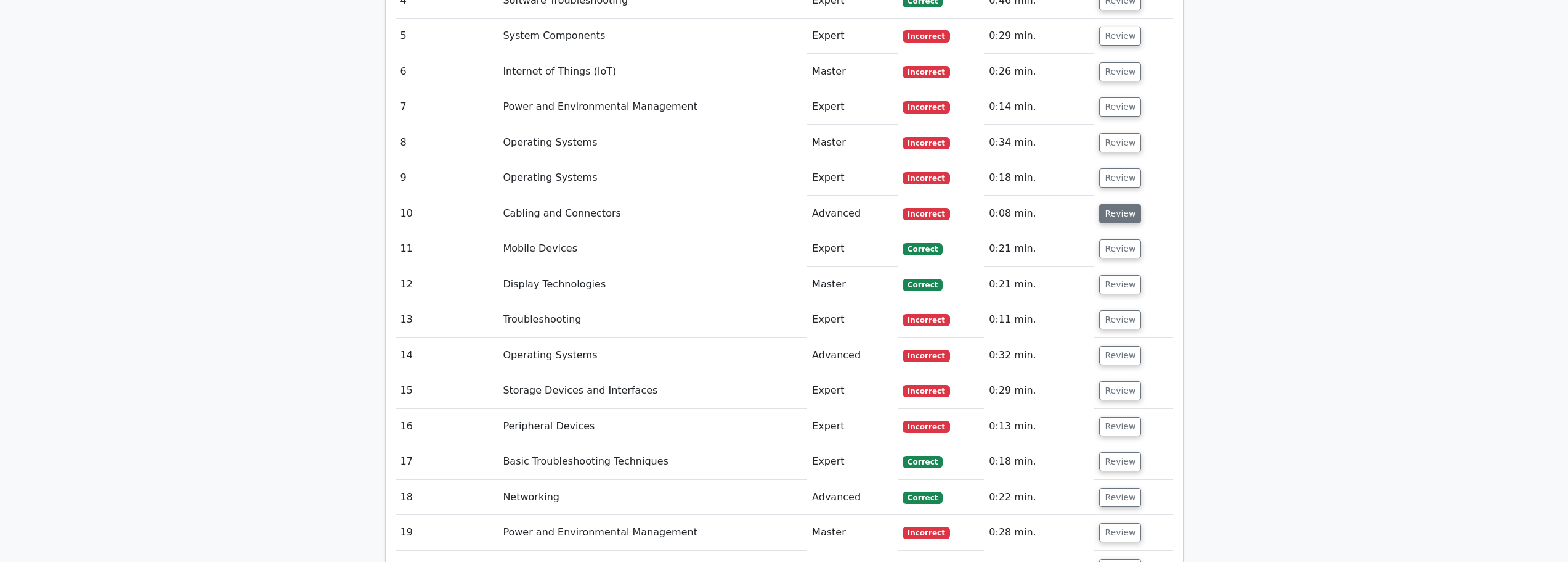
click at [1109, 204] on button "Review" at bounding box center [1119, 213] width 42 height 19
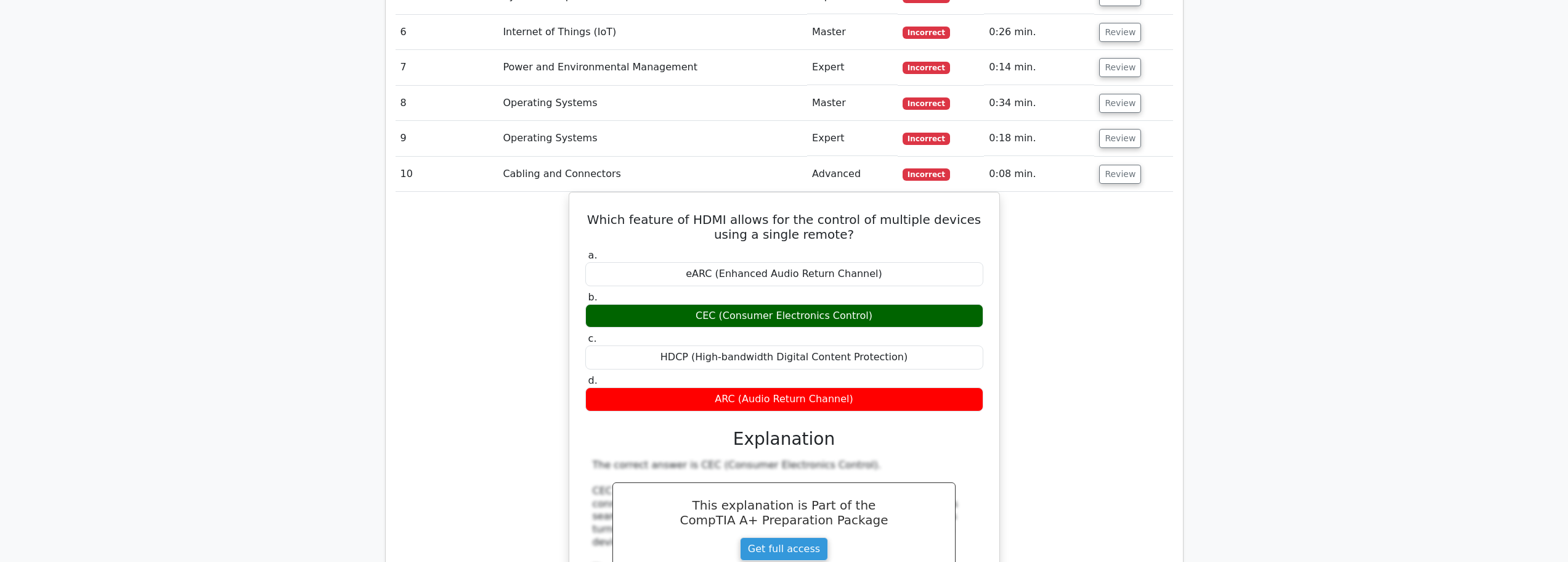
scroll to position [1418, 0]
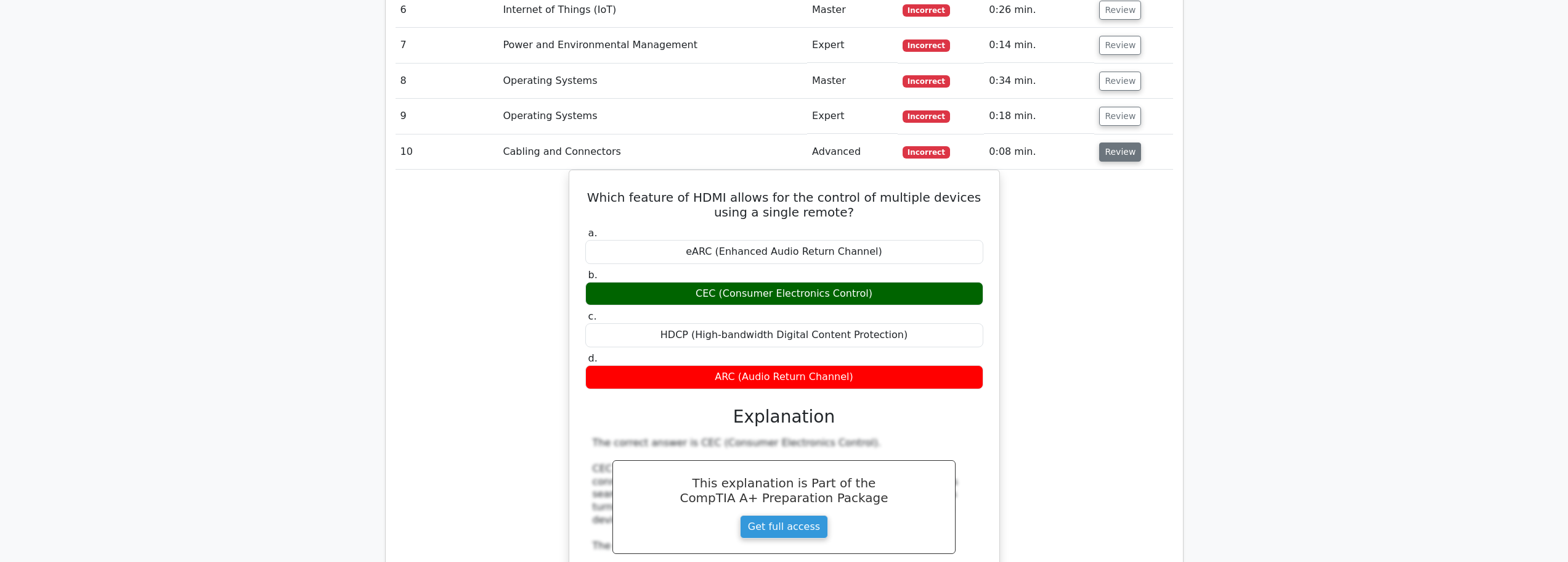
click at [1105, 143] on button "Review" at bounding box center [1119, 152] width 42 height 19
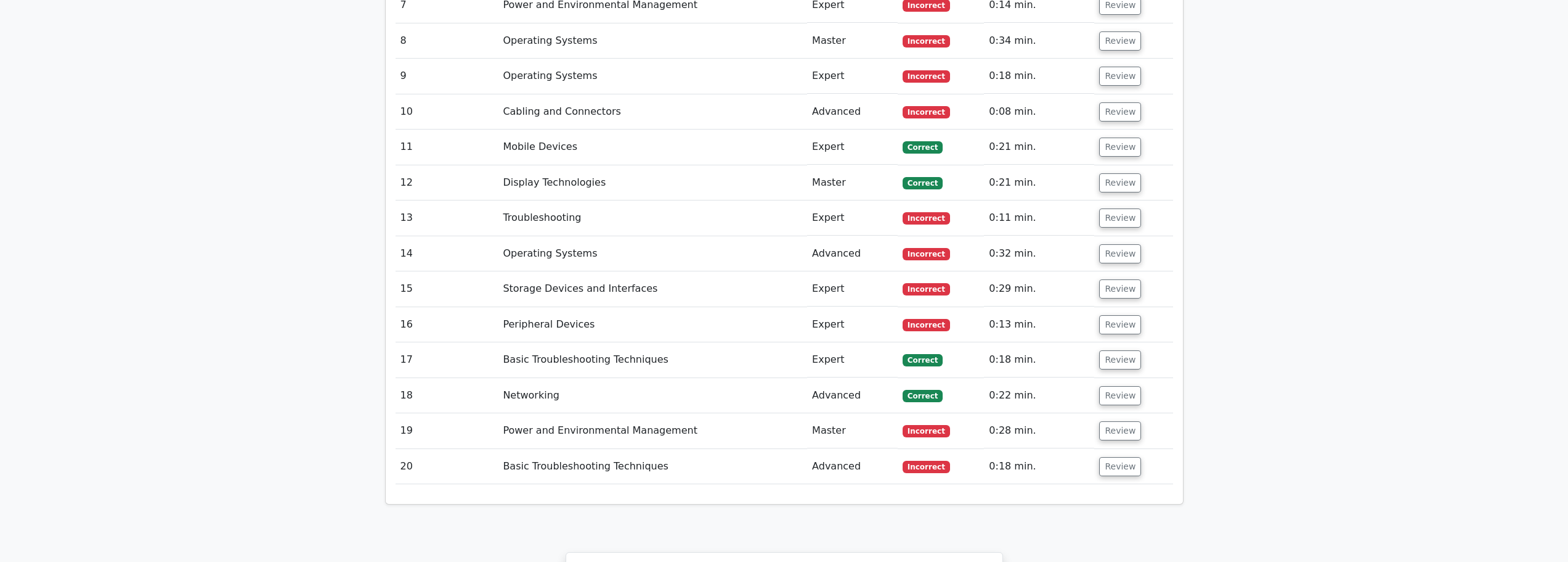
scroll to position [1480, 0]
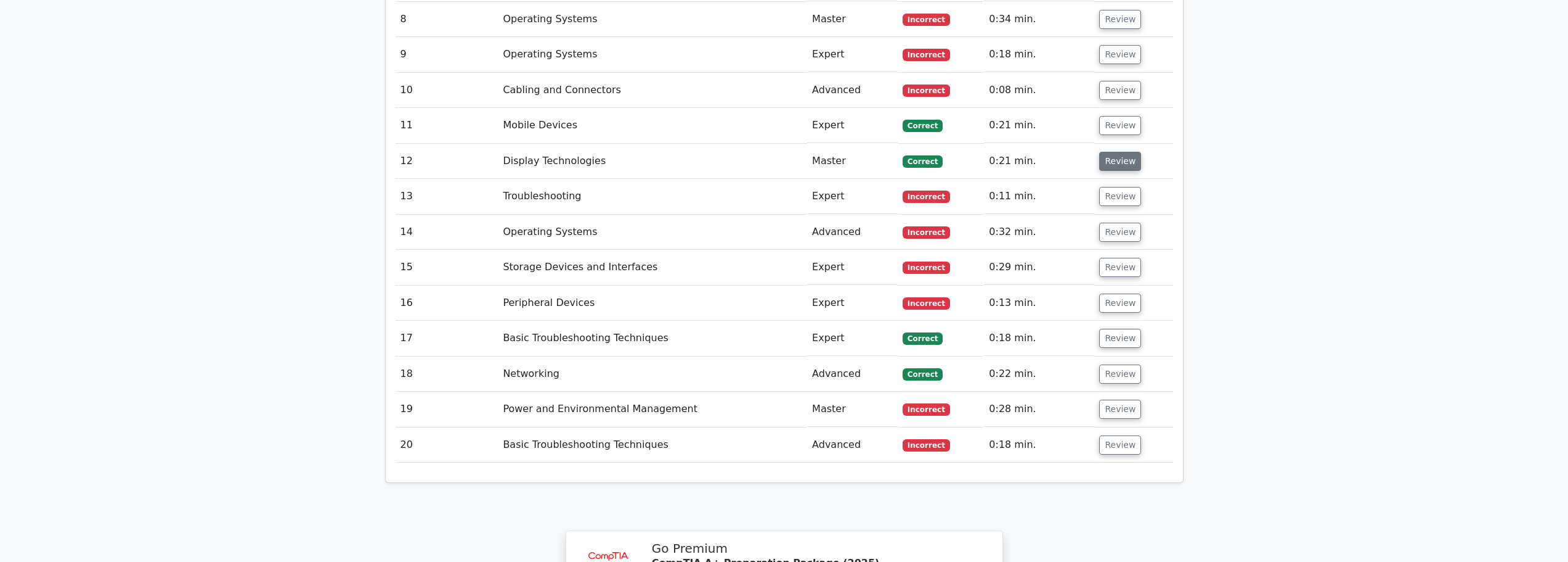
click at [1116, 152] on button "Review" at bounding box center [1119, 161] width 42 height 19
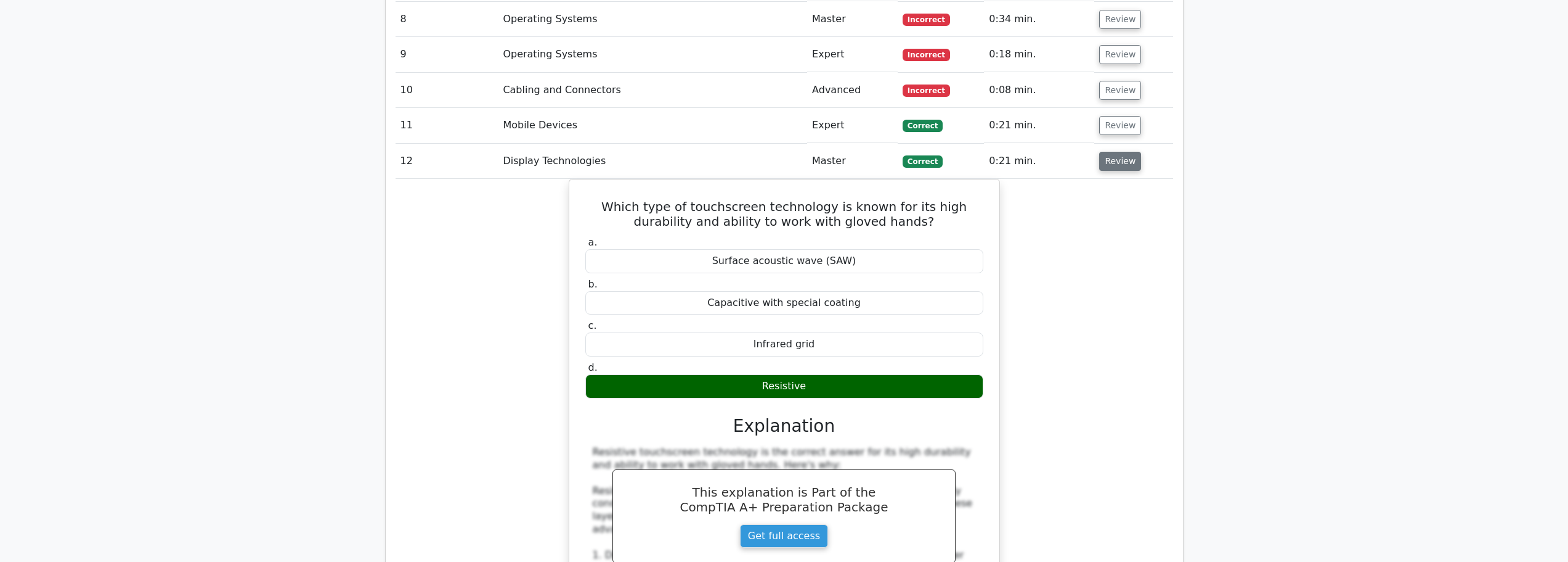
click at [1112, 152] on button "Review" at bounding box center [1119, 161] width 42 height 19
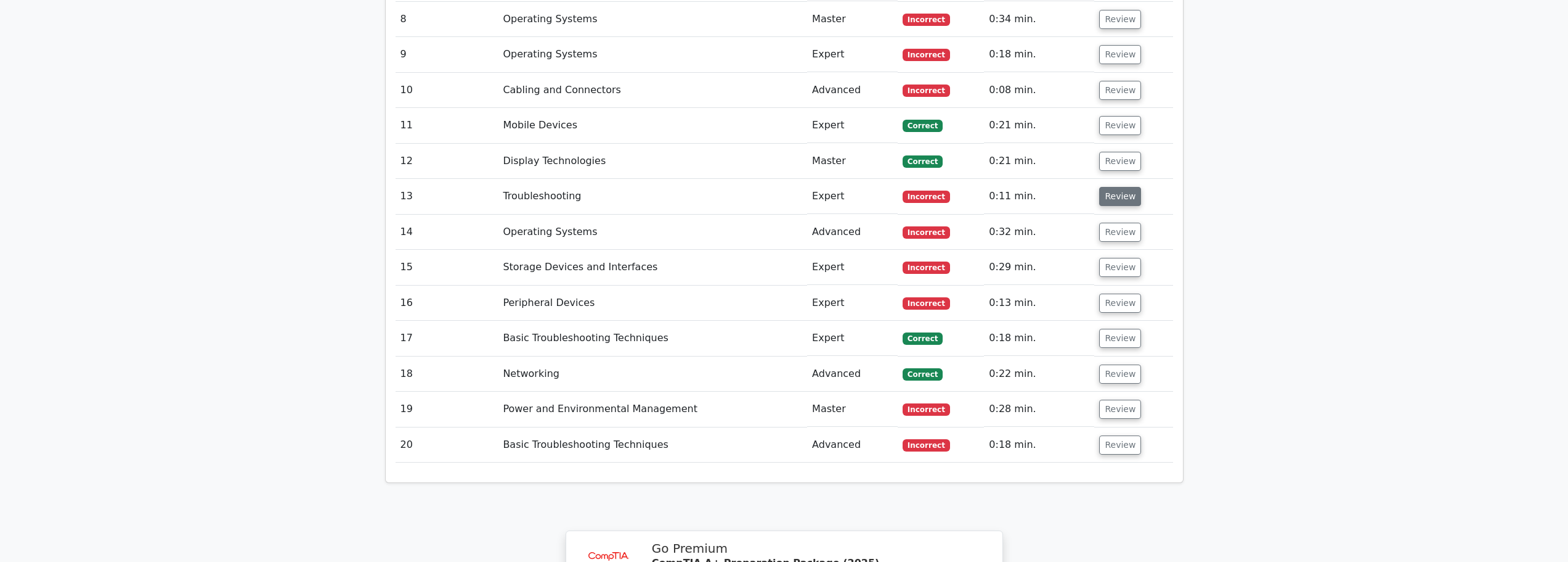
click at [1111, 187] on button "Review" at bounding box center [1119, 196] width 42 height 19
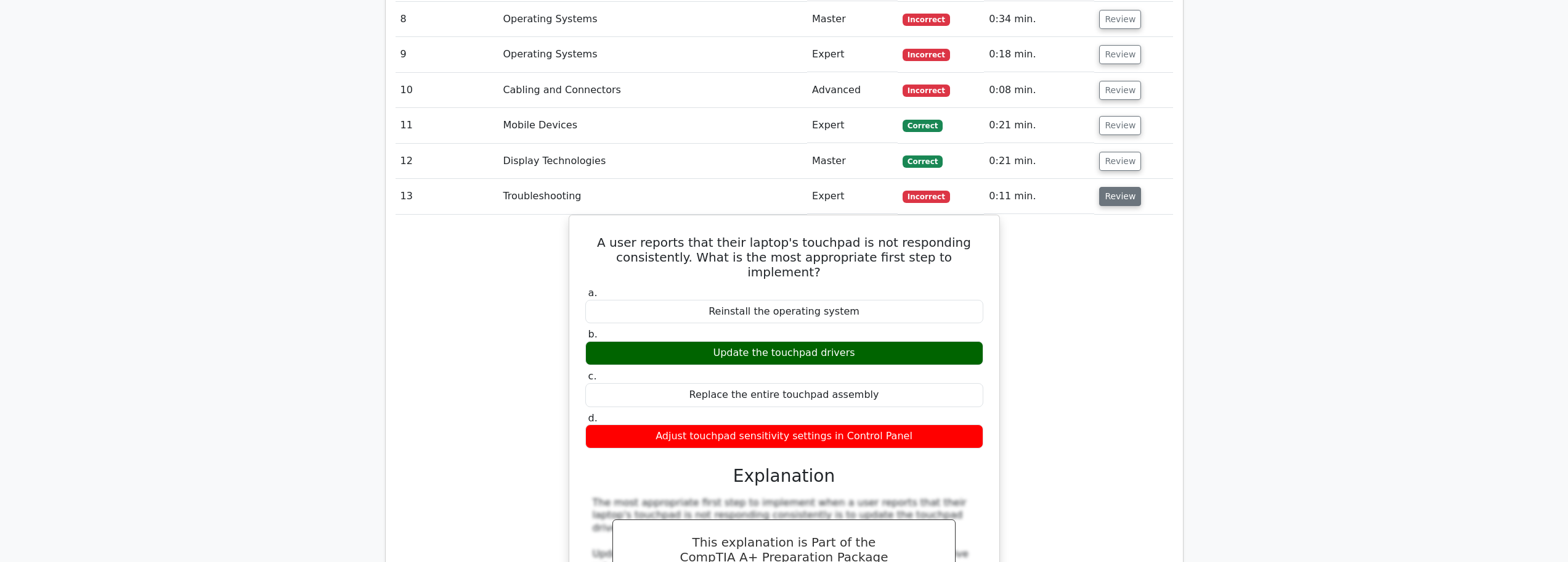
click at [1111, 187] on button "Review" at bounding box center [1119, 196] width 42 height 19
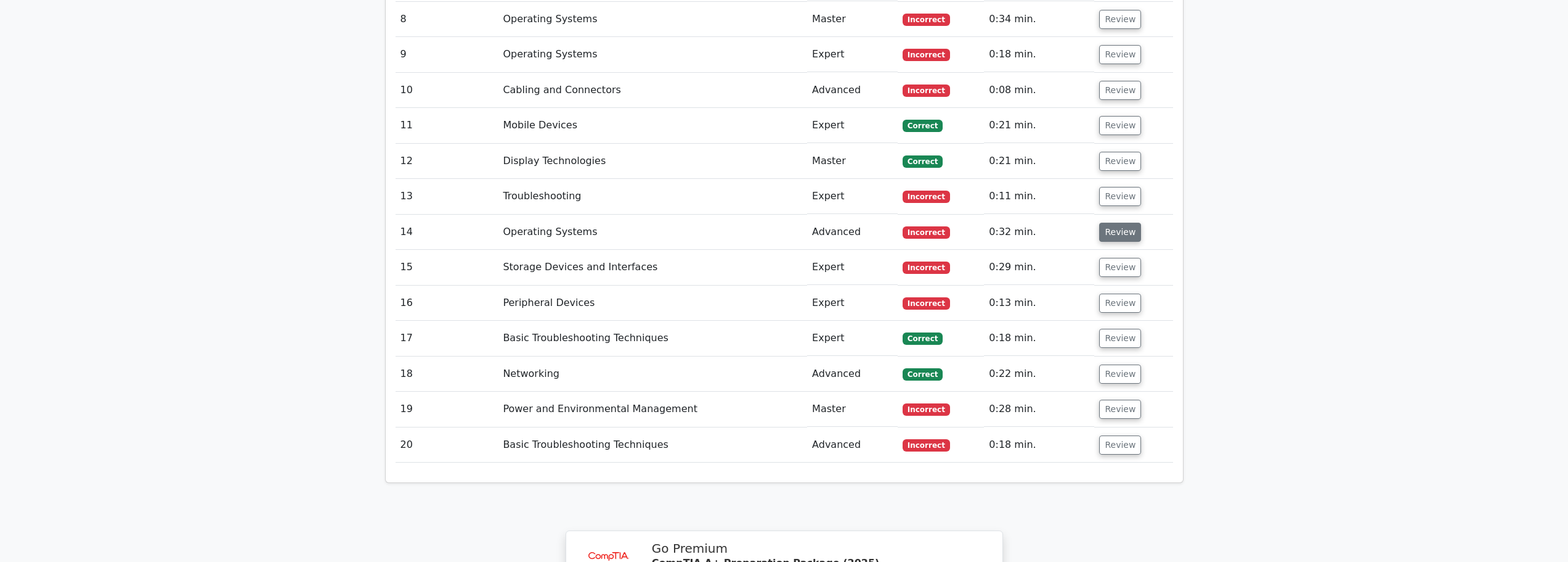
click at [1111, 223] on button "Review" at bounding box center [1119, 232] width 42 height 19
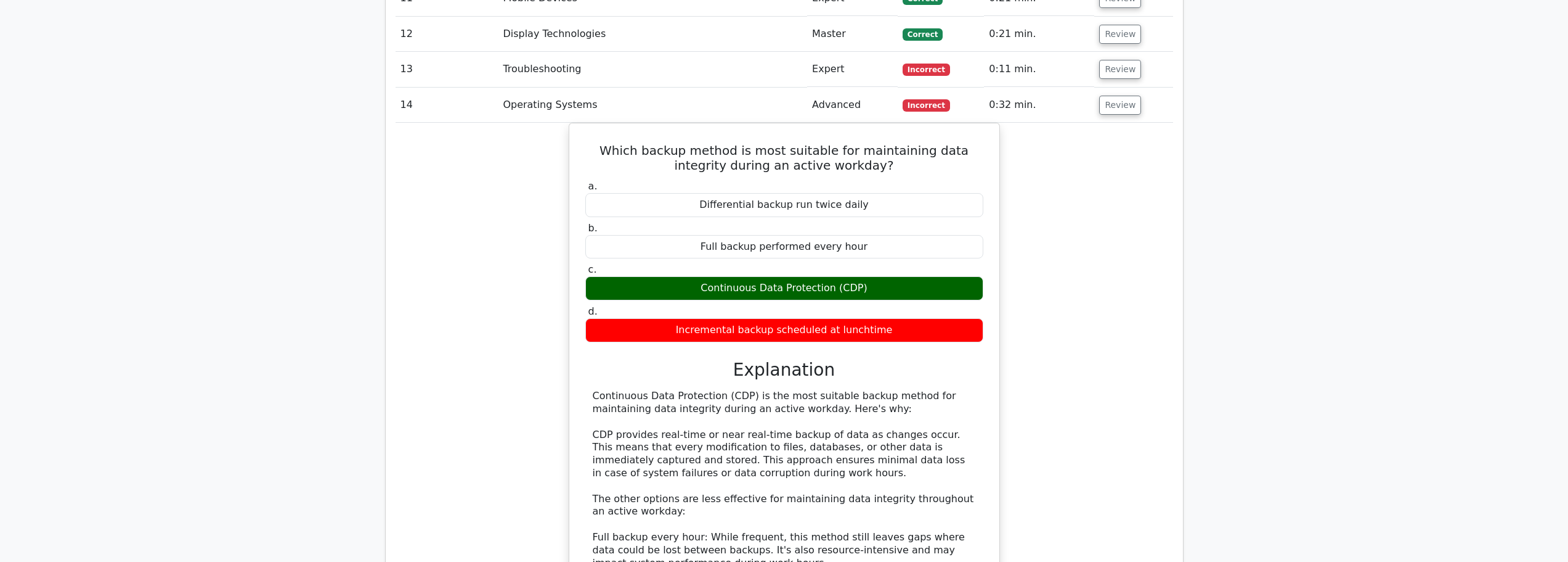
scroll to position [1603, 0]
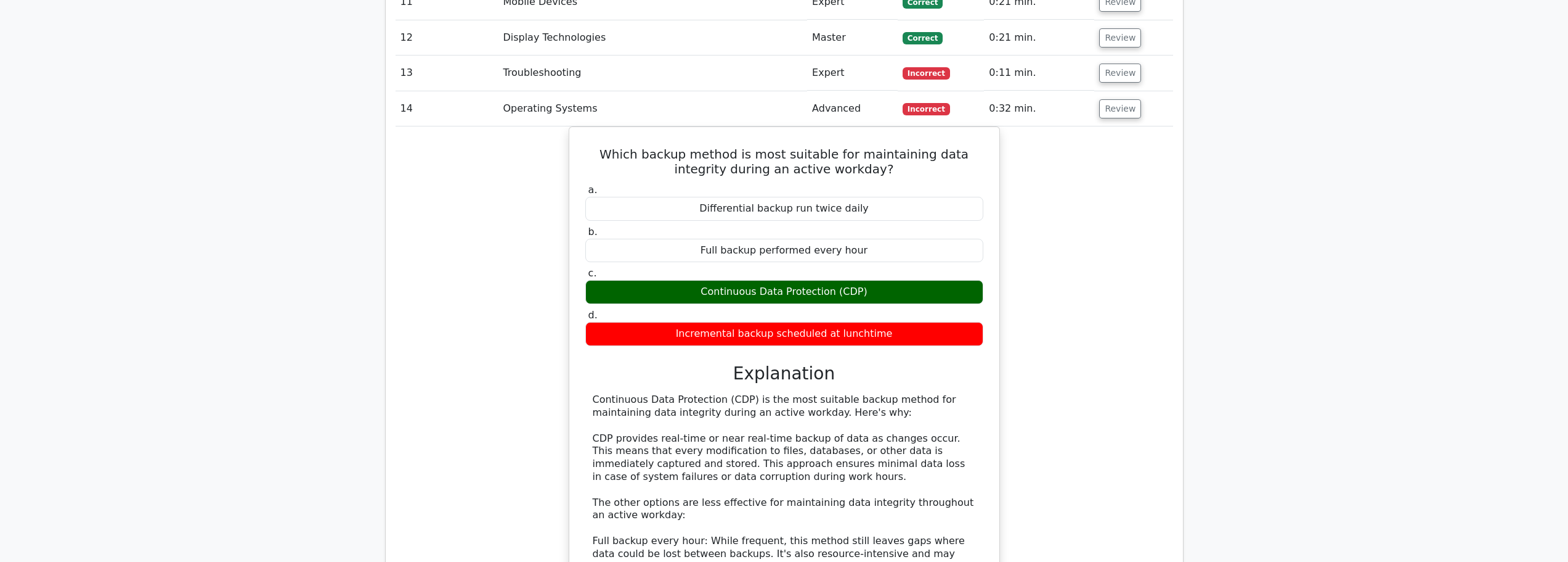
click at [1127, 92] on td "Review" at bounding box center [1133, 109] width 78 height 35
click at [1125, 100] on button "Review" at bounding box center [1119, 109] width 42 height 19
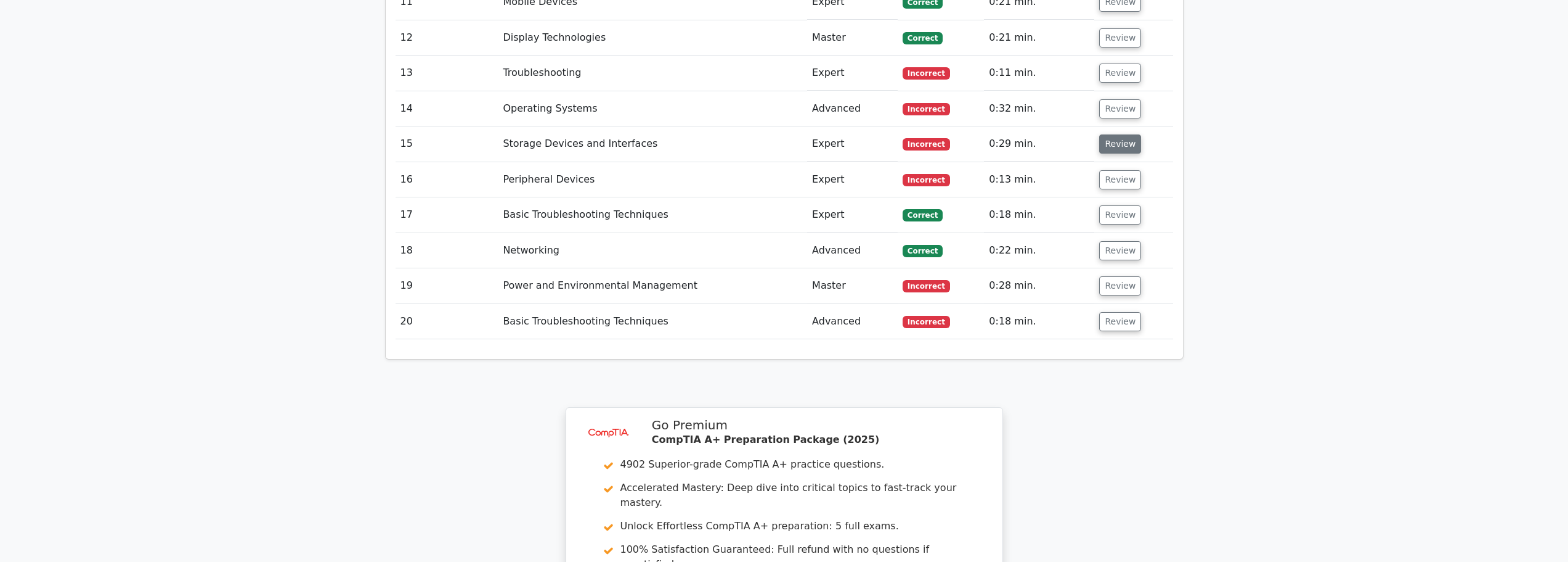
click at [1123, 135] on button "Review" at bounding box center [1119, 144] width 42 height 19
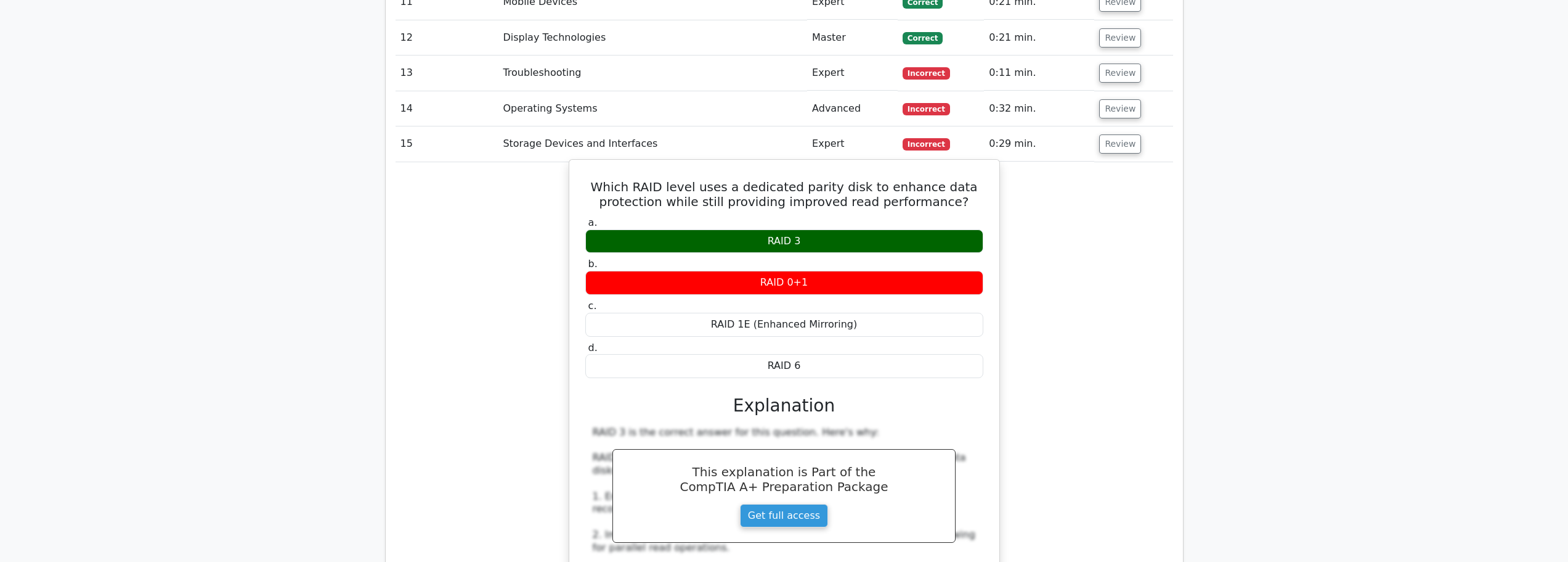
click at [728, 230] on div "RAID 3" at bounding box center [785, 241] width 398 height 24
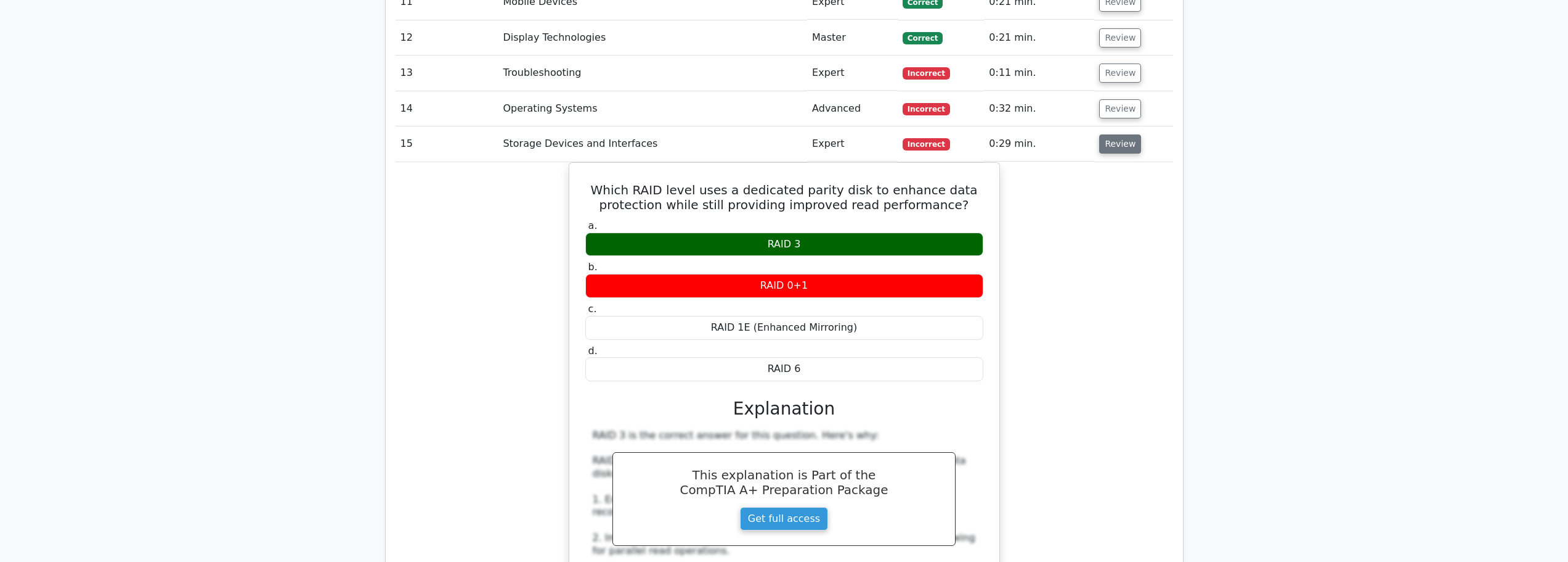
click at [1122, 135] on button "Review" at bounding box center [1119, 144] width 42 height 19
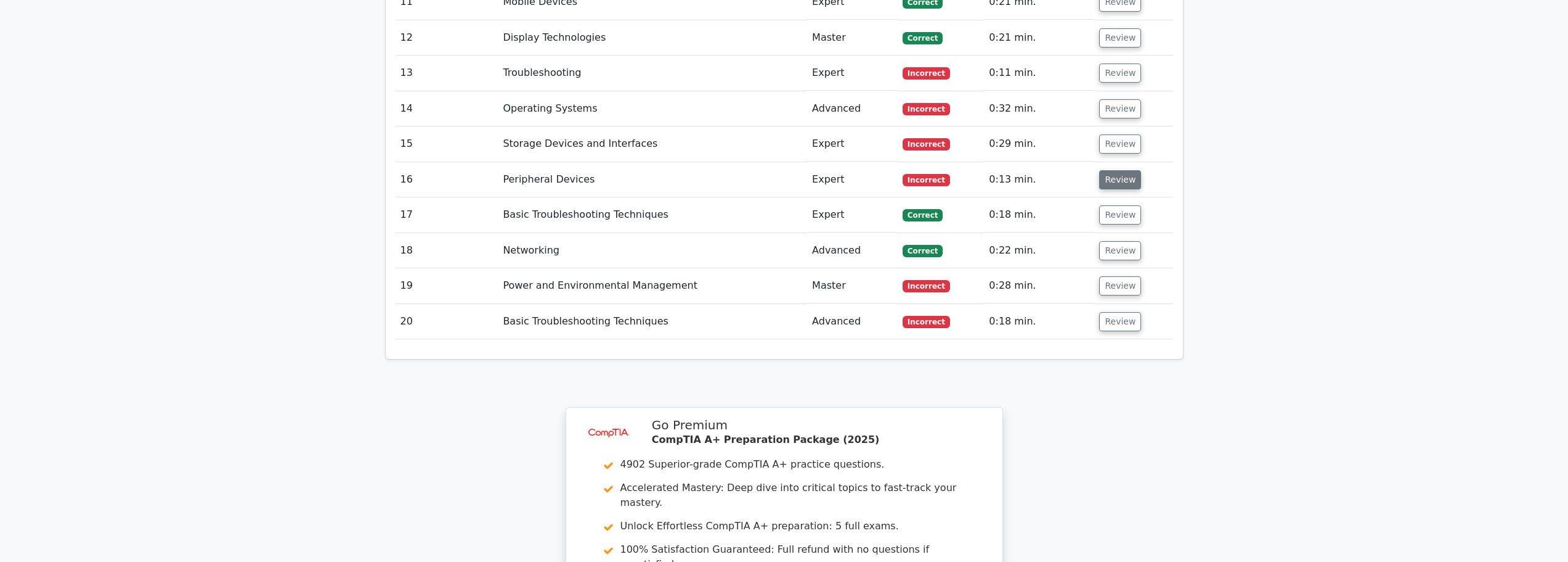
click at [1127, 171] on button "Review" at bounding box center [1119, 180] width 42 height 19
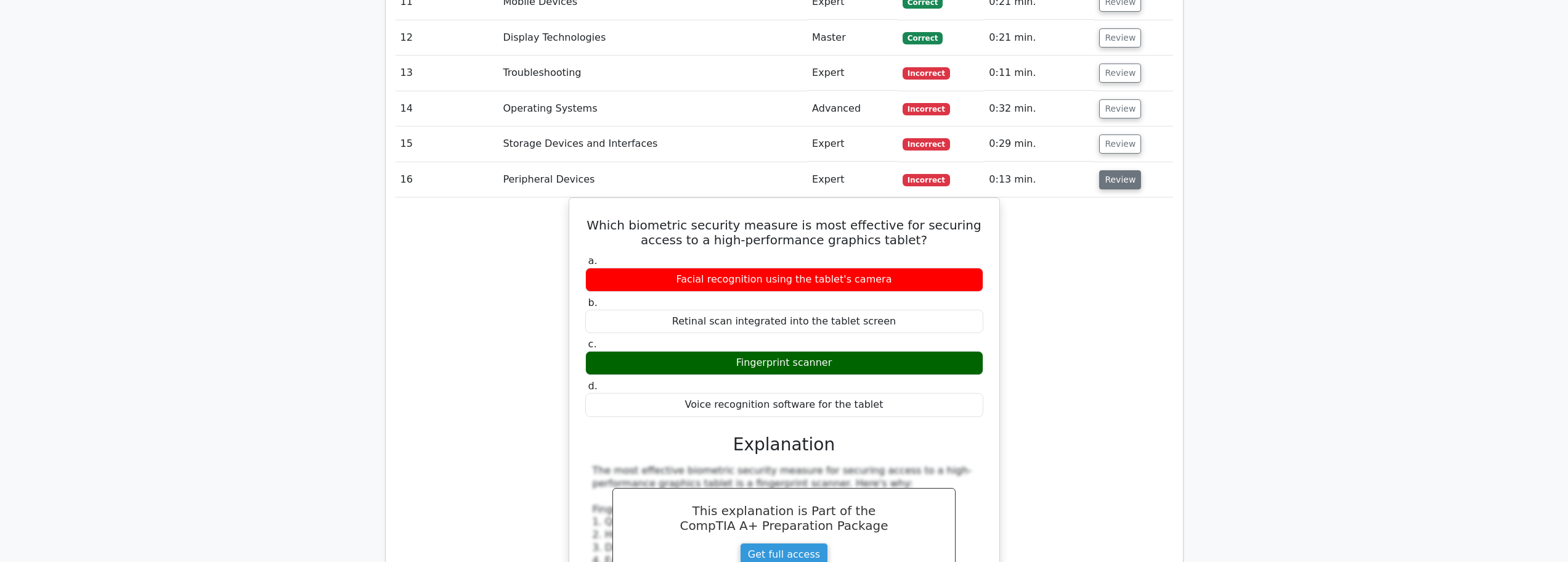
click at [1123, 171] on button "Review" at bounding box center [1119, 180] width 42 height 19
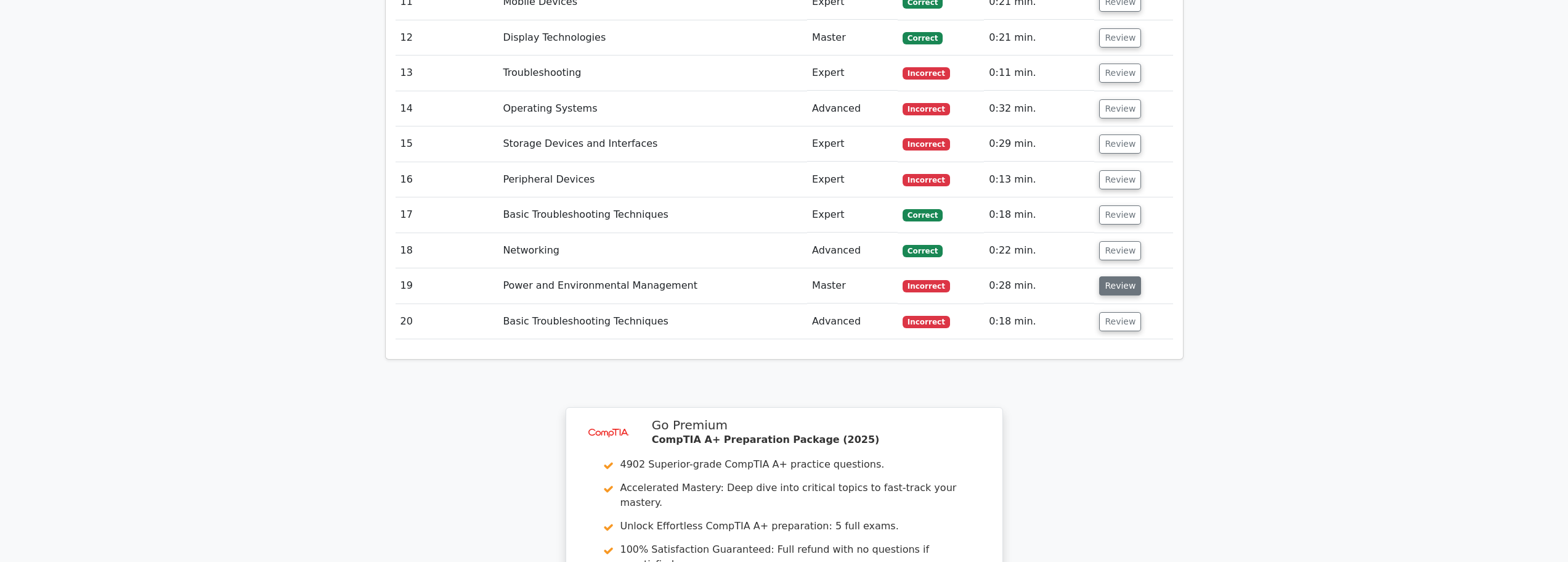
click at [1105, 277] on button "Review" at bounding box center [1119, 285] width 42 height 19
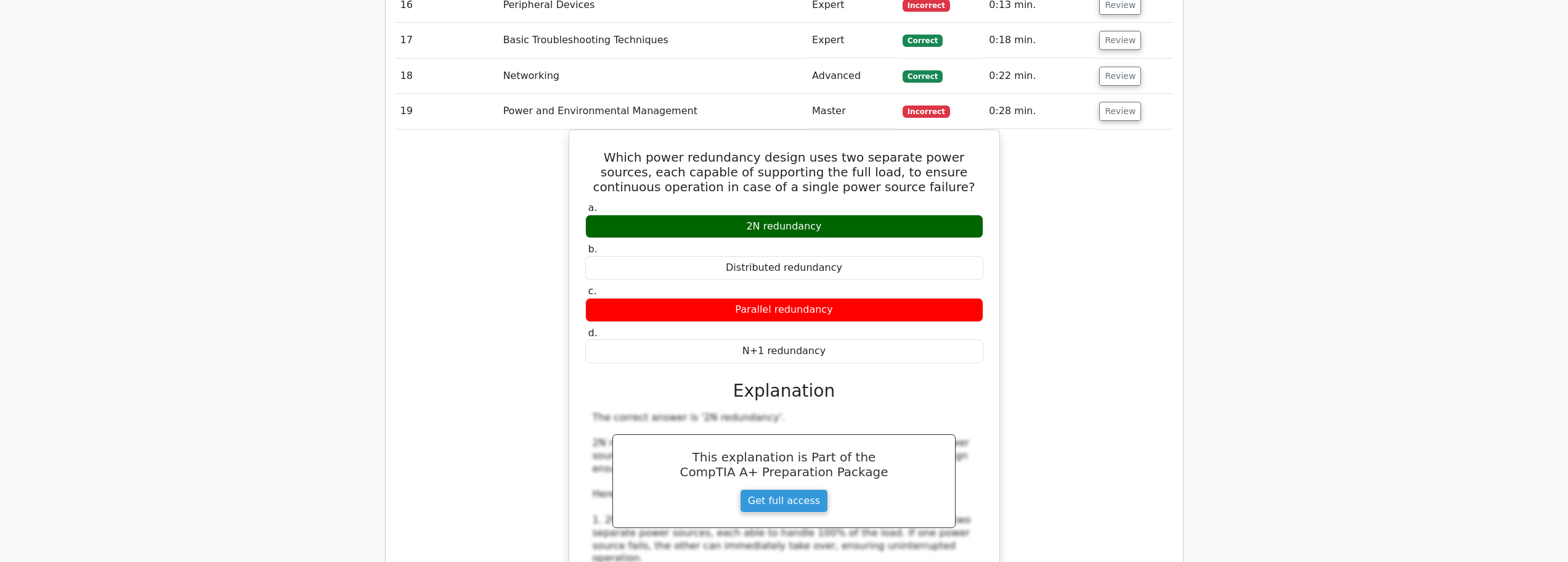
scroll to position [1850, 0]
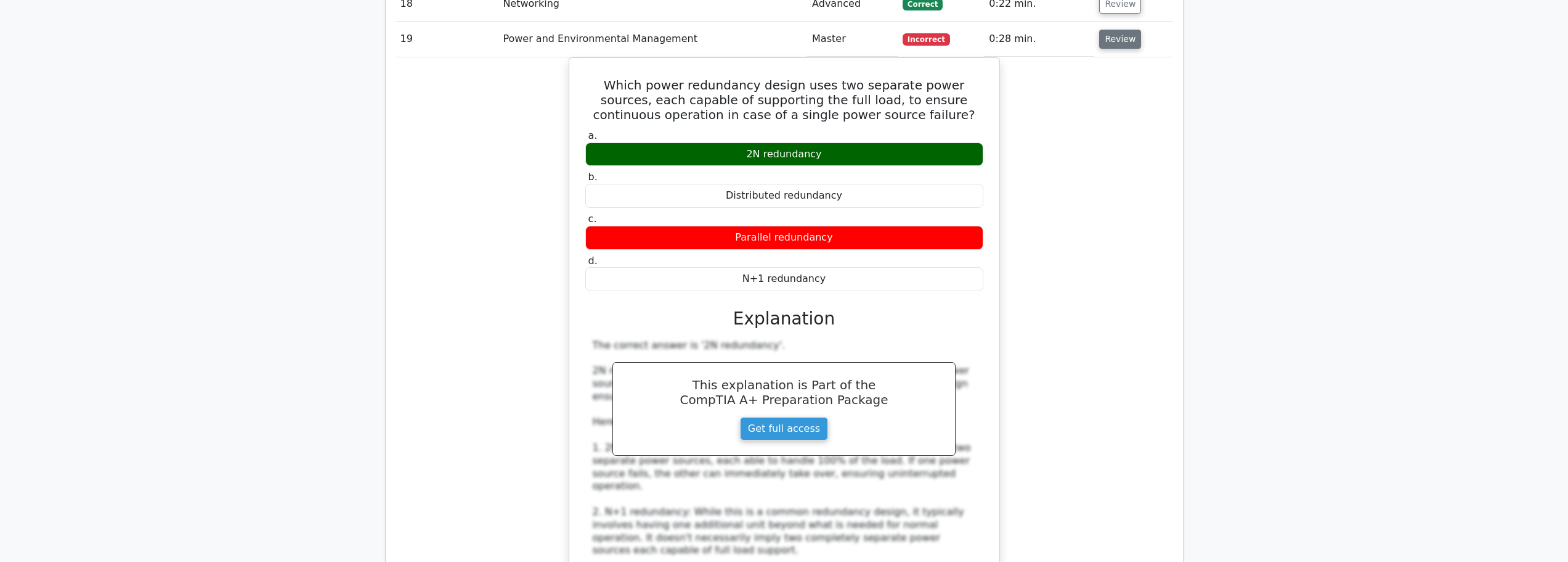
click at [1117, 30] on button "Review" at bounding box center [1119, 39] width 42 height 19
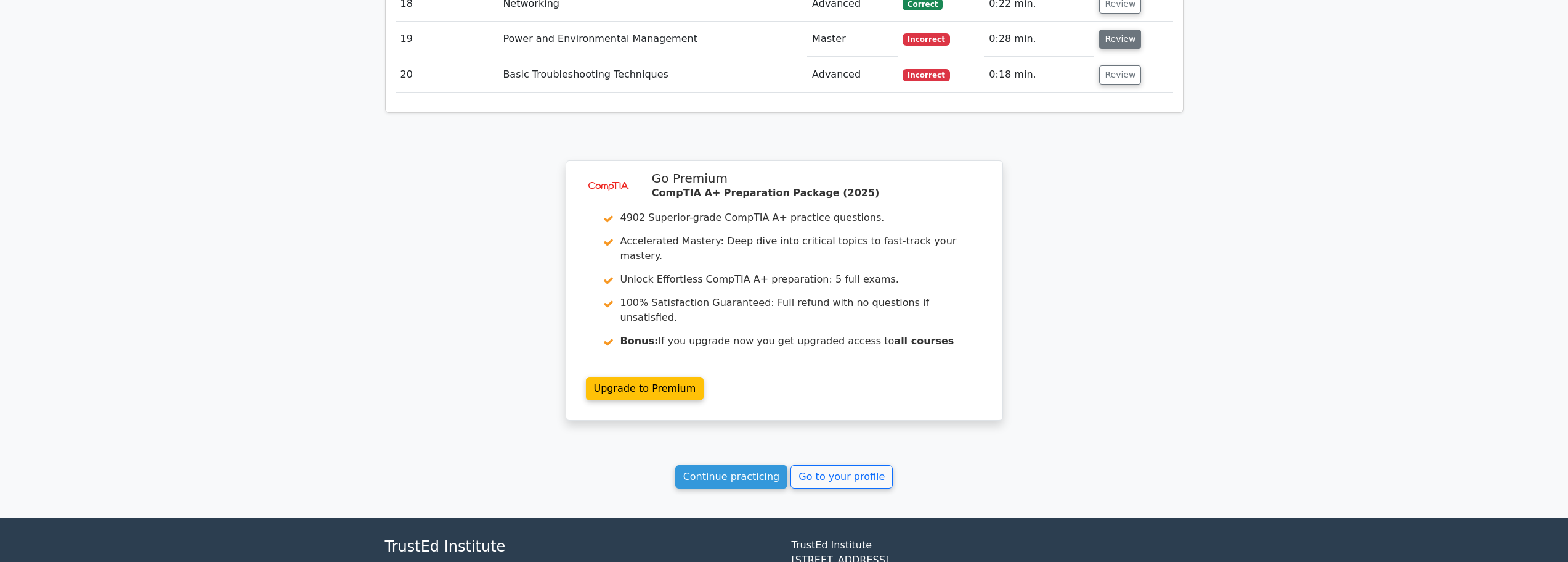
click at [1108, 30] on button "Review" at bounding box center [1119, 39] width 42 height 19
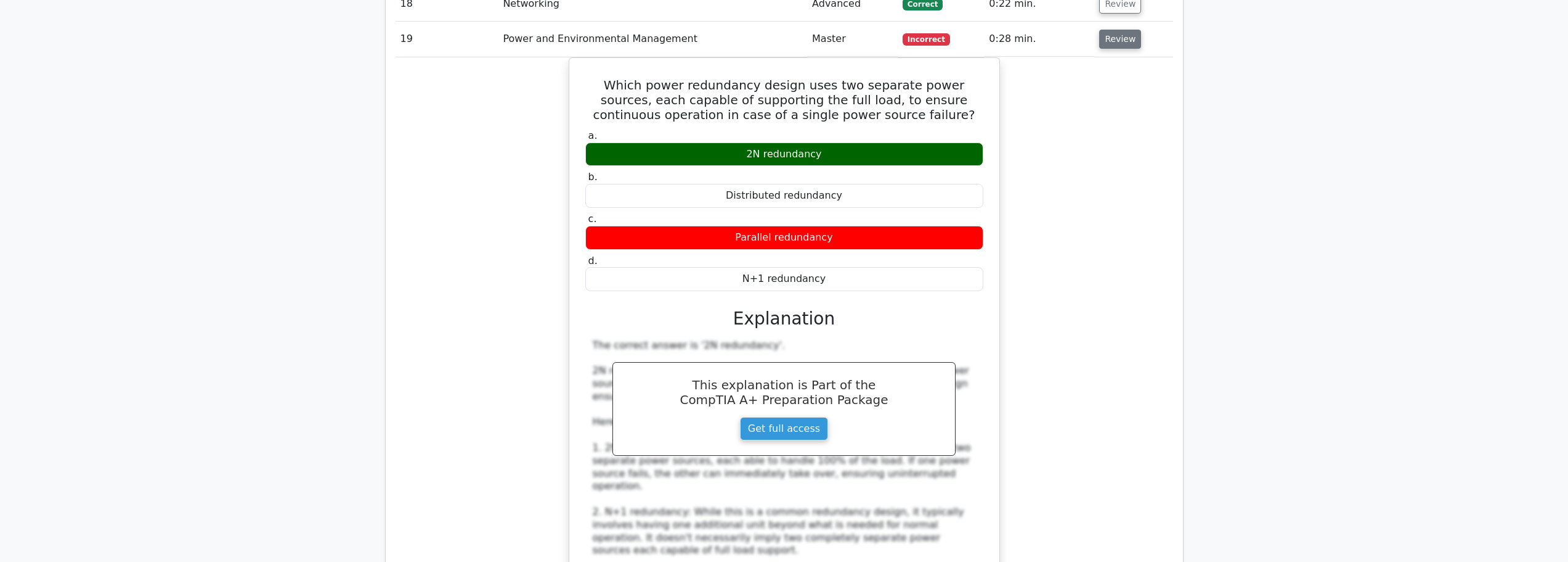
click at [1108, 30] on button "Review" at bounding box center [1119, 39] width 42 height 19
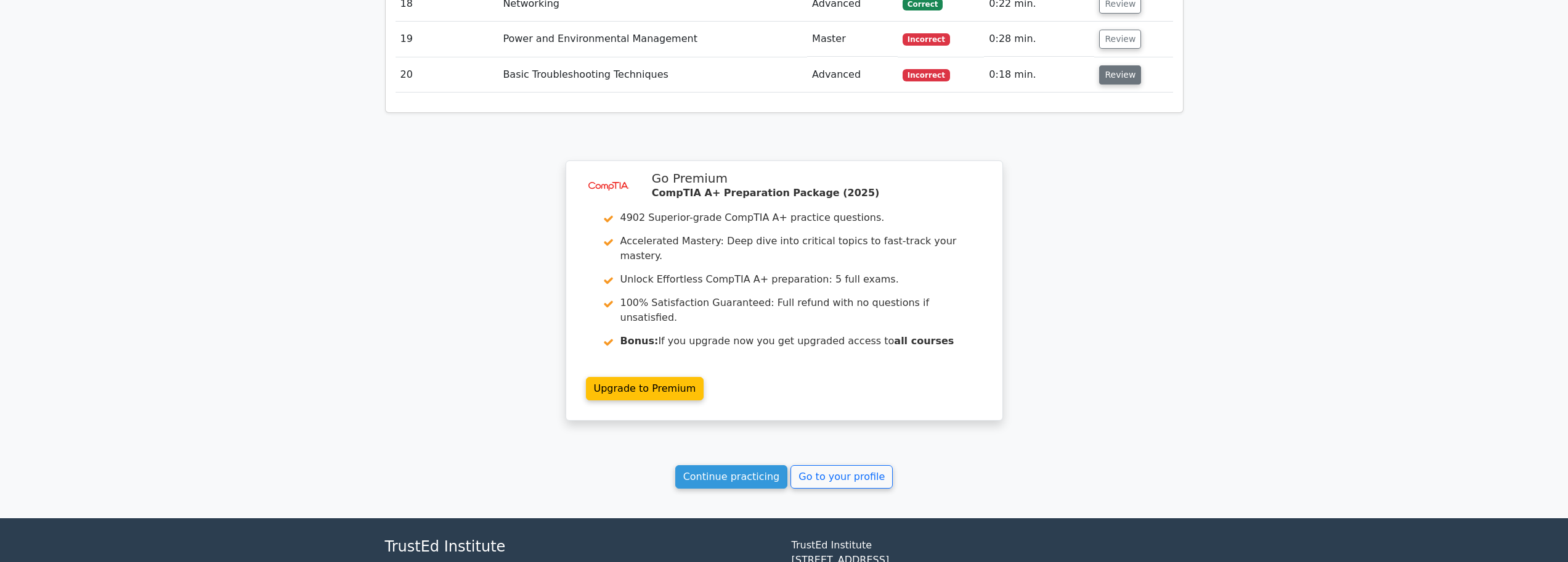
click at [1115, 66] on button "Review" at bounding box center [1119, 75] width 42 height 19
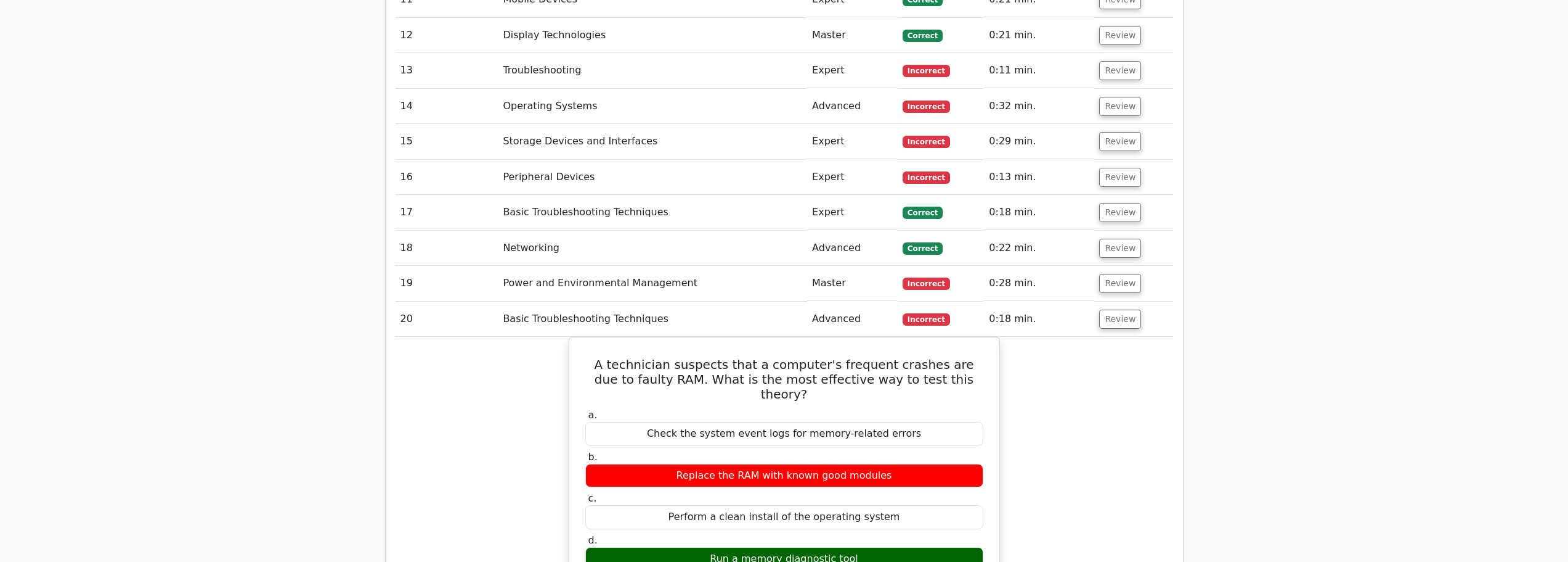
scroll to position [1603, 0]
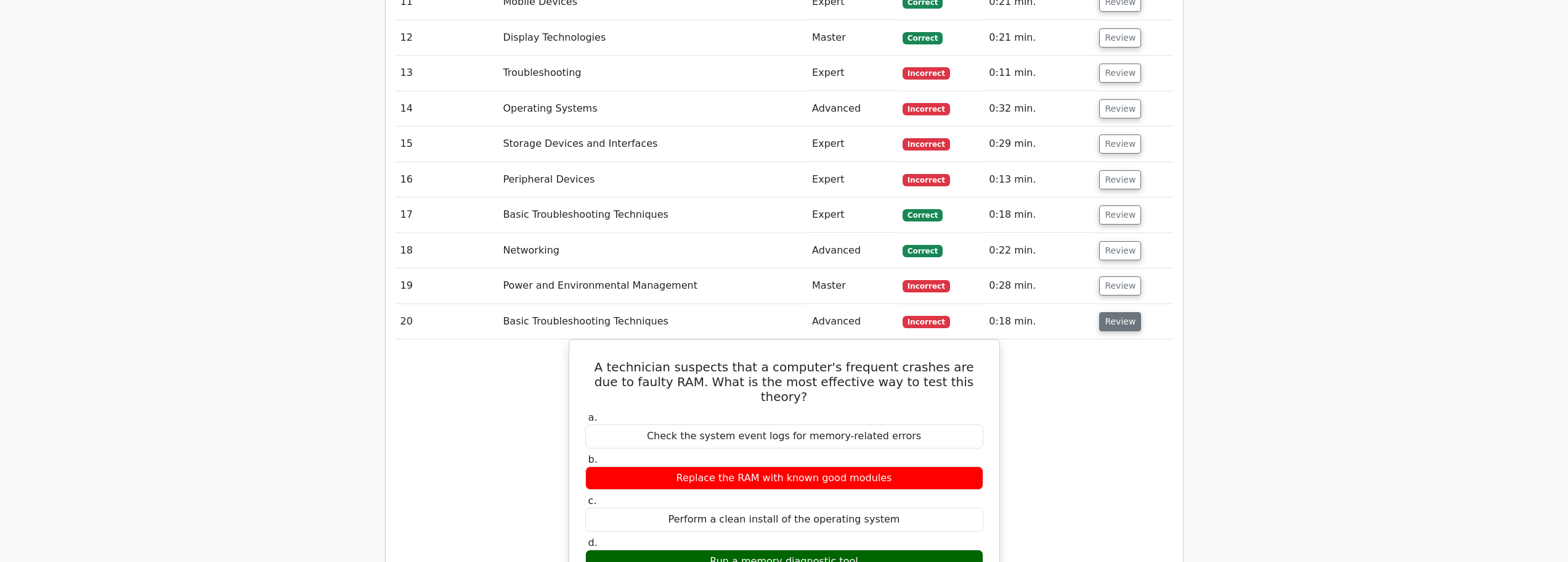
click at [1108, 312] on button "Review" at bounding box center [1119, 321] width 42 height 19
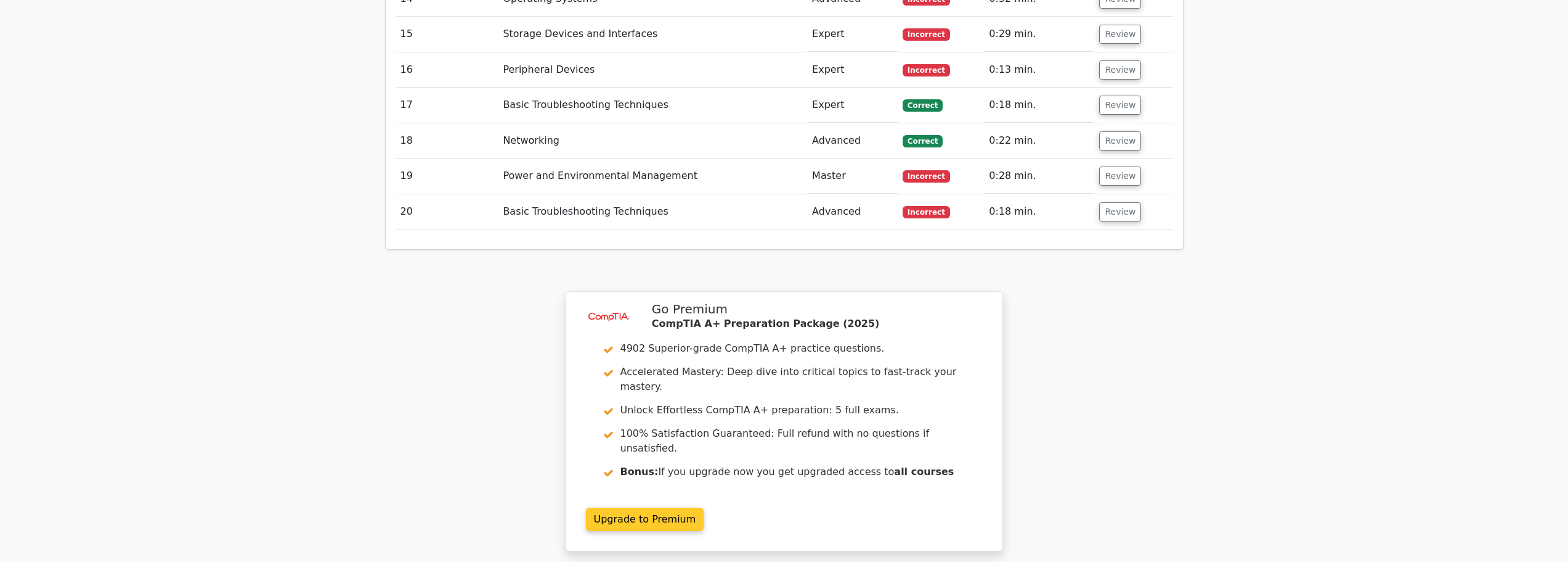
scroll to position [1893, 0]
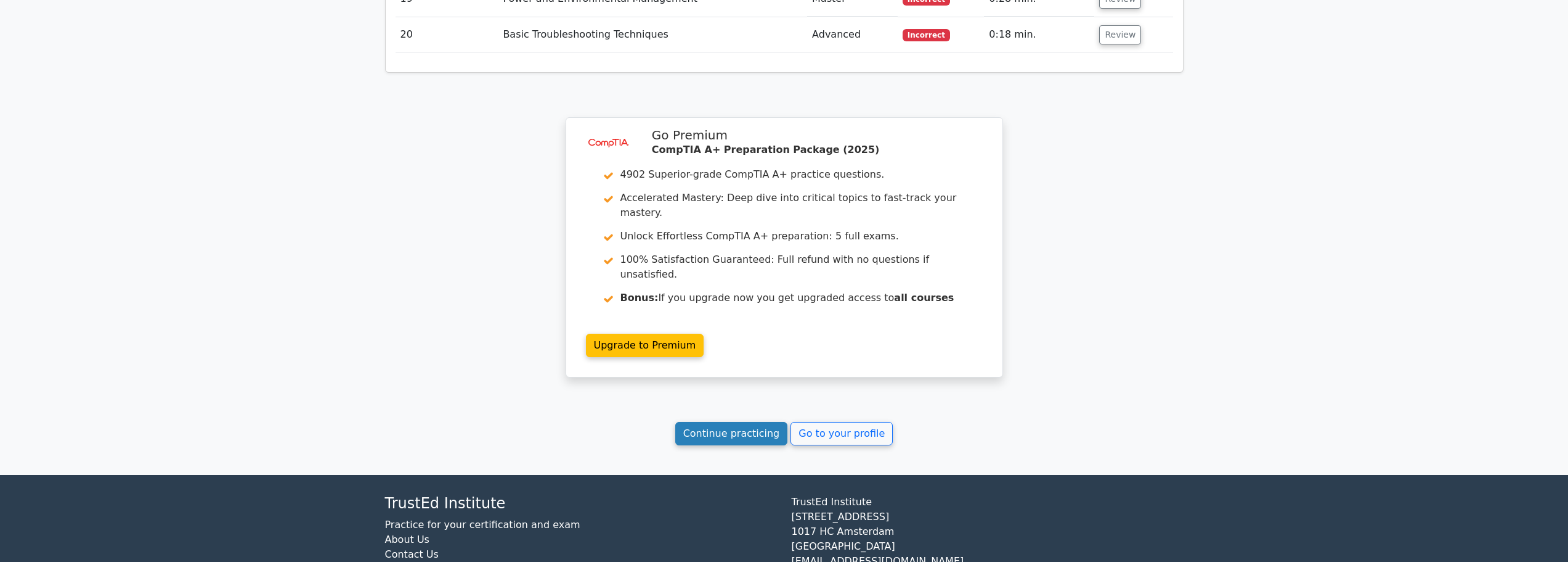
click at [753, 422] on link "Continue practicing" at bounding box center [732, 434] width 113 height 23
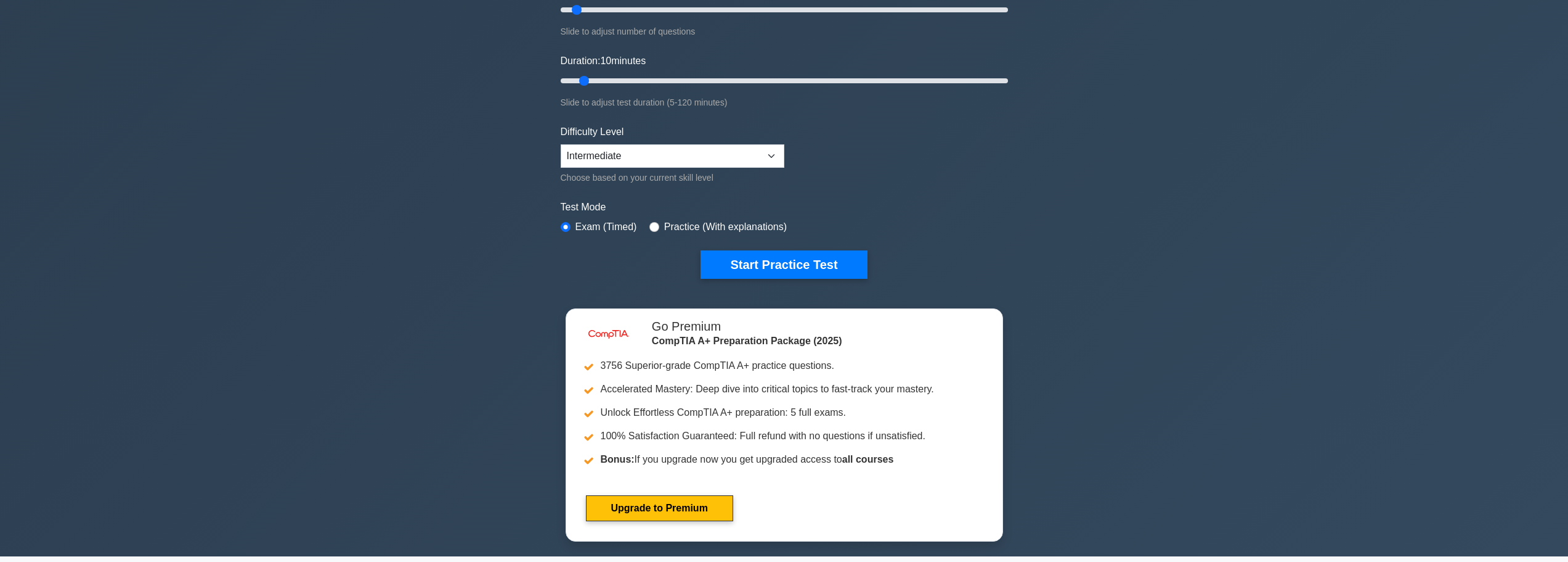
scroll to position [185, 0]
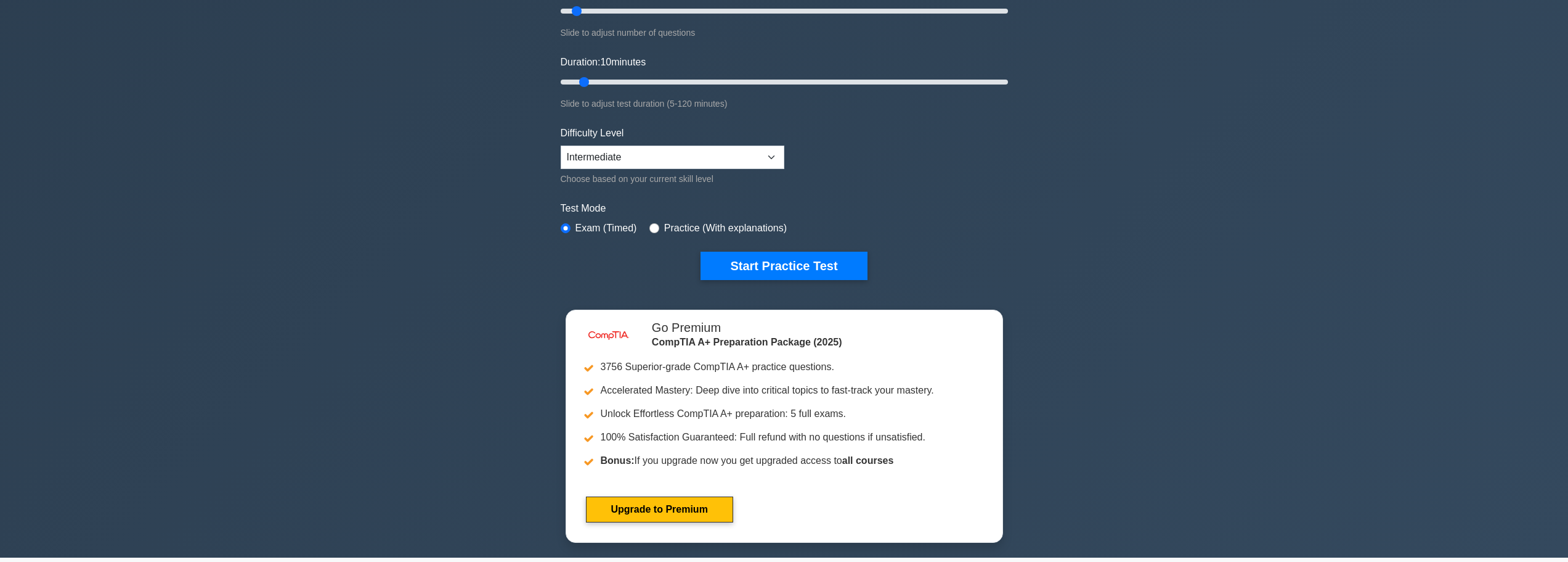
click at [663, 174] on div "Choose based on your current skill level" at bounding box center [672, 179] width 223 height 14
click at [647, 161] on select "Beginner Intermediate Expert" at bounding box center [672, 157] width 223 height 23
click at [645, 161] on select "Beginner Intermediate Expert" at bounding box center [672, 157] width 223 height 23
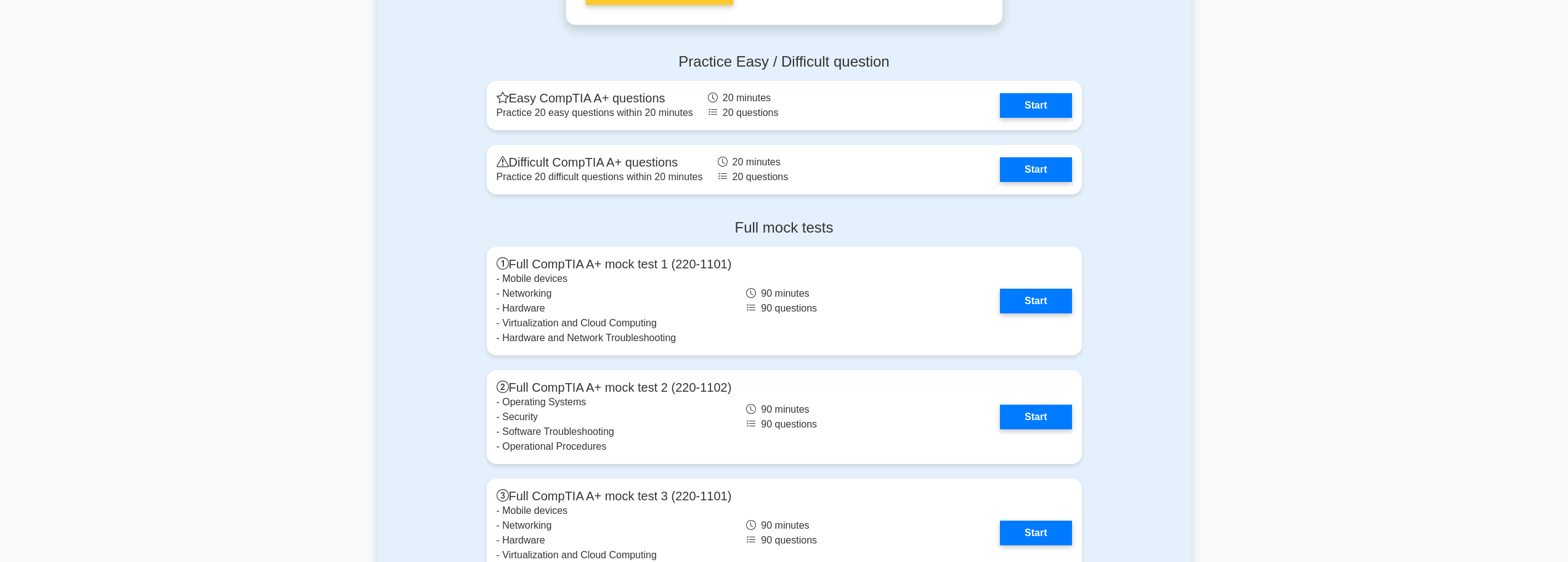
scroll to position [3084, 0]
